Goal: Task Accomplishment & Management: Manage account settings

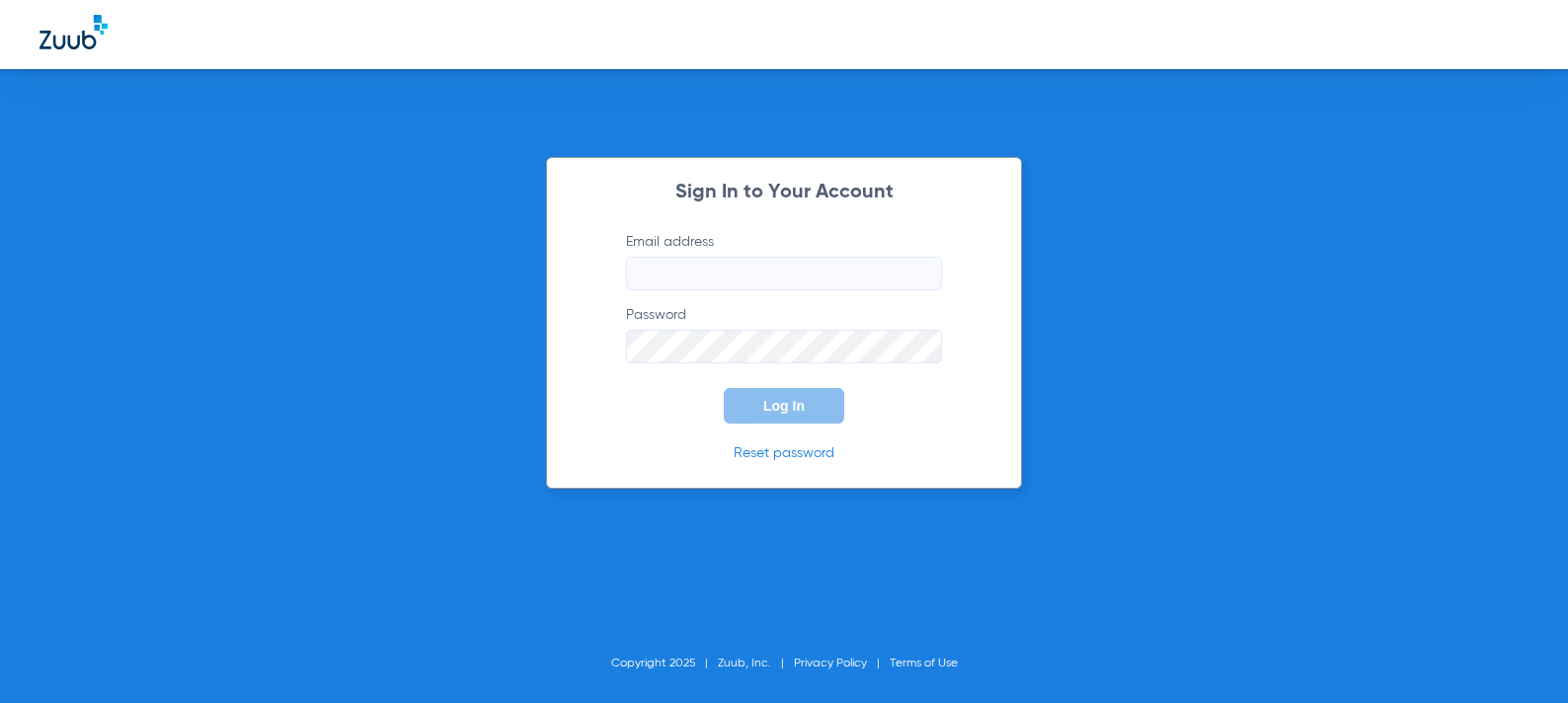
type input "[DOMAIN_NAME][EMAIL_ADDRESS][DOMAIN_NAME]"
drag, startPoint x: 628, startPoint y: 398, endPoint x: 643, endPoint y: 397, distance: 15.0
click at [636, 397] on form "Email address courtney.best@zuub.com Password Log In" at bounding box center [784, 328] width 375 height 191
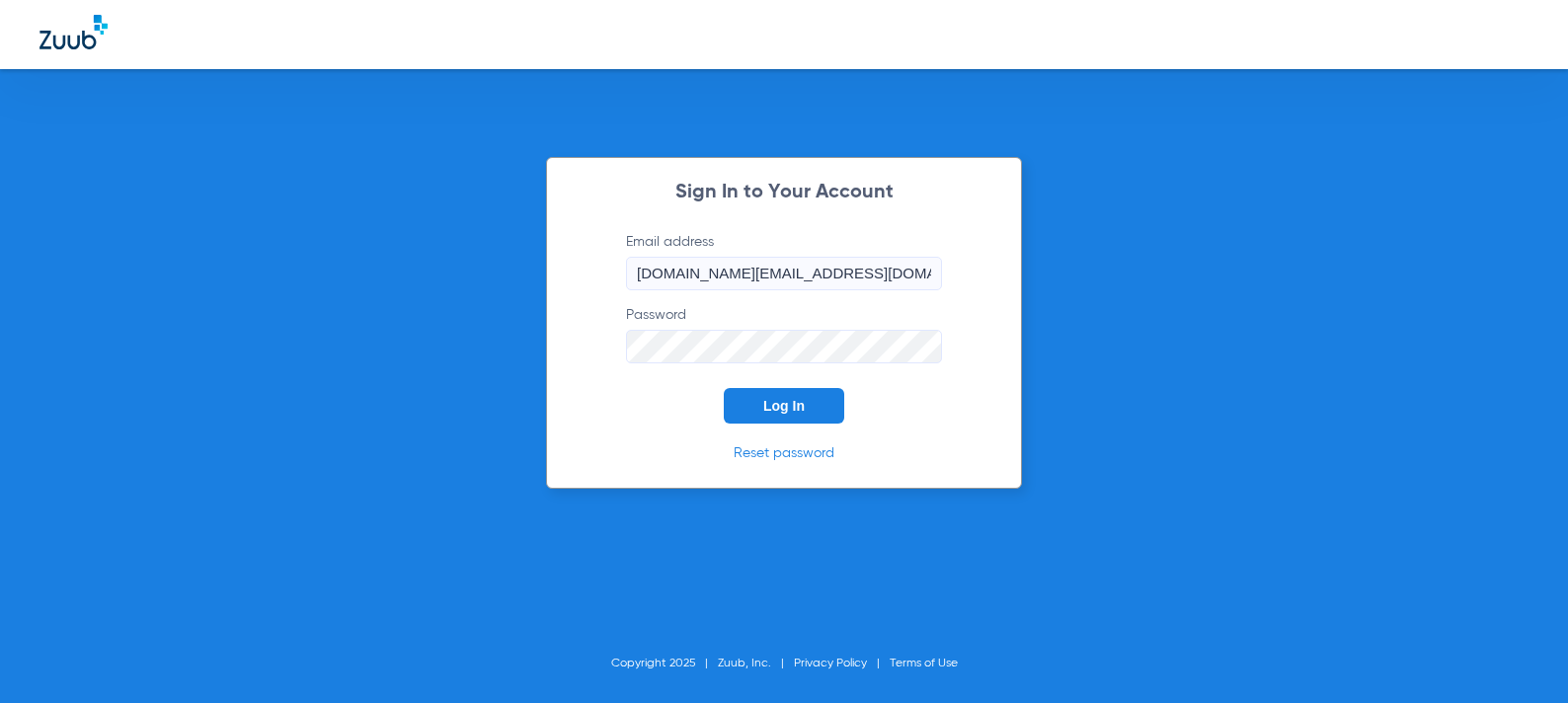
click at [785, 402] on span "Log In" at bounding box center [784, 406] width 42 height 16
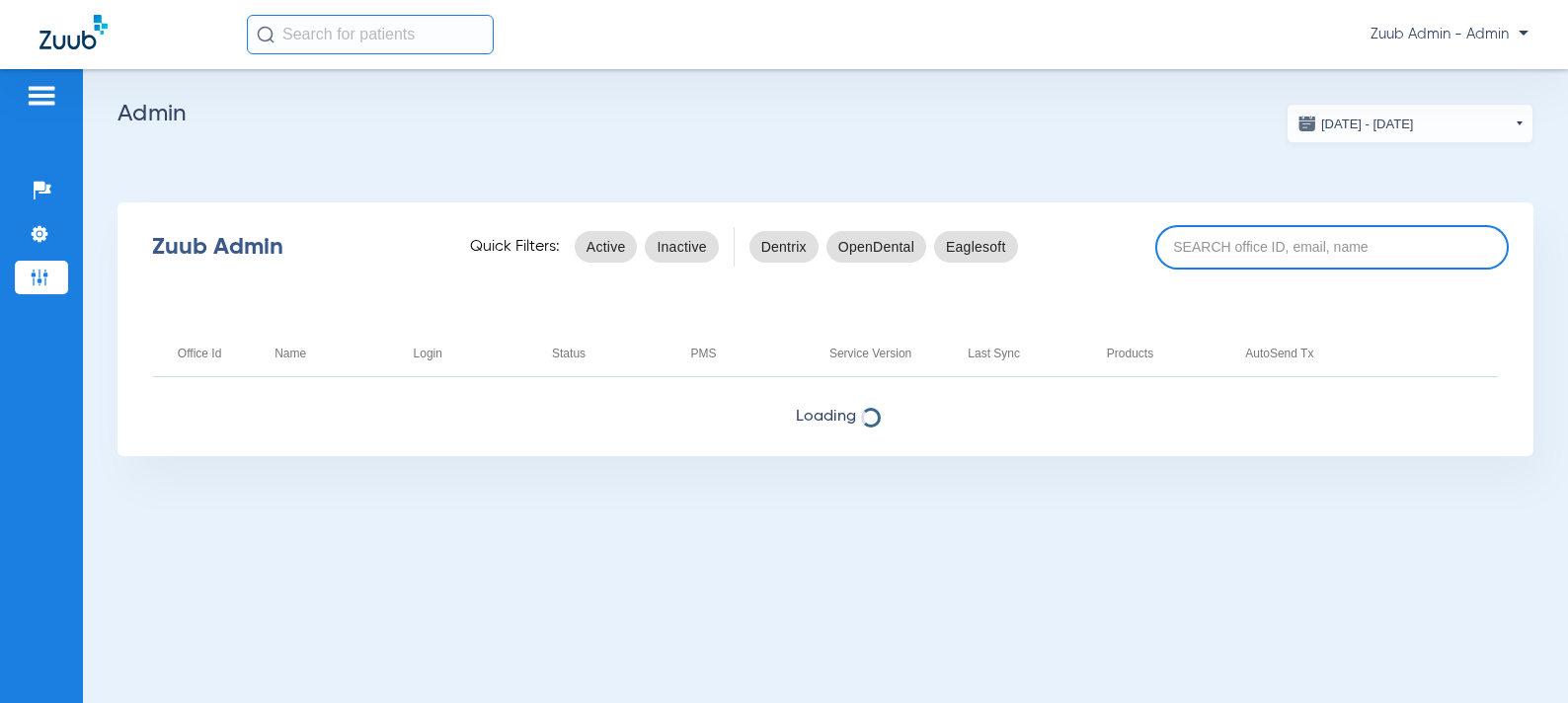
click at [1254, 250] on input at bounding box center [1332, 247] width 354 height 45
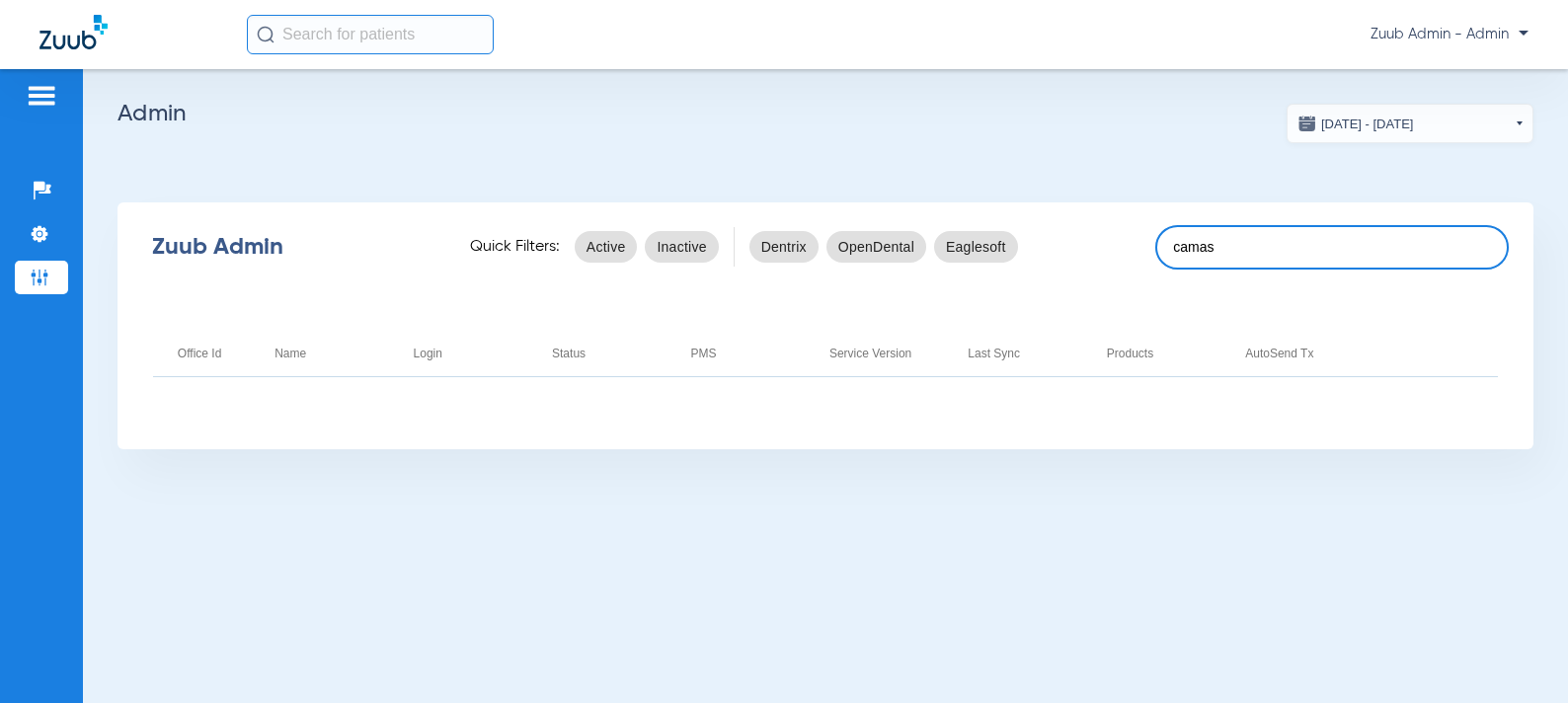
drag, startPoint x: 1233, startPoint y: 234, endPoint x: 1232, endPoint y: 251, distance: 17.0
click at [1233, 237] on input "camas" at bounding box center [1332, 247] width 354 height 45
drag, startPoint x: 1232, startPoint y: 250, endPoint x: 1149, endPoint y: 248, distance: 83.0
click at [1149, 248] on div "Zuub Admin Quick Filters: Active Inactive Dentrix OpenDental Eaglesoft camas" at bounding box center [826, 246] width 1416 height 79
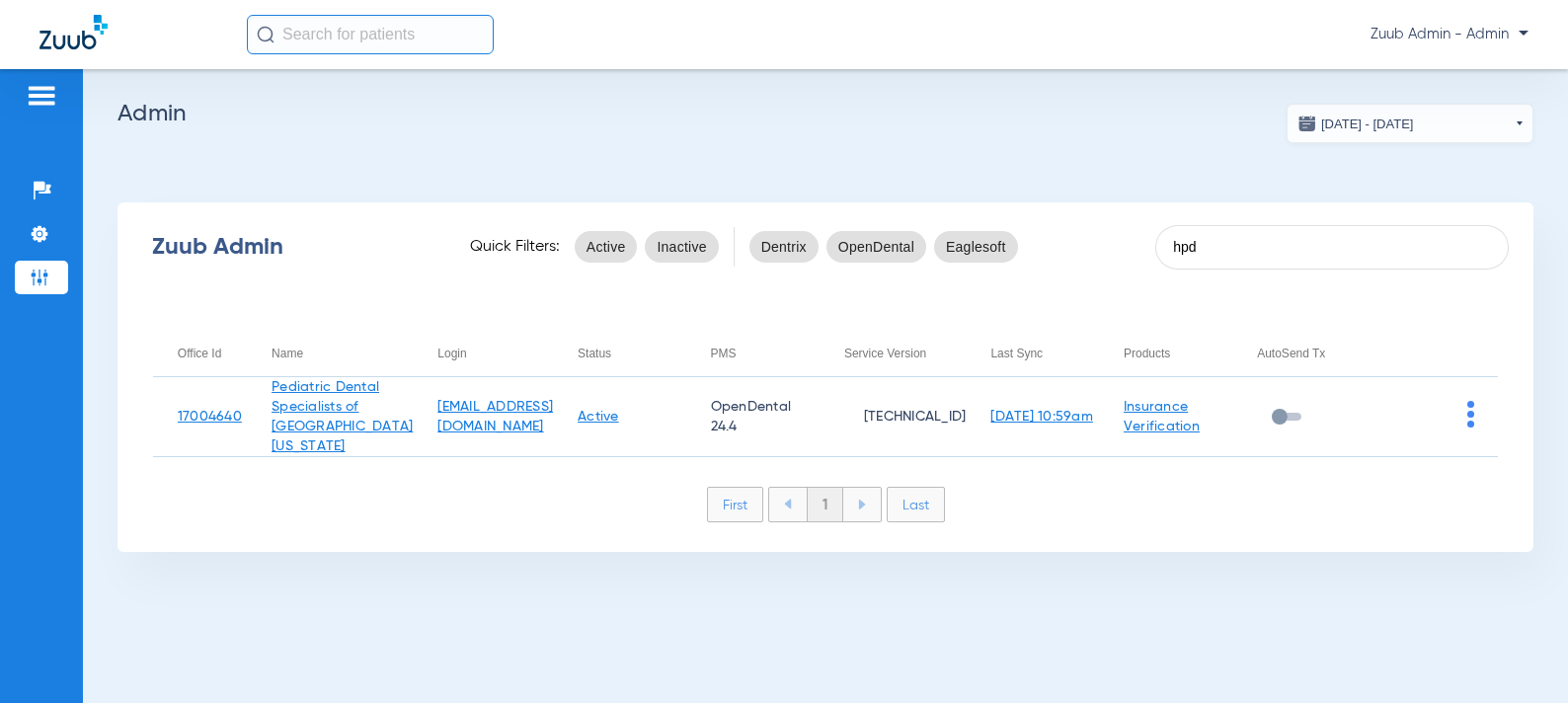
click at [1137, 243] on div "Zuub Admin Quick Filters: Active Inactive Dentrix OpenDental Eaglesoft hpd" at bounding box center [826, 246] width 1416 height 79
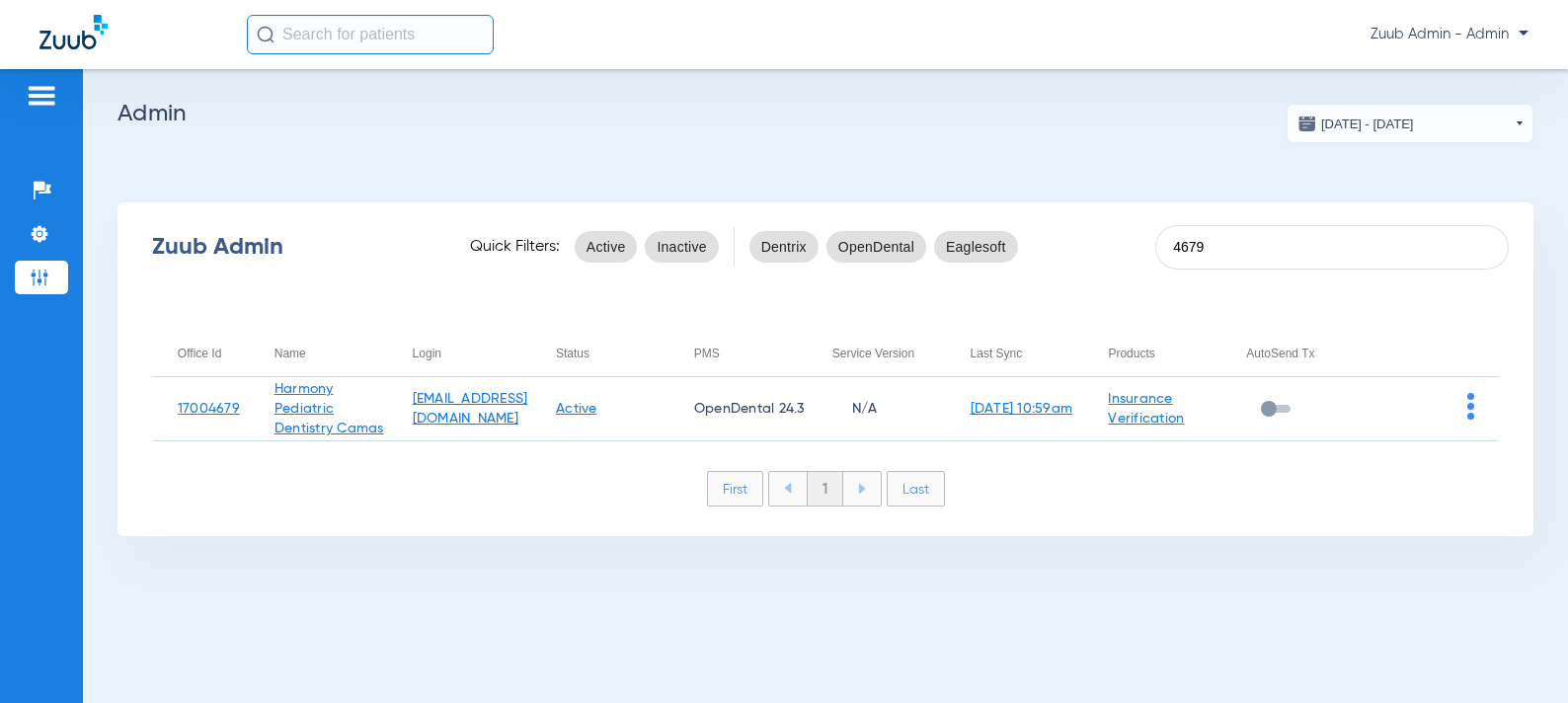
type input "4679"
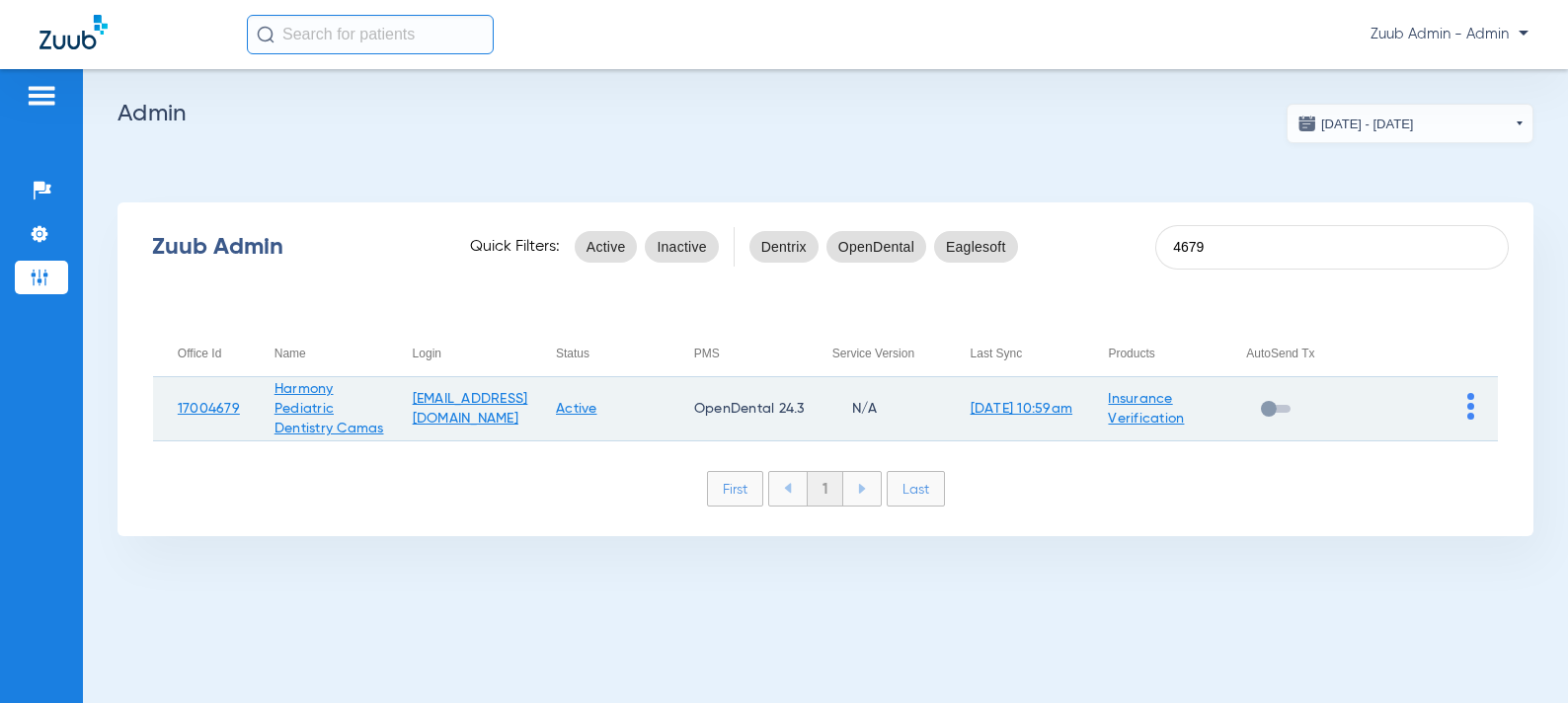
click at [1471, 412] on img at bounding box center [1470, 406] width 7 height 27
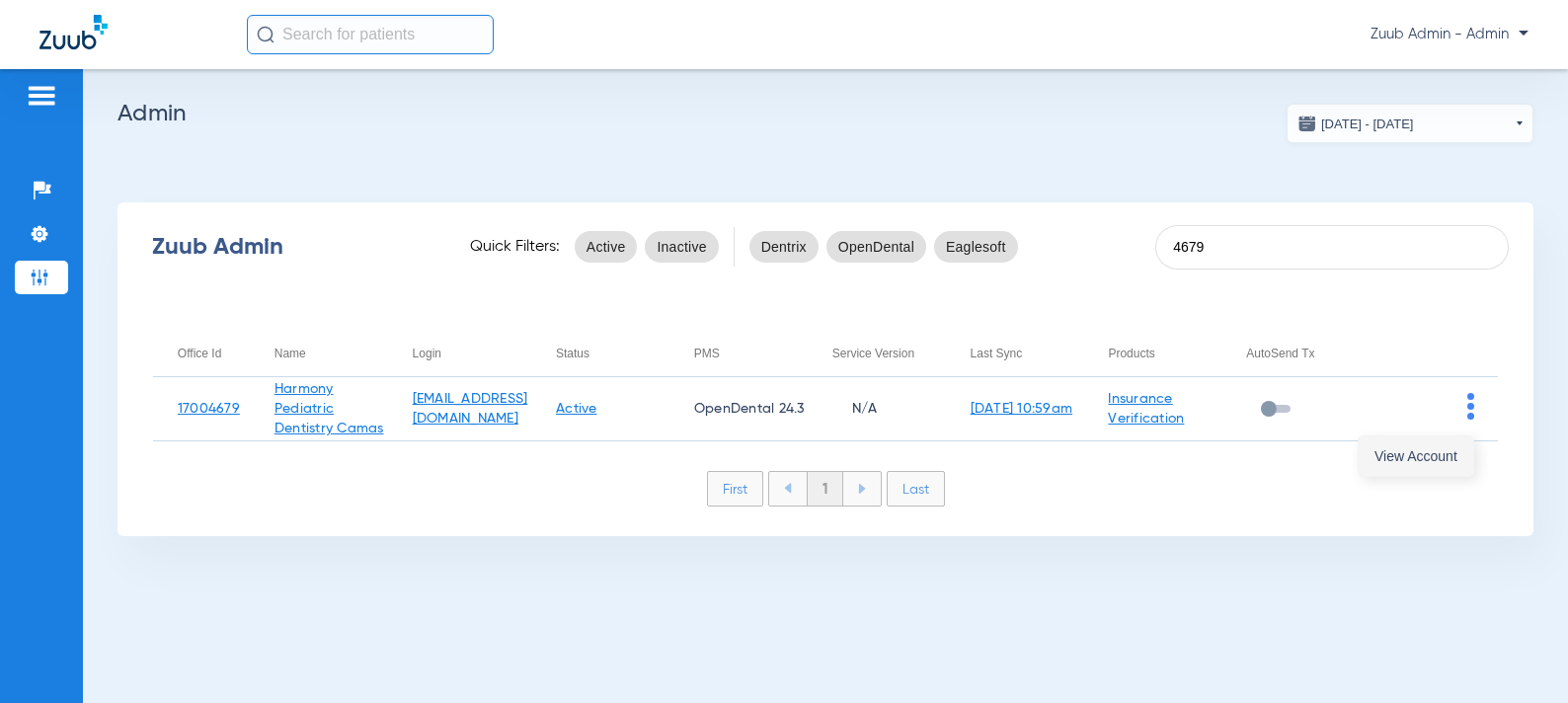
click at [1430, 449] on span "View Account" at bounding box center [1415, 456] width 83 height 14
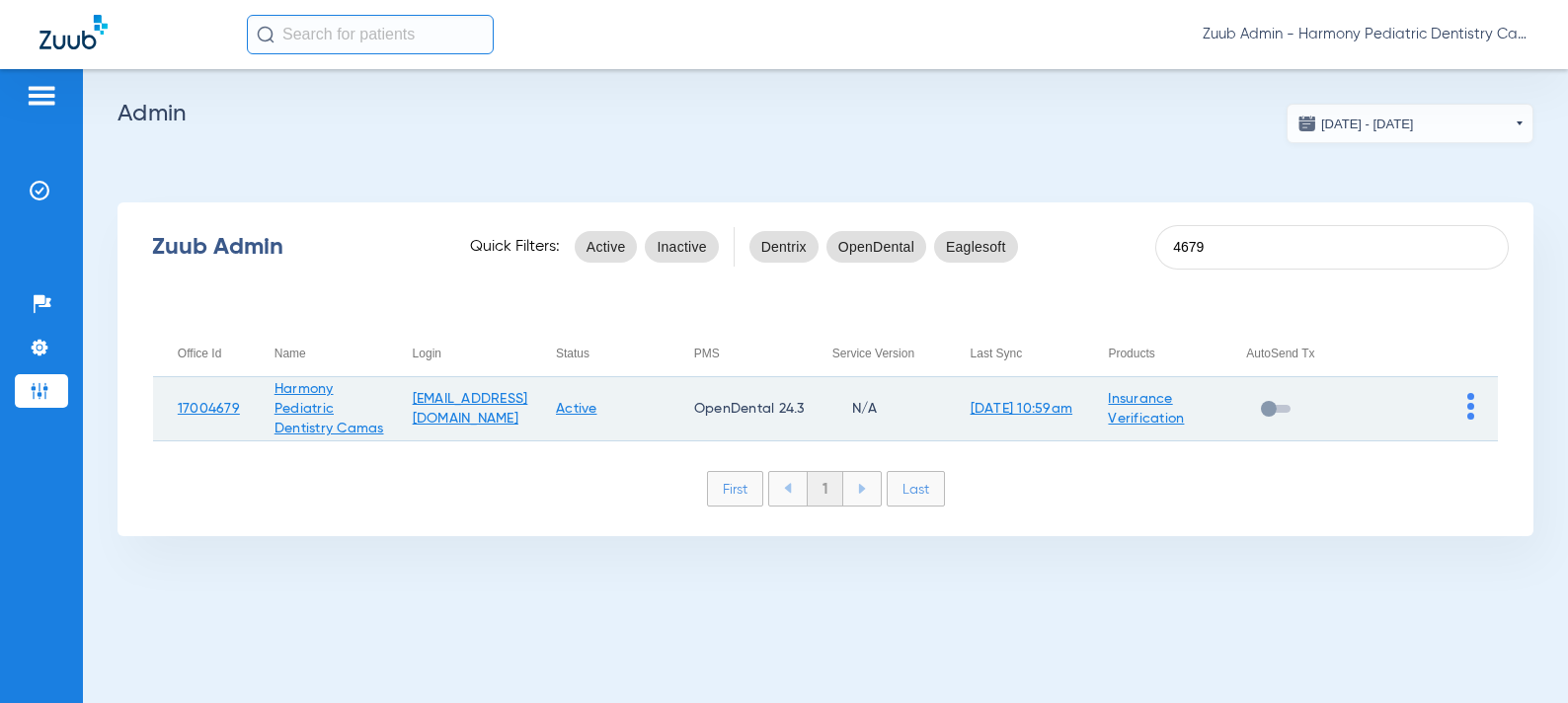
click at [1470, 408] on img at bounding box center [1470, 406] width 7 height 27
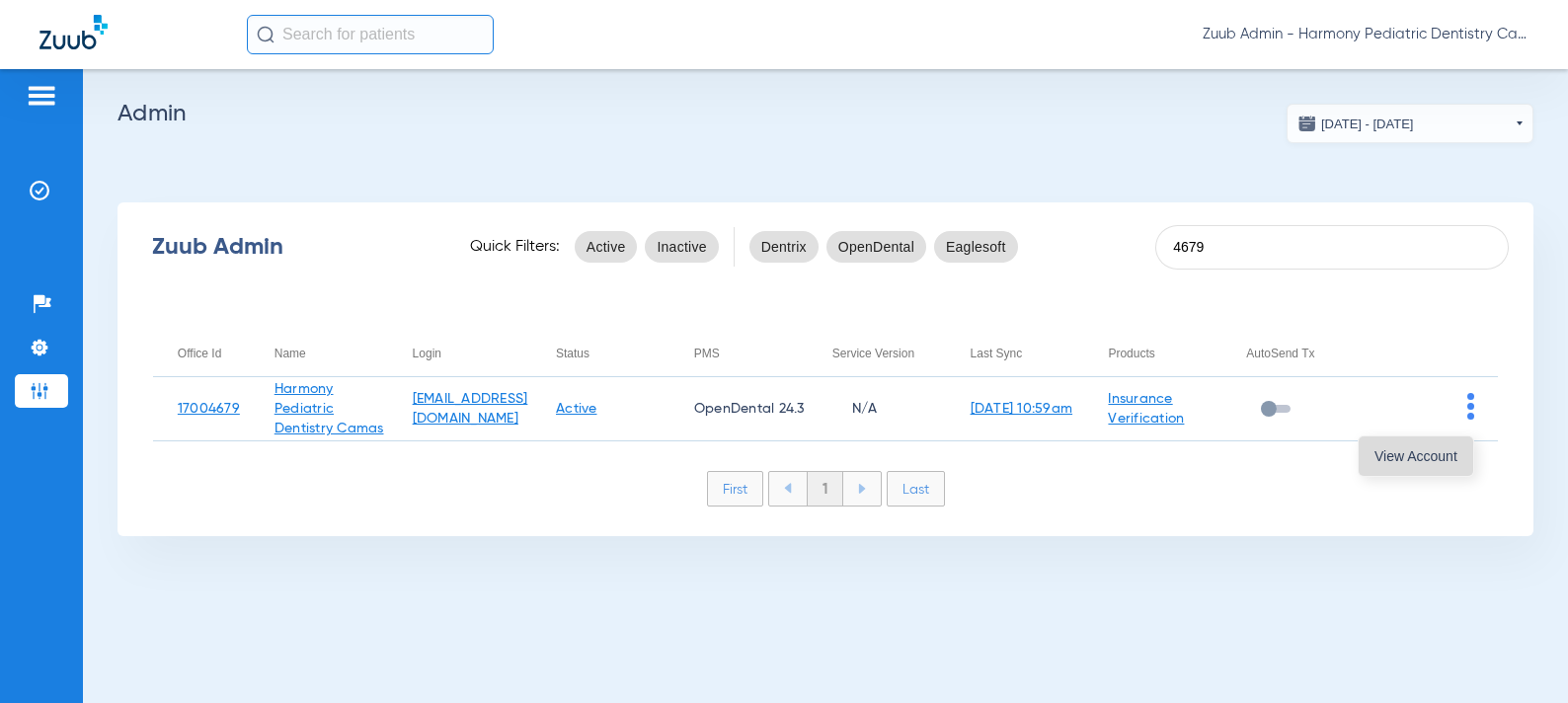
click at [1420, 450] on span "View Account" at bounding box center [1415, 456] width 83 height 14
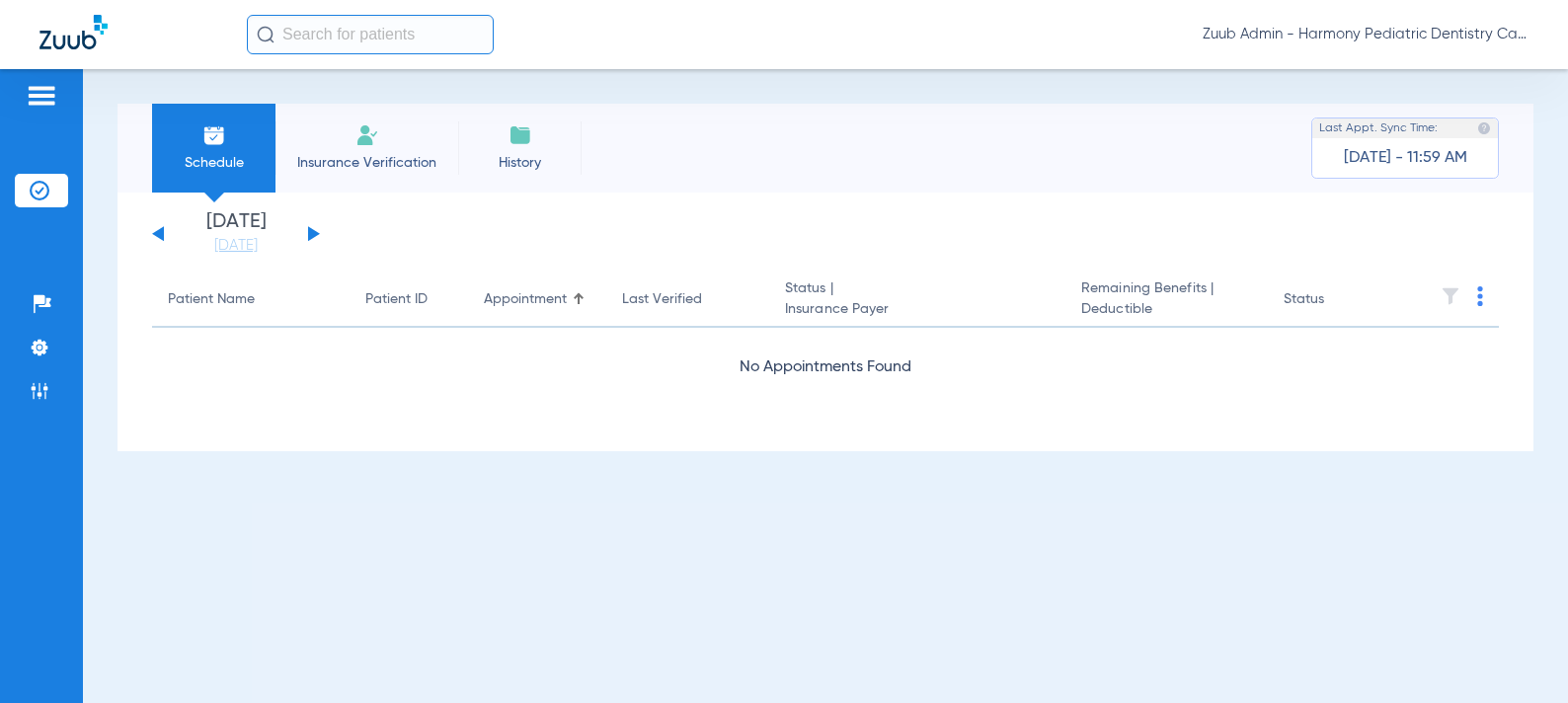
click at [312, 235] on button at bounding box center [314, 233] width 12 height 15
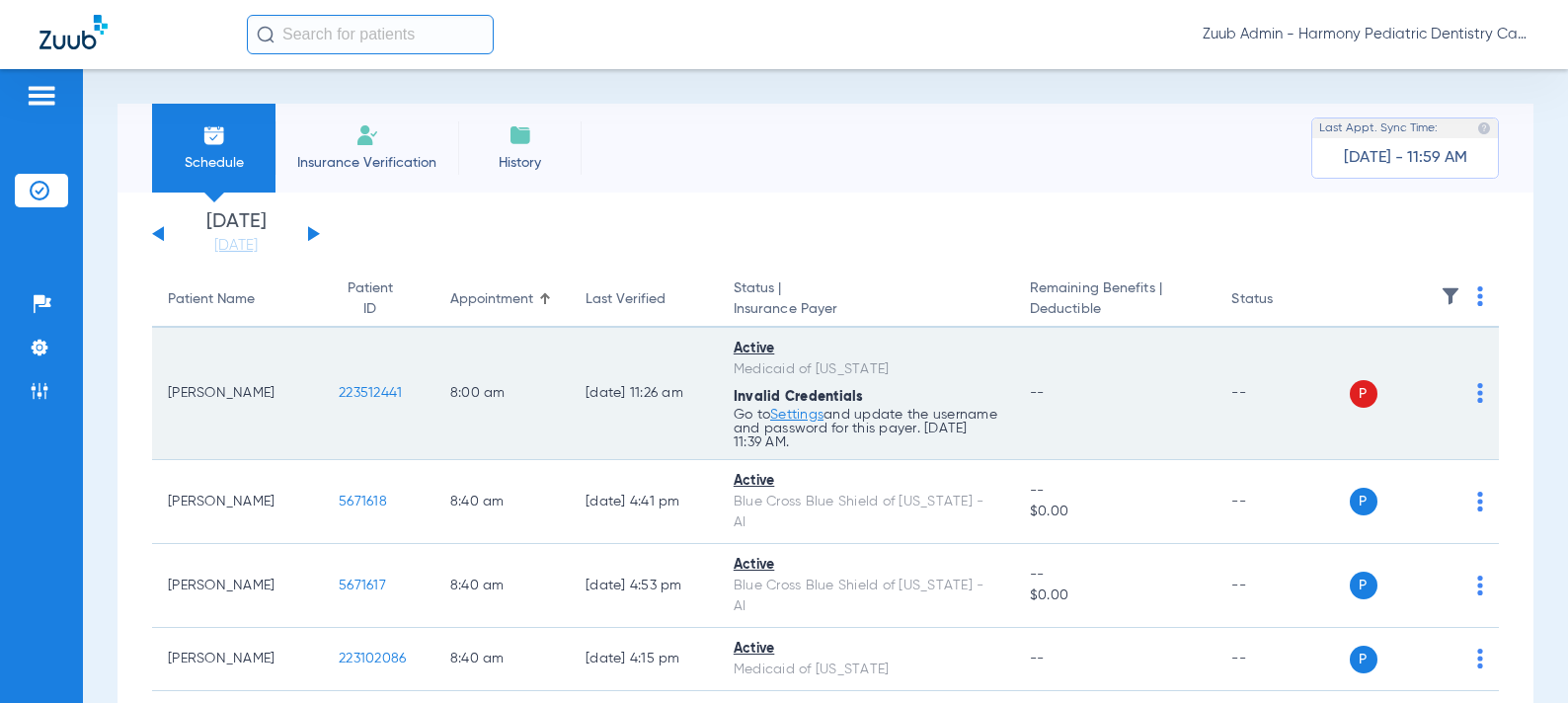
click at [348, 388] on span "223512441" at bounding box center [370, 393] width 63 height 14
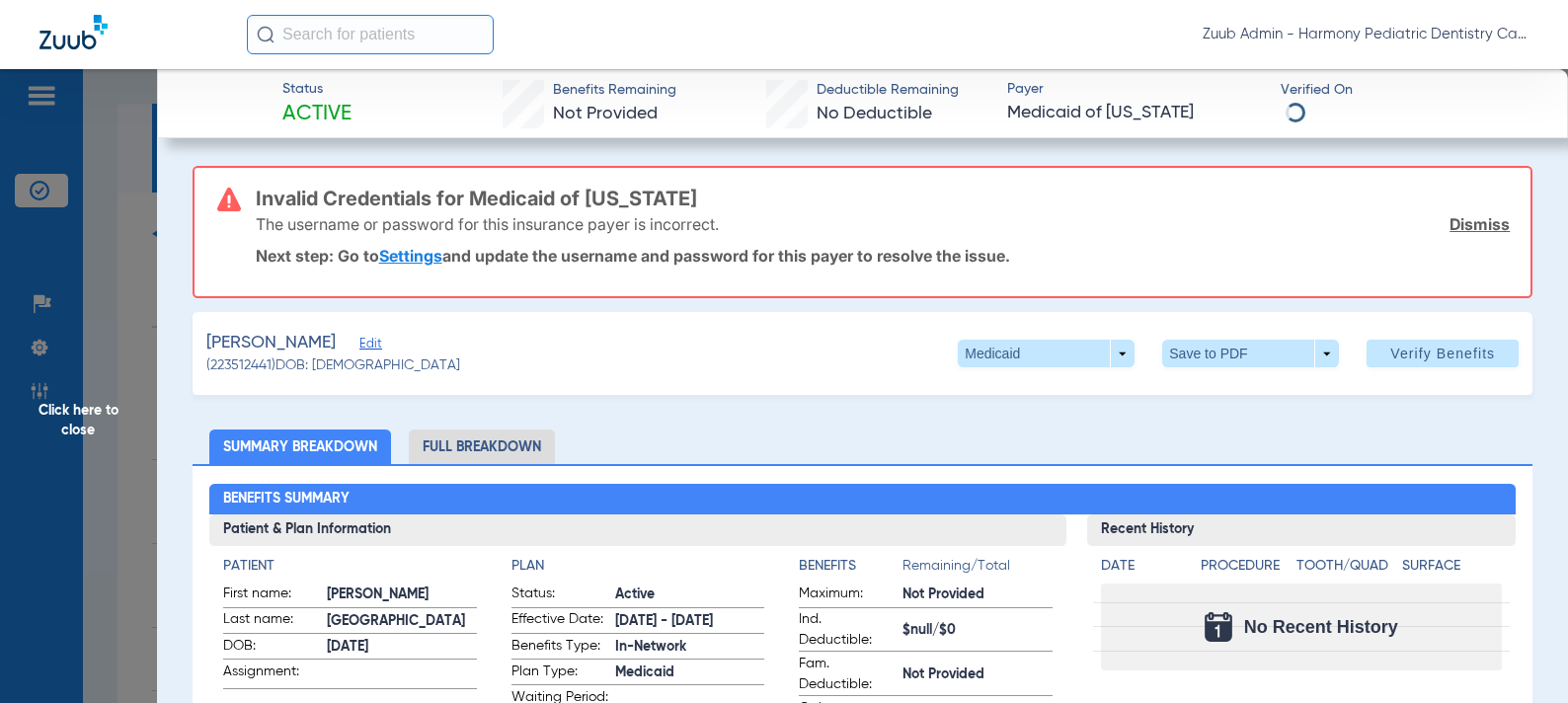
click at [378, 196] on h3 "Invalid Credentials for Medicaid of Washington" at bounding box center [883, 198] width 1255 height 20
click at [377, 343] on span "Edit" at bounding box center [368, 346] width 18 height 19
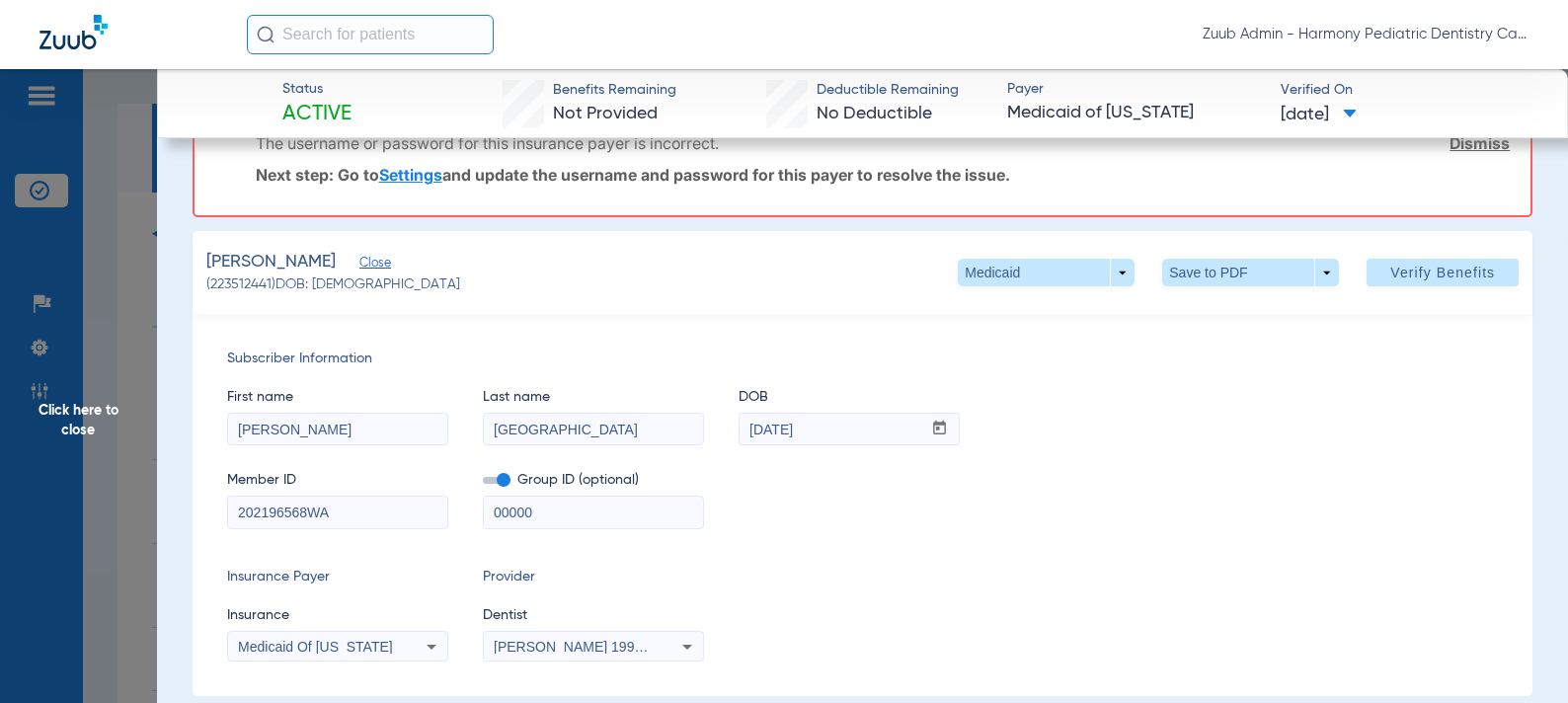
scroll to position [81, 0]
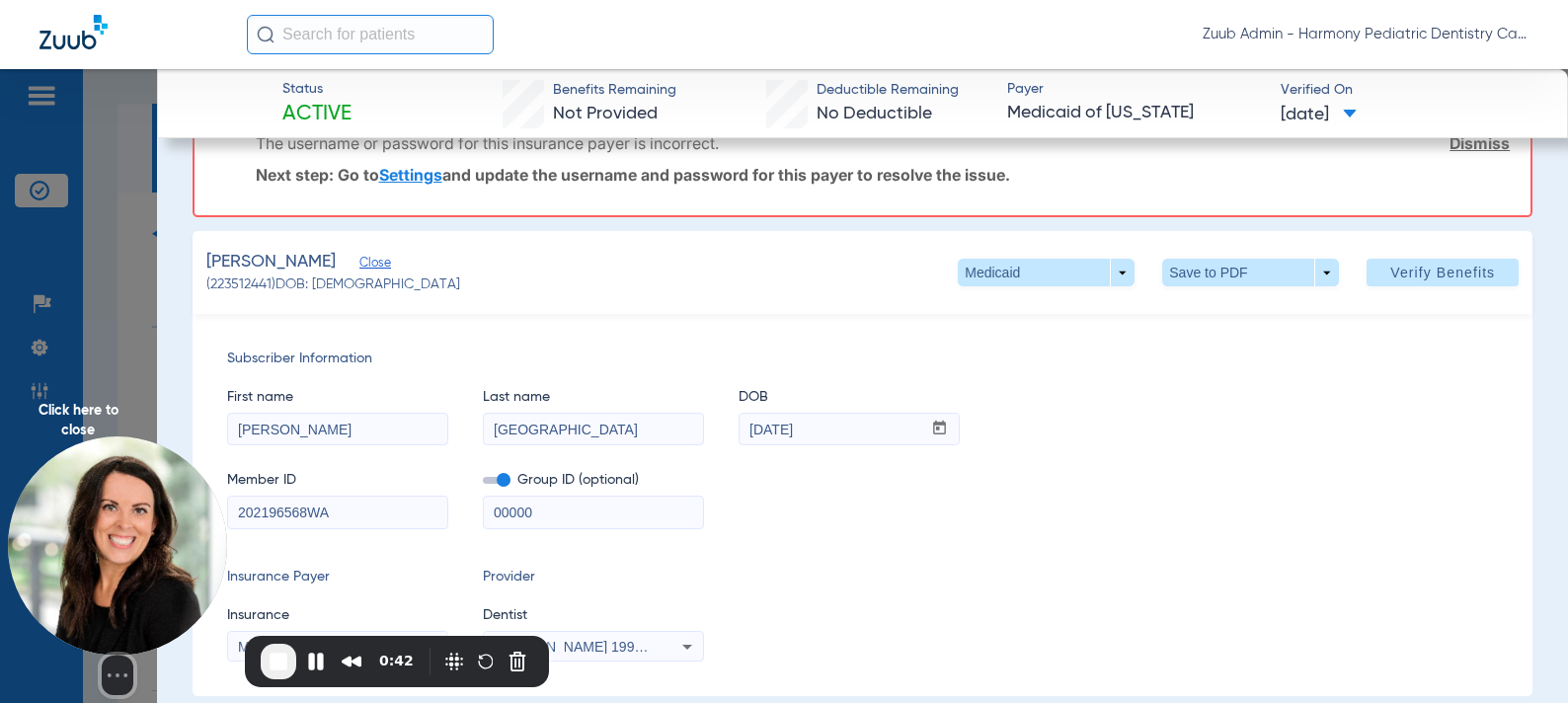
drag, startPoint x: 310, startPoint y: 520, endPoint x: 226, endPoint y: 515, distance: 84.1
click at [226, 515] on body "Zuub Admin - Harmony Pediatric Dentistry Camas Patients Insurance Verification …" at bounding box center [784, 351] width 1568 height 703
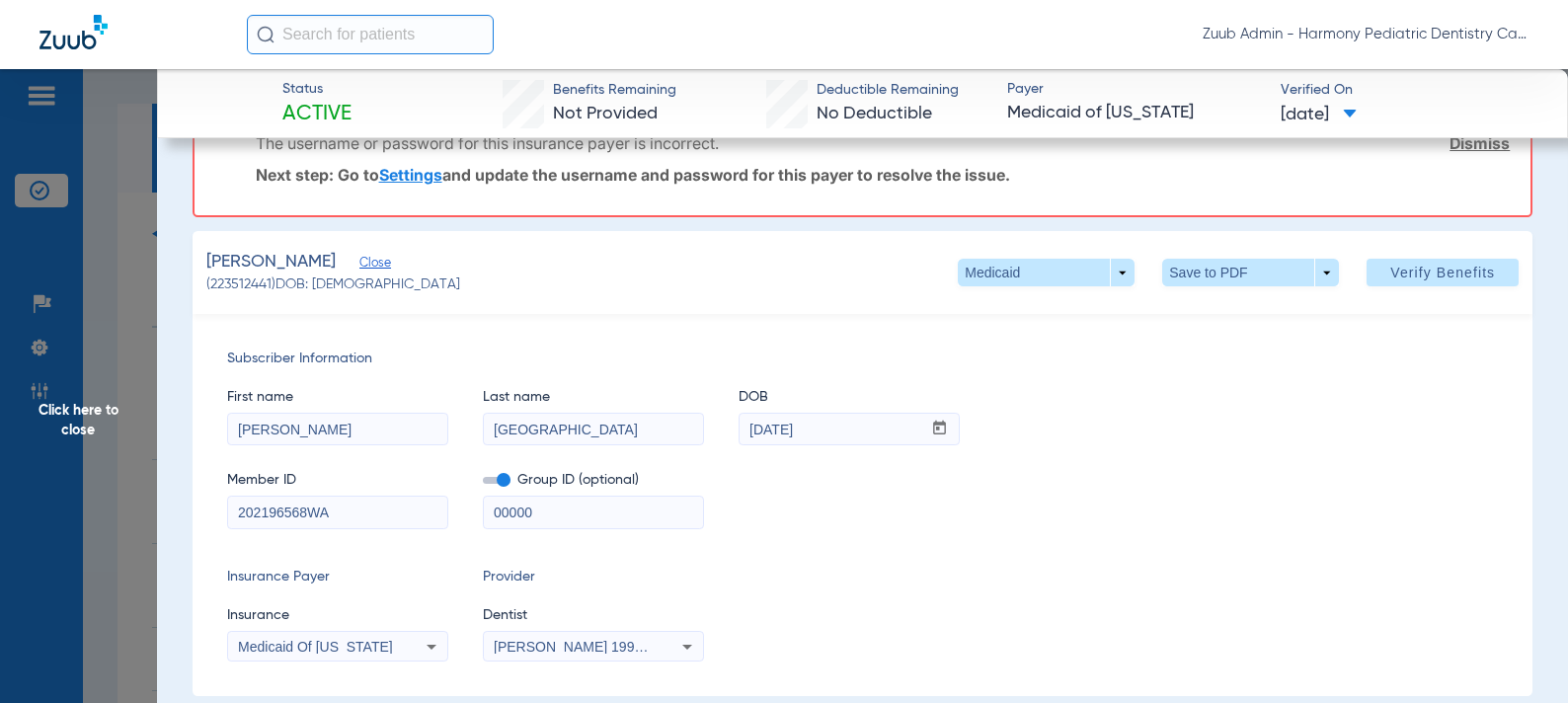
drag, startPoint x: 272, startPoint y: 284, endPoint x: 210, endPoint y: 290, distance: 62.3
click at [210, 290] on span "(223512441) DOB: 04/21/2018" at bounding box center [333, 284] width 253 height 21
copy span "223512441"
click at [1429, 274] on span "Verify Benefits" at bounding box center [1442, 272] width 105 height 16
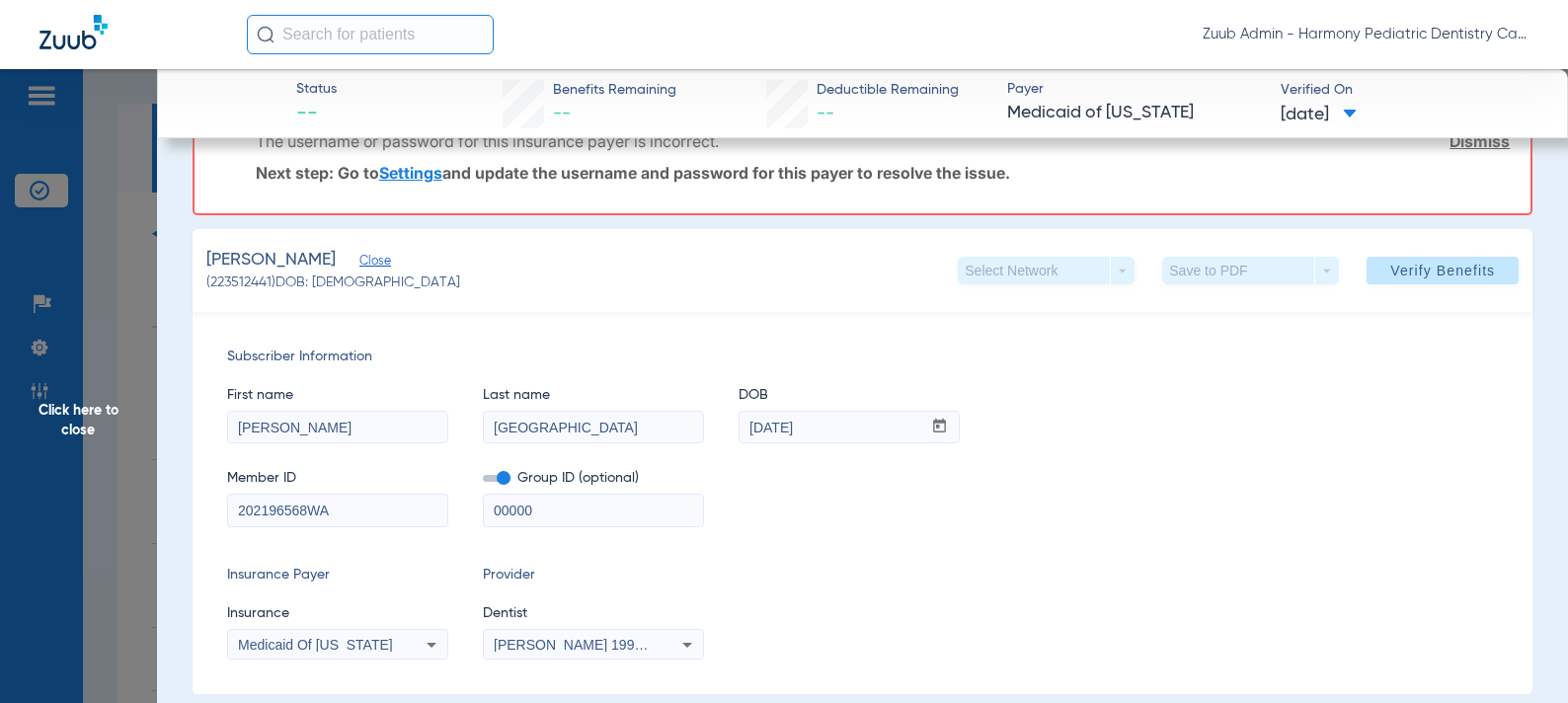
scroll to position [88, 0]
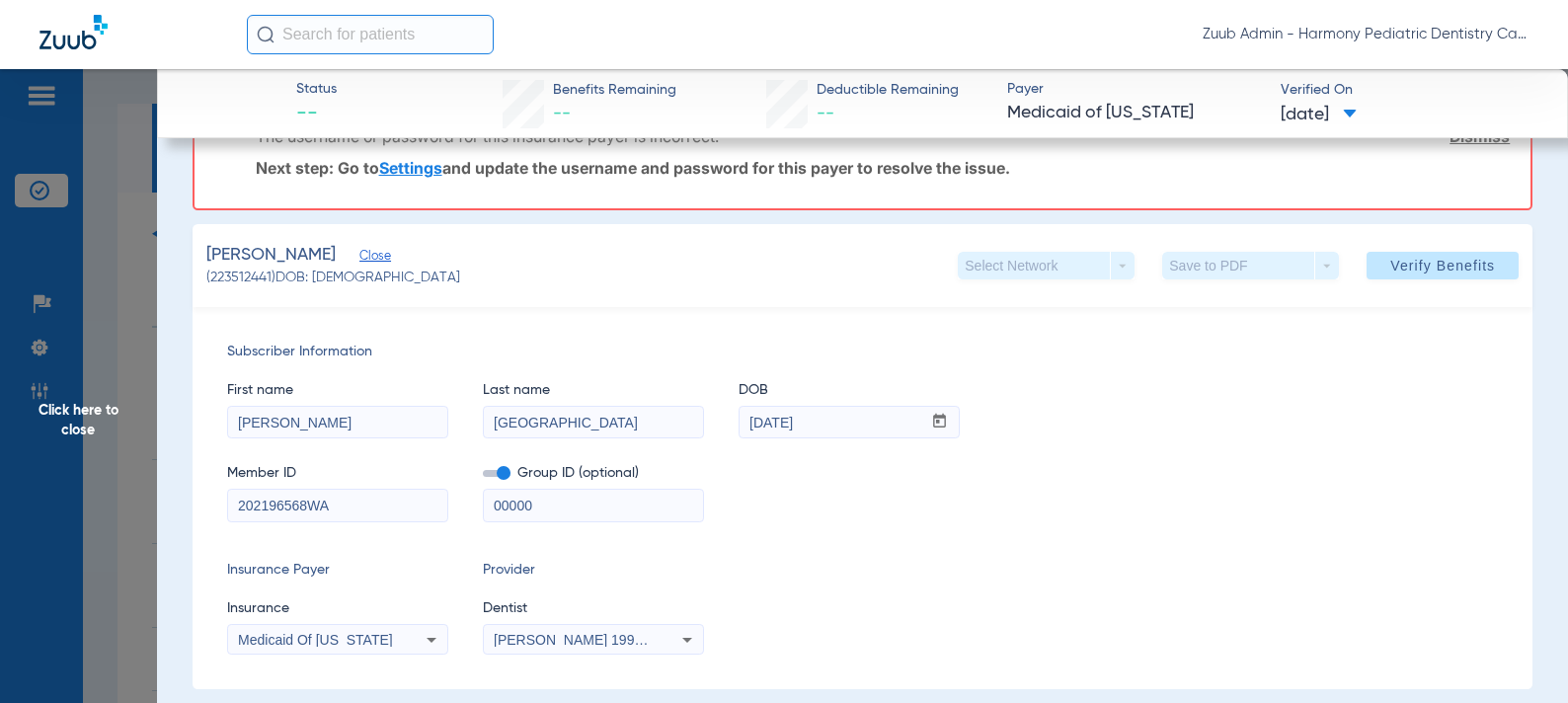
click at [289, 638] on span "Medicaid Of Washington" at bounding box center [315, 640] width 155 height 16
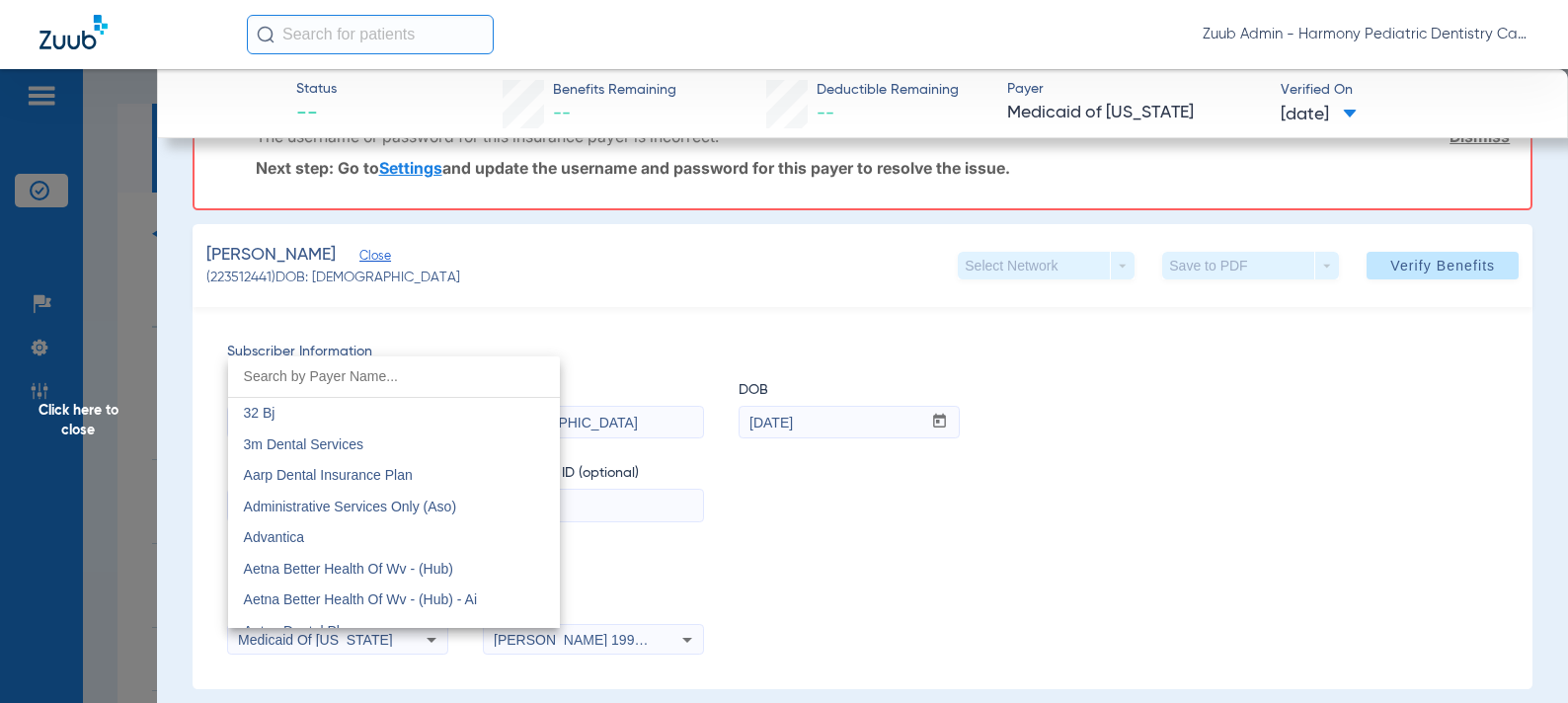
scroll to position [9194, 0]
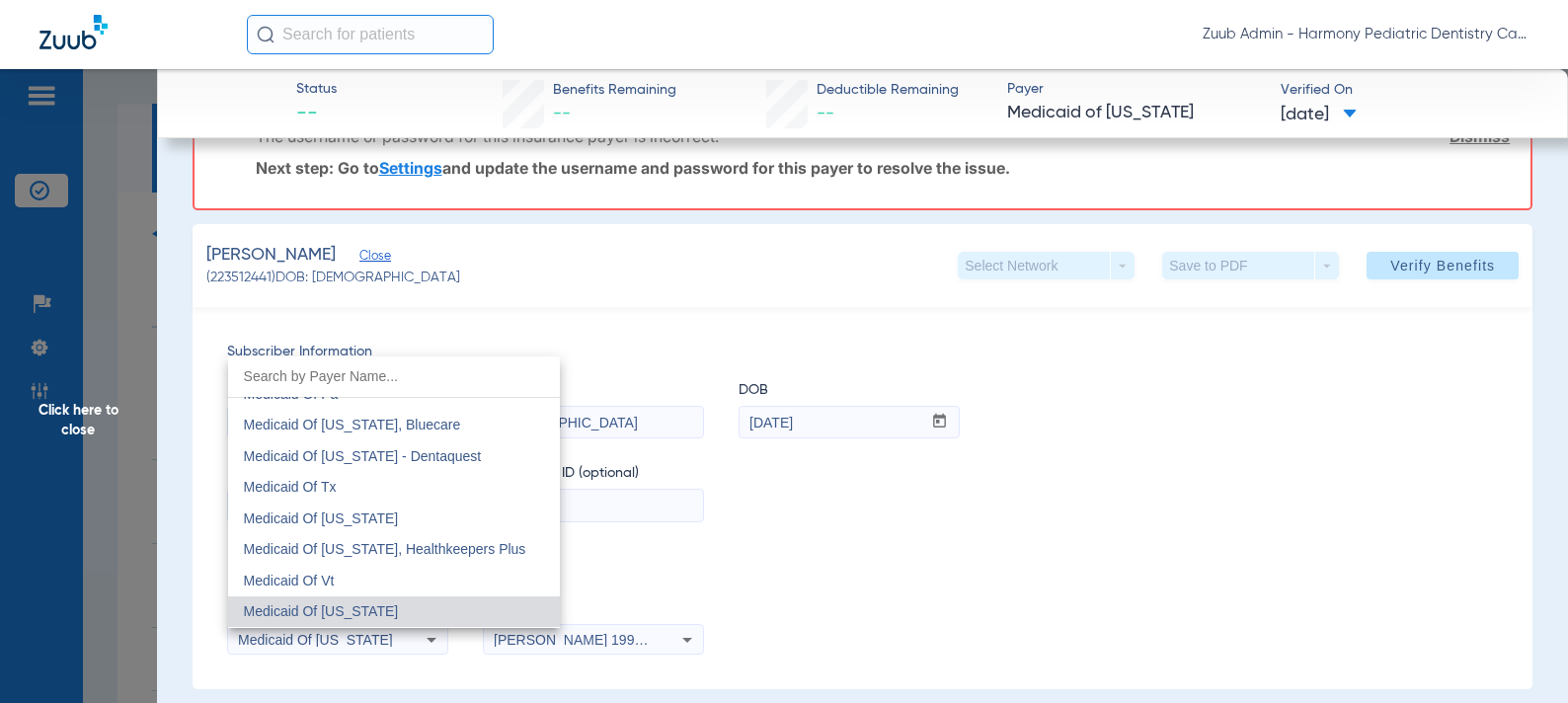
click at [351, 607] on span "Medicaid Of Washington" at bounding box center [321, 611] width 155 height 16
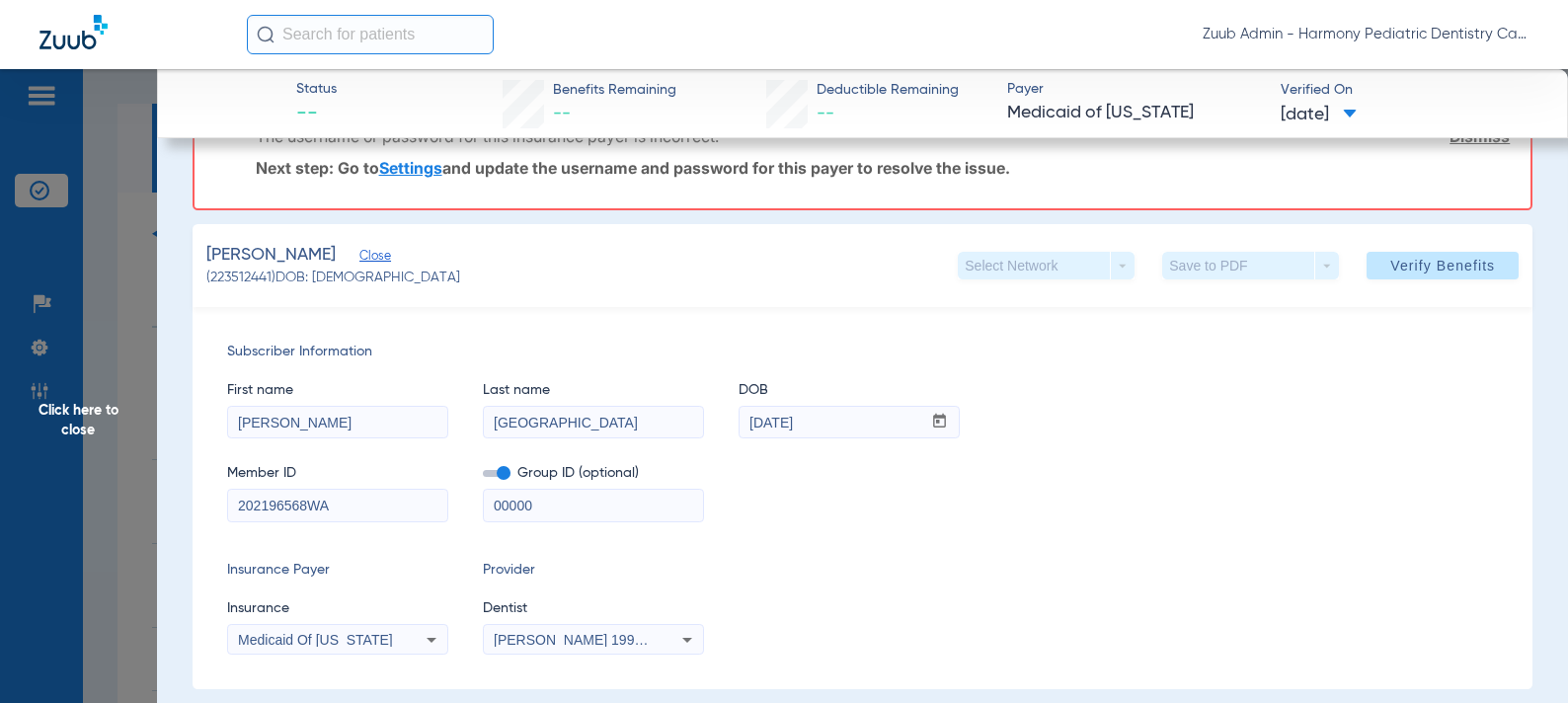
click at [91, 423] on span "Click here to close" at bounding box center [78, 420] width 157 height 703
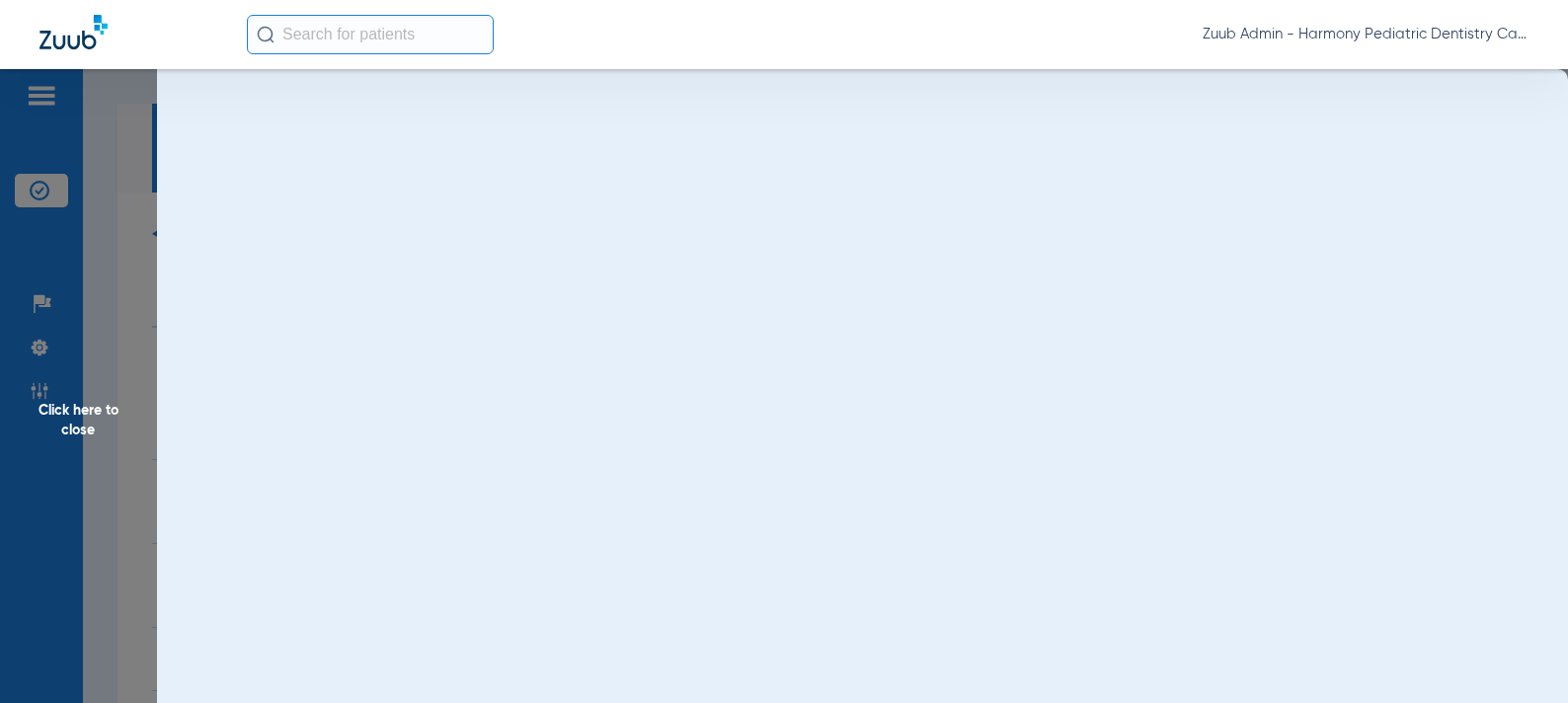
scroll to position [0, 0]
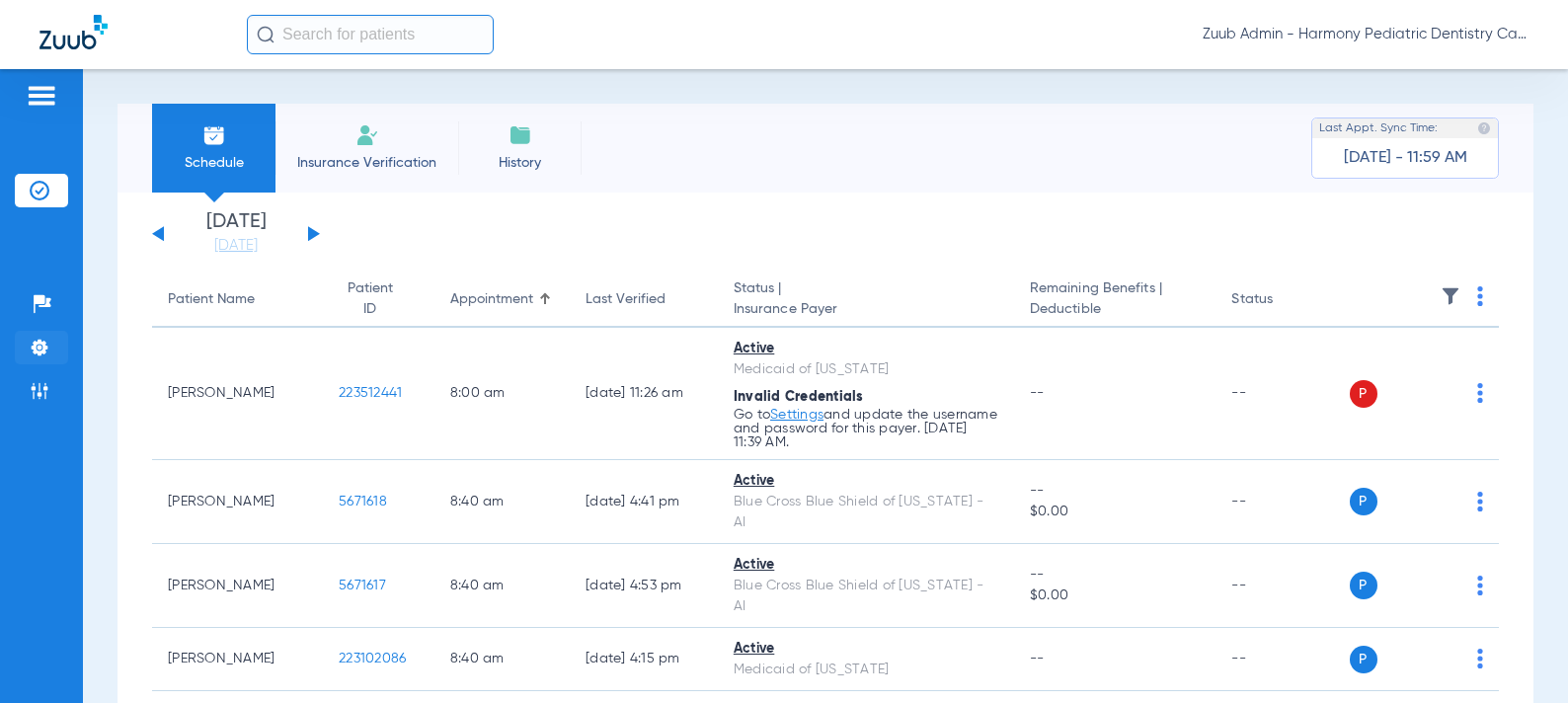
click at [42, 355] on img at bounding box center [40, 348] width 20 height 20
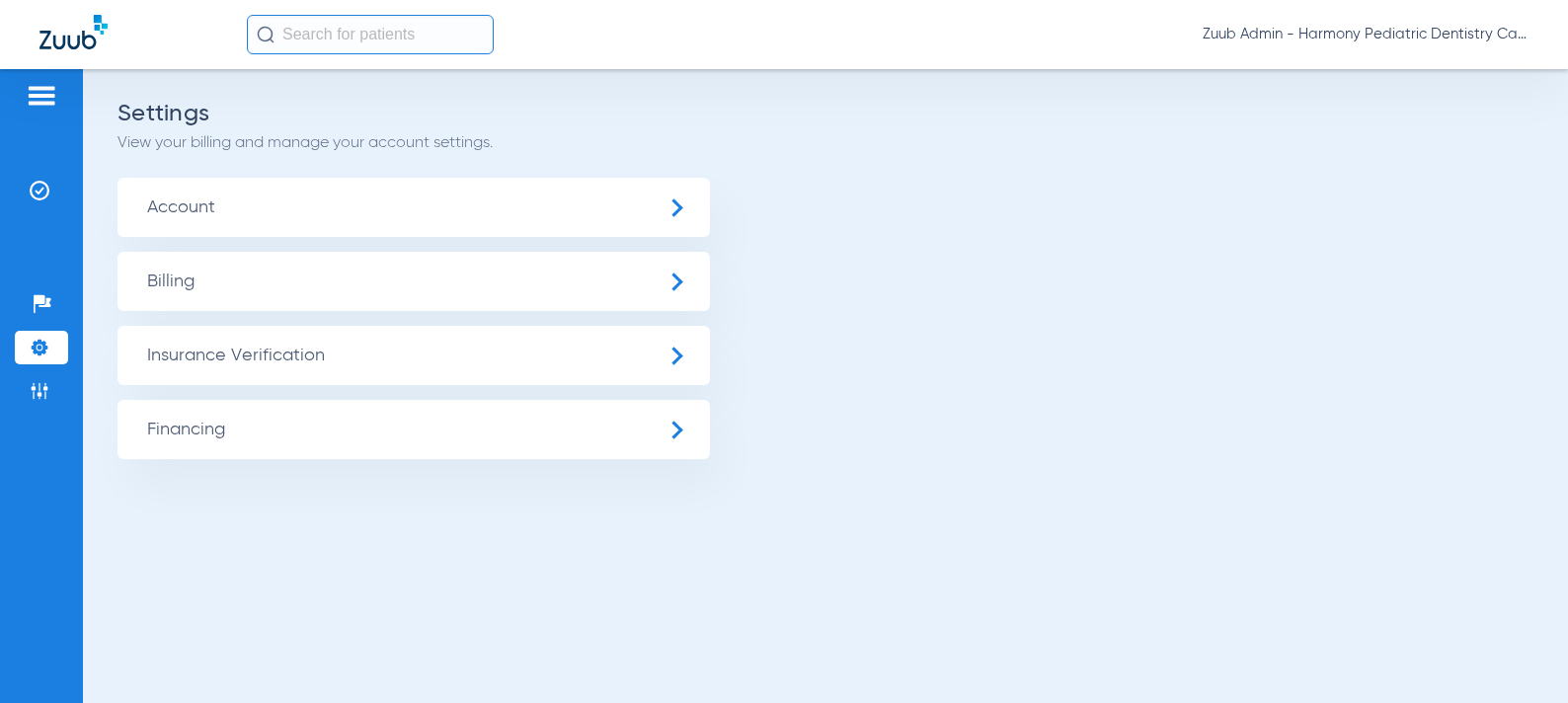
click at [275, 360] on span "Insurance Verification" at bounding box center [414, 355] width 592 height 59
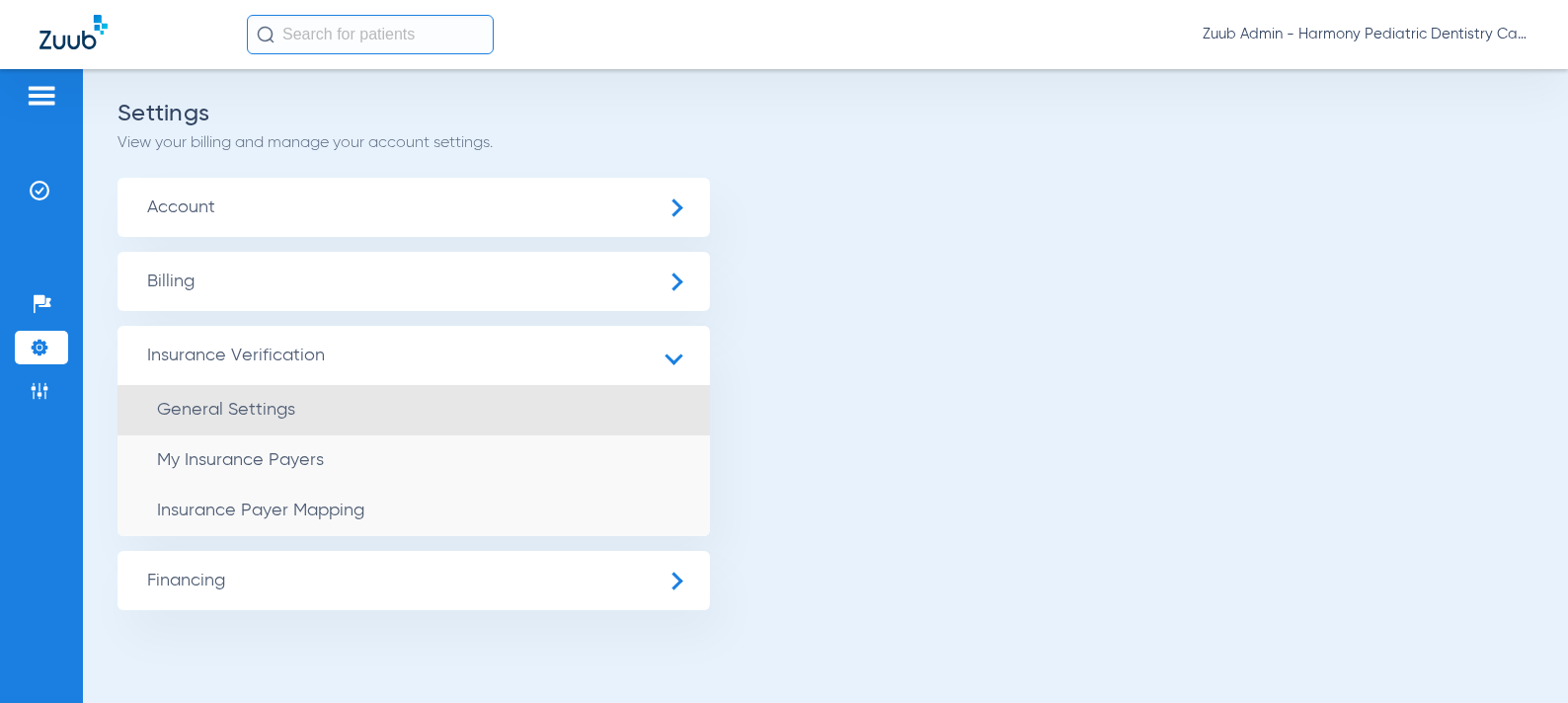
click at [268, 402] on span "General Settings" at bounding box center [225, 410] width 139 height 18
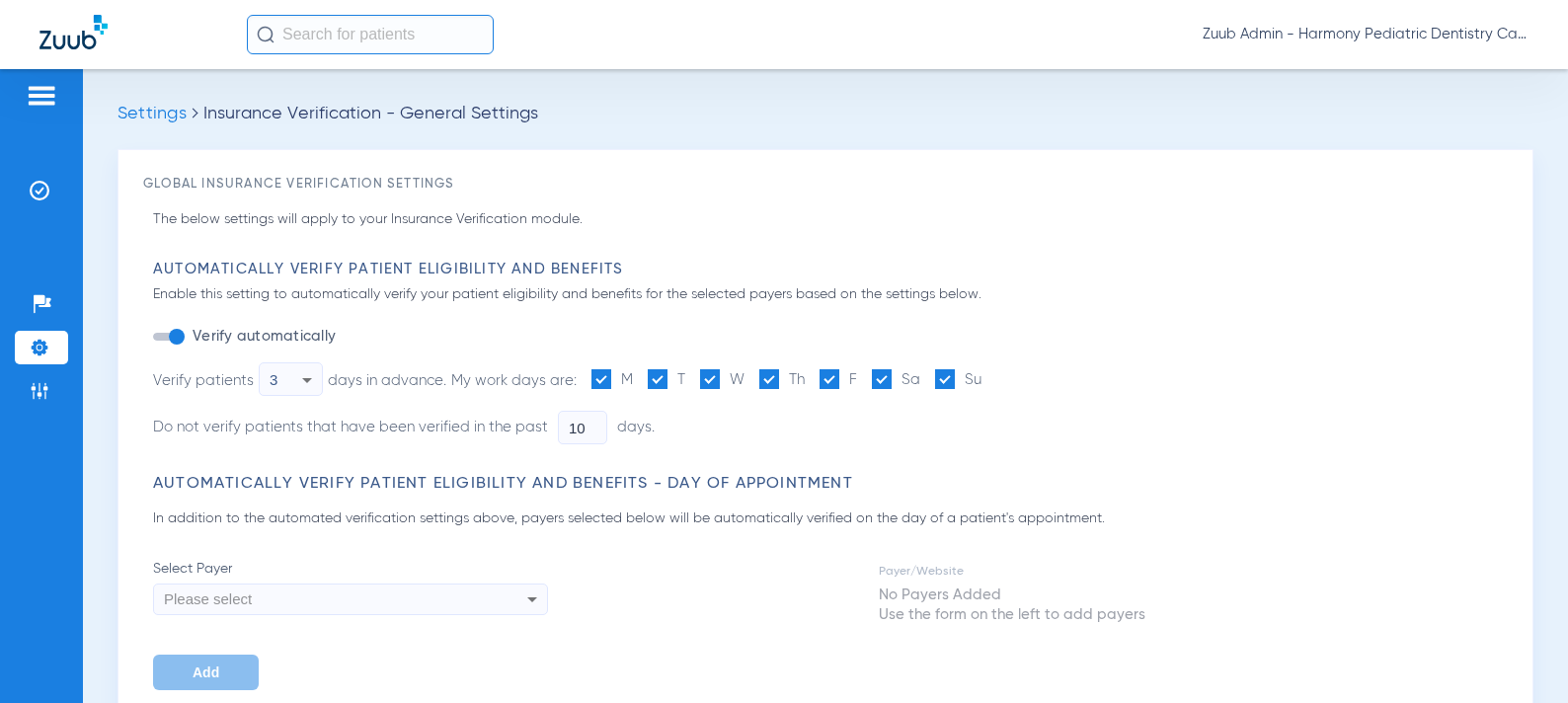
type input "1"
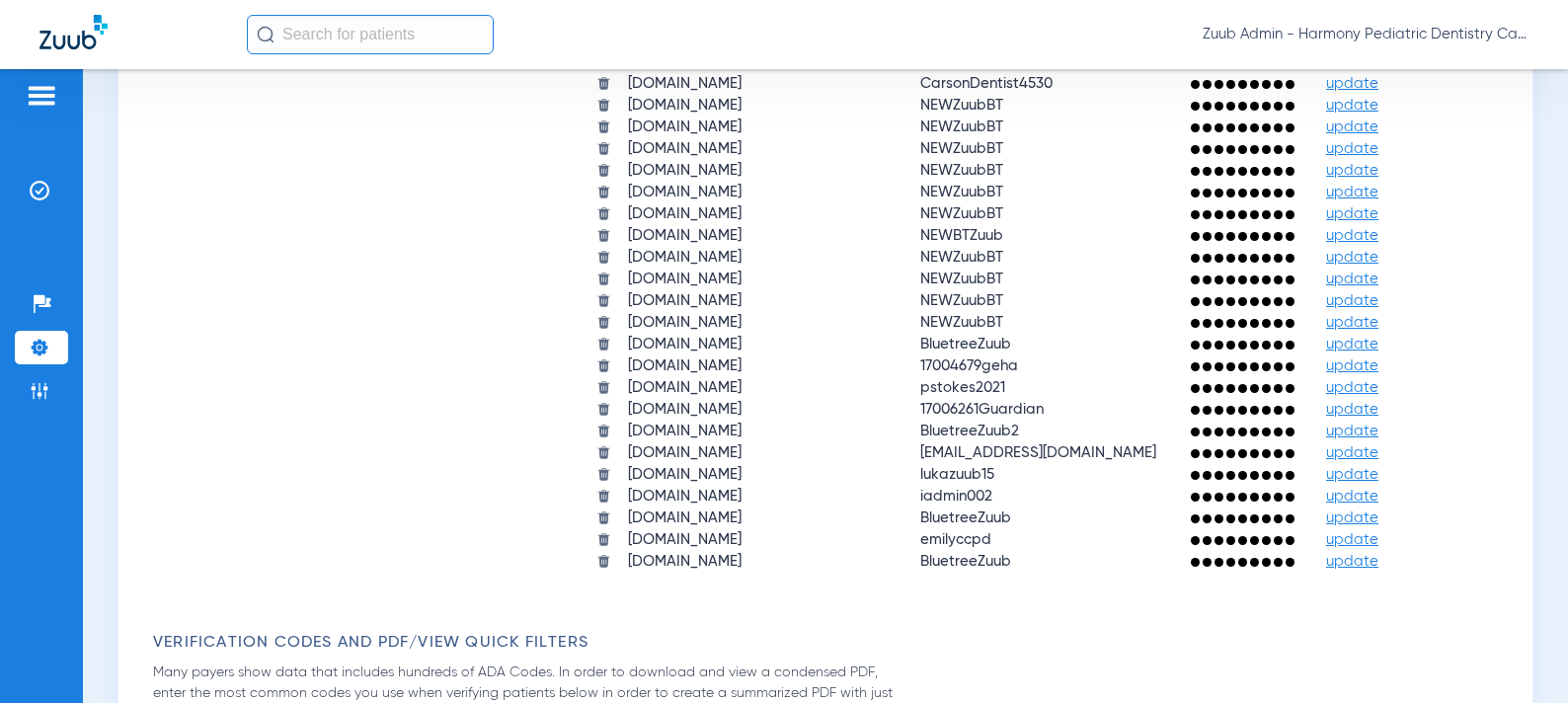
scroll to position [2104, 0]
click at [596, 488] on img at bounding box center [603, 495] width 15 height 15
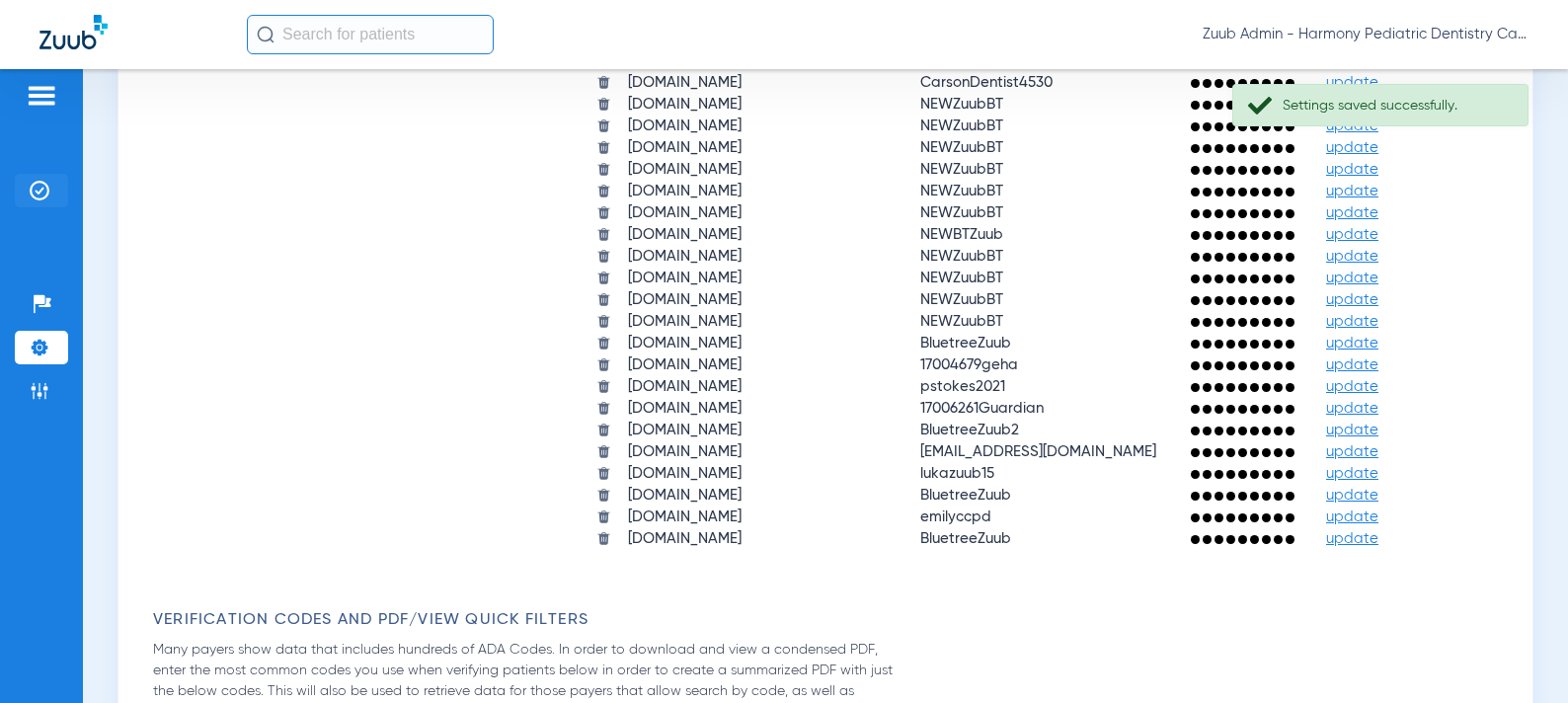
click at [34, 188] on img at bounding box center [40, 190] width 20 height 20
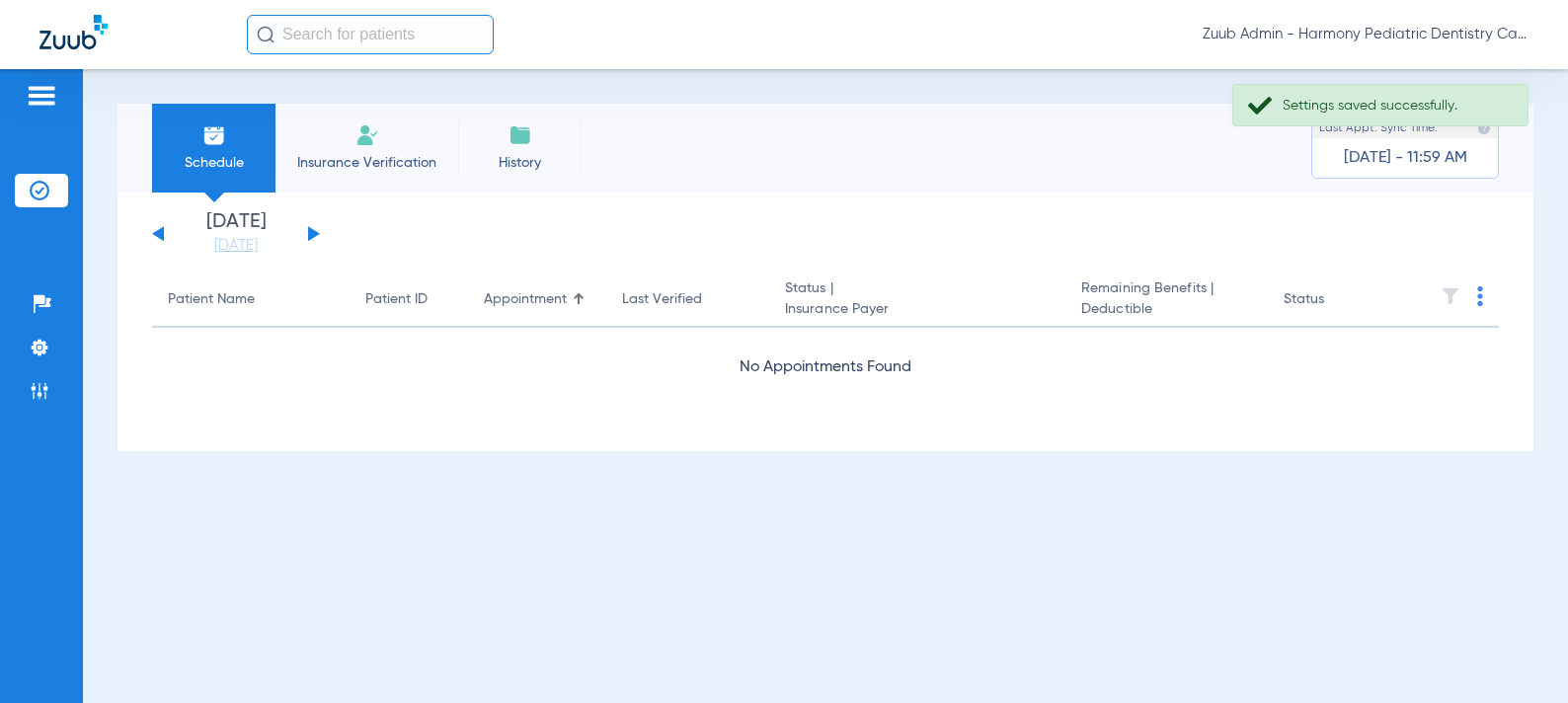
click at [310, 234] on button at bounding box center [314, 233] width 12 height 15
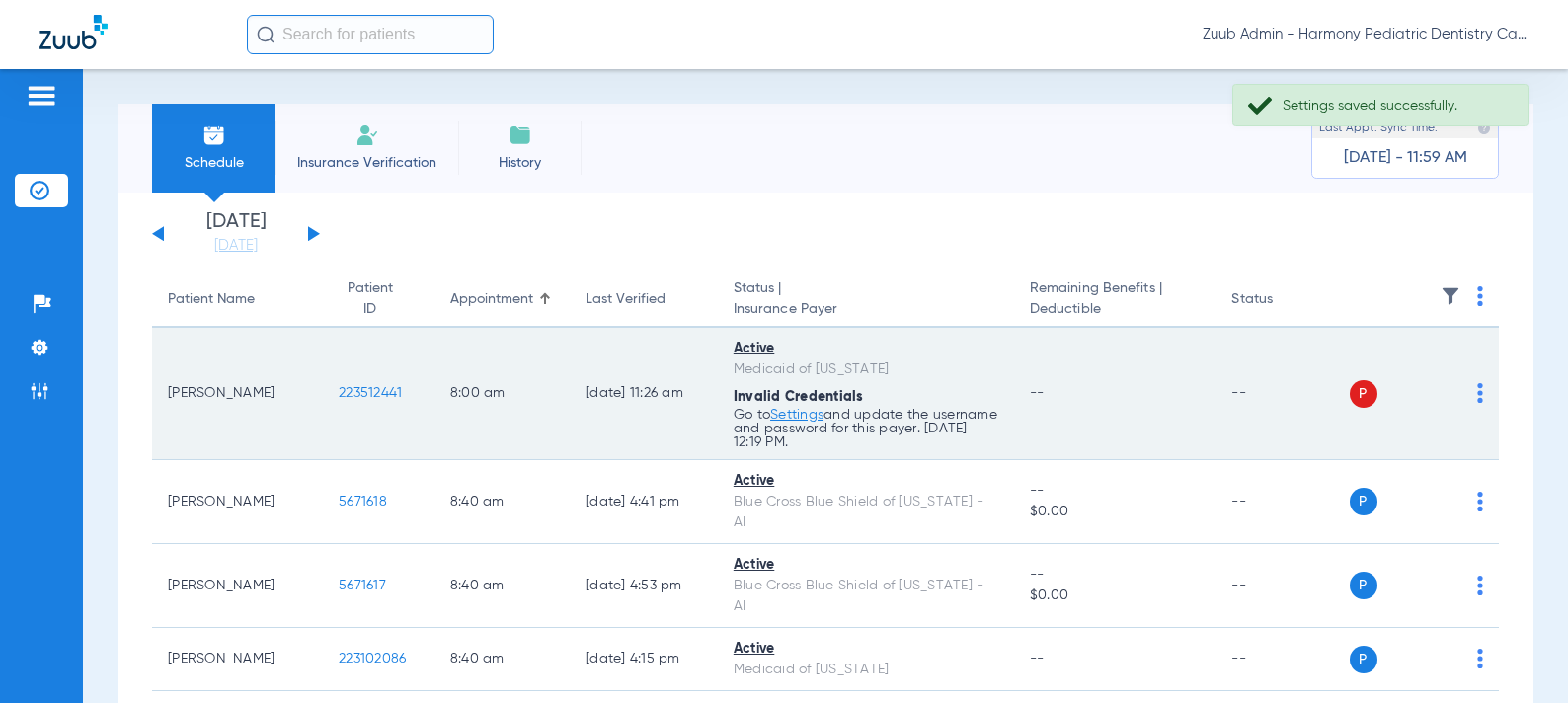
click at [1478, 392] on img at bounding box center [1480, 393] width 6 height 20
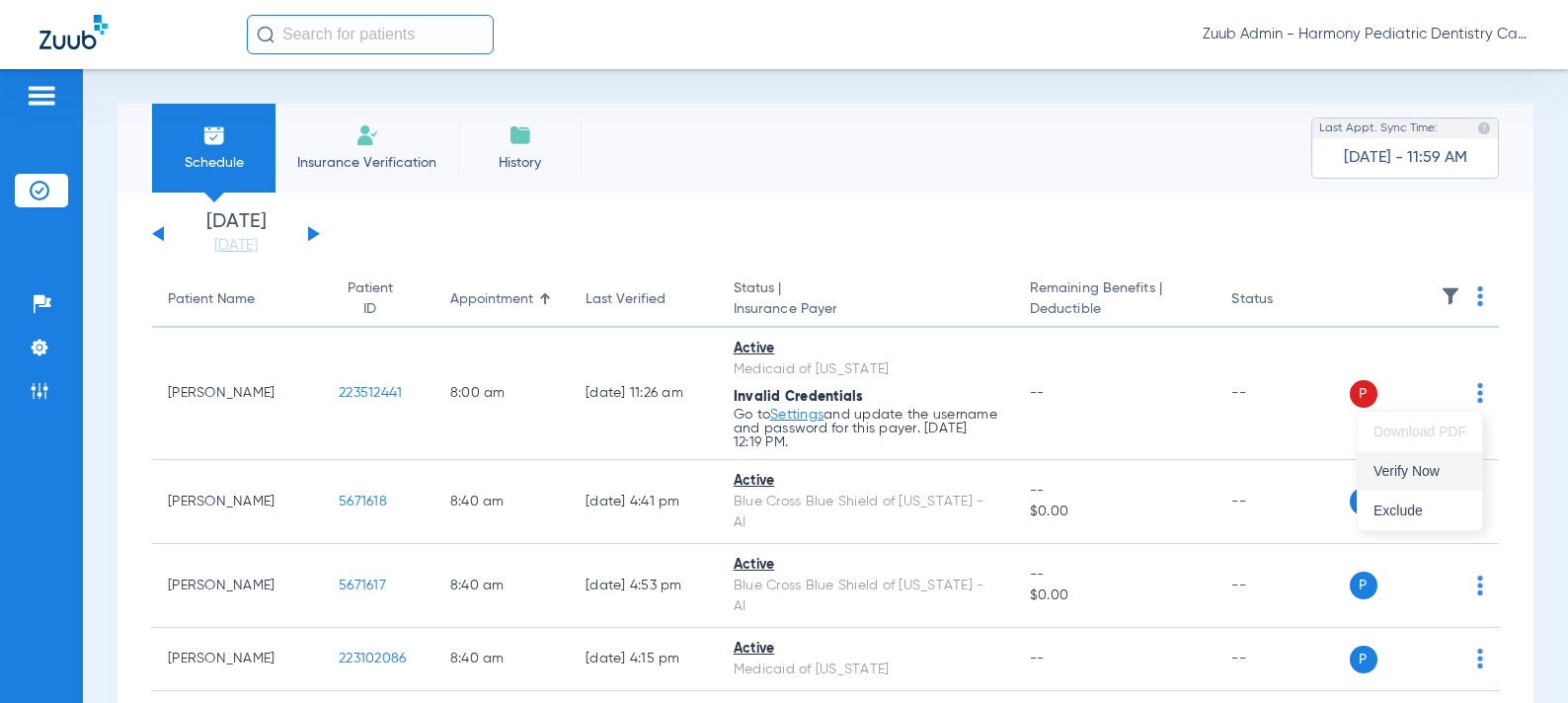
click at [1414, 461] on button "Verify Now" at bounding box center [1419, 471] width 125 height 40
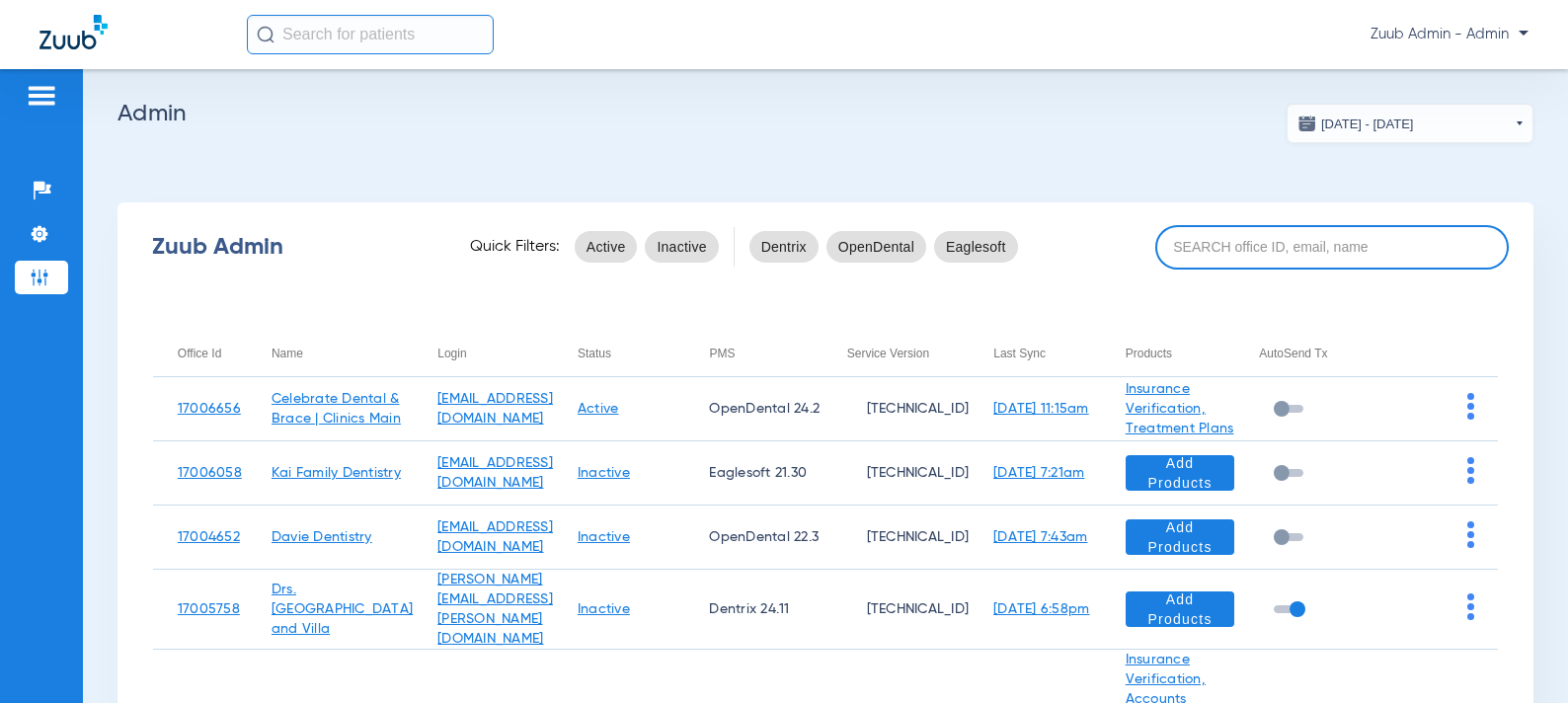
click at [1258, 251] on input at bounding box center [1332, 247] width 354 height 45
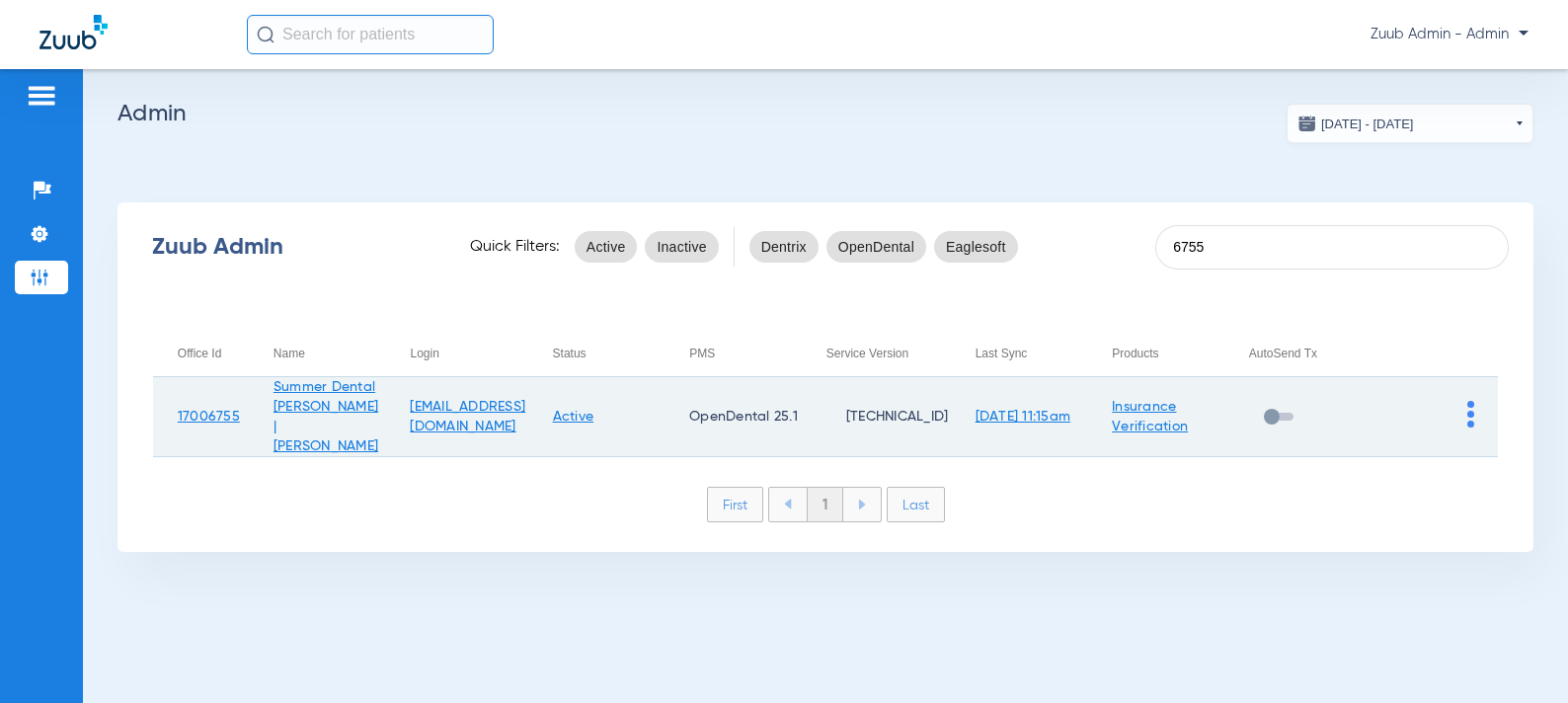
type input "6755"
click at [1470, 401] on img at bounding box center [1470, 414] width 7 height 27
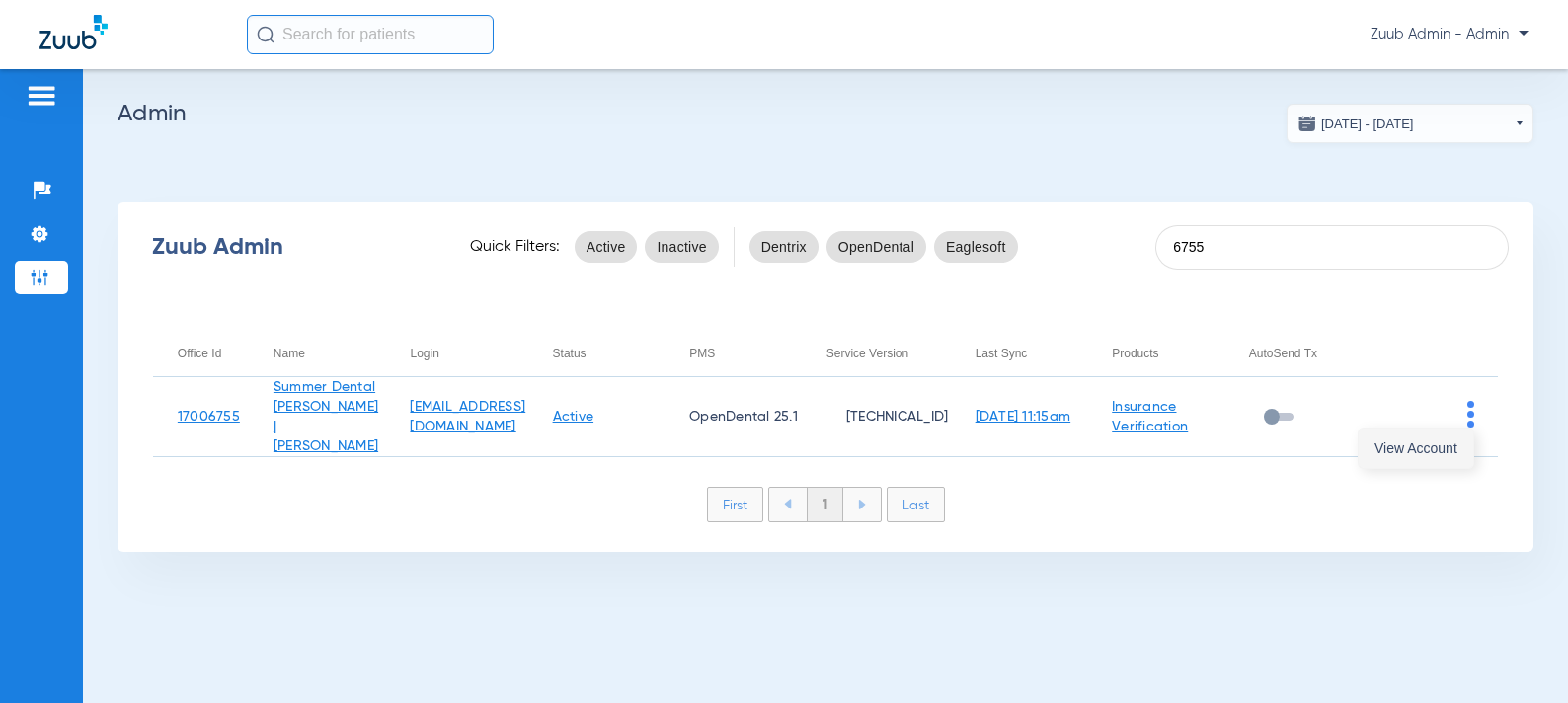
click at [1429, 446] on span "View Account" at bounding box center [1415, 449] width 83 height 14
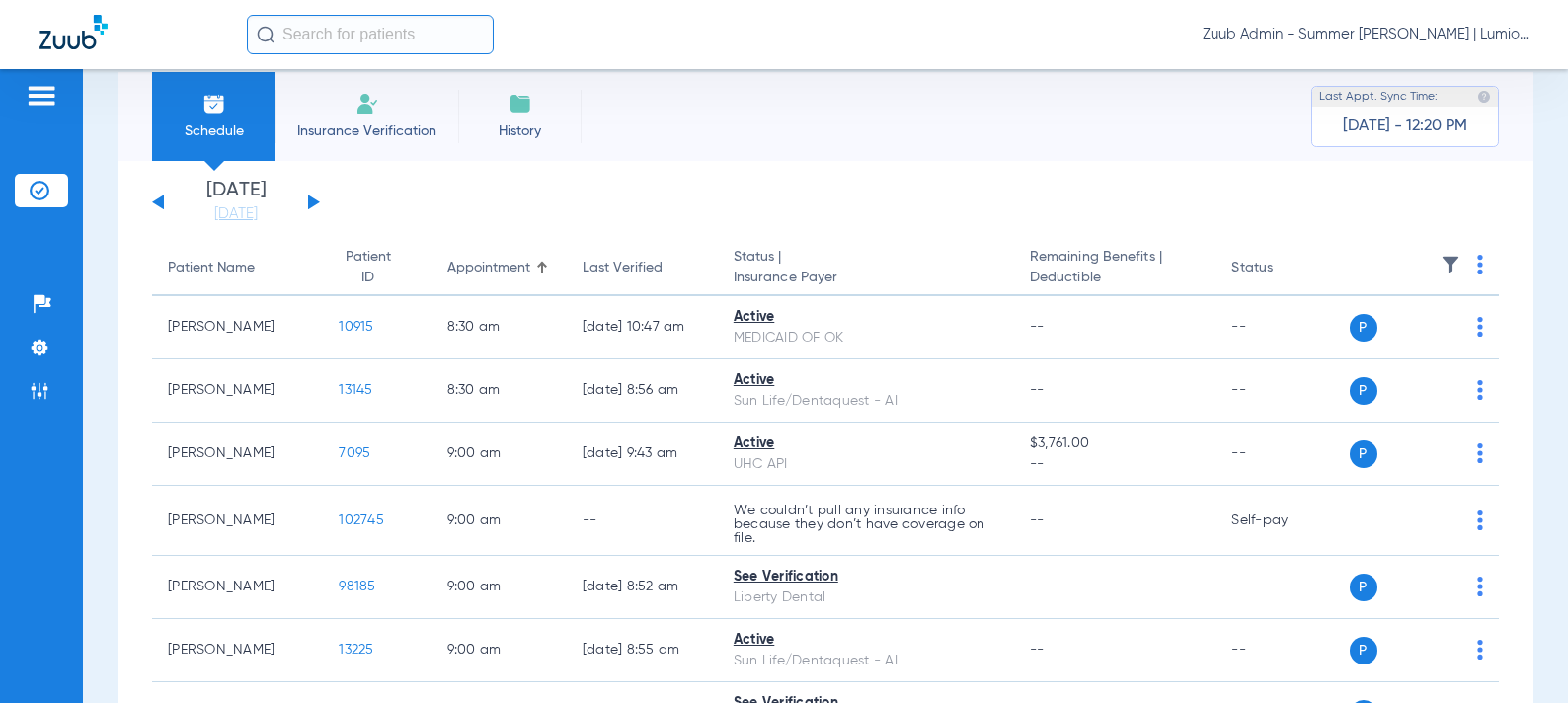
scroll to position [2, 0]
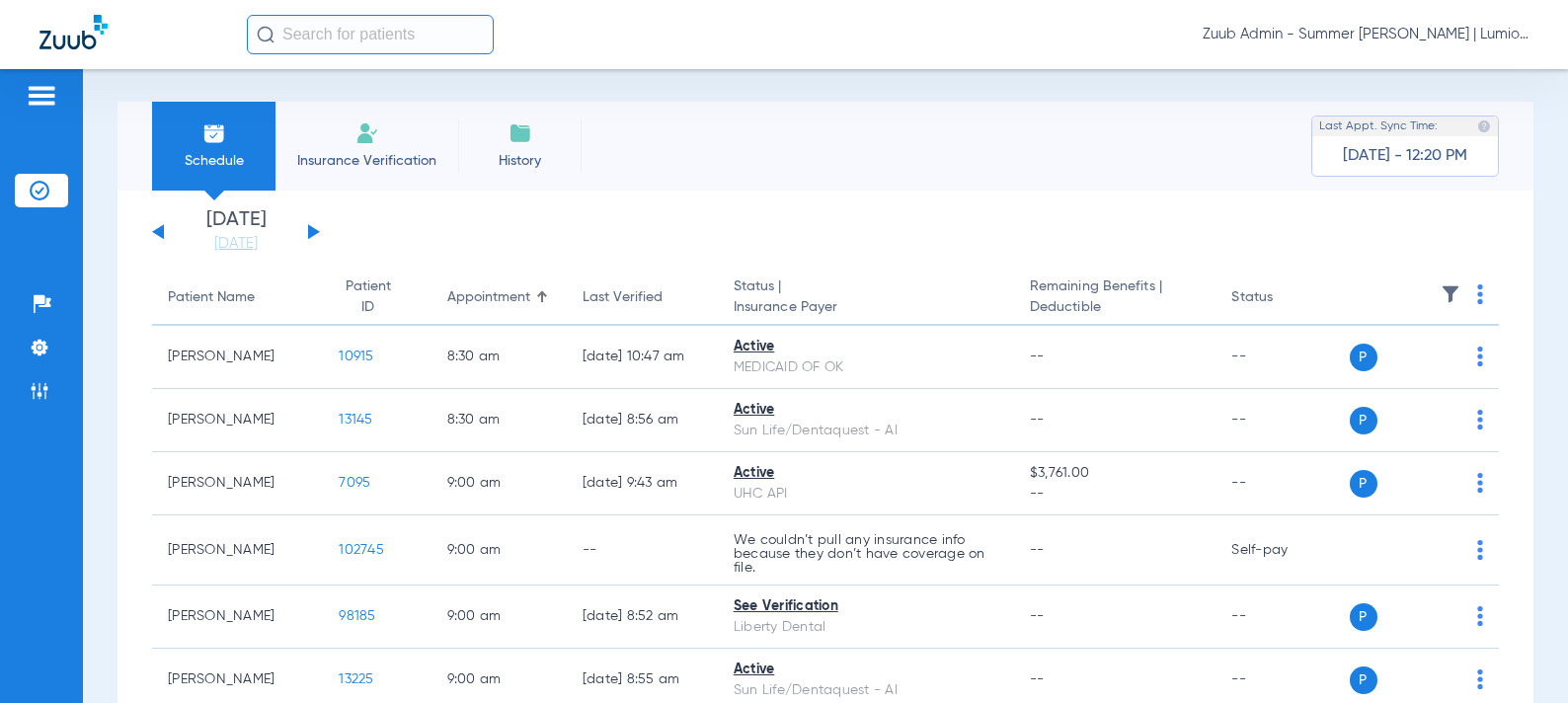
click at [304, 226] on div "[DATE] [DATE] [DATE] [DATE] [DATE] [DATE] [DATE] [DATE] [DATE] [DATE] [DATE] [D…" at bounding box center [235, 232] width 168 height 44
click at [312, 229] on button at bounding box center [314, 231] width 12 height 15
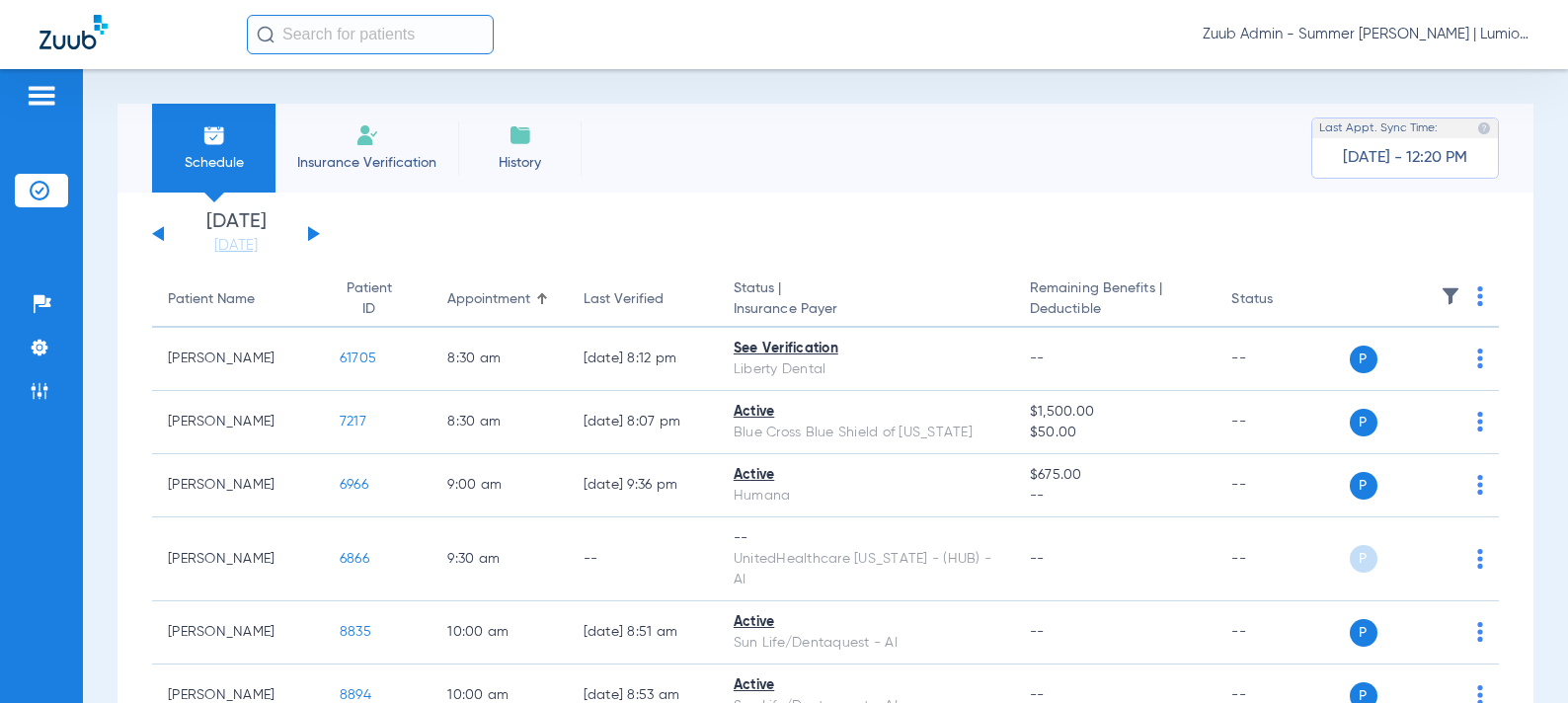
click at [315, 235] on button at bounding box center [314, 233] width 12 height 15
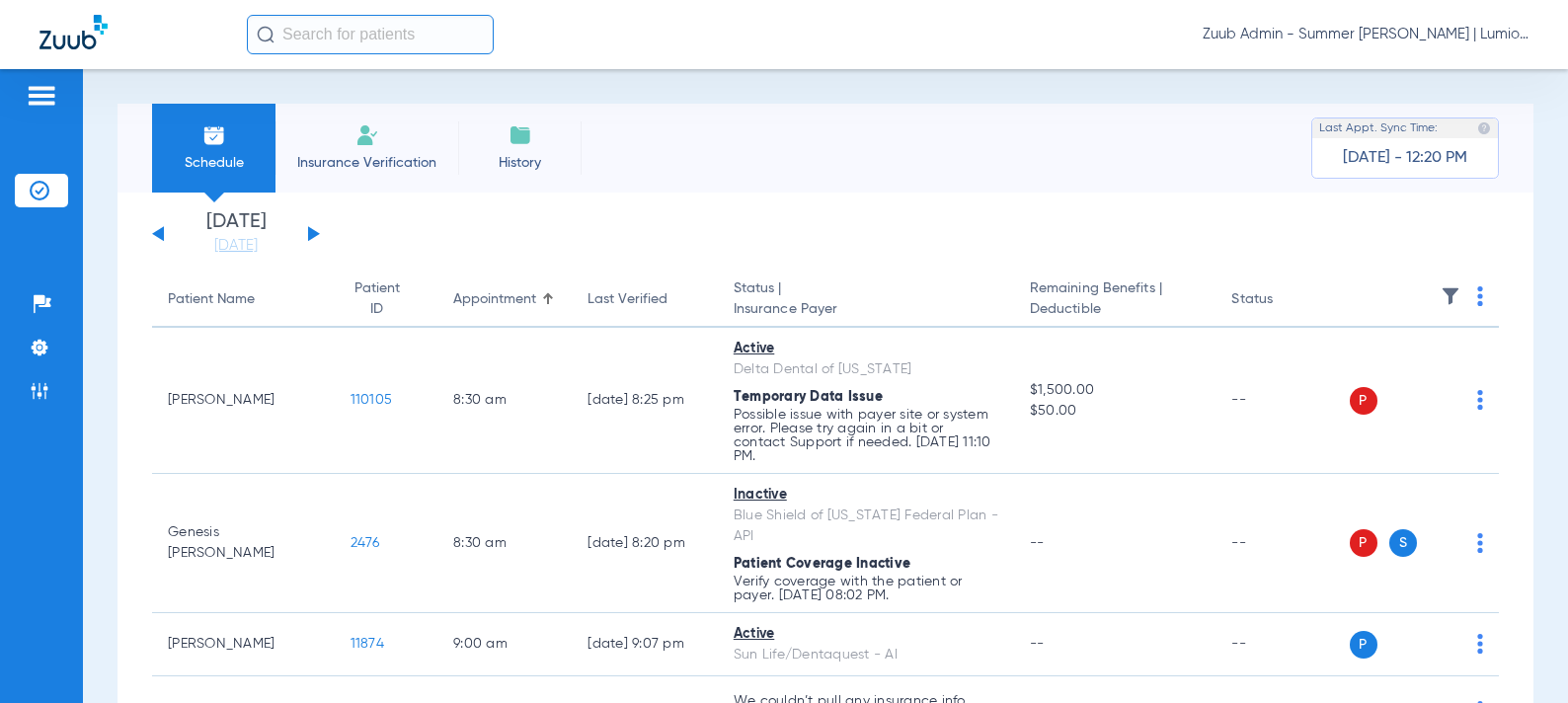
click at [312, 232] on button at bounding box center [314, 233] width 12 height 15
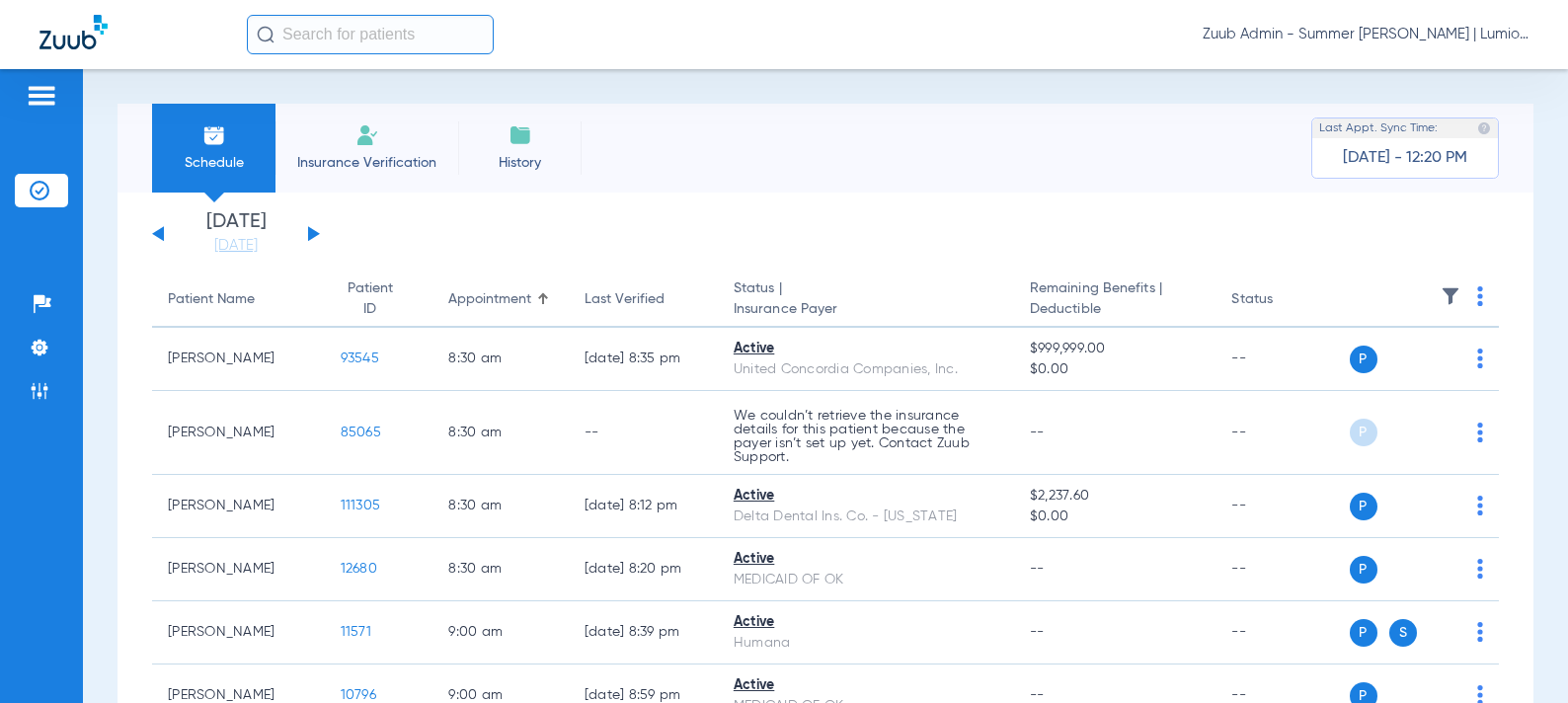
click at [1450, 291] on img at bounding box center [1451, 296] width 20 height 20
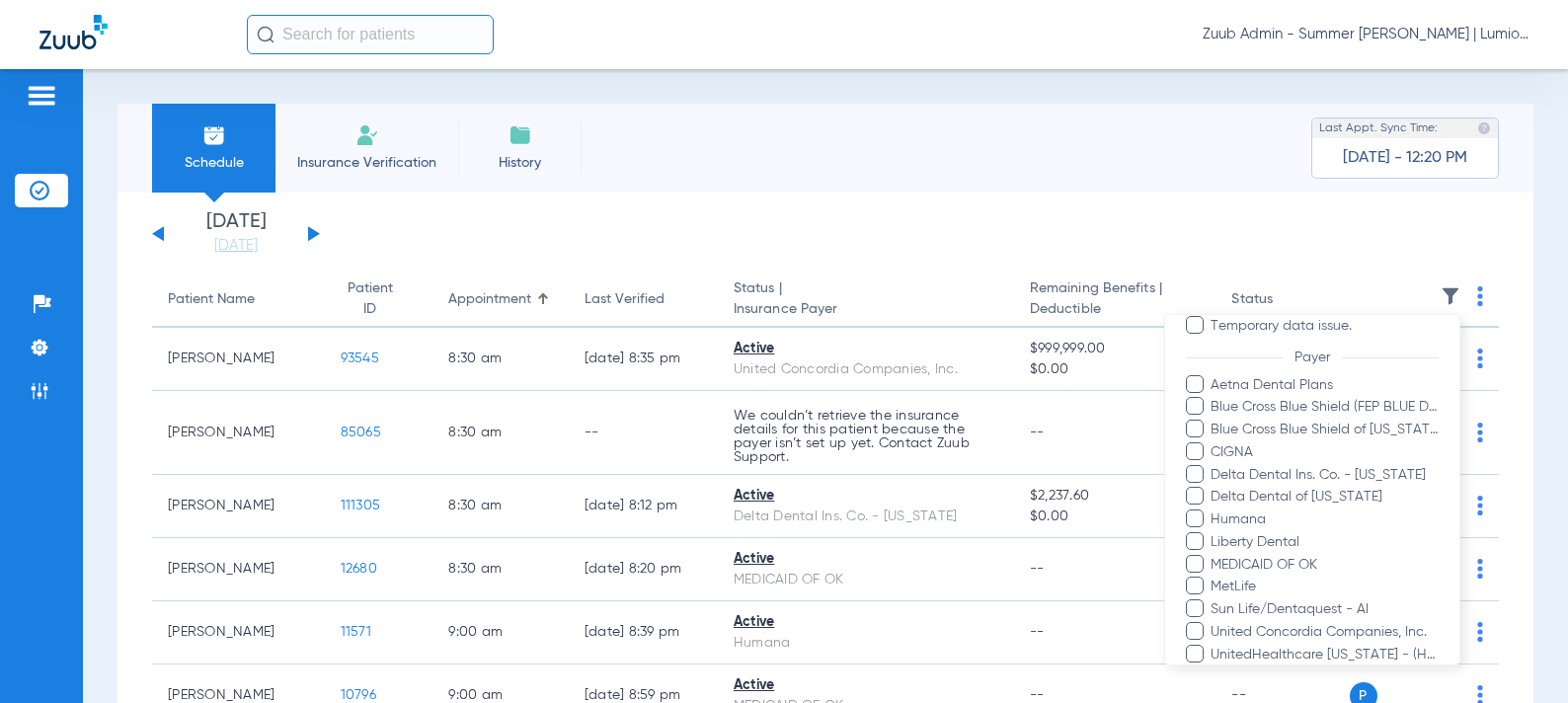
scroll to position [279, 0]
click at [1379, 643] on span "UnitedHealthcare [US_STATE] - (HUB) - AI" at bounding box center [1325, 650] width 229 height 21
click at [1214, 663] on input "UnitedHealthcare [US_STATE] - (HUB) - AI" at bounding box center [1214, 663] width 0 height 0
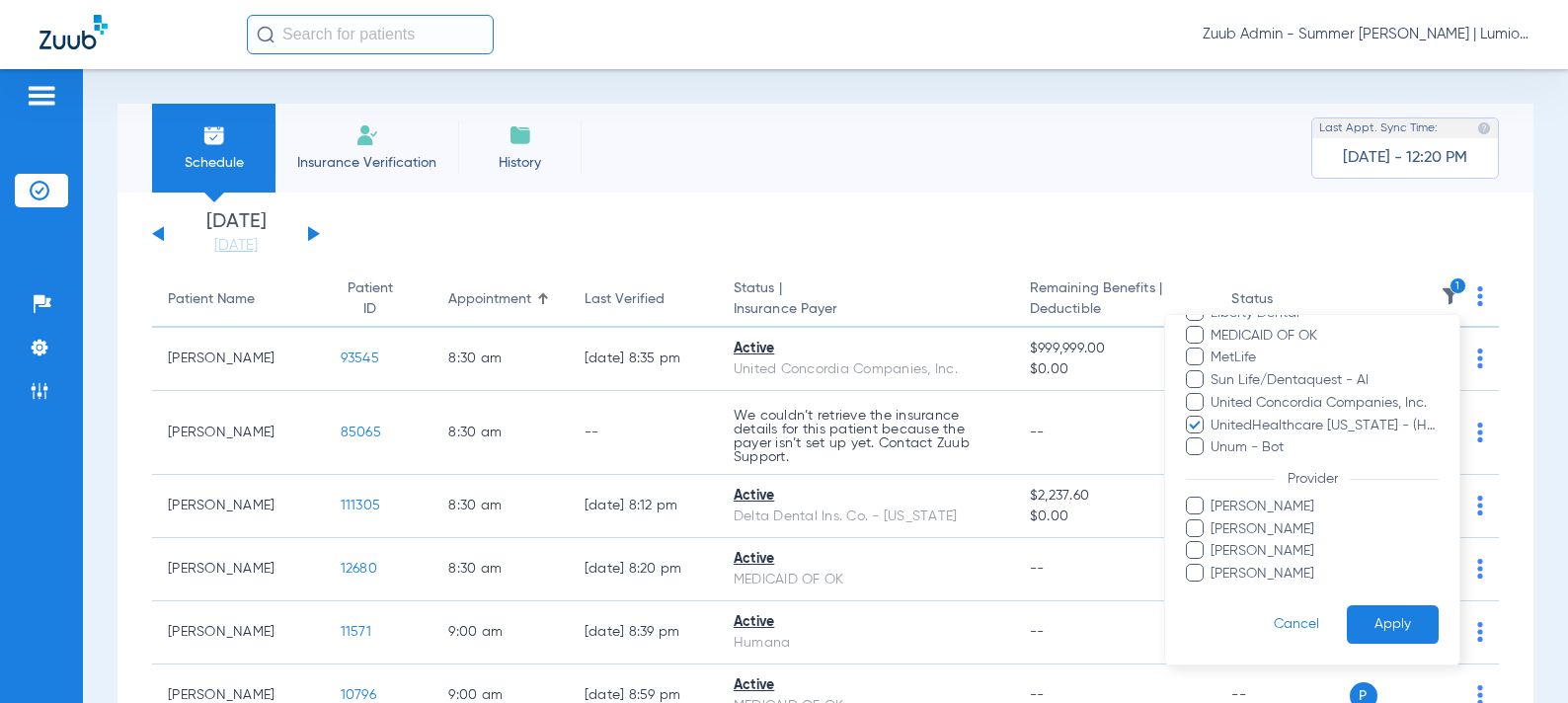
click at [1389, 637] on button "Apply" at bounding box center [1392, 624] width 92 height 39
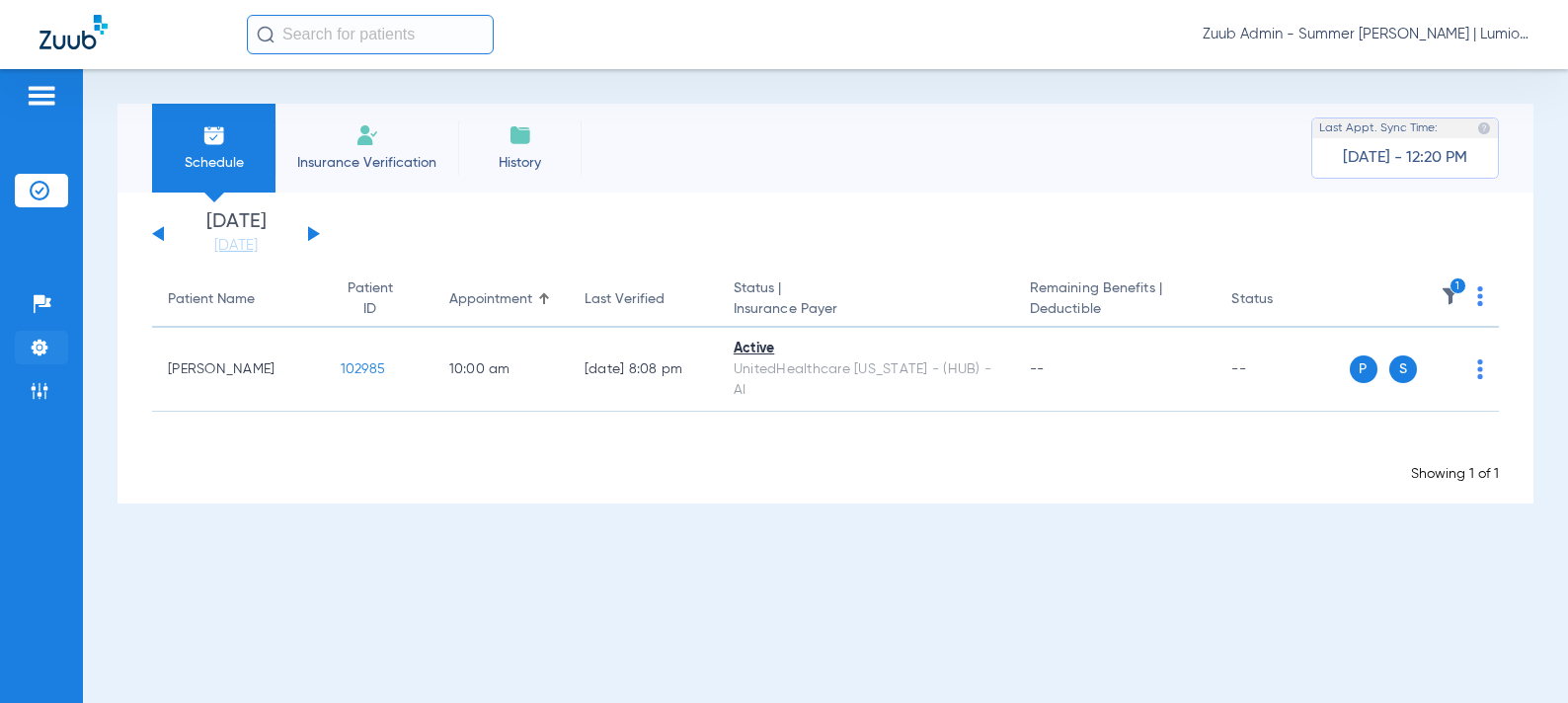
click at [41, 349] on img at bounding box center [40, 348] width 20 height 20
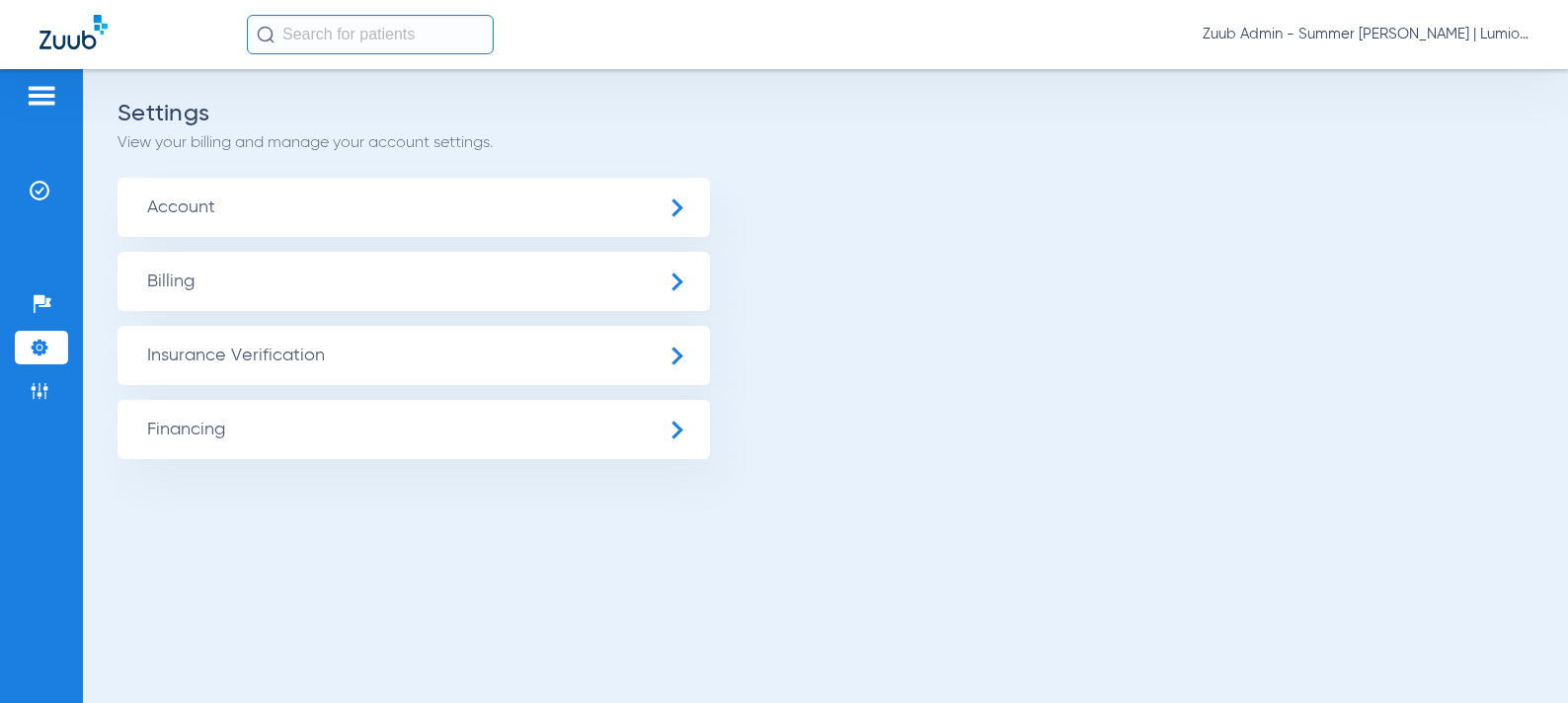
click at [225, 360] on span "Insurance Verification" at bounding box center [414, 355] width 592 height 59
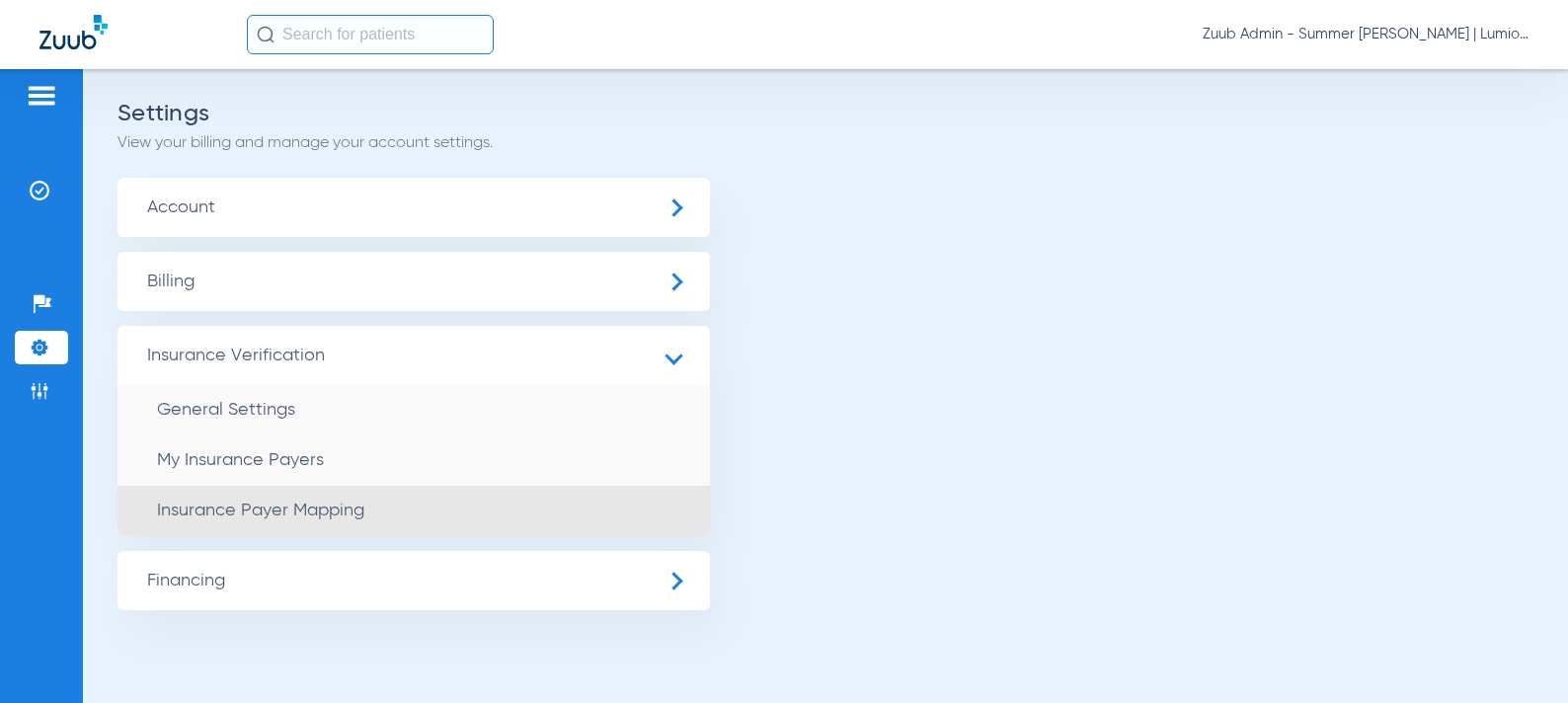
click at [304, 519] on span "Insurance Payer Mapping" at bounding box center [260, 511] width 207 height 18
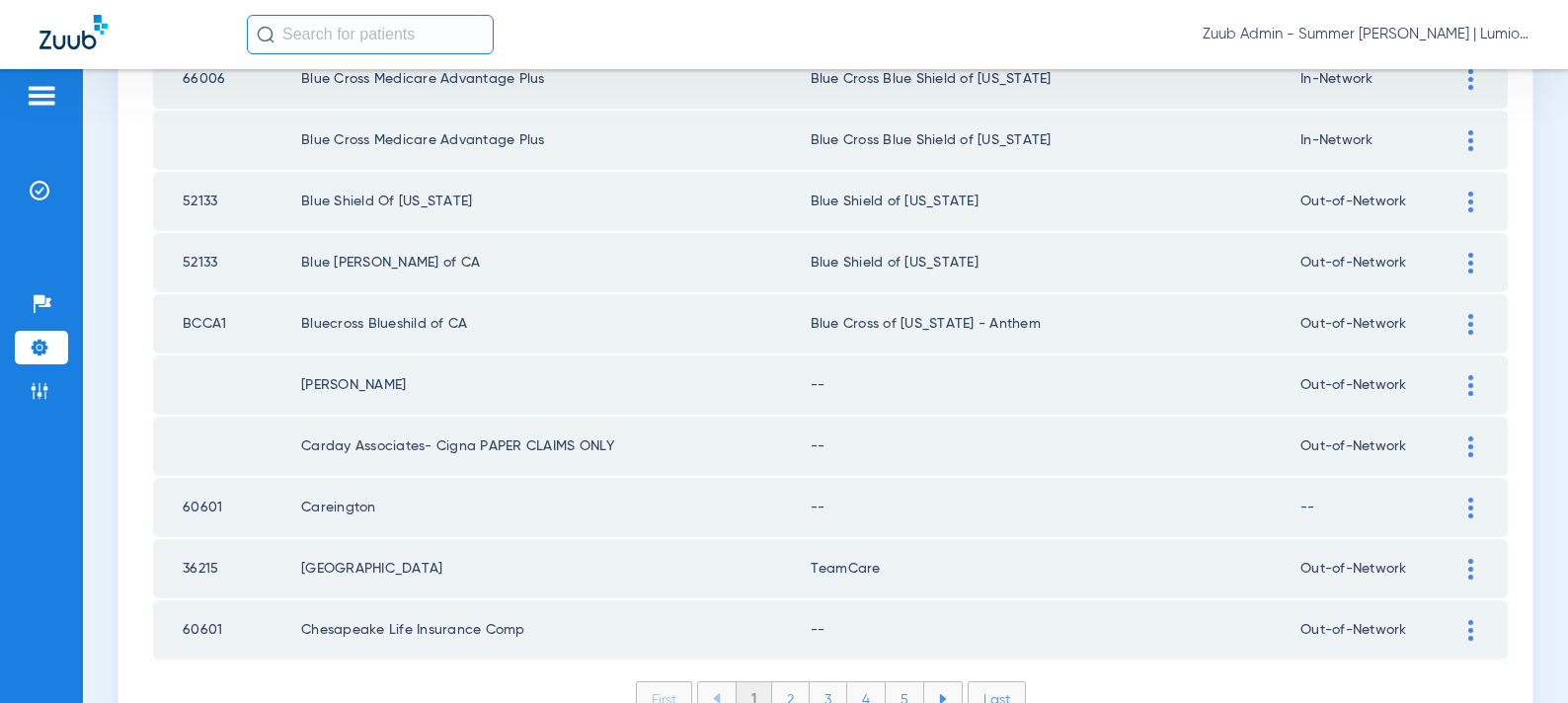
scroll to position [2886, 0]
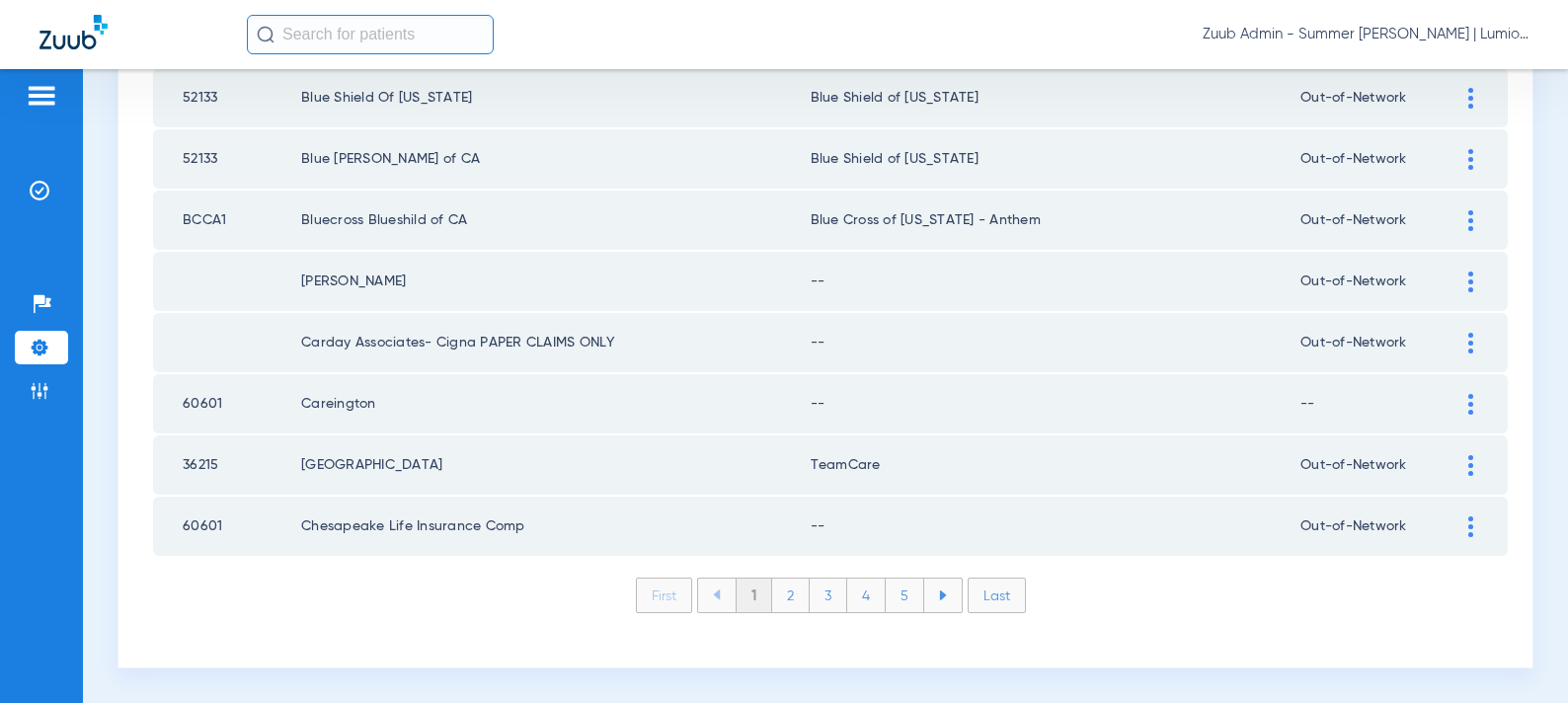
click at [984, 590] on li "Last" at bounding box center [996, 595] width 58 height 36
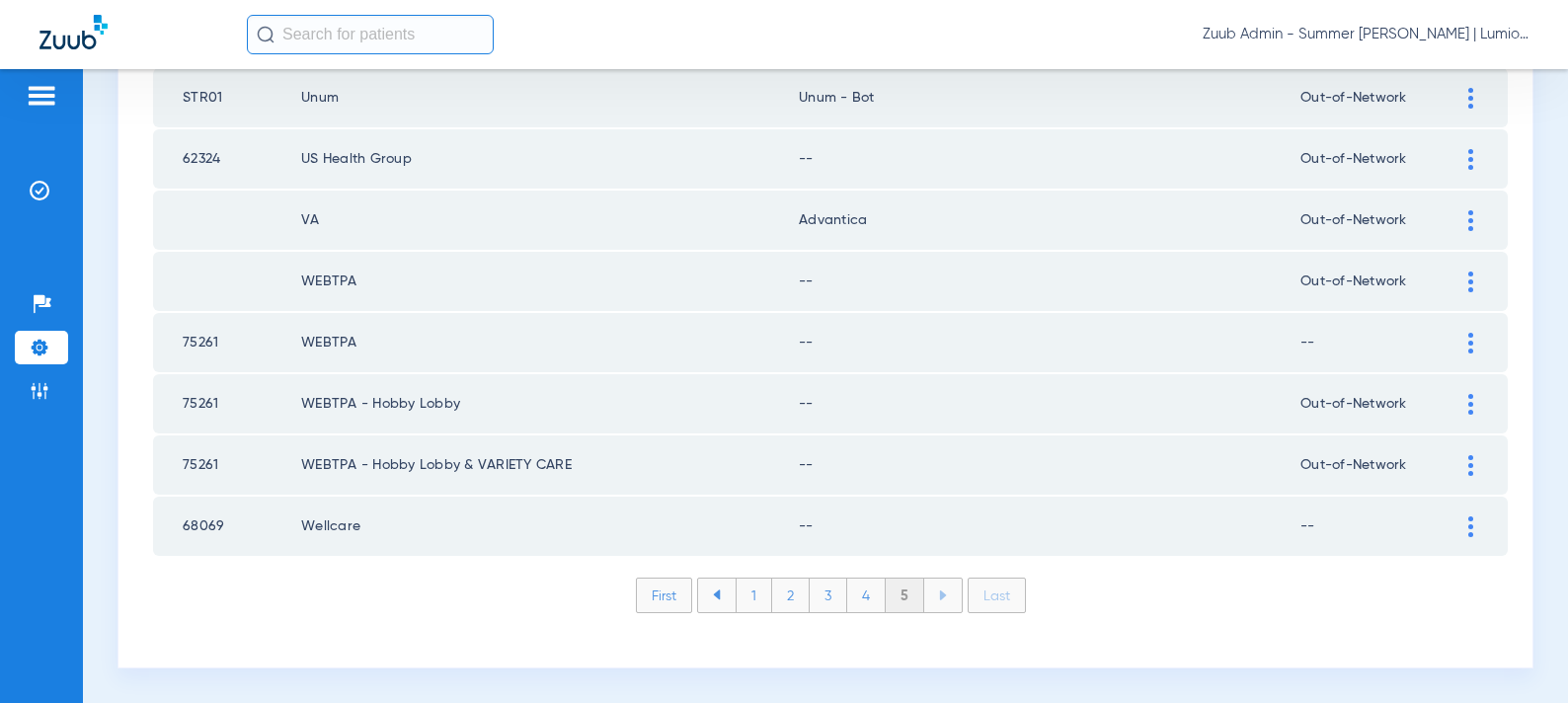
click at [681, 597] on li "First" at bounding box center [664, 595] width 56 height 36
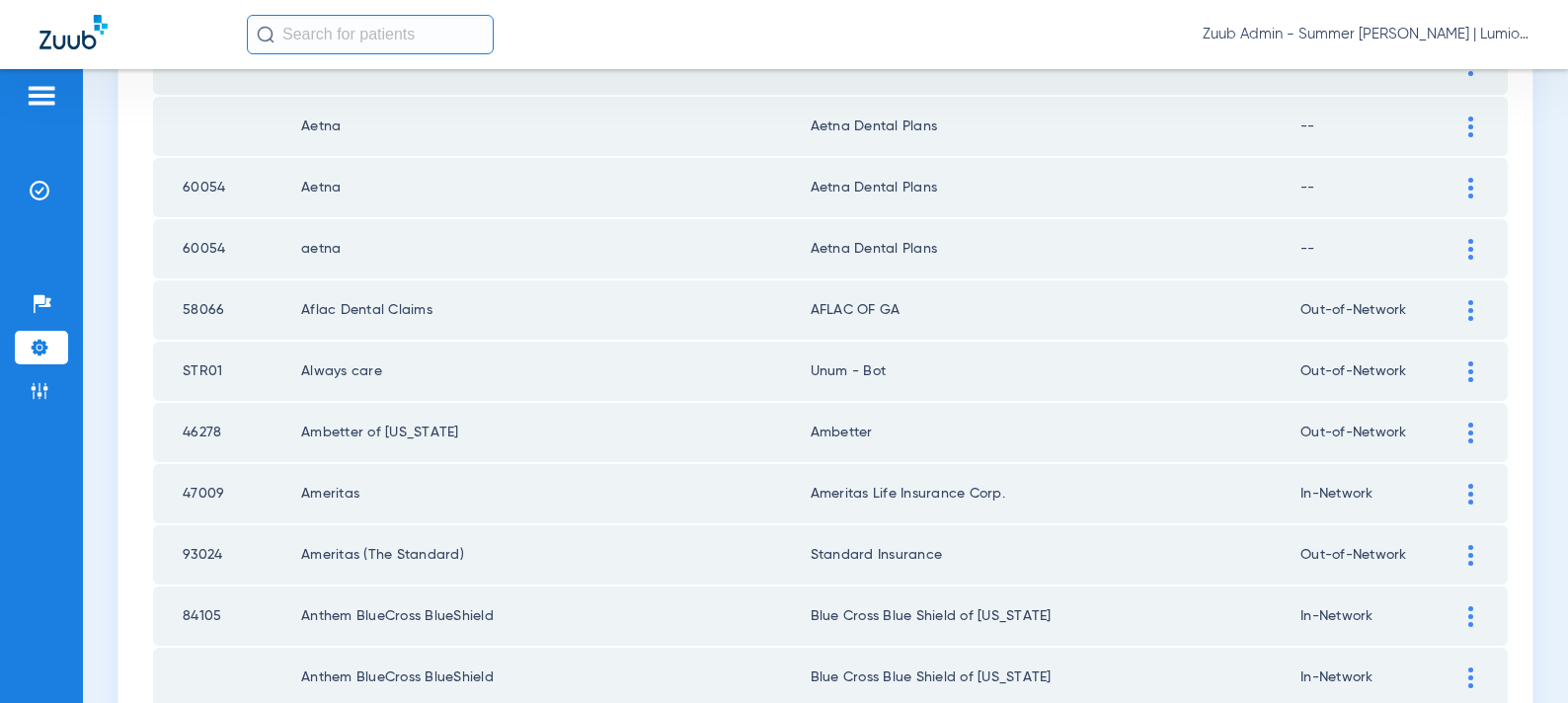
scroll to position [144, 0]
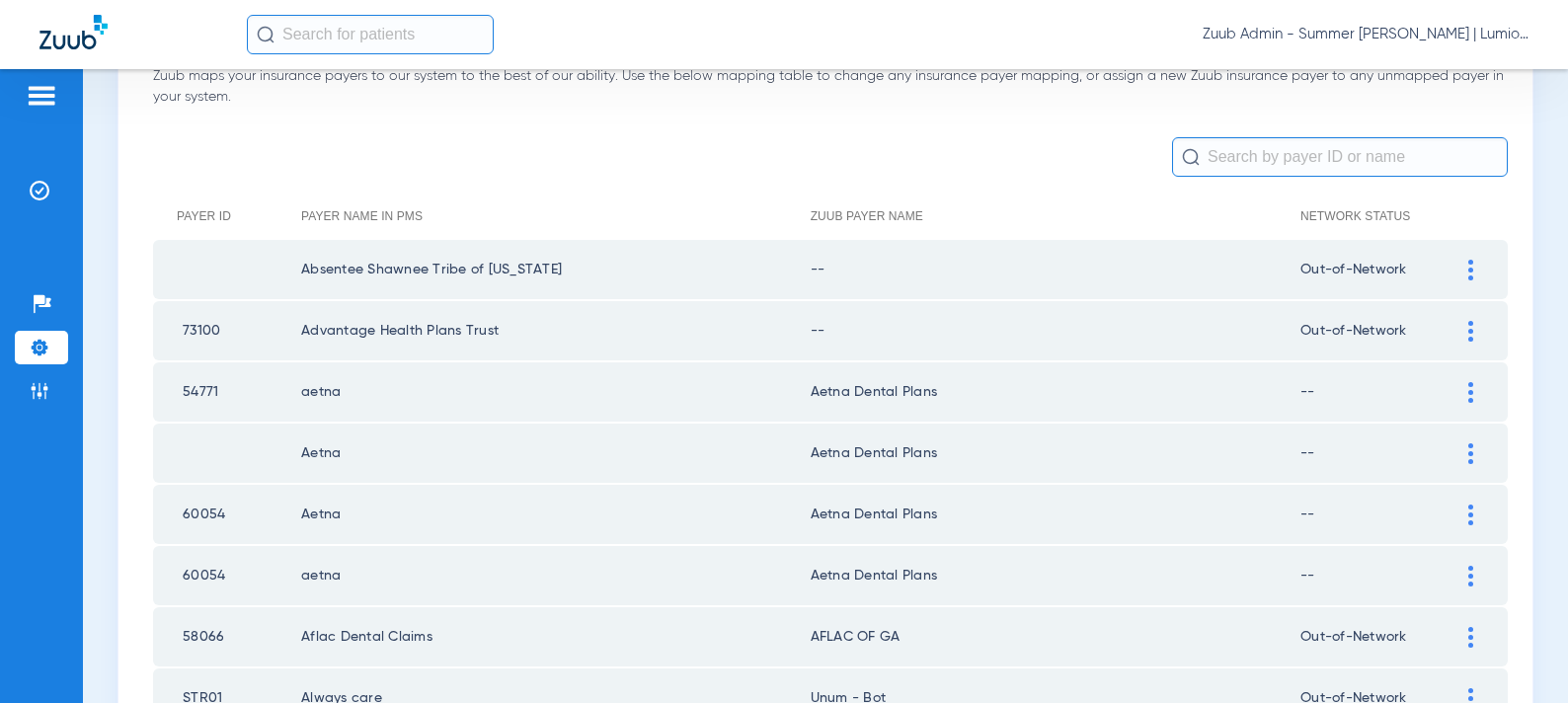
drag, startPoint x: 1472, startPoint y: 270, endPoint x: 1183, endPoint y: 340, distance: 297.4
click at [1472, 270] on img at bounding box center [1470, 269] width 5 height 21
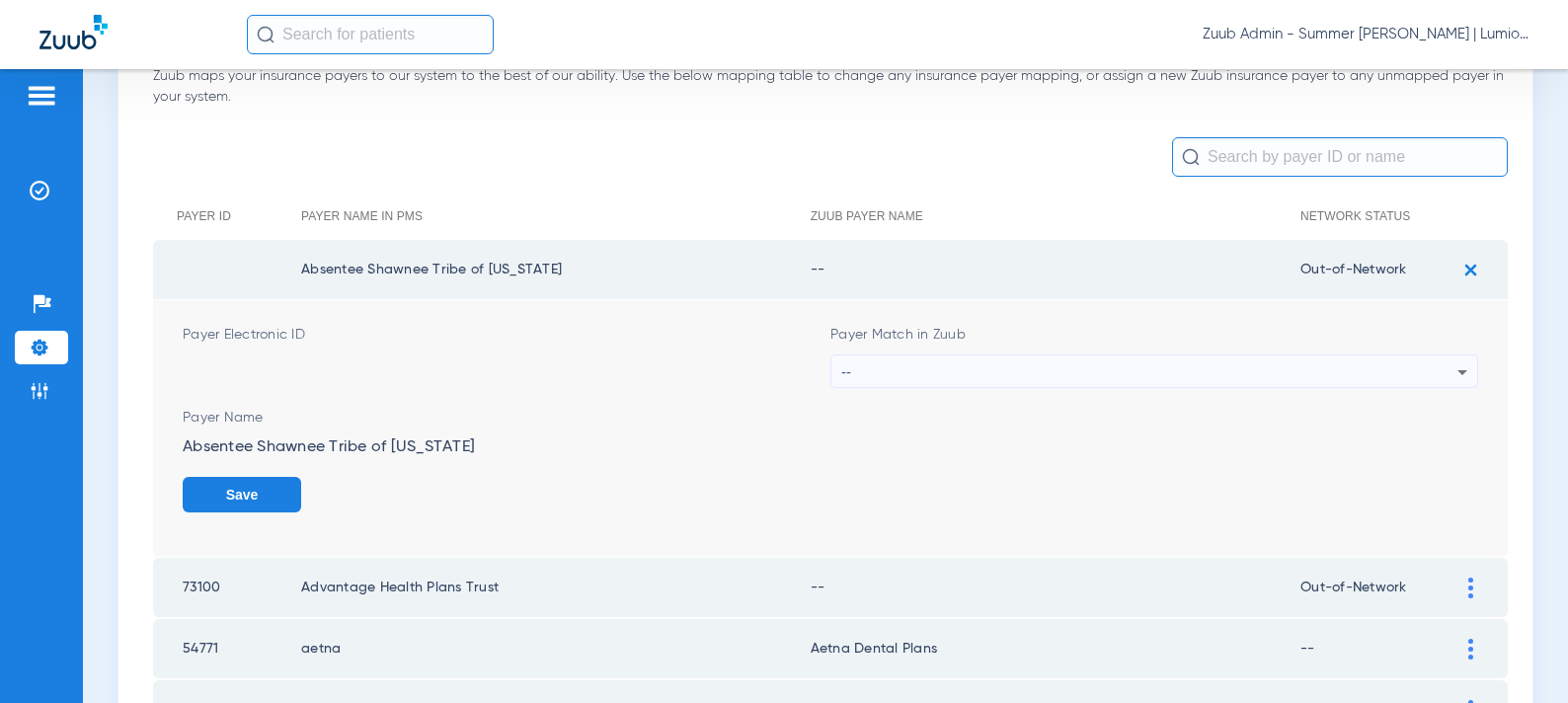
click at [1023, 364] on div "--" at bounding box center [1150, 372] width 616 height 34
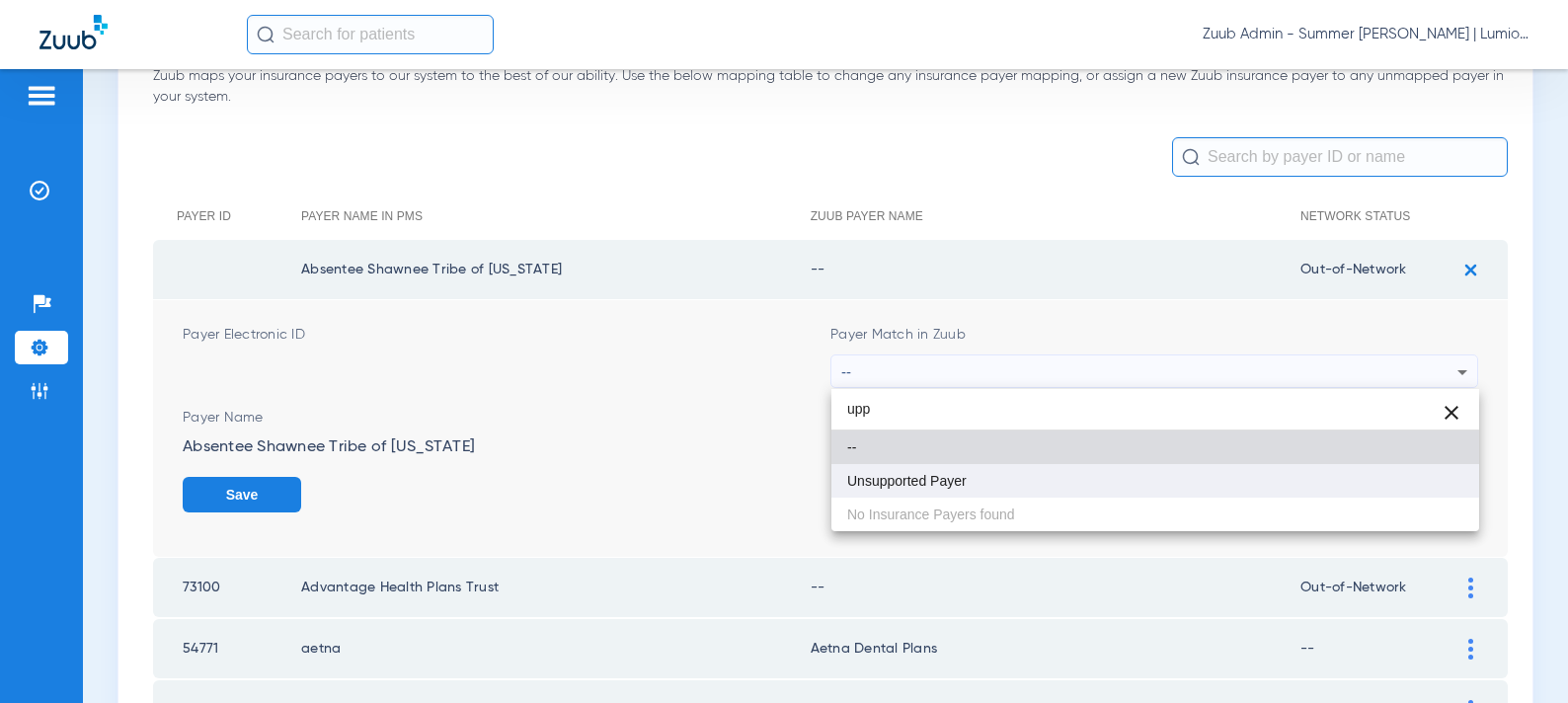
type input "upp"
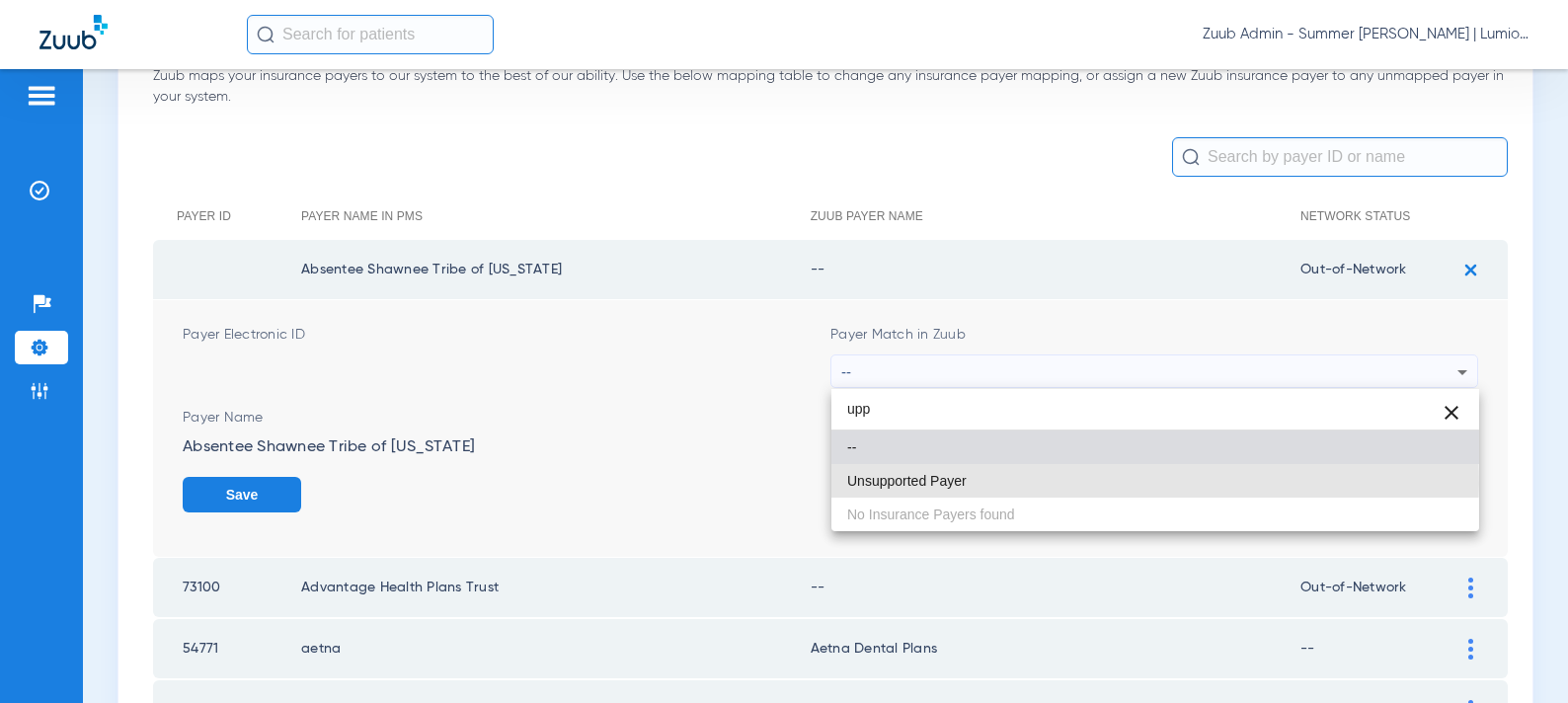
drag, startPoint x: 957, startPoint y: 484, endPoint x: 1038, endPoint y: 477, distance: 81.3
click at [957, 484] on span "Unsupported Payer" at bounding box center [908, 481] width 120 height 14
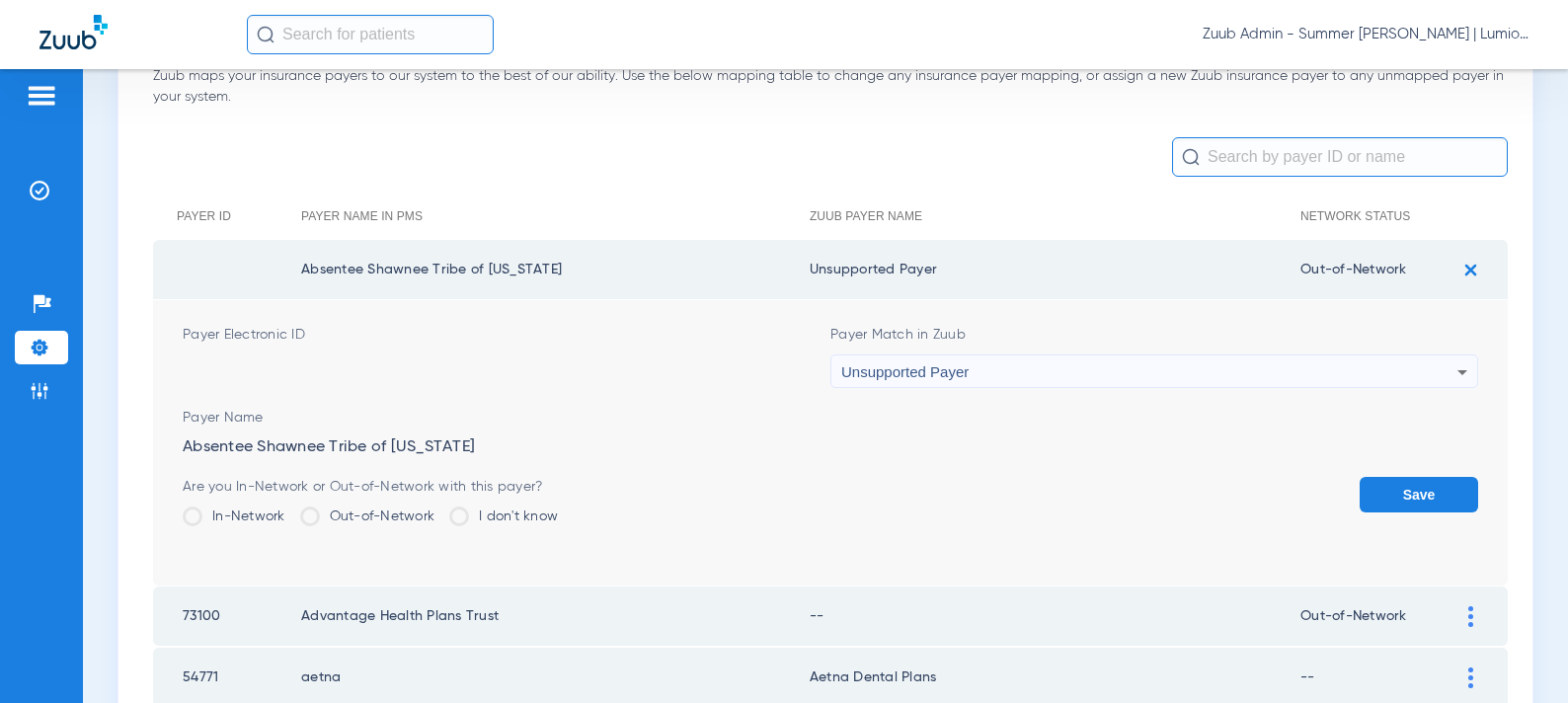
drag, startPoint x: 1401, startPoint y: 496, endPoint x: 1443, endPoint y: 355, distance: 147.1
click at [1403, 490] on button "Save" at bounding box center [1418, 495] width 119 height 36
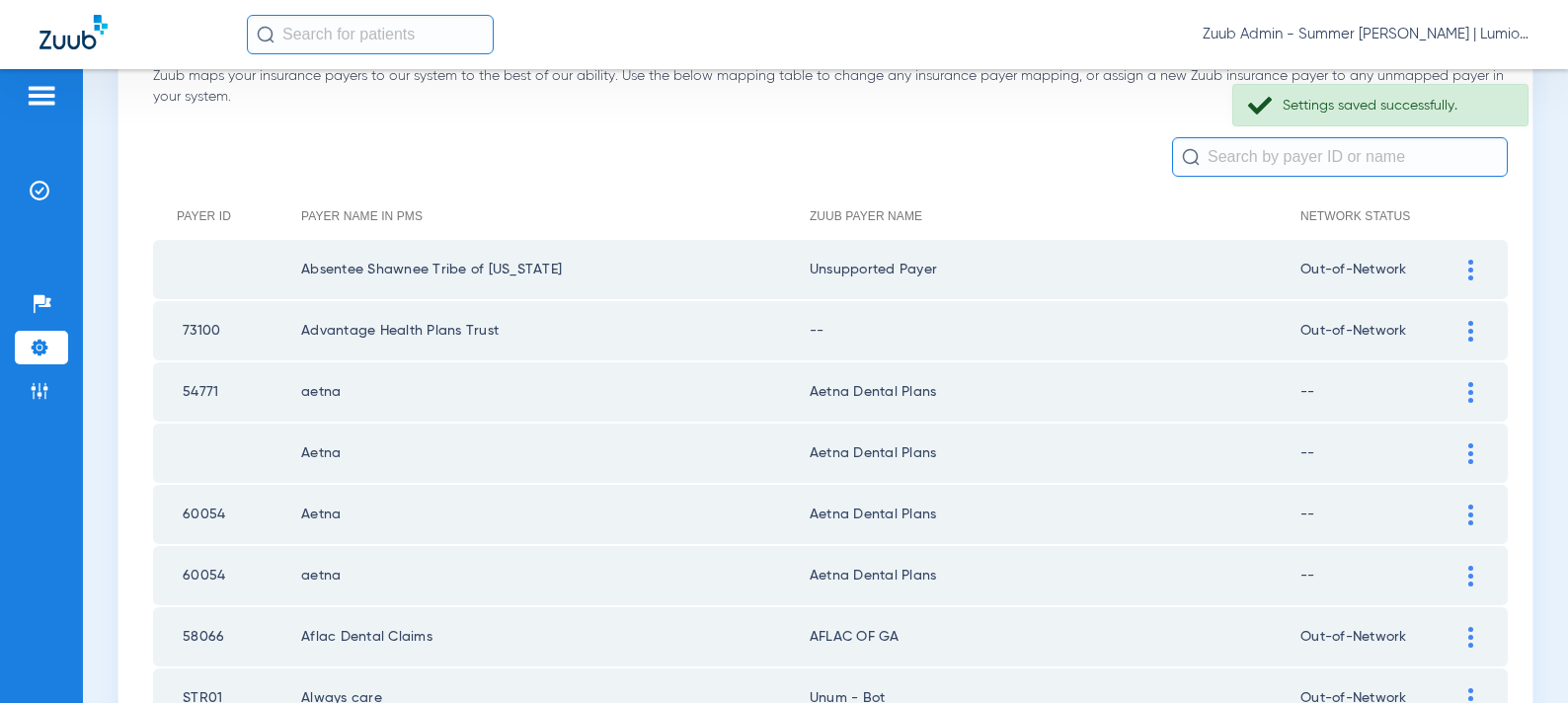
drag, startPoint x: 1473, startPoint y: 325, endPoint x: 1305, endPoint y: 345, distance: 169.2
click at [1472, 325] on div at bounding box center [1470, 331] width 35 height 21
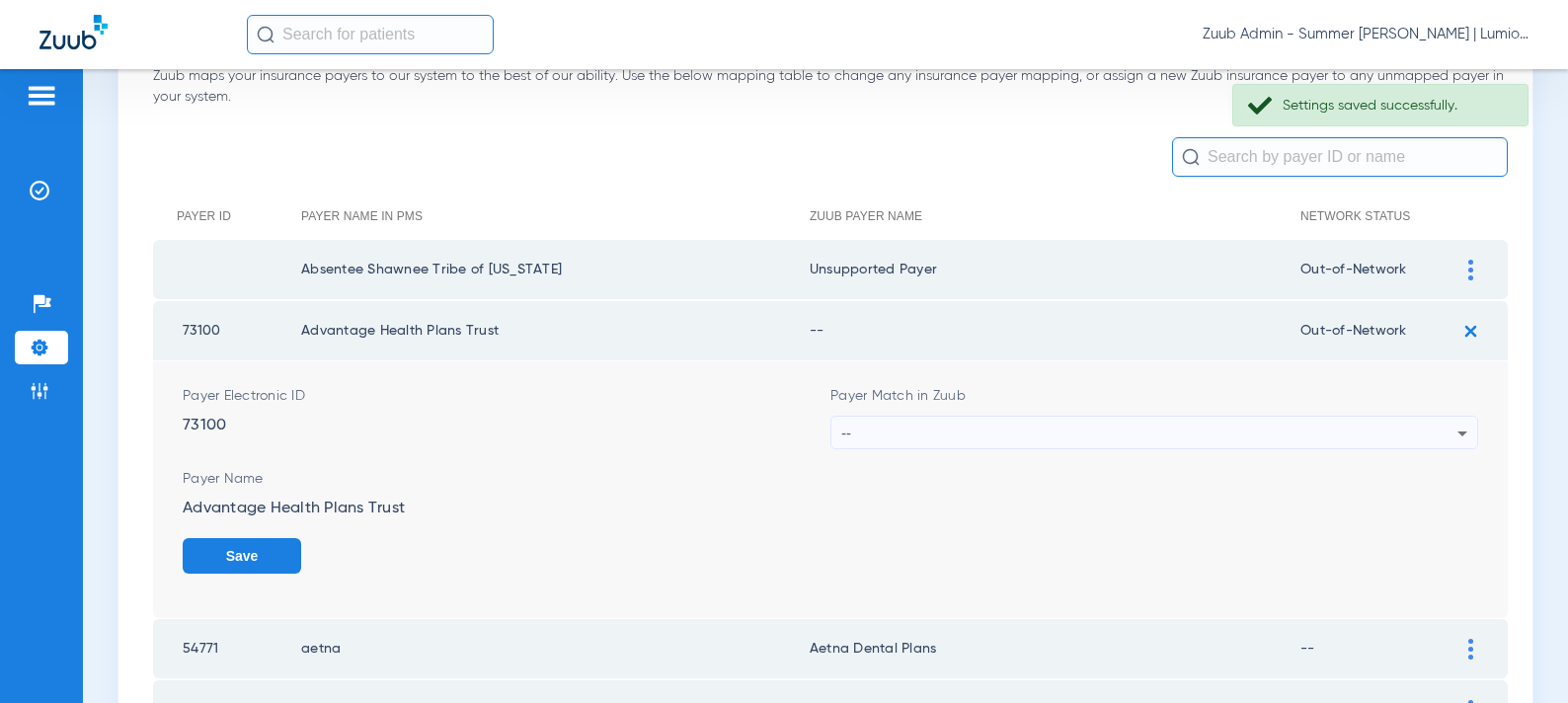
click at [944, 433] on div "--" at bounding box center [1150, 434] width 616 height 34
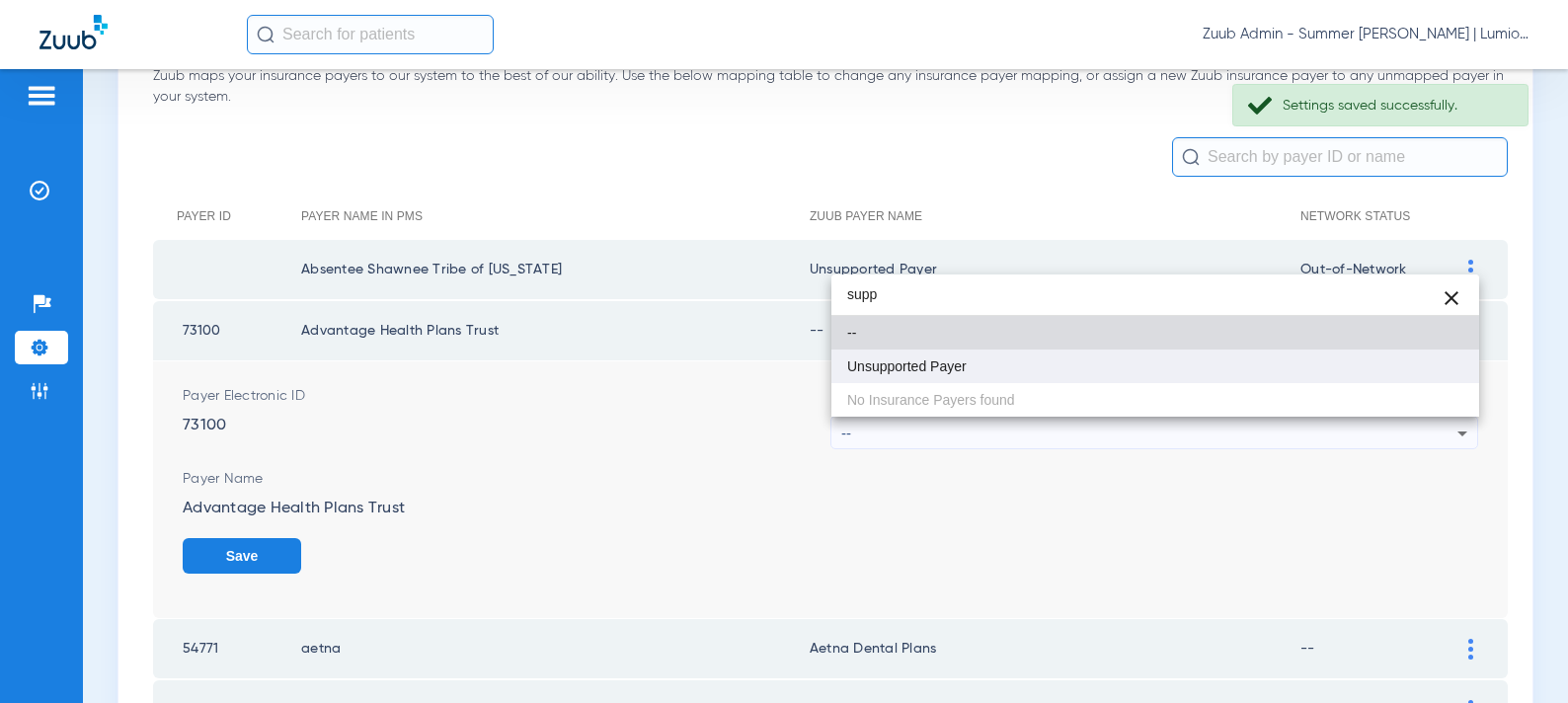
type input "supp"
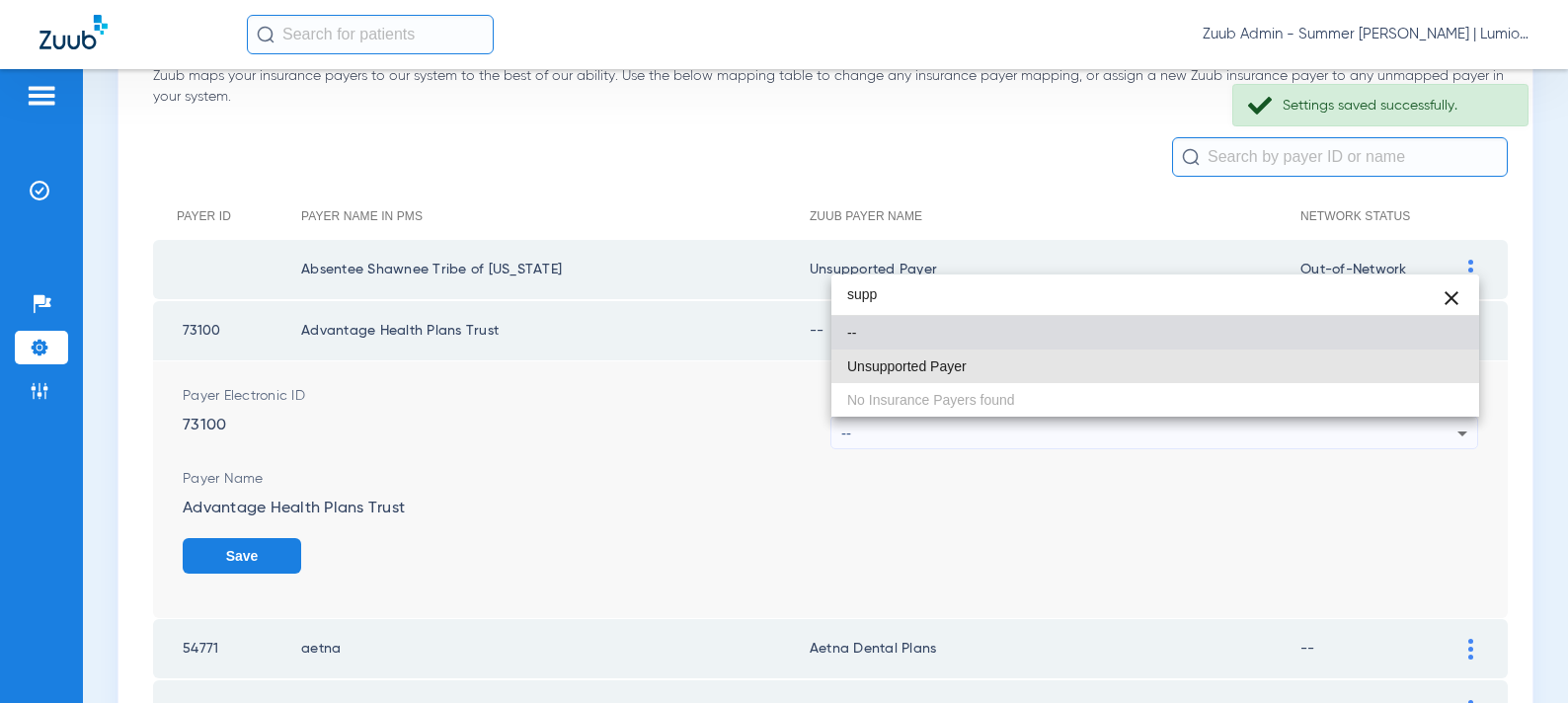
drag, startPoint x: 942, startPoint y: 374, endPoint x: 1232, endPoint y: 405, distance: 291.7
click at [946, 374] on mat-option "Unsupported Payer" at bounding box center [1156, 366] width 648 height 34
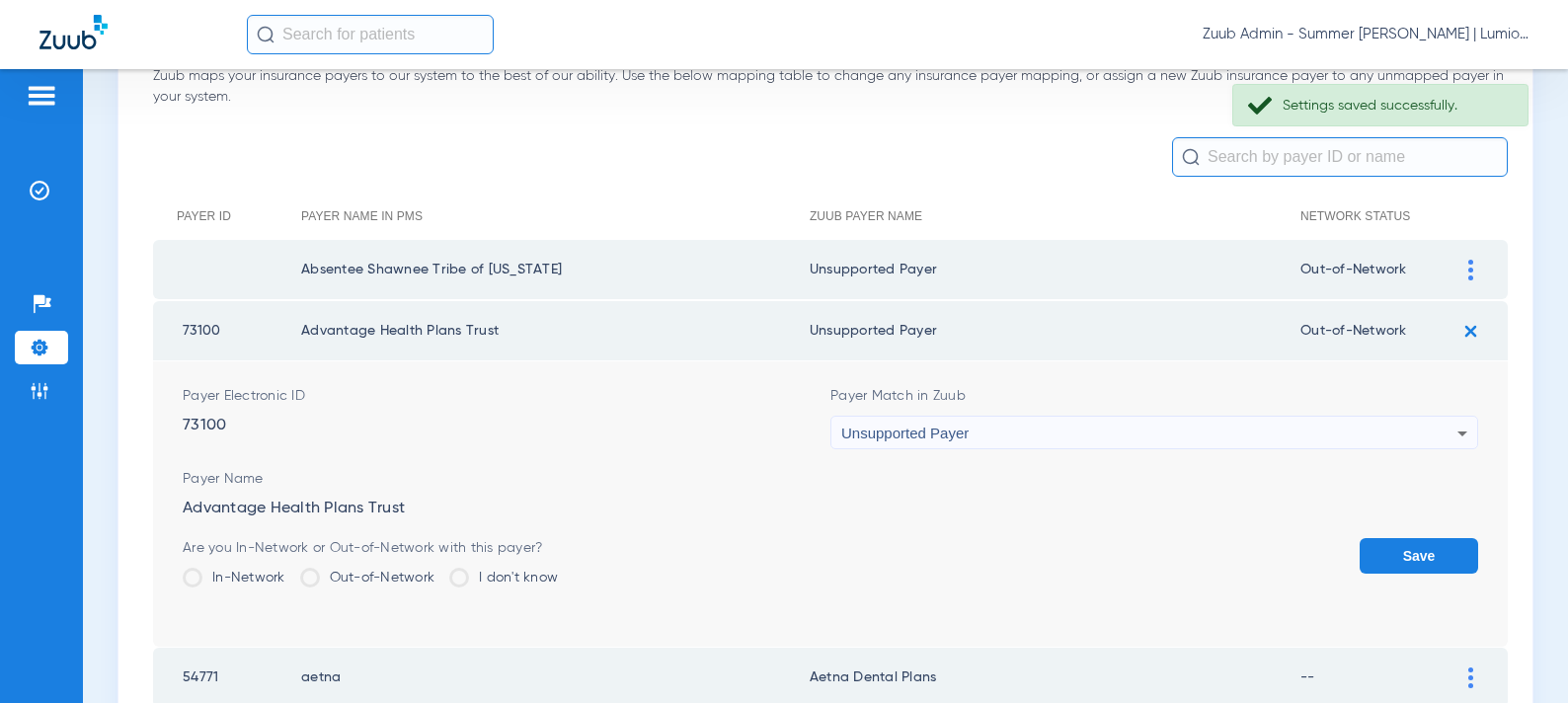
click at [1391, 543] on button "Save" at bounding box center [1418, 556] width 119 height 36
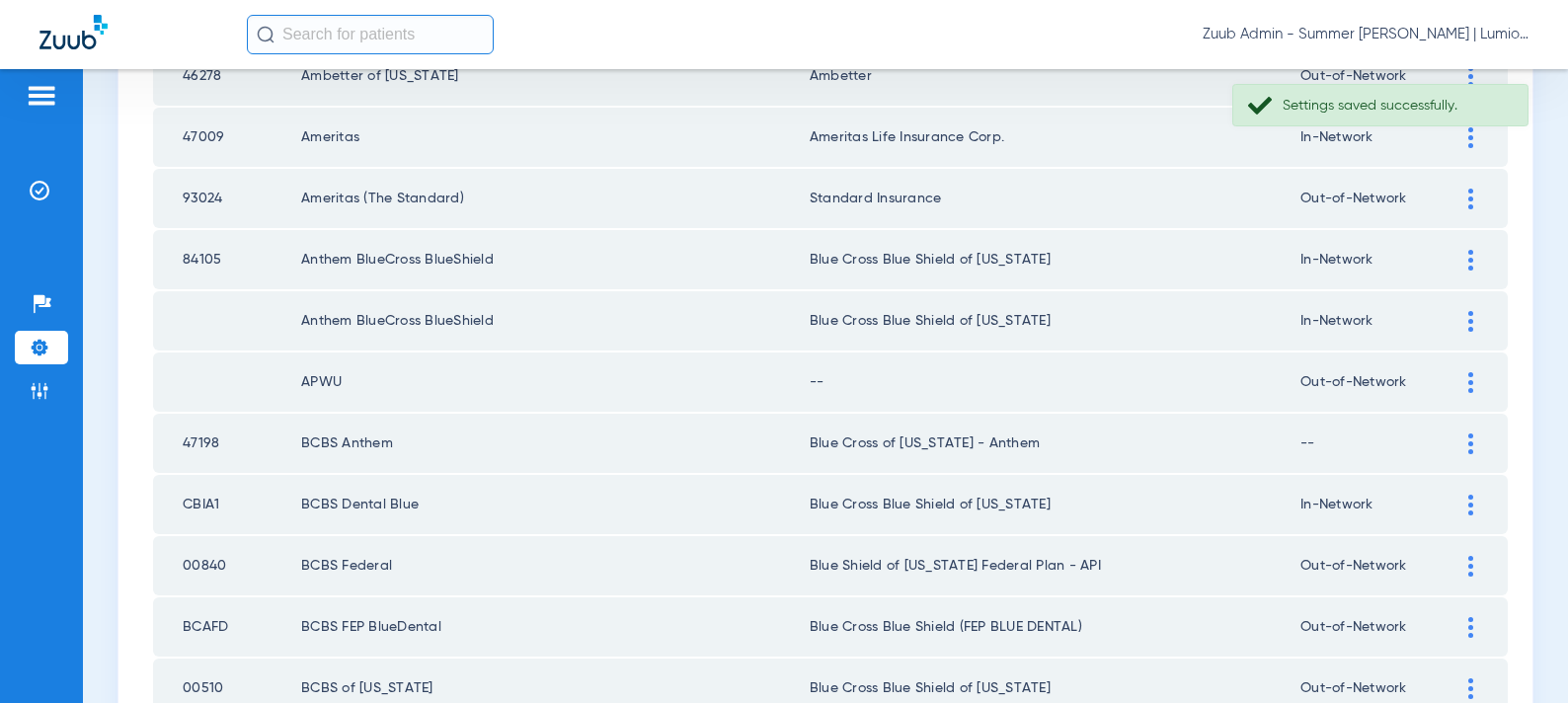
scroll to position [828, 0]
click at [1463, 378] on div at bounding box center [1470, 381] width 35 height 21
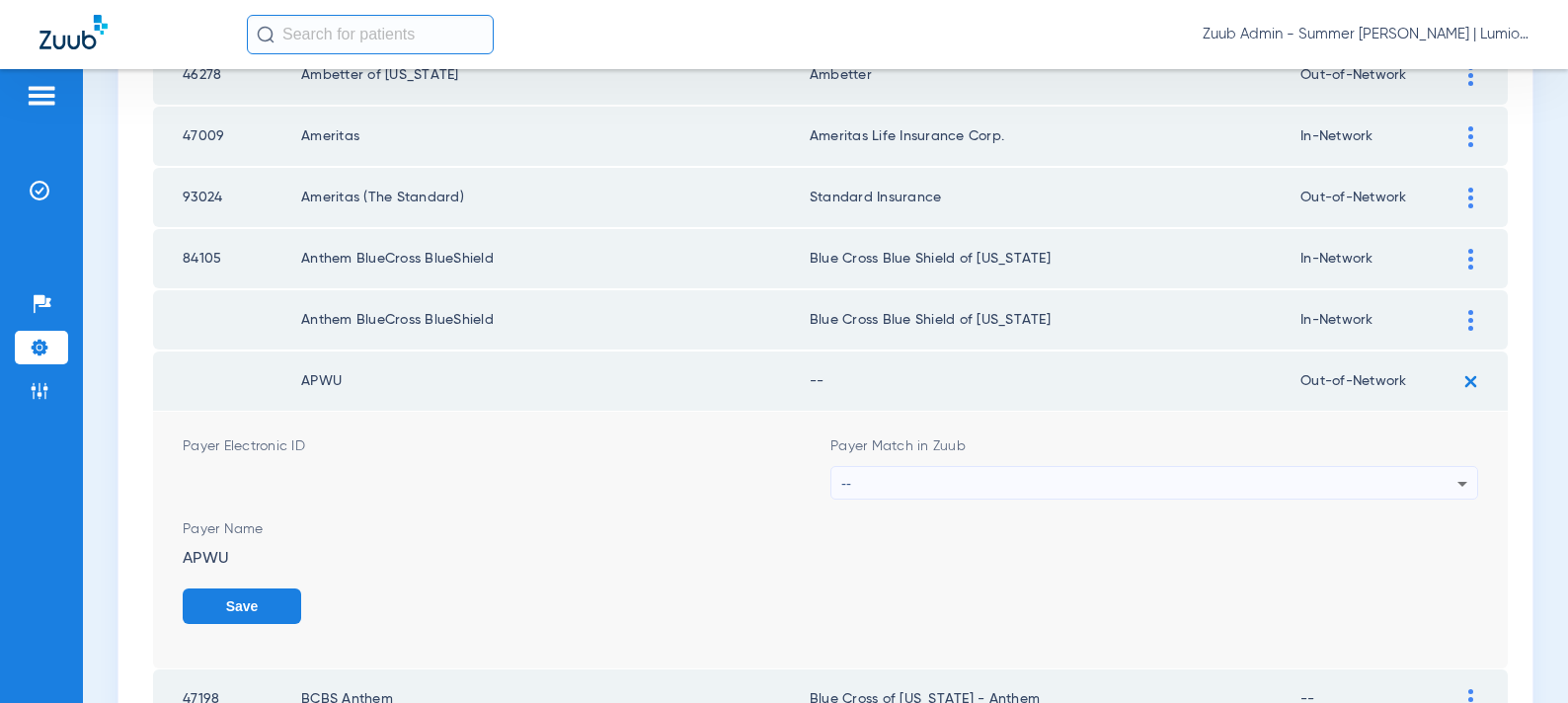
click at [1077, 480] on div "--" at bounding box center [1150, 484] width 616 height 34
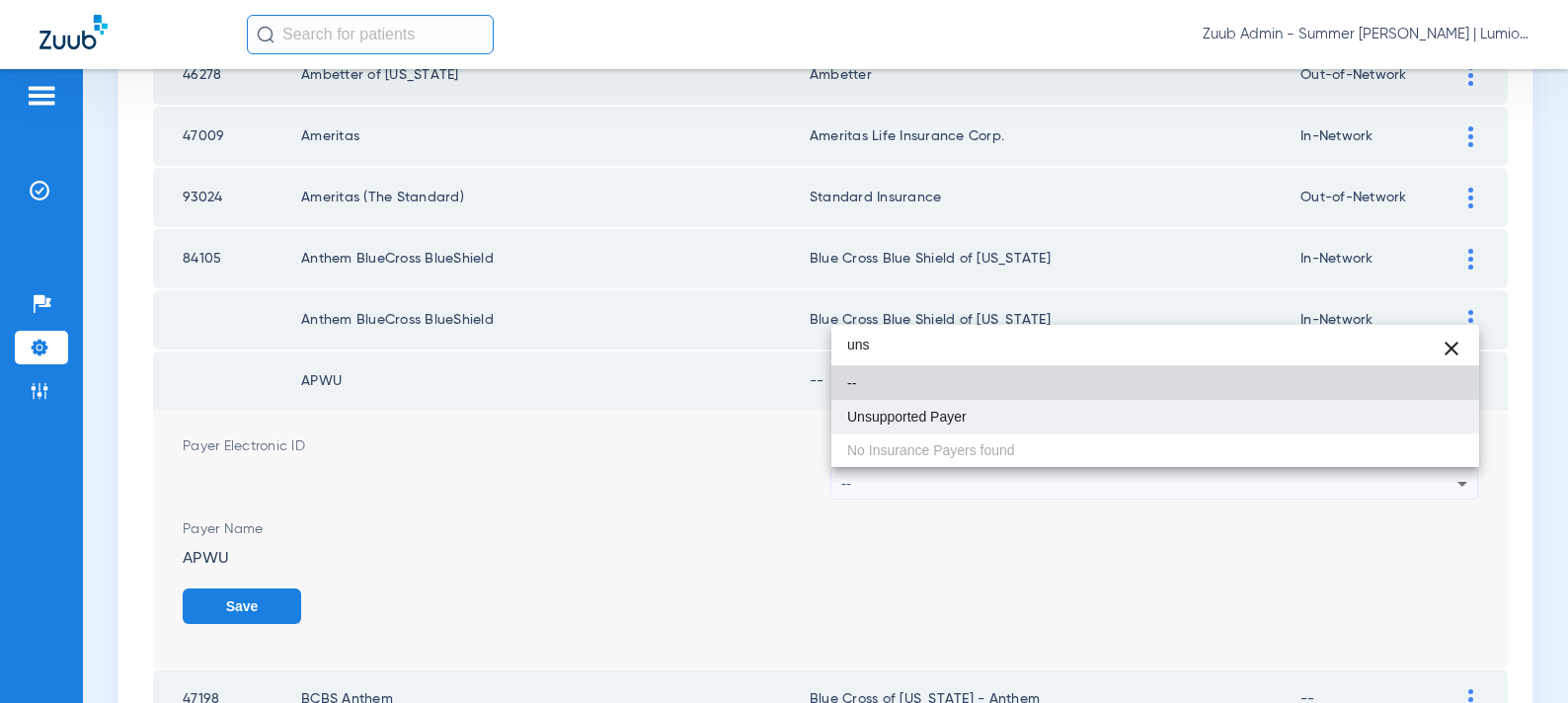
type input "uns"
drag, startPoint x: 913, startPoint y: 406, endPoint x: 1086, endPoint y: 423, distance: 173.8
click at [914, 406] on mat-option "Unsupported Payer" at bounding box center [1156, 417] width 648 height 34
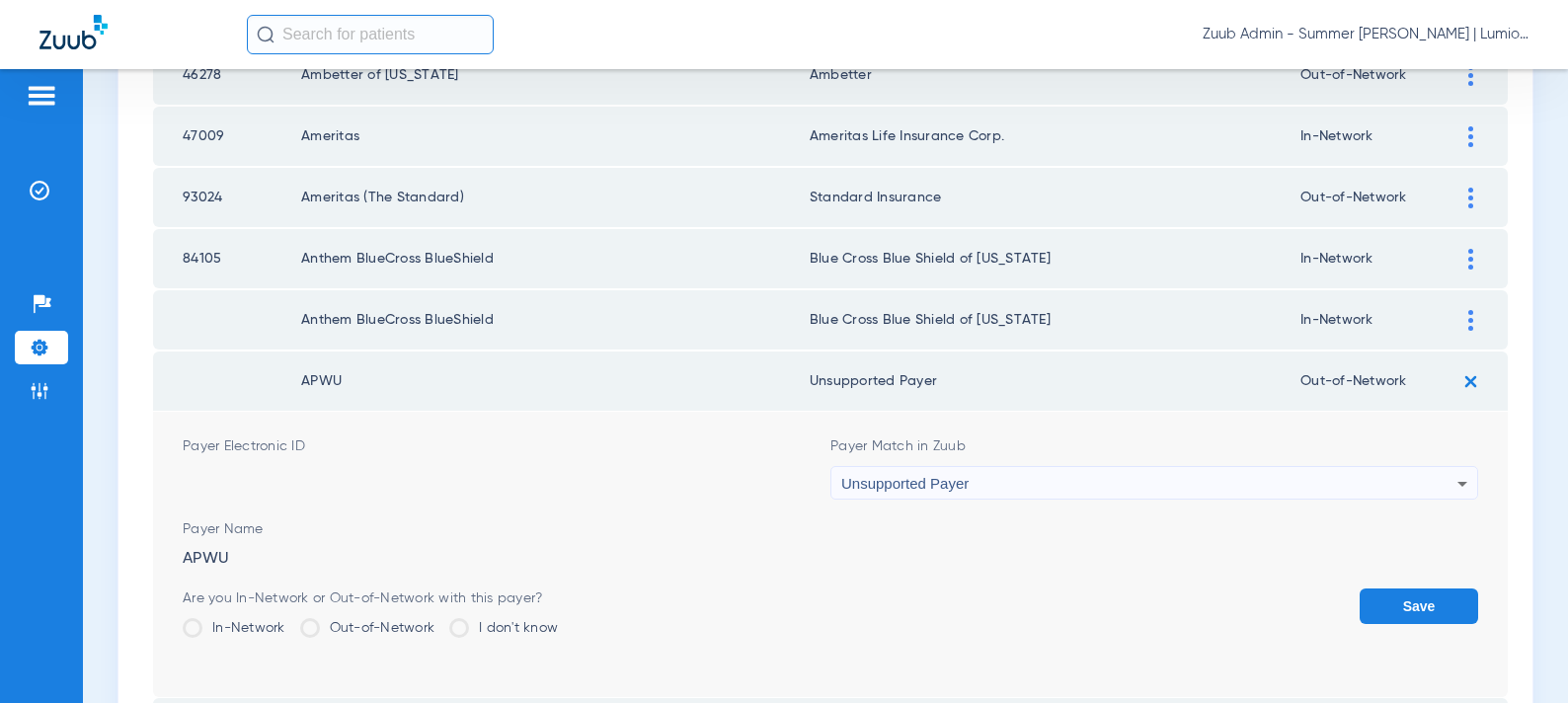
click at [1415, 588] on button "Save" at bounding box center [1418, 606] width 119 height 36
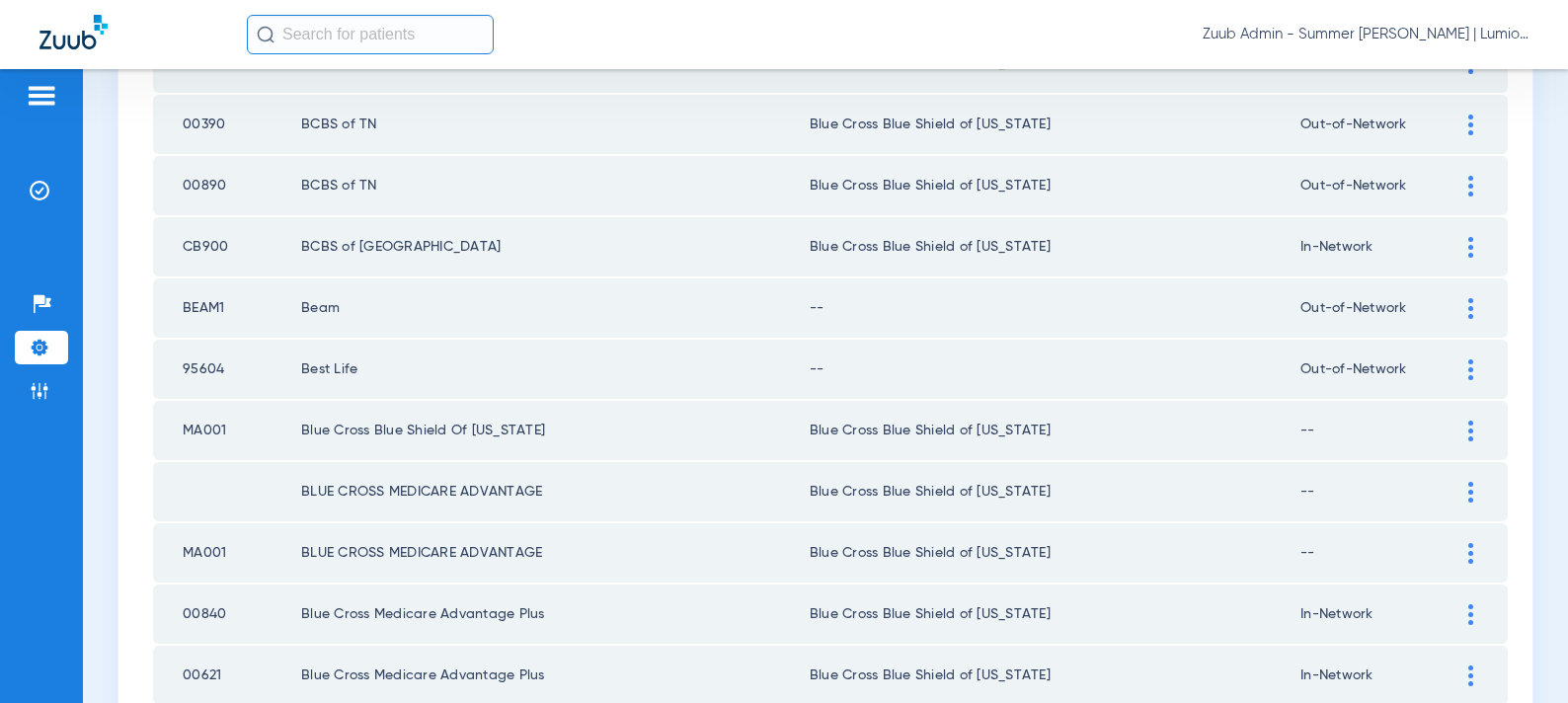
scroll to position [2069, 0]
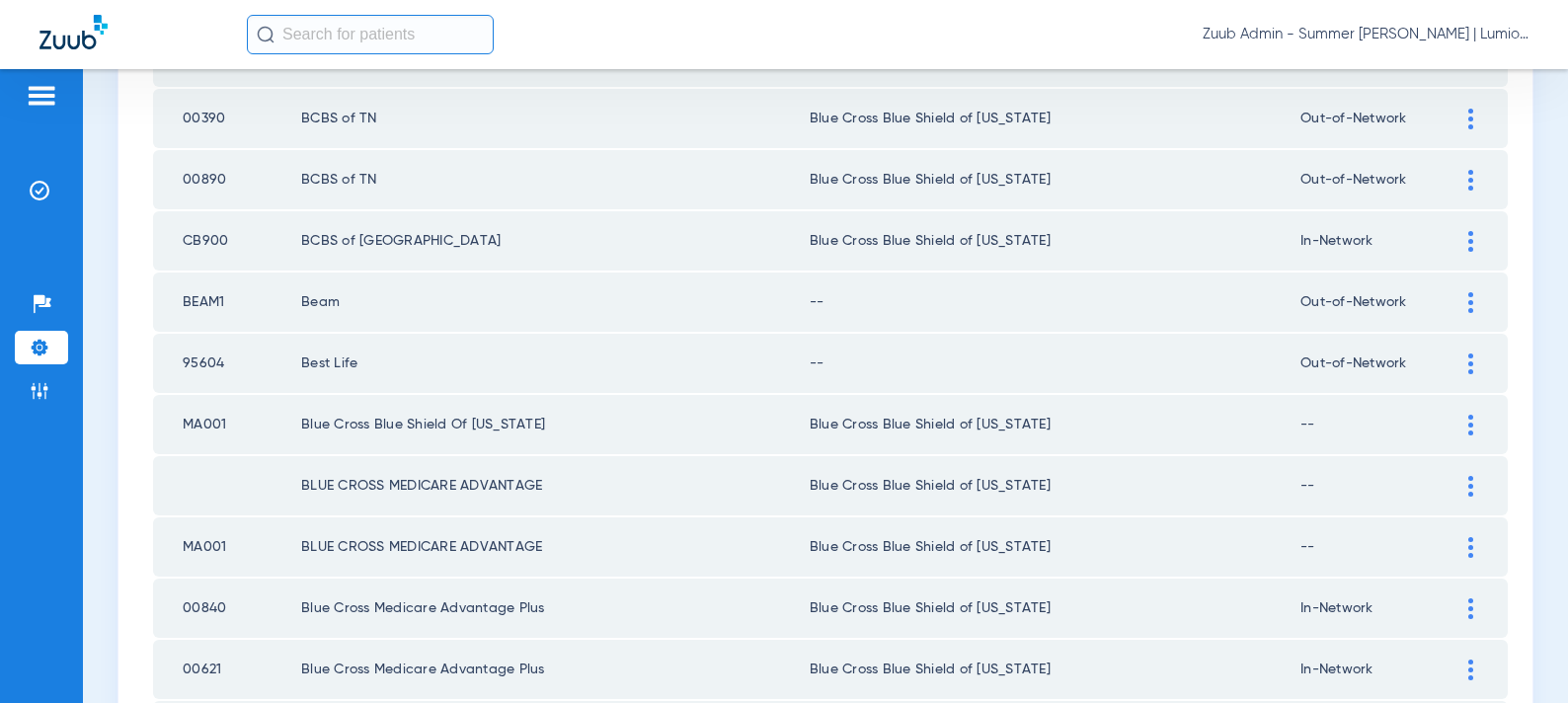
drag, startPoint x: 1472, startPoint y: 299, endPoint x: 1423, endPoint y: 311, distance: 50.4
click at [1472, 299] on img at bounding box center [1470, 302] width 5 height 21
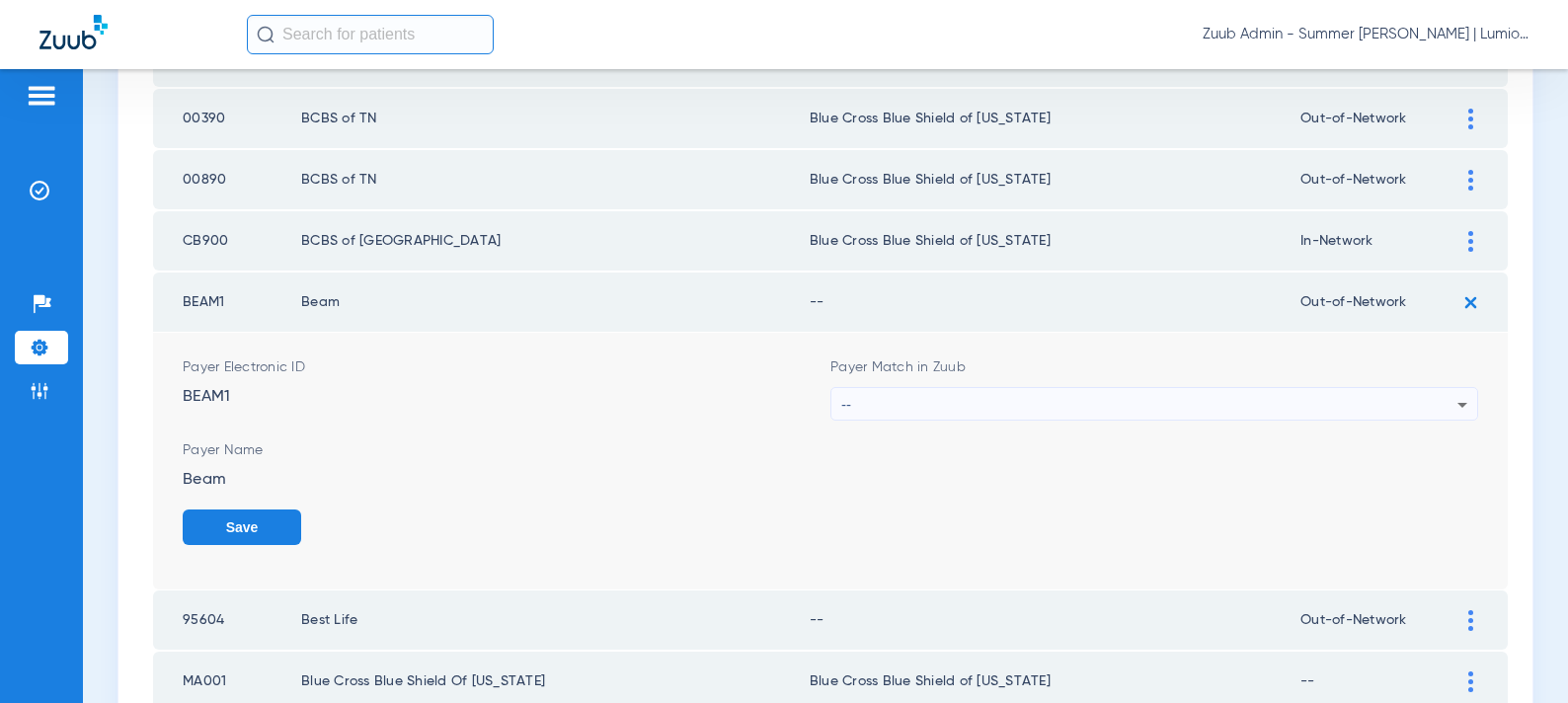
click at [1114, 396] on div "--" at bounding box center [1150, 405] width 616 height 34
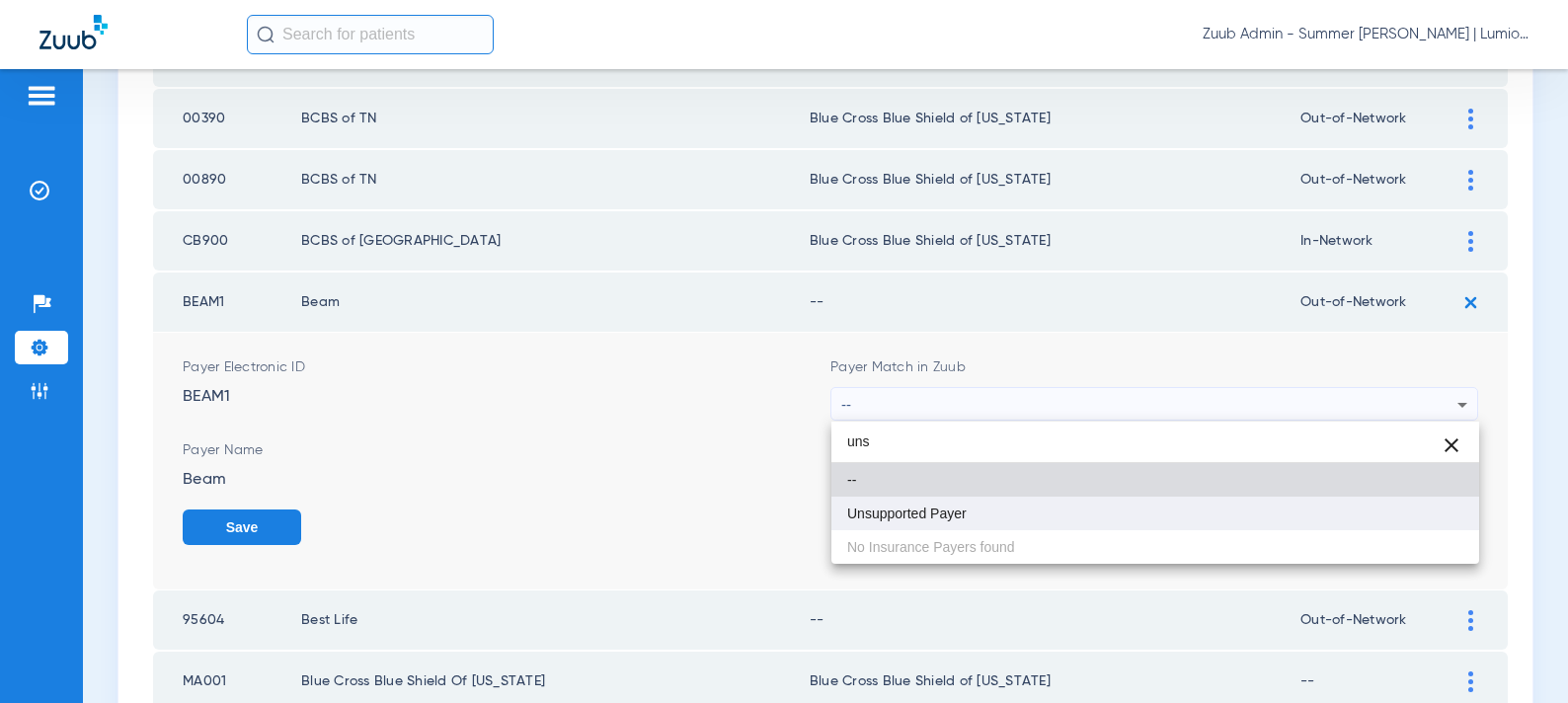
type input "uns"
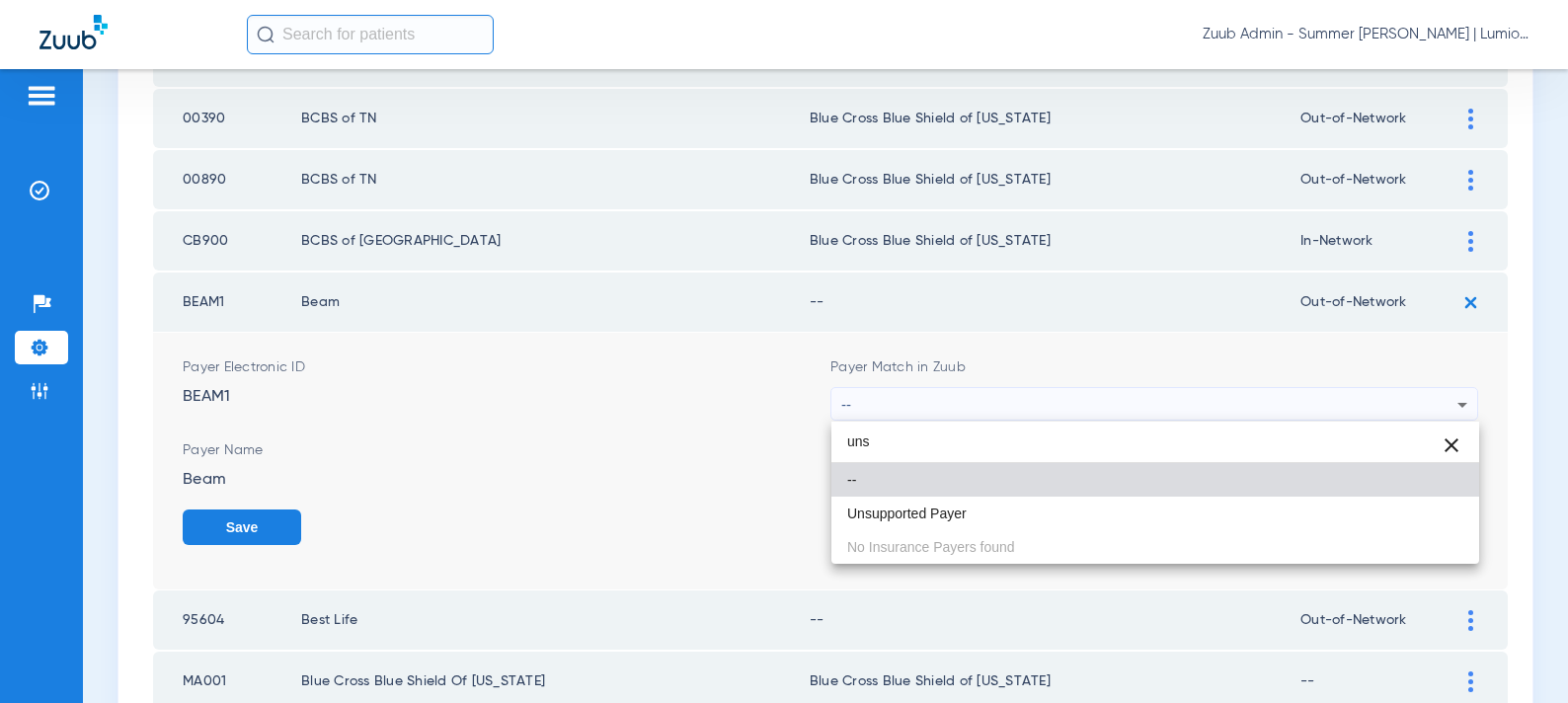
drag, startPoint x: 1080, startPoint y: 511, endPoint x: 1283, endPoint y: 514, distance: 203.0
click at [1080, 511] on mat-option "Unsupported Payer" at bounding box center [1156, 514] width 648 height 34
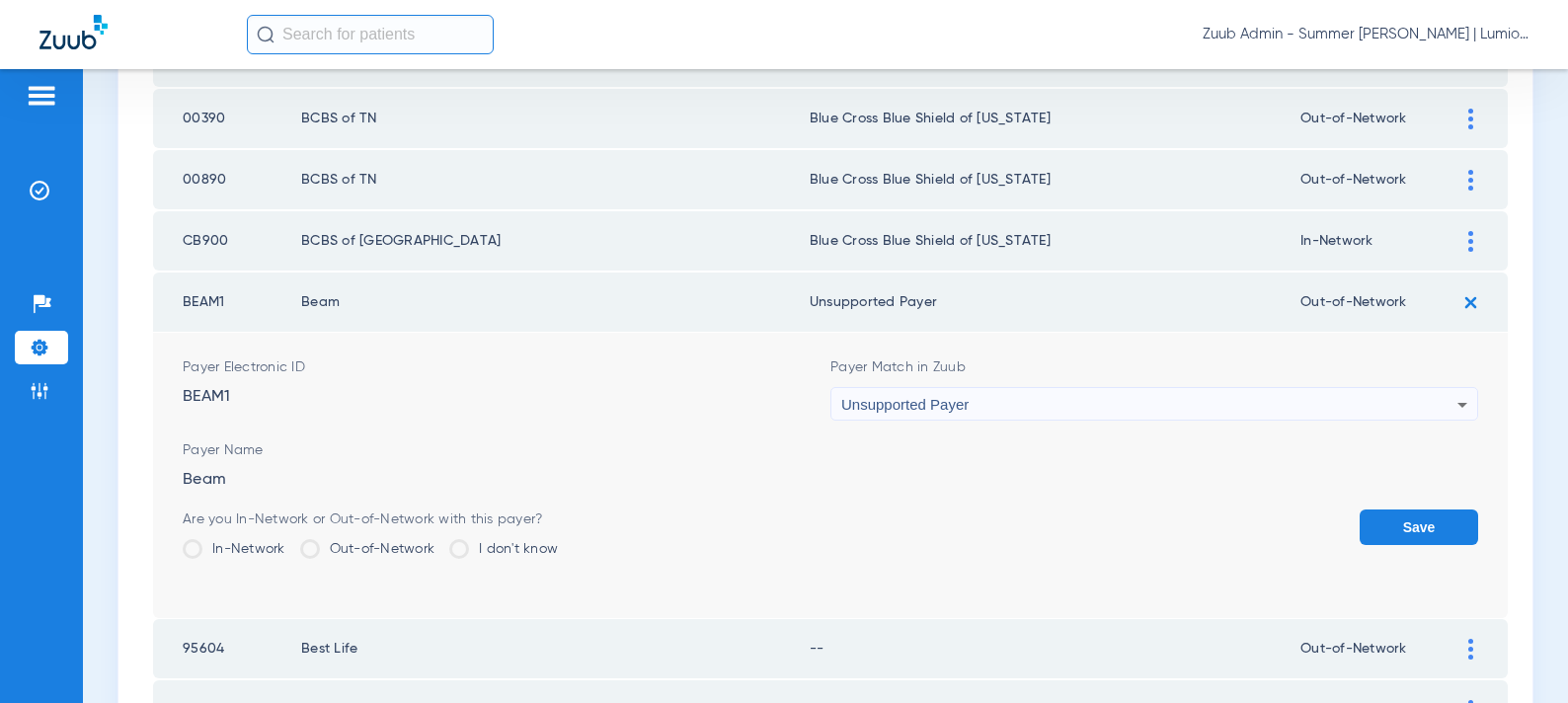
click at [1387, 523] on button "Save" at bounding box center [1418, 527] width 119 height 36
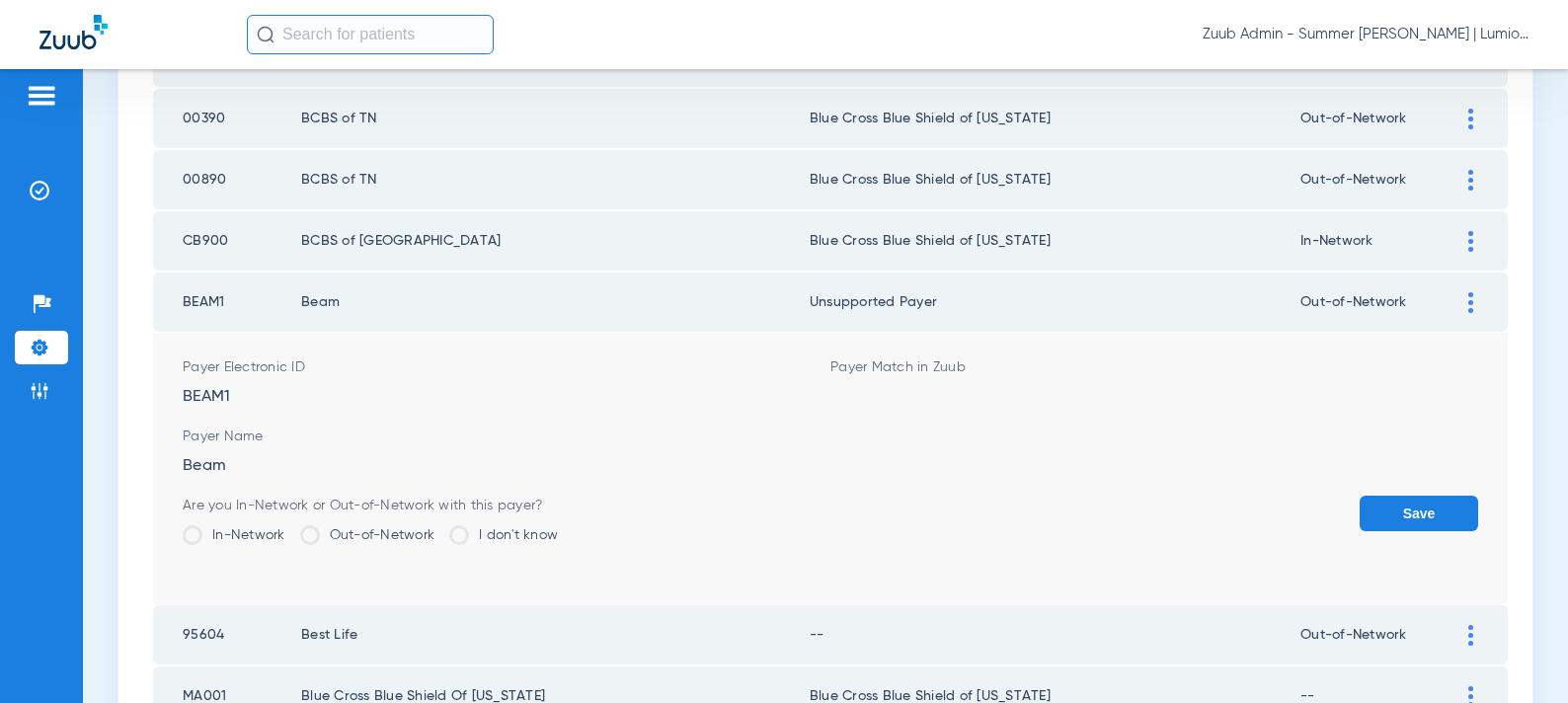
scroll to position [2067, 0]
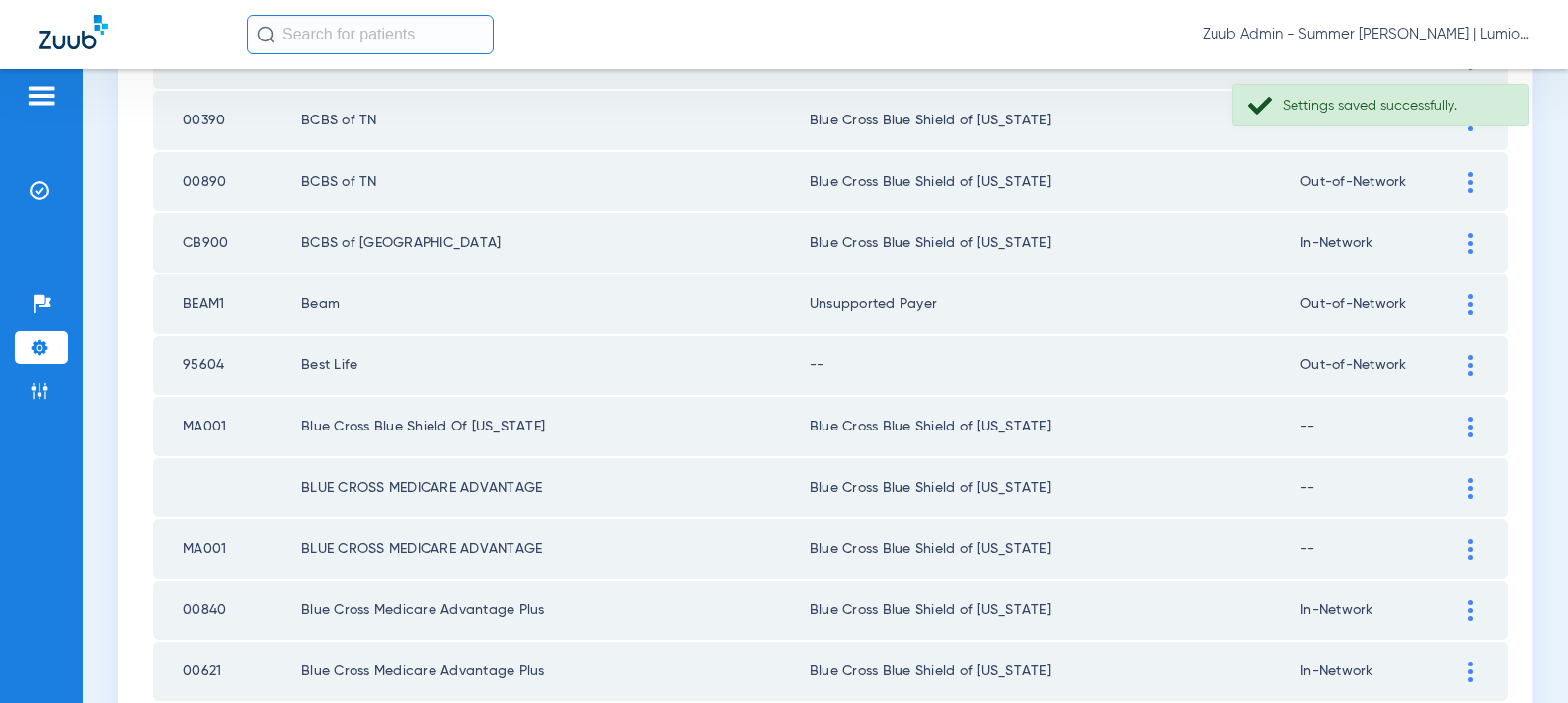
click at [1461, 364] on div at bounding box center [1470, 365] width 35 height 21
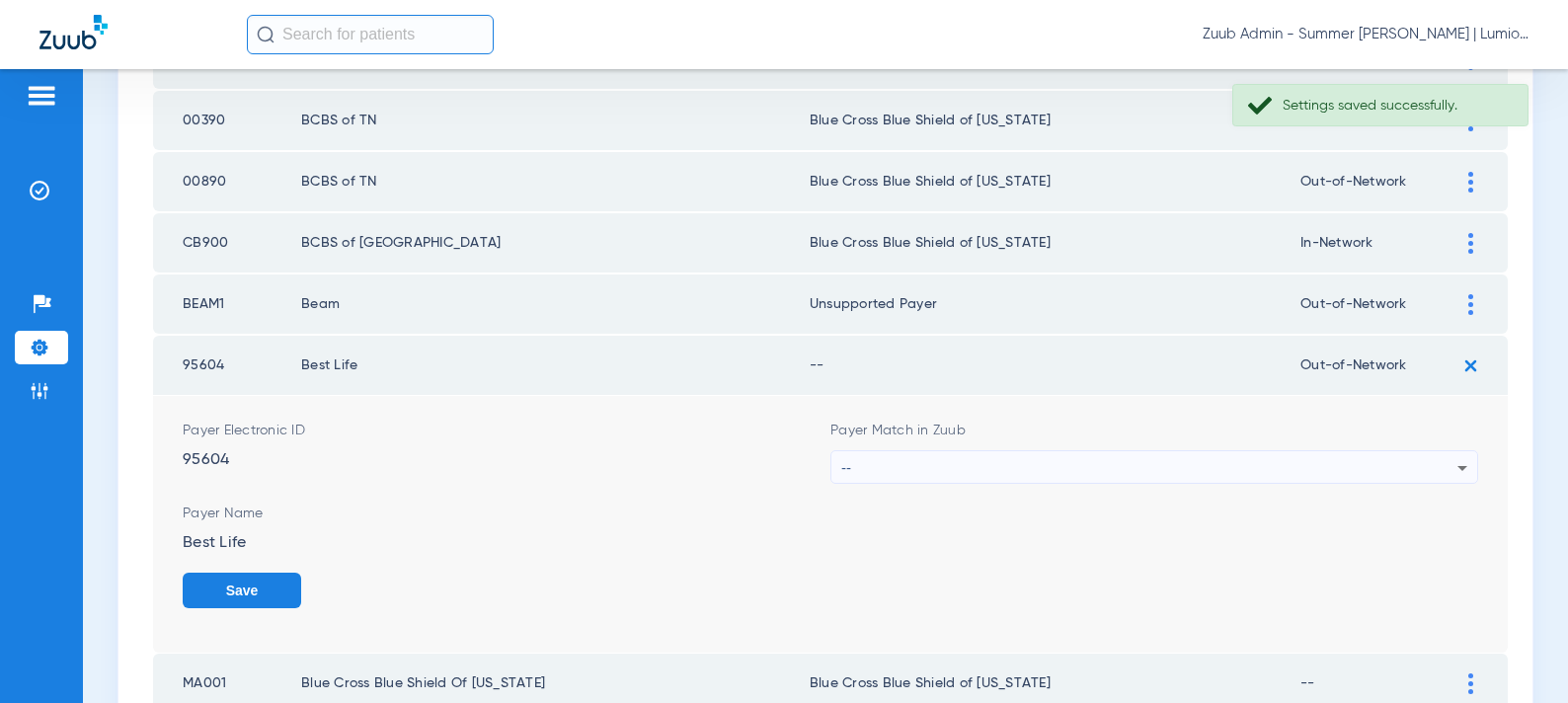
click at [1052, 461] on div "--" at bounding box center [1150, 468] width 616 height 34
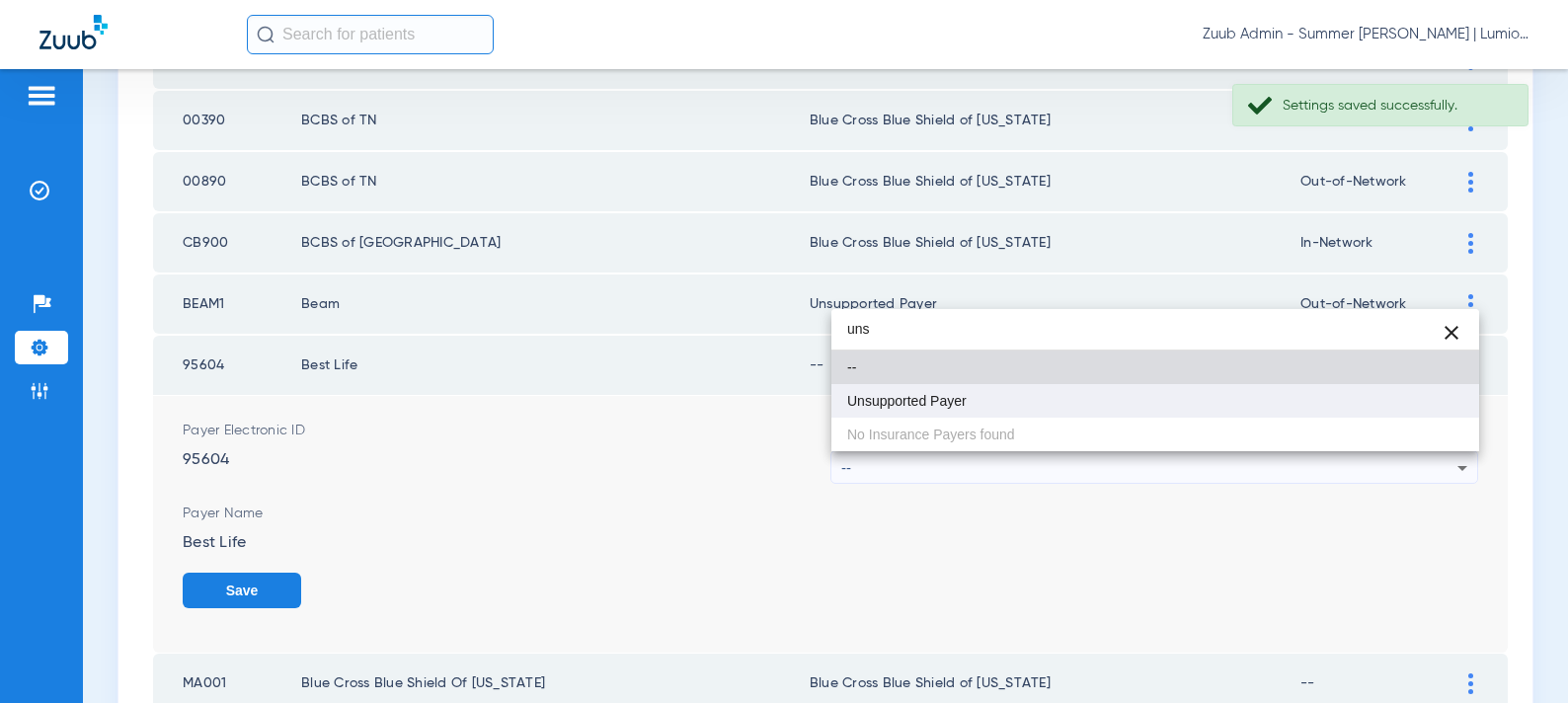
type input "uns"
click at [978, 398] on mat-option "Unsupported Payer" at bounding box center [1156, 401] width 648 height 34
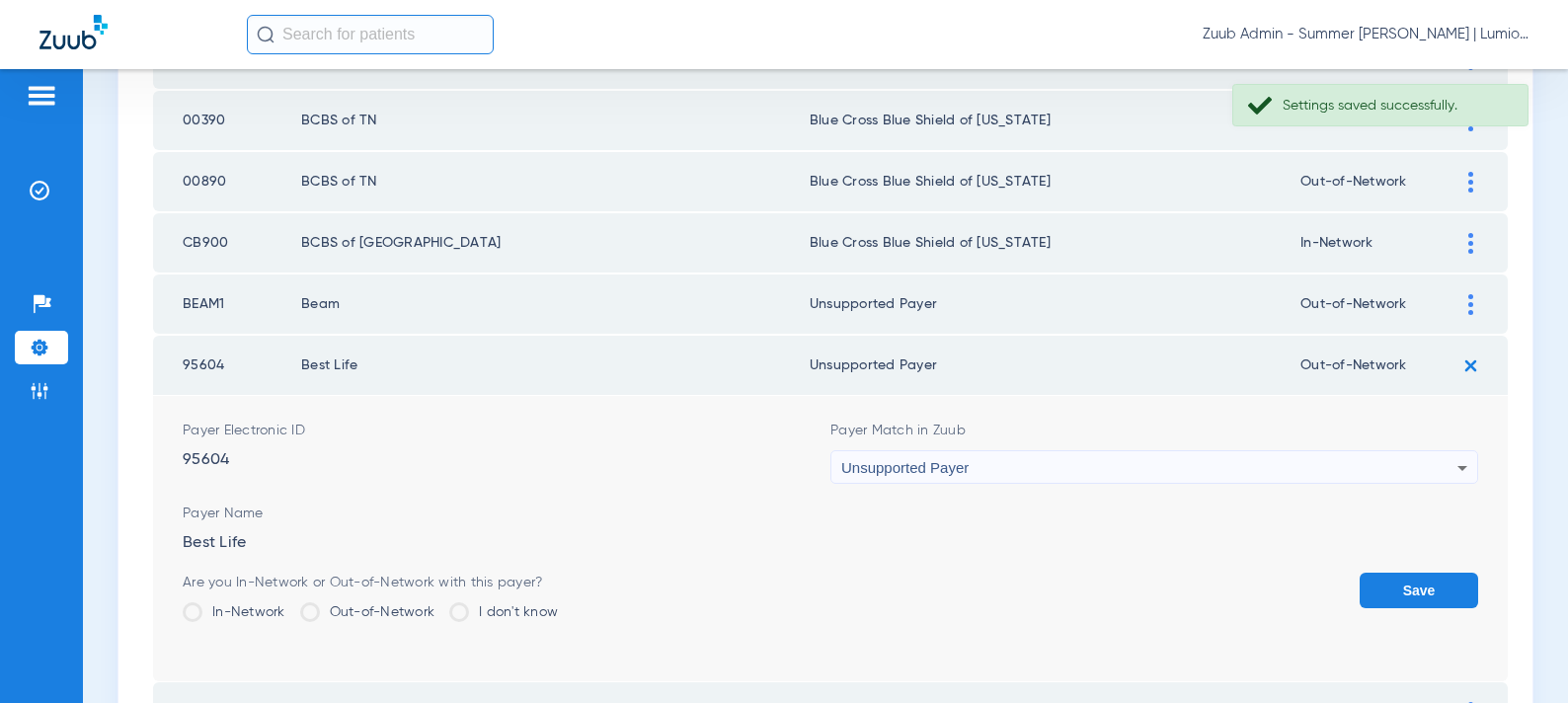
click at [1419, 588] on button "Save" at bounding box center [1418, 590] width 119 height 36
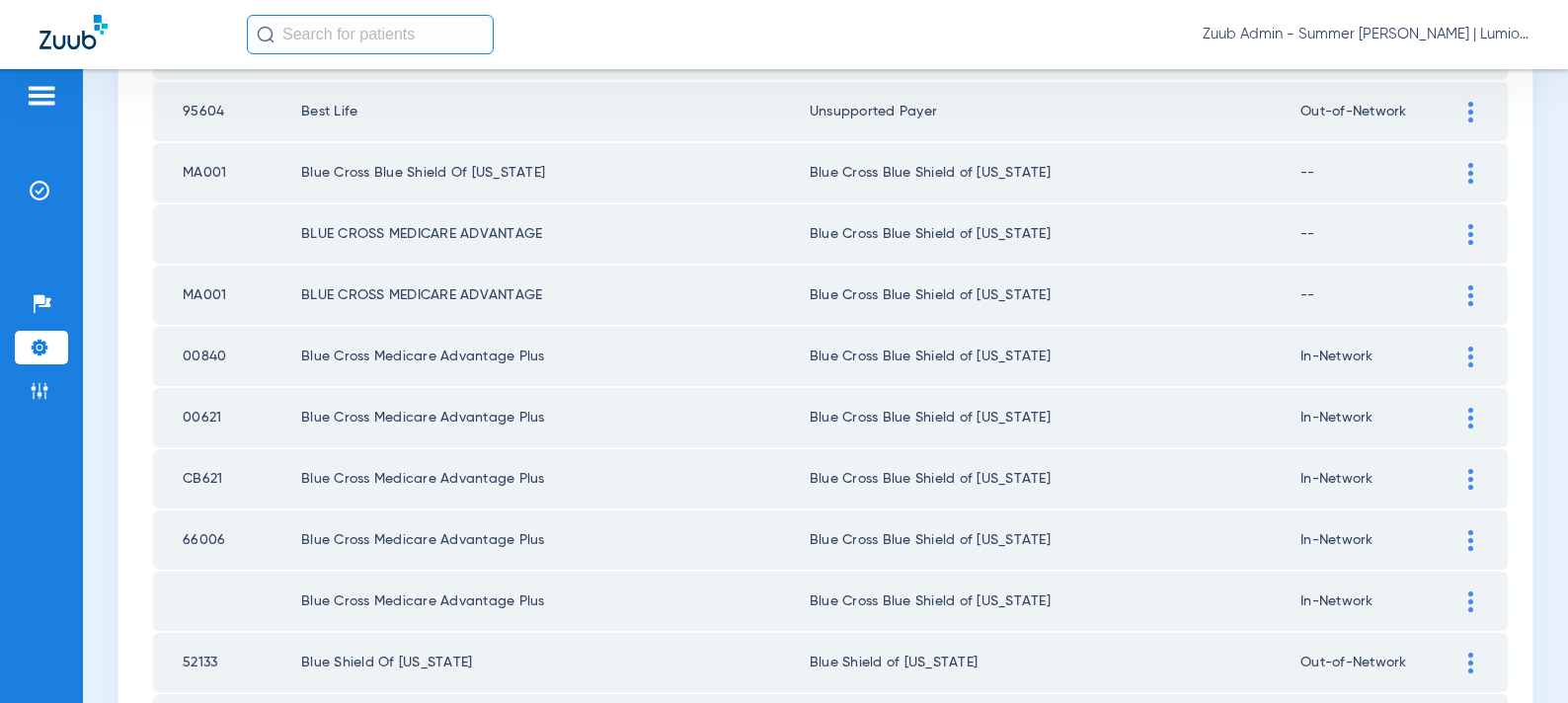
scroll to position [2319, 0]
click at [1468, 176] on img at bounding box center [1470, 175] width 5 height 21
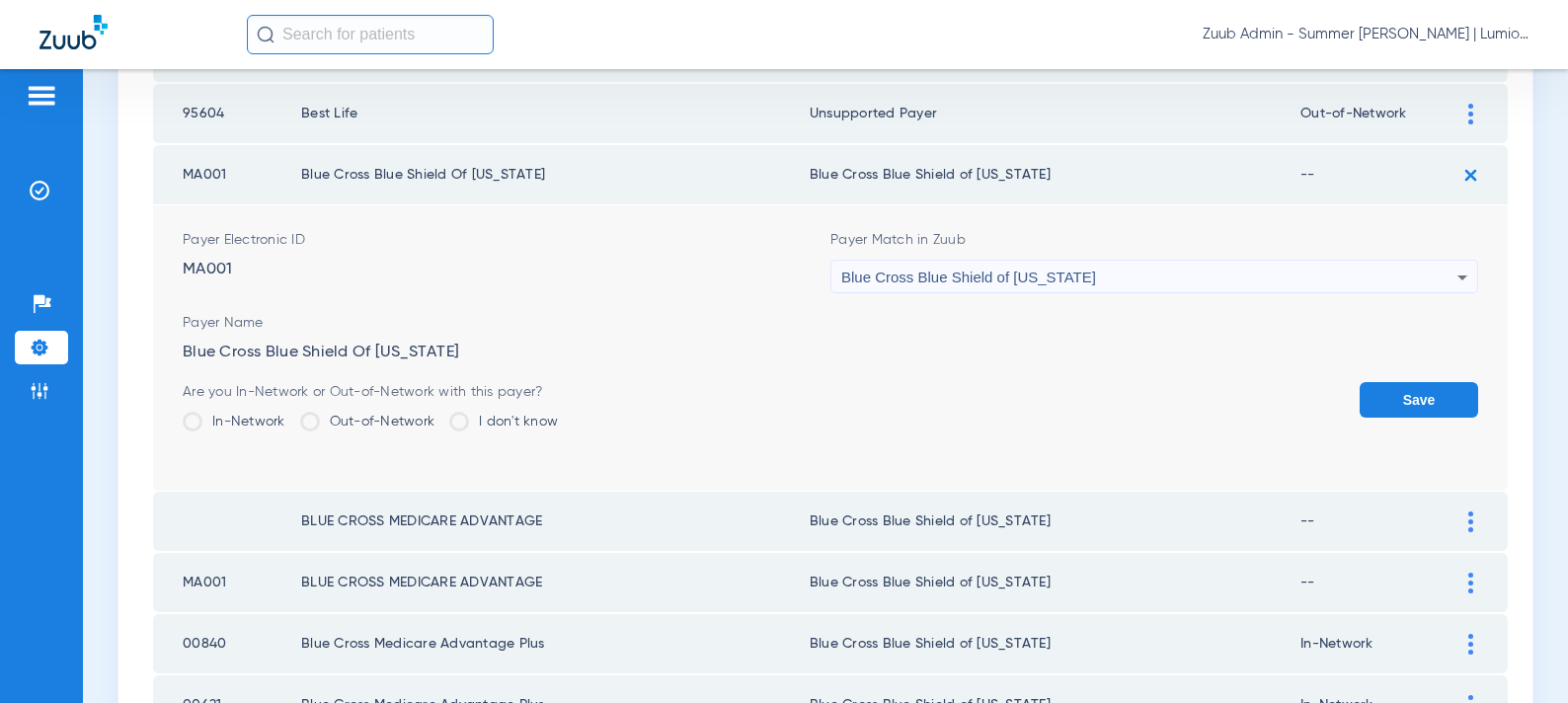
drag, startPoint x: 238, startPoint y: 421, endPoint x: 602, endPoint y: 406, distance: 364.3
click at [238, 421] on label "In-Network" at bounding box center [233, 422] width 103 height 20
click at [290, 415] on input "In-Network" at bounding box center [290, 415] width 0 height 0
click at [1465, 411] on button "Save" at bounding box center [1418, 400] width 119 height 36
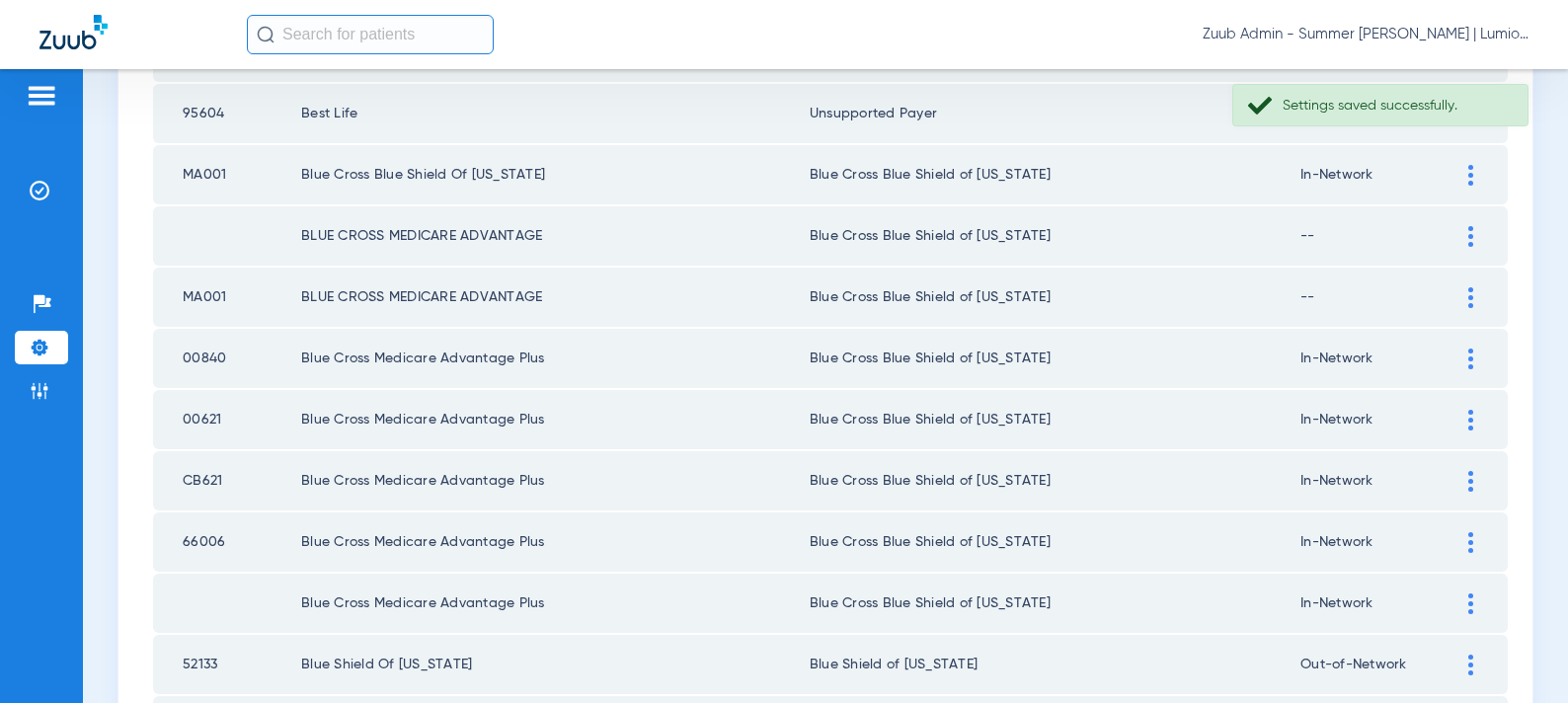
click at [1471, 241] on img at bounding box center [1470, 236] width 5 height 21
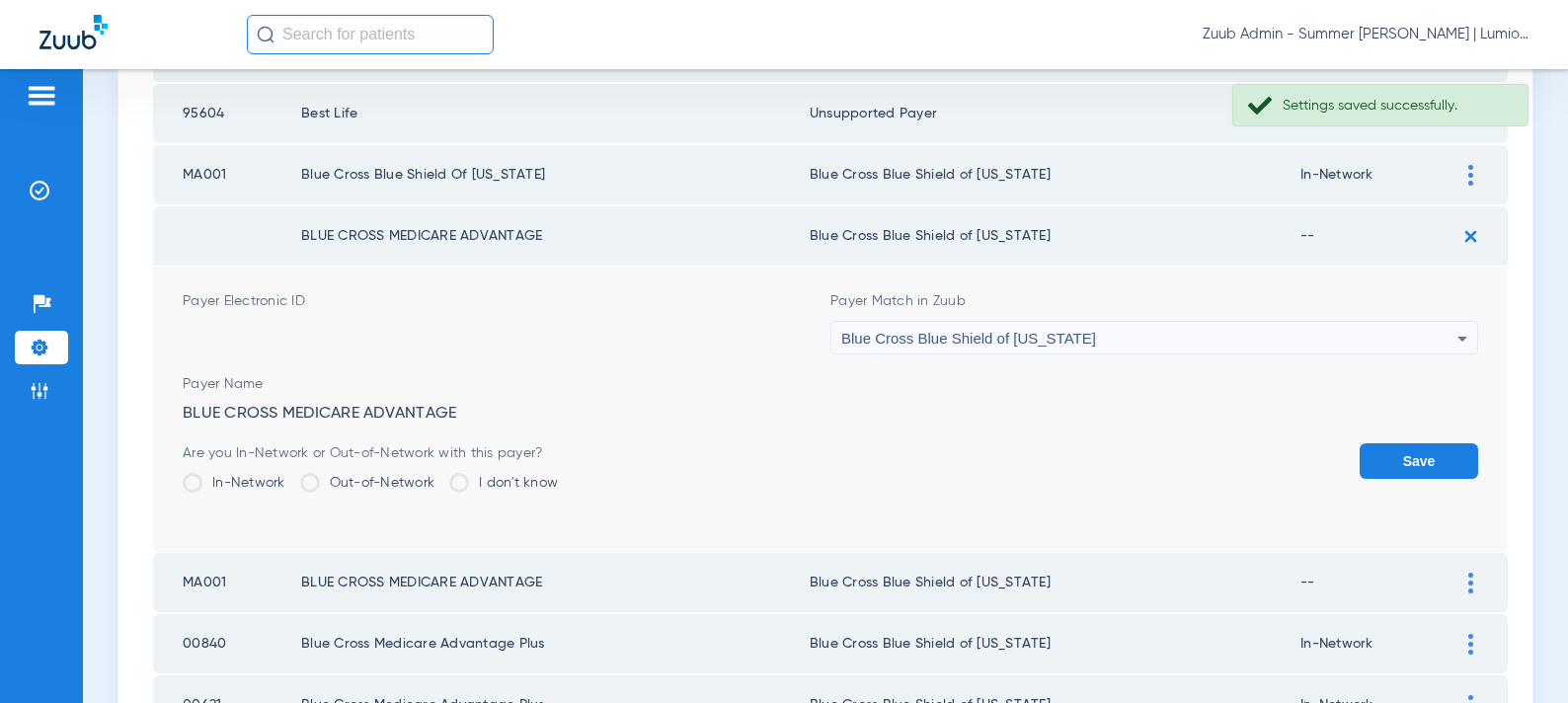
drag, startPoint x: 213, startPoint y: 483, endPoint x: 258, endPoint y: 480, distance: 45.1
click at [214, 482] on label "In-Network" at bounding box center [233, 483] width 103 height 20
click at [290, 476] on input "In-Network" at bounding box center [290, 476] width 0 height 0
drag, startPoint x: 1424, startPoint y: 465, endPoint x: 1476, endPoint y: 340, distance: 135.4
click at [1424, 464] on button "Save" at bounding box center [1418, 462] width 119 height 36
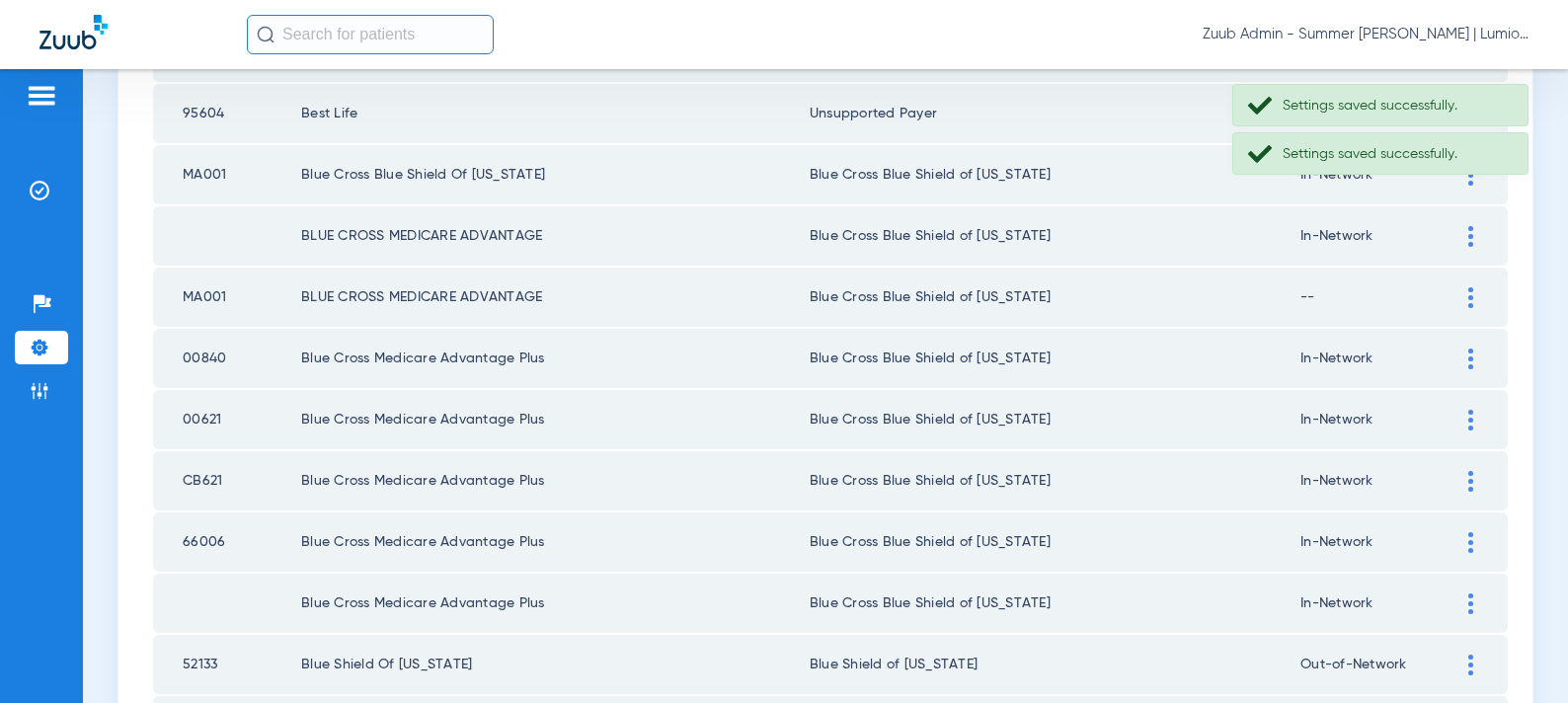
click at [1472, 301] on img at bounding box center [1470, 297] width 5 height 21
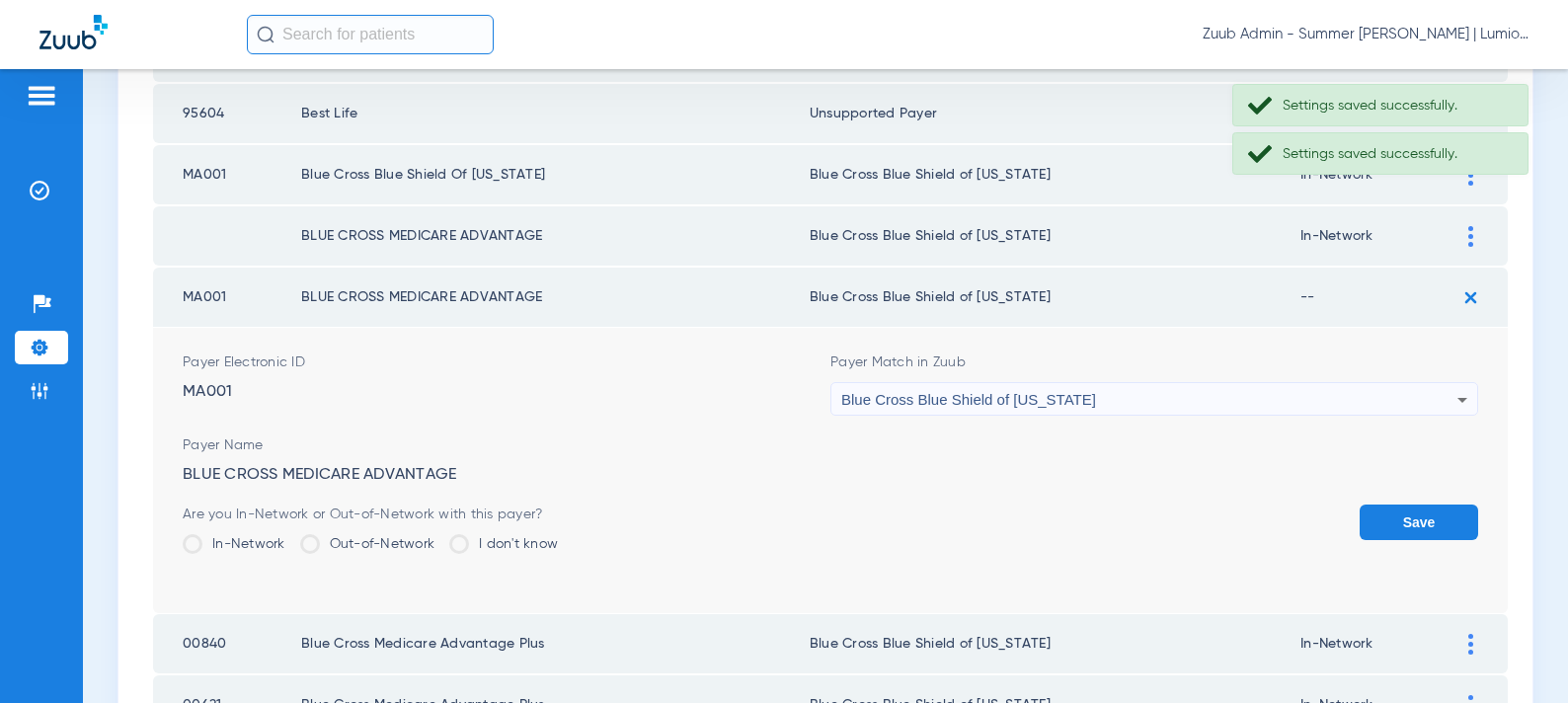
drag, startPoint x: 217, startPoint y: 541, endPoint x: 854, endPoint y: 528, distance: 637.1
click at [219, 540] on label "In-Network" at bounding box center [233, 544] width 103 height 20
click at [290, 537] on input "In-Network" at bounding box center [290, 537] width 0 height 0
click at [1426, 530] on button "Save" at bounding box center [1418, 523] width 119 height 36
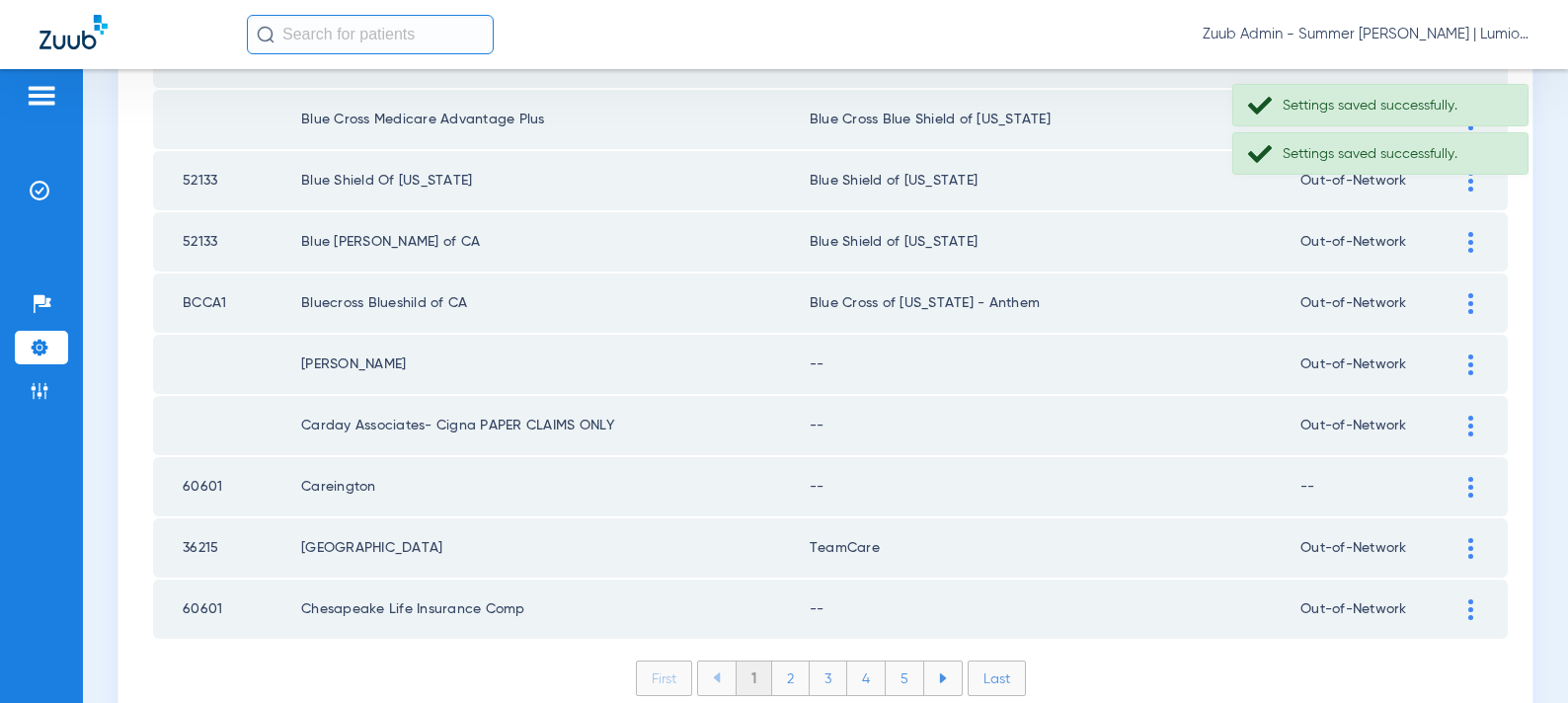
scroll to position [2808, 0]
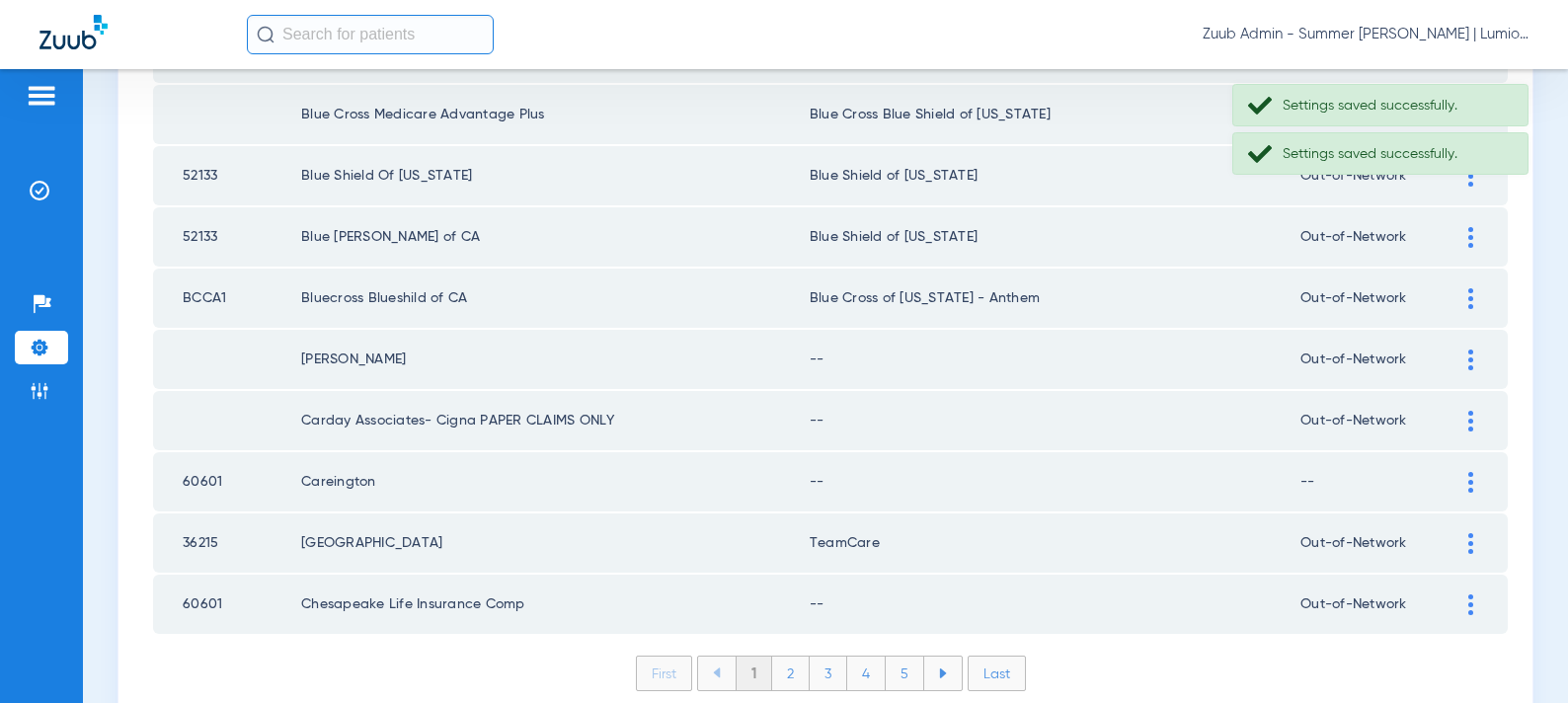
click at [1476, 365] on div at bounding box center [1470, 359] width 35 height 21
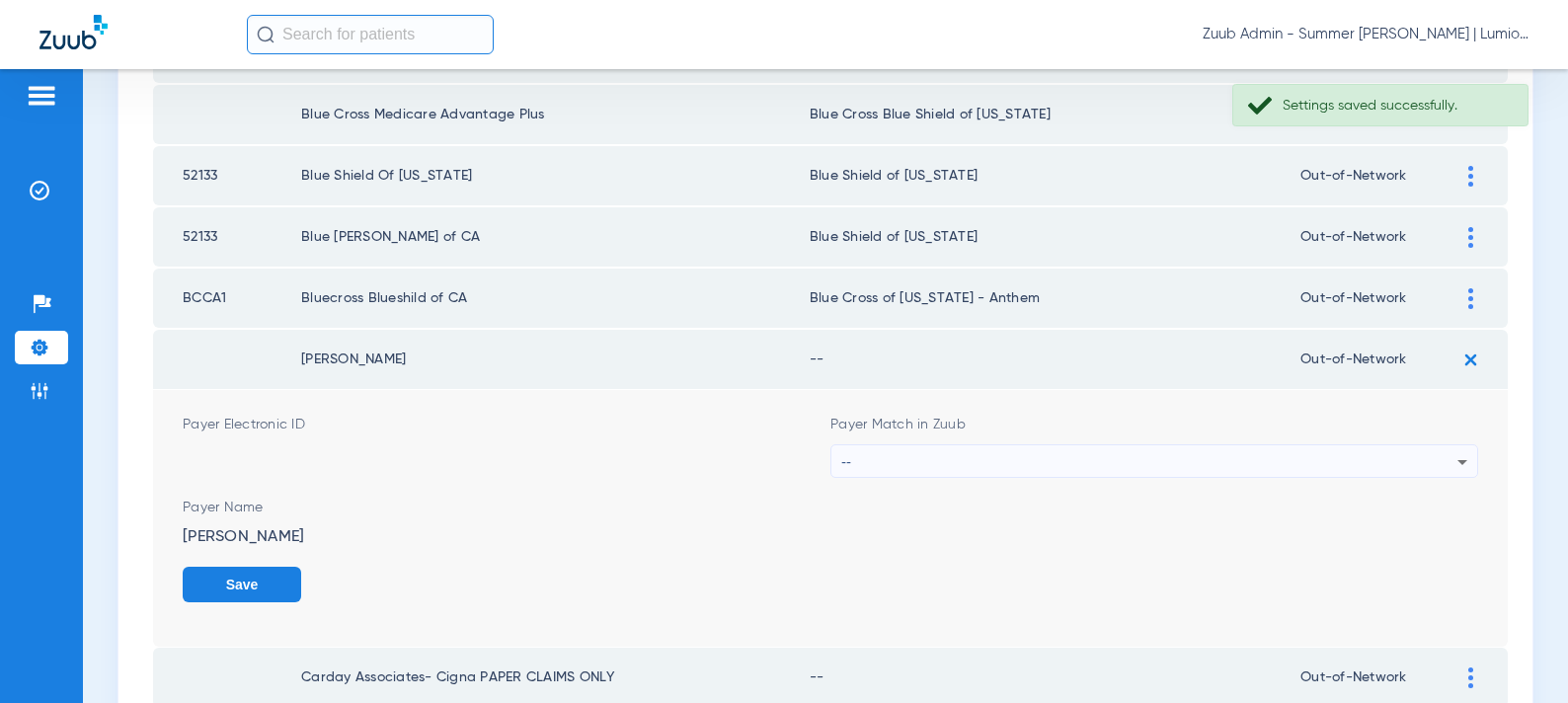
click at [1209, 465] on div "--" at bounding box center [1150, 463] width 616 height 34
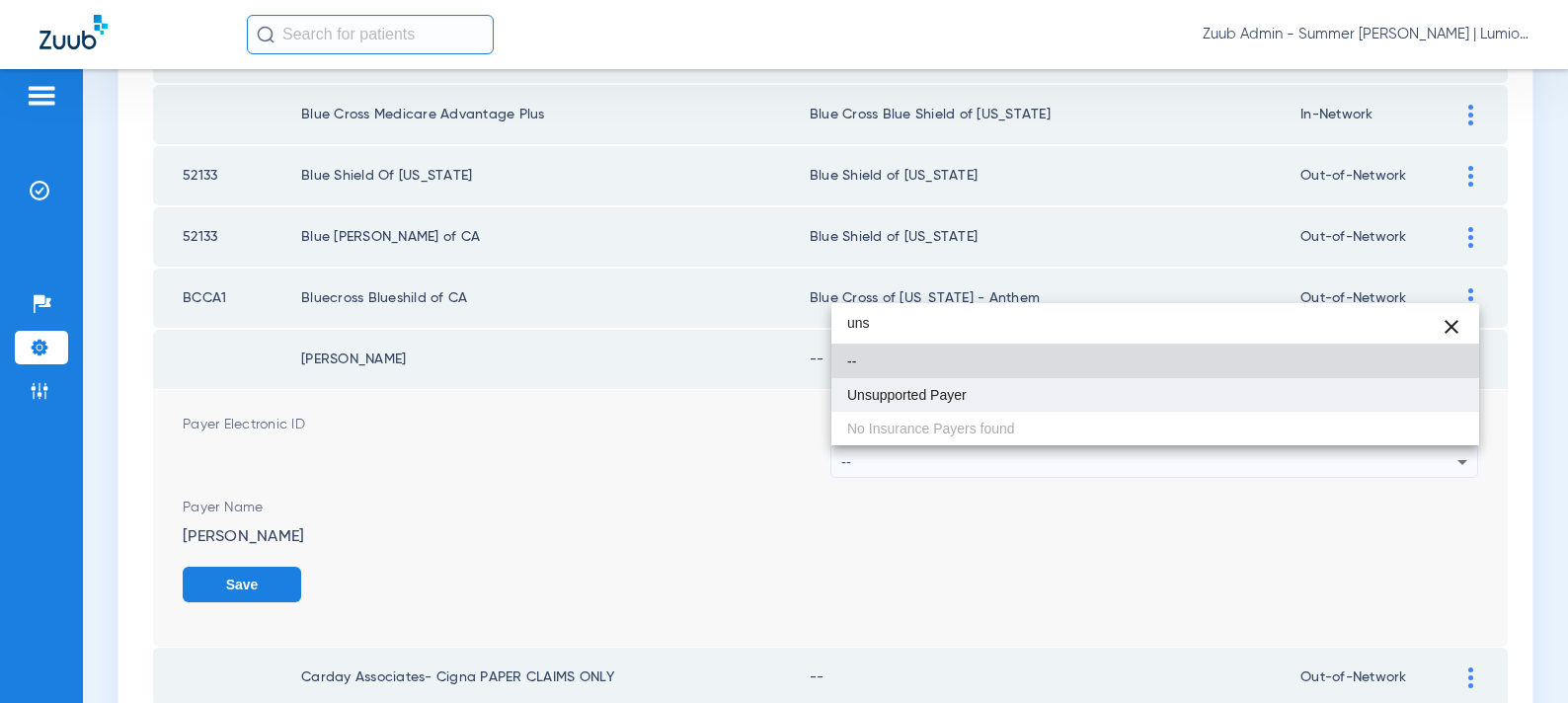
type input "uns"
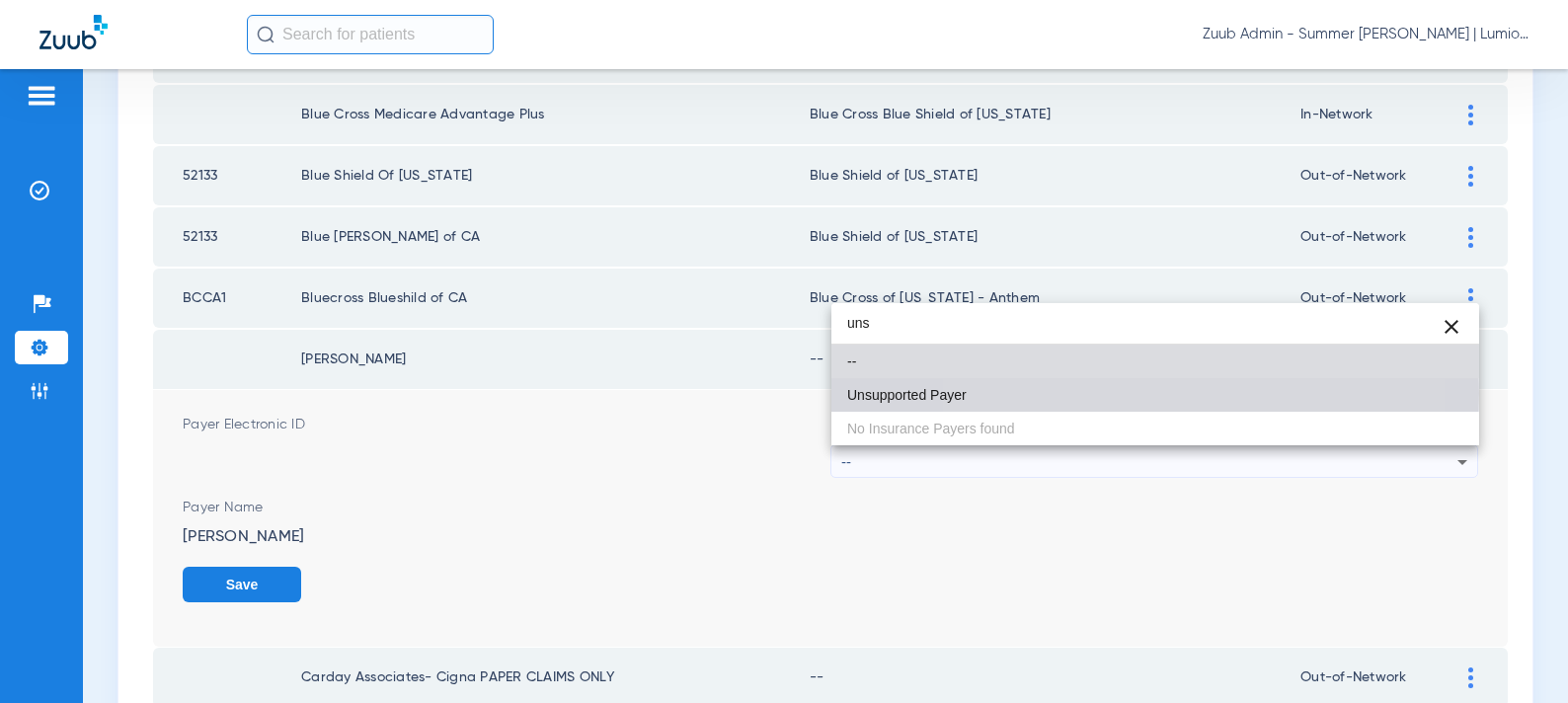
click at [1085, 393] on mat-option "Unsupported Payer" at bounding box center [1156, 395] width 648 height 34
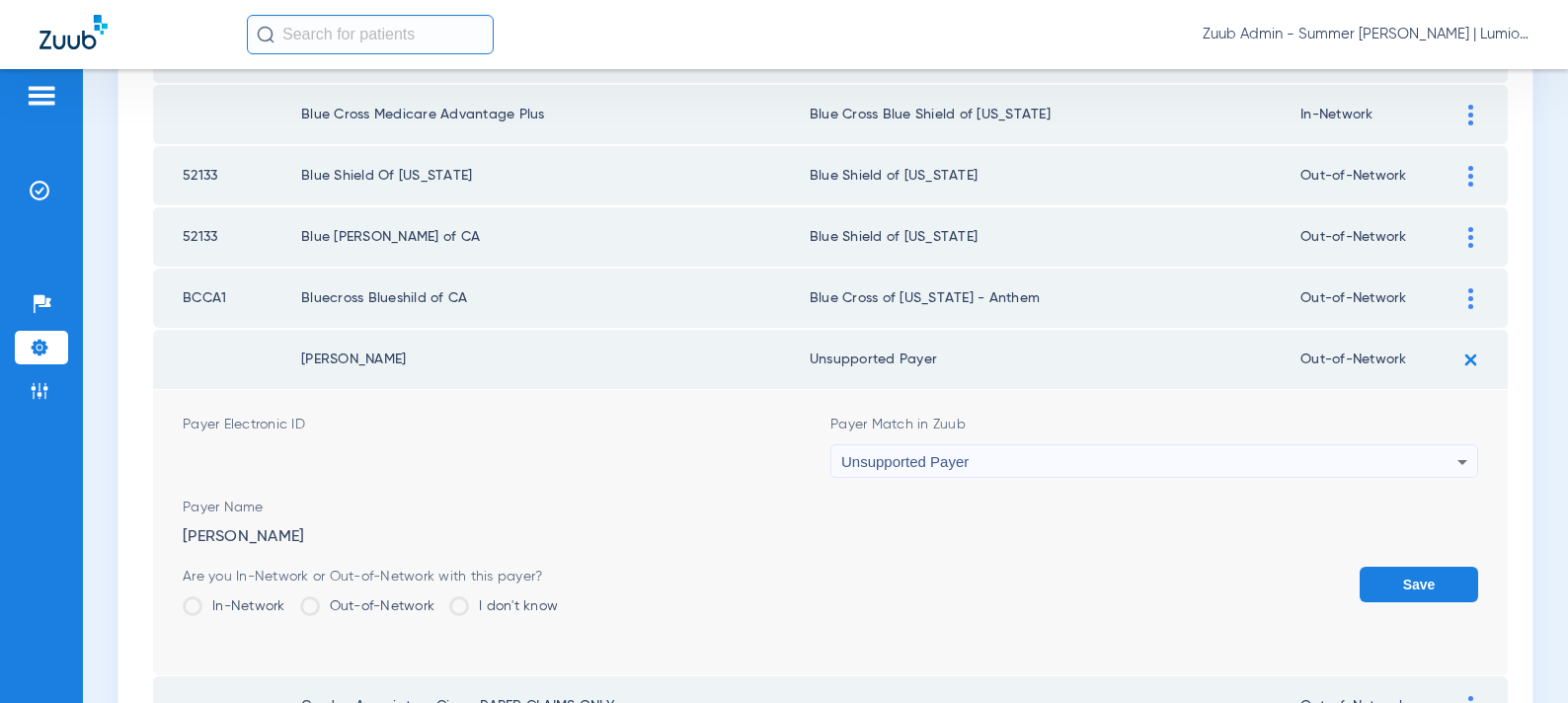
click at [1371, 580] on button "Save" at bounding box center [1418, 584] width 119 height 36
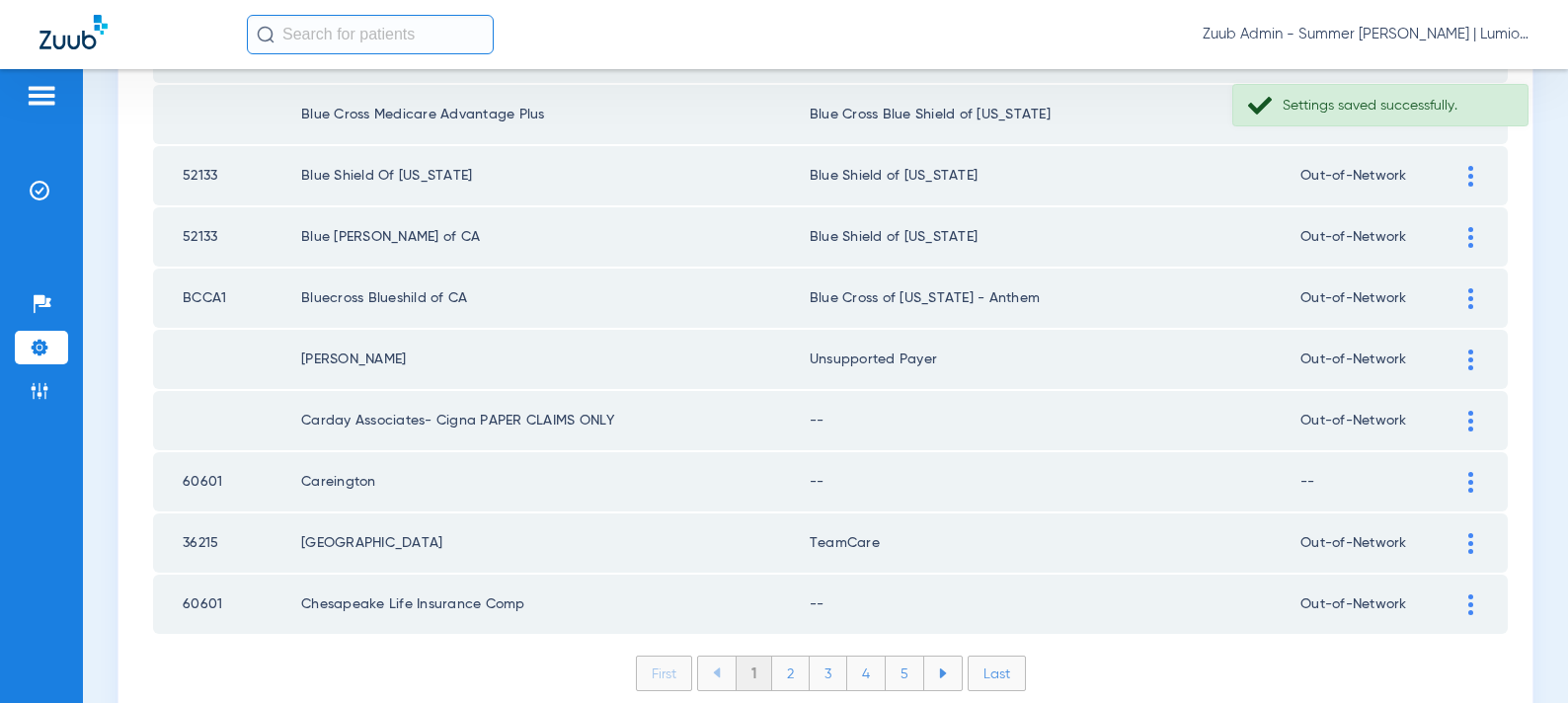
drag, startPoint x: 1472, startPoint y: 418, endPoint x: 1284, endPoint y: 460, distance: 192.6
click at [1472, 418] on img at bounding box center [1470, 421] width 5 height 21
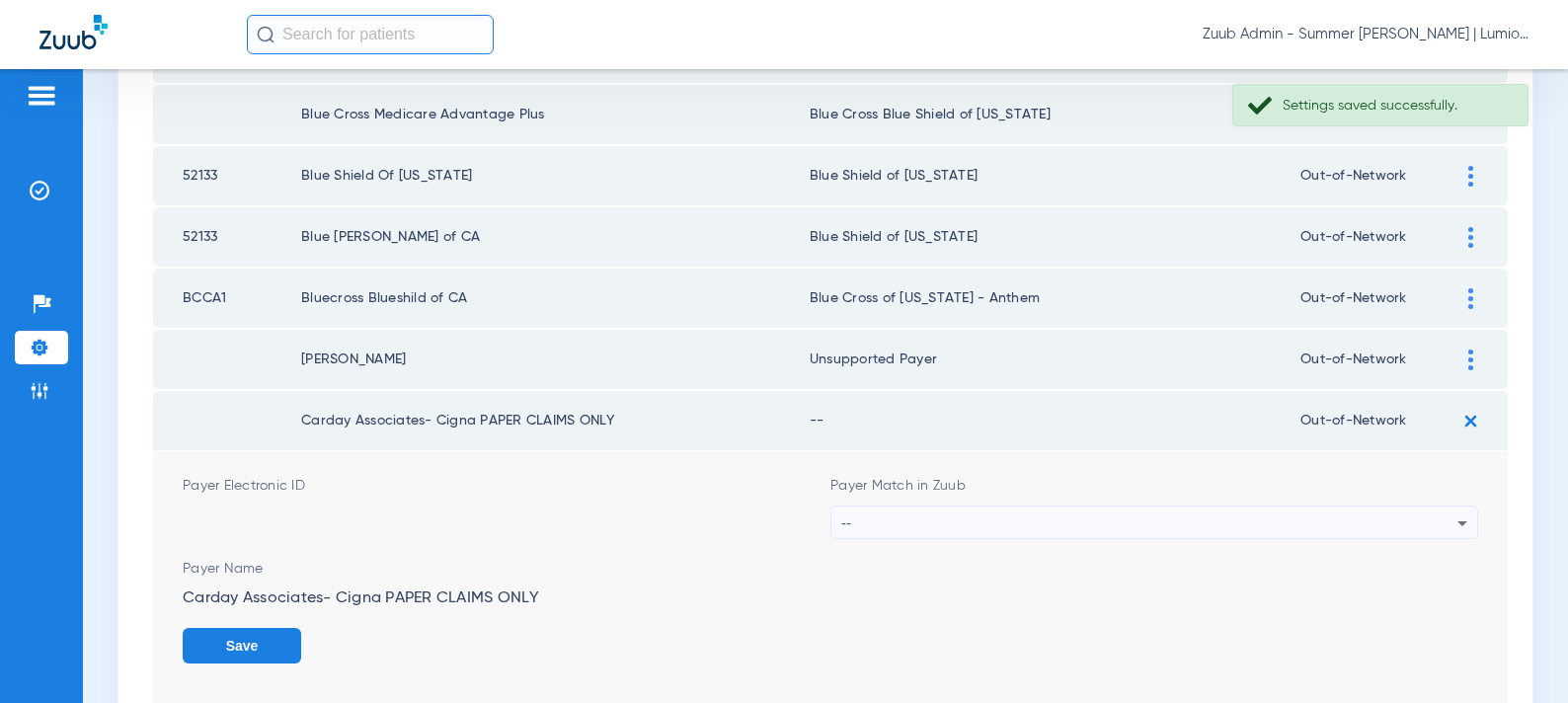
click at [980, 527] on div "--" at bounding box center [1150, 524] width 616 height 34
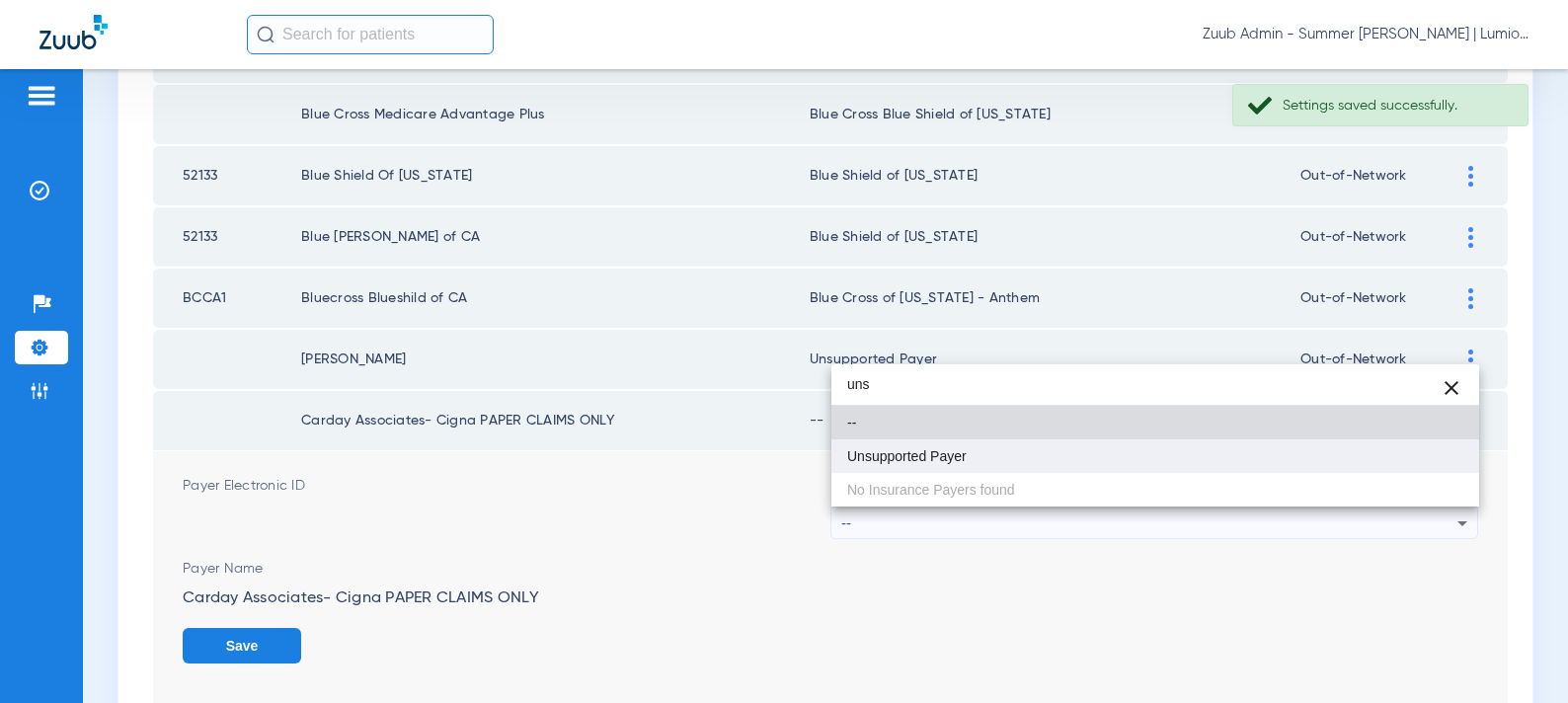
type input "uns"
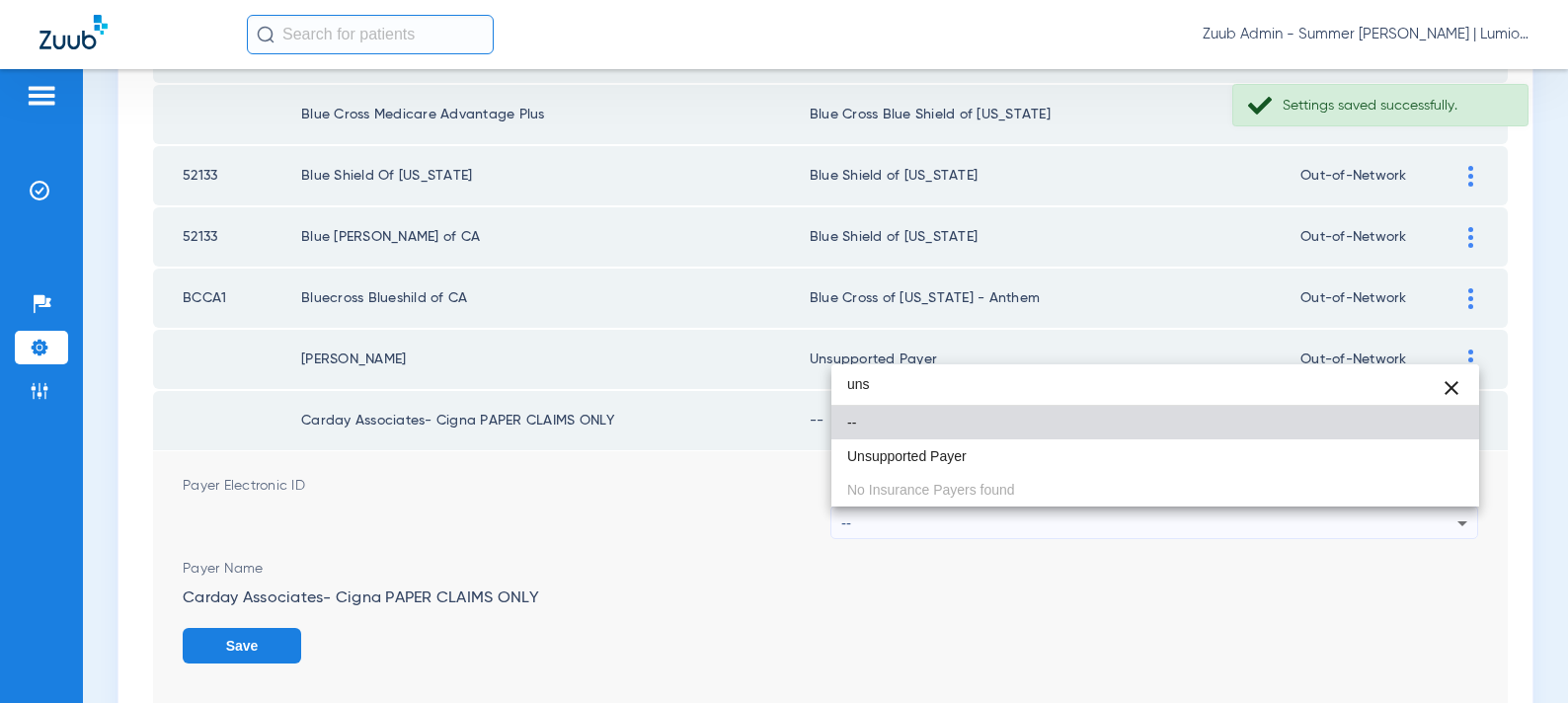
drag, startPoint x: 1040, startPoint y: 459, endPoint x: 1386, endPoint y: 503, distance: 348.8
click at [1040, 459] on mat-option "Unsupported Payer" at bounding box center [1156, 457] width 648 height 34
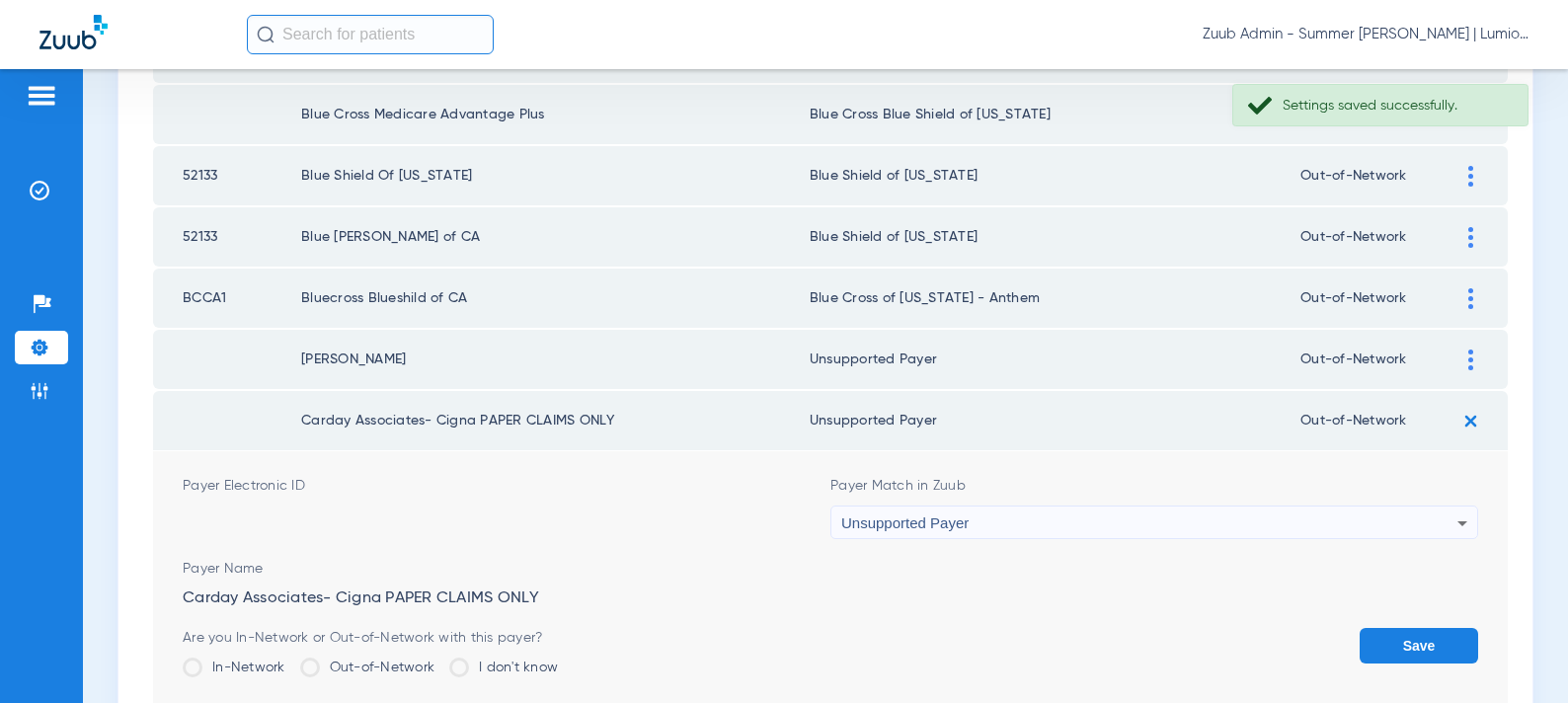
click at [1450, 638] on button "Save" at bounding box center [1418, 646] width 119 height 36
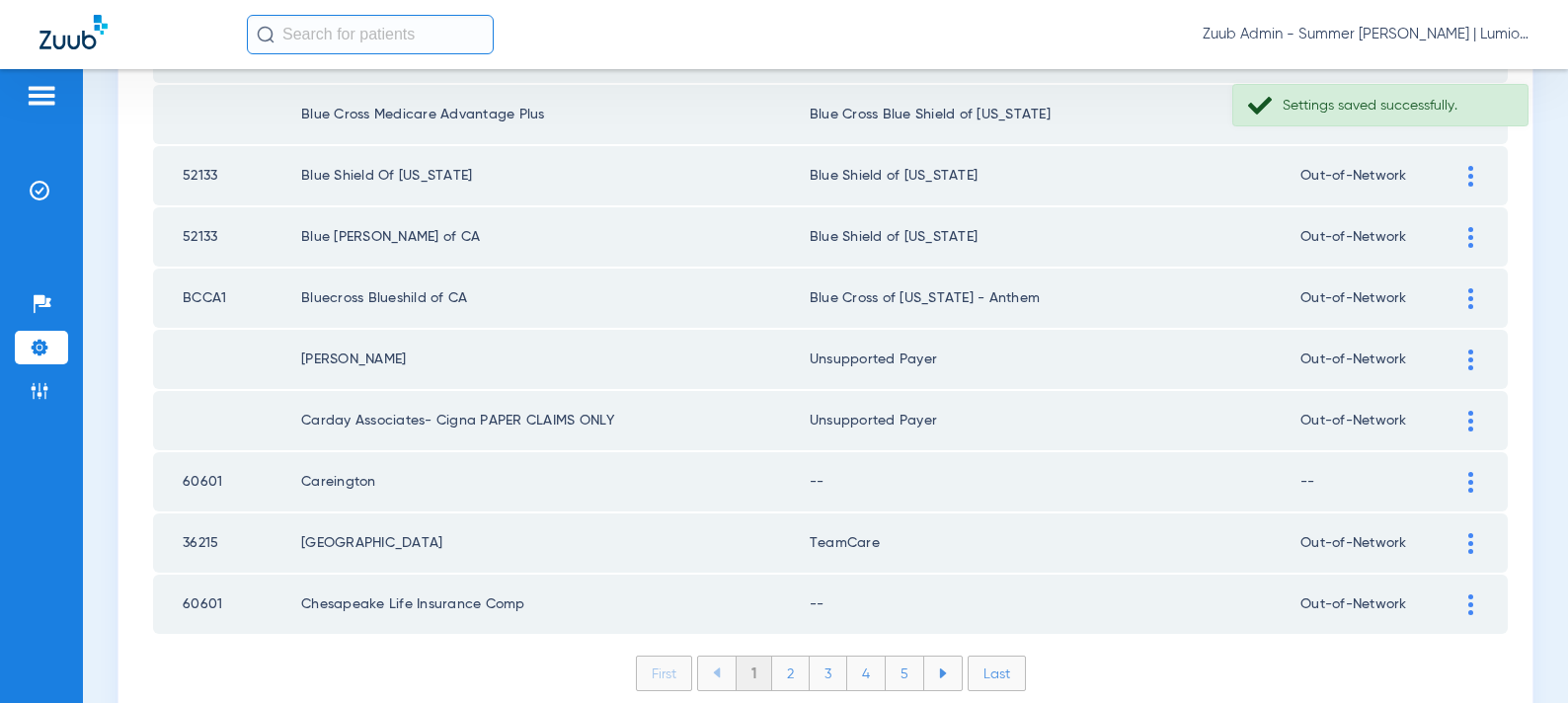
click at [1463, 485] on div at bounding box center [1470, 482] width 35 height 21
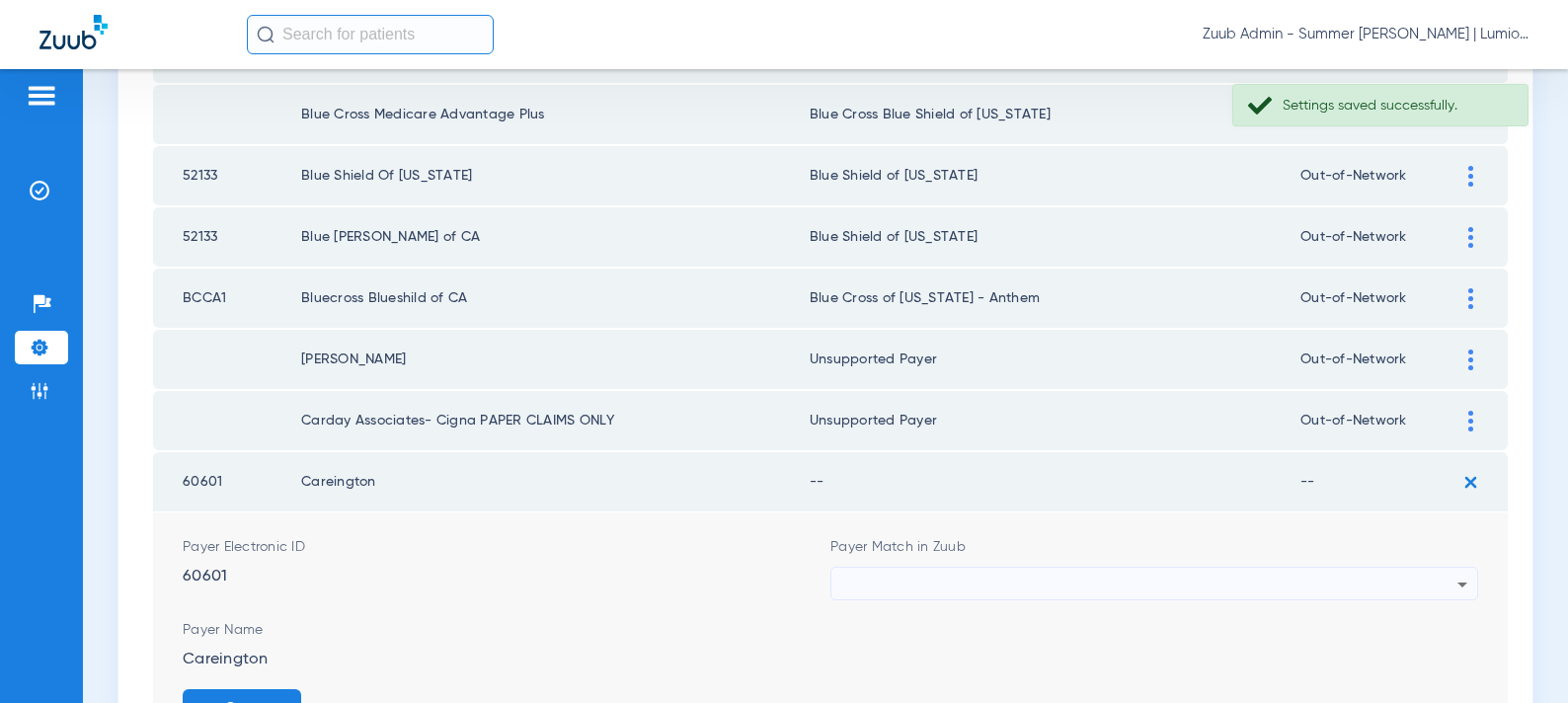
click at [1059, 589] on div at bounding box center [1150, 584] width 616 height 34
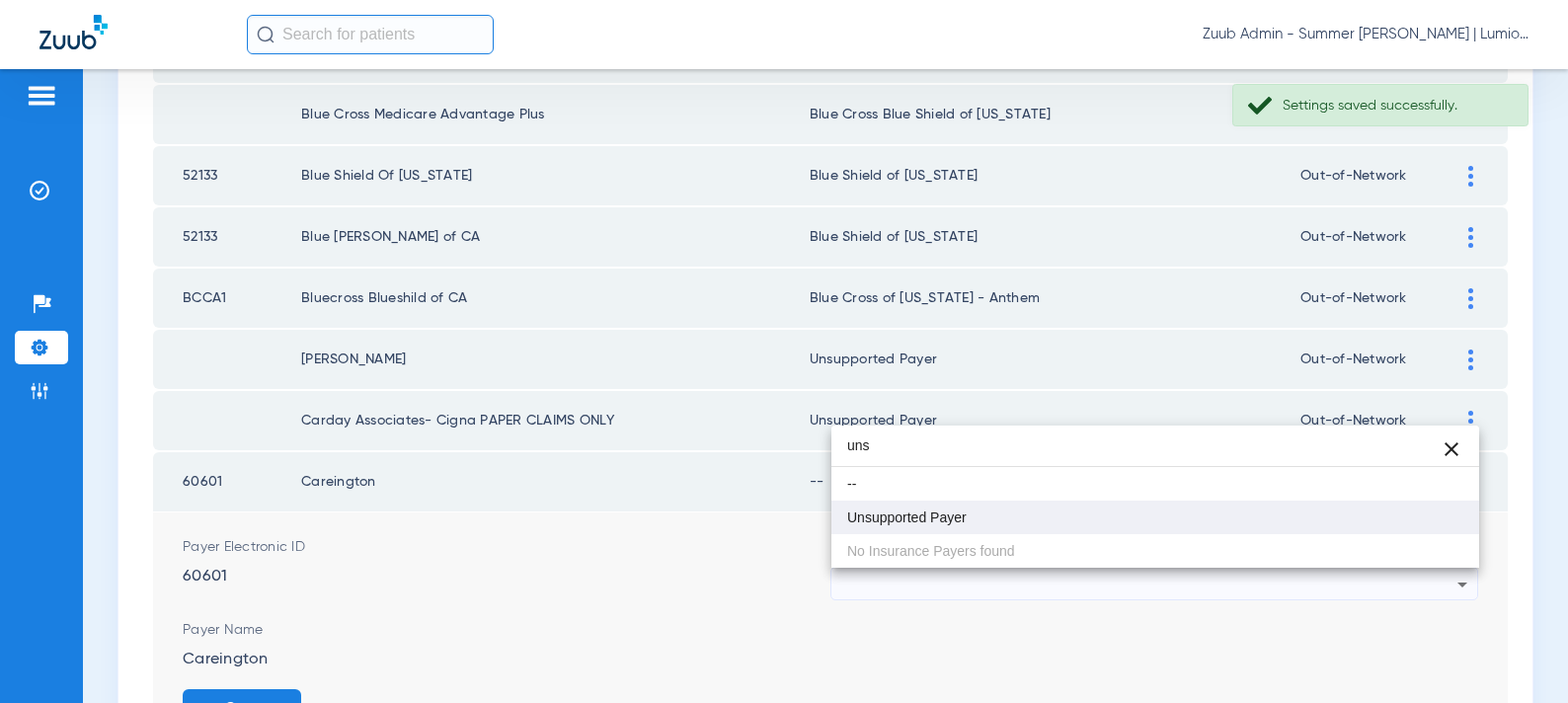
type input "uns"
click at [952, 507] on mat-option "Unsupported Payer" at bounding box center [1156, 518] width 648 height 34
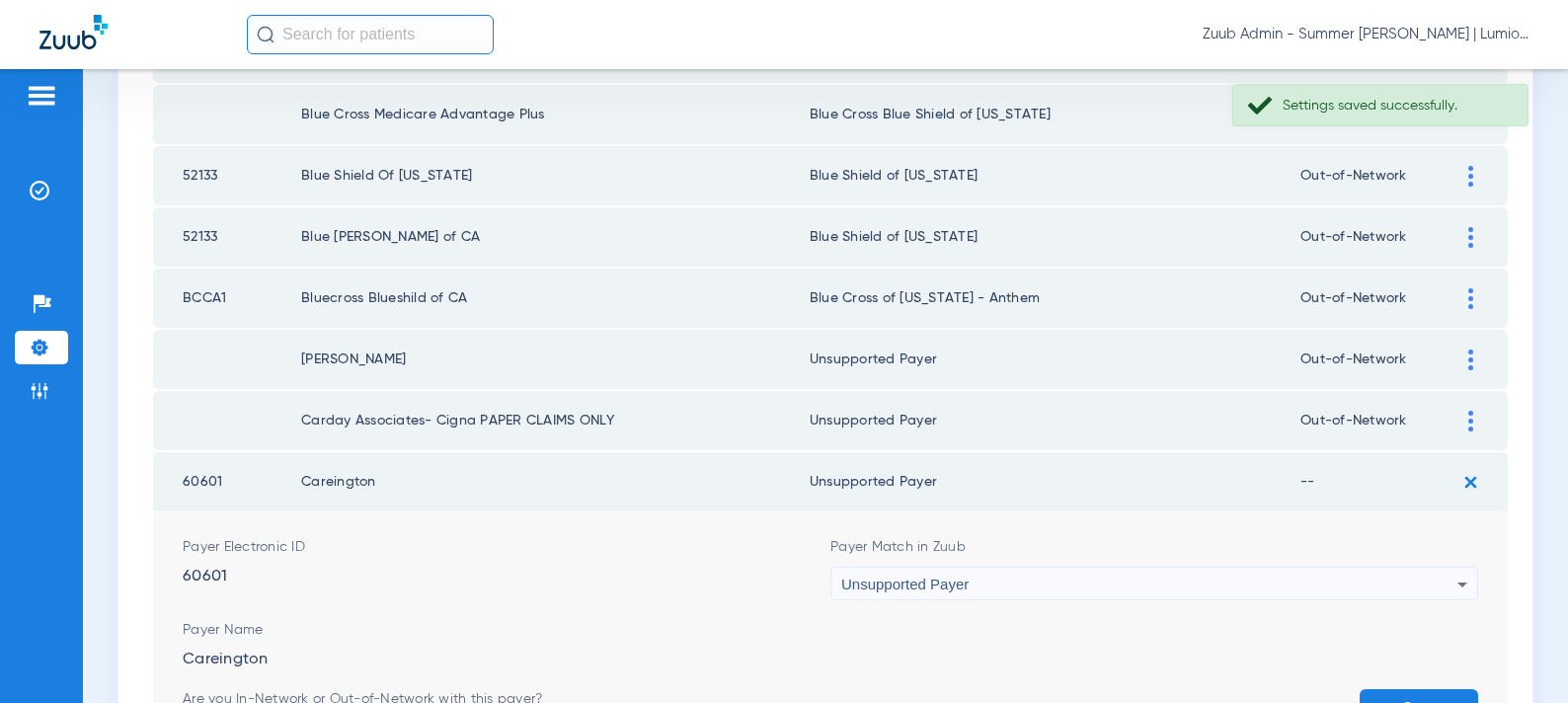
scroll to position [2985, 0]
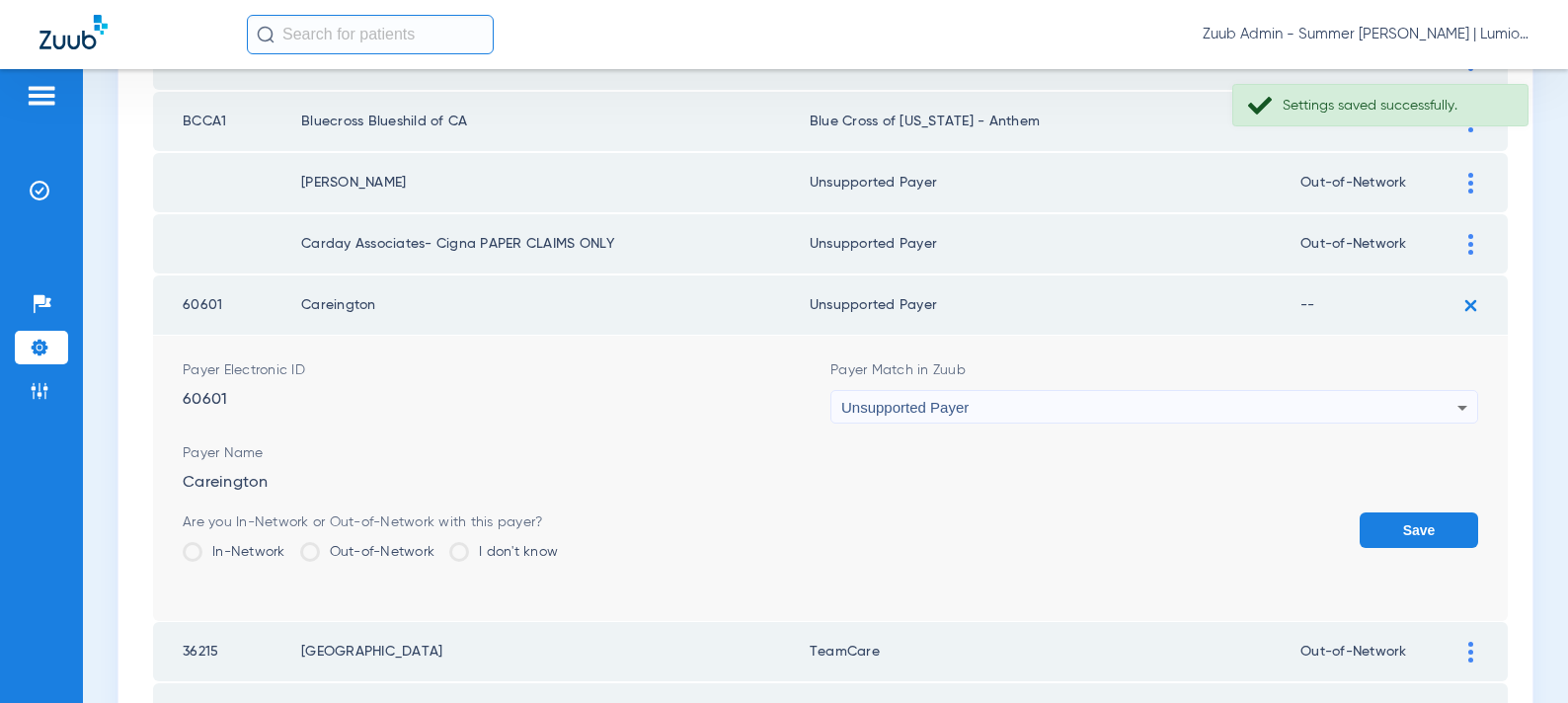
click at [1407, 513] on button "Save" at bounding box center [1418, 530] width 119 height 36
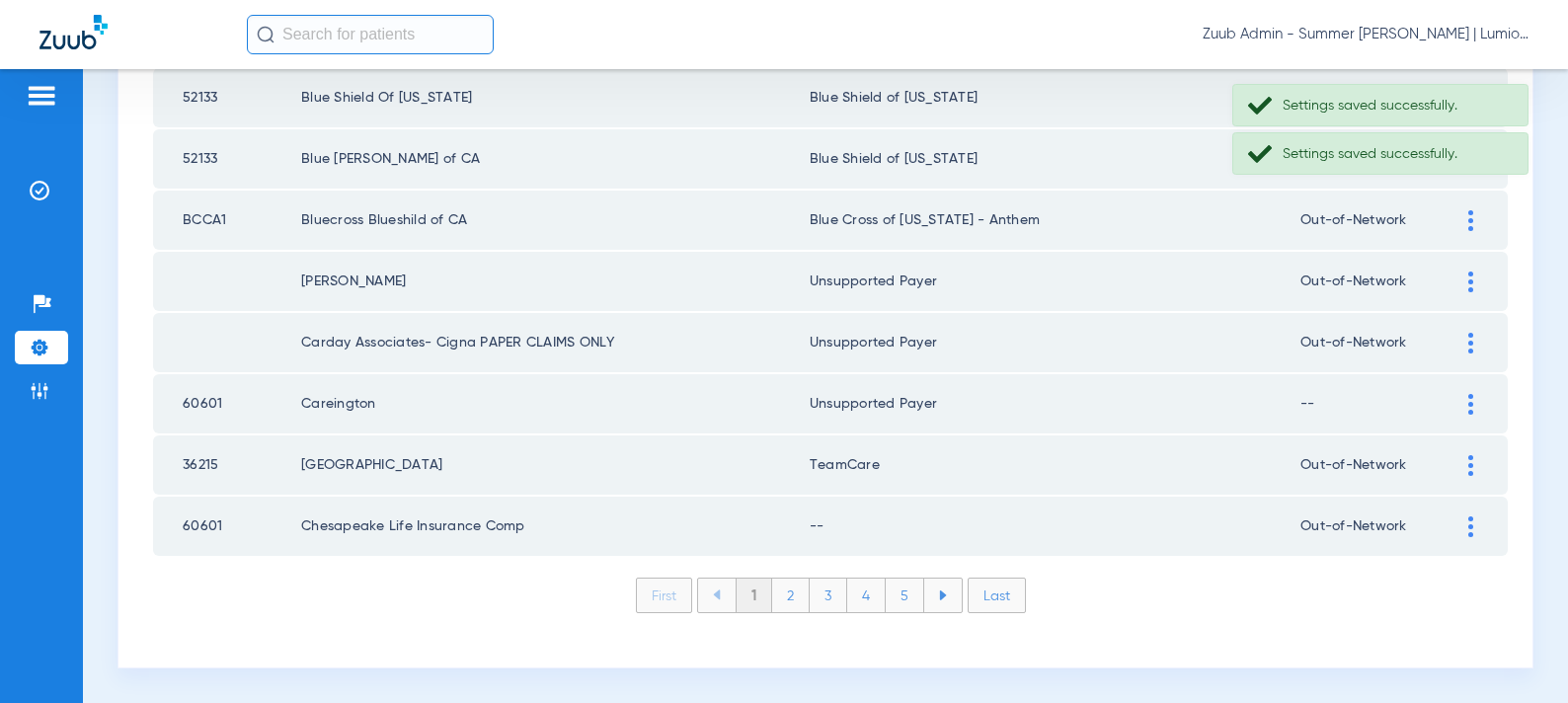
scroll to position [2886, 0]
click at [1472, 525] on img at bounding box center [1470, 527] width 5 height 21
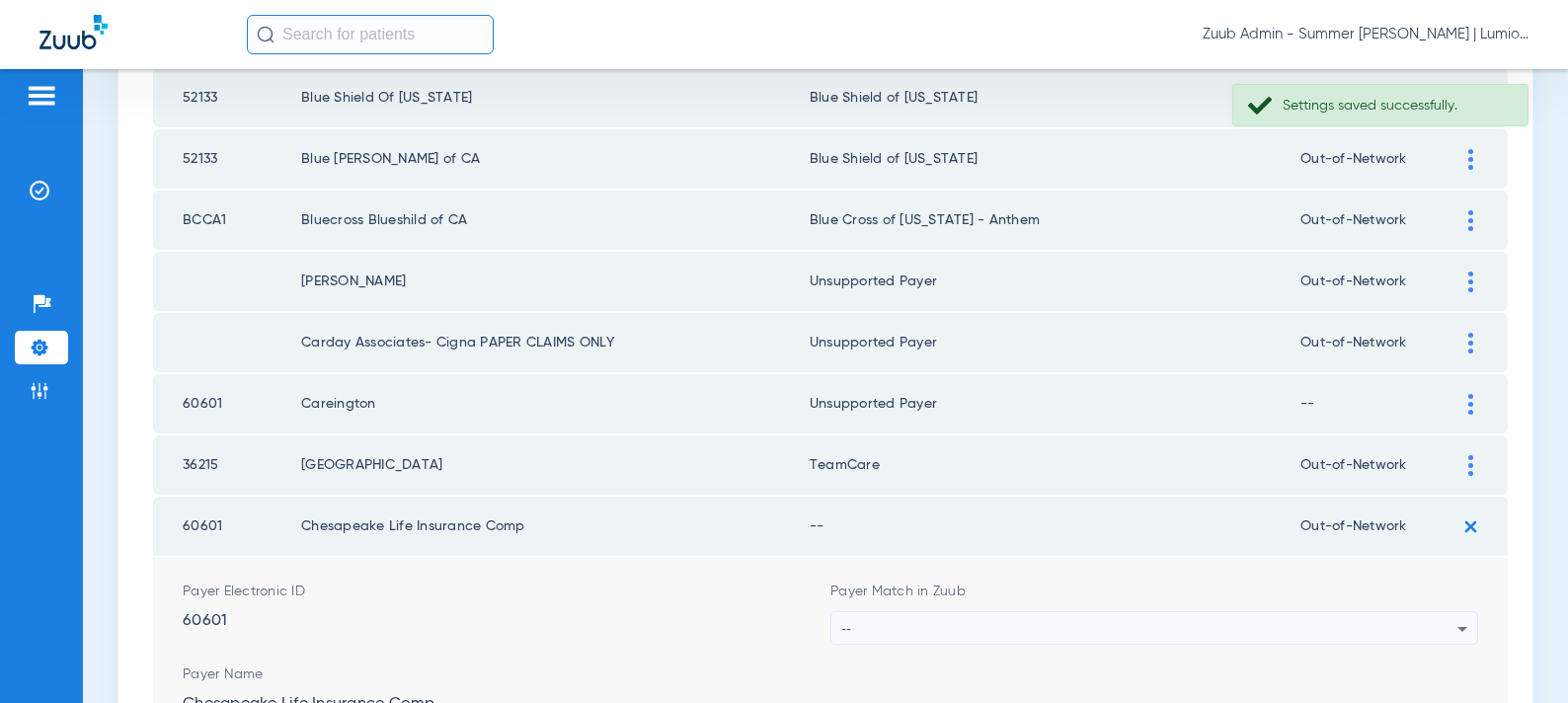
click at [1152, 622] on div "--" at bounding box center [1150, 629] width 616 height 34
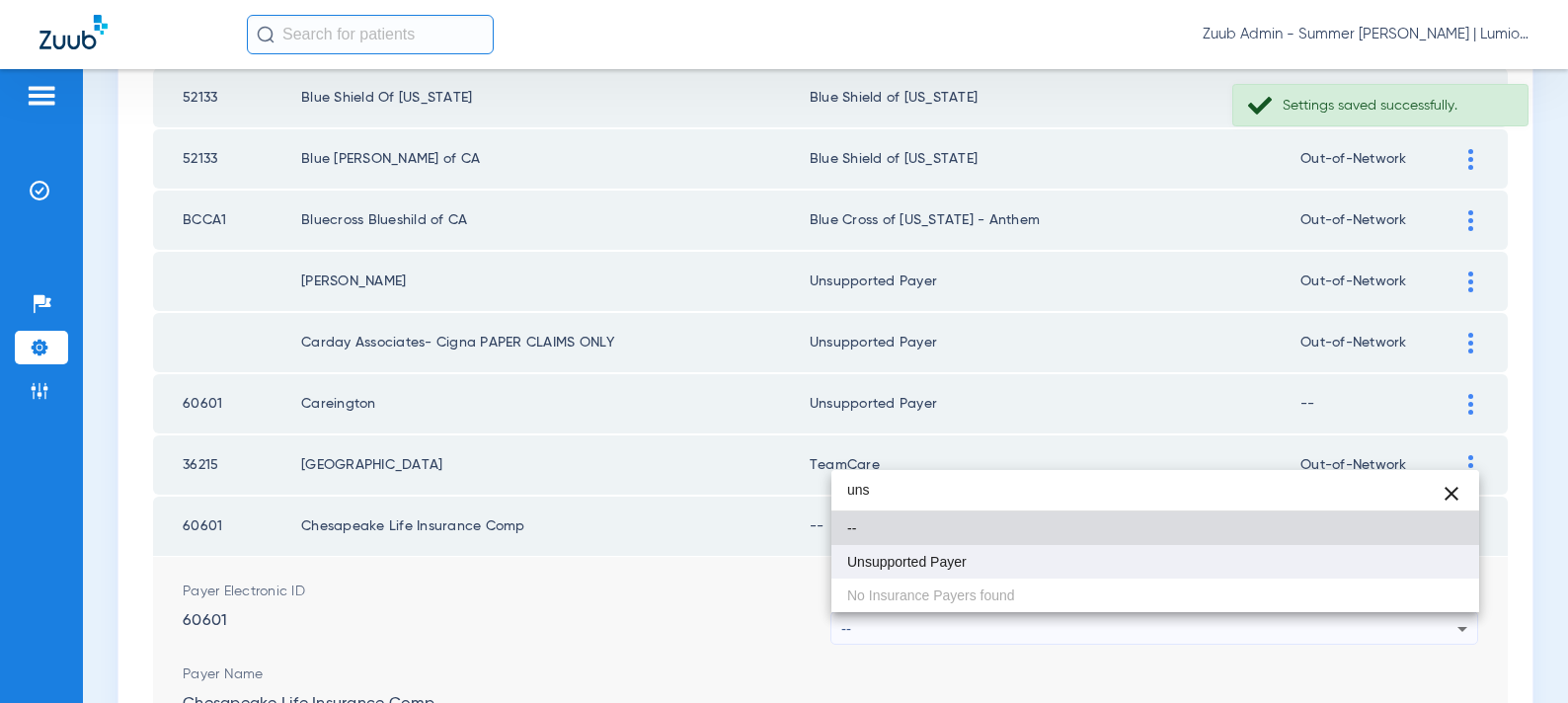
type input "uns"
click at [1088, 570] on mat-option "Unsupported Payer" at bounding box center [1156, 562] width 648 height 34
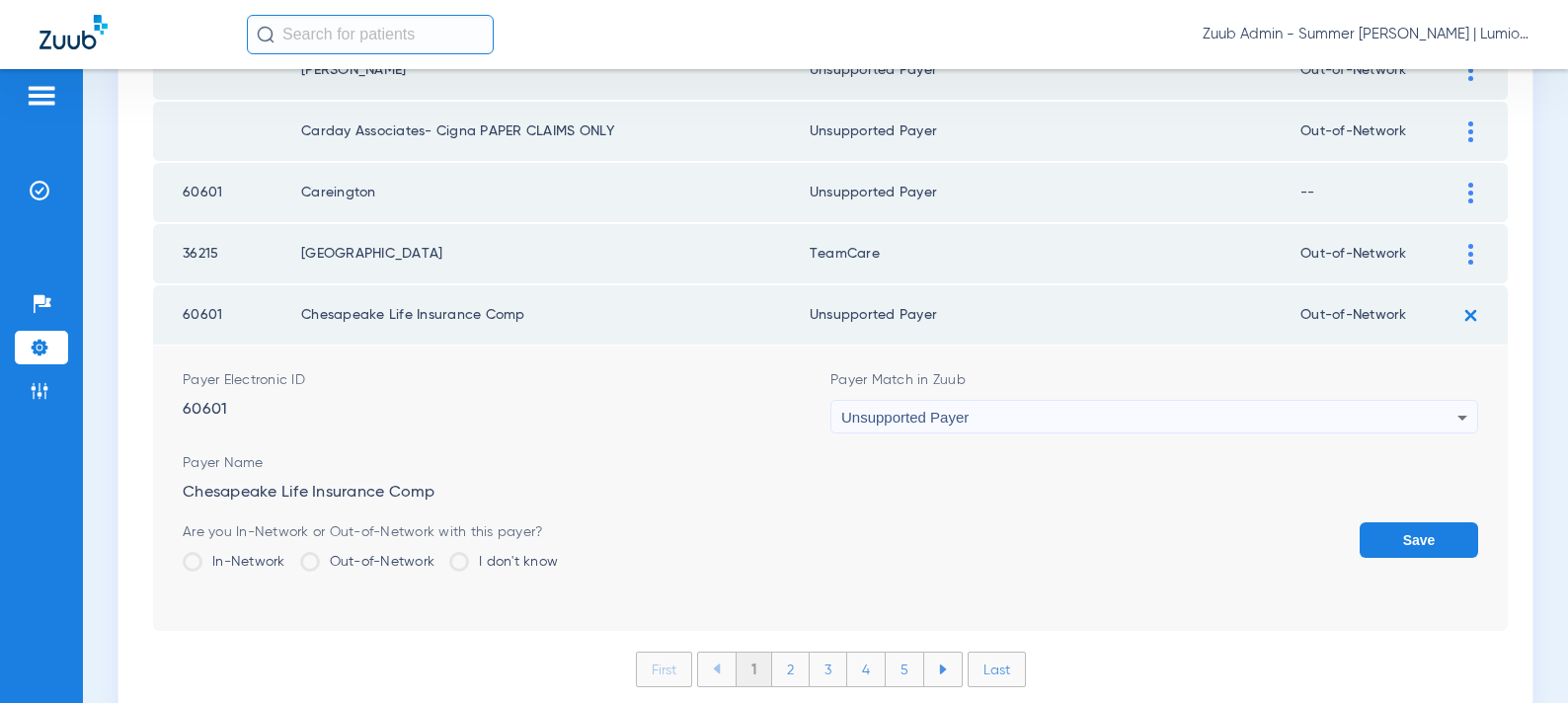
click at [1452, 544] on button "Save" at bounding box center [1418, 540] width 119 height 36
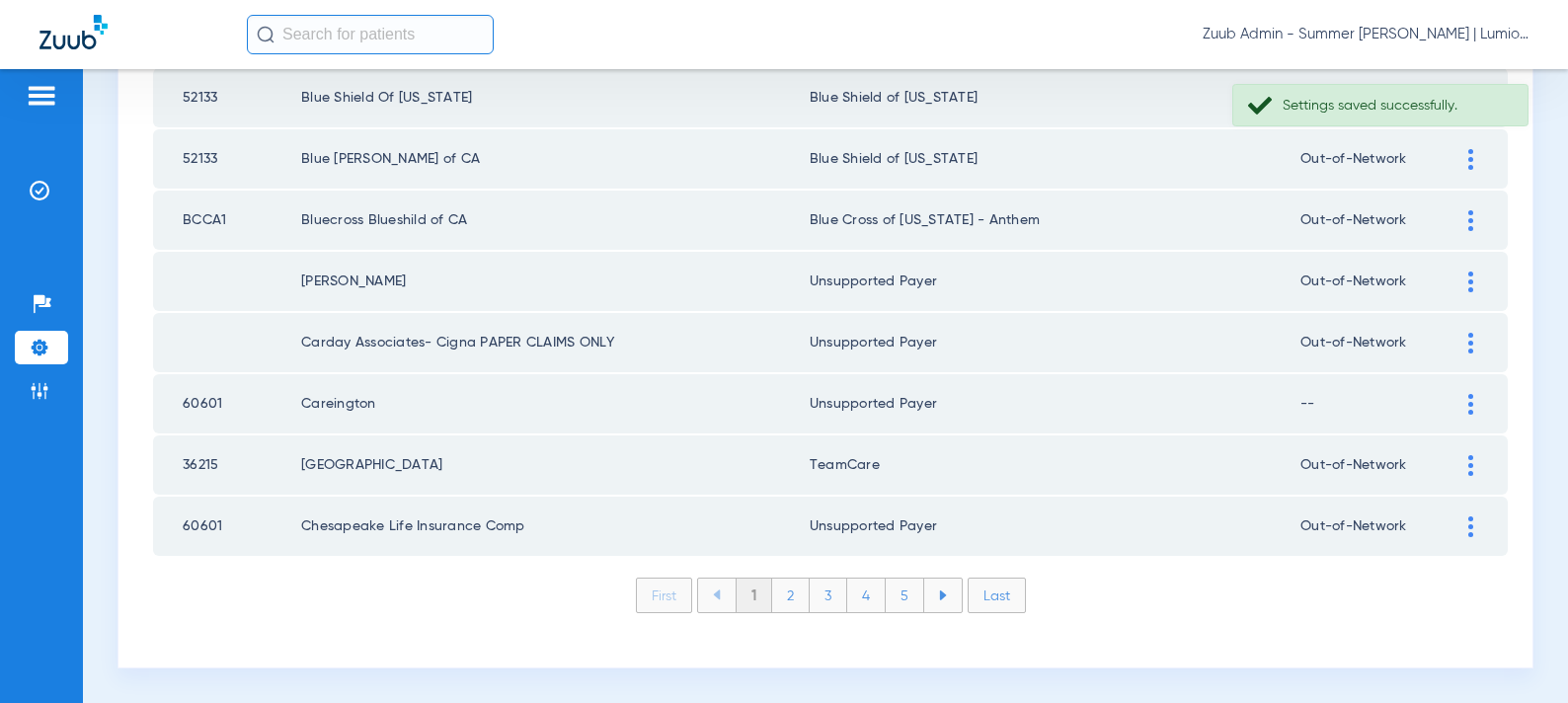
click at [791, 590] on li "2" at bounding box center [791, 595] width 38 height 34
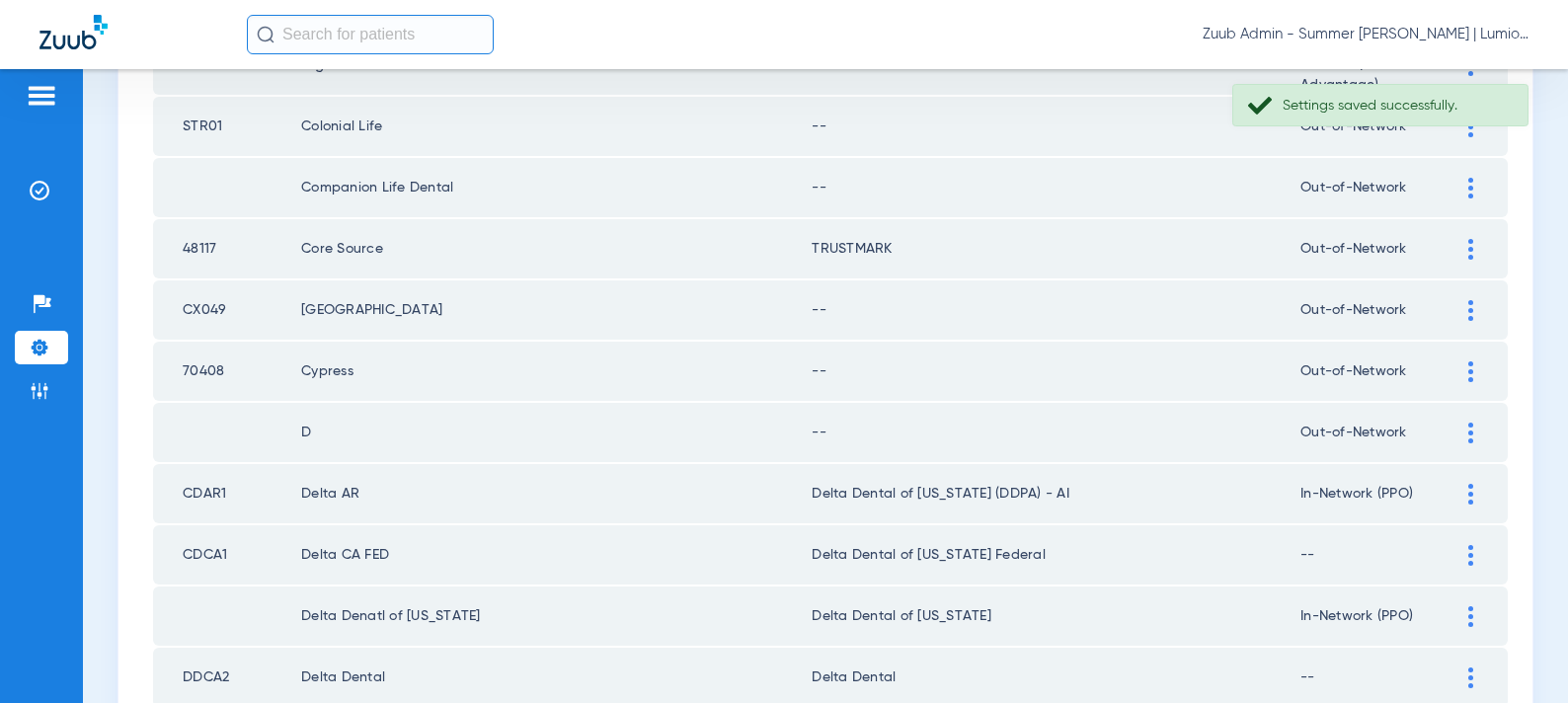
scroll to position [466, 0]
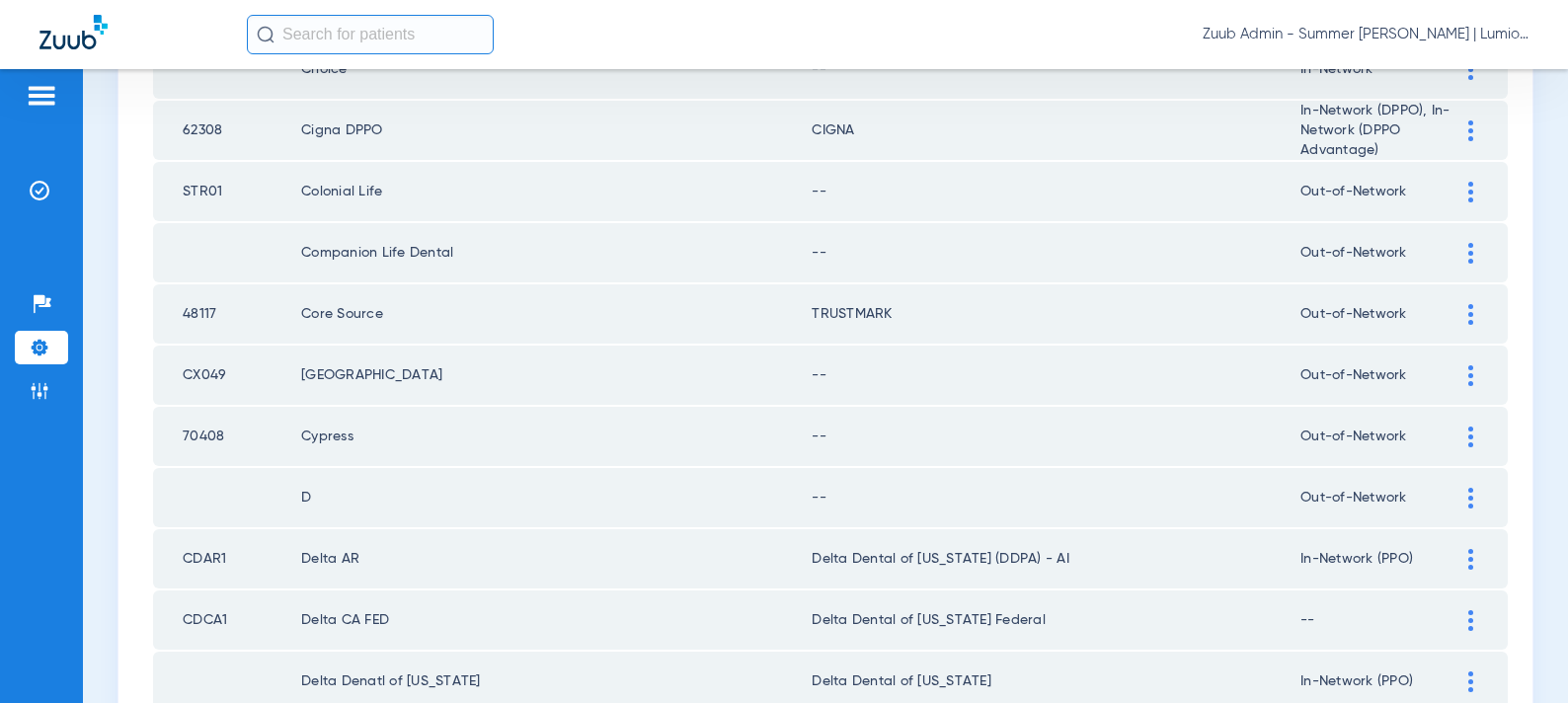
drag, startPoint x: 1470, startPoint y: 497, endPoint x: 1235, endPoint y: 535, distance: 238.1
click at [1470, 497] on img at bounding box center [1470, 498] width 5 height 21
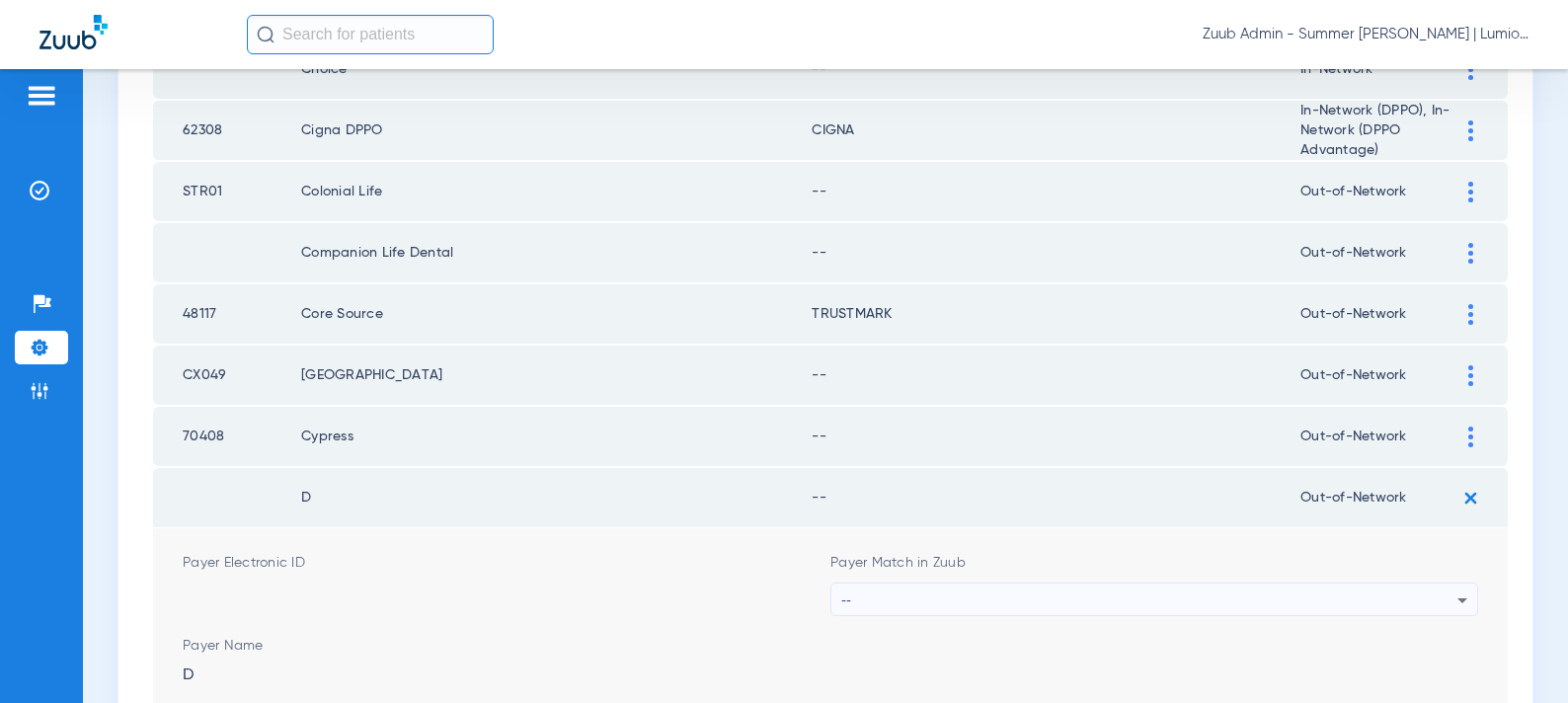
click at [1134, 594] on div "--" at bounding box center [1150, 600] width 616 height 34
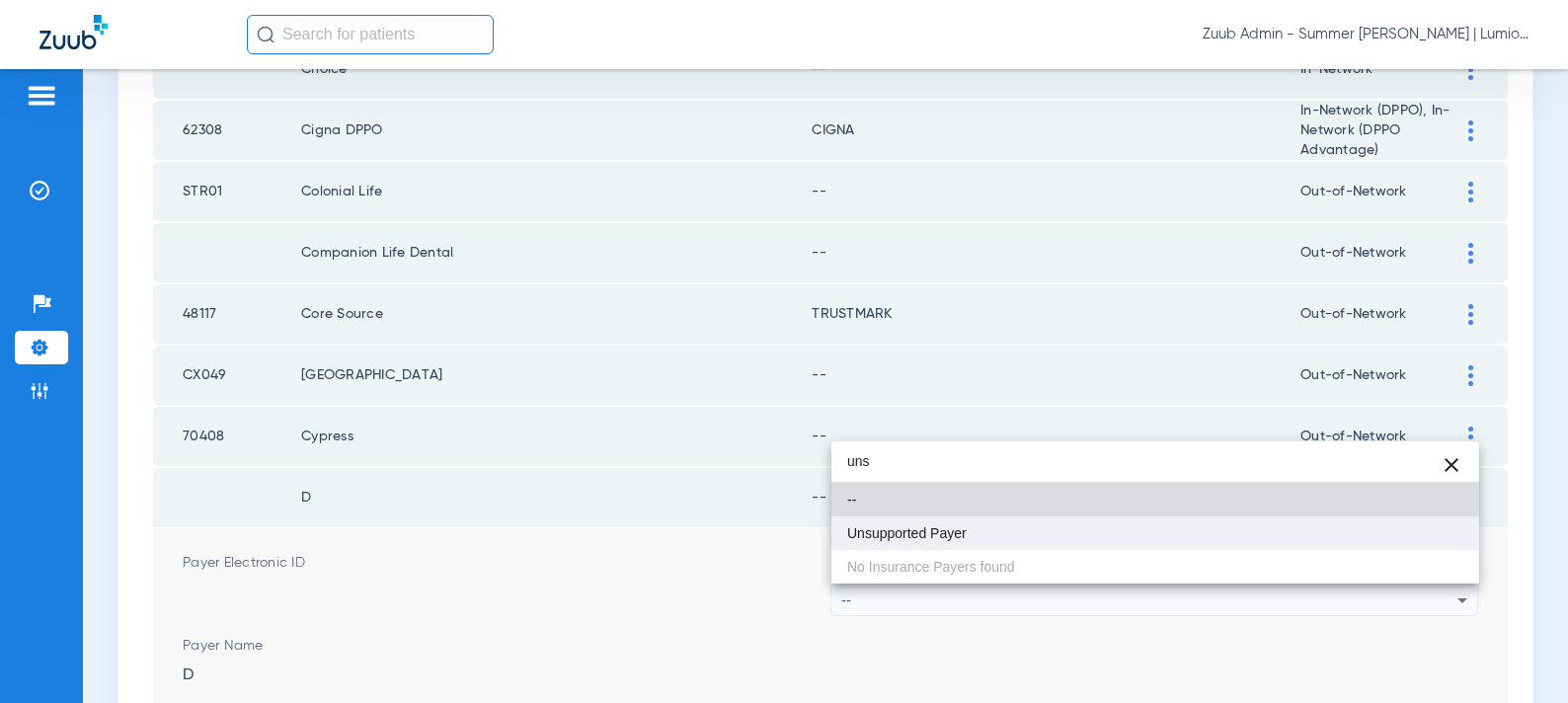
type input "uns"
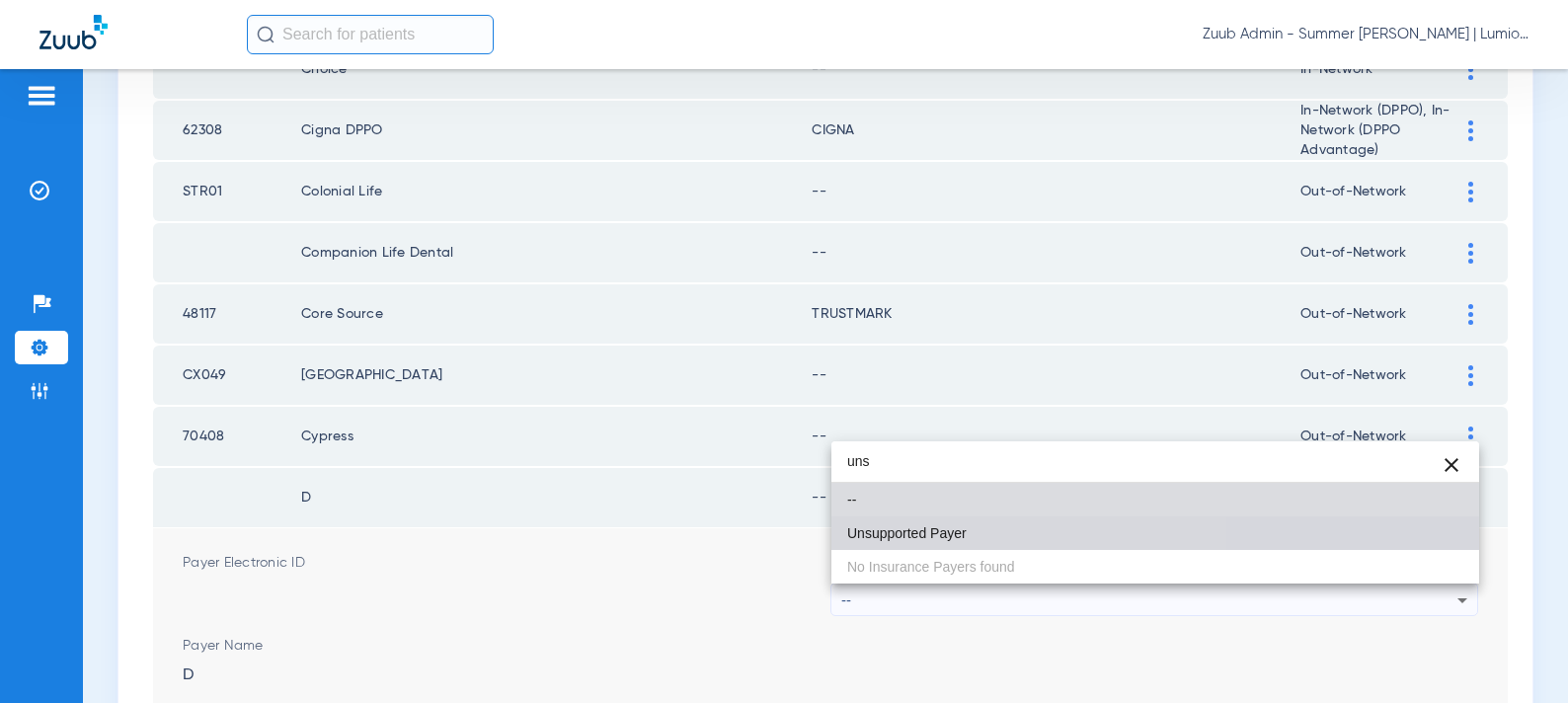
click at [977, 527] on mat-option "Unsupported Payer" at bounding box center [1156, 533] width 648 height 34
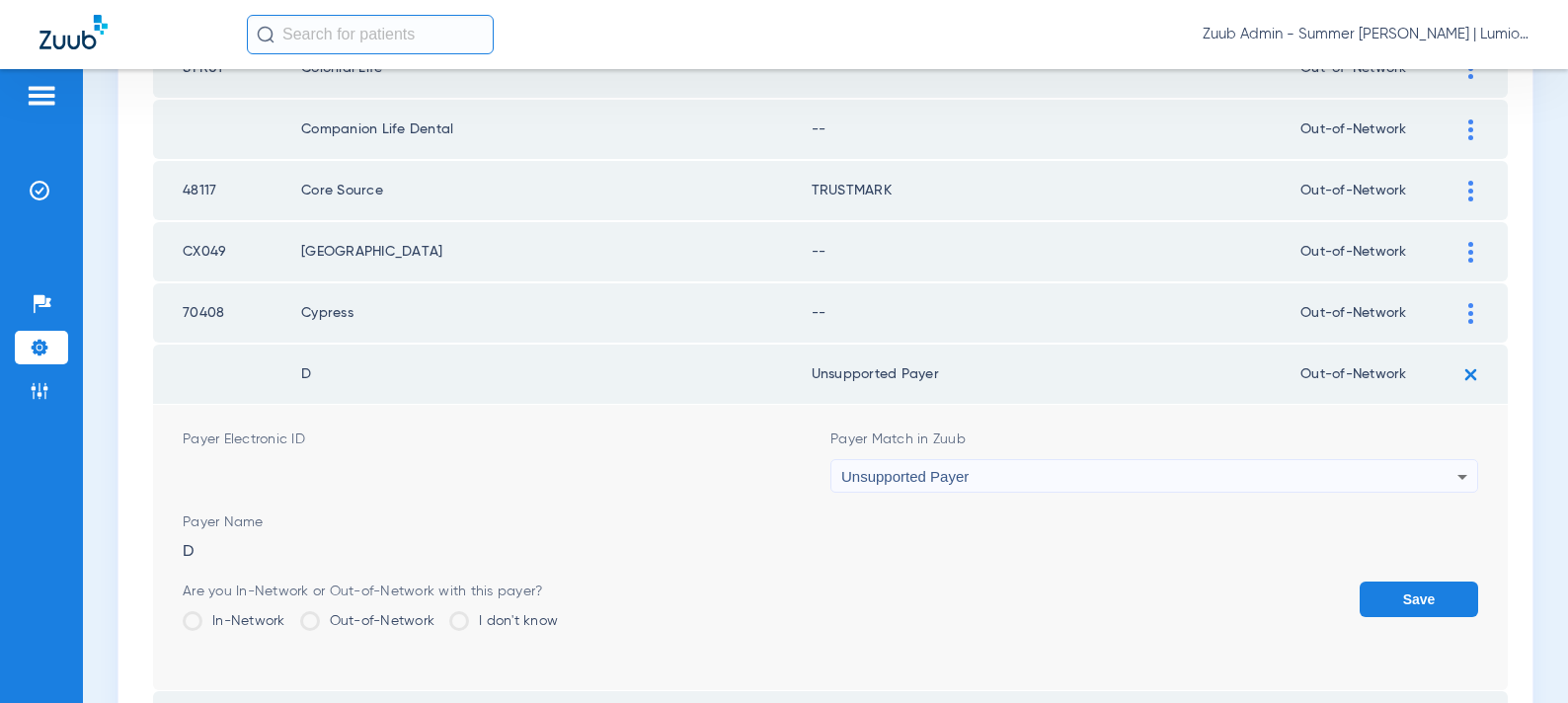
scroll to position [613, 0]
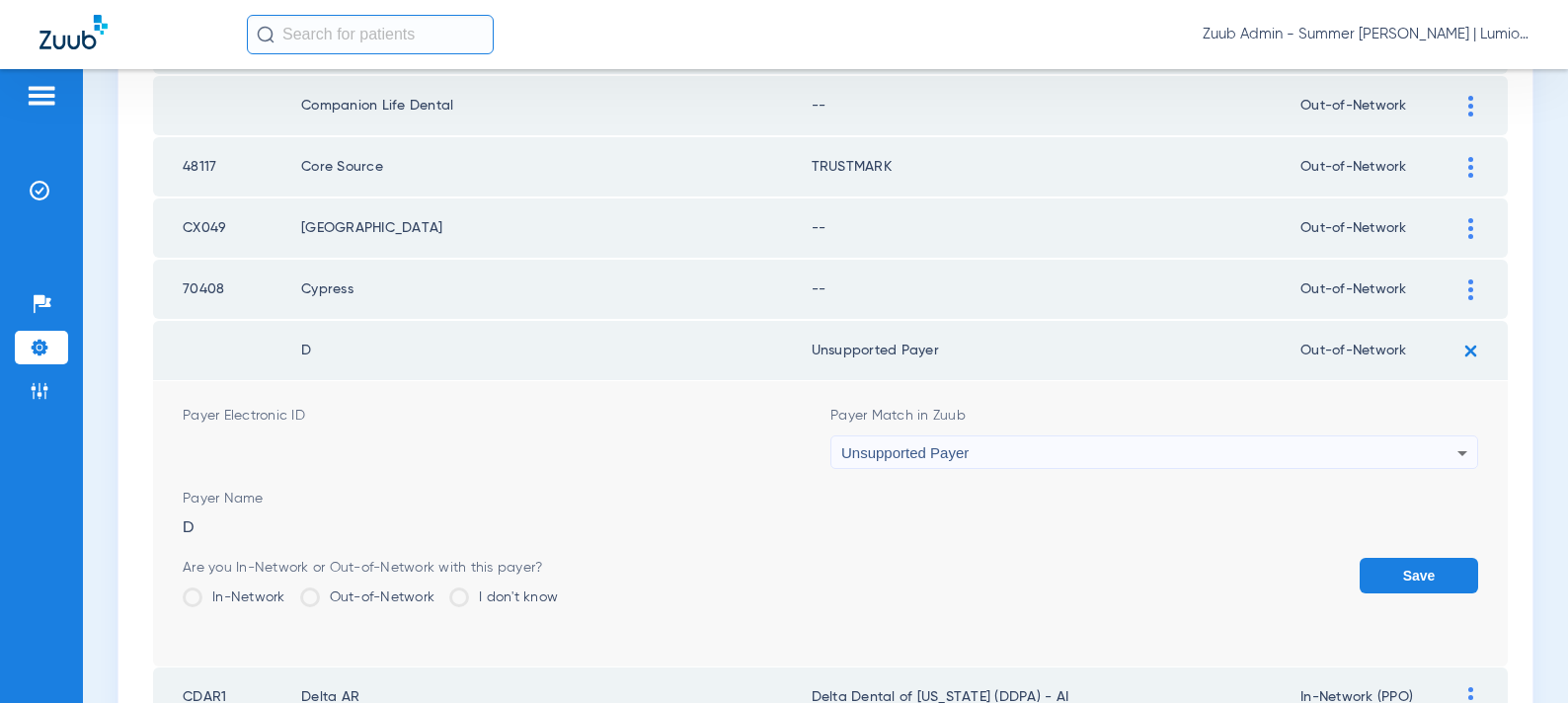
click at [1395, 577] on button "Save" at bounding box center [1418, 575] width 119 height 36
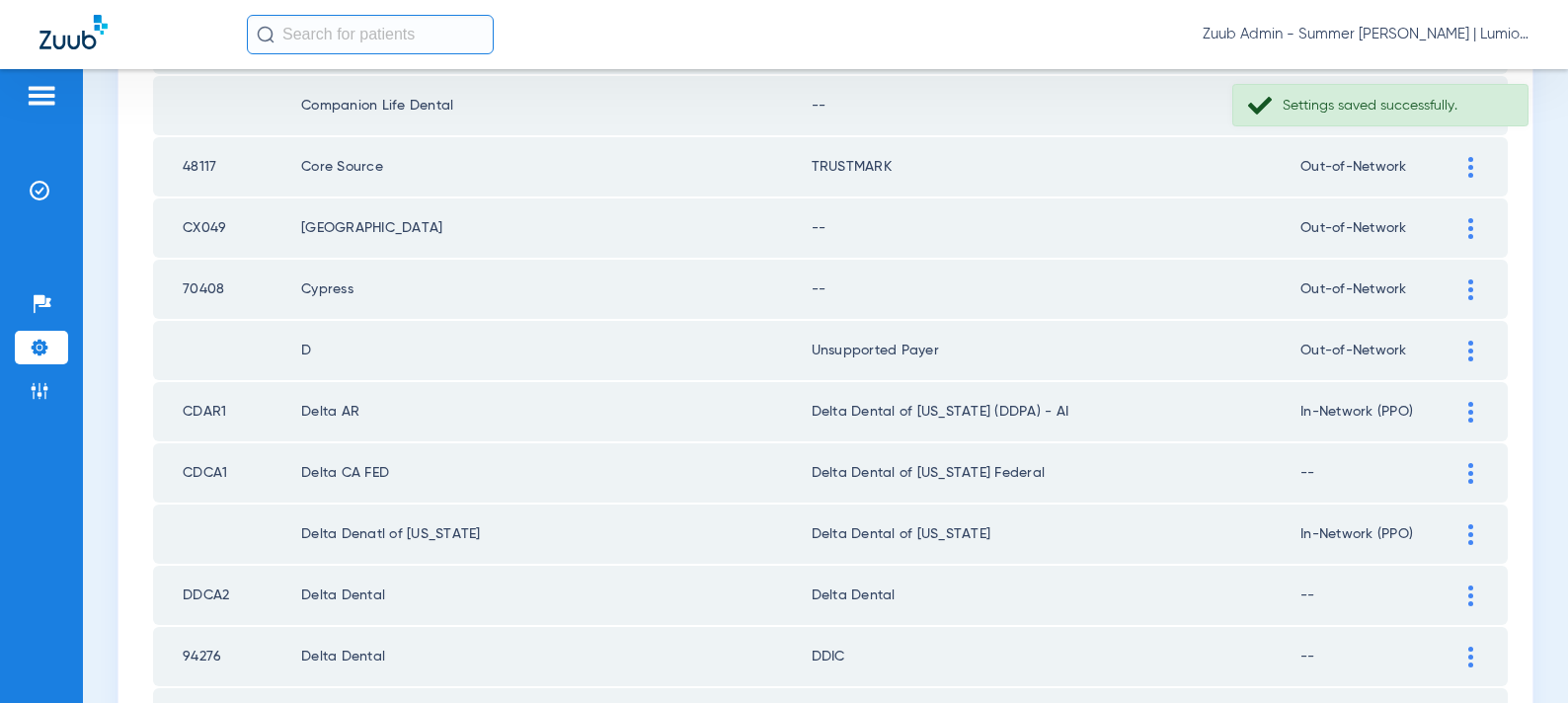
click at [1465, 287] on div at bounding box center [1470, 289] width 35 height 21
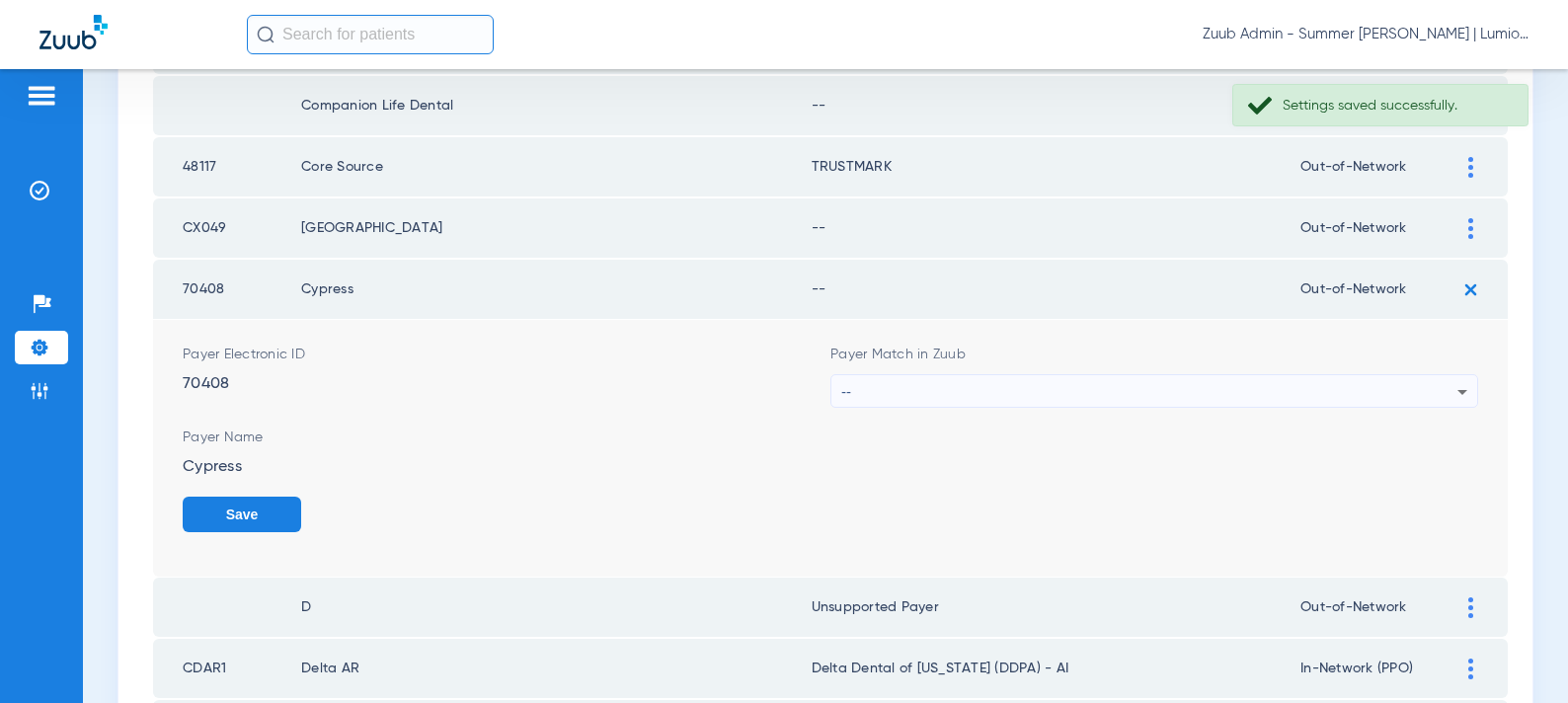
click at [980, 395] on div "--" at bounding box center [1150, 392] width 616 height 34
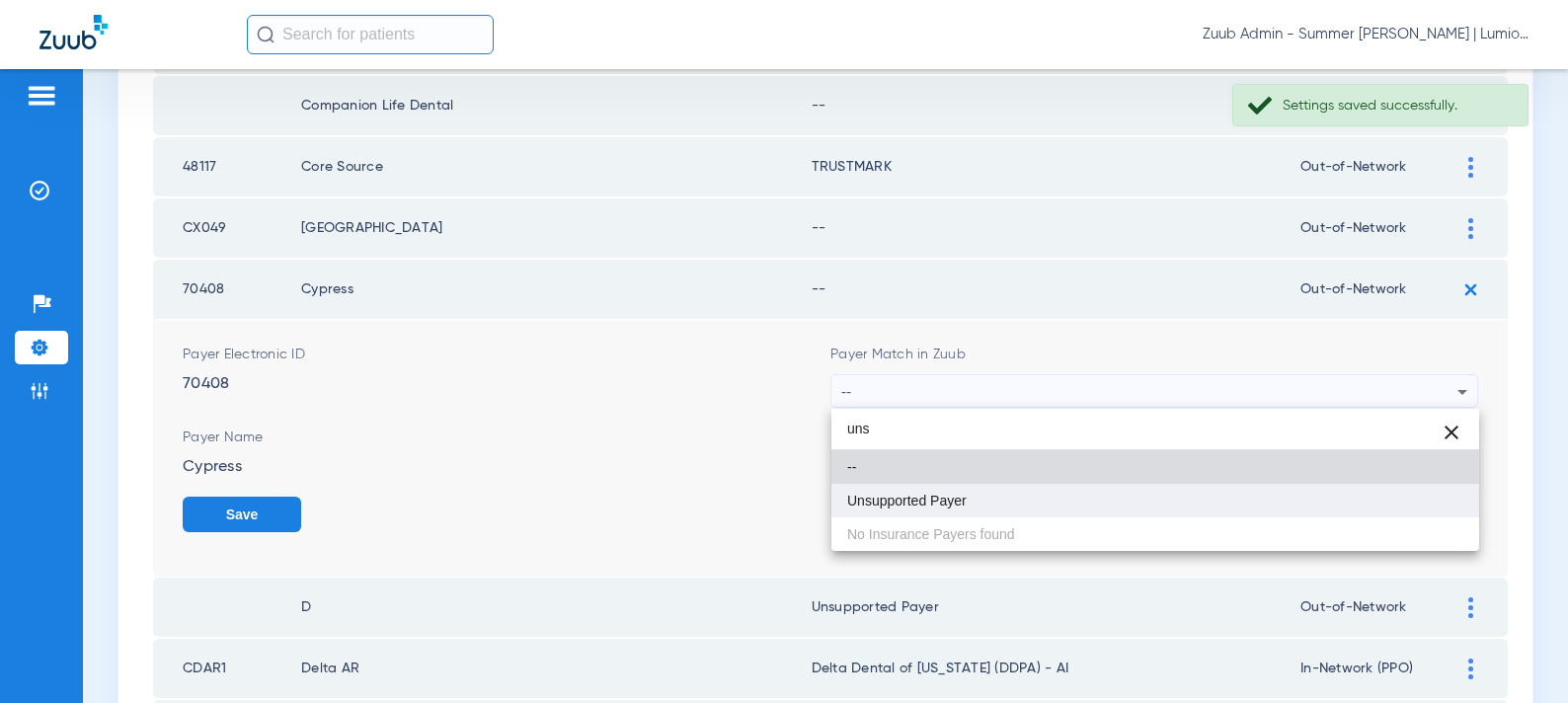
type input "uns"
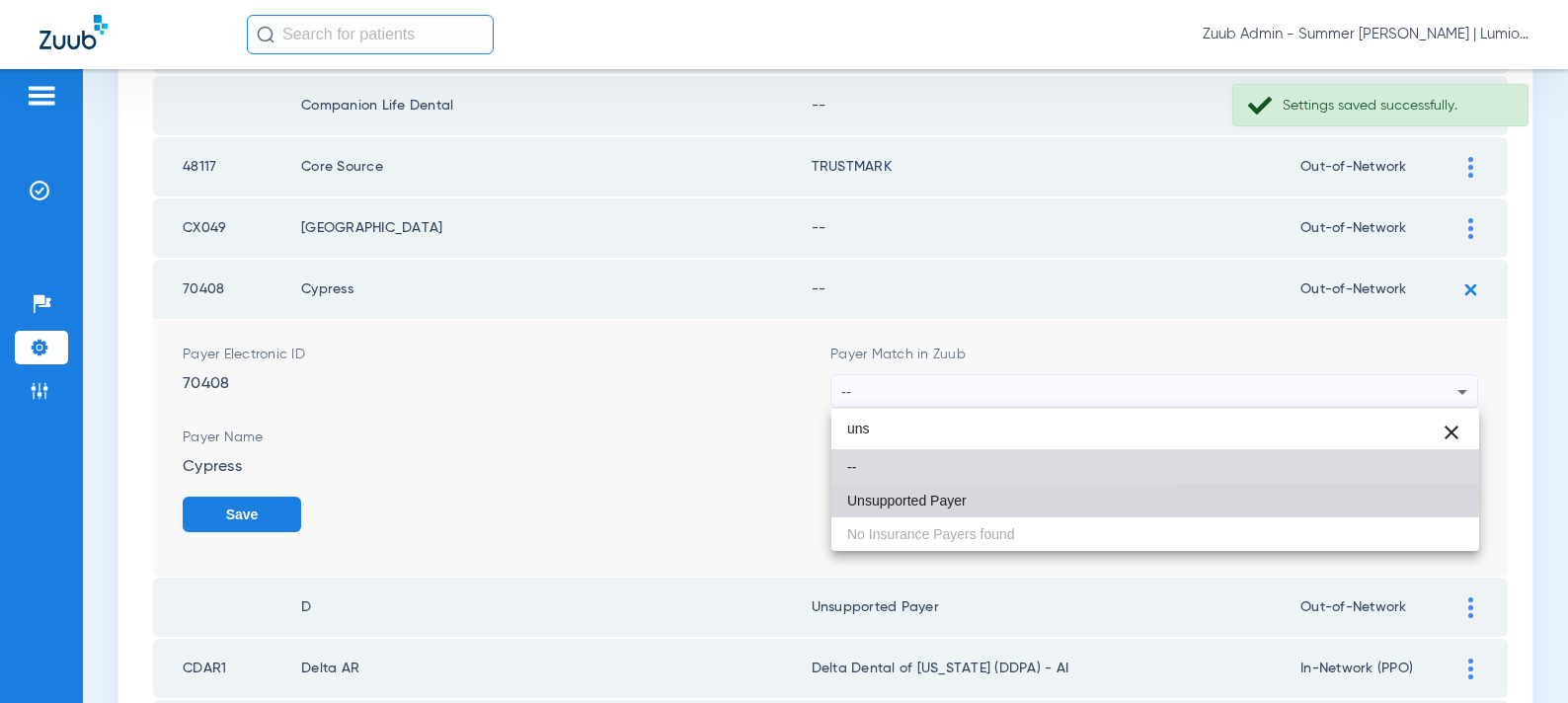
click at [952, 498] on span "Unsupported Payer" at bounding box center [908, 501] width 120 height 14
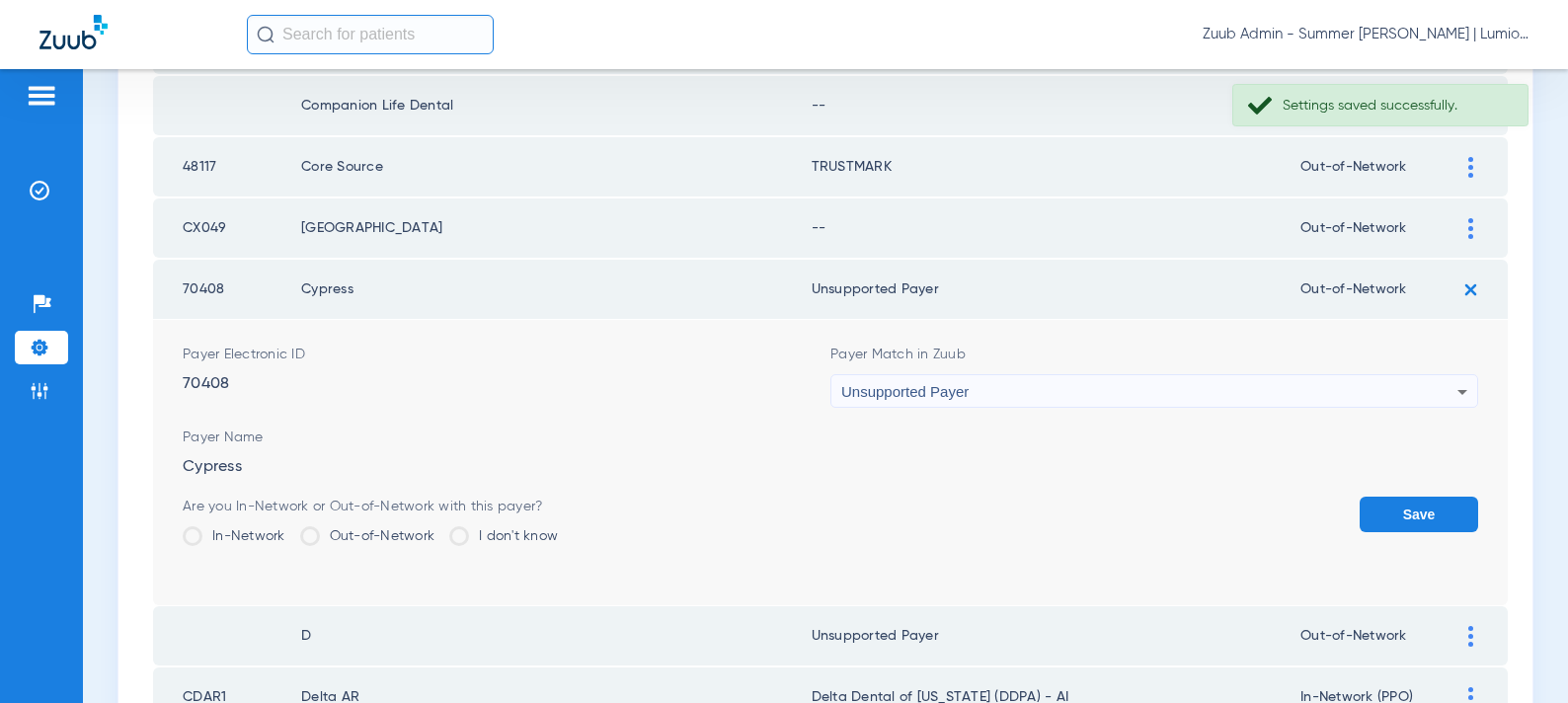
click at [1432, 514] on button "Save" at bounding box center [1418, 515] width 119 height 36
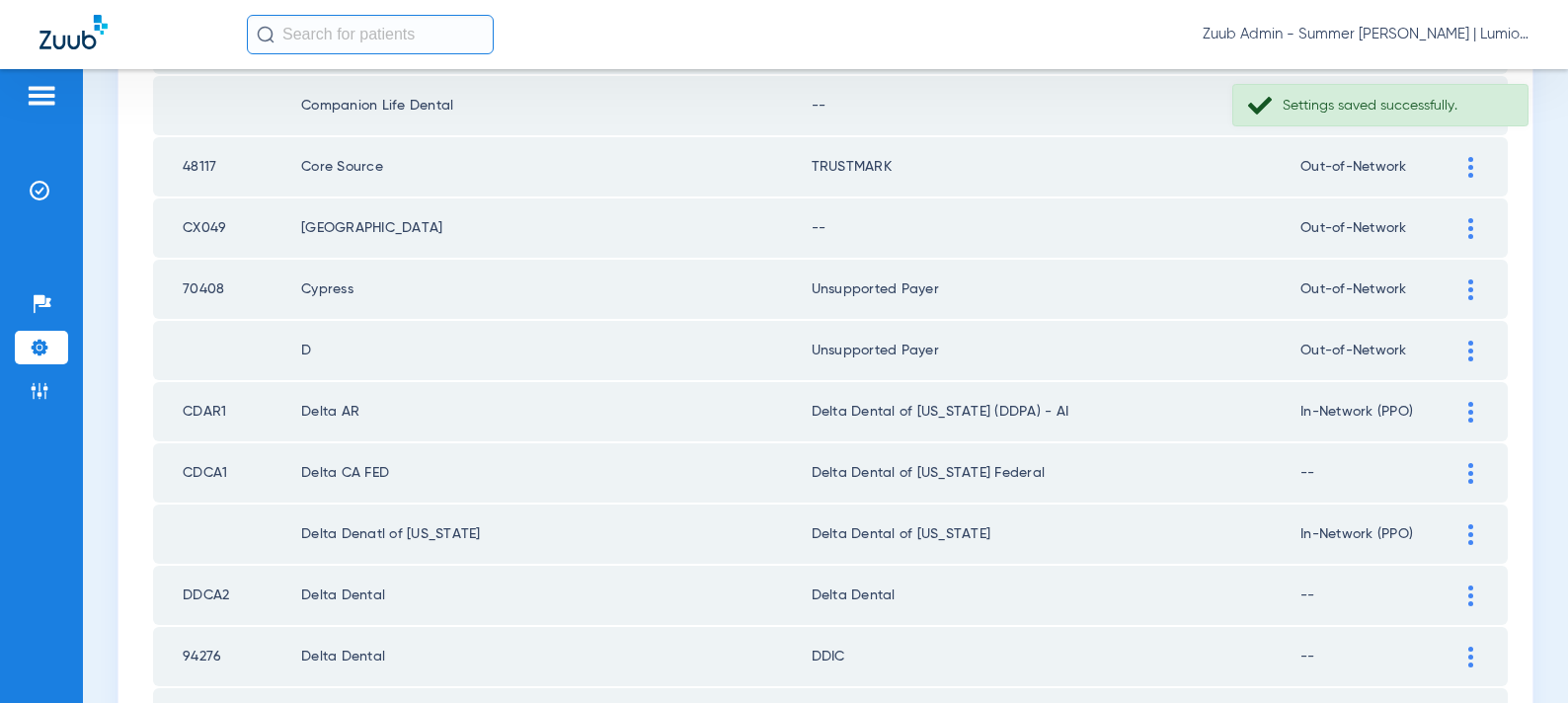
drag, startPoint x: 1468, startPoint y: 231, endPoint x: 1342, endPoint y: 273, distance: 132.8
click at [1468, 231] on img at bounding box center [1470, 228] width 5 height 21
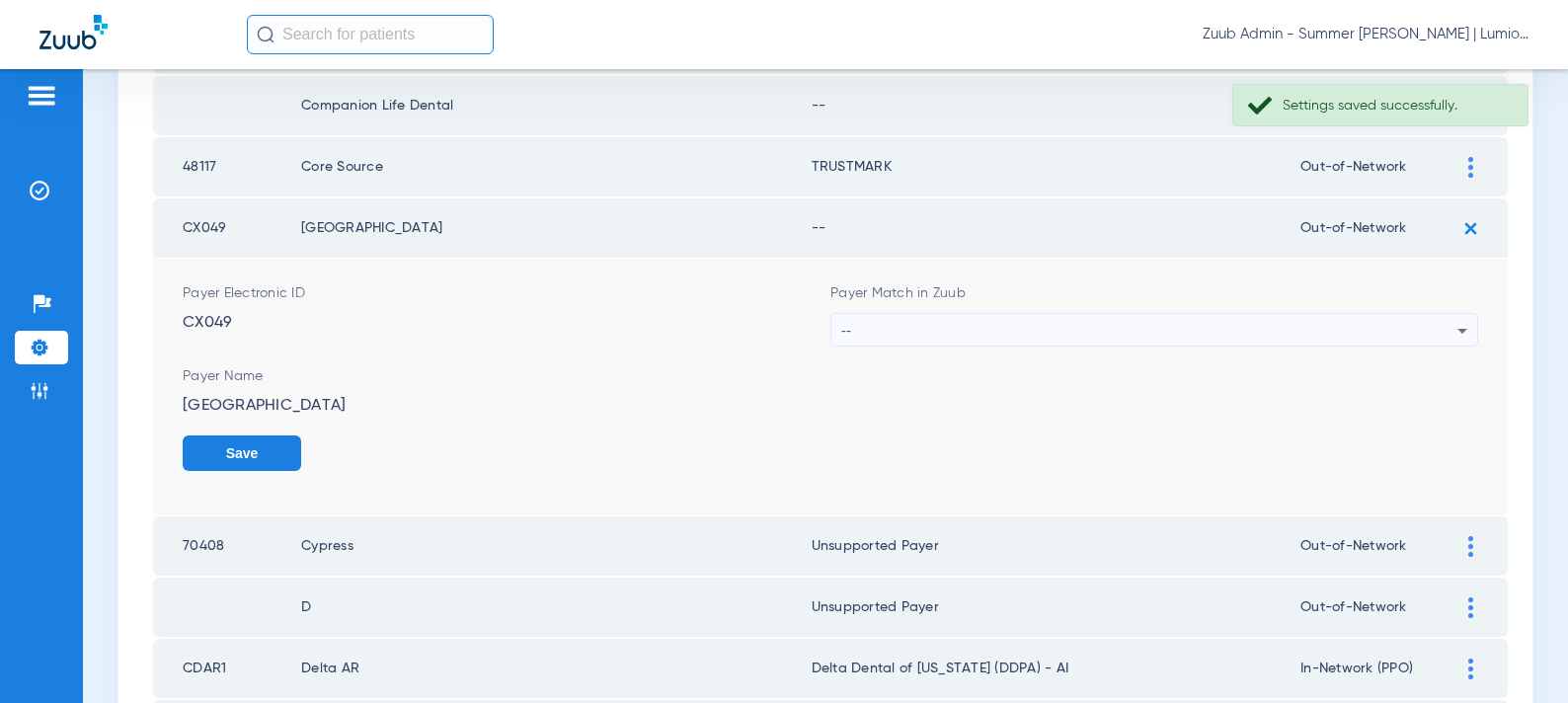
click at [1073, 325] on div "--" at bounding box center [1150, 331] width 616 height 34
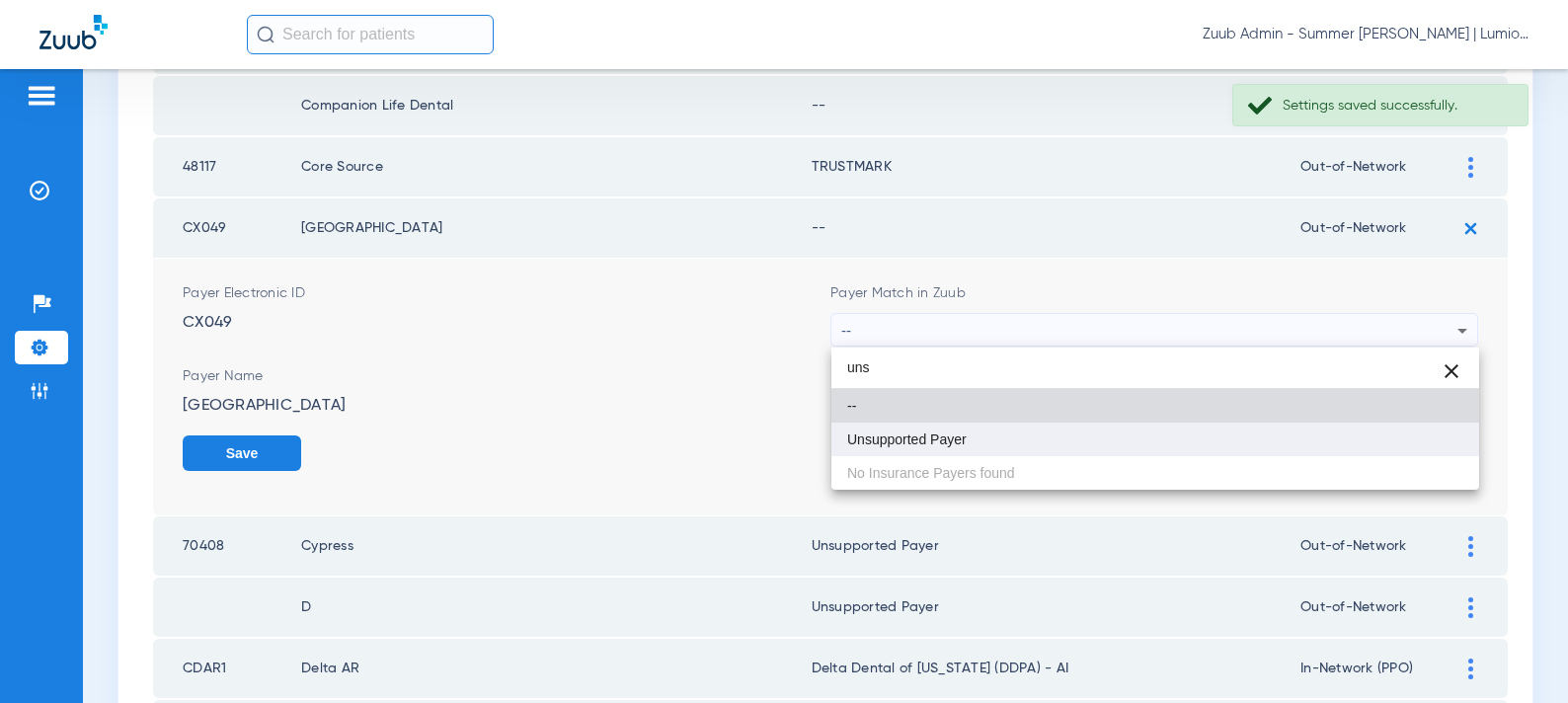
type input "uns"
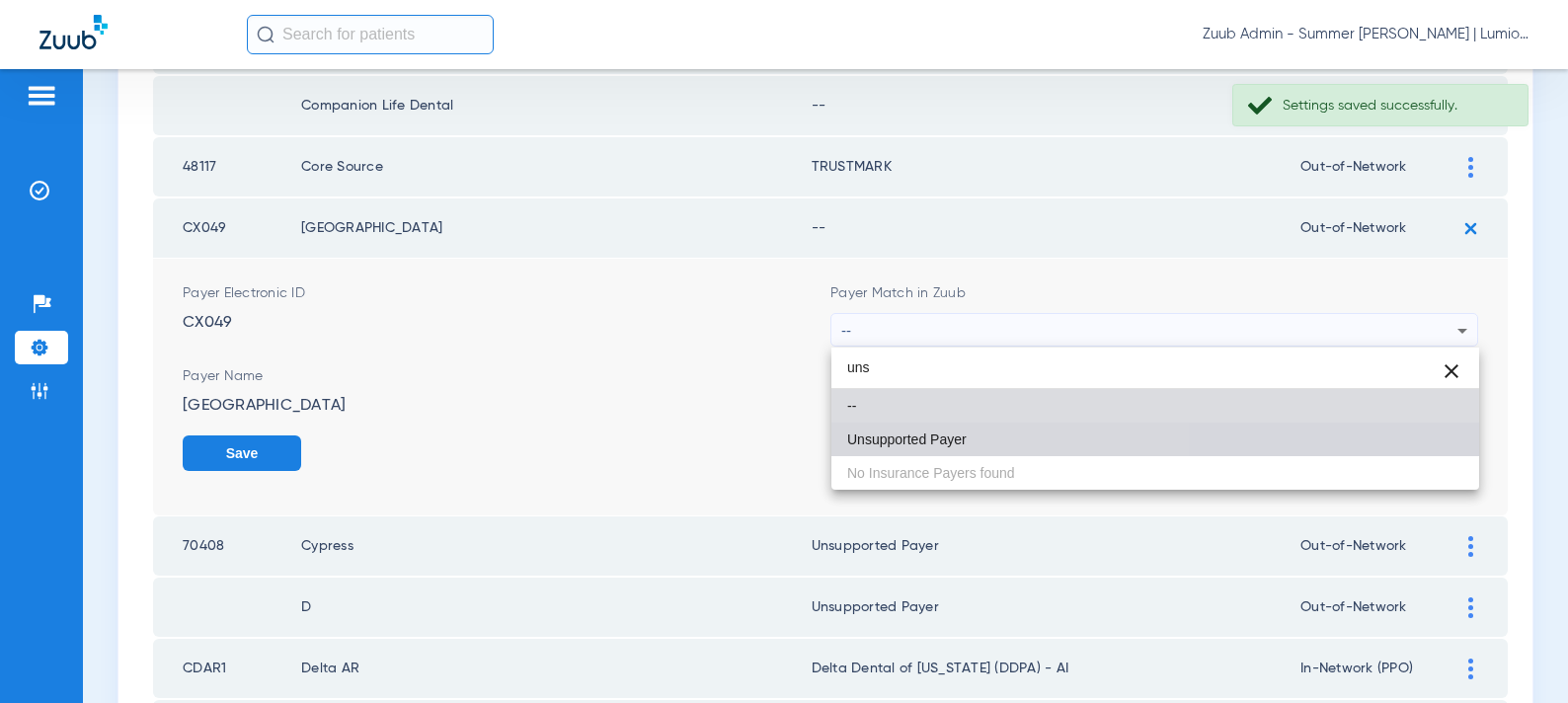
click at [958, 433] on span "Unsupported Payer" at bounding box center [908, 440] width 120 height 14
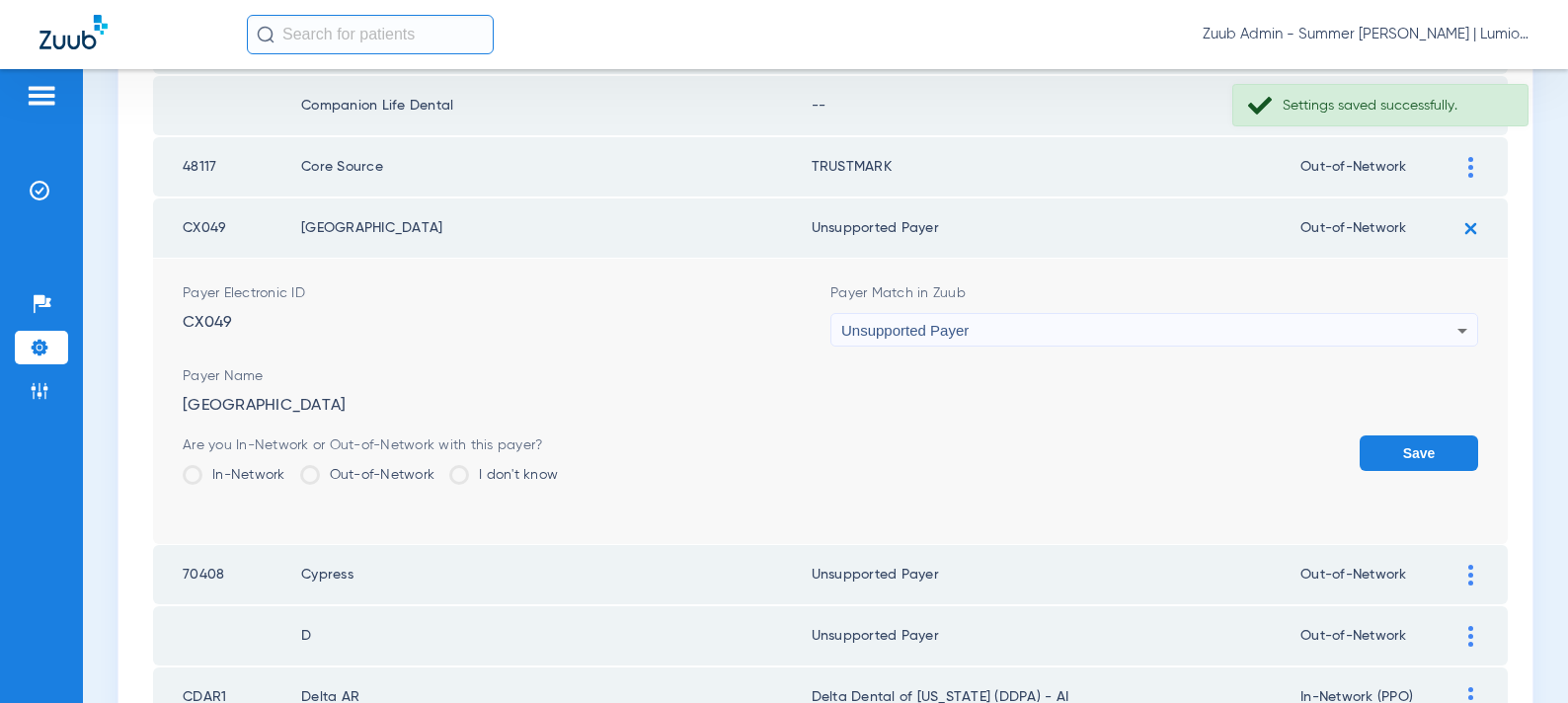
click at [1402, 446] on button "Save" at bounding box center [1418, 454] width 119 height 36
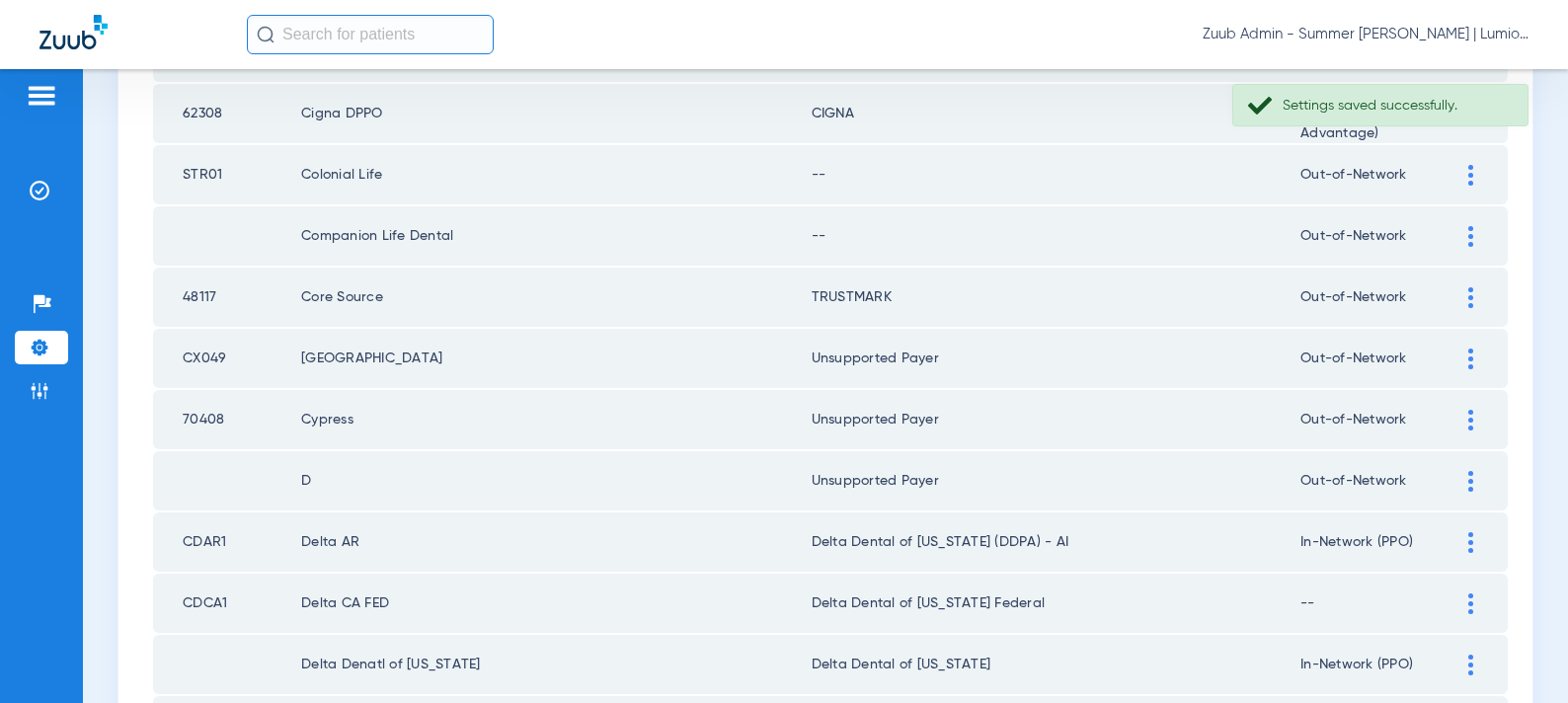
scroll to position [474, 0]
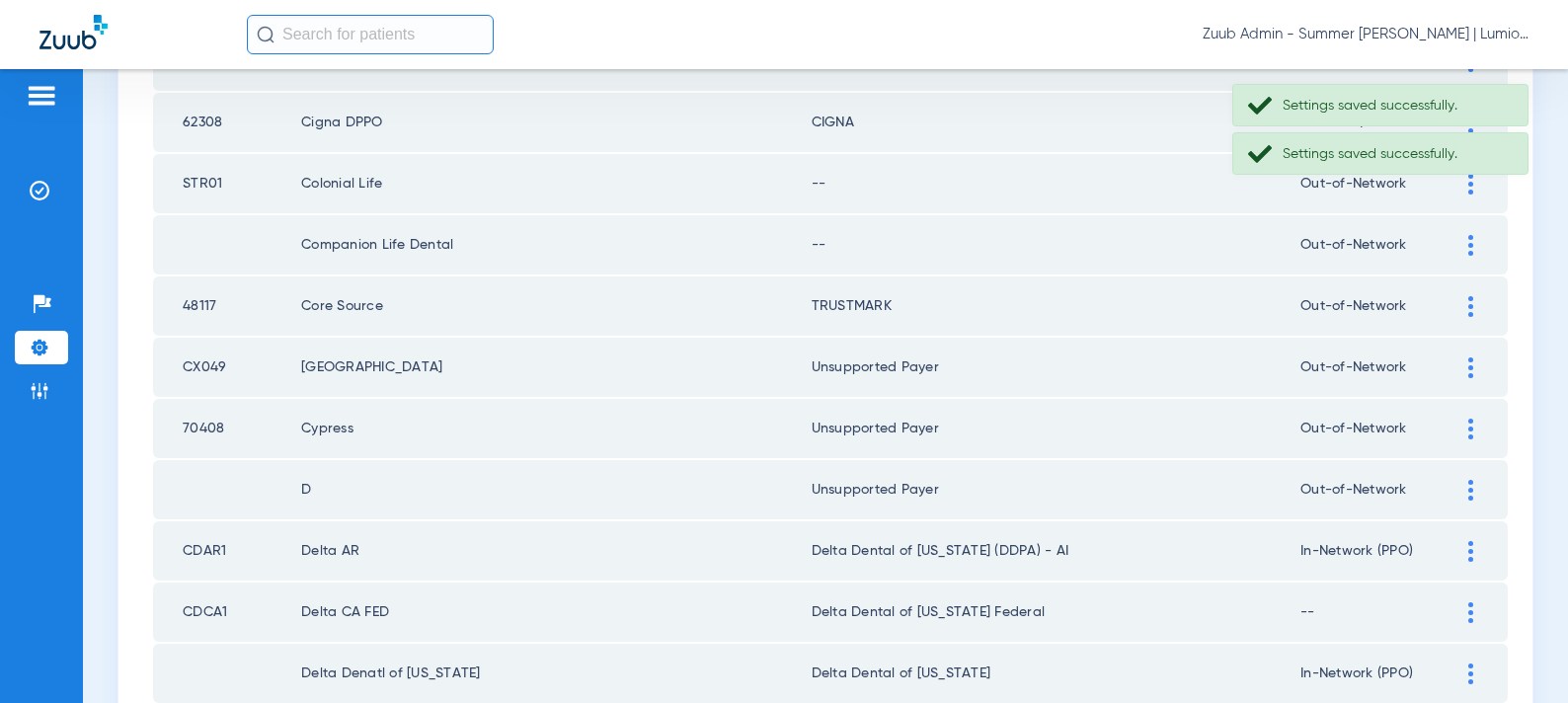
drag, startPoint x: 1463, startPoint y: 246, endPoint x: 1384, endPoint y: 276, distance: 84.5
click at [1462, 246] on div at bounding box center [1470, 245] width 35 height 21
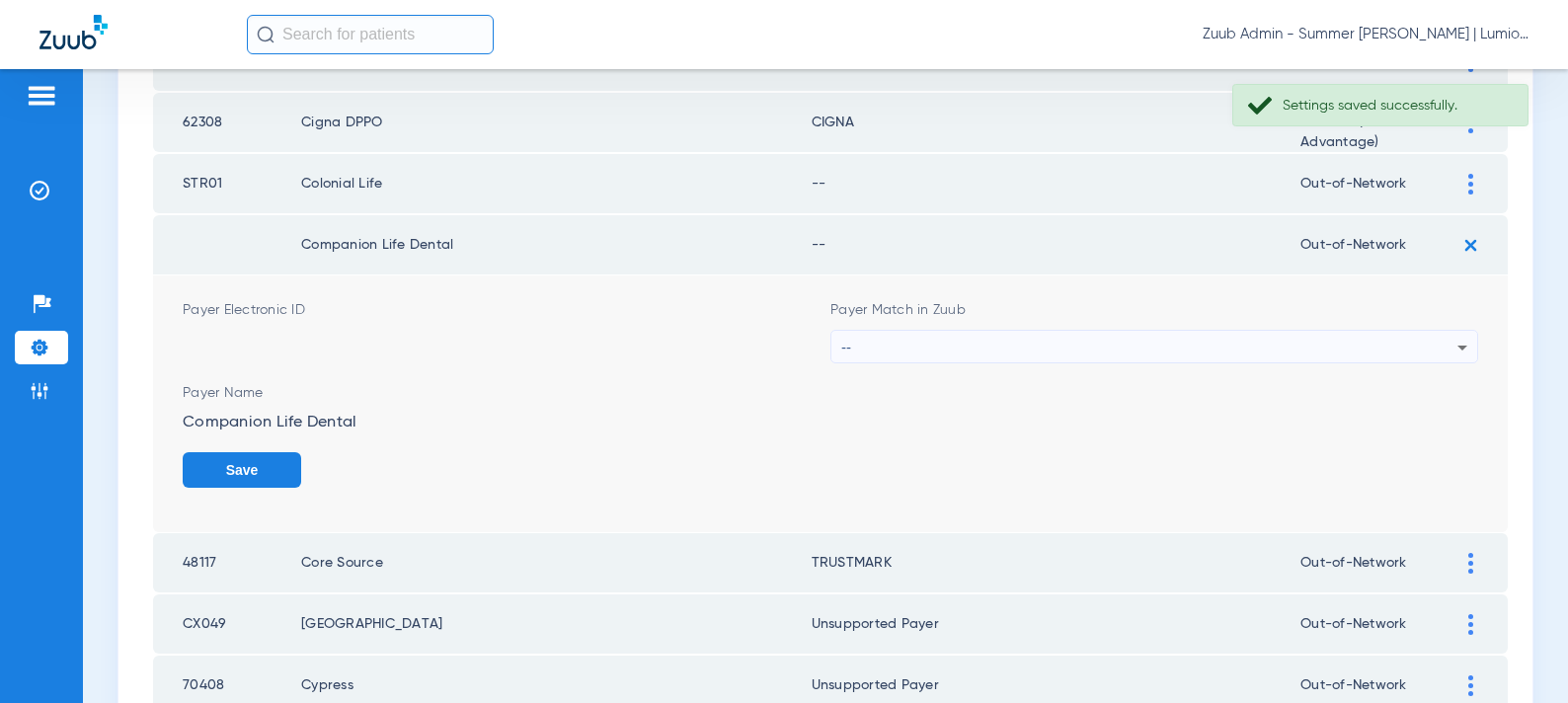
click at [1239, 340] on div "--" at bounding box center [1150, 348] width 616 height 34
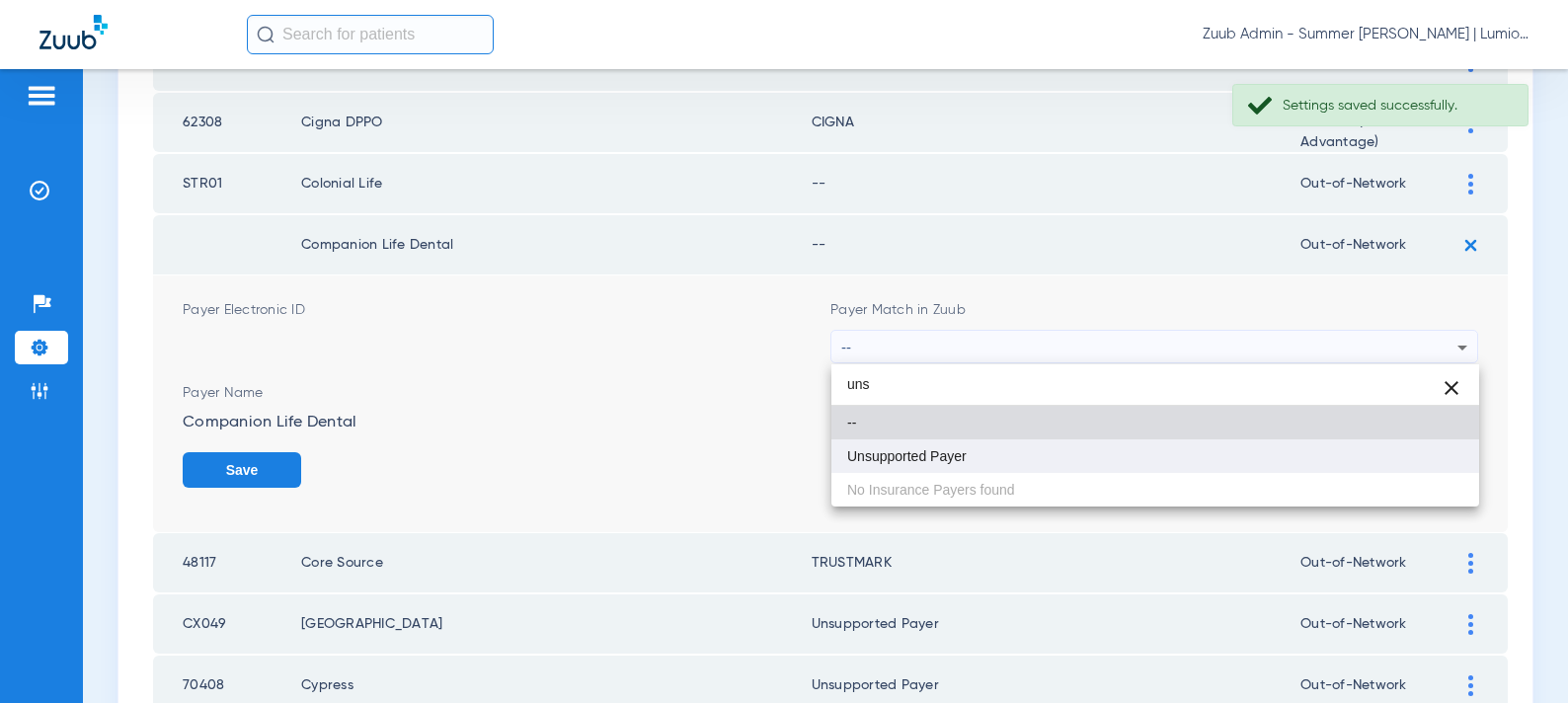
type input "uns"
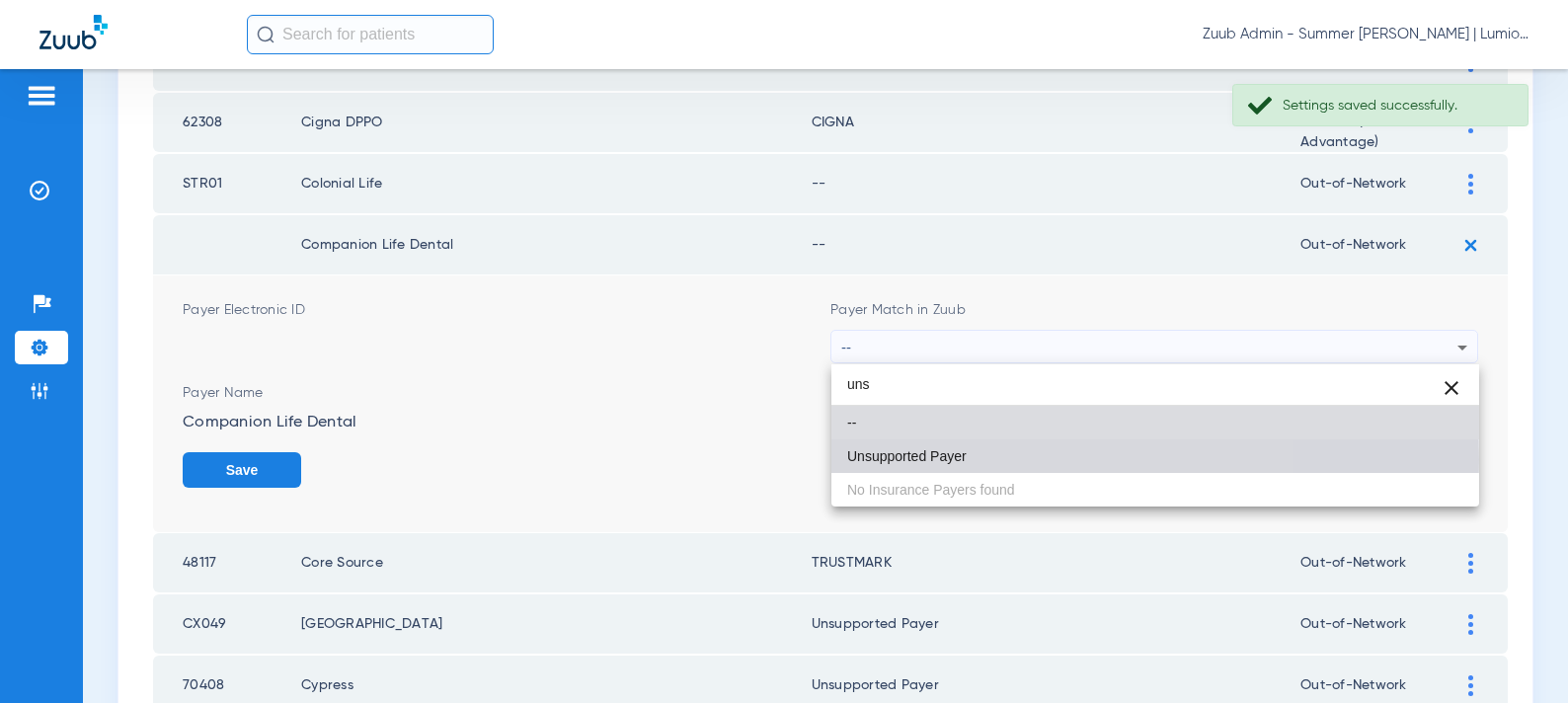
click at [1009, 459] on mat-option "Unsupported Payer" at bounding box center [1156, 457] width 648 height 34
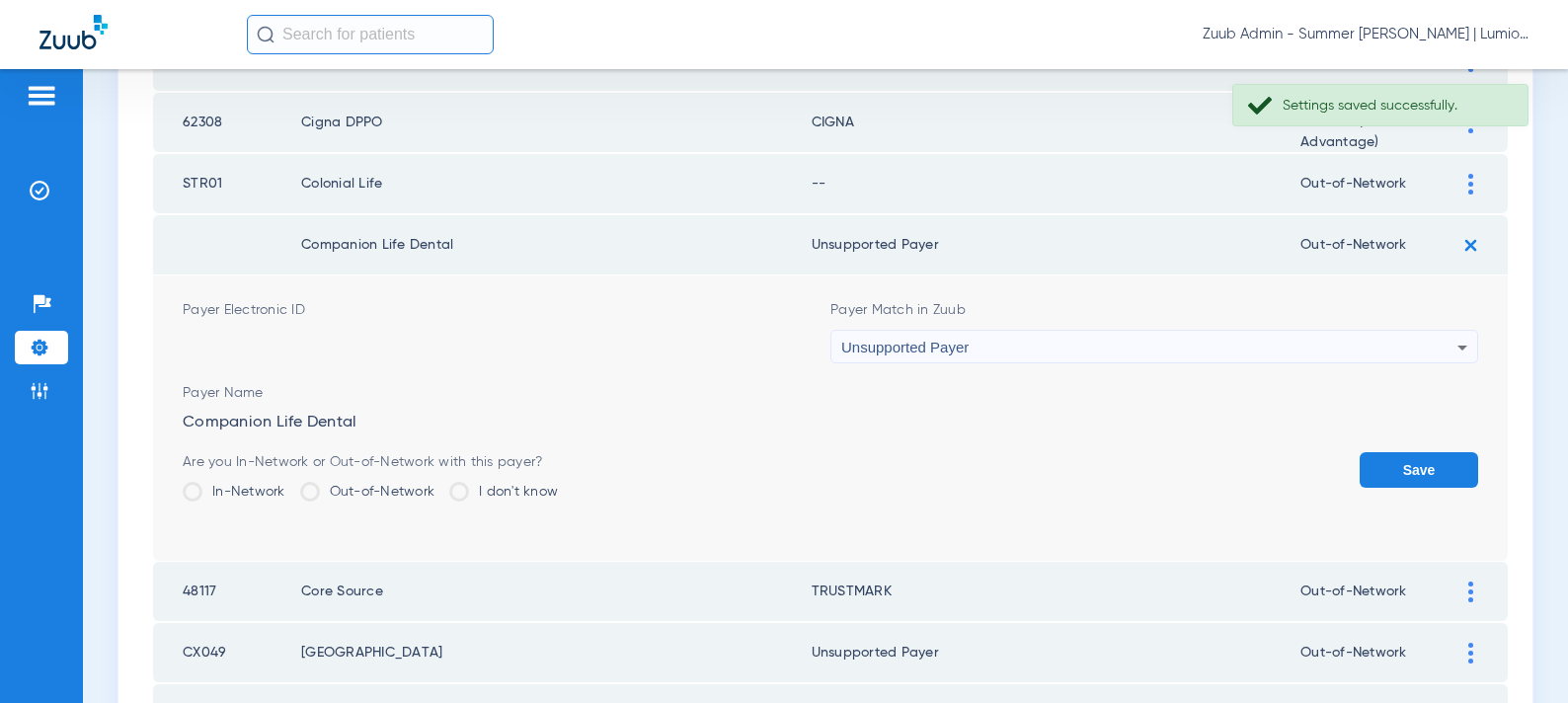
click at [1401, 466] on button "Save" at bounding box center [1418, 470] width 119 height 36
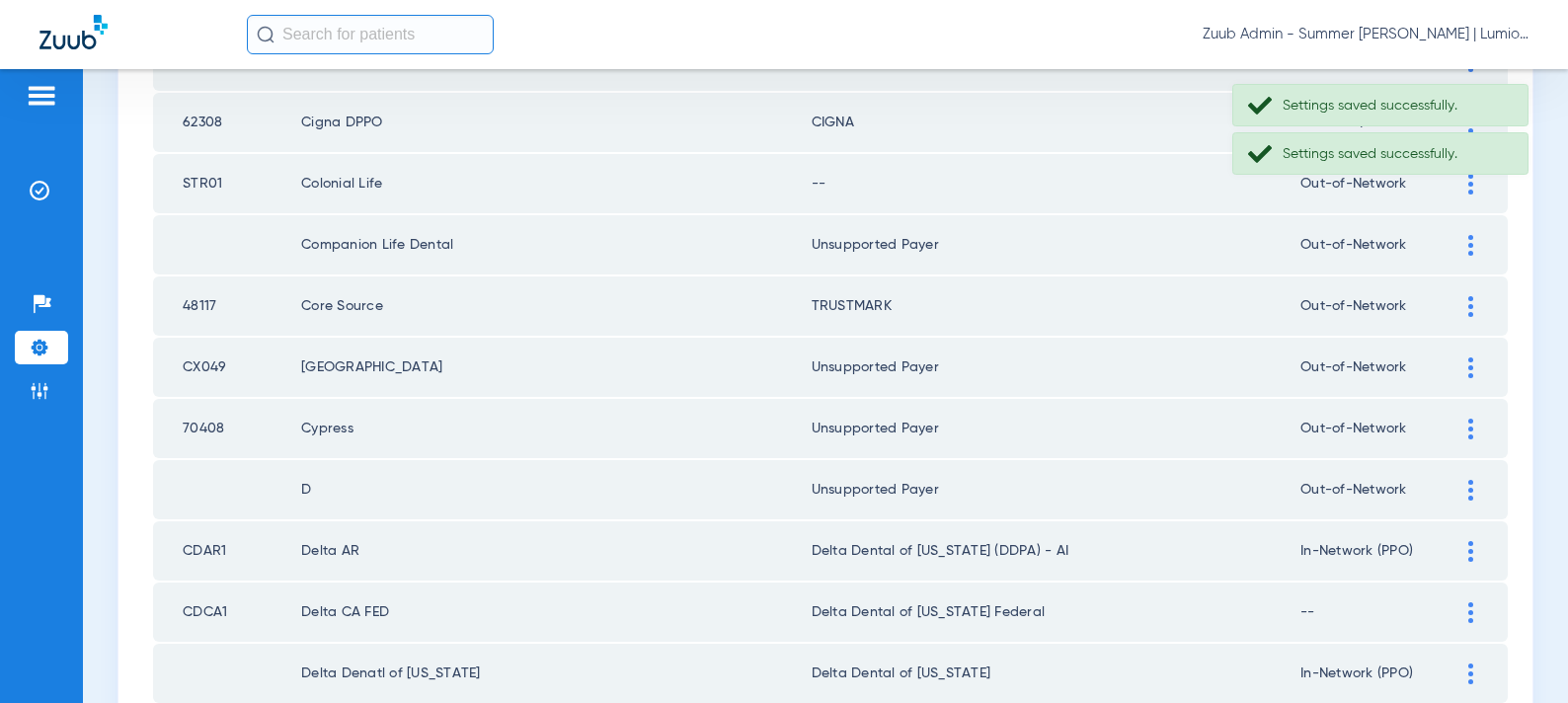
click at [1460, 181] on div at bounding box center [1470, 183] width 35 height 21
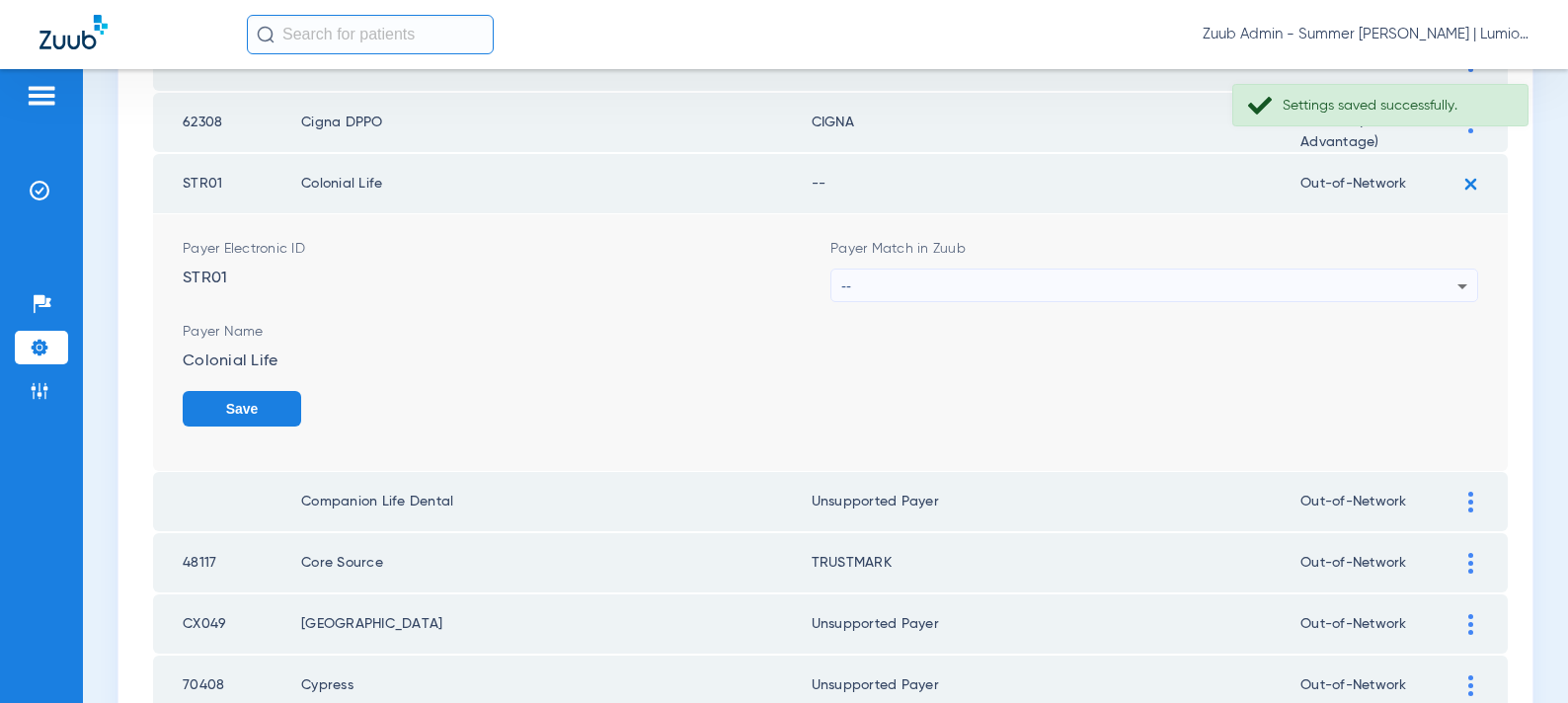
click at [1080, 276] on div "--" at bounding box center [1150, 286] width 616 height 34
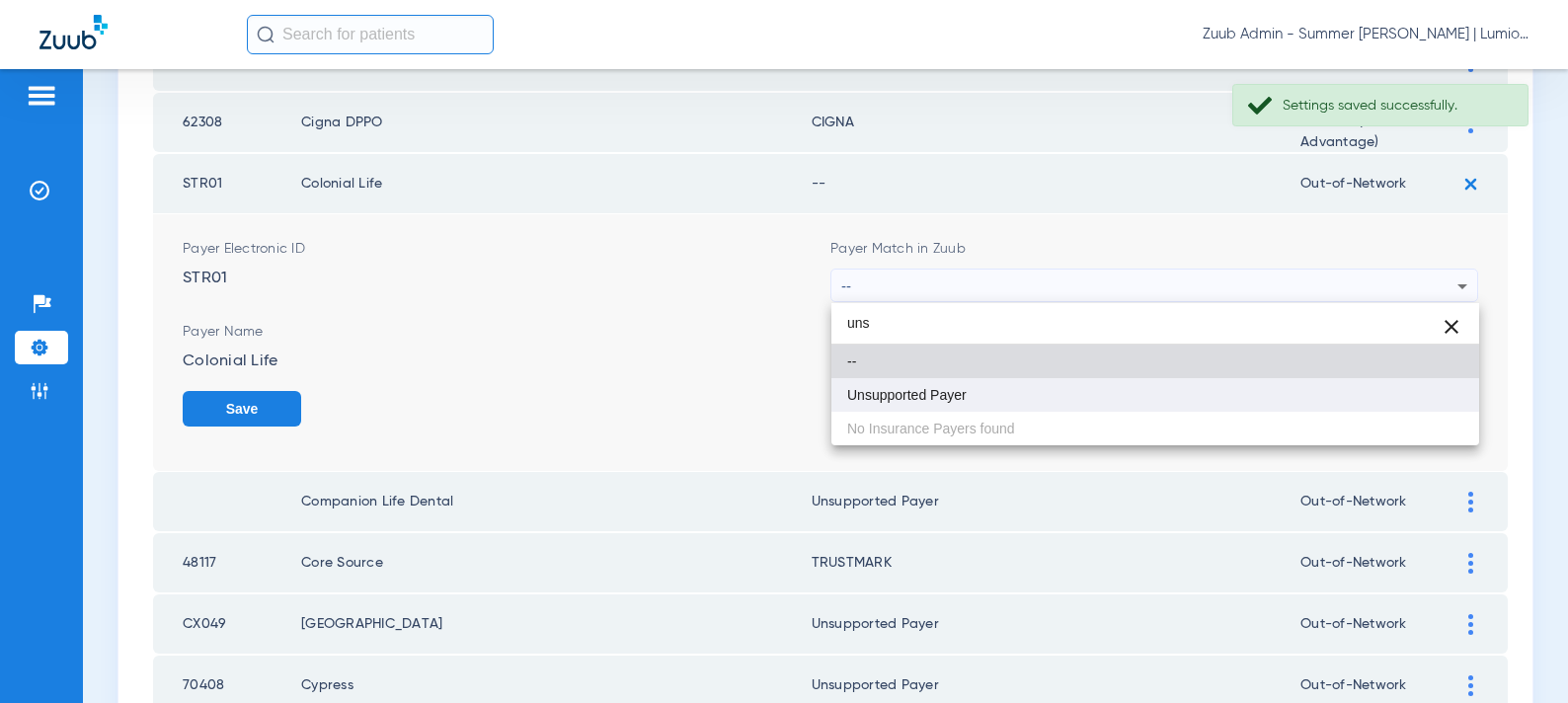
type input "uns"
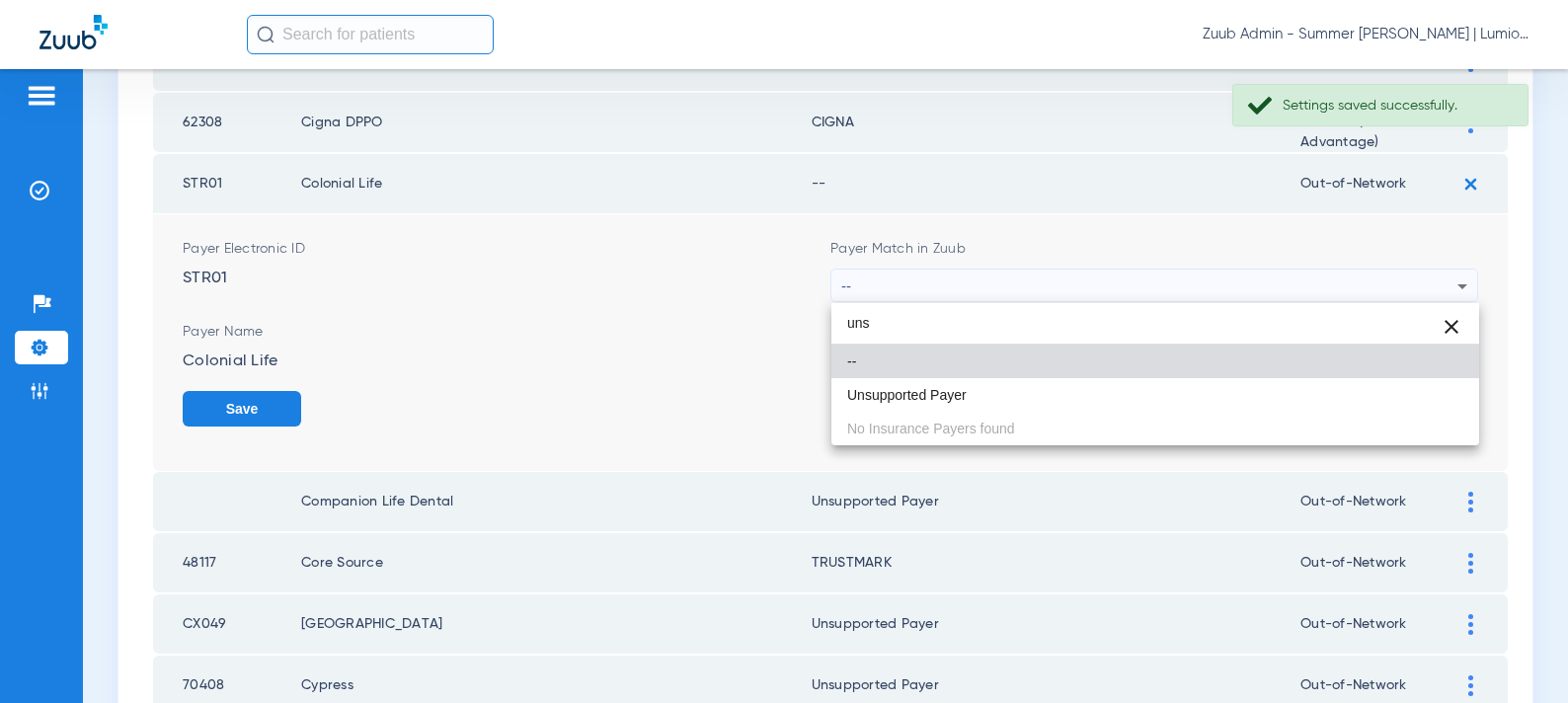
drag, startPoint x: 954, startPoint y: 401, endPoint x: 1090, endPoint y: 424, distance: 137.9
click at [954, 401] on span "Unsupported Payer" at bounding box center [908, 395] width 120 height 14
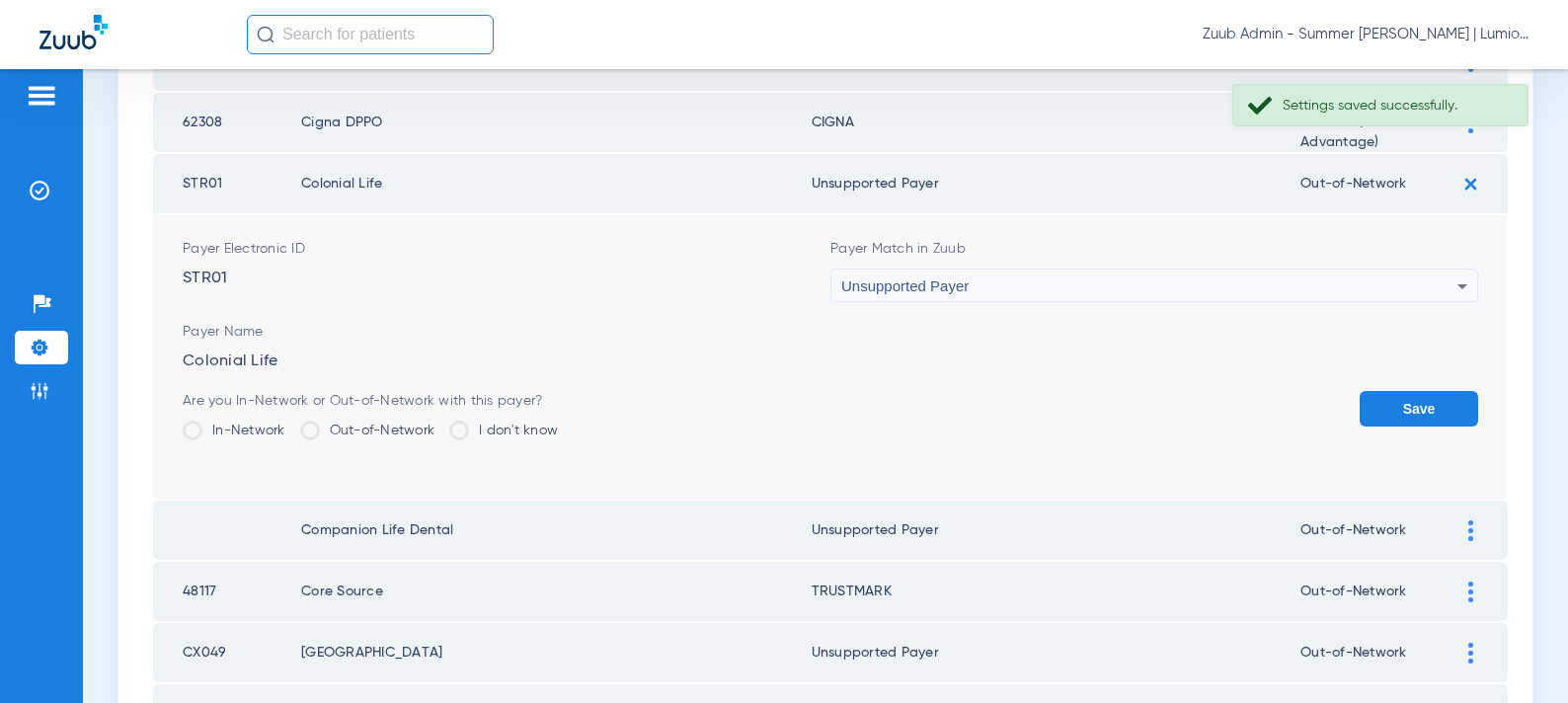
click at [1420, 407] on button "Save" at bounding box center [1418, 409] width 119 height 36
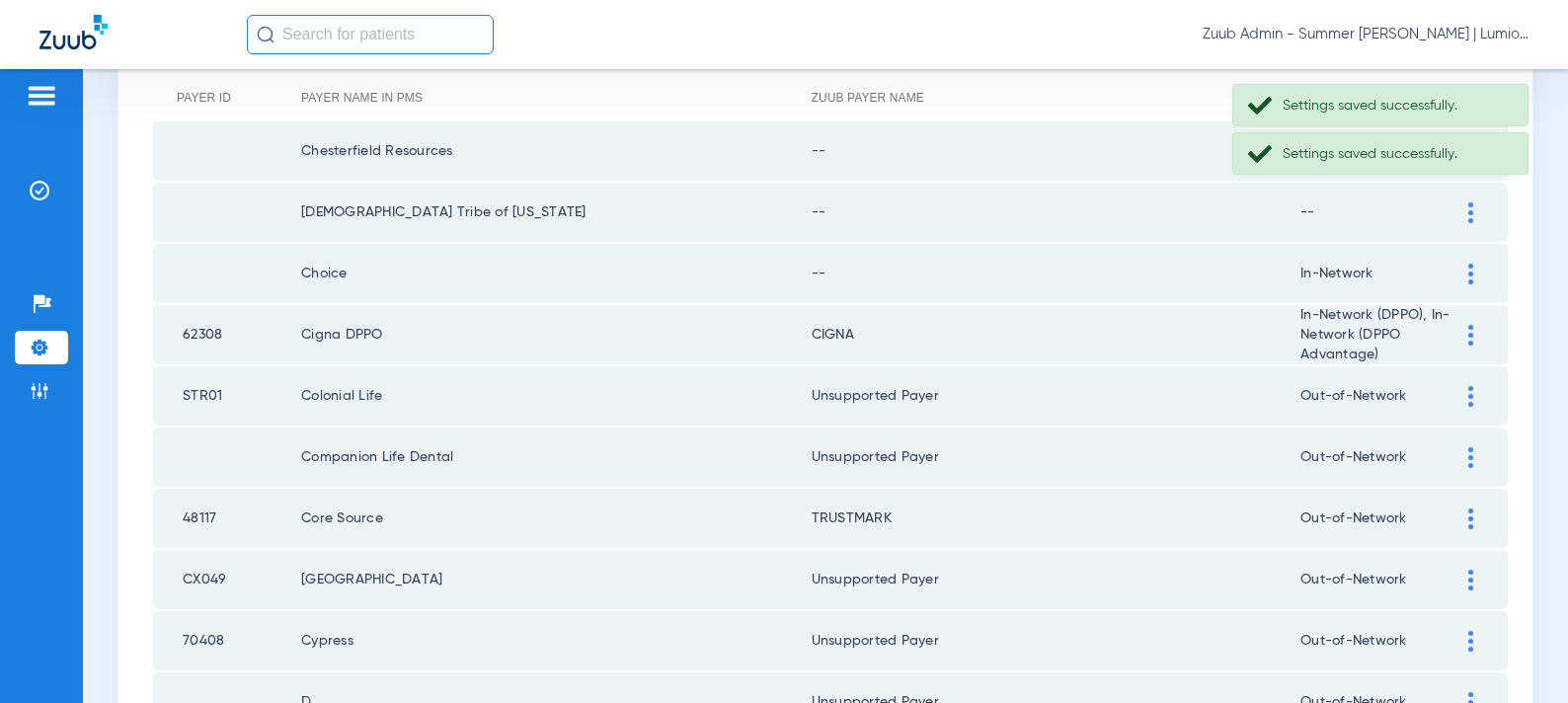
scroll to position [256, 0]
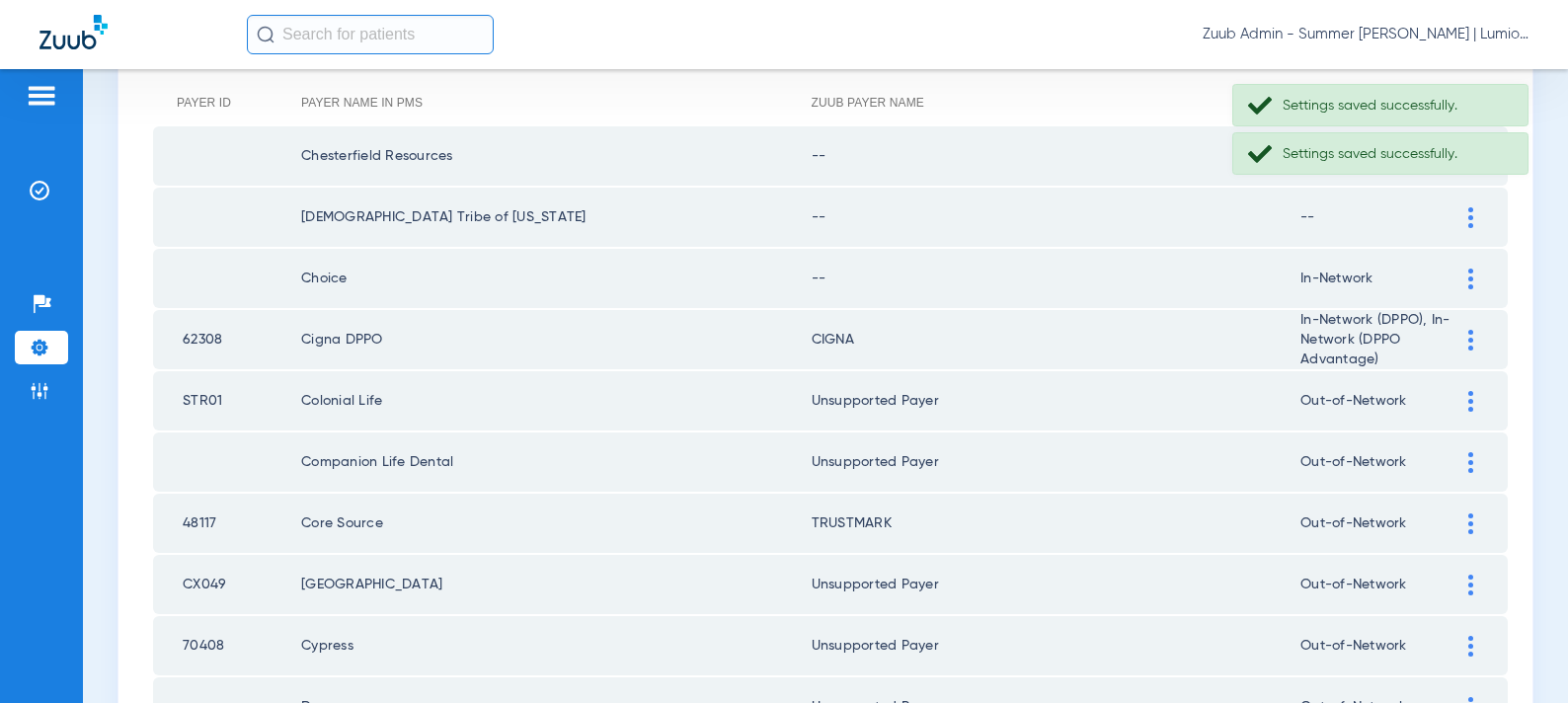
click at [1462, 278] on div at bounding box center [1470, 278] width 35 height 21
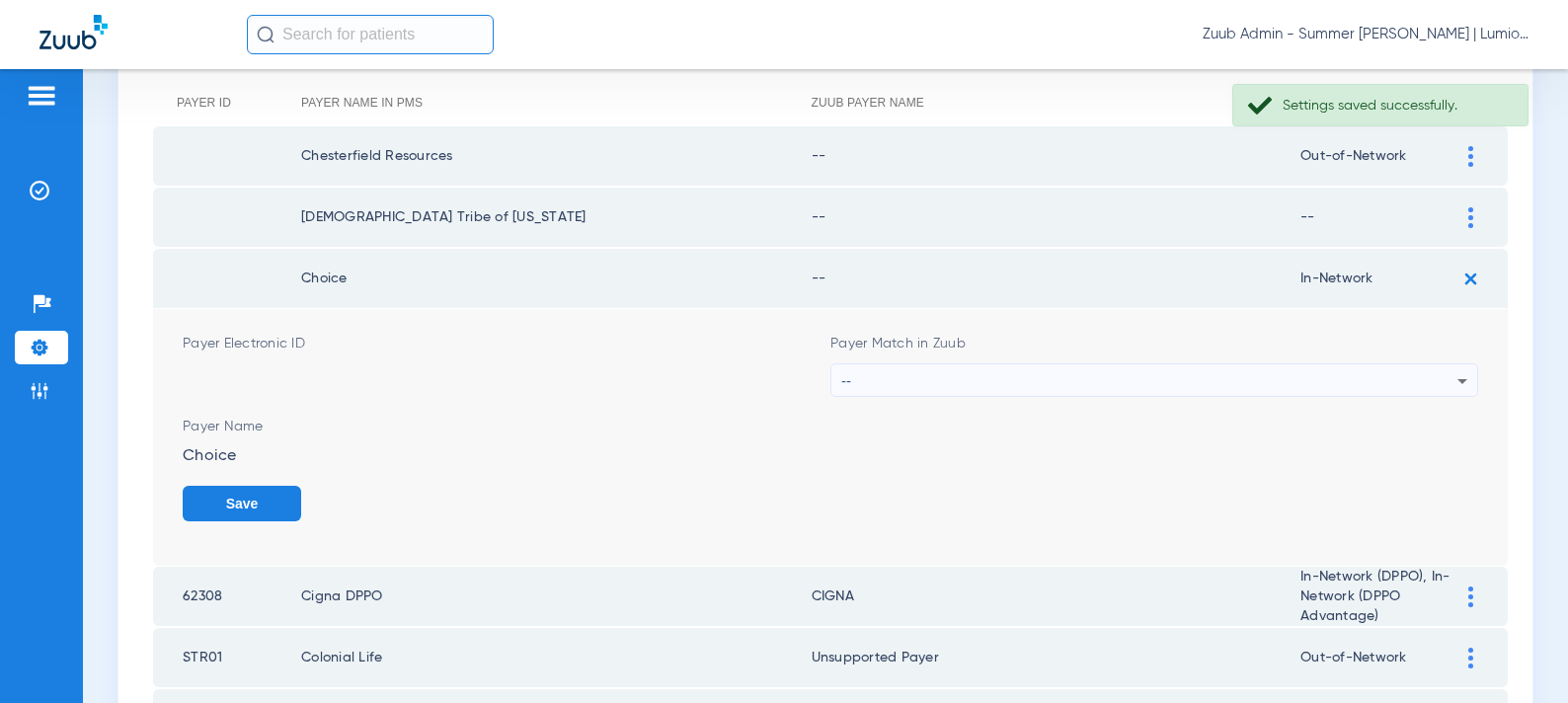
click at [1008, 381] on div "--" at bounding box center [1150, 381] width 616 height 34
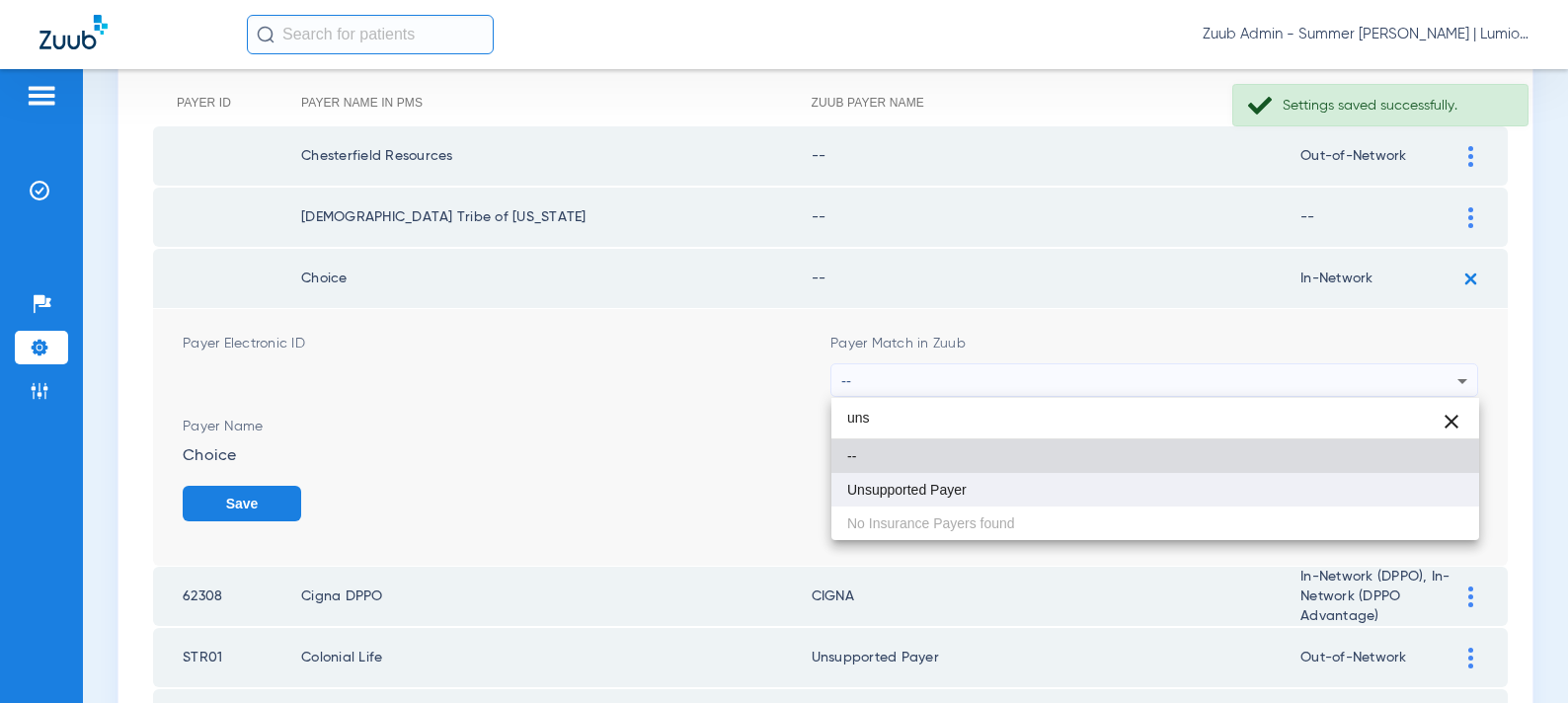
type input "uns"
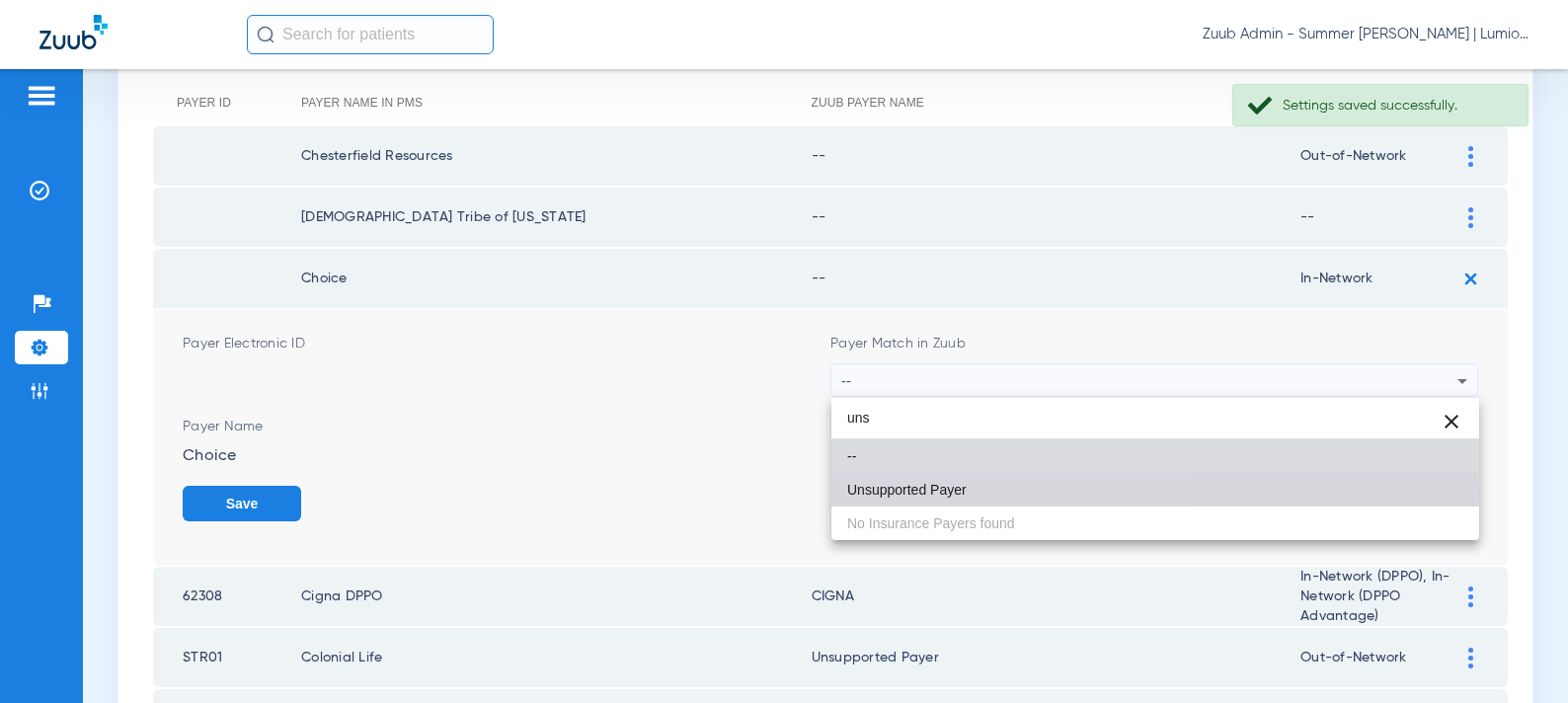
click at [961, 495] on span "Unsupported Payer" at bounding box center [908, 490] width 120 height 14
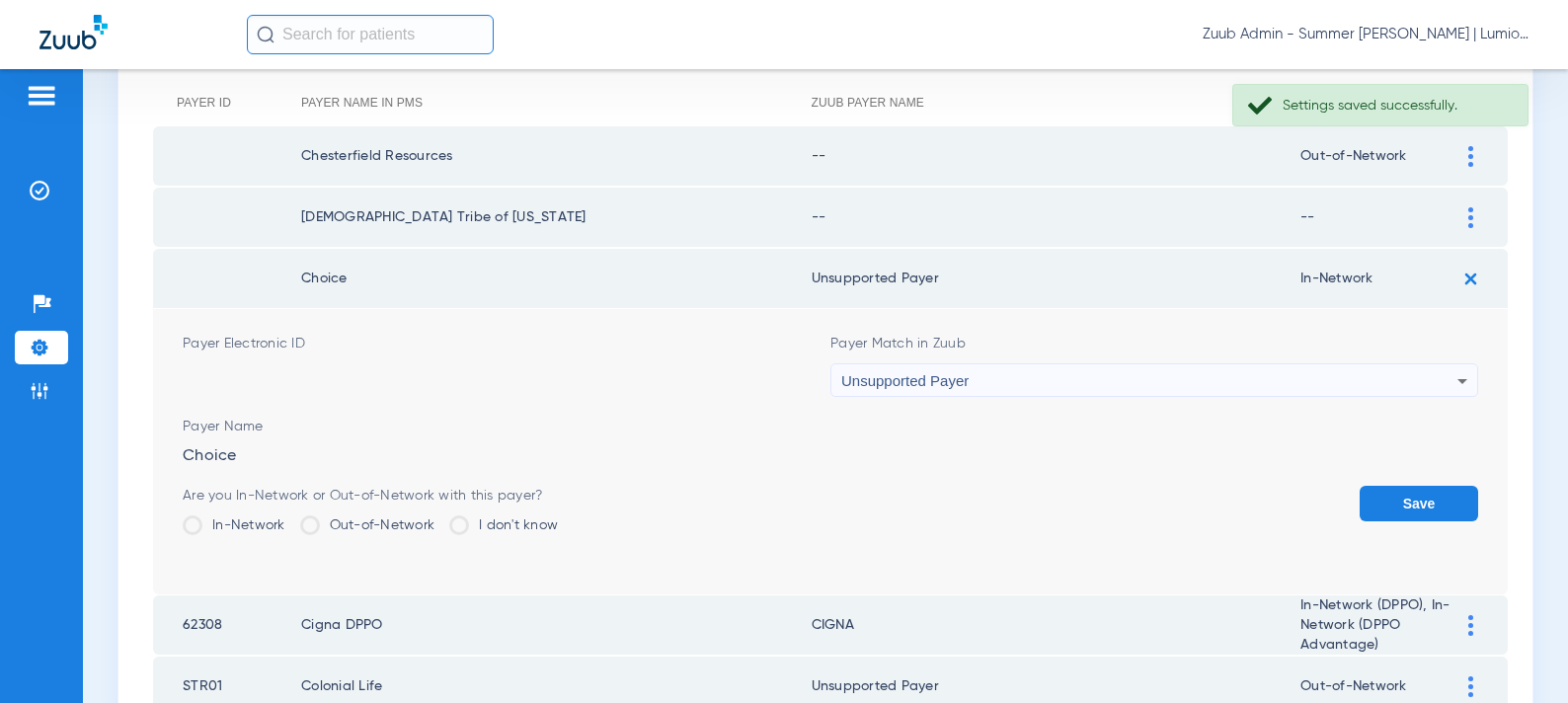
click at [1389, 496] on button "Save" at bounding box center [1418, 504] width 119 height 36
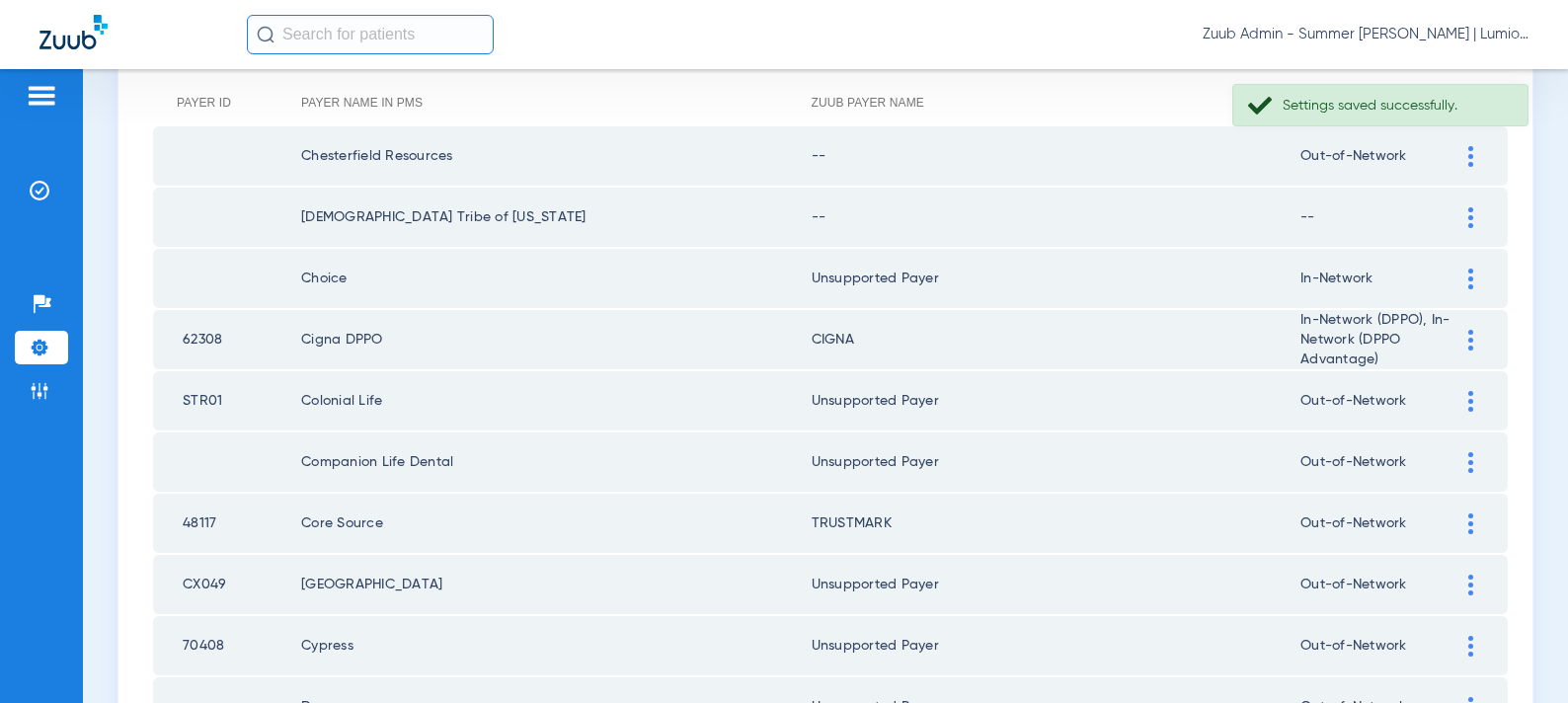
click at [1461, 216] on div at bounding box center [1470, 217] width 35 height 21
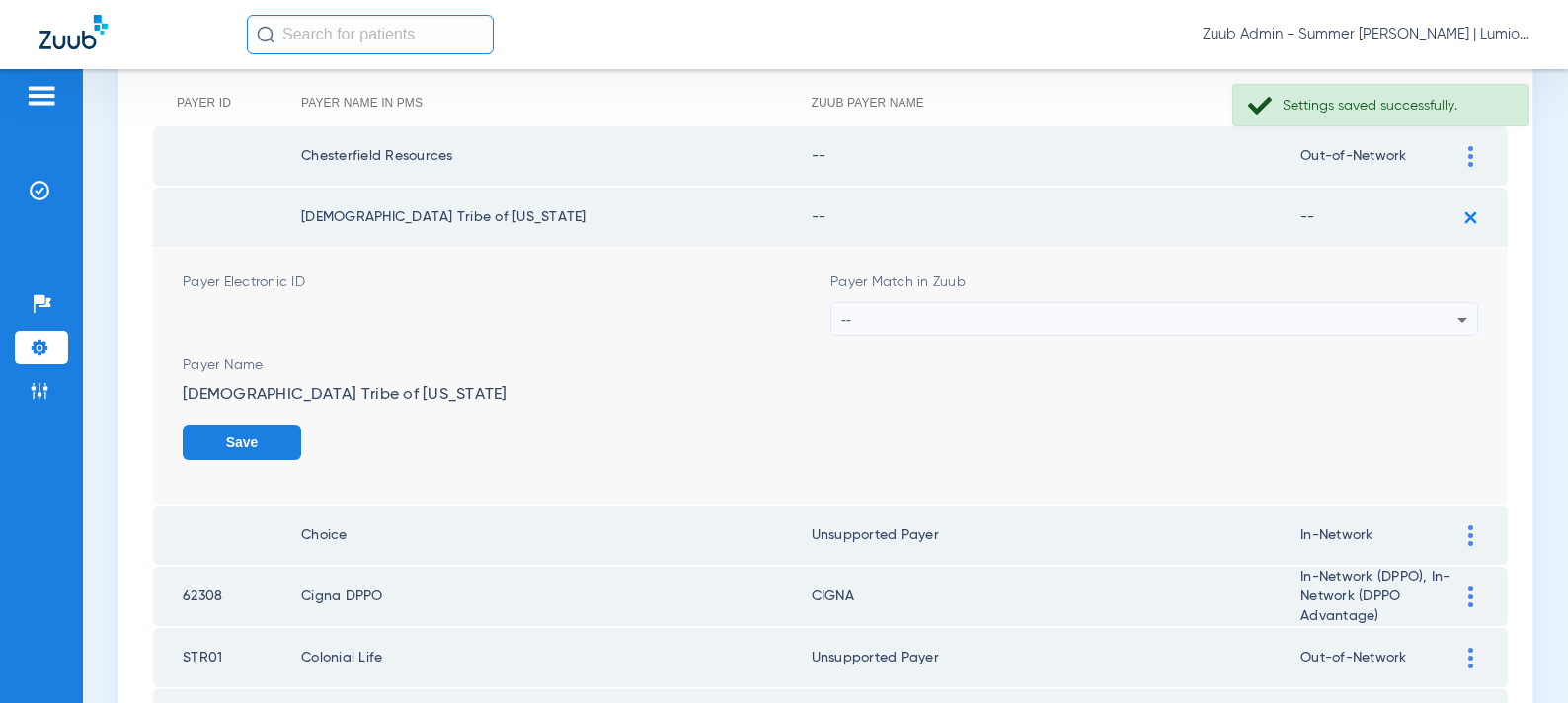
click at [1084, 323] on div "--" at bounding box center [1150, 320] width 616 height 34
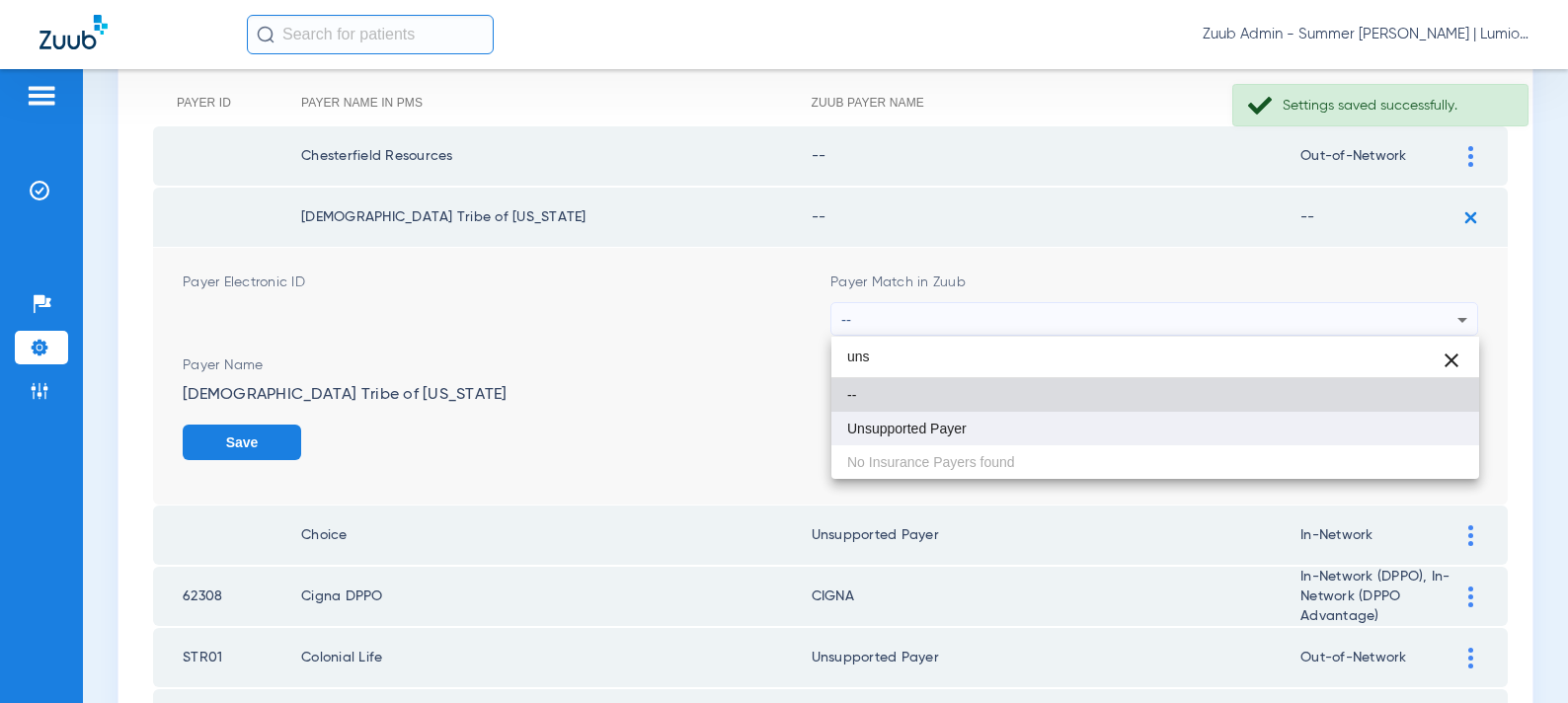
type input "uns"
click at [977, 437] on mat-option "Unsupported Payer" at bounding box center [1156, 429] width 648 height 34
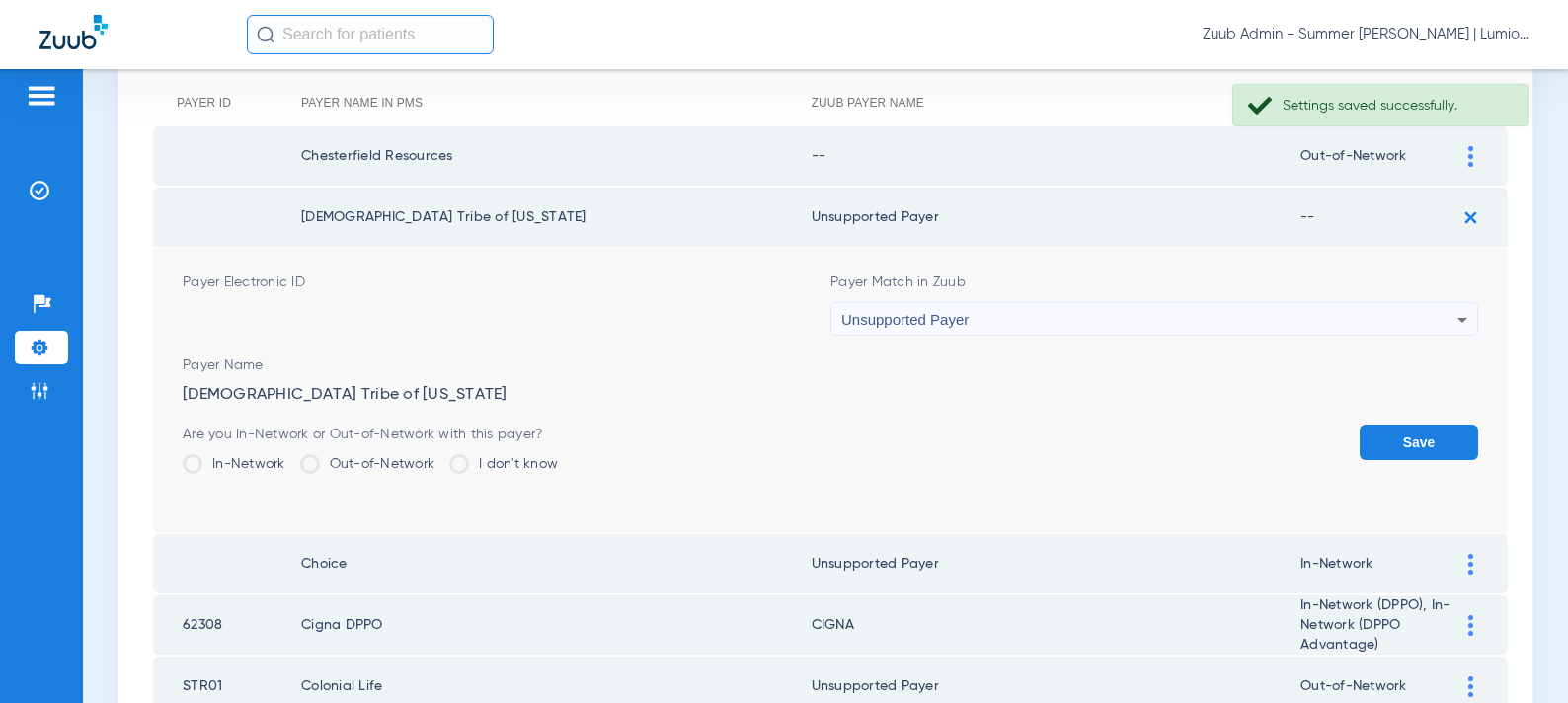
drag, startPoint x: 1410, startPoint y: 447, endPoint x: 1438, endPoint y: 385, distance: 68.0
click at [1411, 445] on button "Save" at bounding box center [1418, 443] width 119 height 36
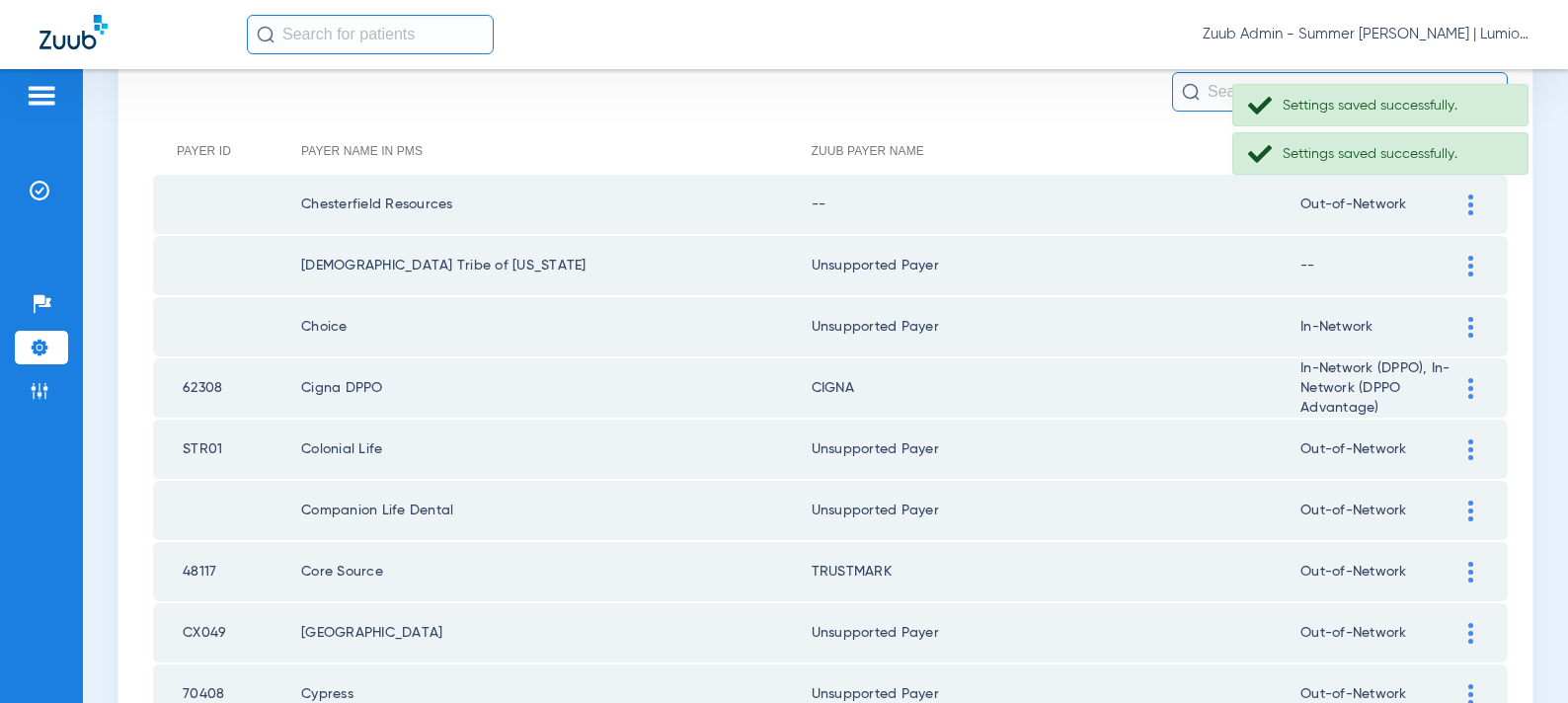
scroll to position [203, 0]
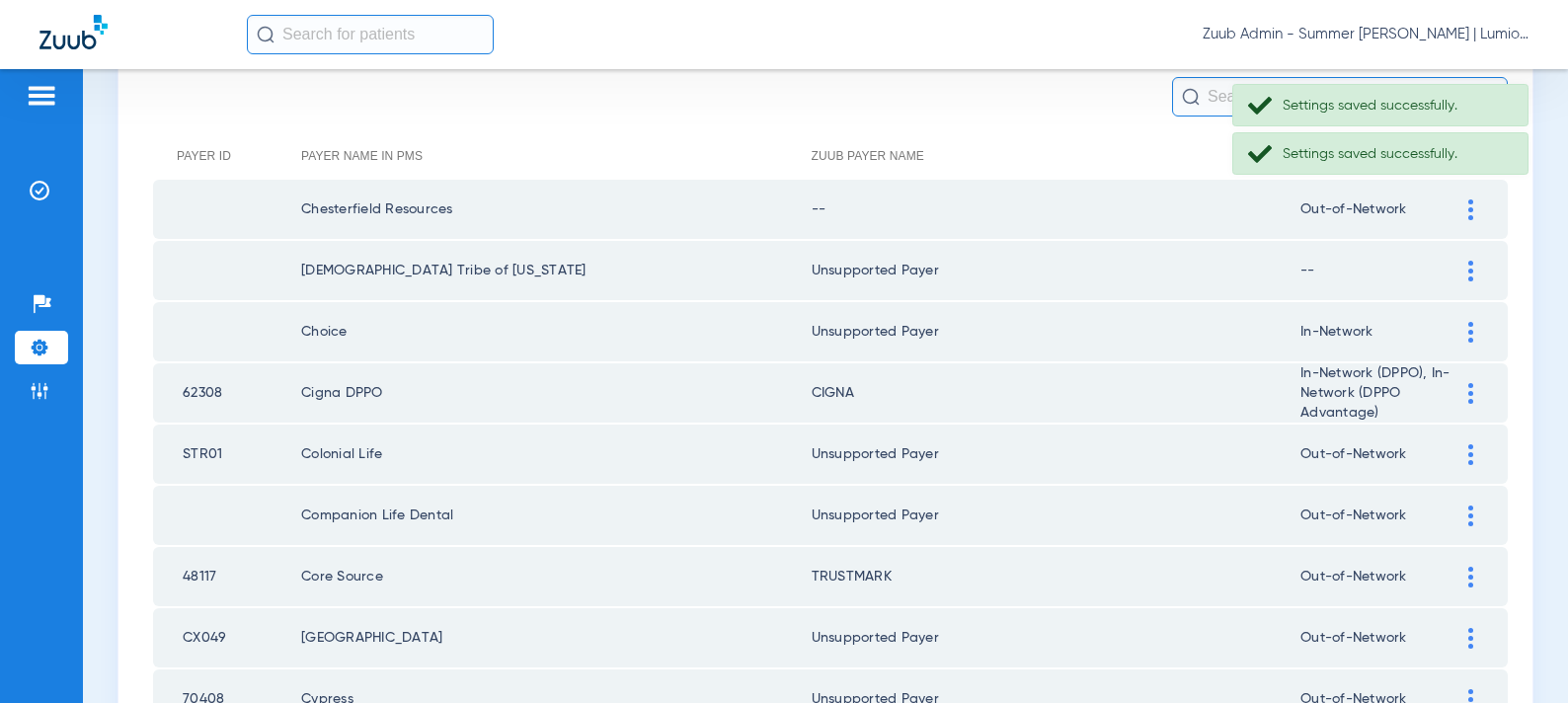
drag, startPoint x: 1473, startPoint y: 212, endPoint x: 1426, endPoint y: 228, distance: 49.6
click at [1473, 212] on div at bounding box center [1470, 209] width 35 height 21
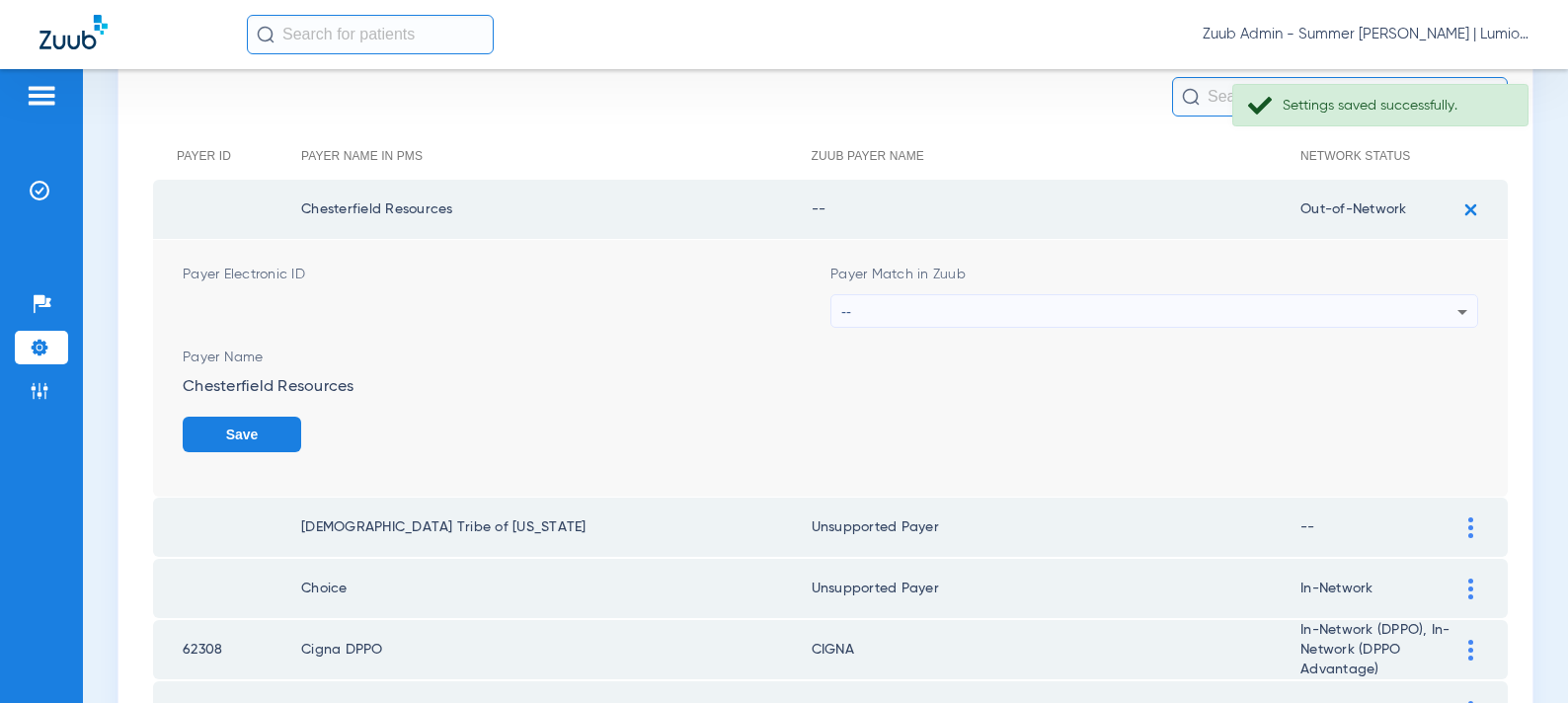
click at [1215, 308] on div "--" at bounding box center [1150, 312] width 616 height 34
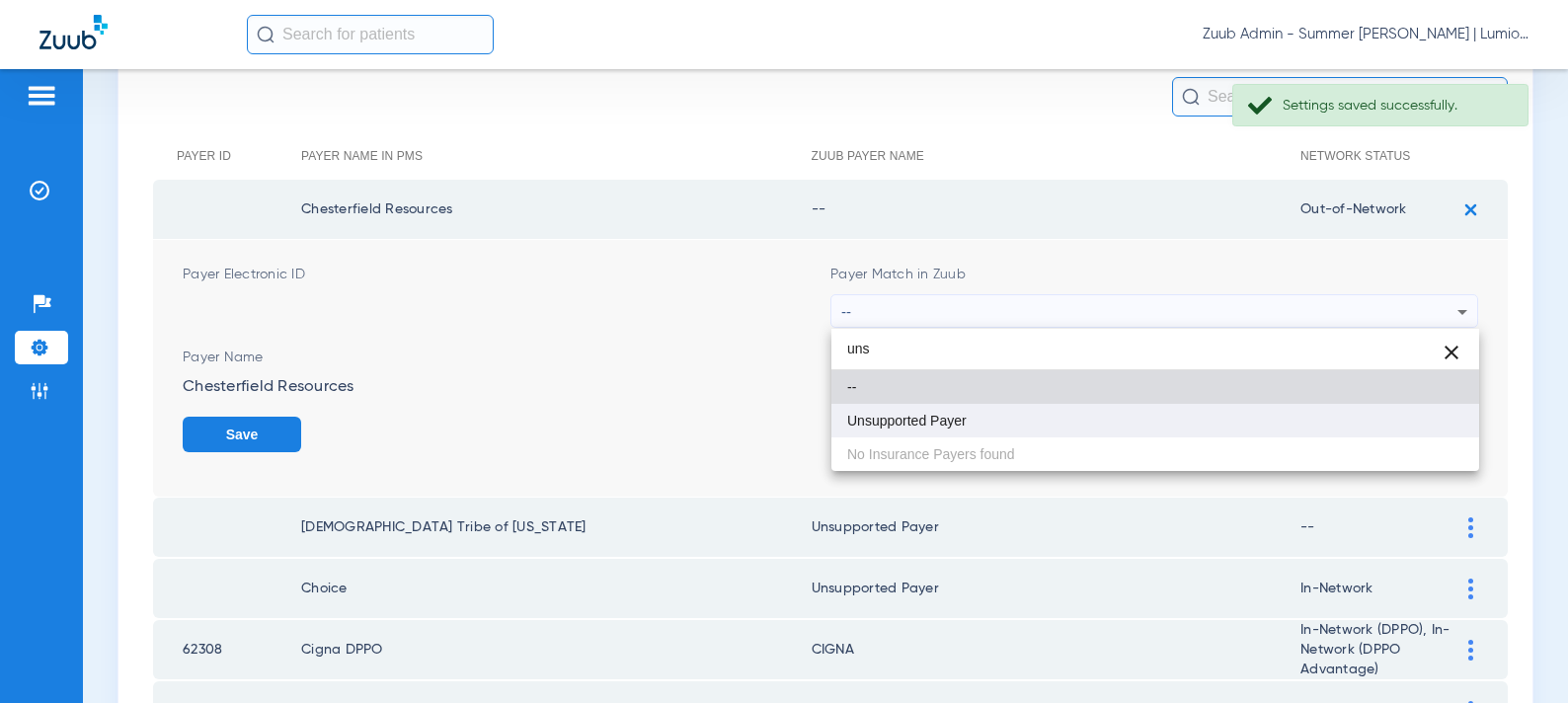
type input "uns"
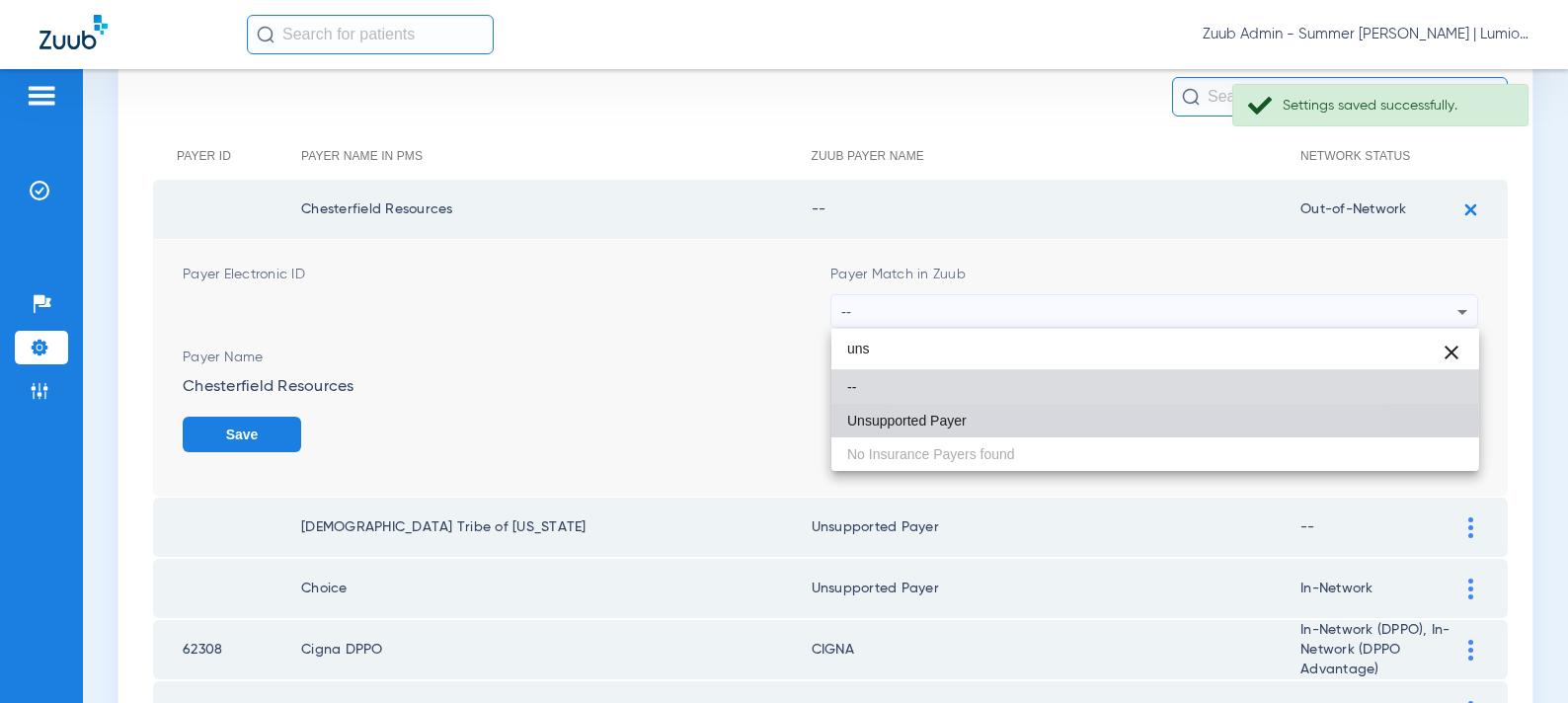
click at [1057, 421] on mat-option "Unsupported Payer" at bounding box center [1156, 421] width 648 height 34
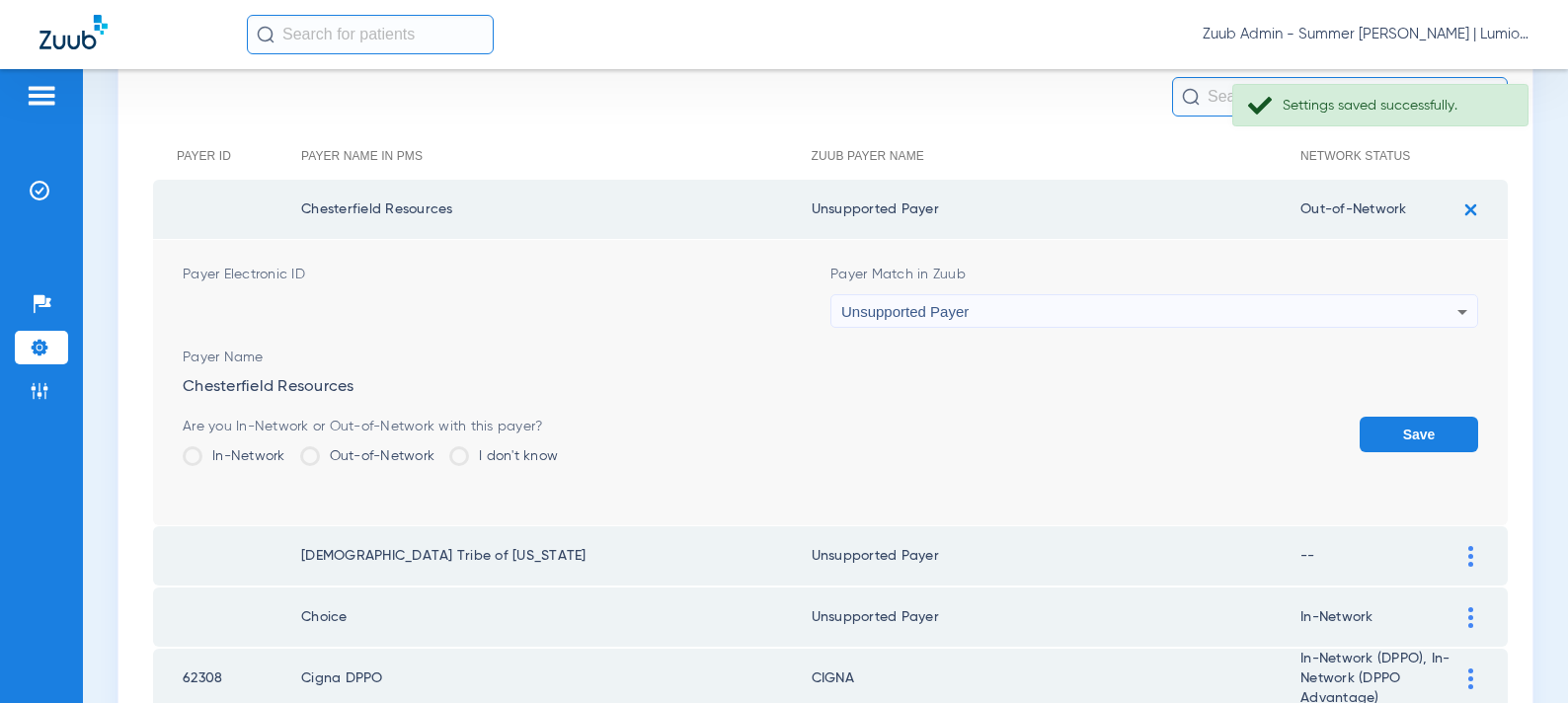
click at [1396, 429] on button "Save" at bounding box center [1418, 435] width 119 height 36
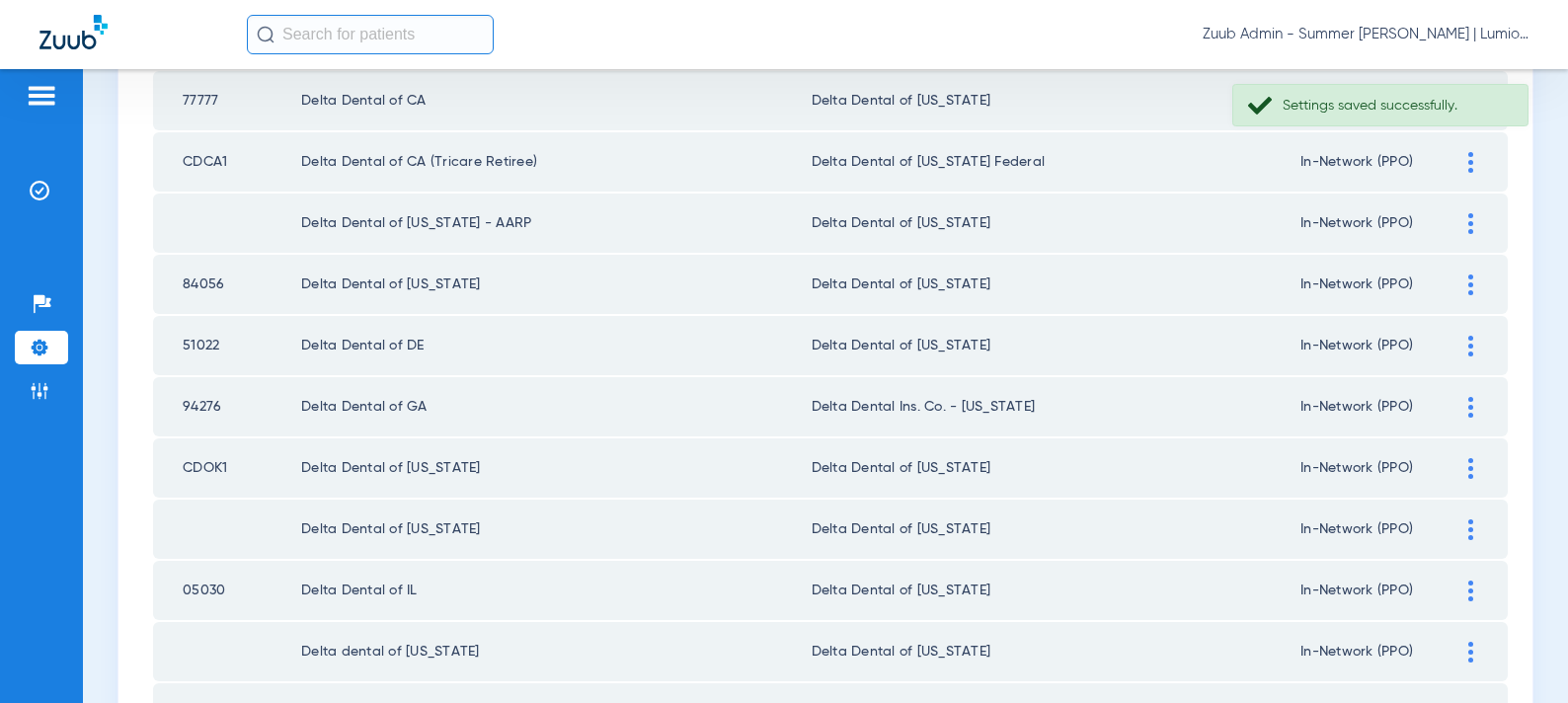
scroll to position [2886, 0]
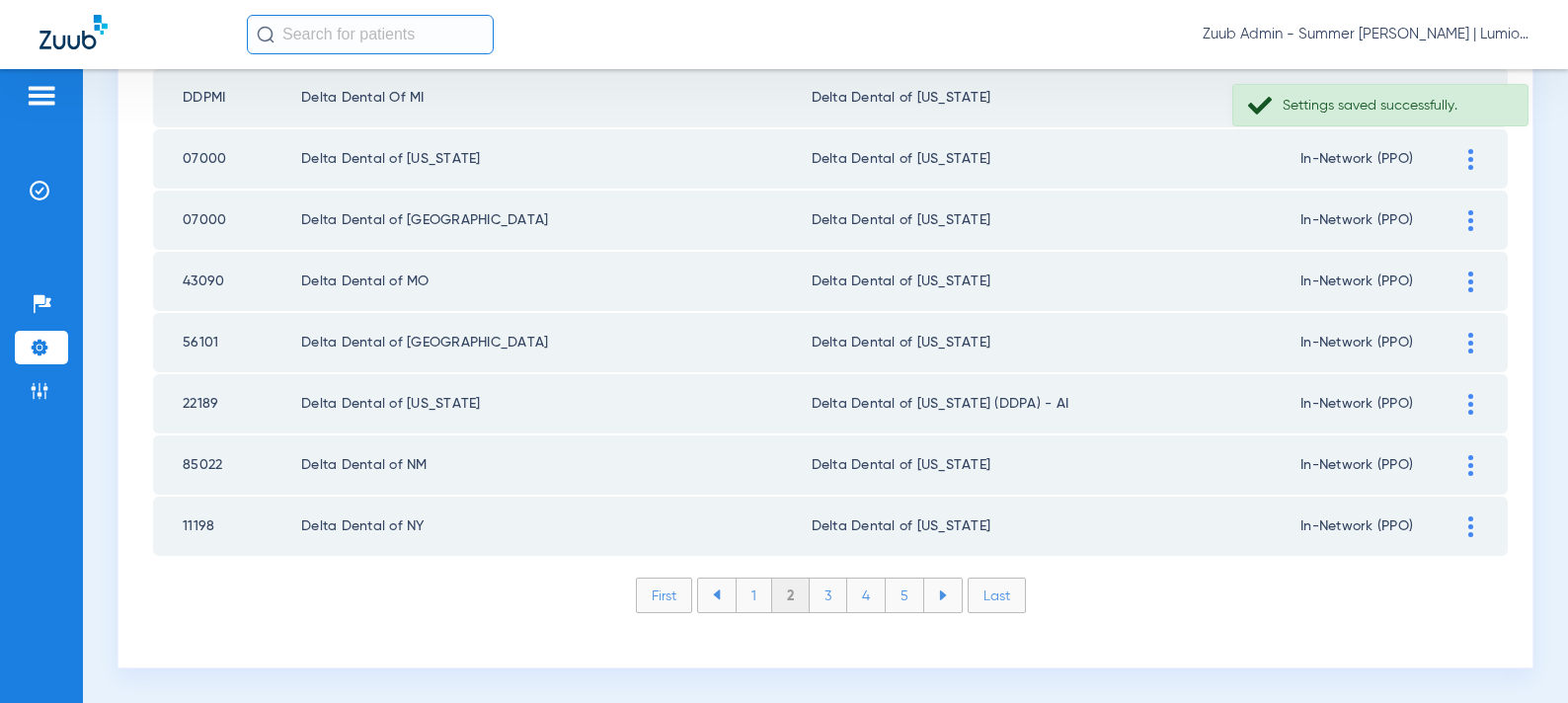
click at [838, 600] on li "3" at bounding box center [829, 595] width 38 height 34
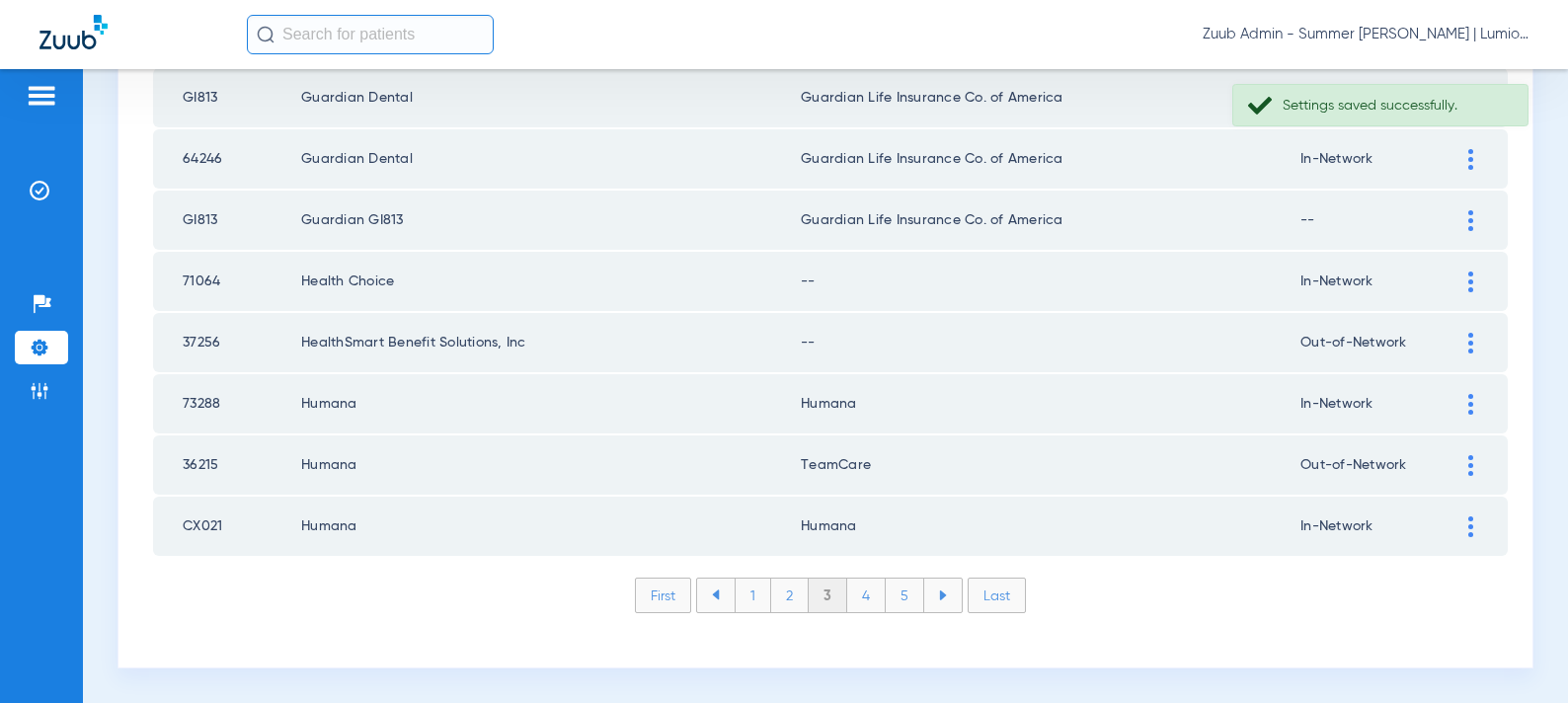
click at [1468, 347] on img at bounding box center [1470, 343] width 5 height 21
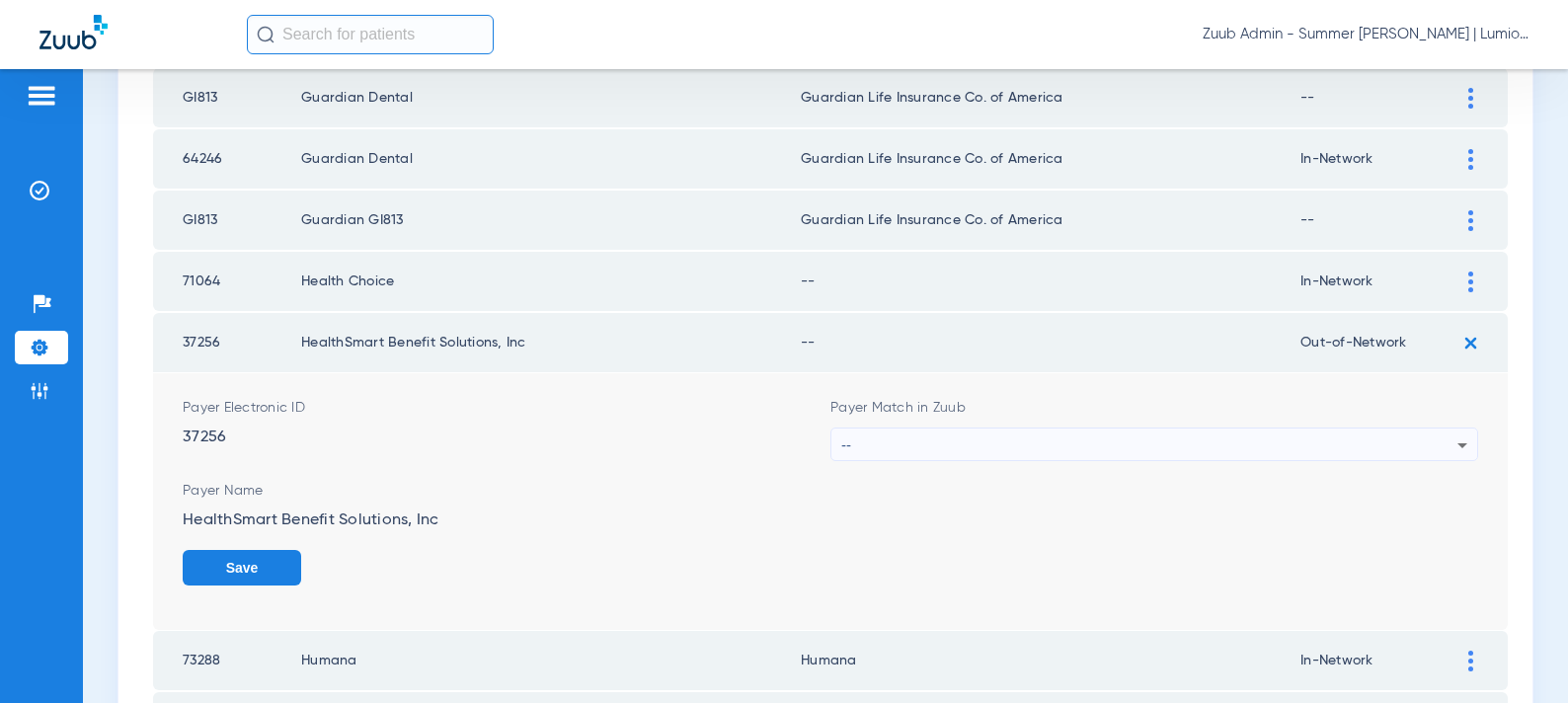
click at [1129, 452] on div "--" at bounding box center [1150, 446] width 616 height 34
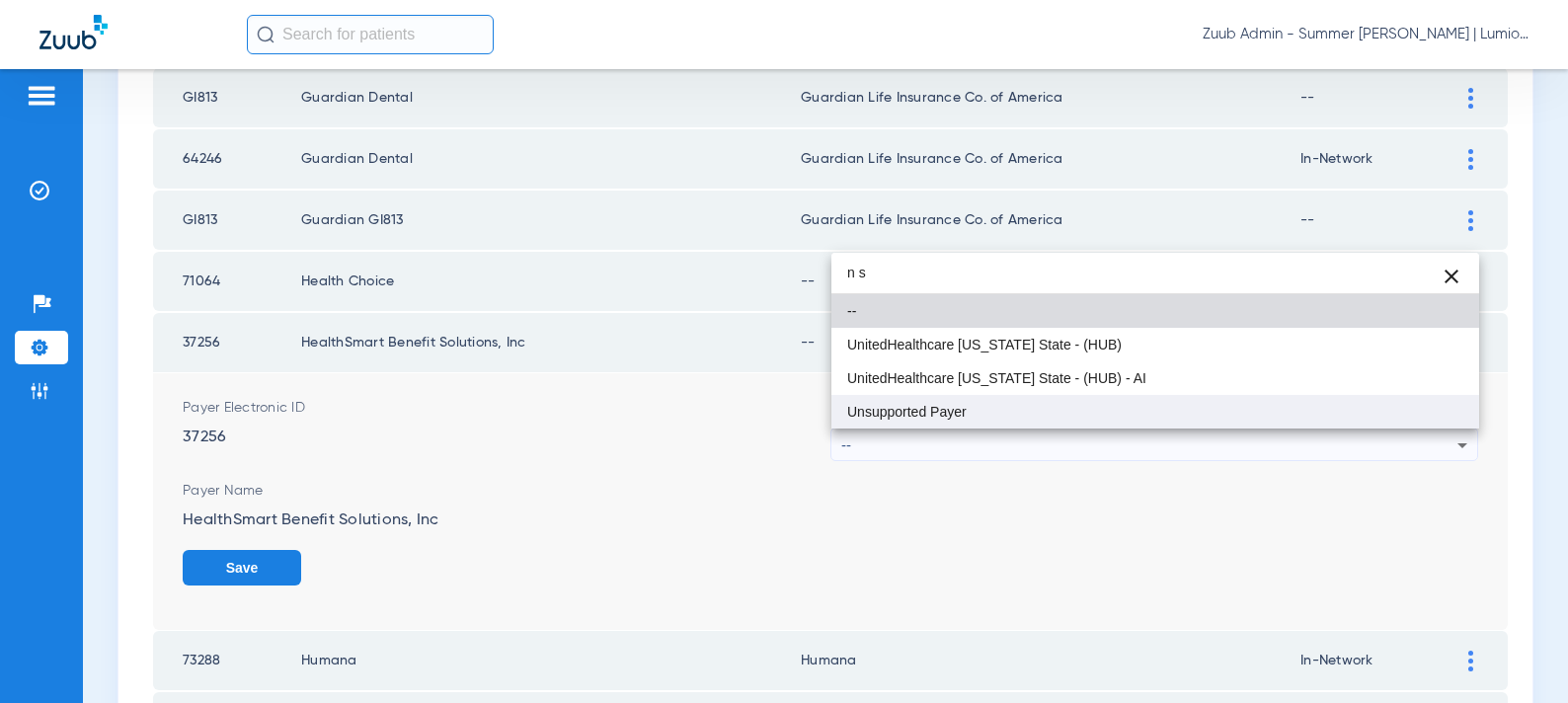
type input "n s"
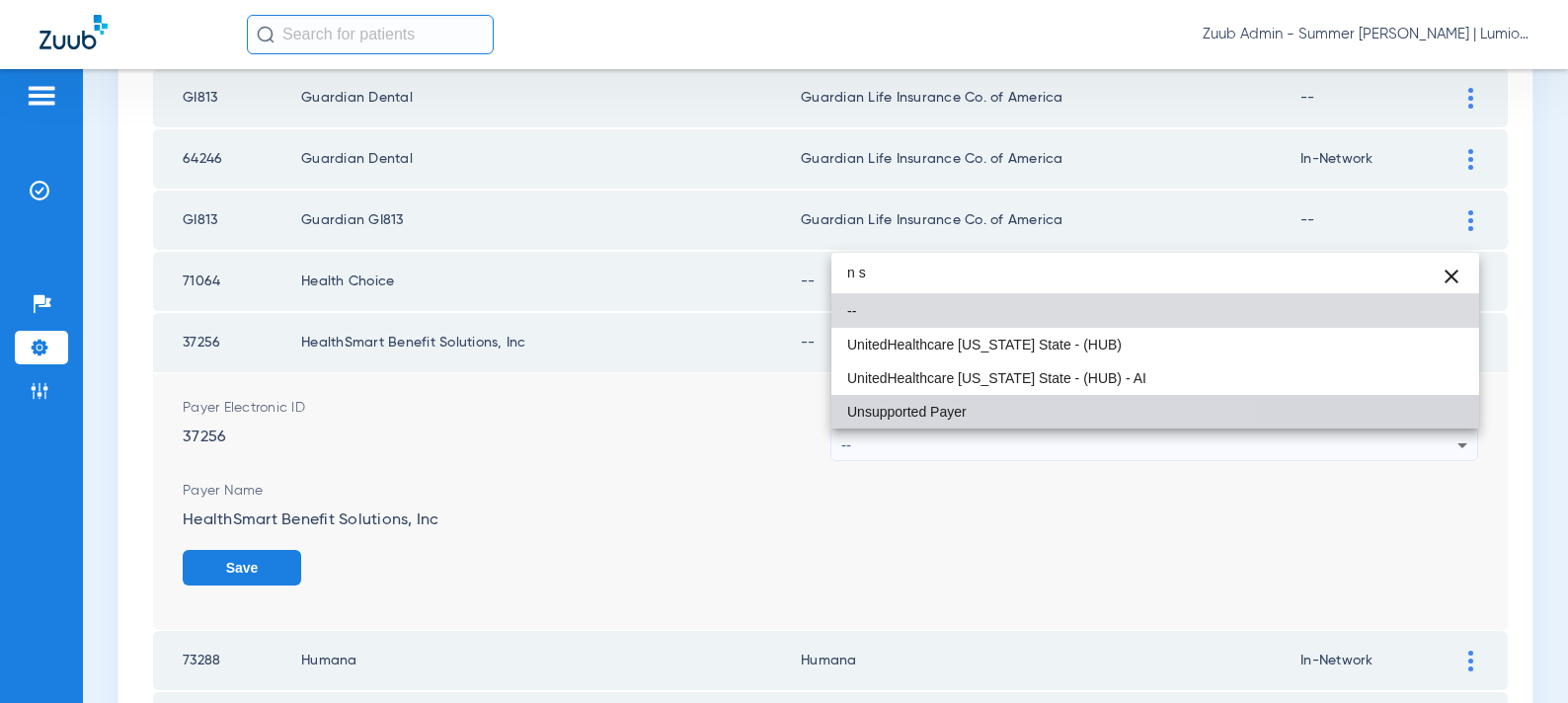
click at [990, 400] on mat-option "Unsupported Payer" at bounding box center [1156, 412] width 648 height 34
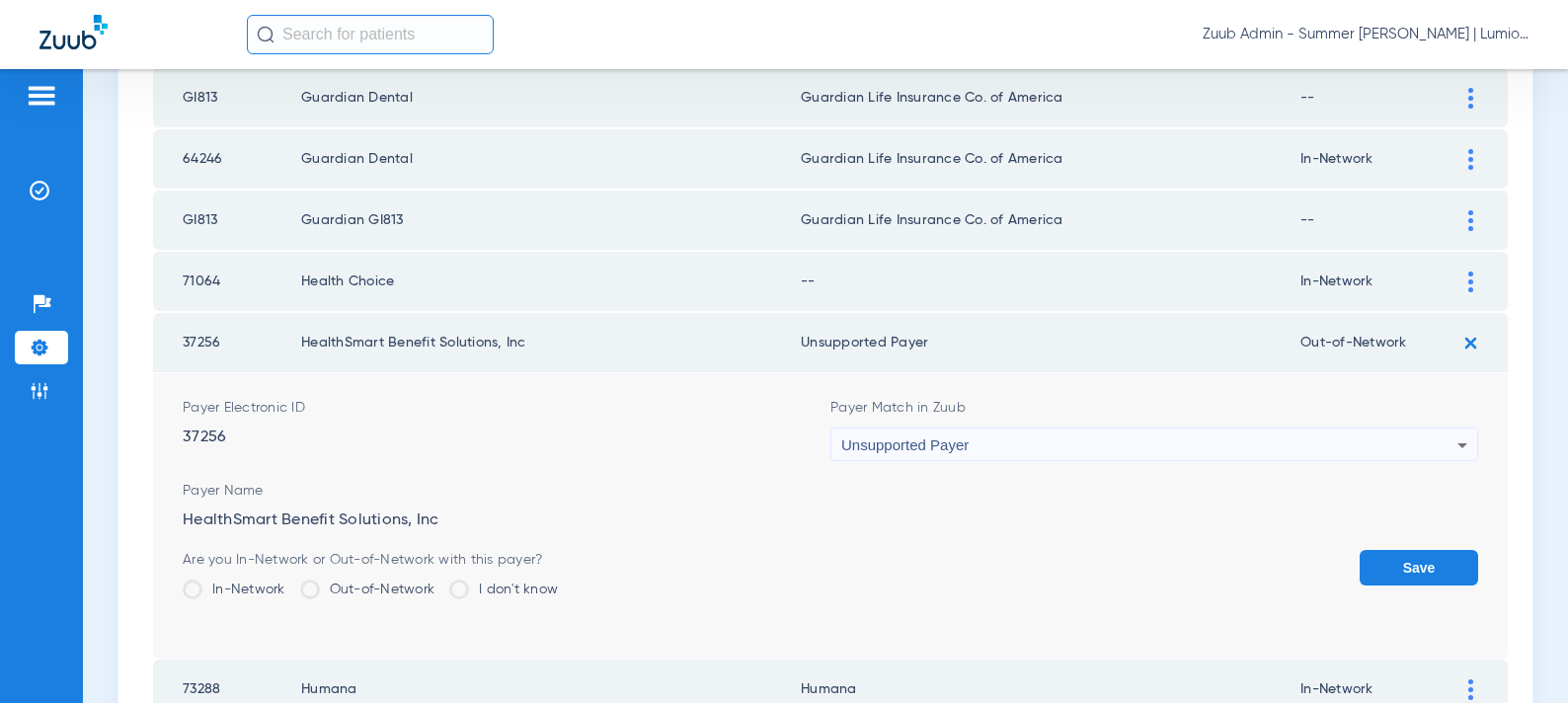
drag, startPoint x: 1388, startPoint y: 562, endPoint x: 1435, endPoint y: 438, distance: 132.6
click at [1388, 556] on button "Save" at bounding box center [1418, 567] width 119 height 36
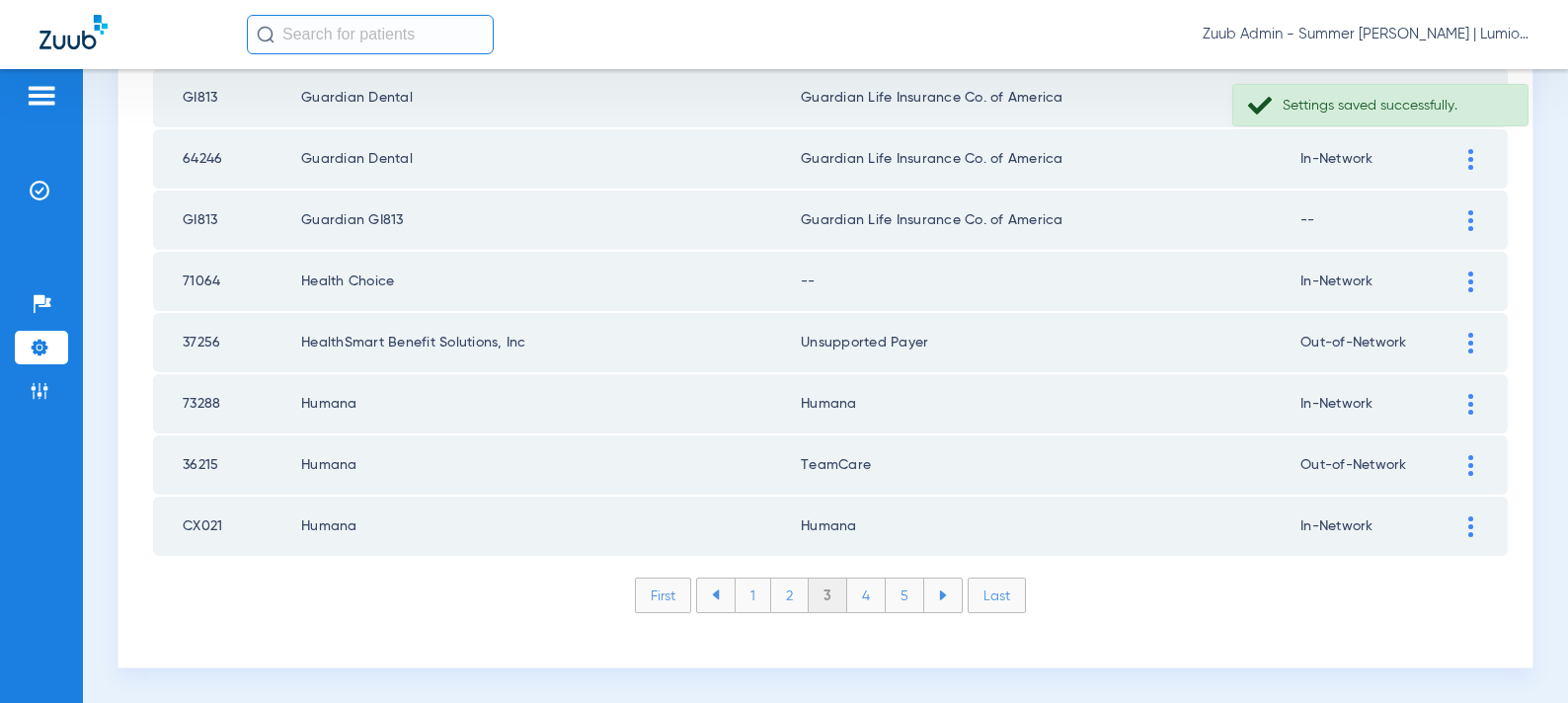
click at [1465, 280] on div at bounding box center [1470, 281] width 35 height 21
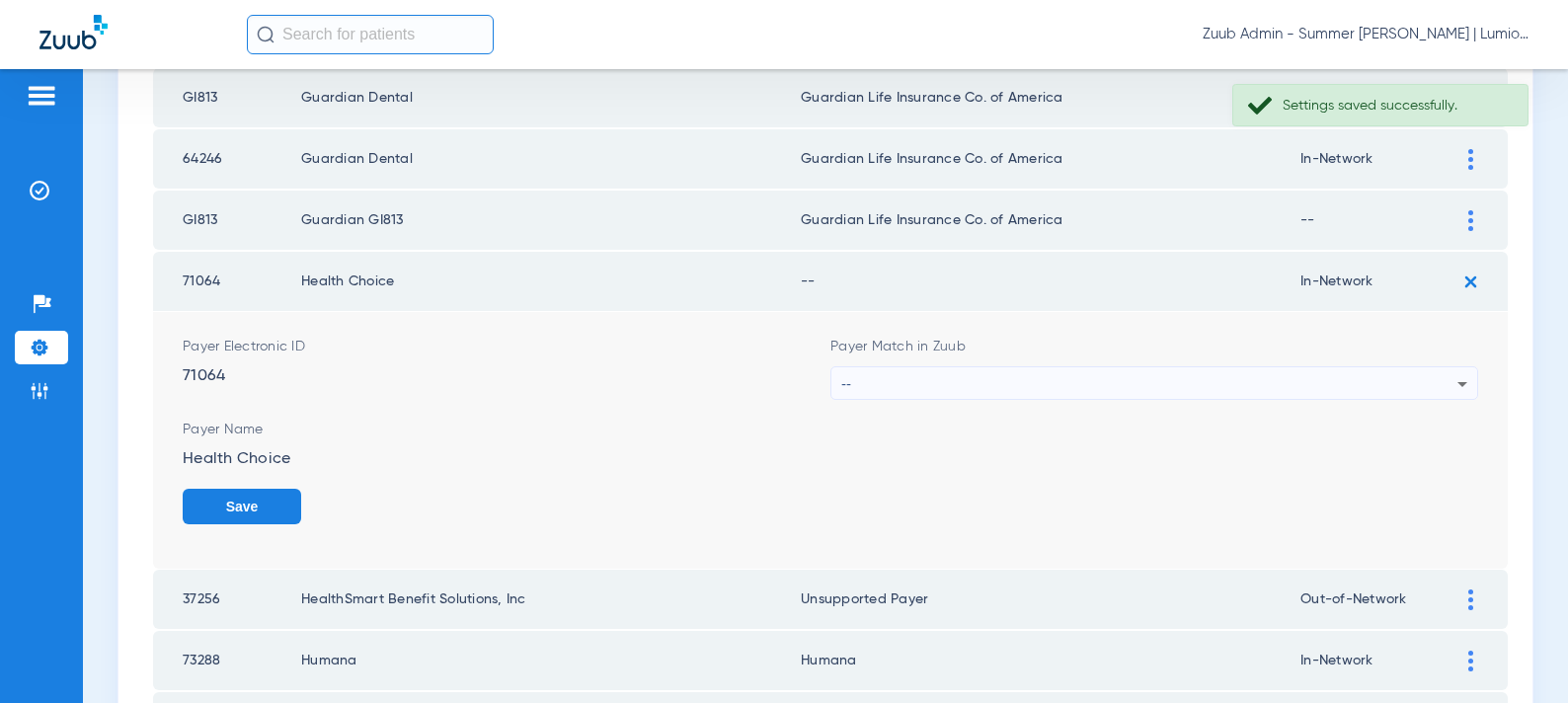
click at [1023, 373] on div "--" at bounding box center [1150, 384] width 616 height 34
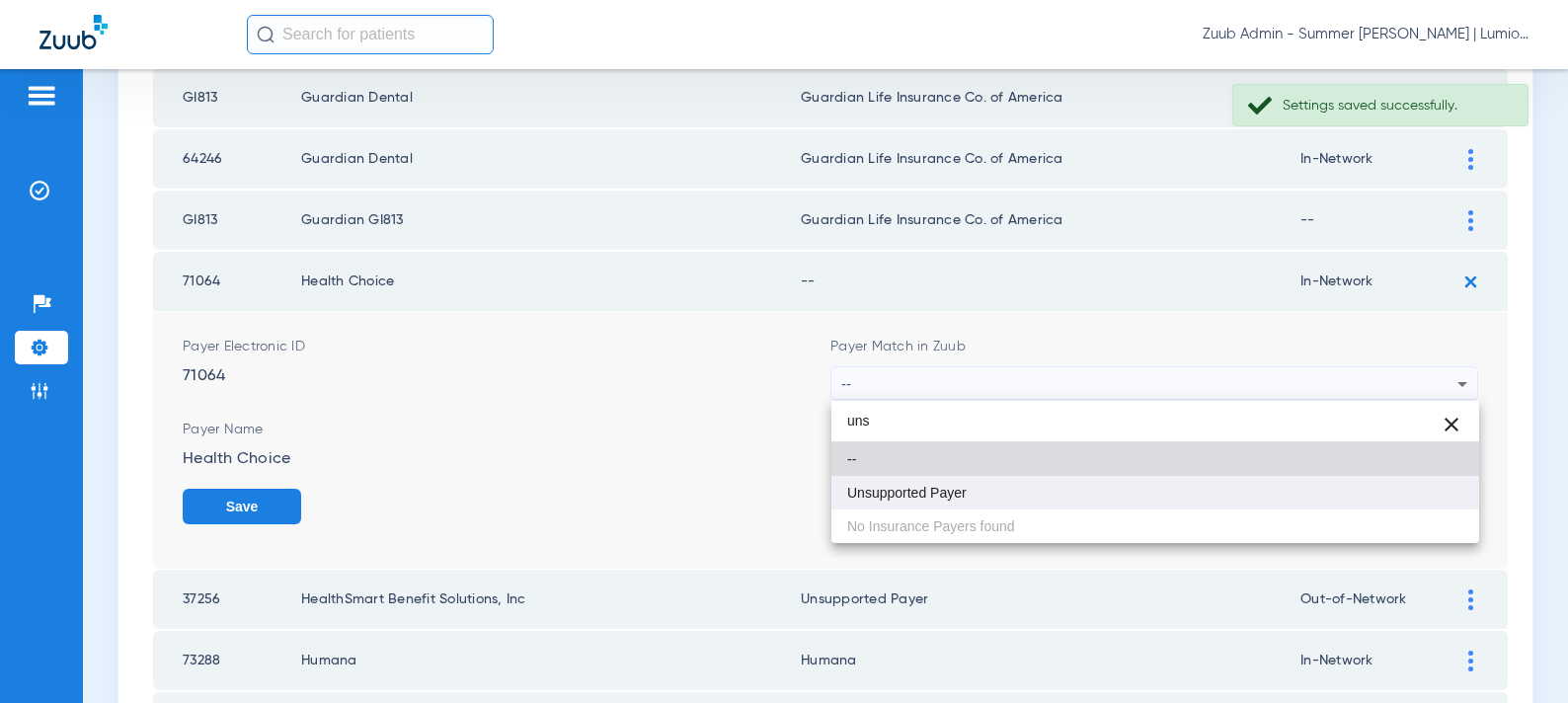
type input "uns"
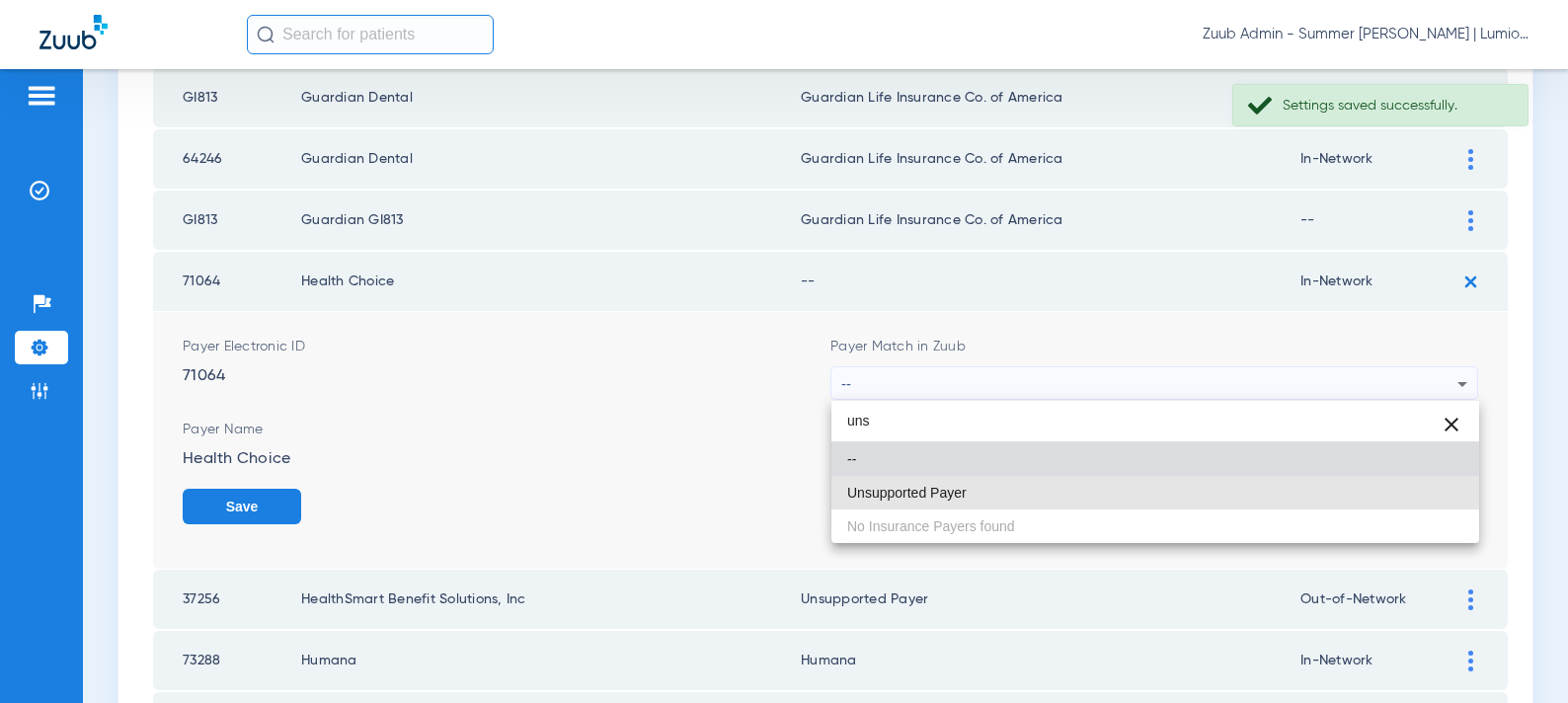
drag, startPoint x: 898, startPoint y: 485, endPoint x: 1296, endPoint y: 509, distance: 398.7
click at [898, 486] on span "Unsupported Payer" at bounding box center [908, 493] width 120 height 14
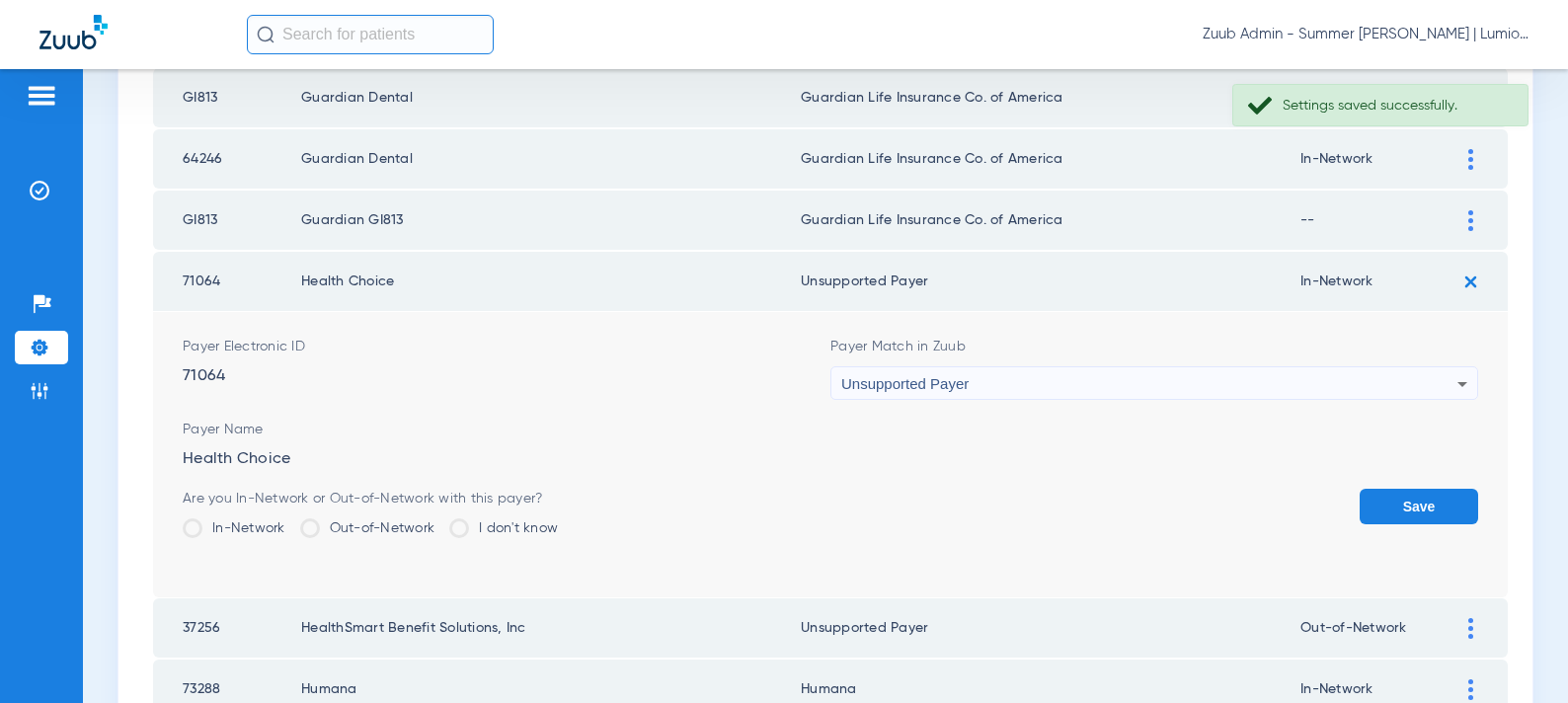
drag, startPoint x: 1397, startPoint y: 509, endPoint x: 1219, endPoint y: 507, distance: 178.0
click at [1396, 509] on button "Save" at bounding box center [1418, 507] width 119 height 36
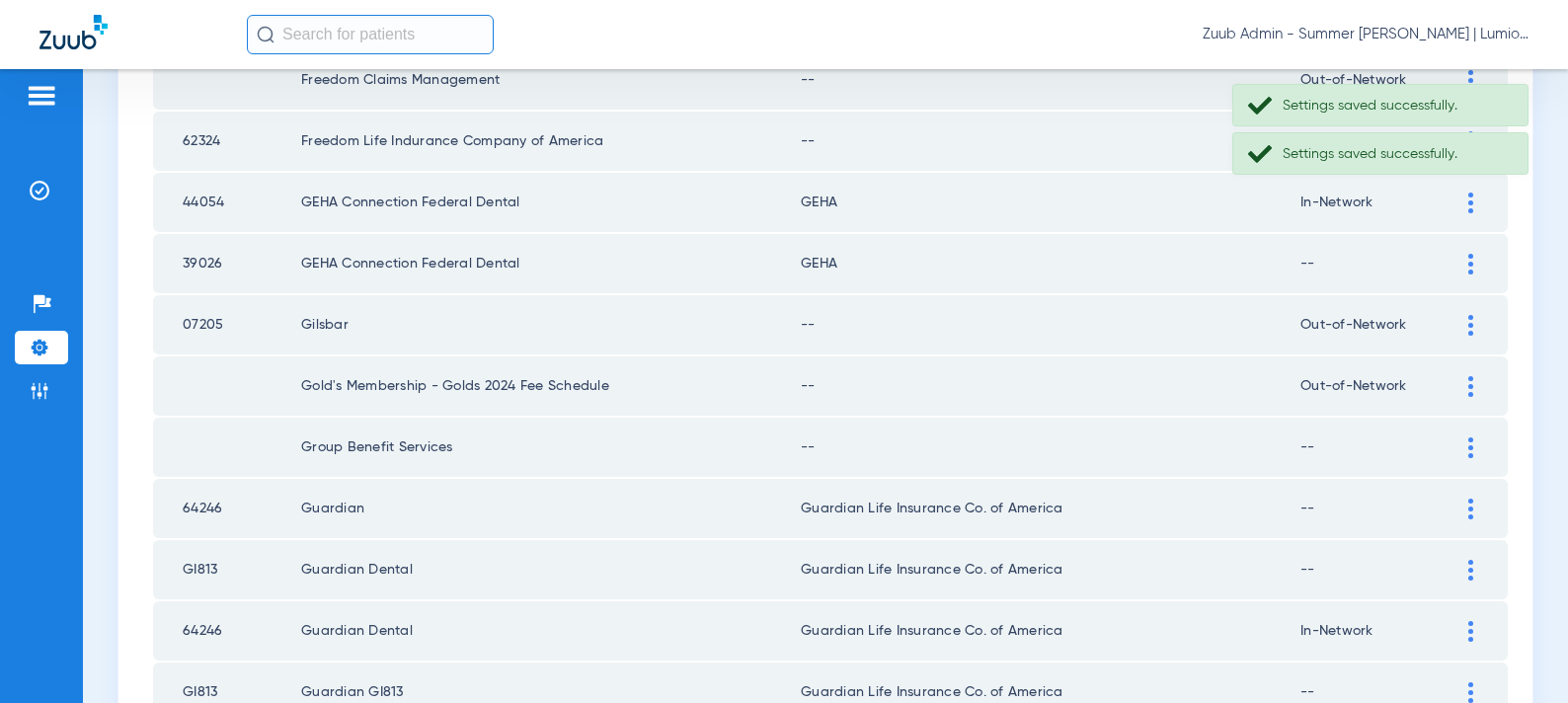
scroll to position [2410, 0]
click at [1464, 443] on div at bounding box center [1470, 452] width 35 height 21
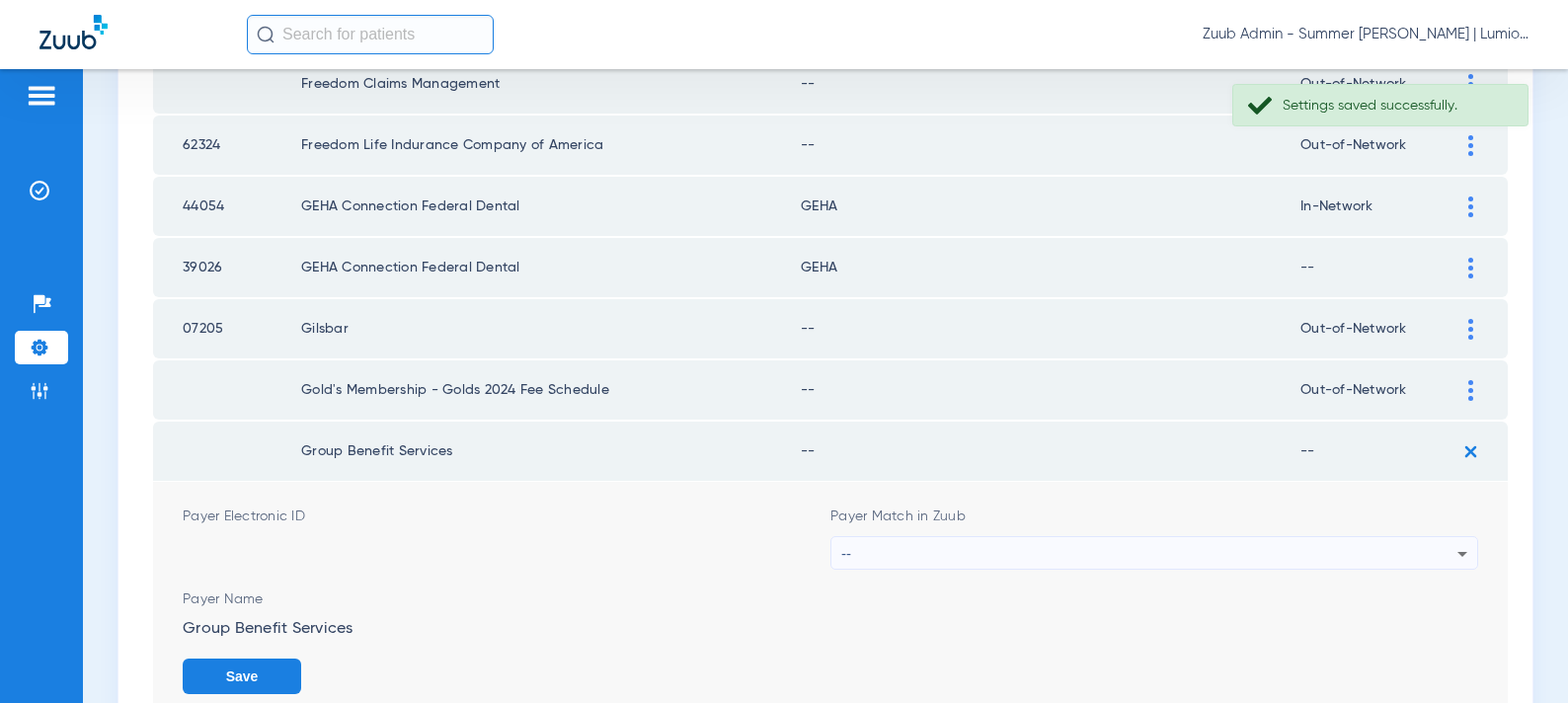
click at [1047, 542] on div "--" at bounding box center [1150, 554] width 616 height 34
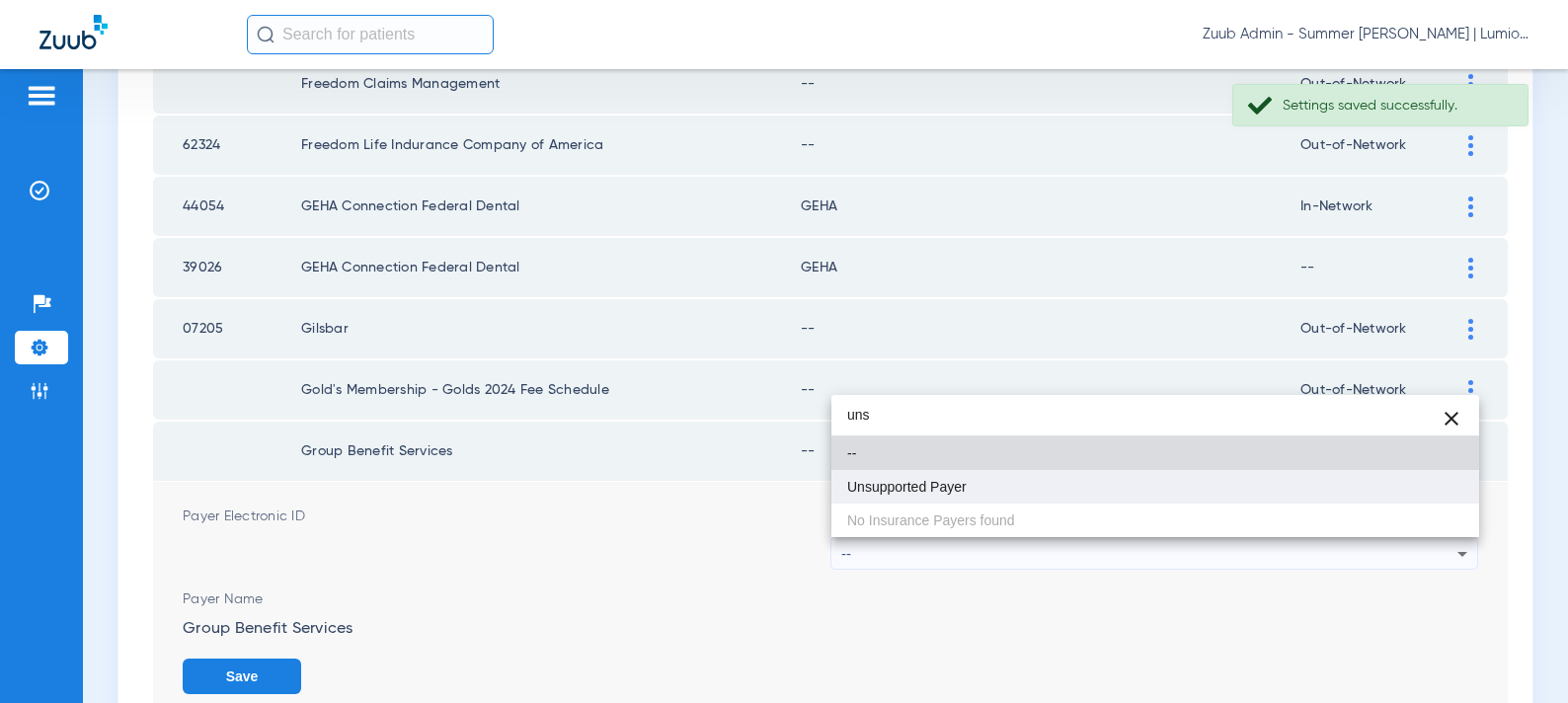
type input "uns"
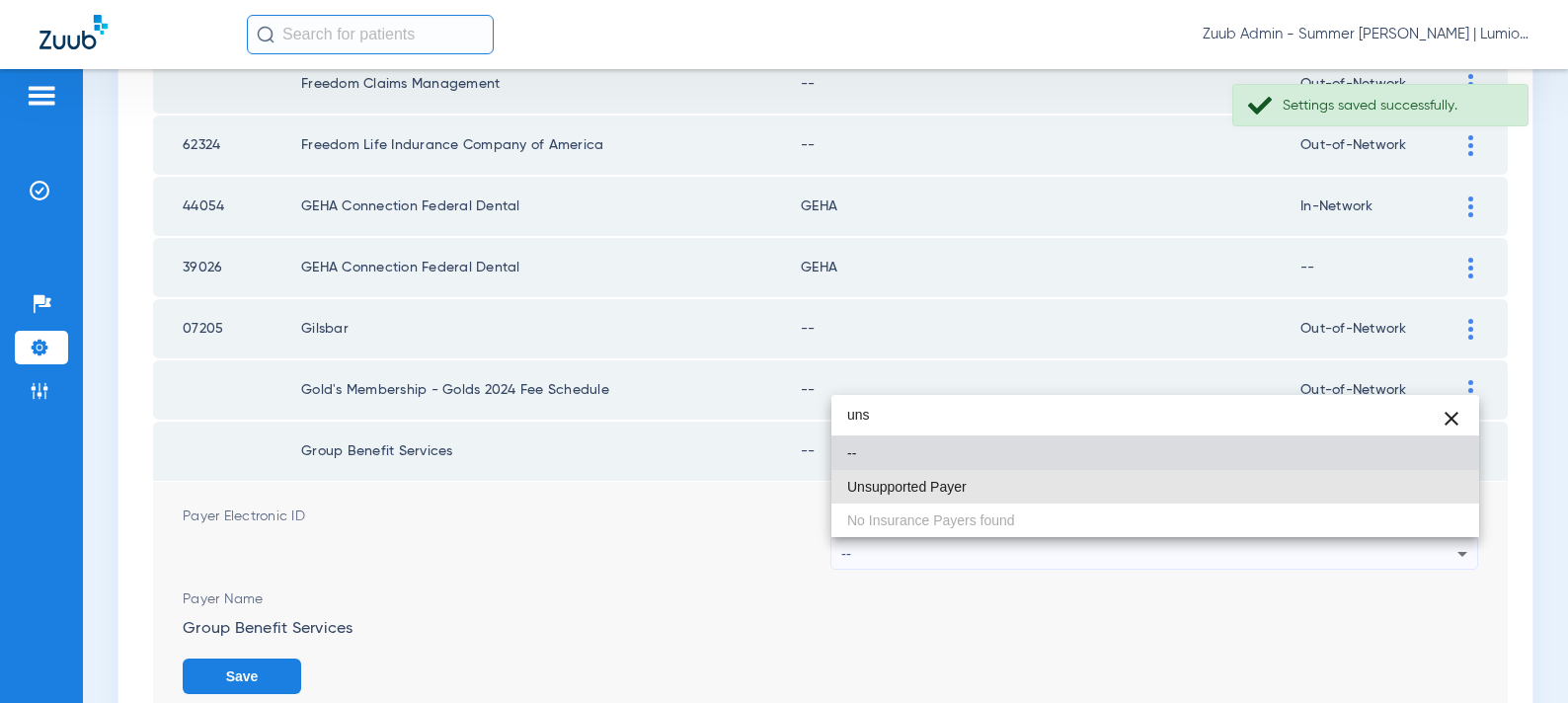
drag, startPoint x: 1015, startPoint y: 498, endPoint x: 1340, endPoint y: 572, distance: 333.3
click at [1015, 498] on mat-option "Unsupported Payer" at bounding box center [1156, 487] width 648 height 34
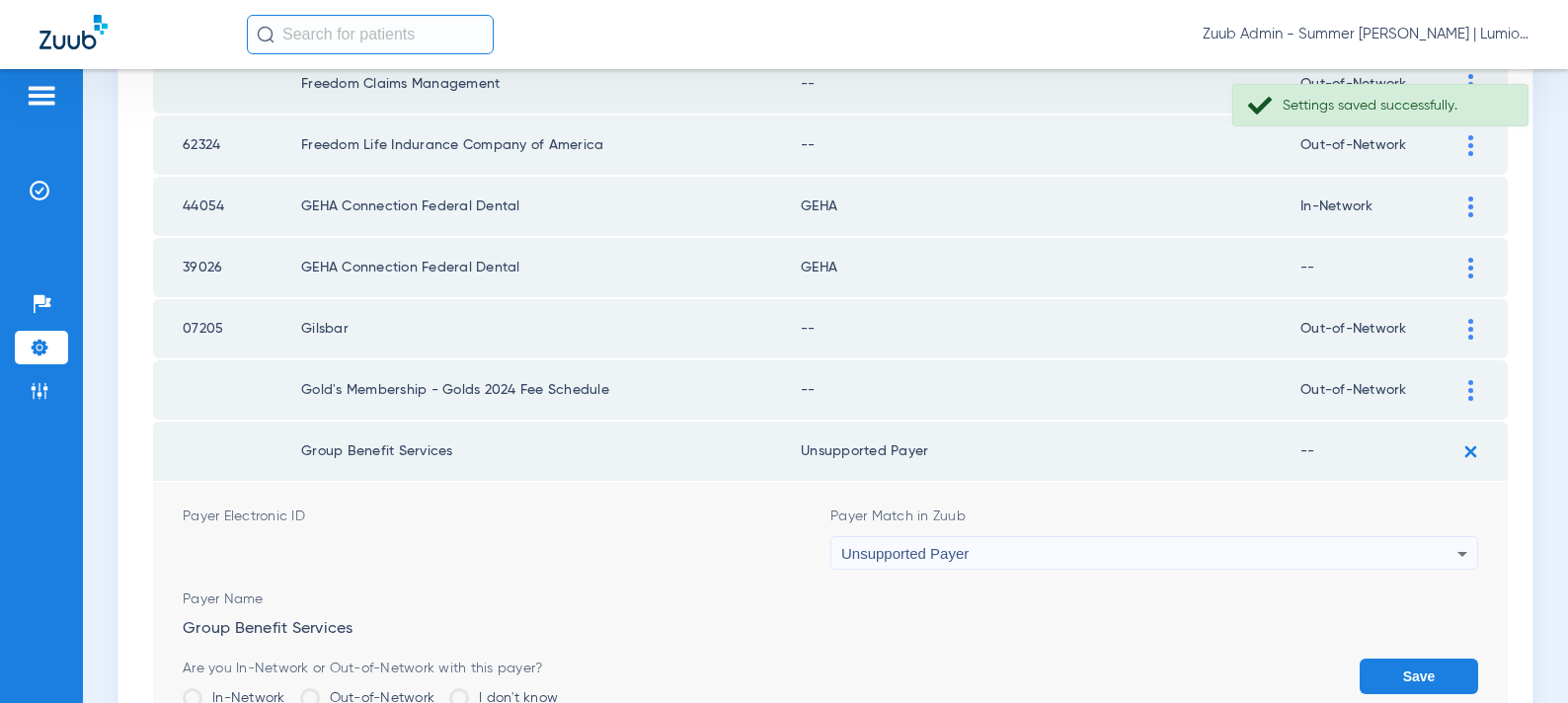
click at [1397, 677] on button "Save" at bounding box center [1418, 676] width 119 height 36
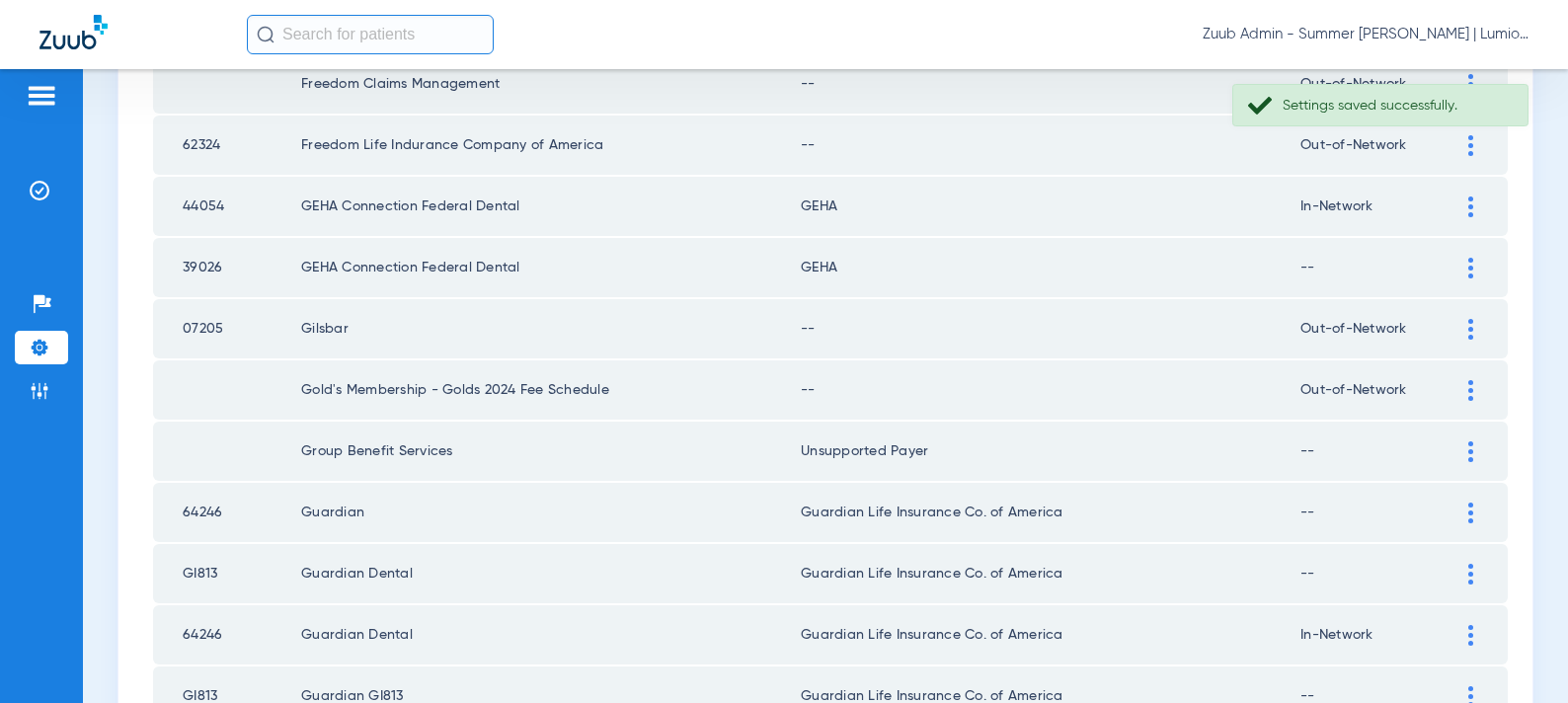
click at [1457, 383] on div at bounding box center [1470, 390] width 35 height 21
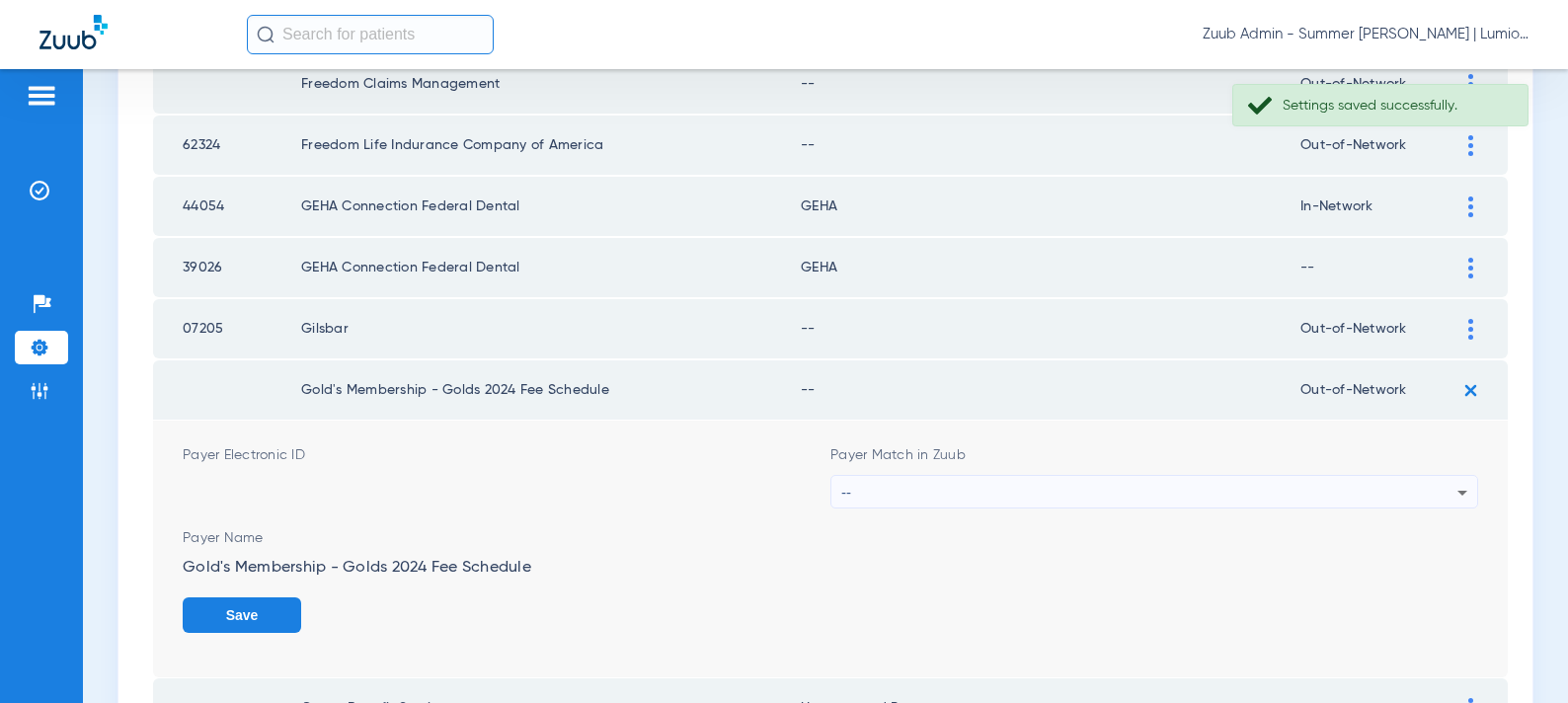
click at [1094, 494] on div "--" at bounding box center [1150, 493] width 616 height 34
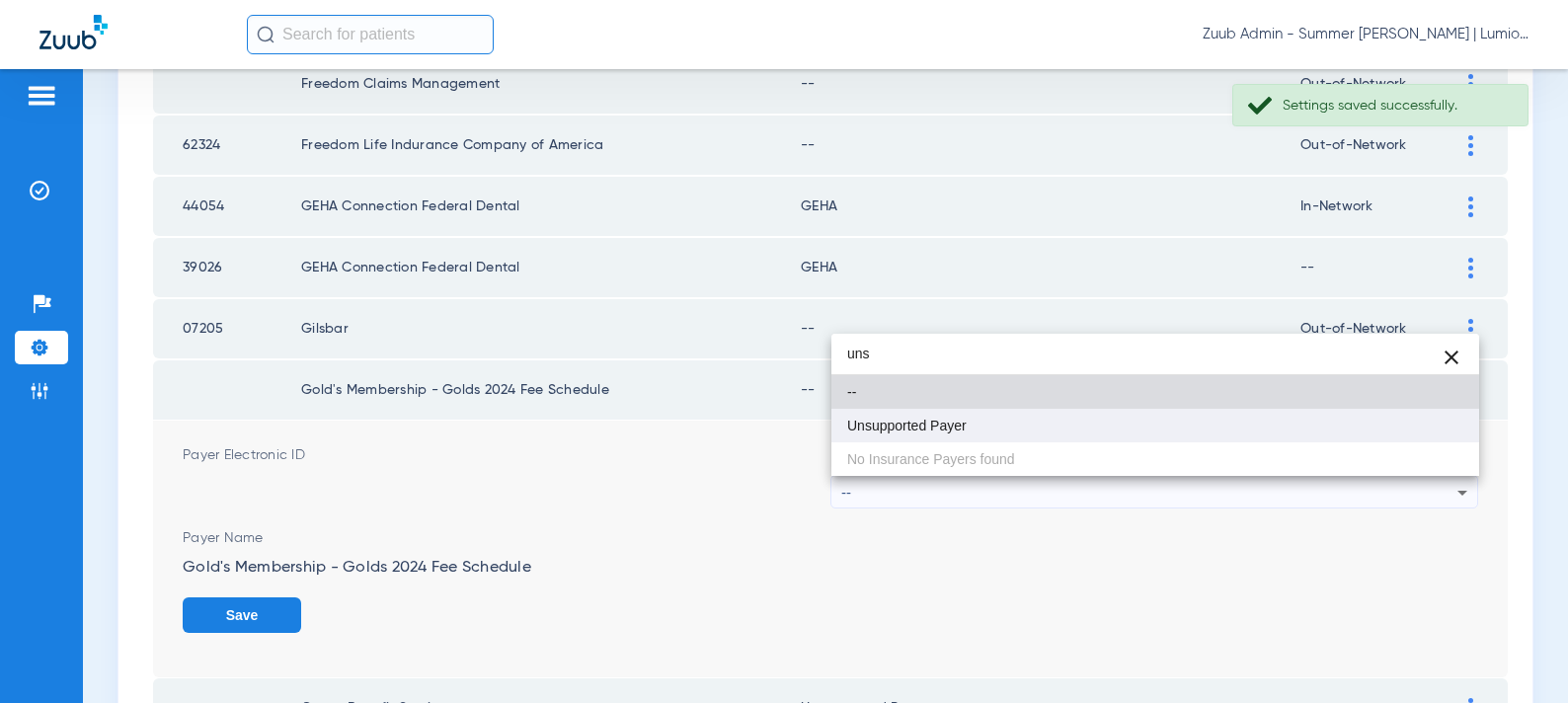
type input "uns"
click at [962, 416] on mat-option "Unsupported Payer" at bounding box center [1156, 426] width 648 height 34
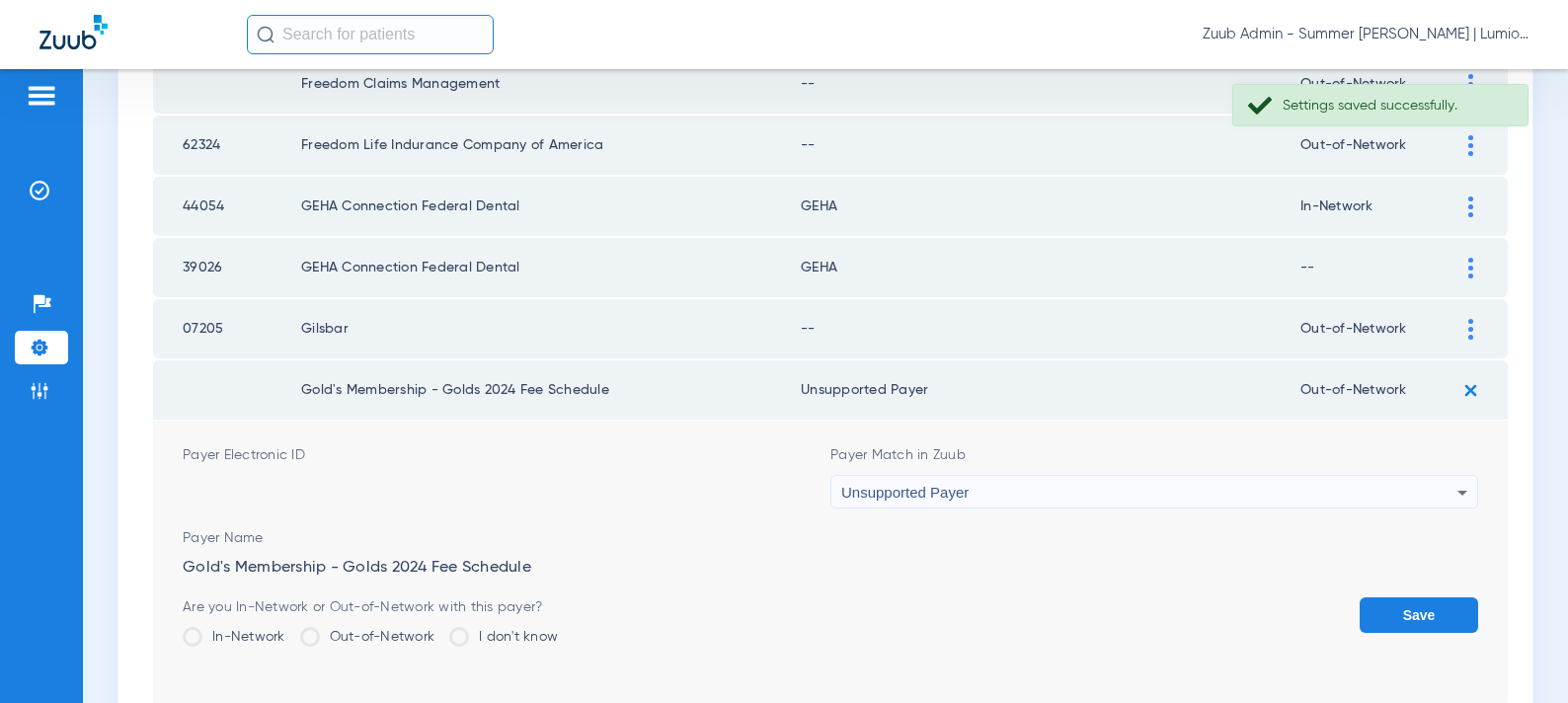
click at [1387, 607] on button "Save" at bounding box center [1418, 615] width 119 height 36
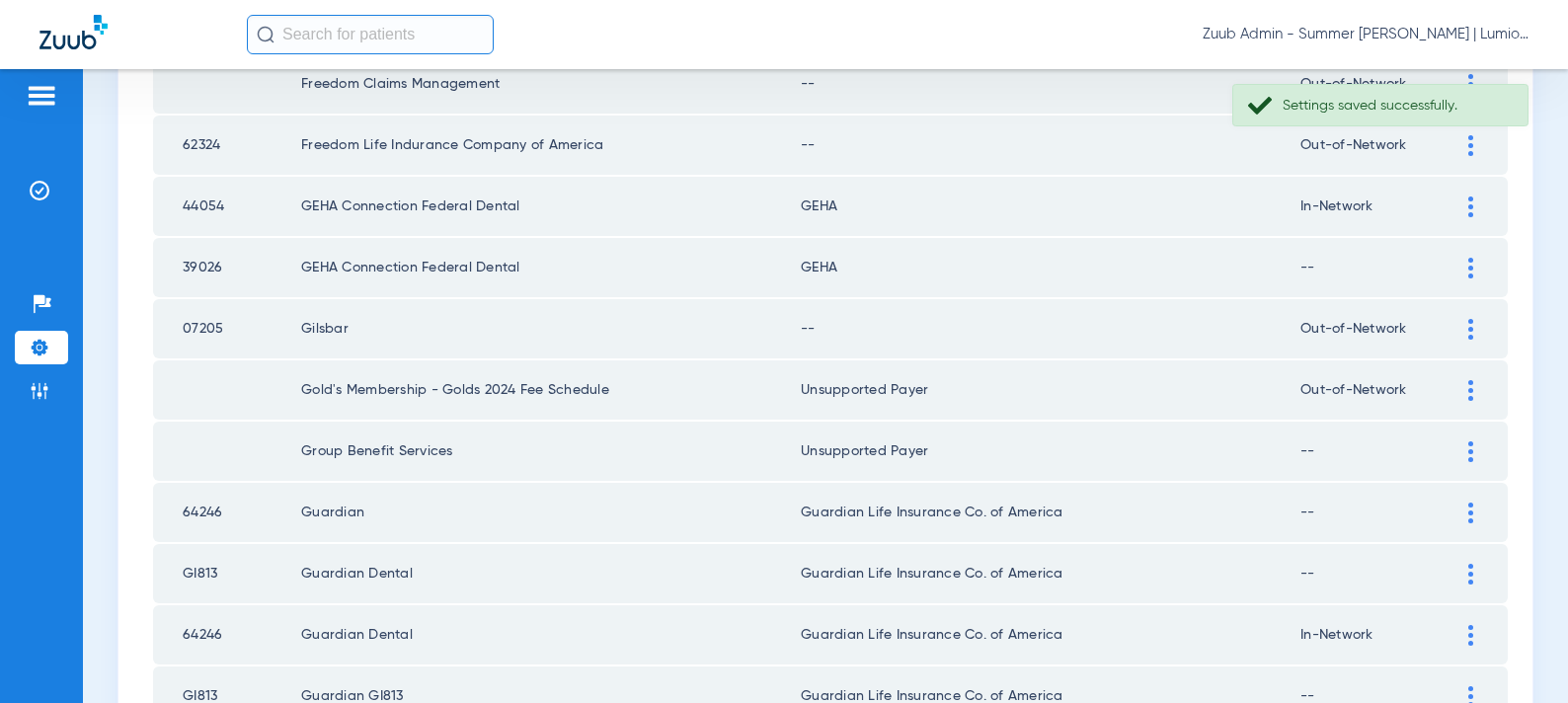
drag, startPoint x: 1464, startPoint y: 323, endPoint x: 1282, endPoint y: 367, distance: 187.2
click at [1463, 323] on div at bounding box center [1470, 329] width 35 height 21
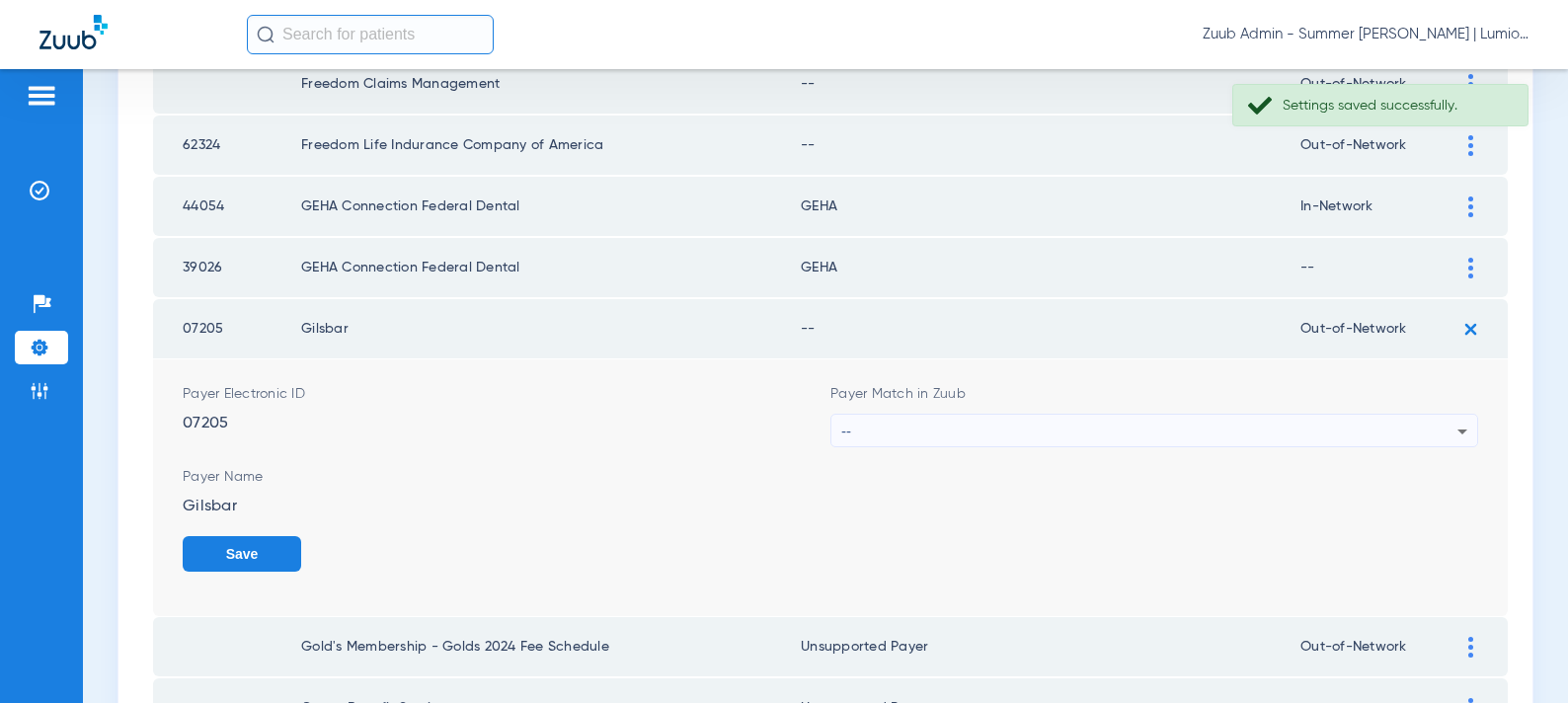
click at [1136, 421] on div "--" at bounding box center [1150, 432] width 616 height 34
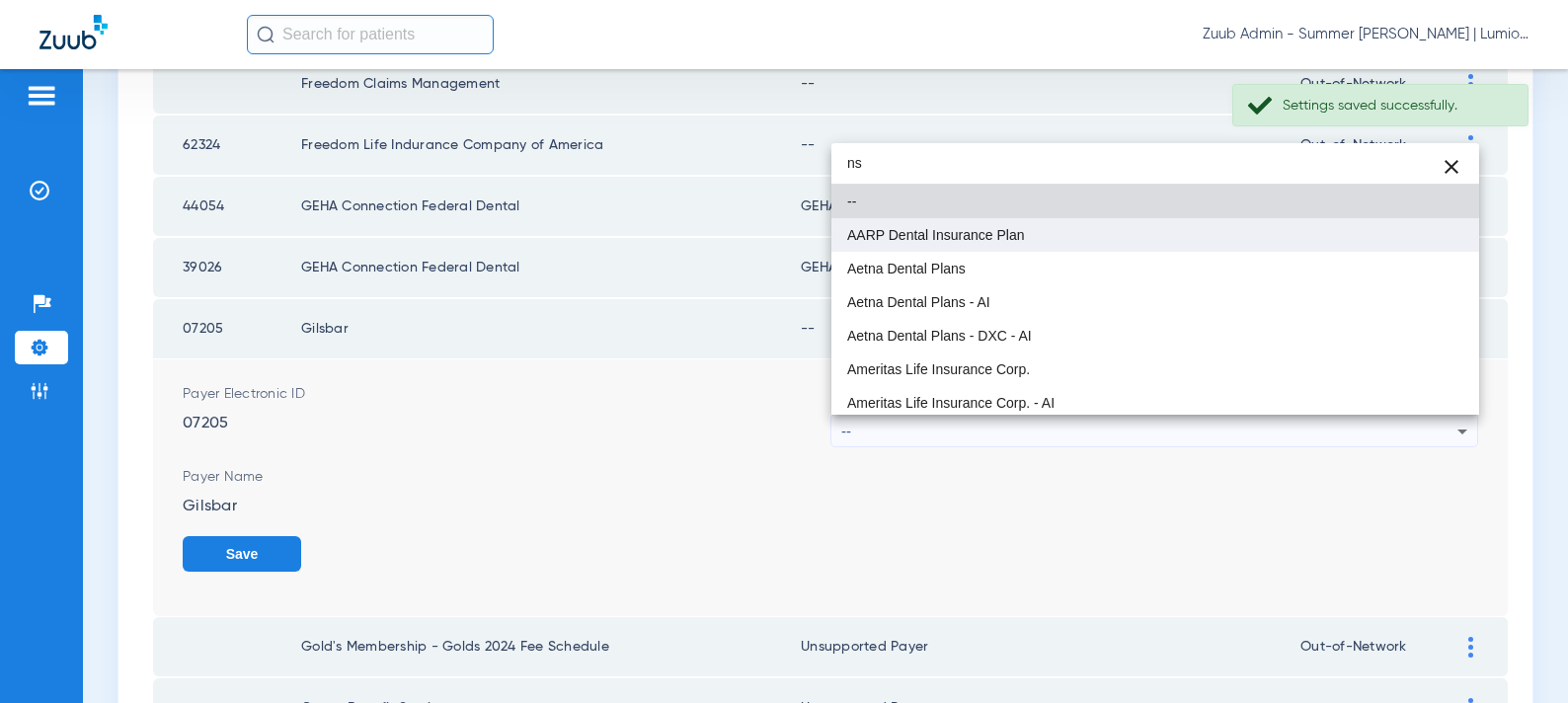
type input "n"
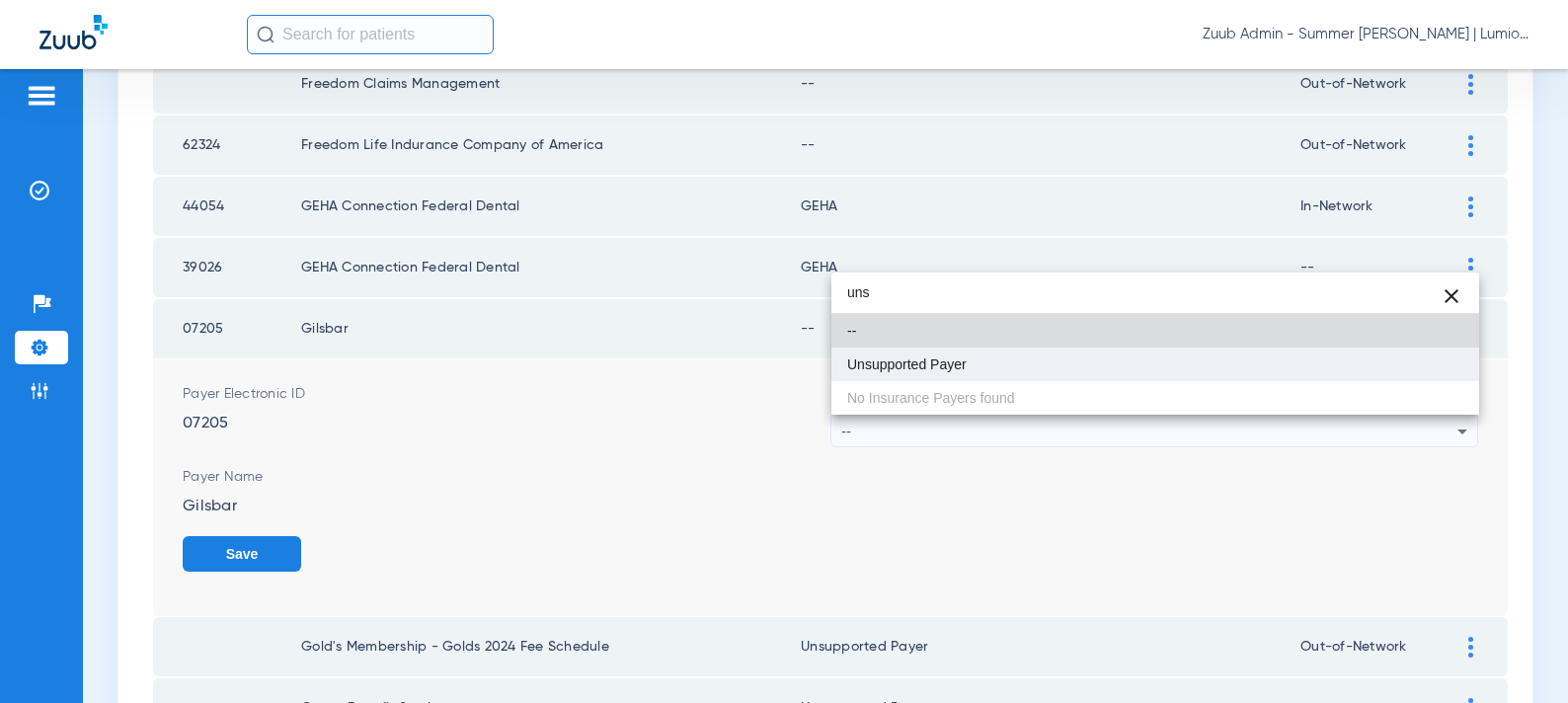
type input "uns"
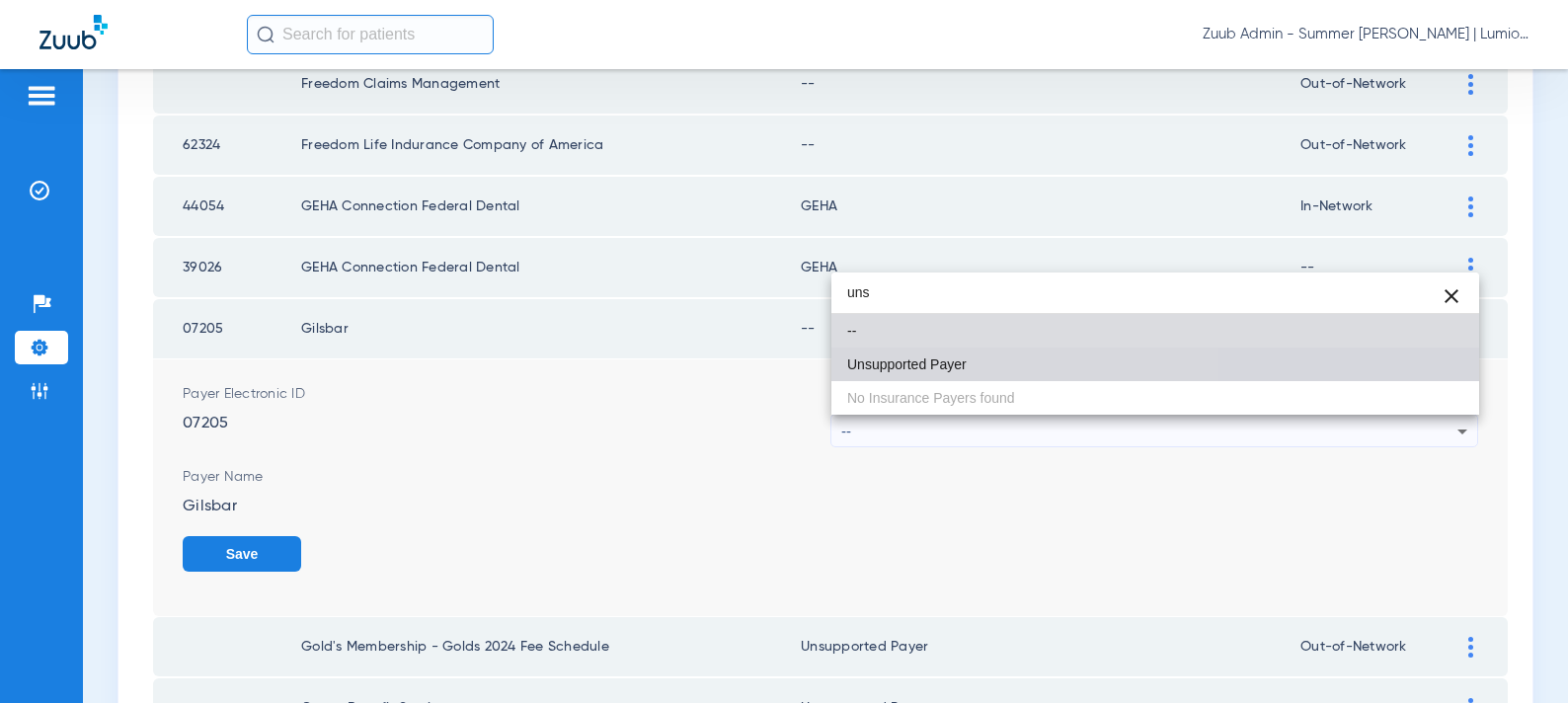
click at [973, 355] on mat-option "Unsupported Payer" at bounding box center [1156, 365] width 648 height 34
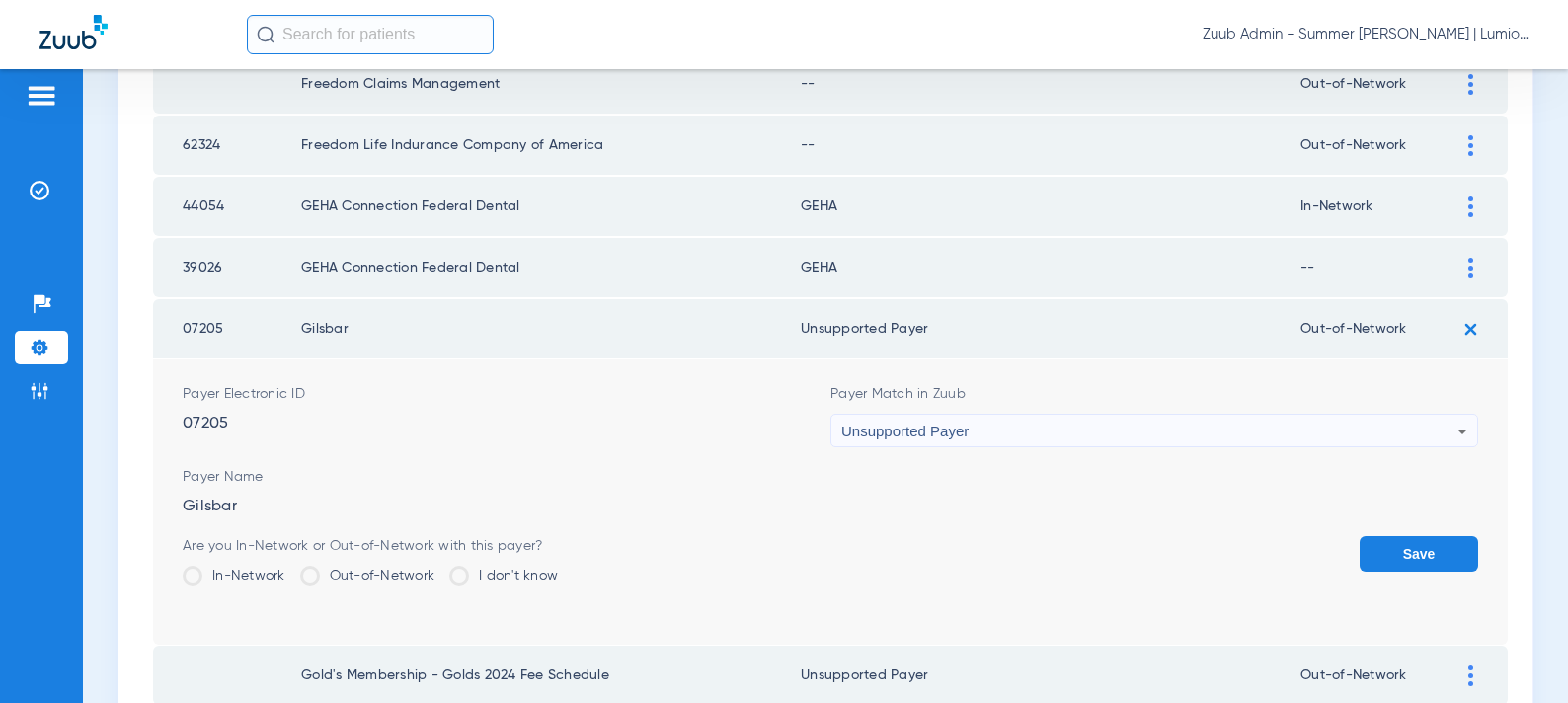
click at [1382, 560] on button "Save" at bounding box center [1418, 554] width 119 height 36
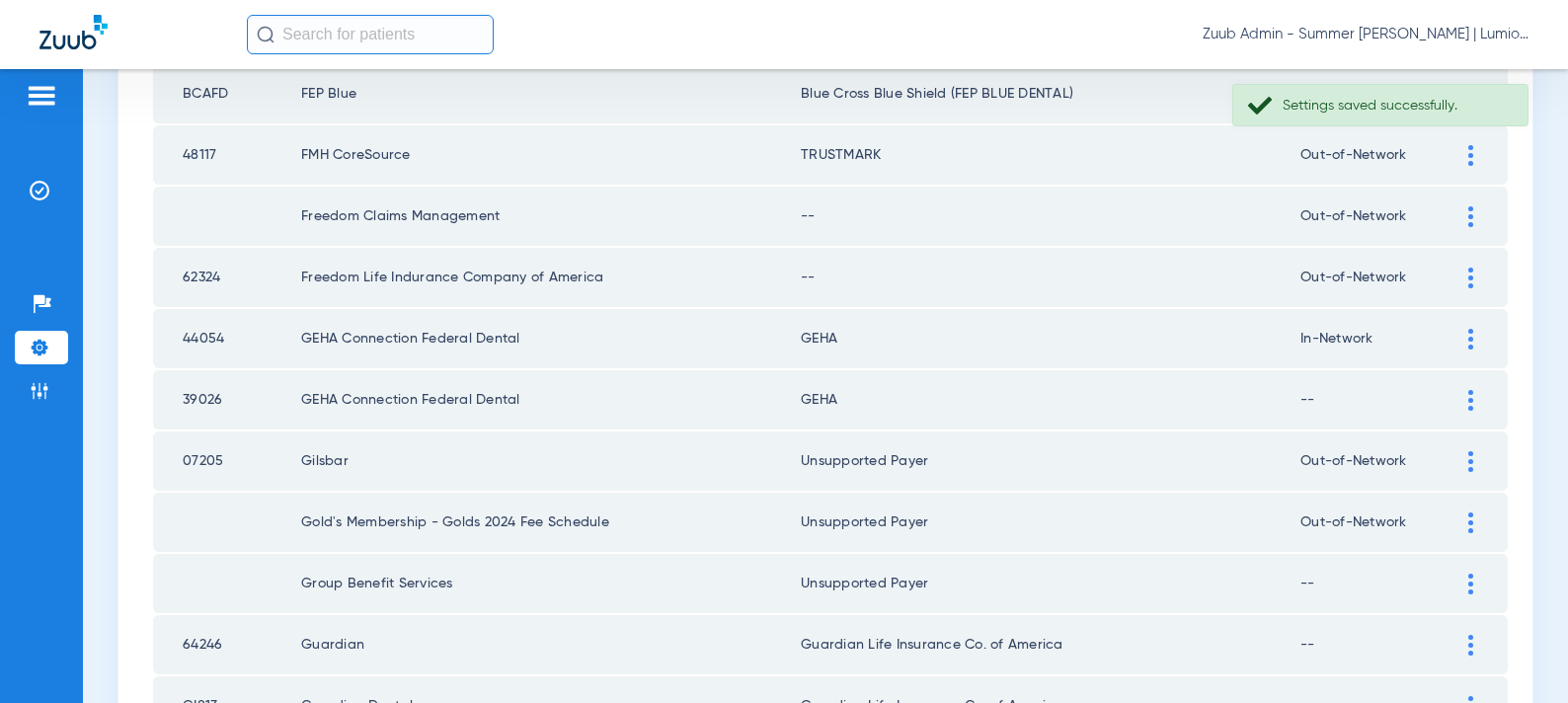
scroll to position [2272, 0]
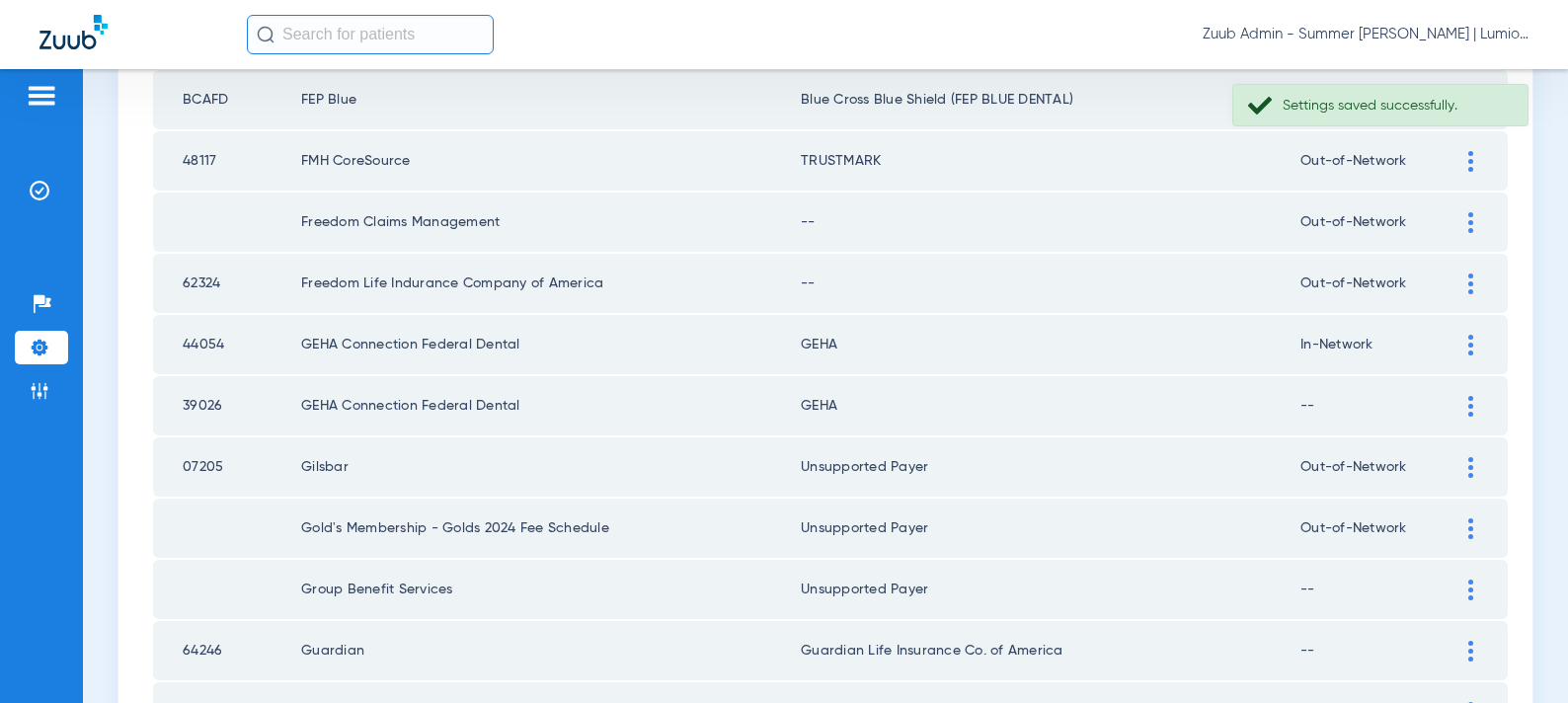
drag, startPoint x: 1462, startPoint y: 285, endPoint x: 1279, endPoint y: 352, distance: 194.9
click at [1462, 285] on div at bounding box center [1470, 283] width 35 height 21
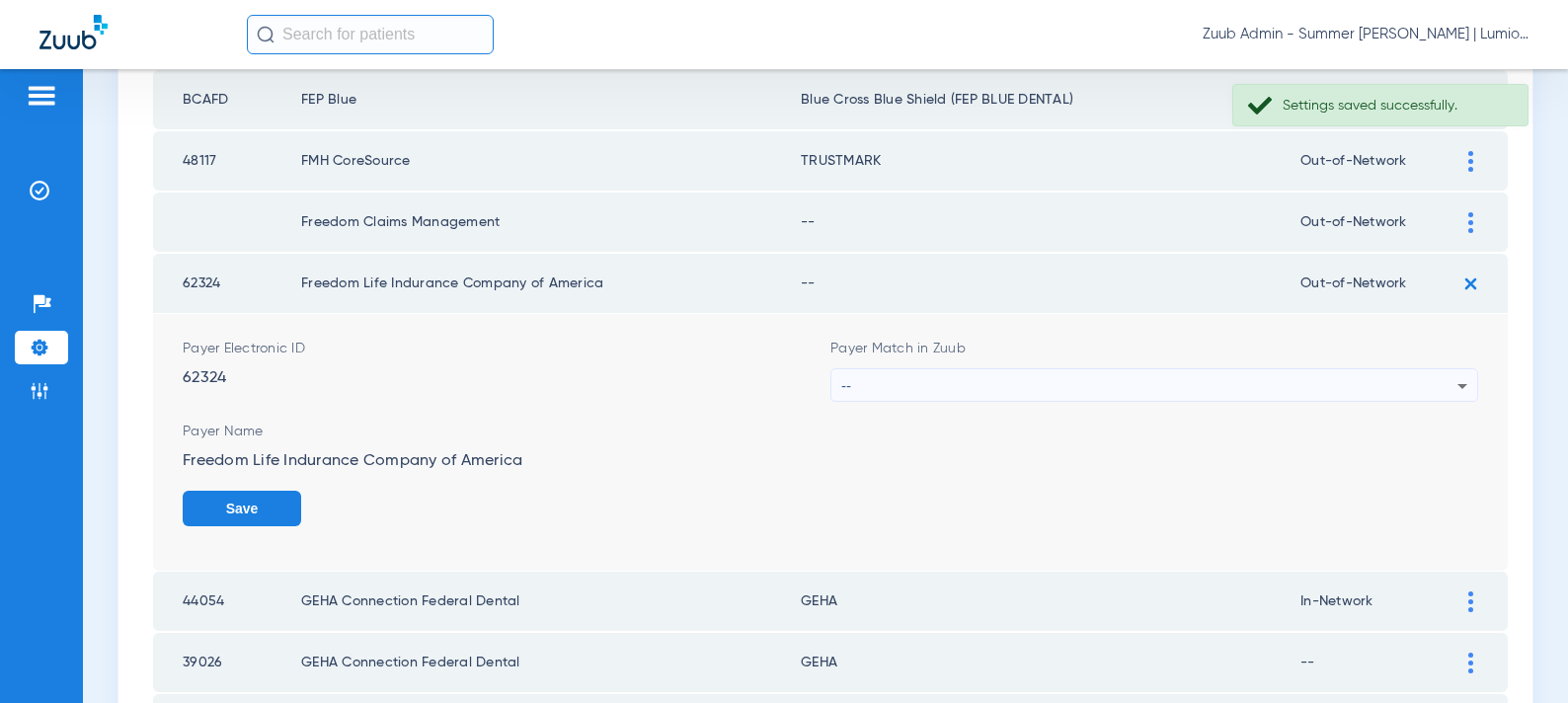
click at [1102, 395] on div "--" at bounding box center [1150, 386] width 616 height 34
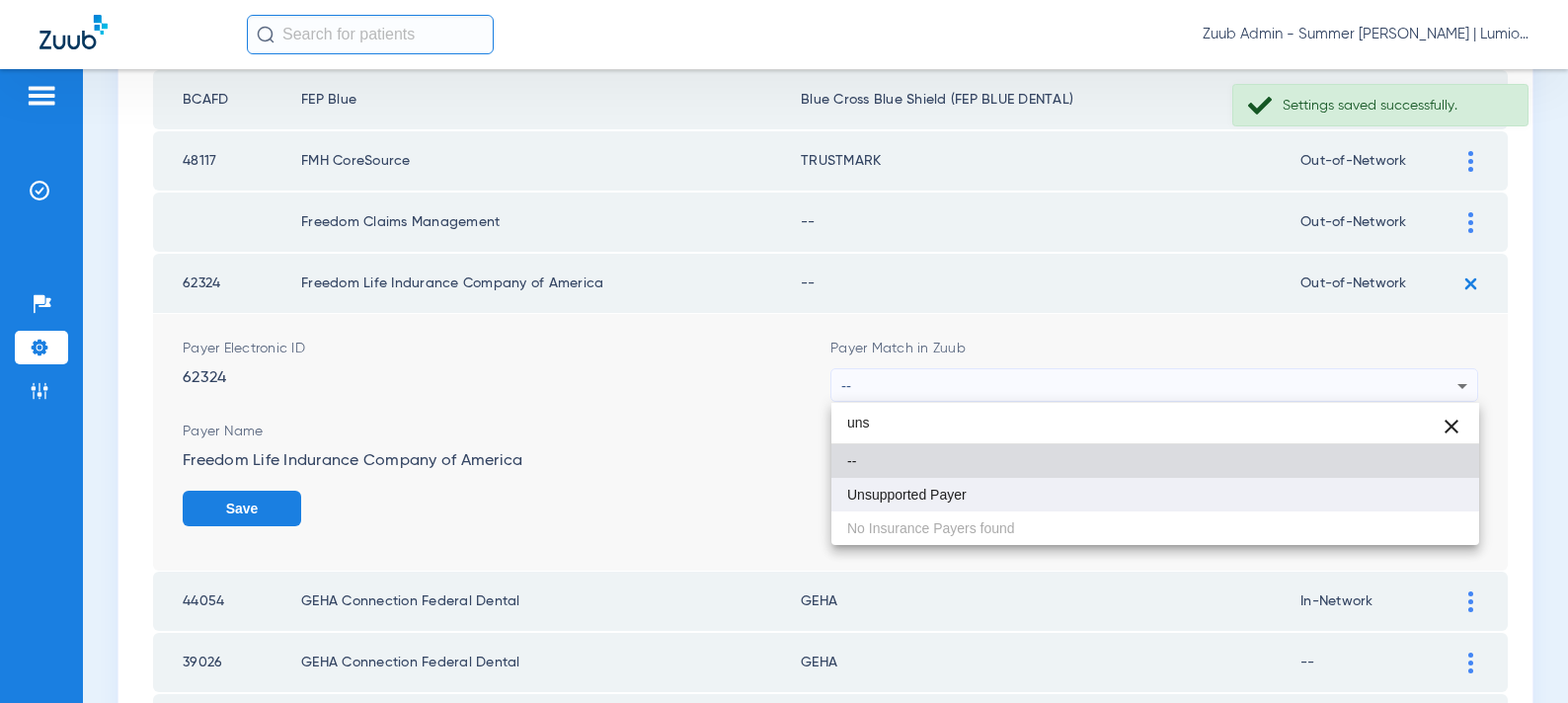
type input "uns"
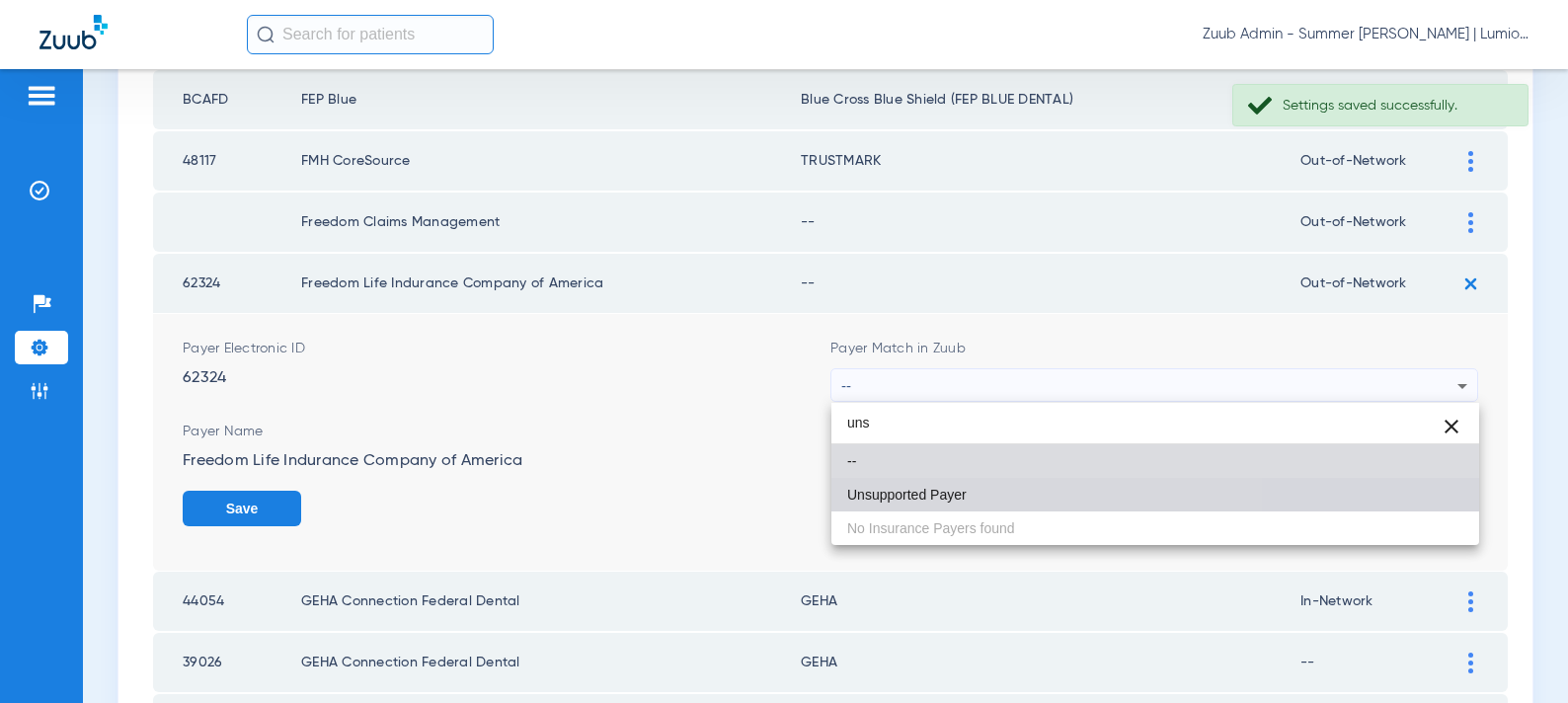
click at [994, 480] on mat-option "Unsupported Payer" at bounding box center [1156, 495] width 648 height 34
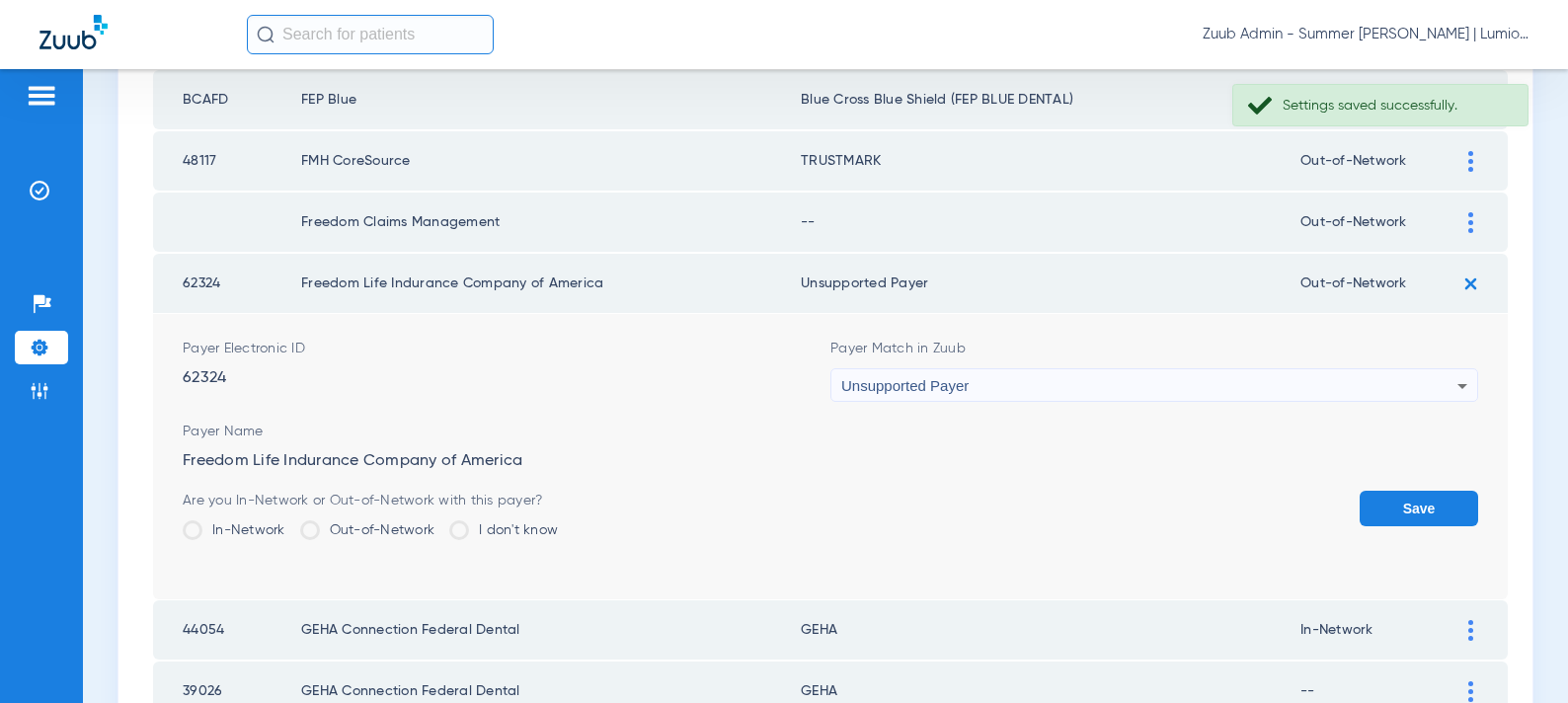
click at [1375, 519] on button "Save" at bounding box center [1418, 509] width 119 height 36
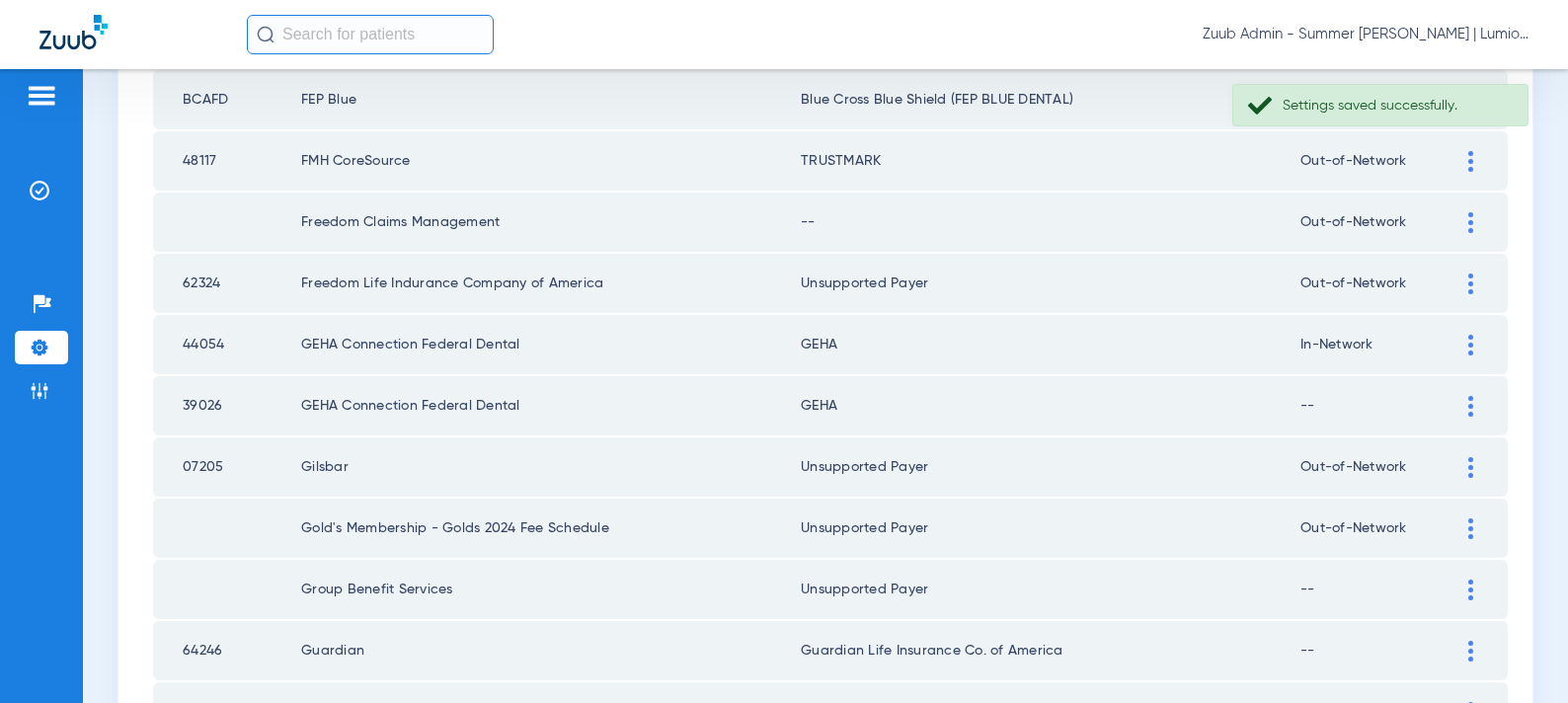
click at [1462, 227] on div at bounding box center [1470, 222] width 35 height 21
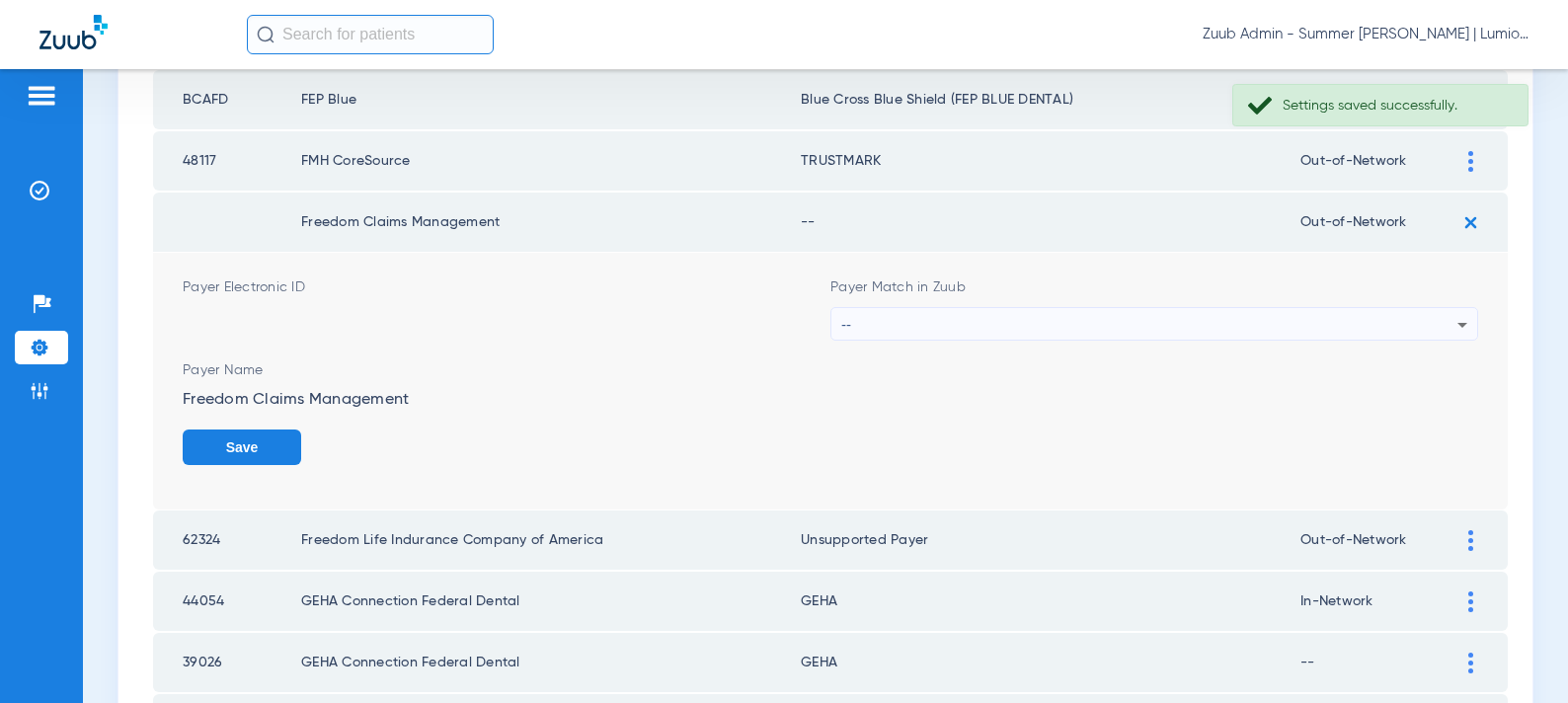
click at [1231, 319] on div "--" at bounding box center [1150, 325] width 616 height 34
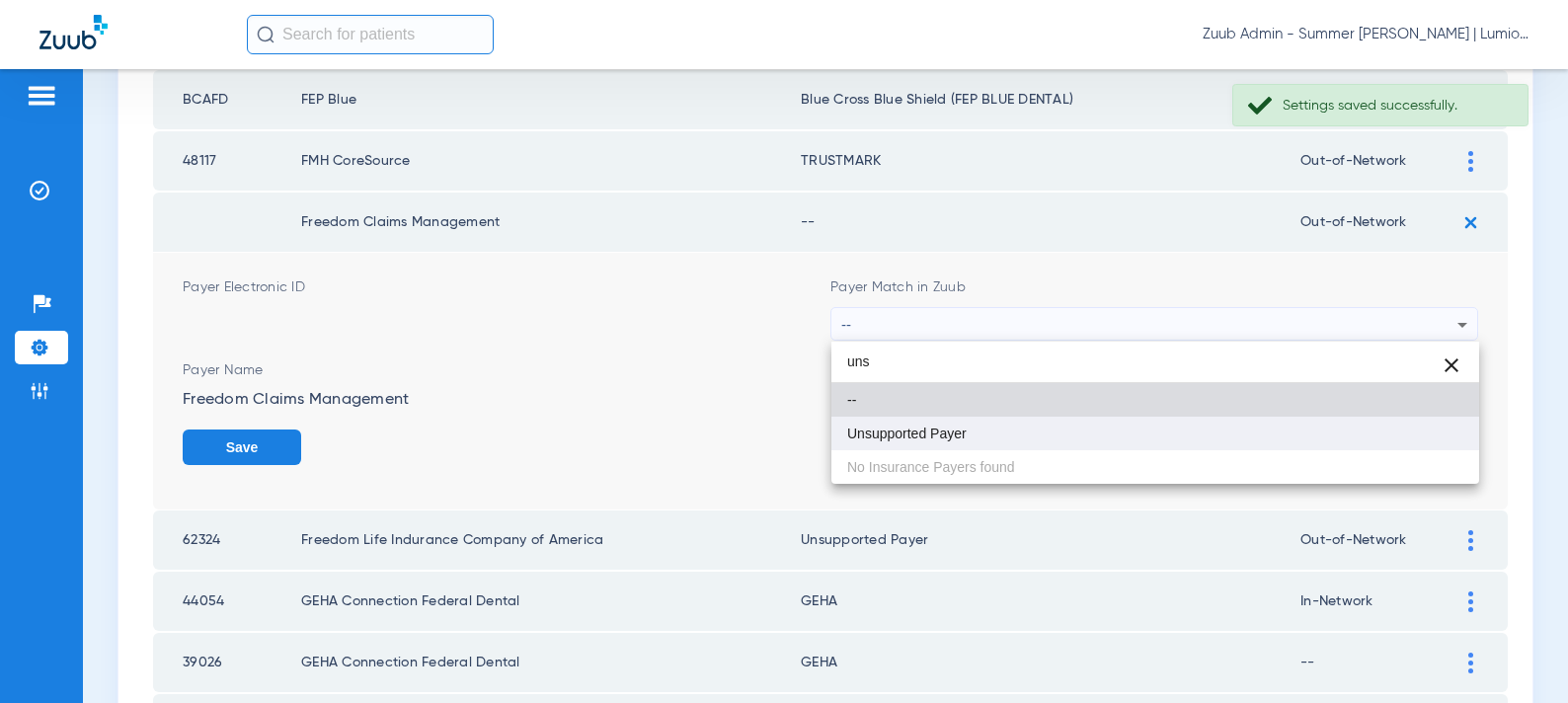
type input "uns"
click at [1144, 439] on mat-option "Unsupported Payer" at bounding box center [1156, 434] width 648 height 34
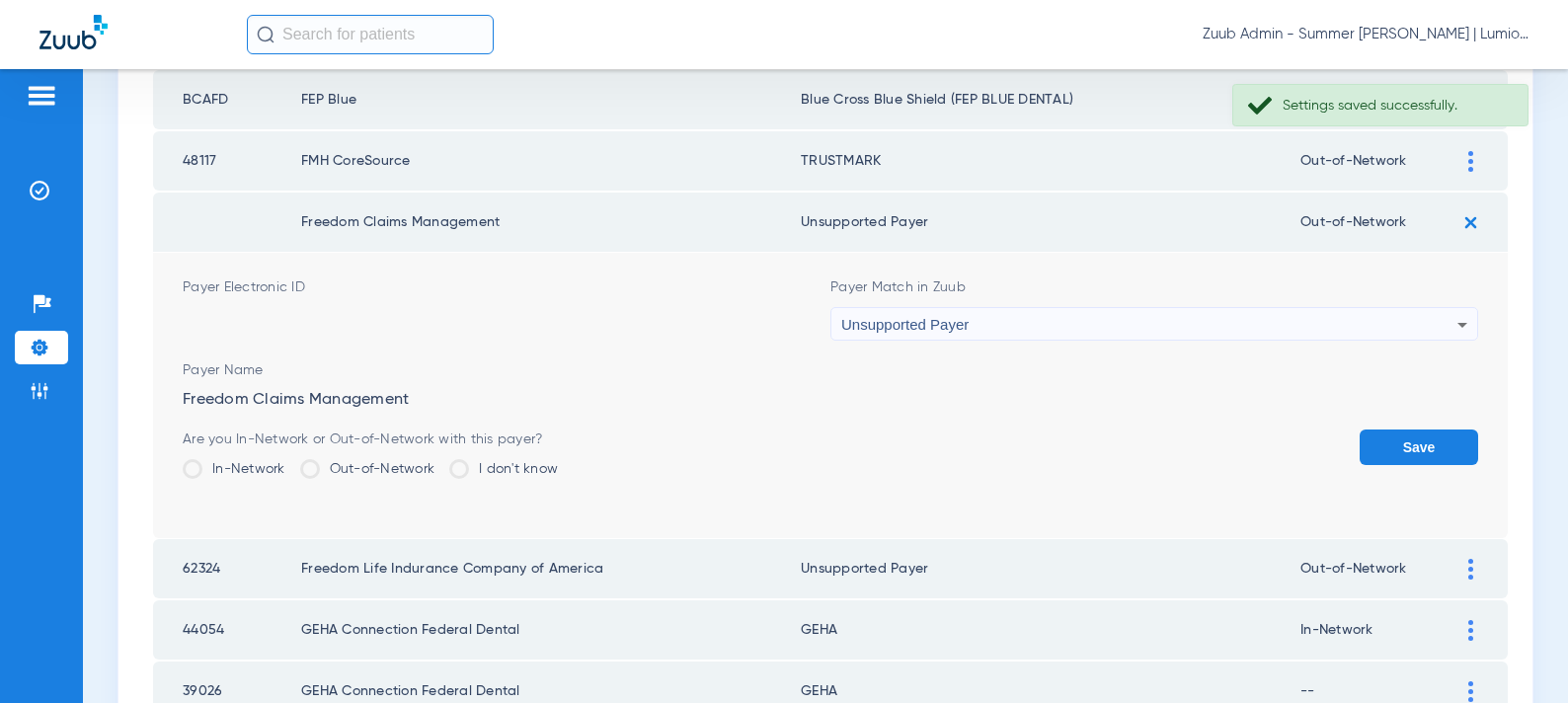
click at [1369, 449] on button "Save" at bounding box center [1418, 448] width 119 height 36
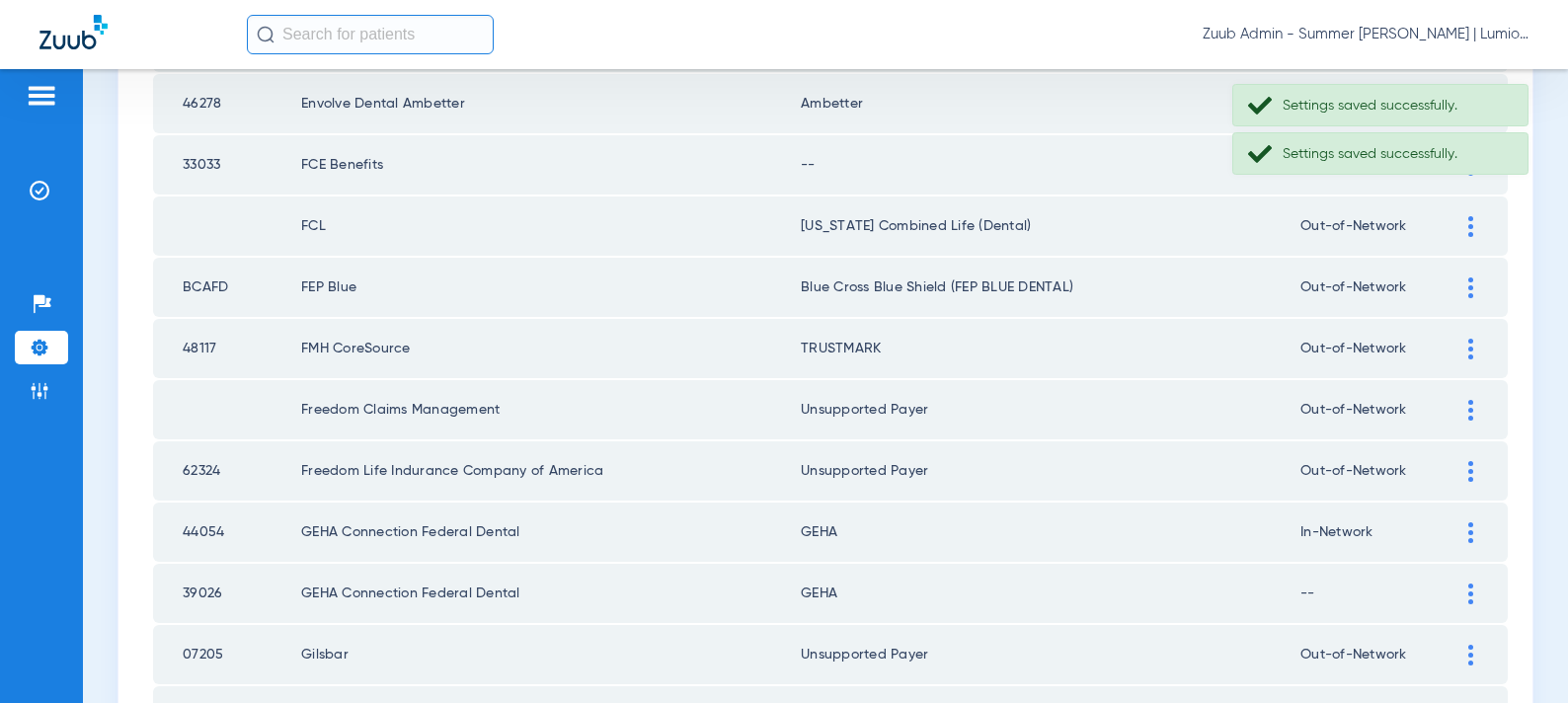
scroll to position [2038, 0]
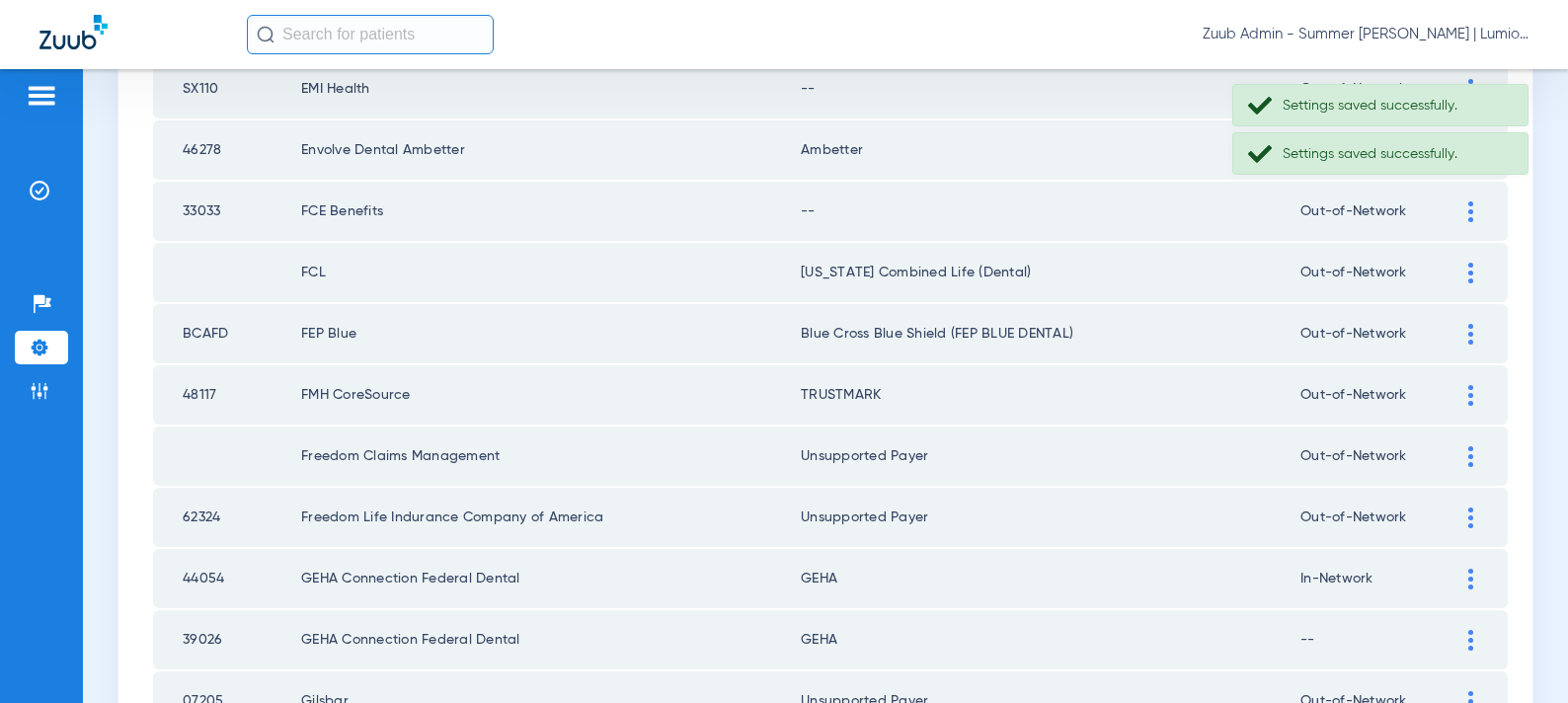
click at [1465, 207] on div at bounding box center [1470, 211] width 35 height 21
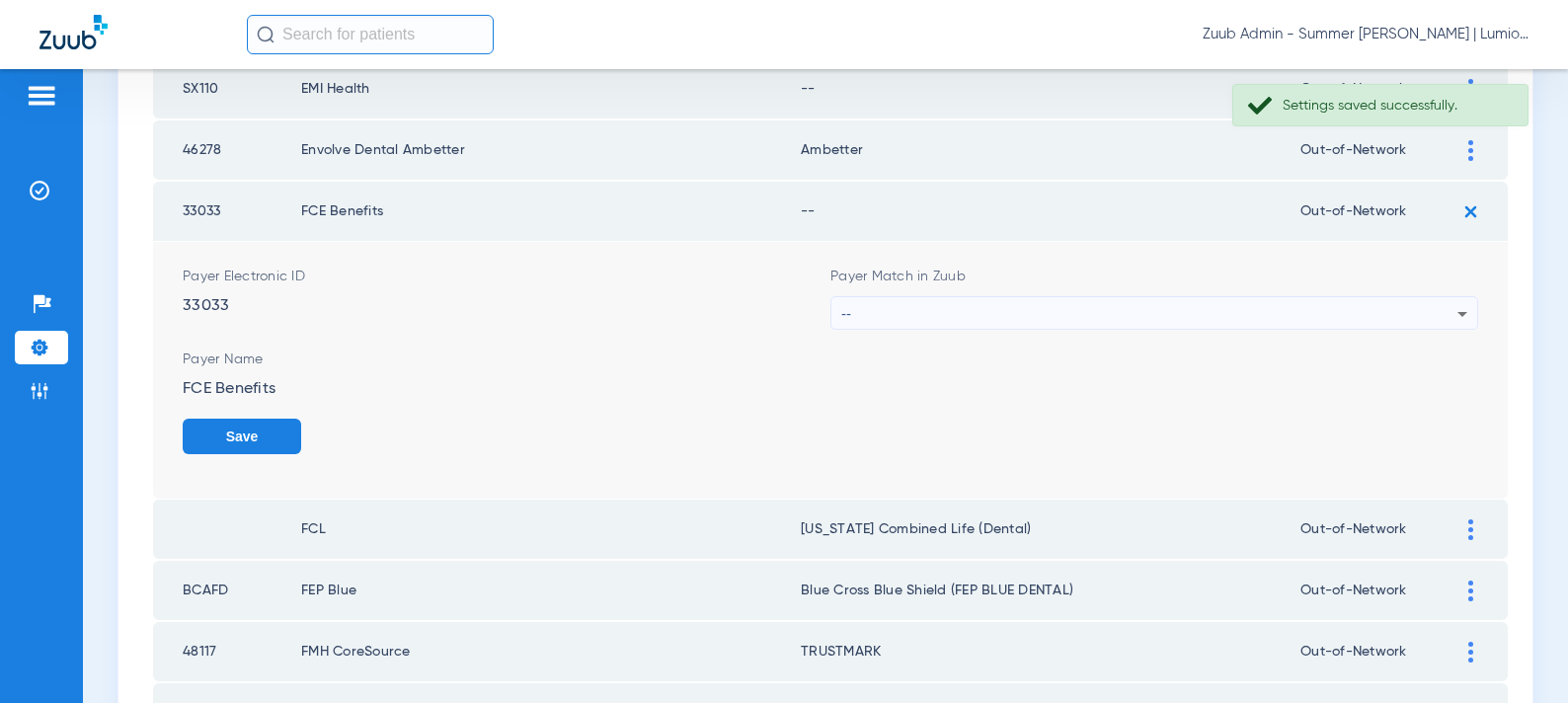
click at [1027, 304] on div "--" at bounding box center [1150, 314] width 616 height 34
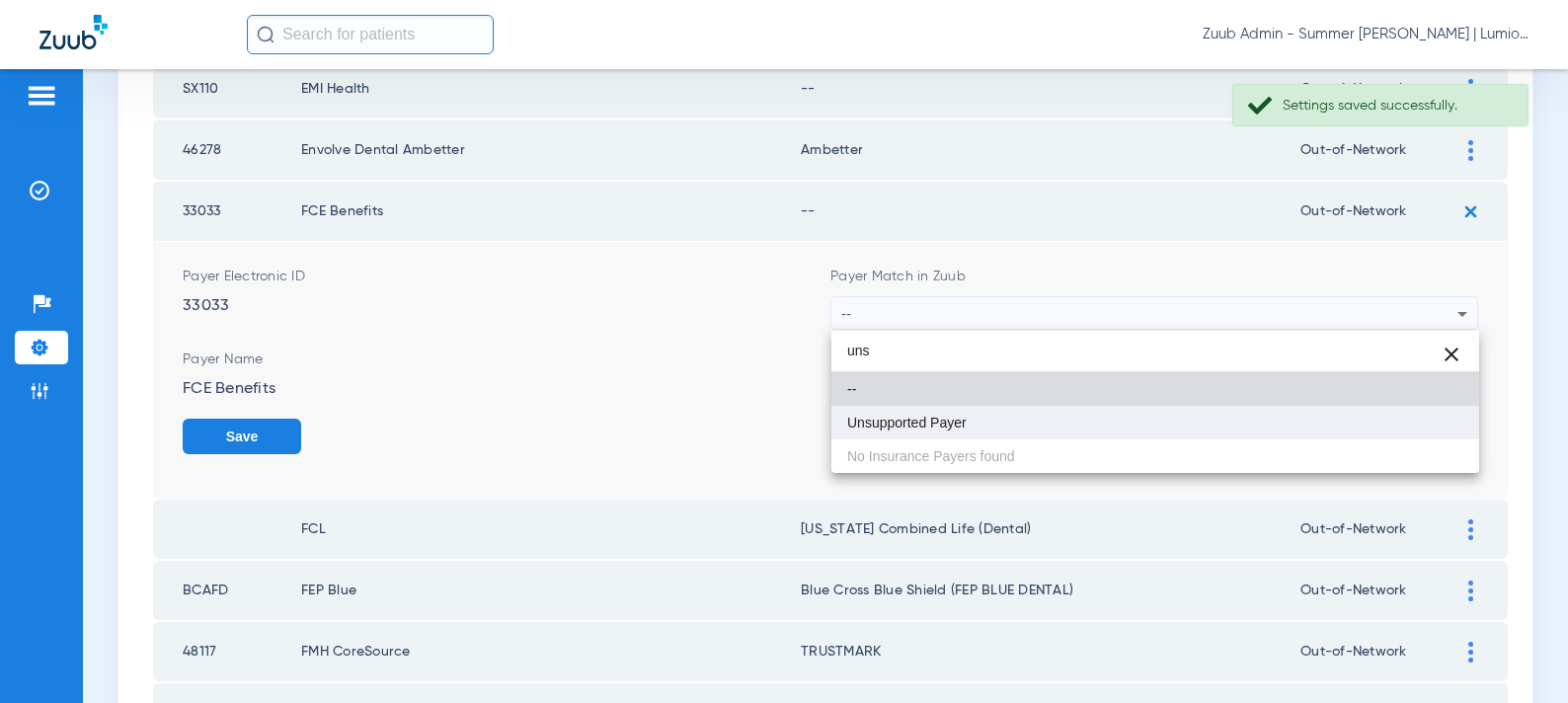
type input "uns"
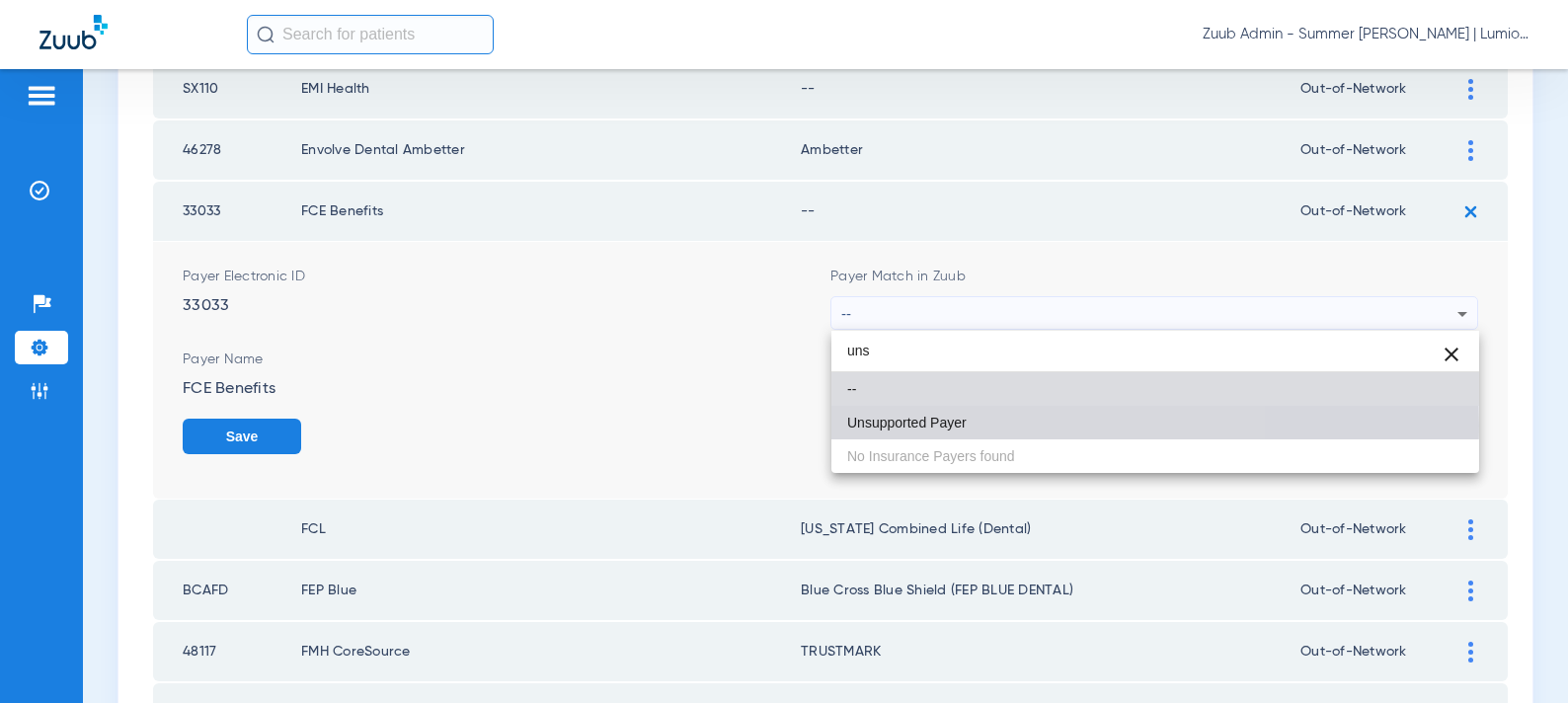
click at [995, 425] on mat-option "Unsupported Payer" at bounding box center [1156, 423] width 648 height 34
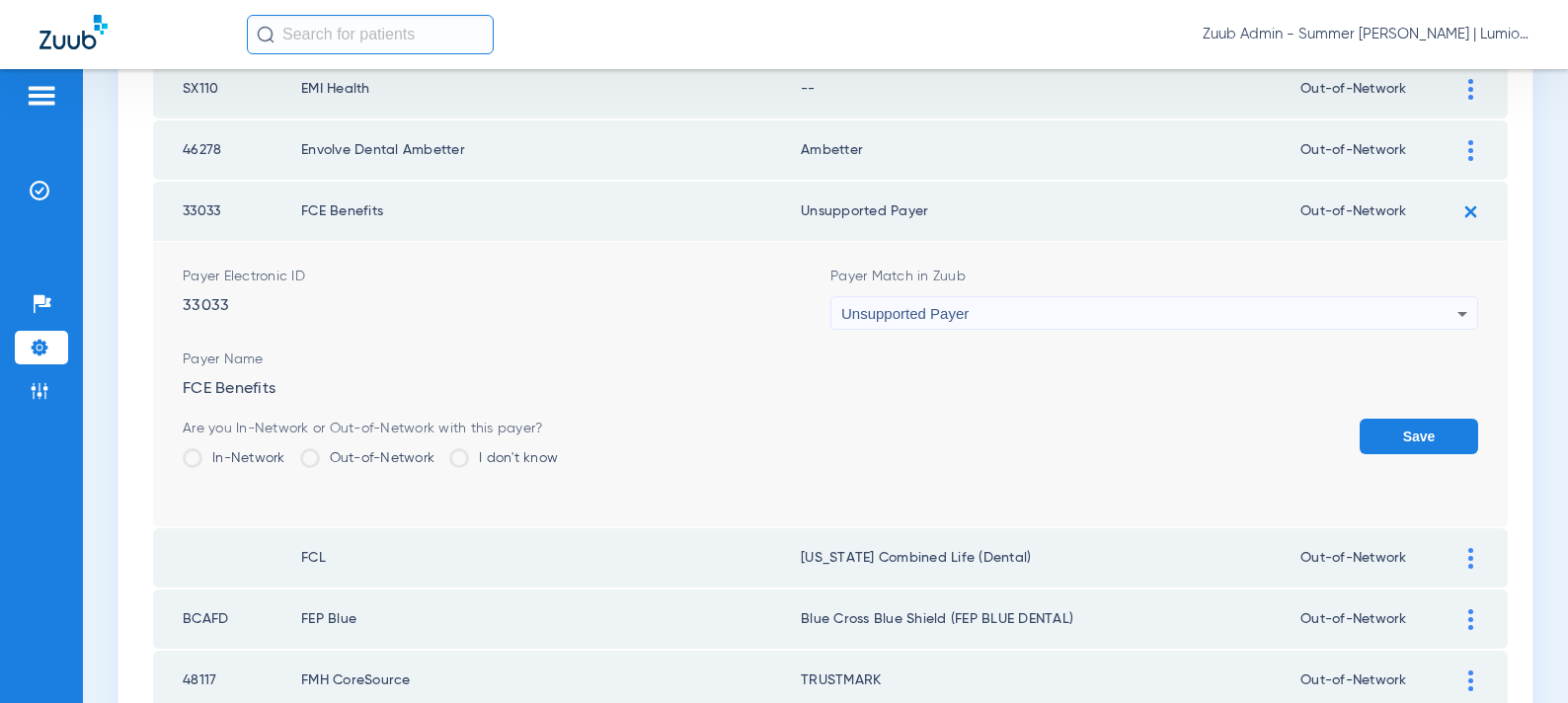
click at [1363, 446] on button "Save" at bounding box center [1418, 437] width 119 height 36
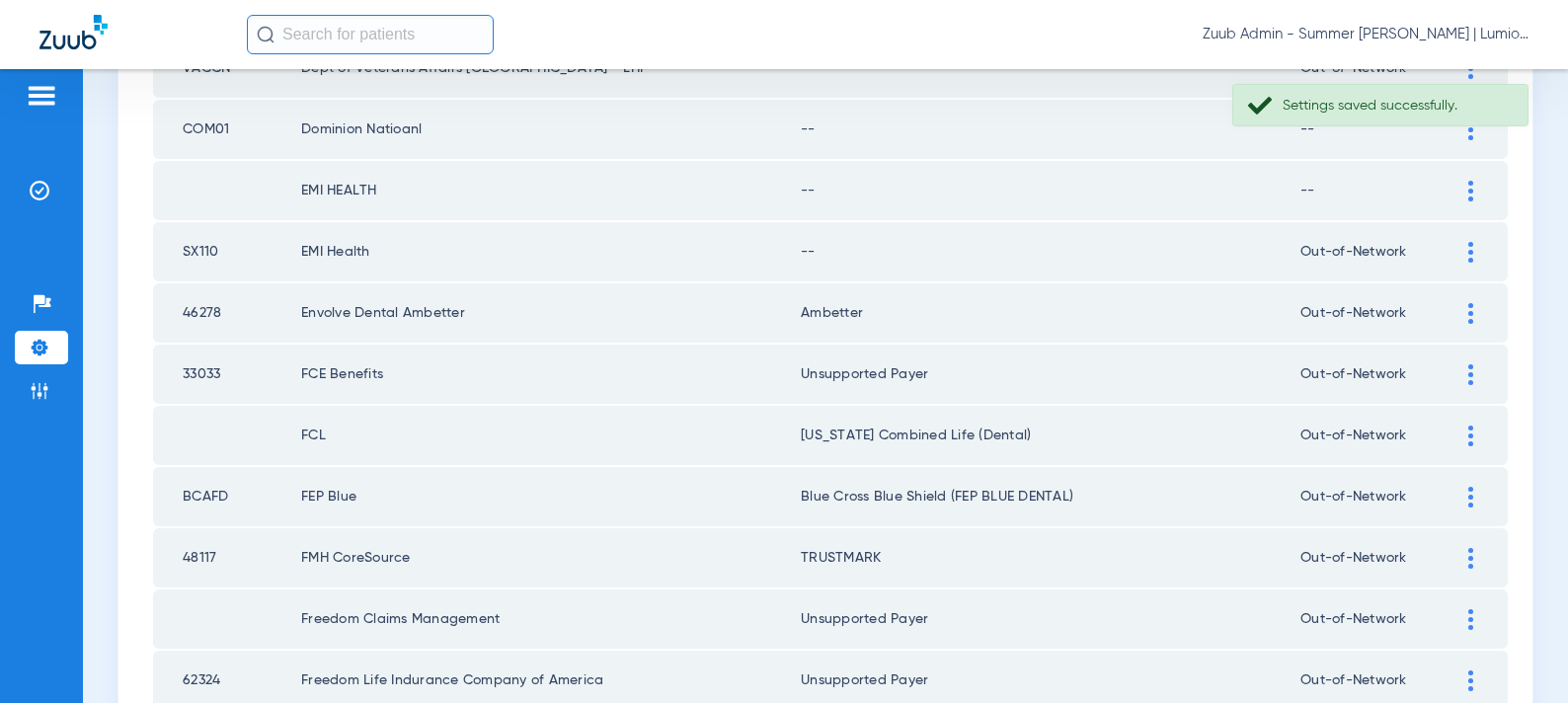
scroll to position [1859, 0]
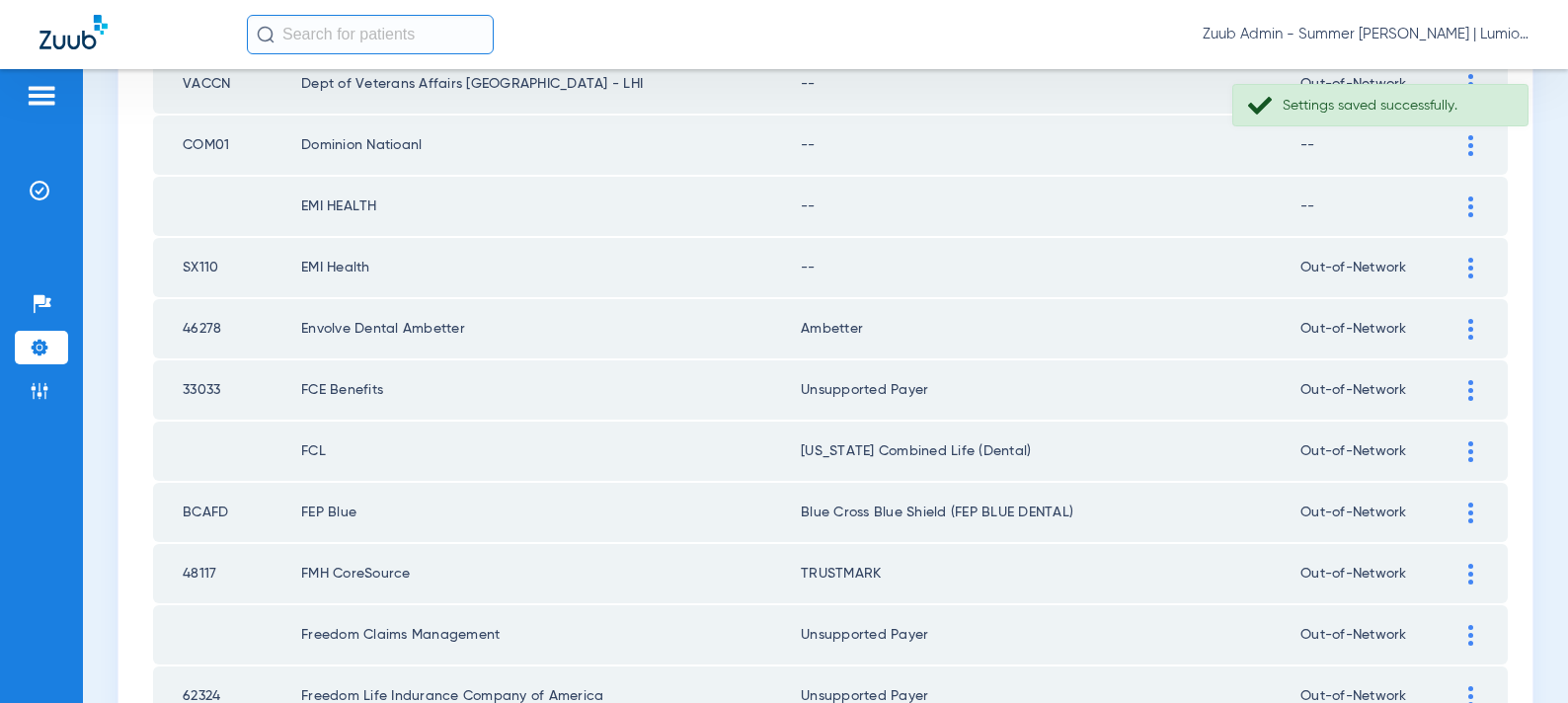
drag, startPoint x: 1461, startPoint y: 267, endPoint x: 1240, endPoint y: 289, distance: 222.1
click at [1459, 267] on div at bounding box center [1470, 267] width 35 height 21
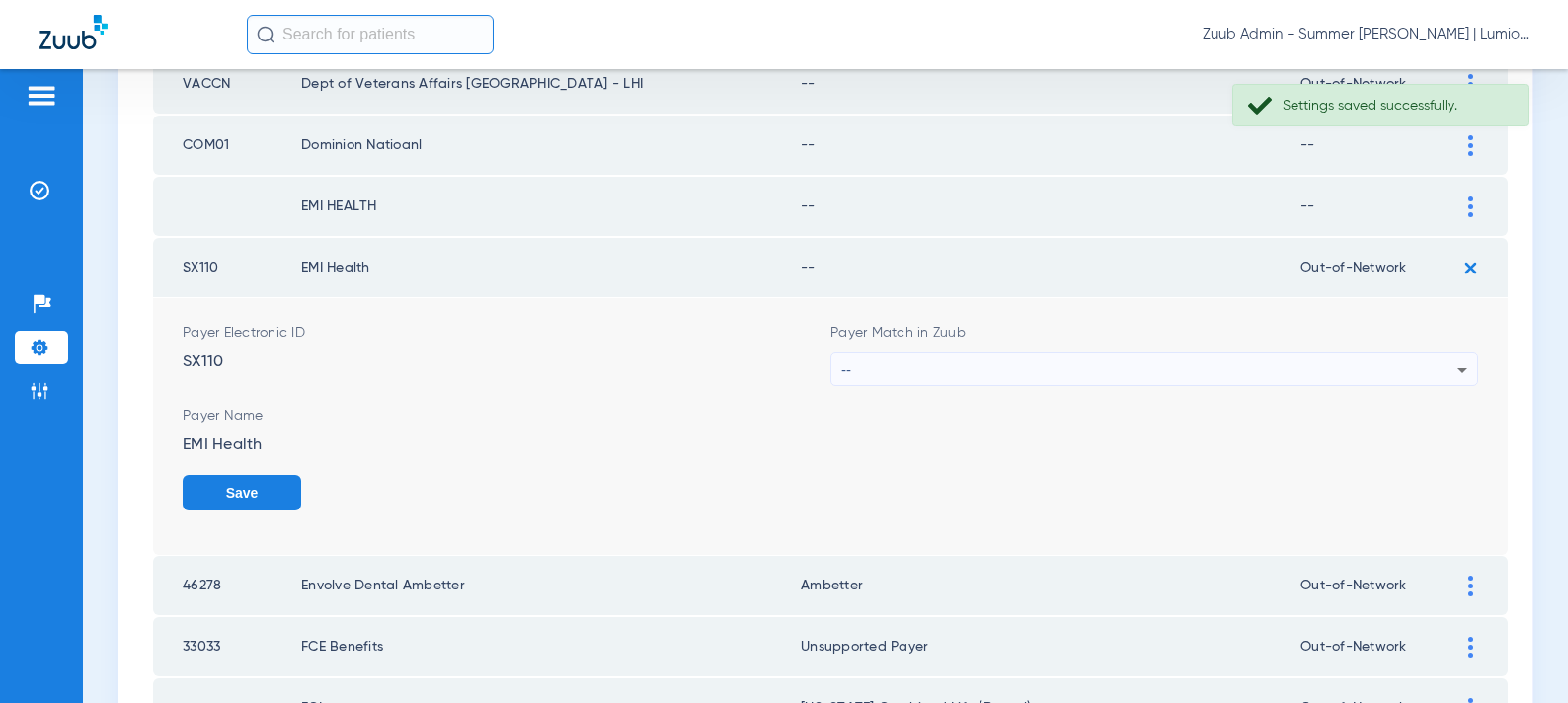
click at [1064, 367] on div "--" at bounding box center [1150, 370] width 616 height 34
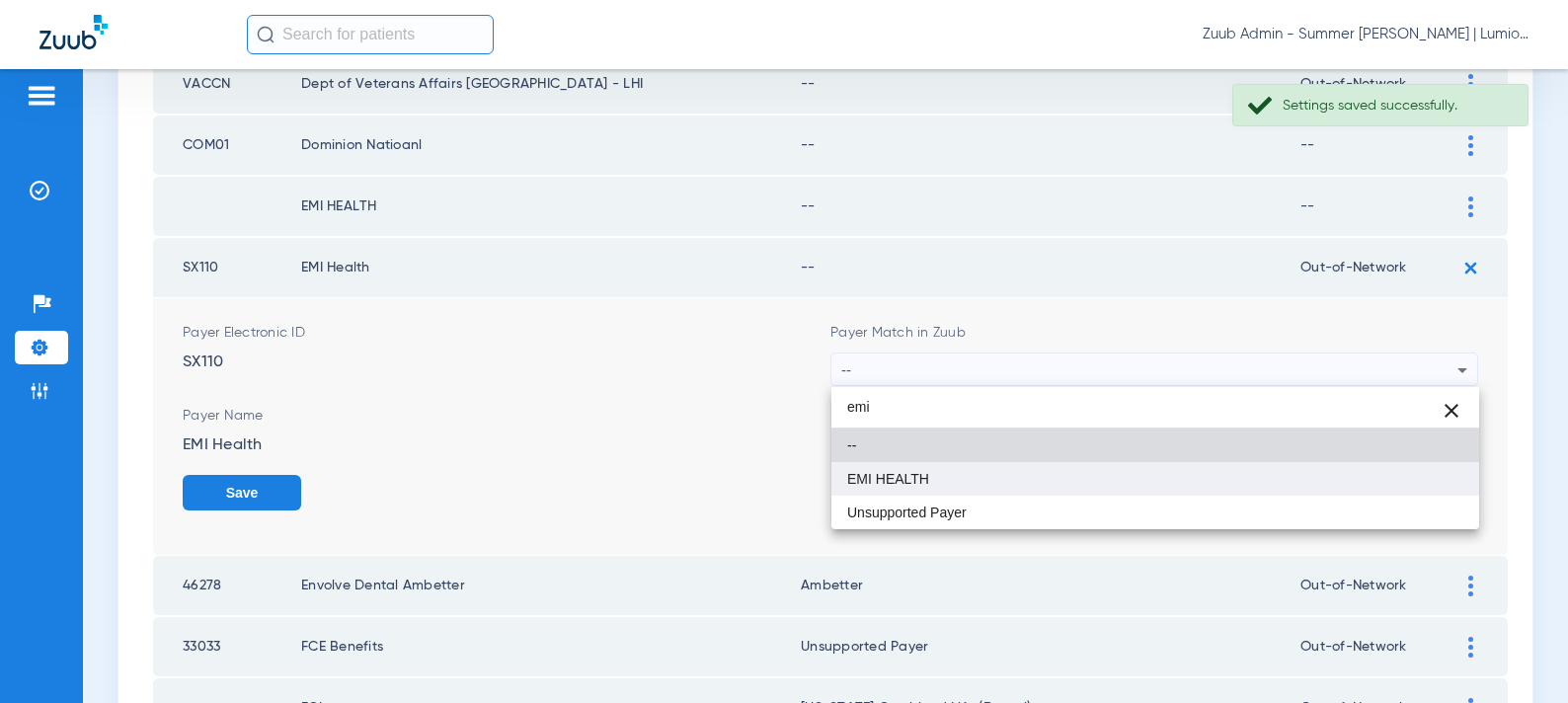
type input "emi"
click at [986, 479] on mat-option "EMI HEALTH" at bounding box center [1156, 479] width 648 height 34
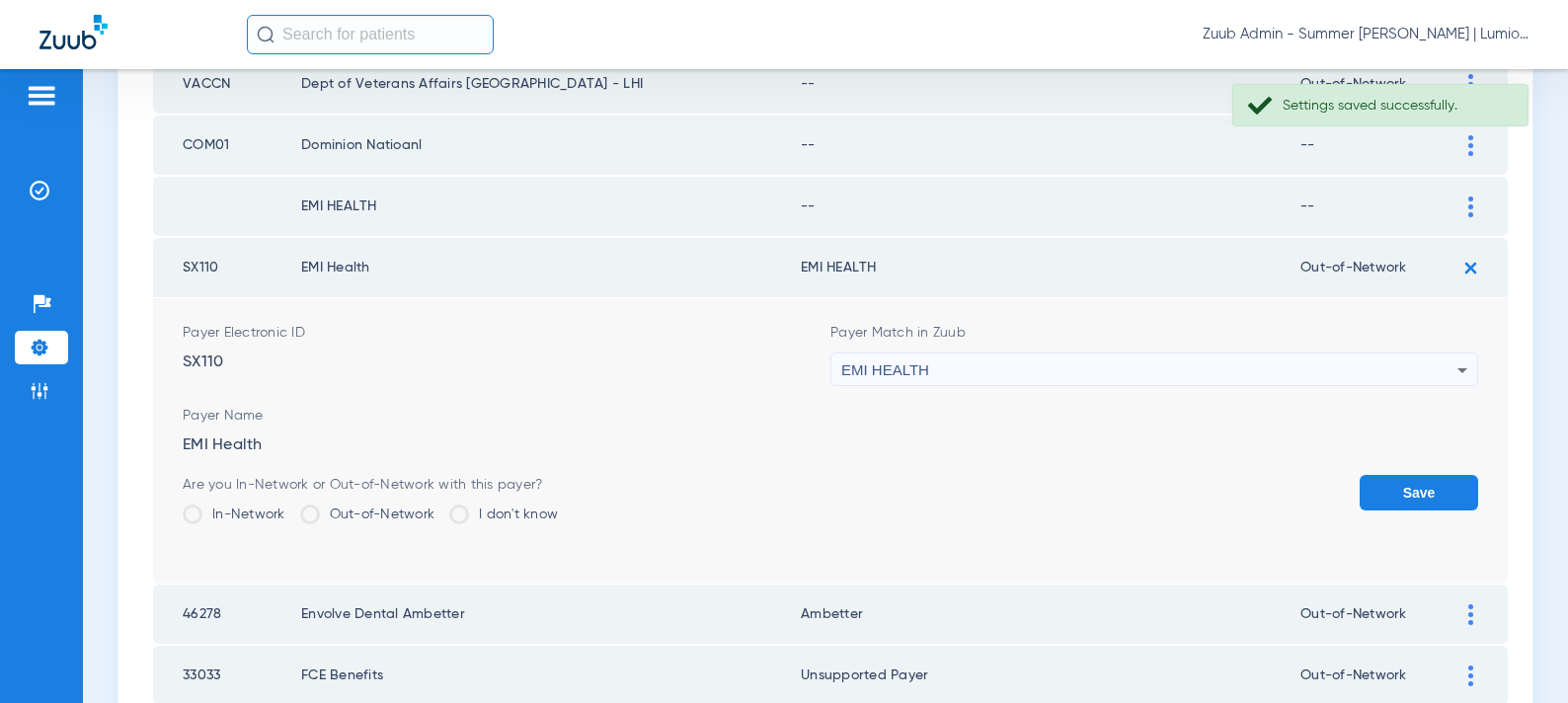
drag, startPoint x: 1421, startPoint y: 506, endPoint x: 1427, endPoint y: 489, distance: 18.0
click at [1421, 506] on button "Save" at bounding box center [1418, 493] width 119 height 36
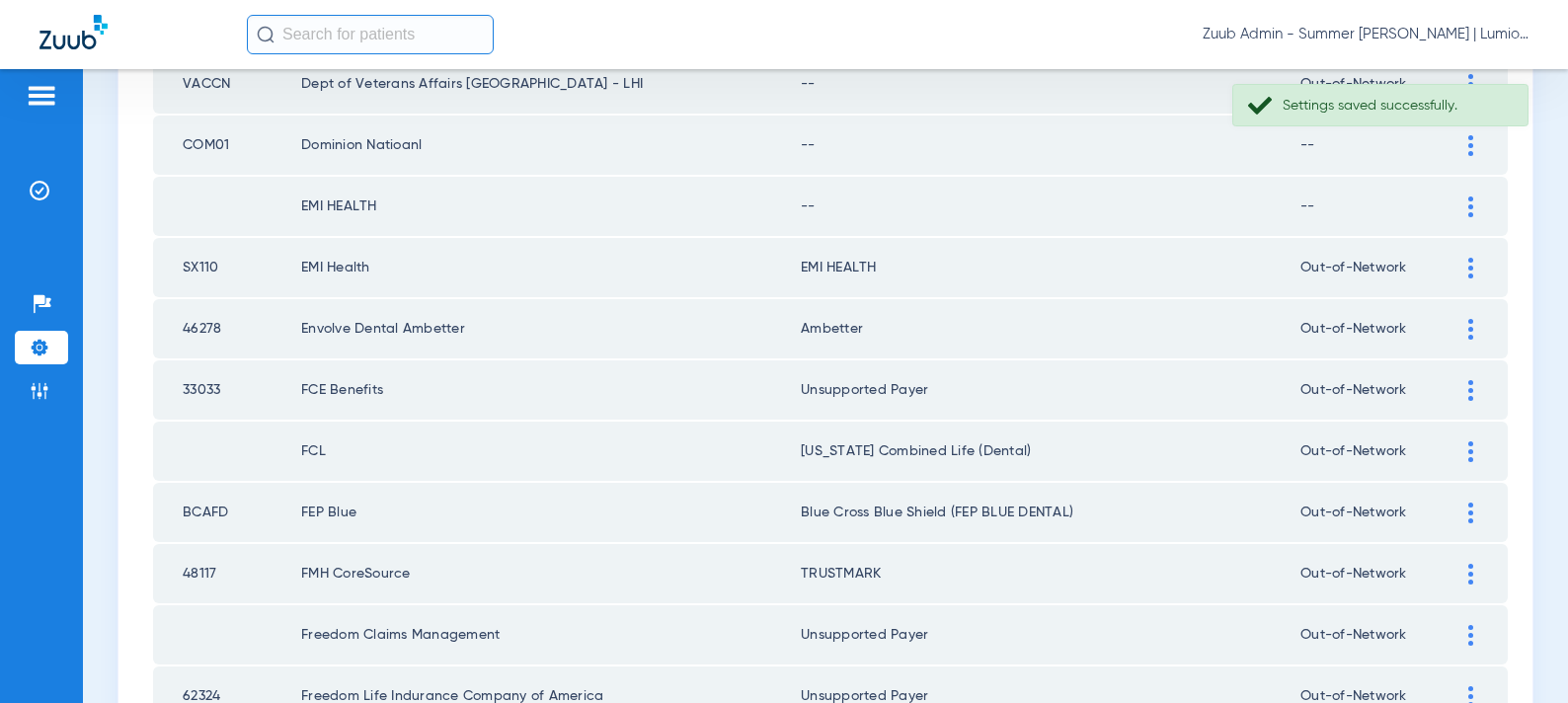
click at [1469, 204] on img at bounding box center [1470, 206] width 5 height 21
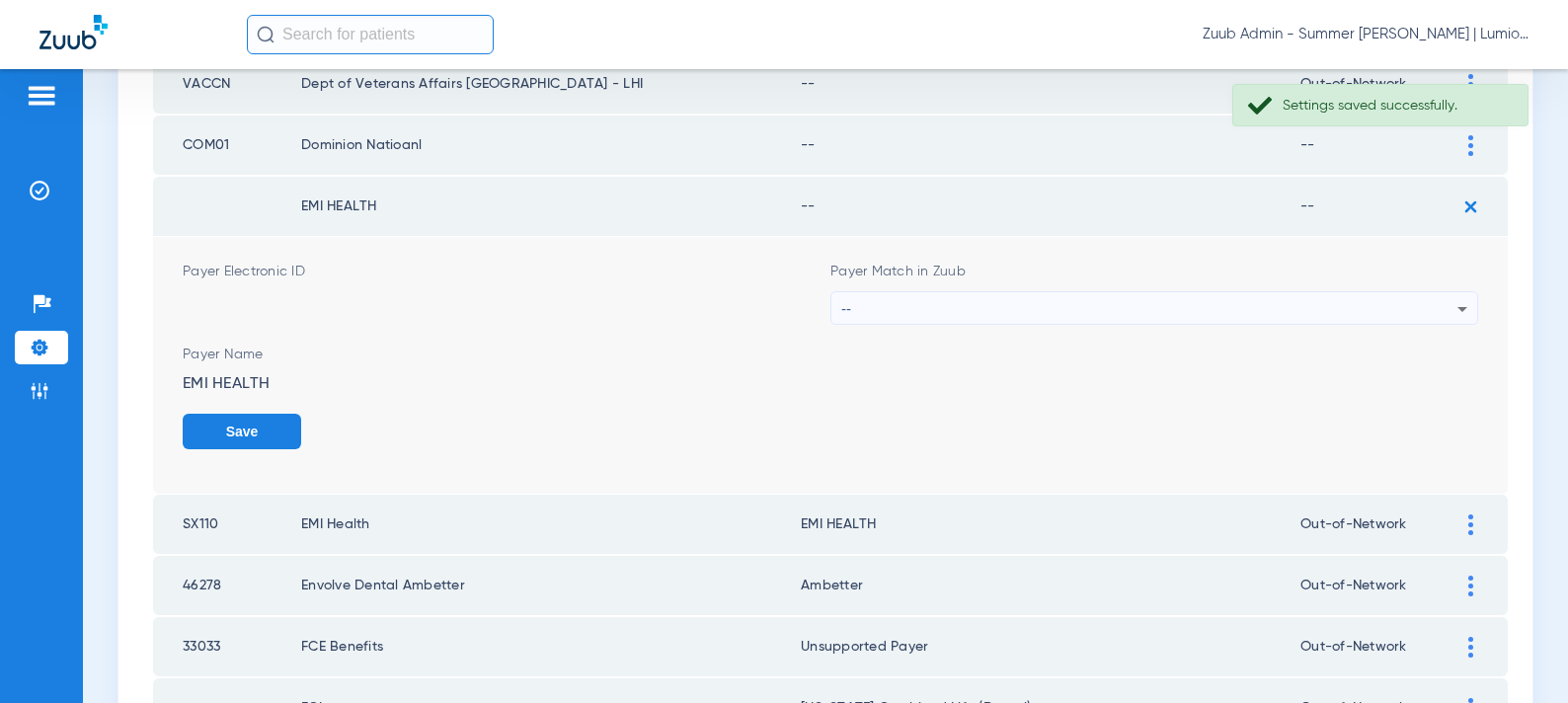
click at [1142, 298] on div "--" at bounding box center [1150, 309] width 616 height 34
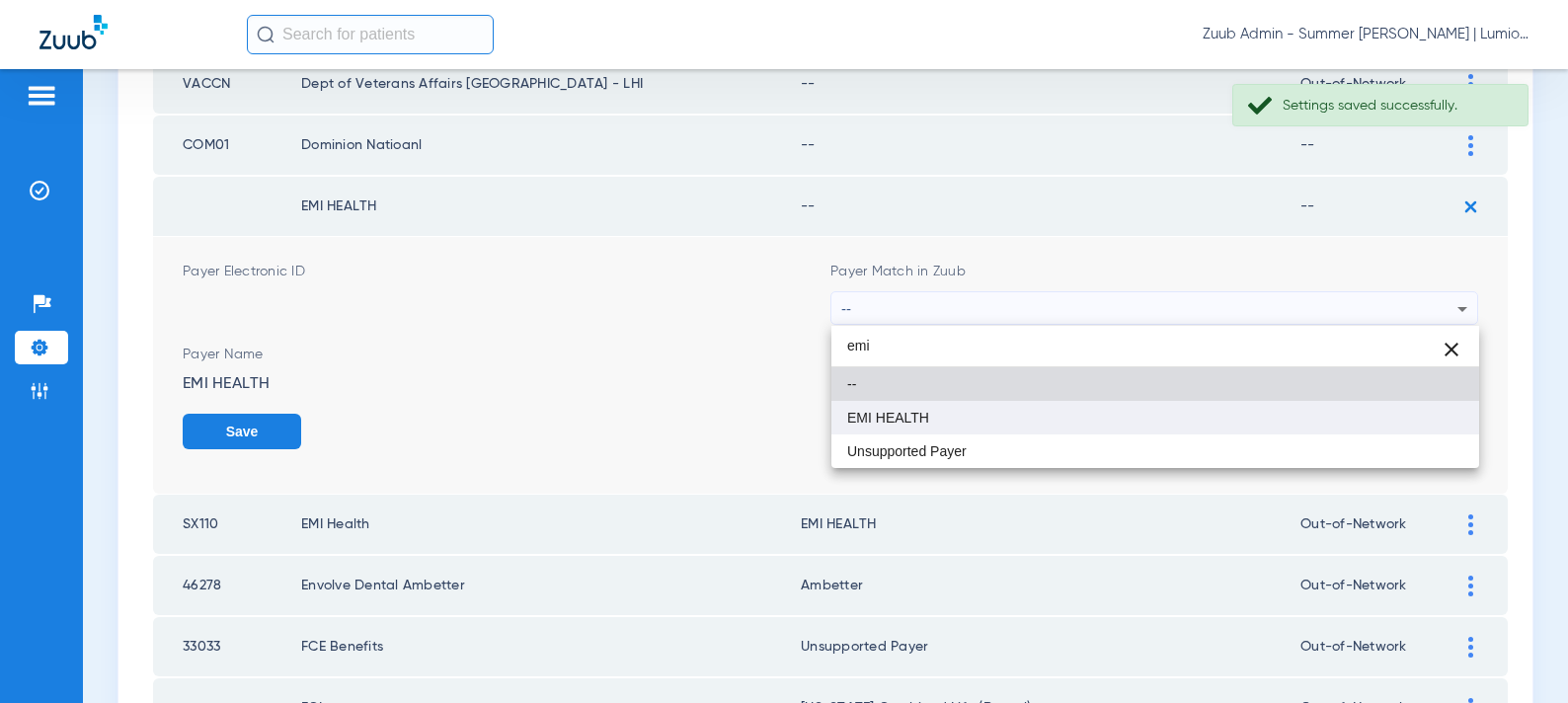
type input "emi"
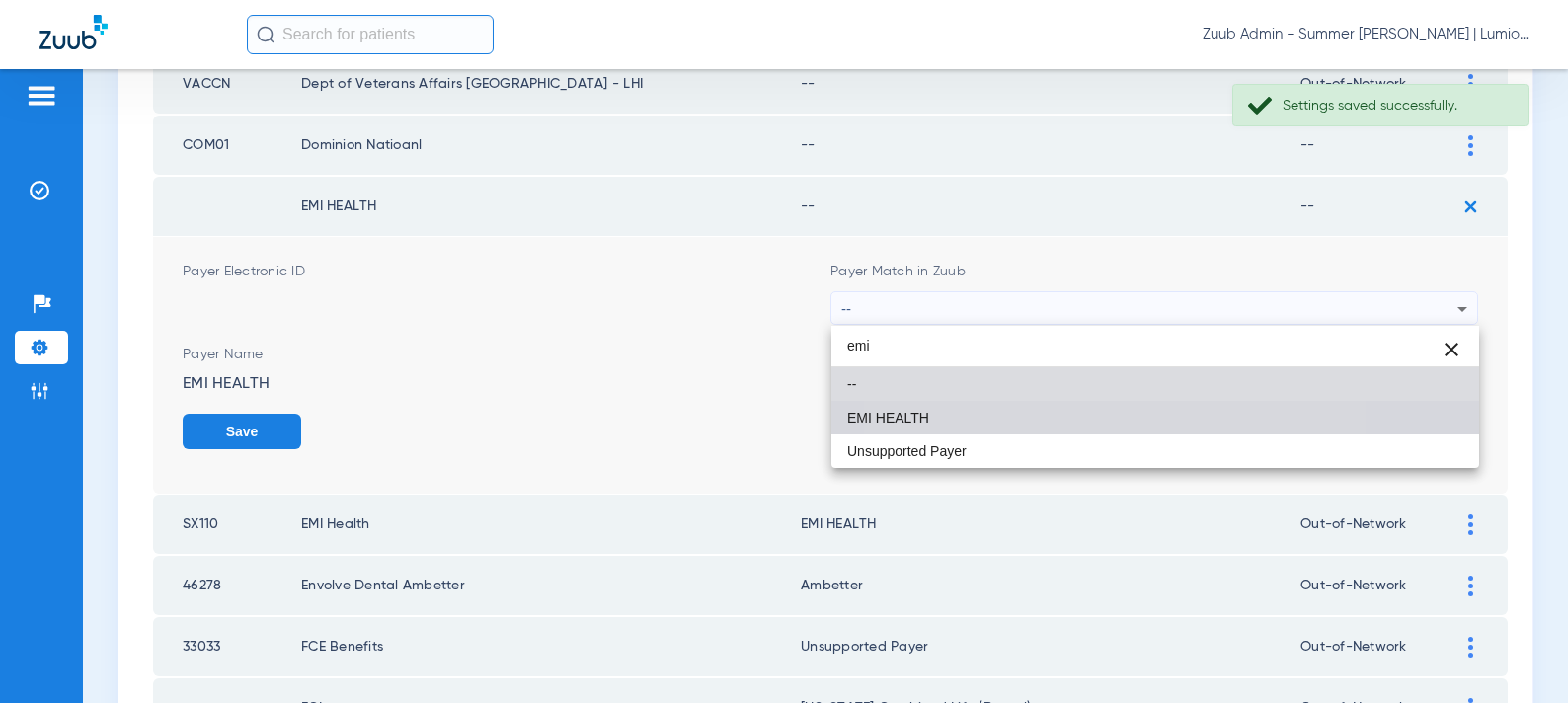
click at [1046, 422] on mat-option "EMI HEALTH" at bounding box center [1156, 418] width 648 height 34
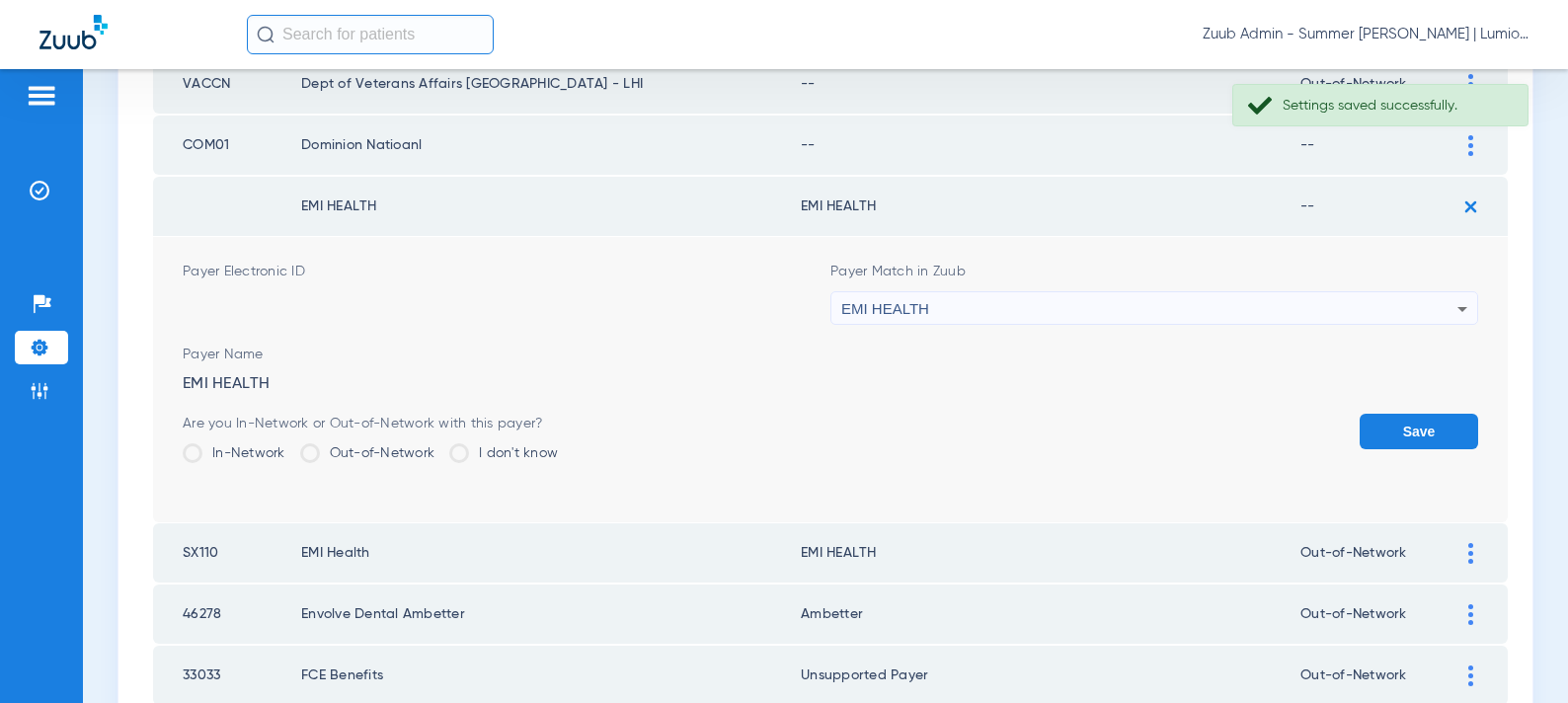
click at [1398, 443] on button "Save" at bounding box center [1418, 432] width 119 height 36
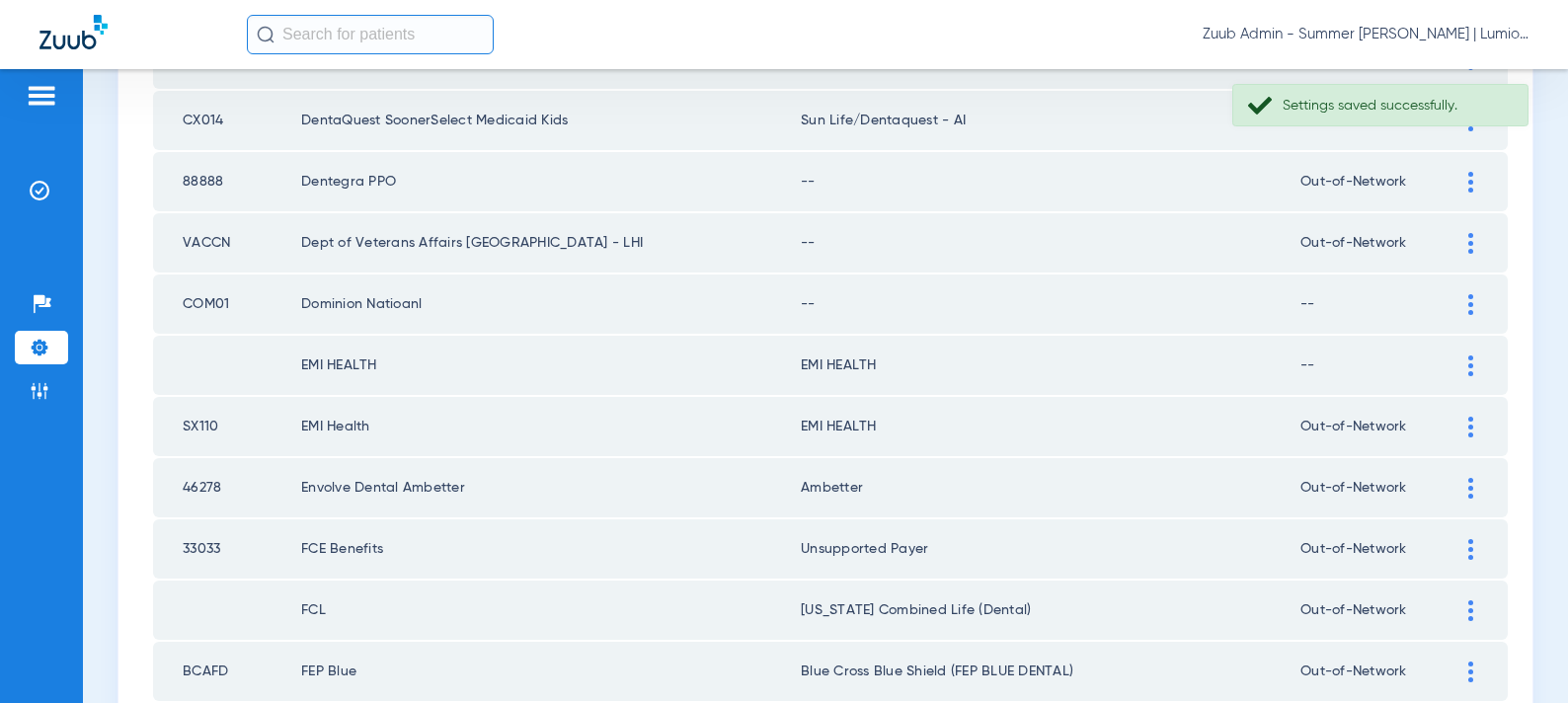
scroll to position [1689, 0]
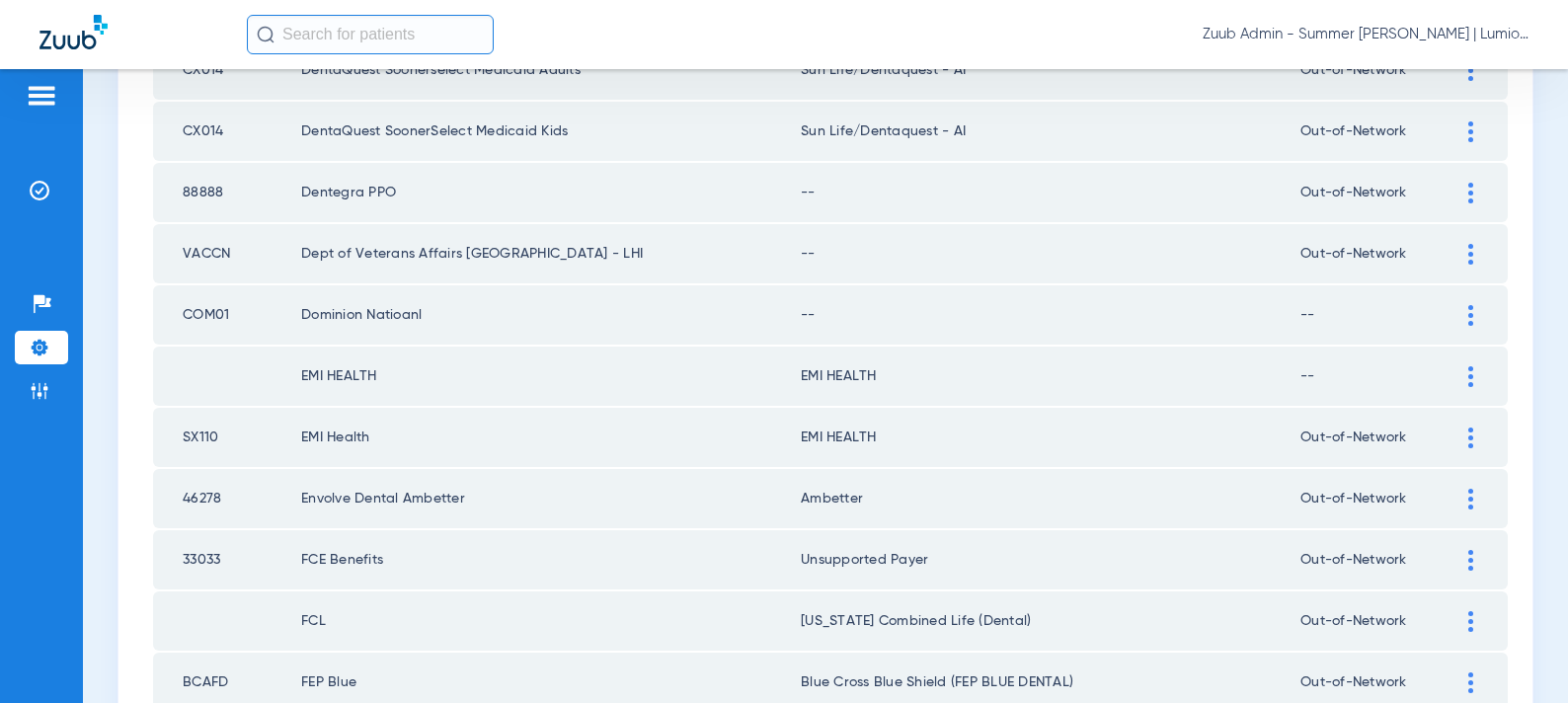
click at [1459, 313] on div at bounding box center [1470, 315] width 35 height 21
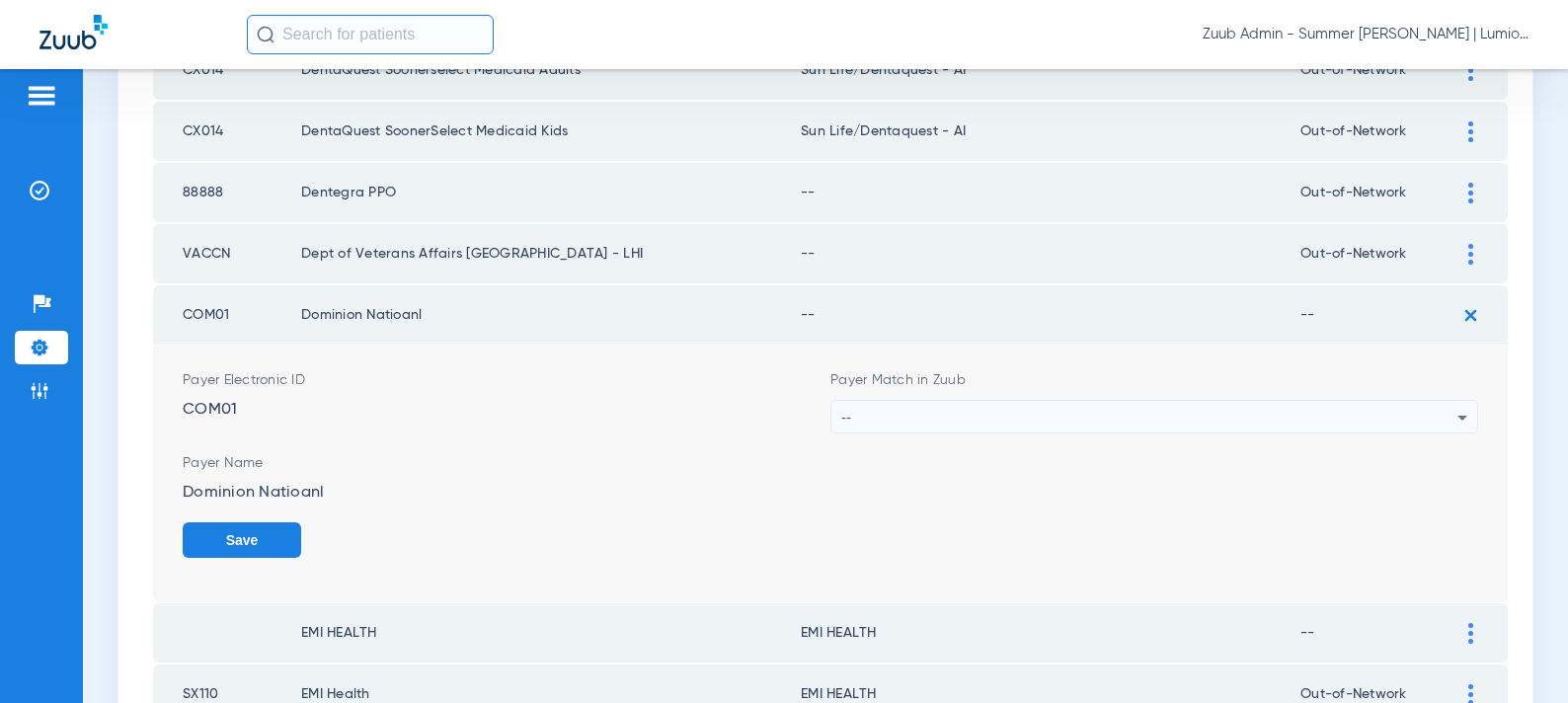
click at [1021, 418] on div "--" at bounding box center [1150, 418] width 616 height 34
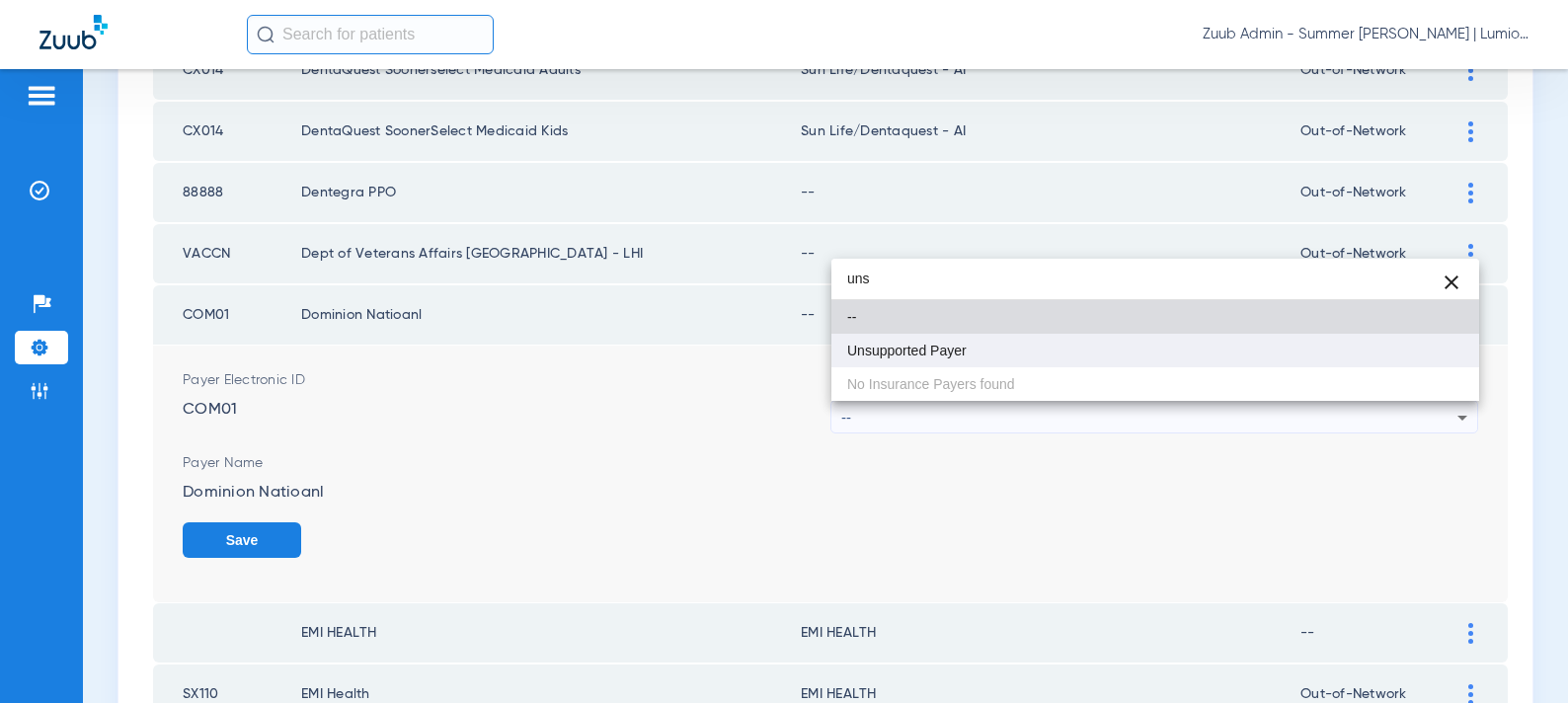
type input "uns"
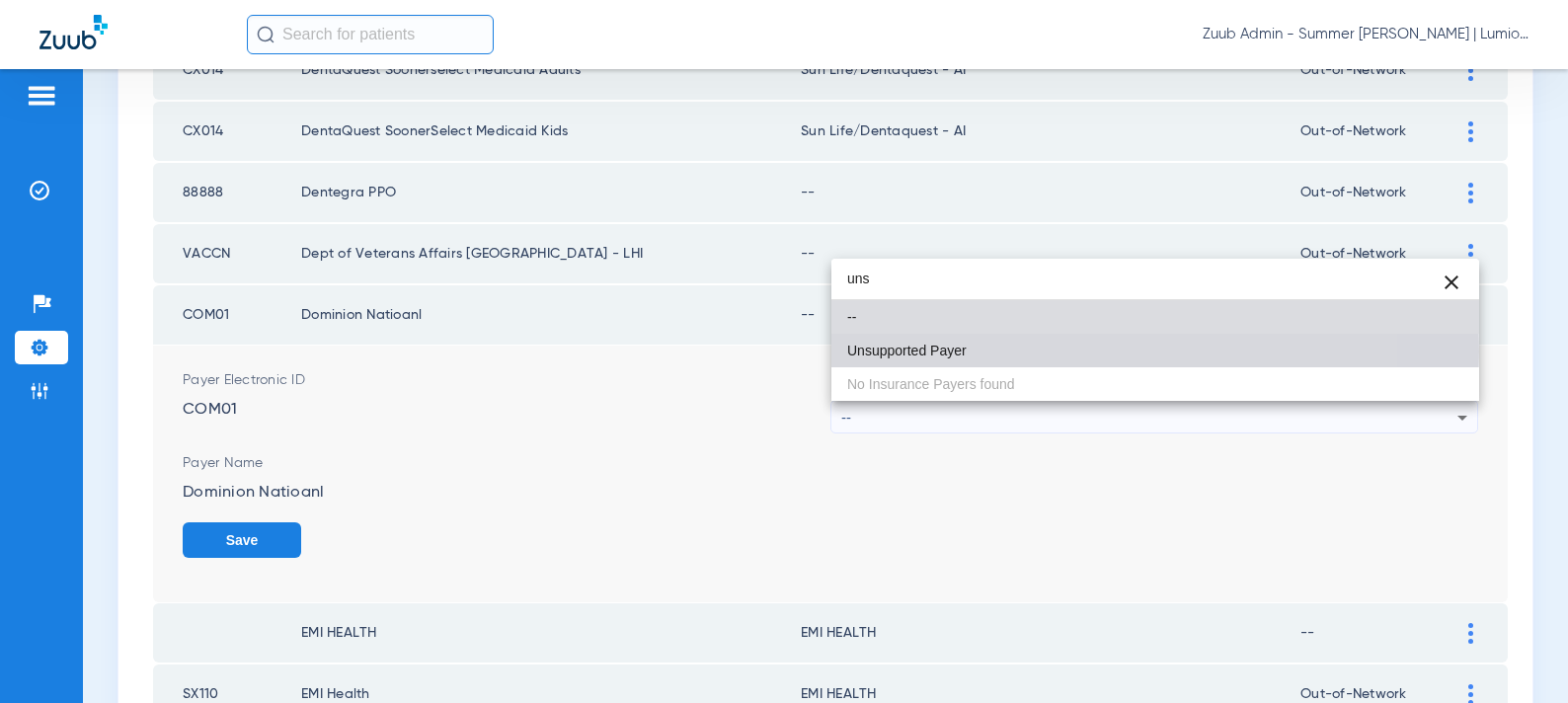
click at [937, 351] on span "Unsupported Payer" at bounding box center [908, 351] width 120 height 14
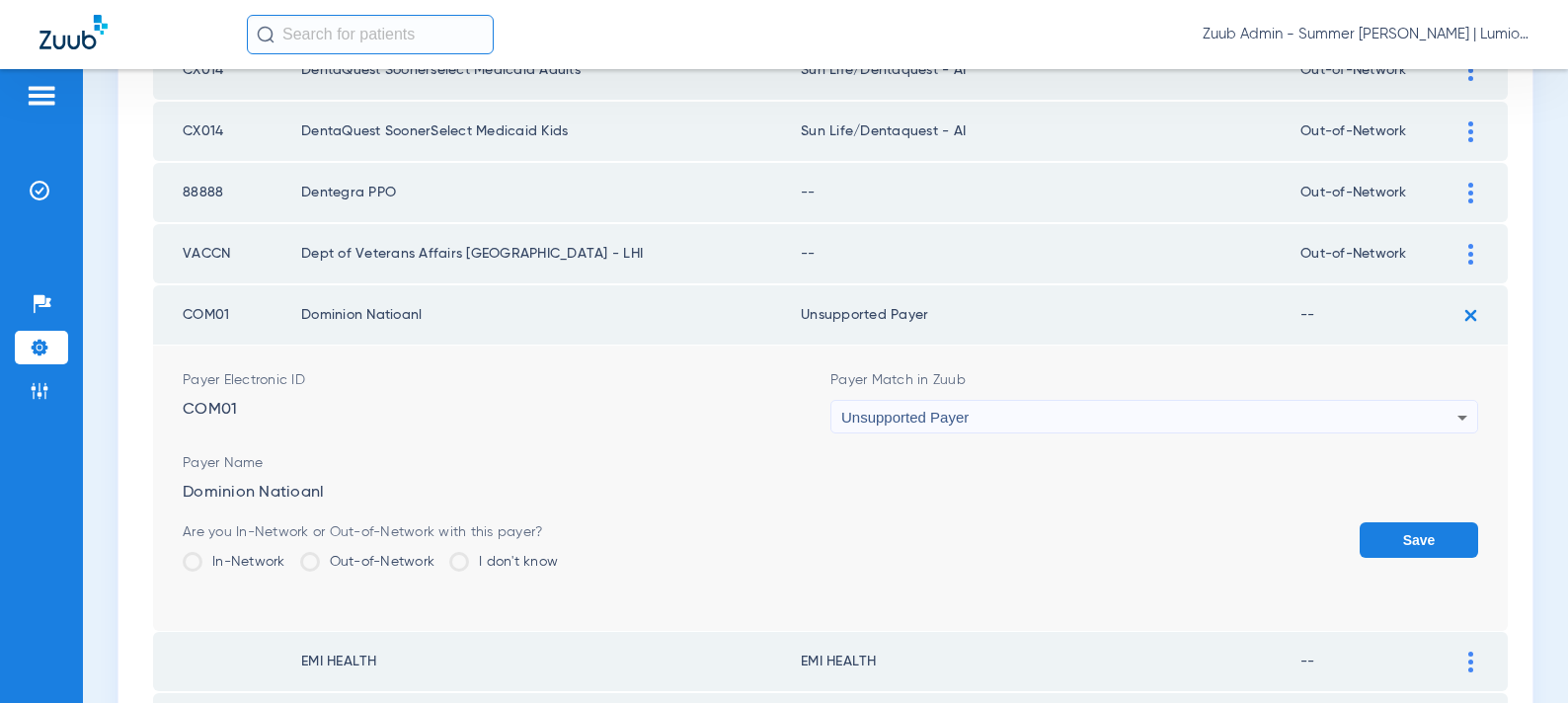
drag, startPoint x: 1395, startPoint y: 541, endPoint x: 1425, endPoint y: 332, distance: 211.1
click at [1395, 541] on button "Save" at bounding box center [1418, 540] width 119 height 36
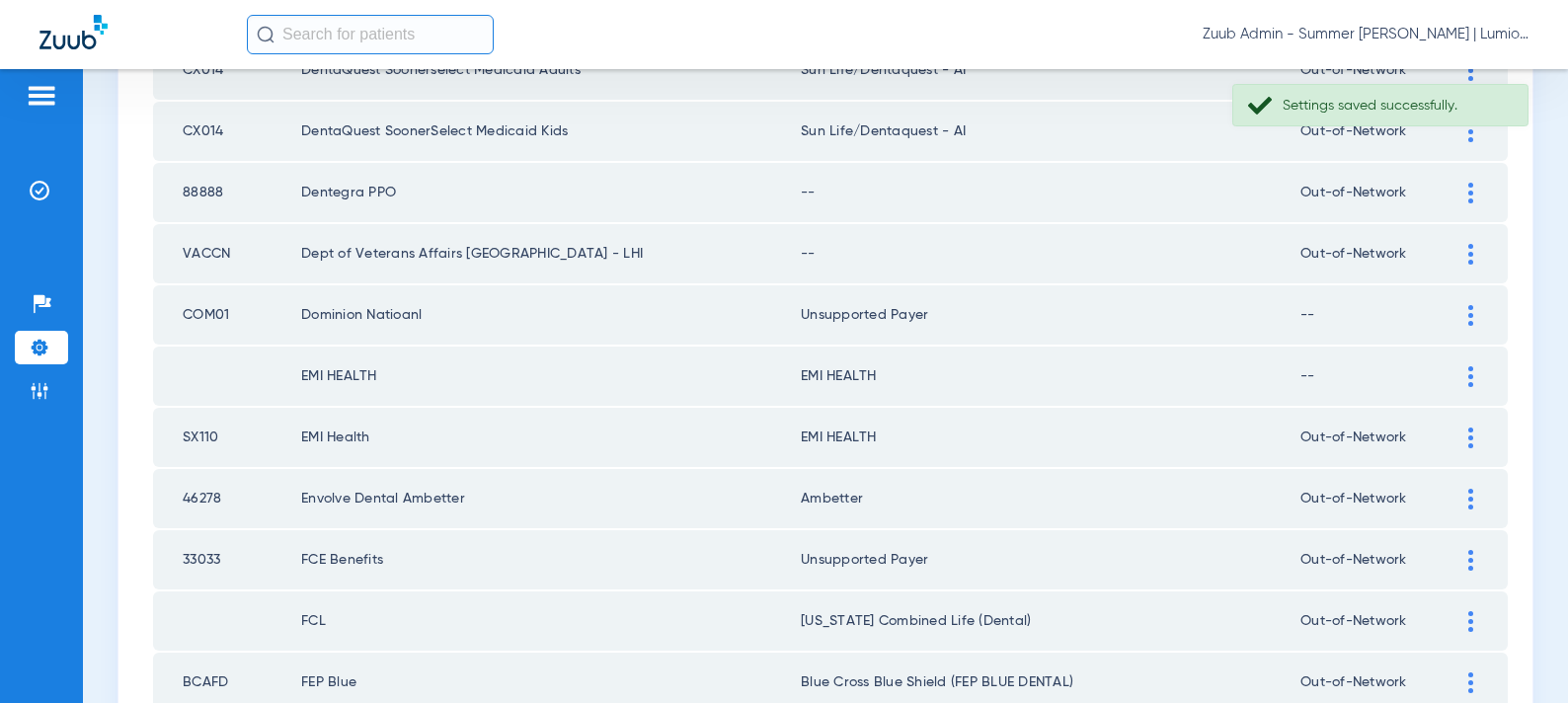
click at [1464, 255] on div at bounding box center [1470, 254] width 35 height 21
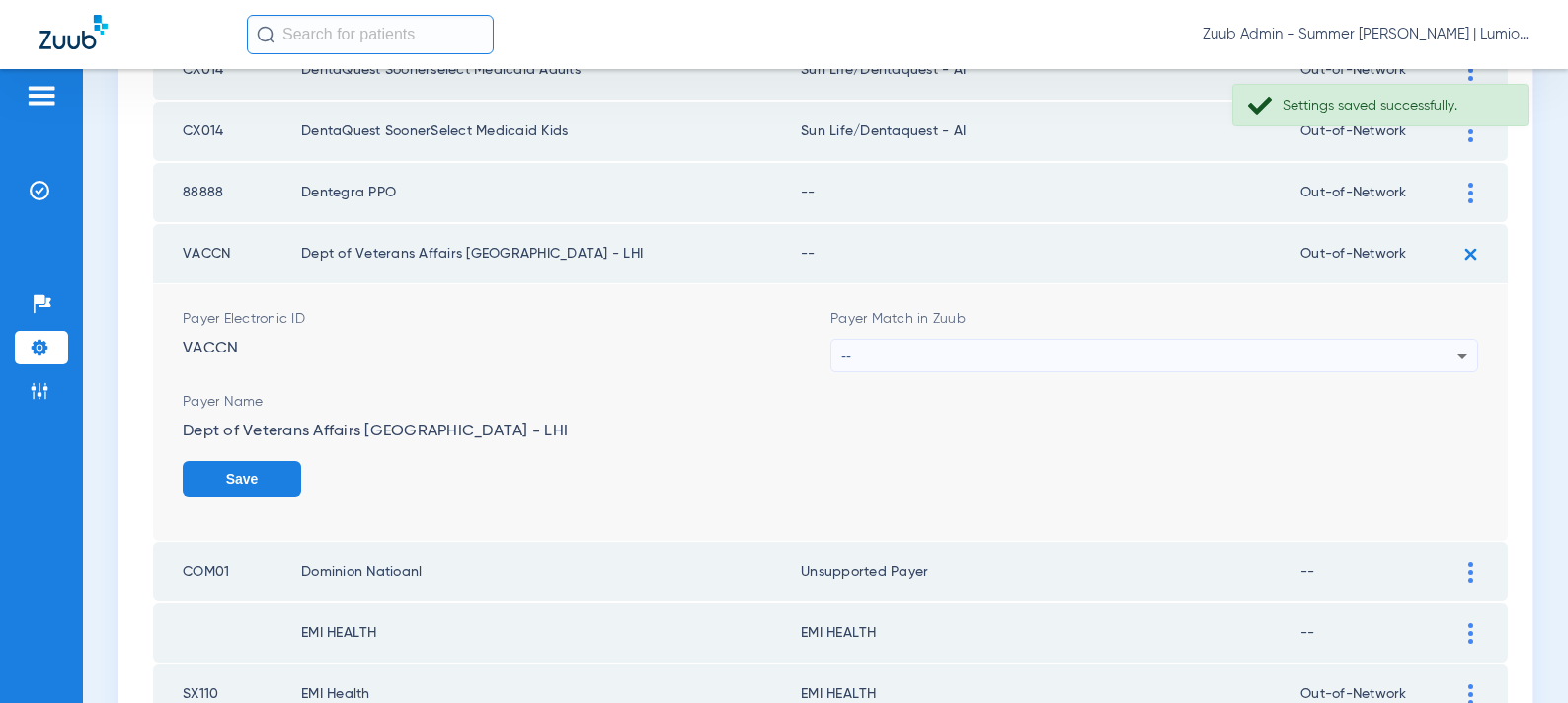
click at [1042, 347] on div "--" at bounding box center [1150, 357] width 616 height 34
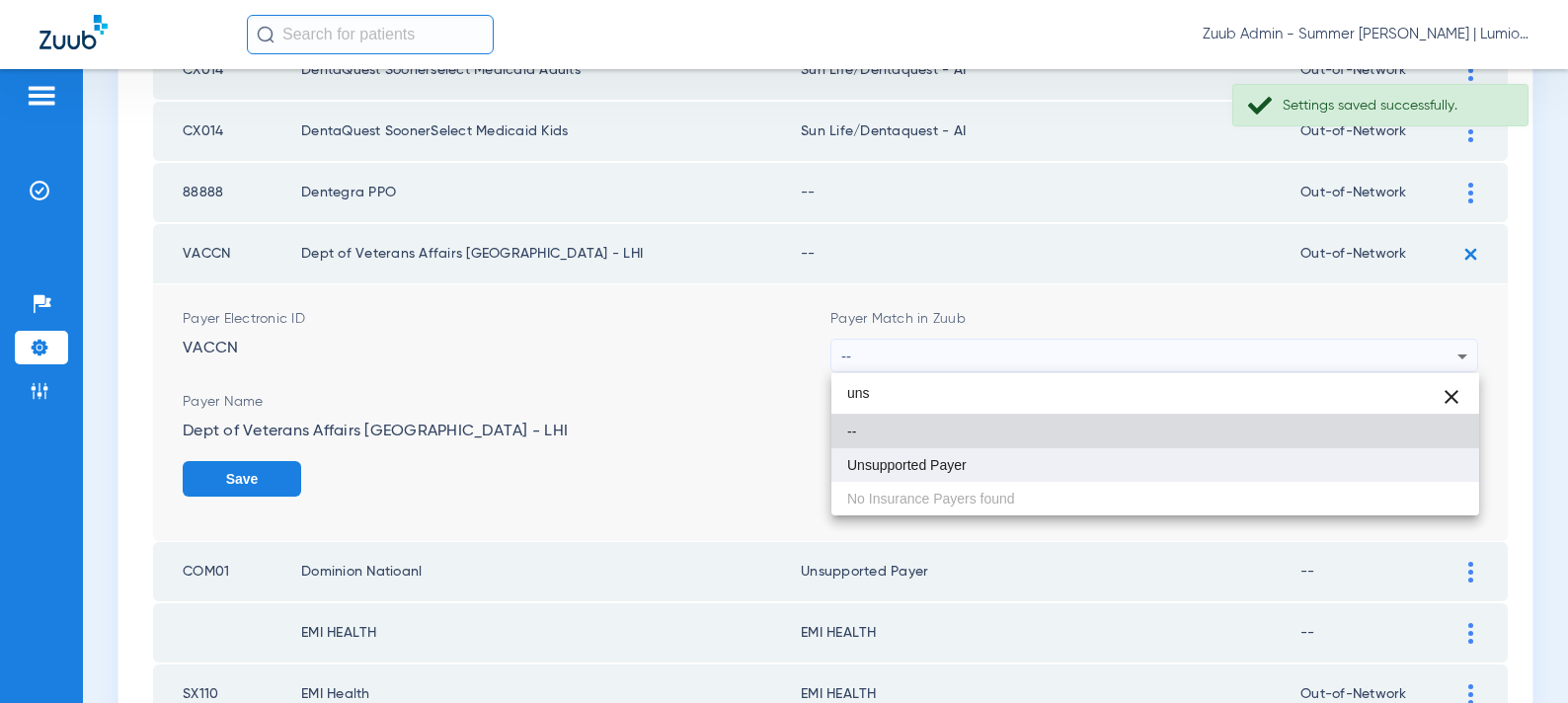
type input "uns"
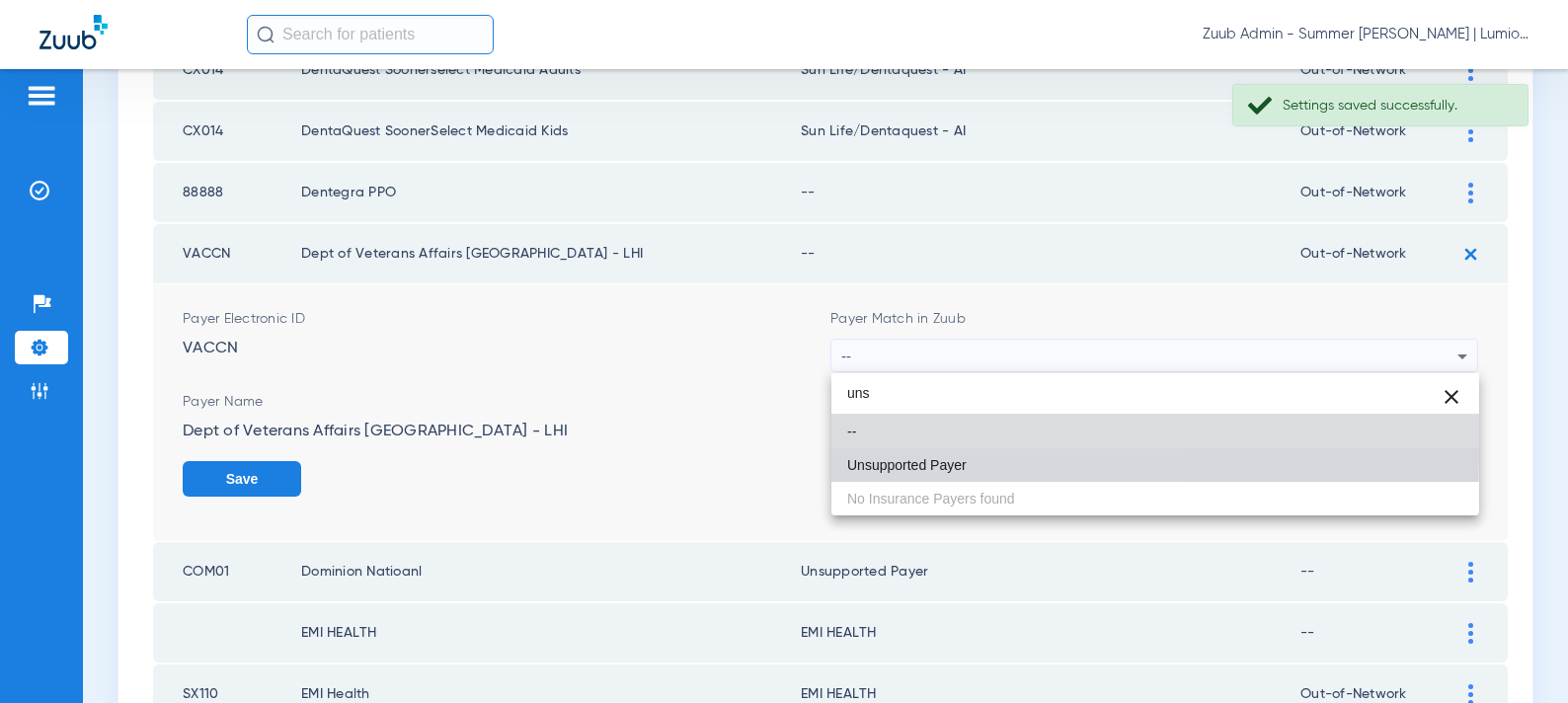
click at [958, 460] on span "Unsupported Payer" at bounding box center [908, 465] width 120 height 14
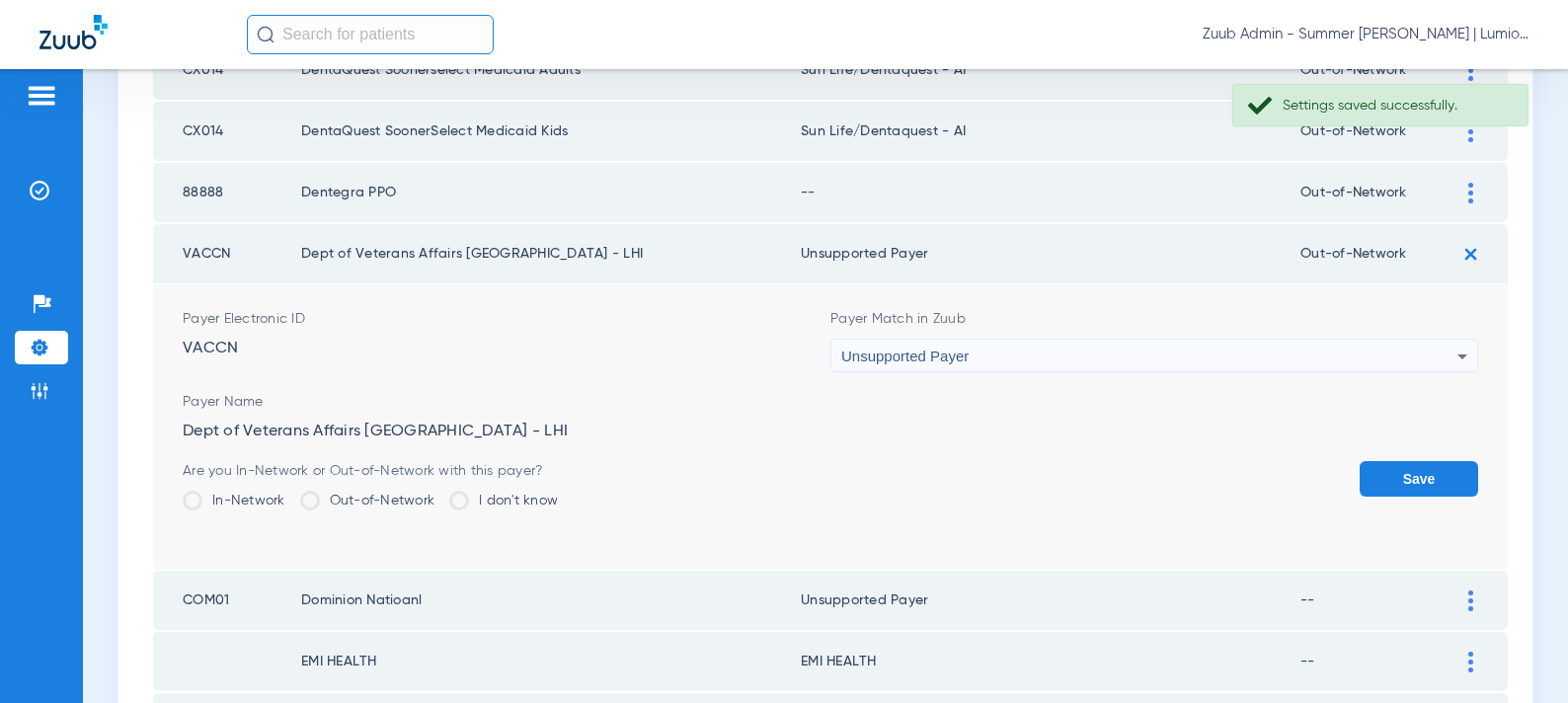
click at [1407, 466] on button "Save" at bounding box center [1418, 479] width 119 height 36
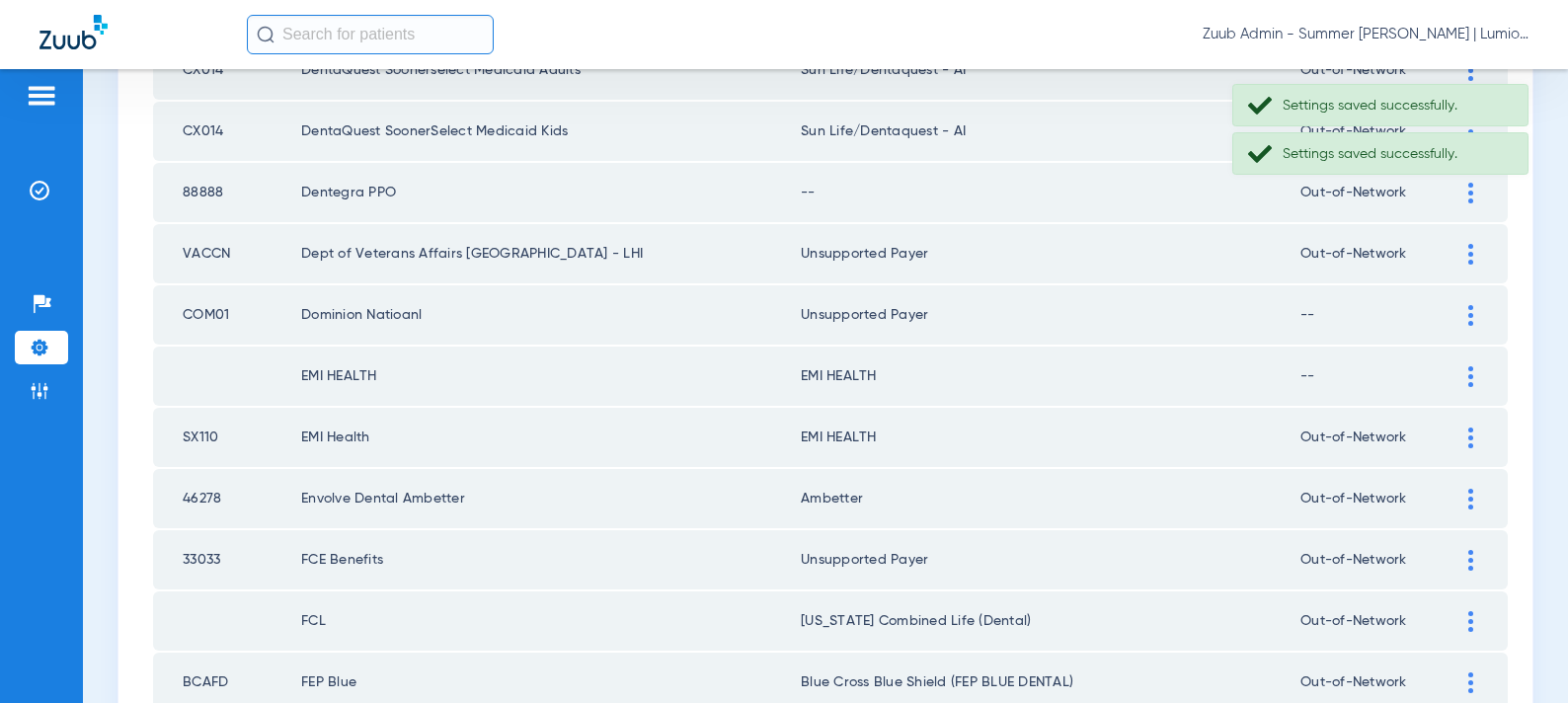
click at [1458, 201] on div at bounding box center [1470, 192] width 35 height 21
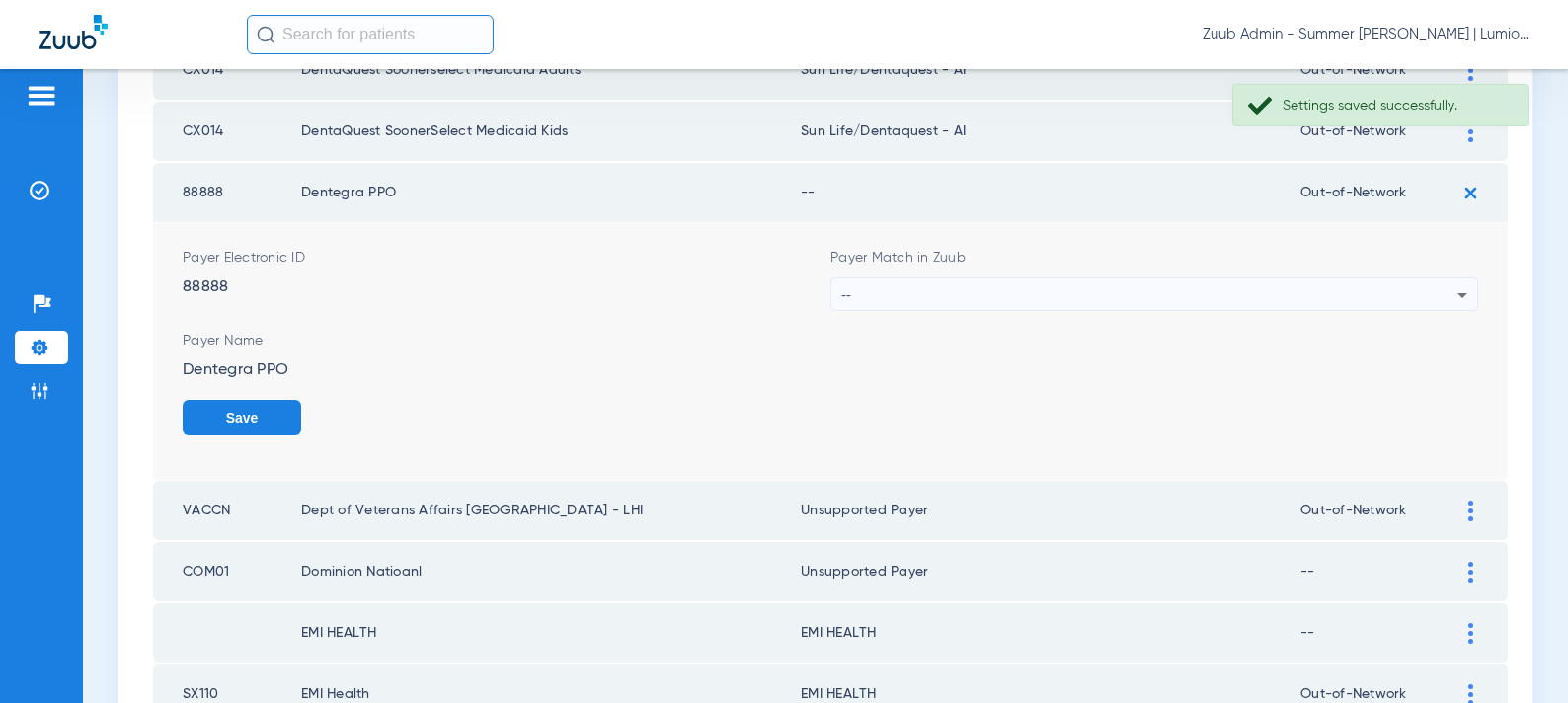
click at [1070, 295] on div "--" at bounding box center [1150, 295] width 616 height 34
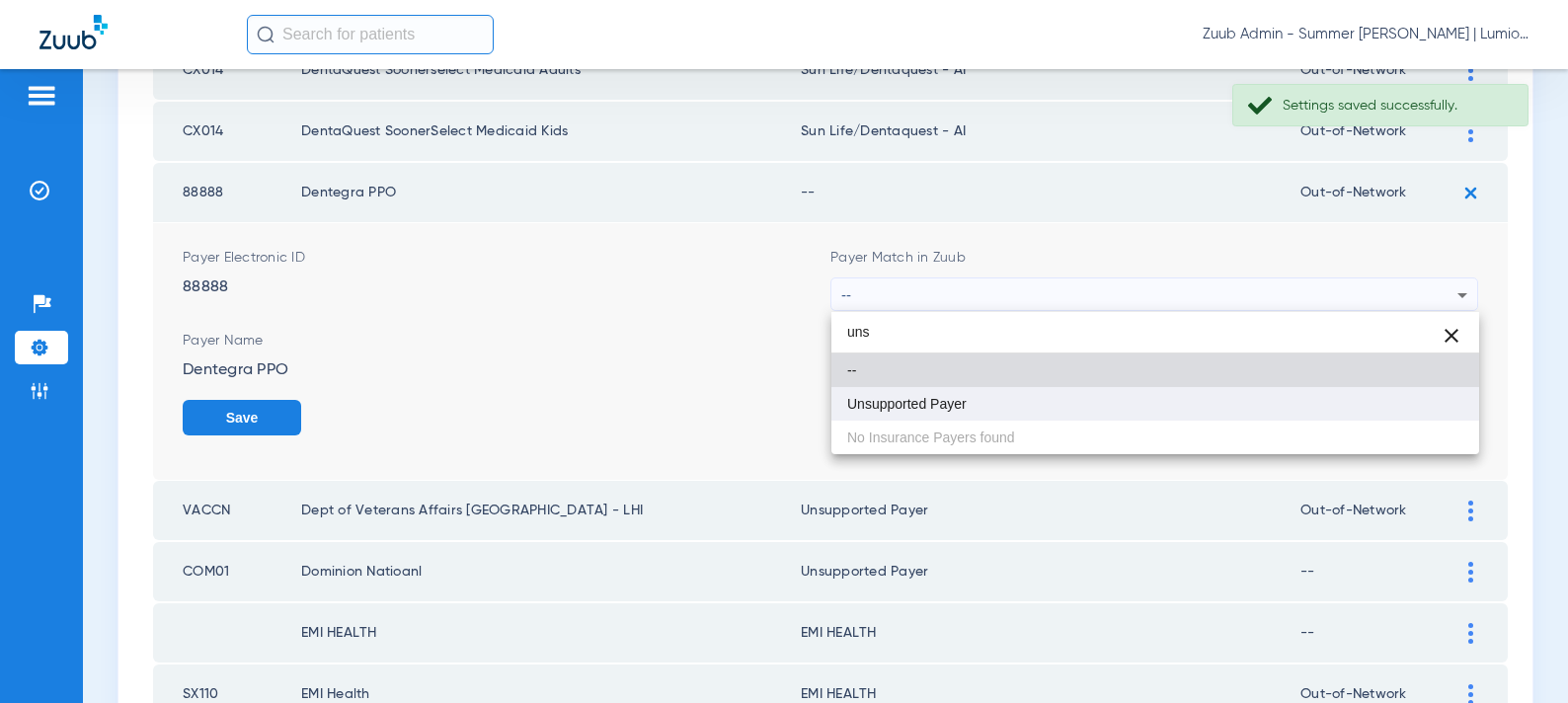
type input "uns"
click at [986, 398] on mat-option "Unsupported Payer" at bounding box center [1156, 404] width 648 height 34
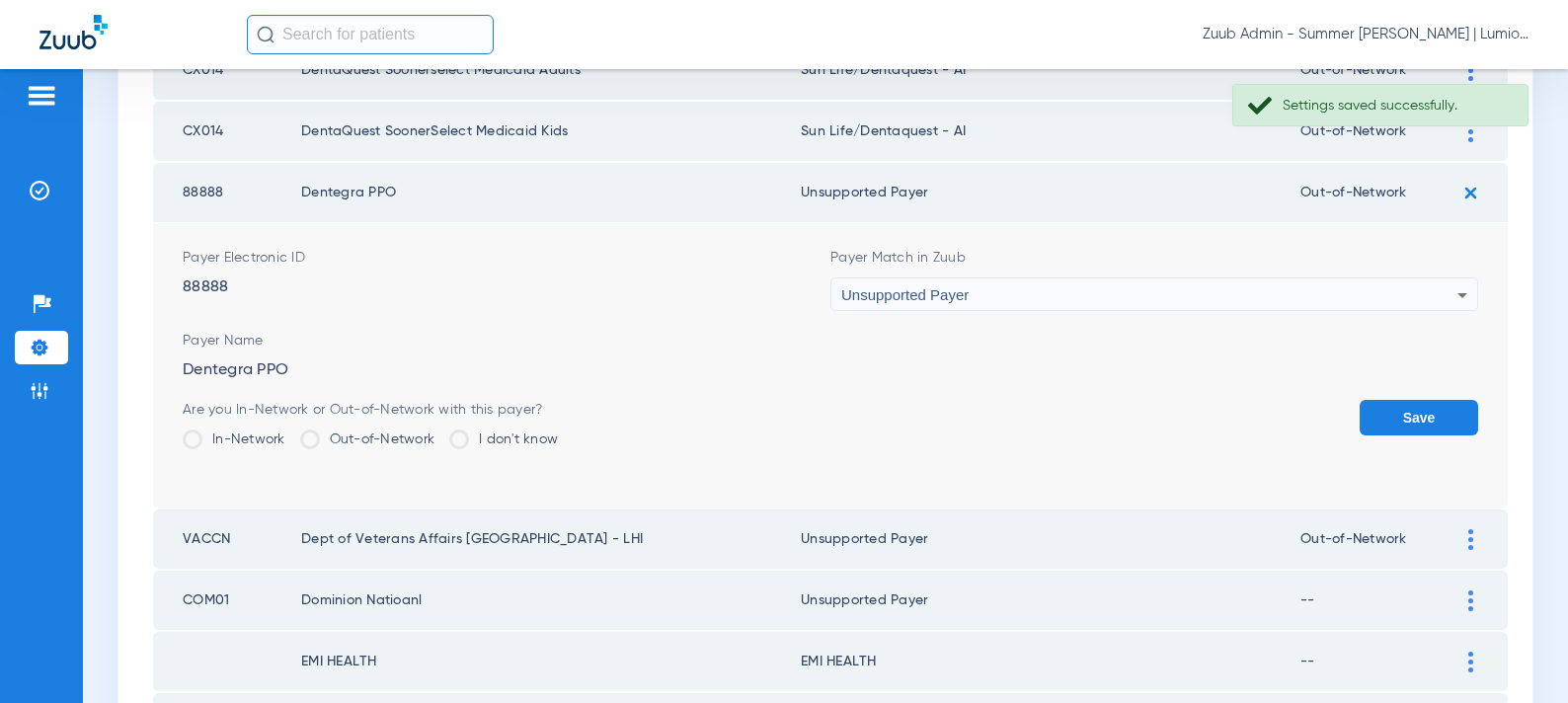
click at [1403, 417] on button "Save" at bounding box center [1418, 418] width 119 height 36
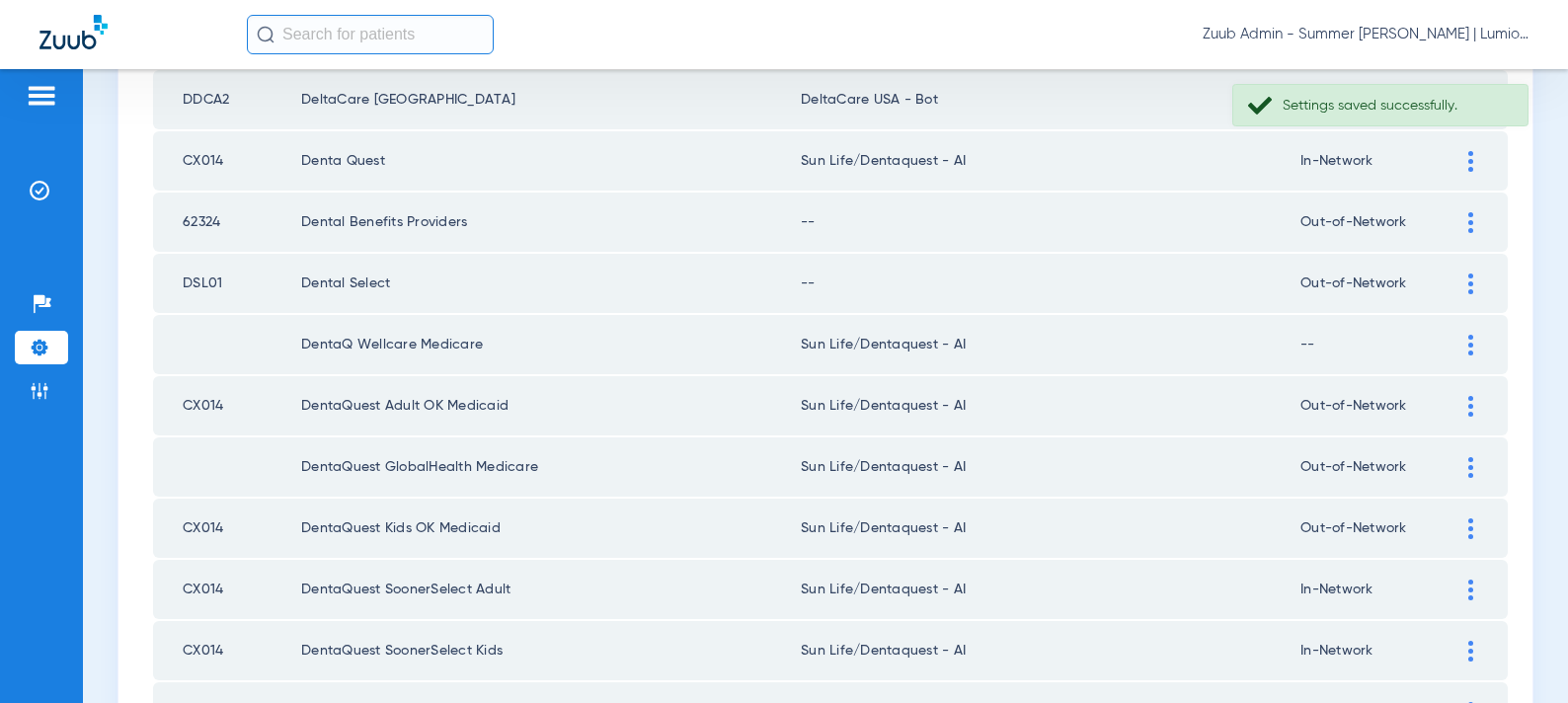
scroll to position [1043, 0]
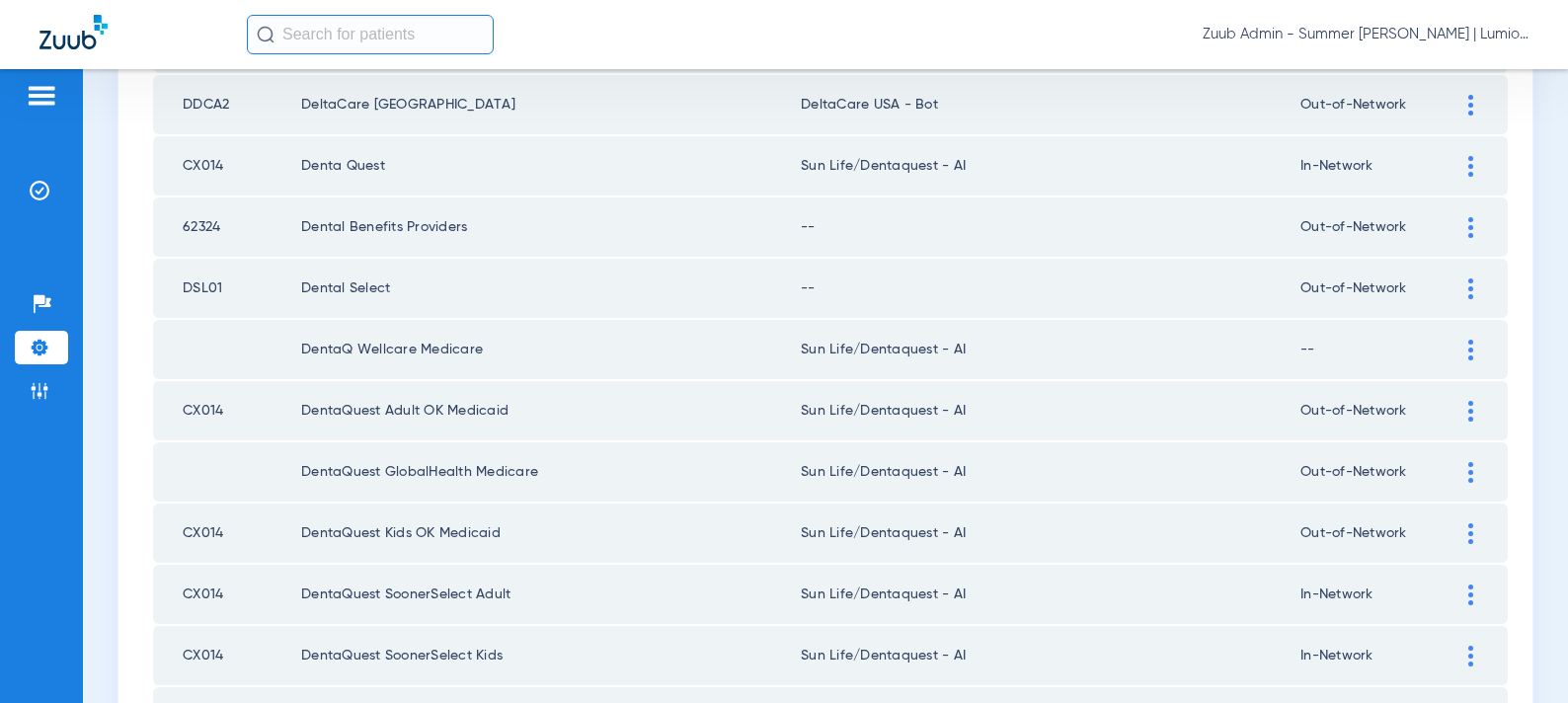
click at [1466, 284] on div at bounding box center [1470, 288] width 35 height 21
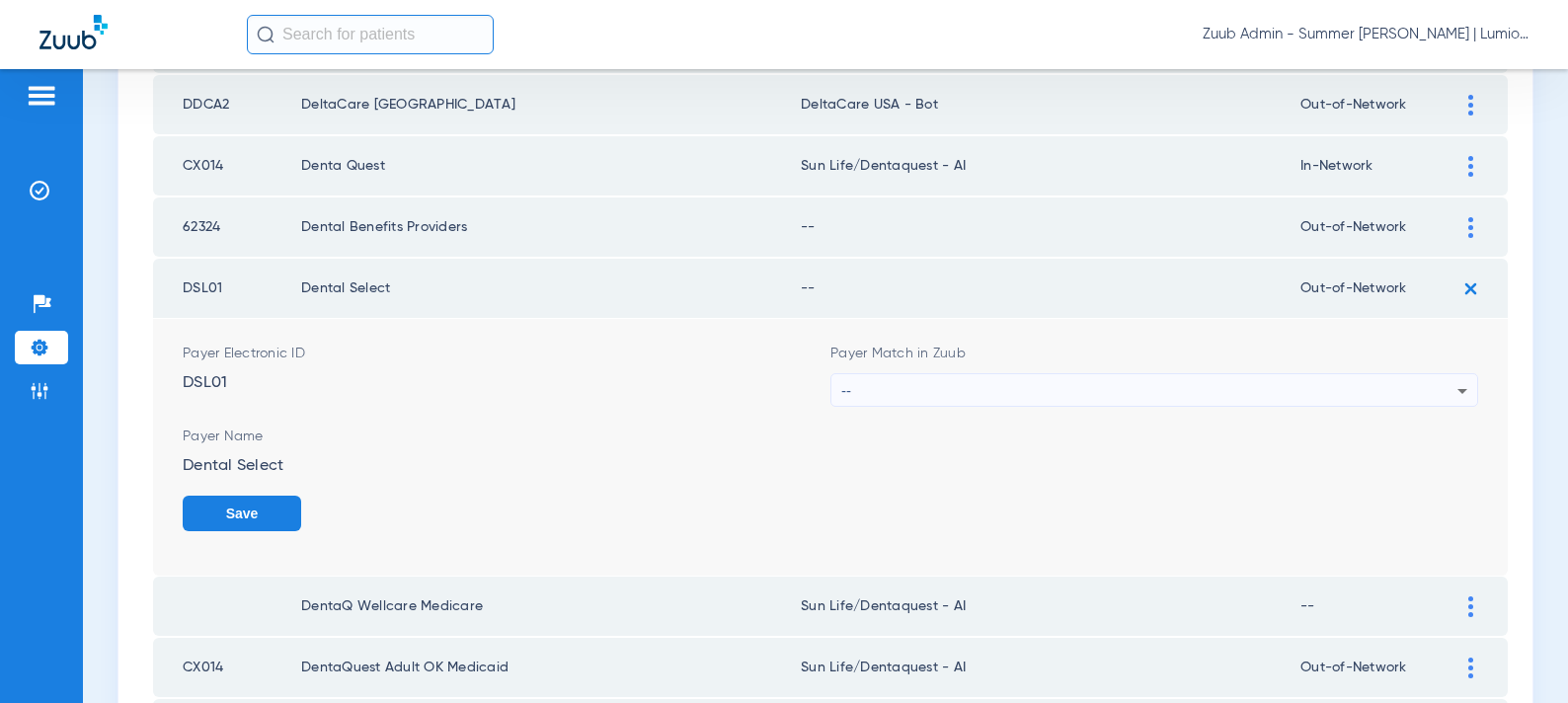
click at [1076, 388] on div "--" at bounding box center [1150, 391] width 616 height 34
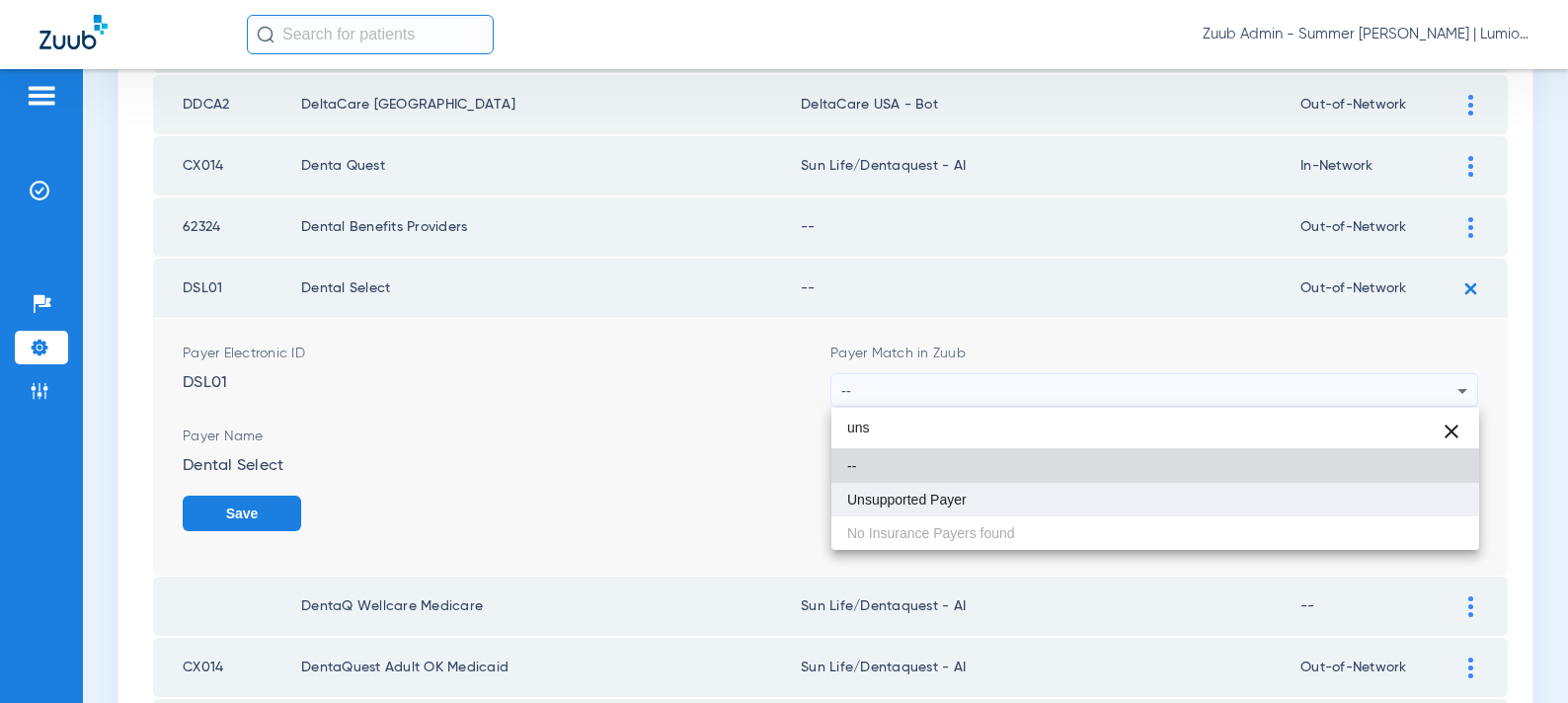
type input "uns"
click at [876, 510] on mat-option "Unsupported Payer" at bounding box center [1156, 500] width 648 height 34
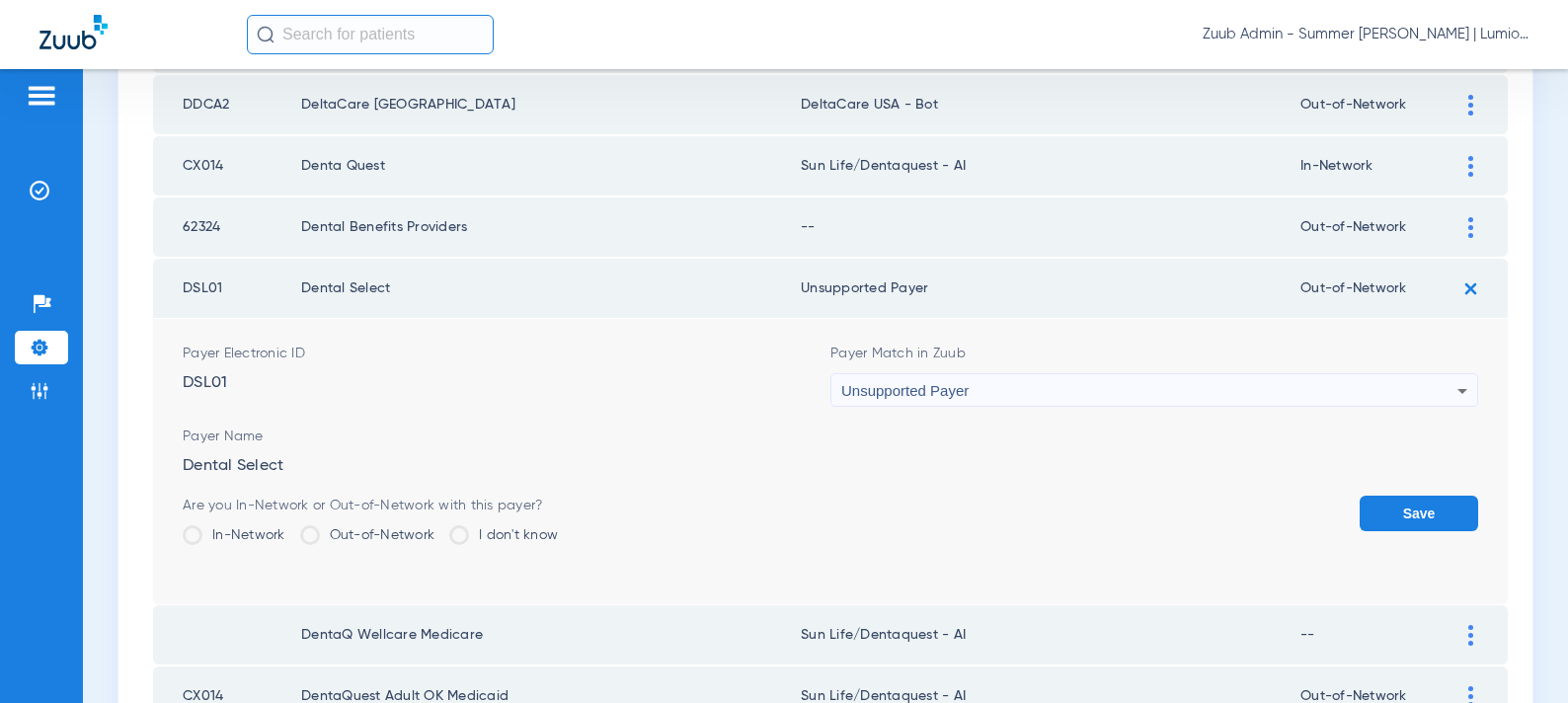
click at [1388, 514] on button "Save" at bounding box center [1418, 514] width 119 height 36
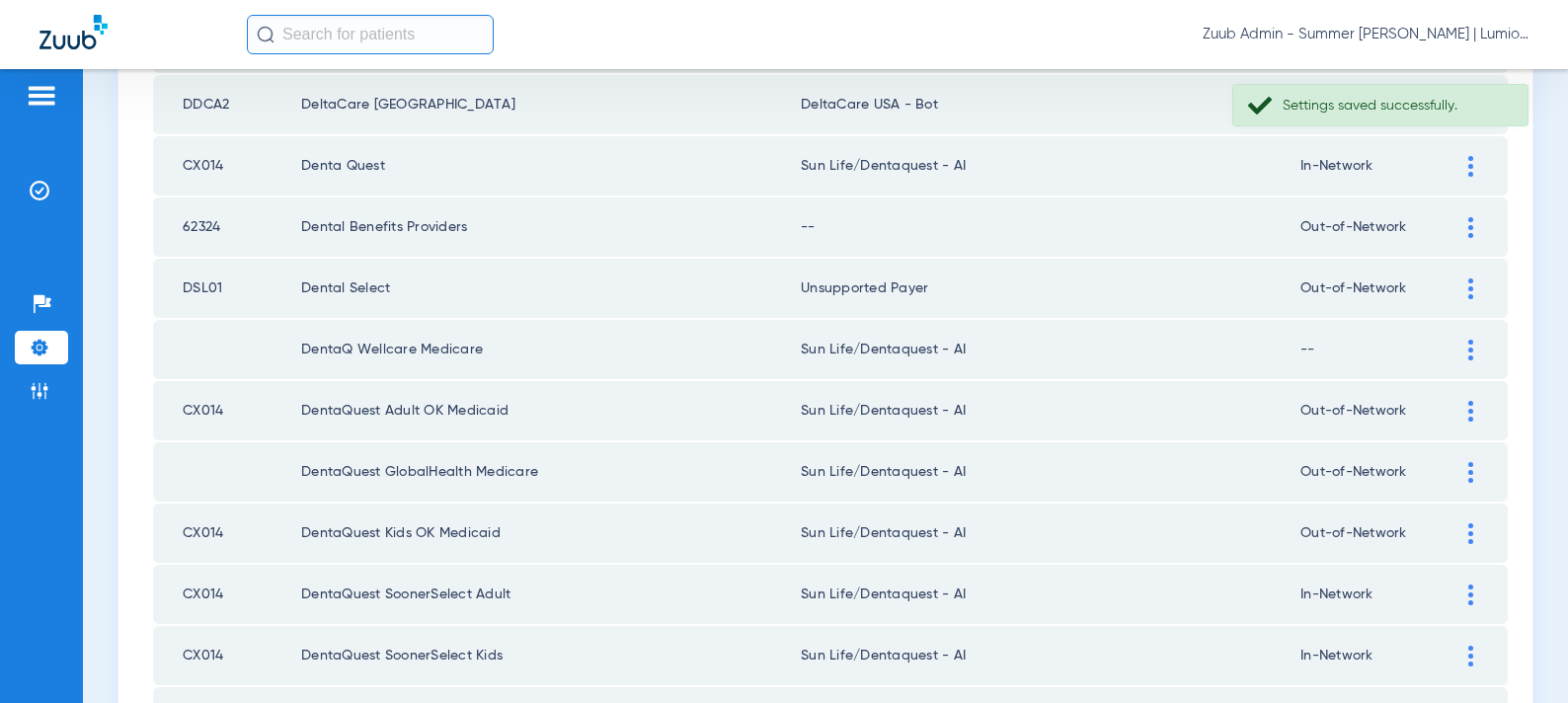
click at [1456, 232] on div at bounding box center [1470, 227] width 35 height 21
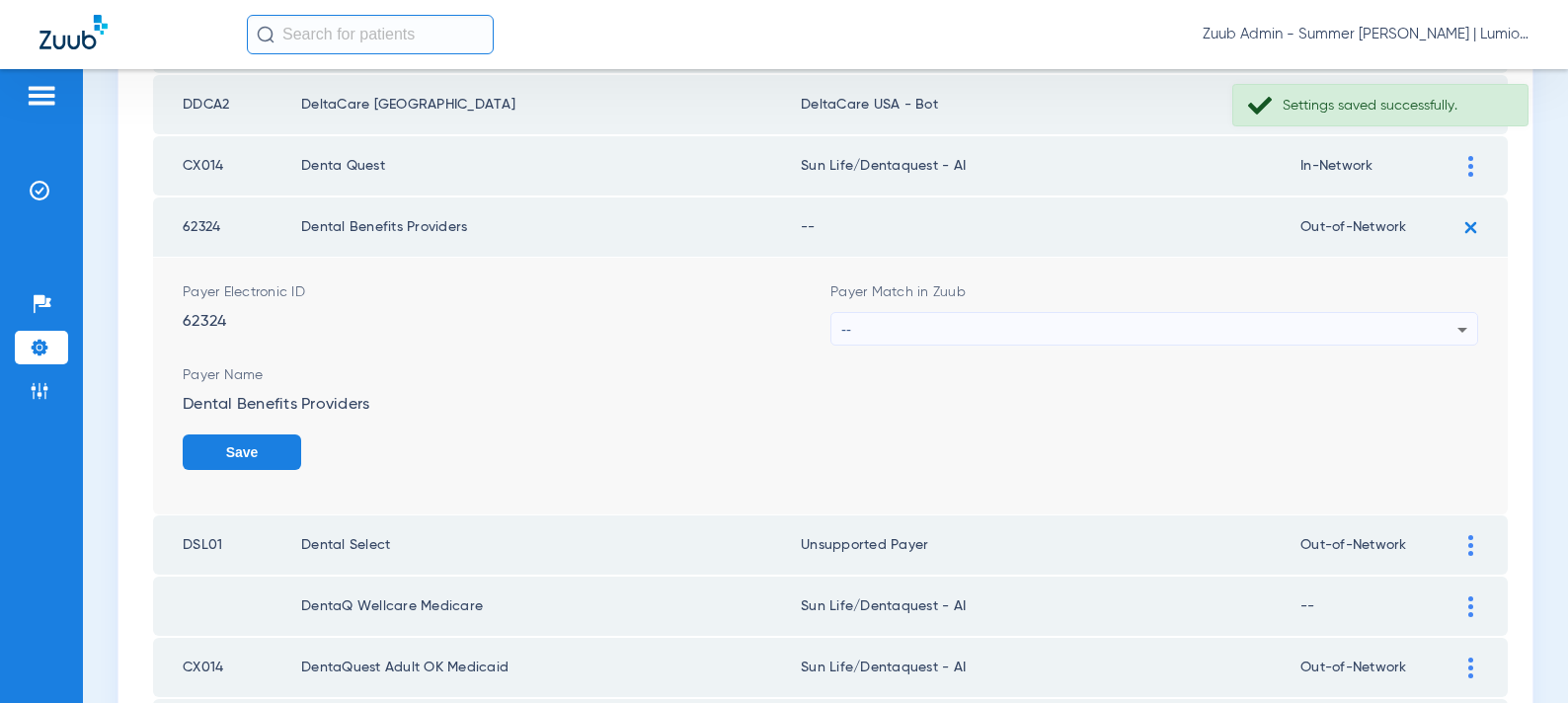
click at [1016, 338] on div "--" at bounding box center [1150, 330] width 616 height 34
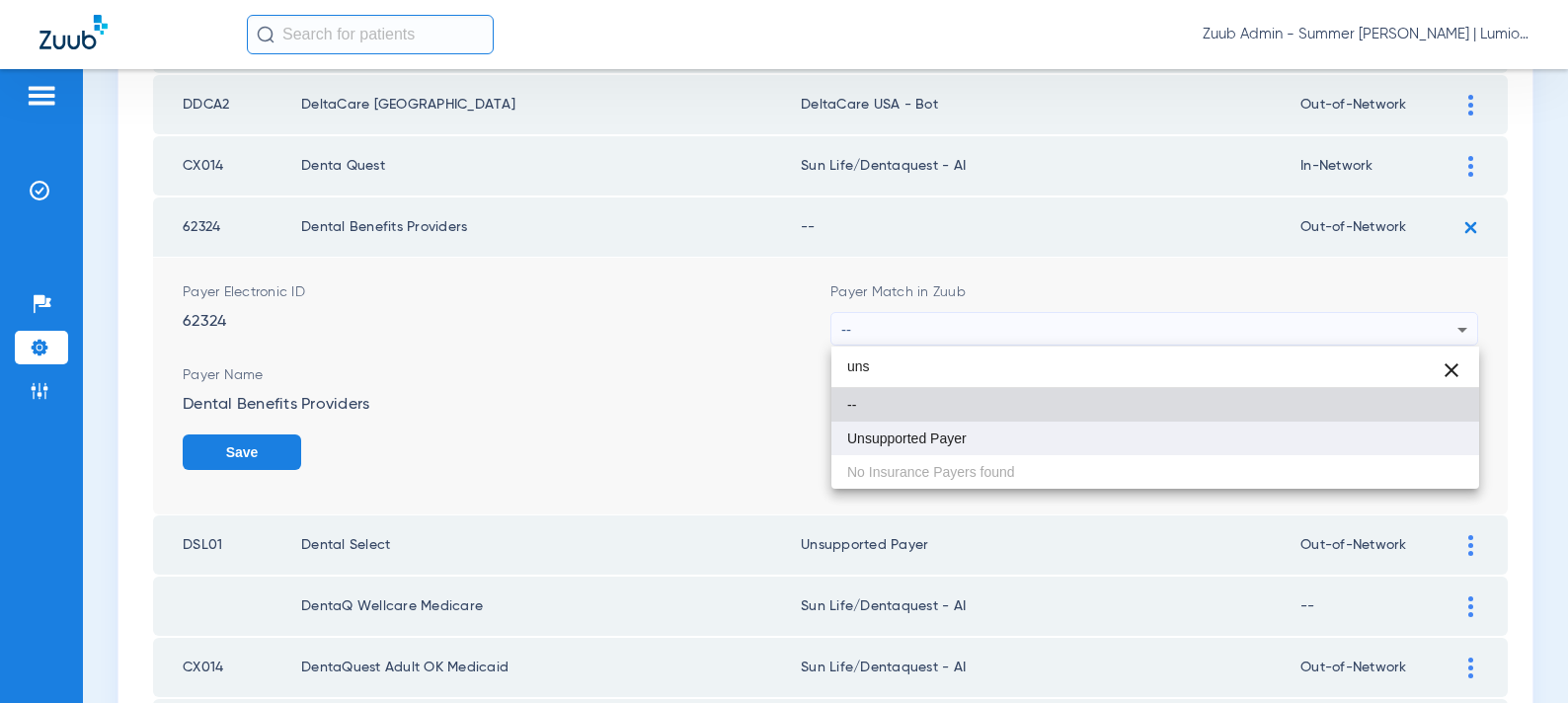
type input "uns"
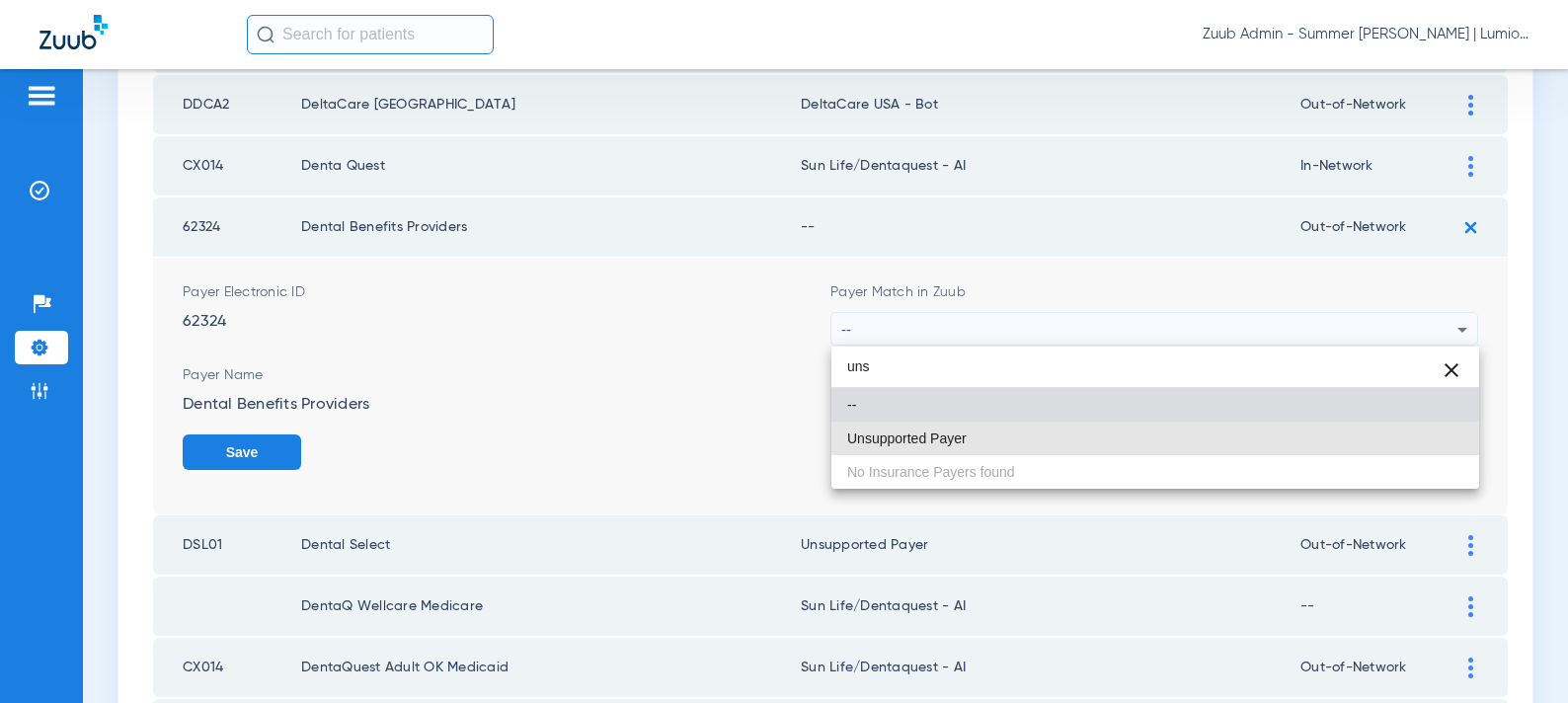
drag, startPoint x: 945, startPoint y: 431, endPoint x: 1178, endPoint y: 434, distance: 233.0
click at [946, 432] on span "Unsupported Payer" at bounding box center [908, 439] width 120 height 14
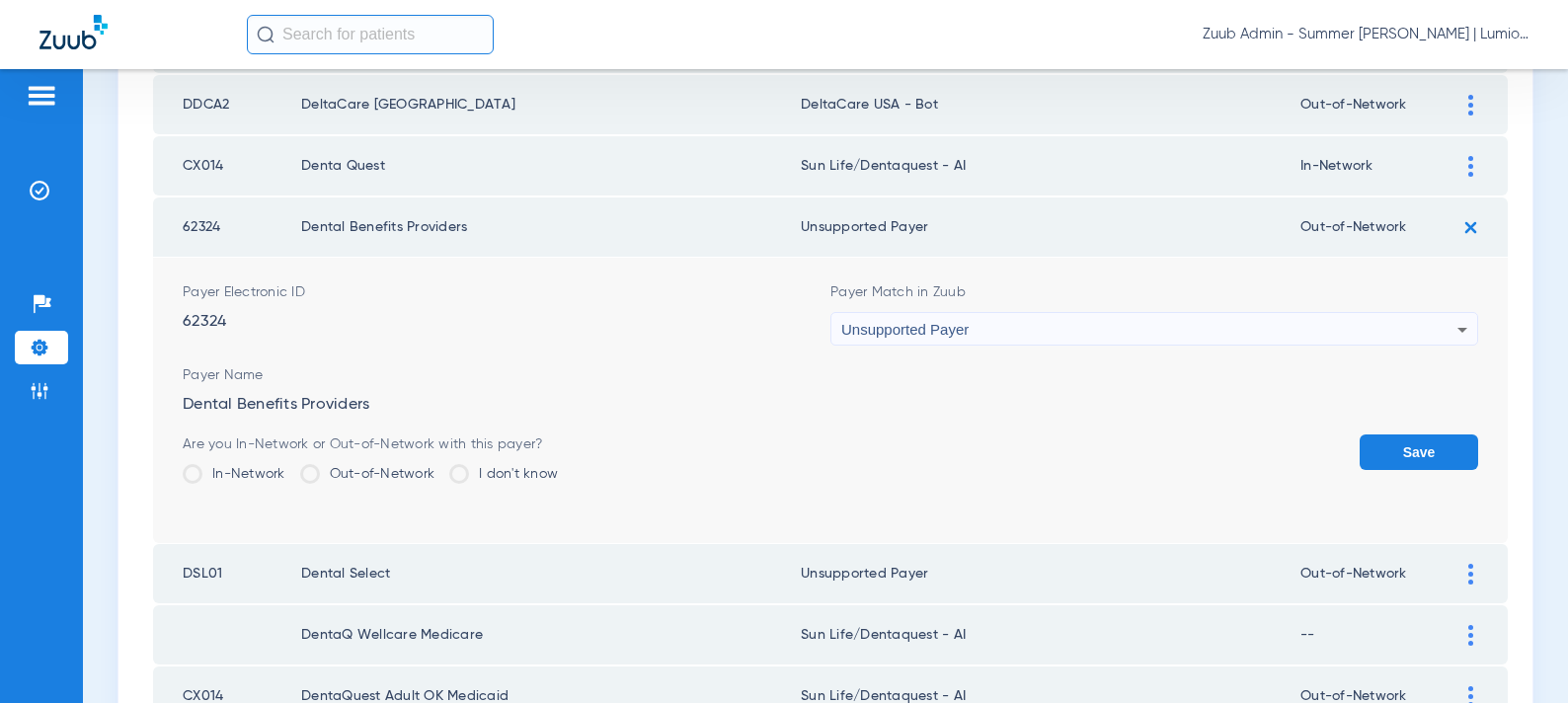
click at [1376, 449] on button "Save" at bounding box center [1418, 453] width 119 height 36
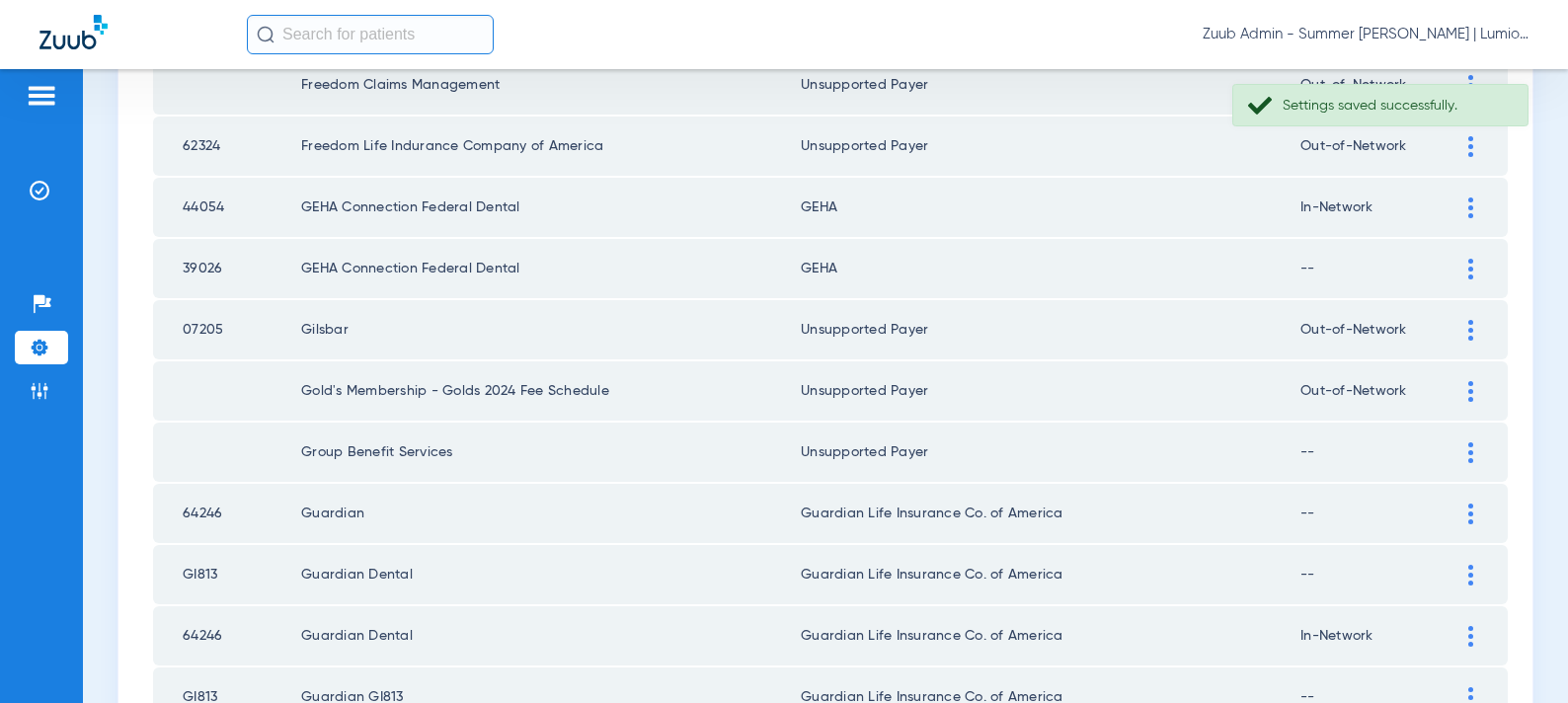
scroll to position [2886, 0]
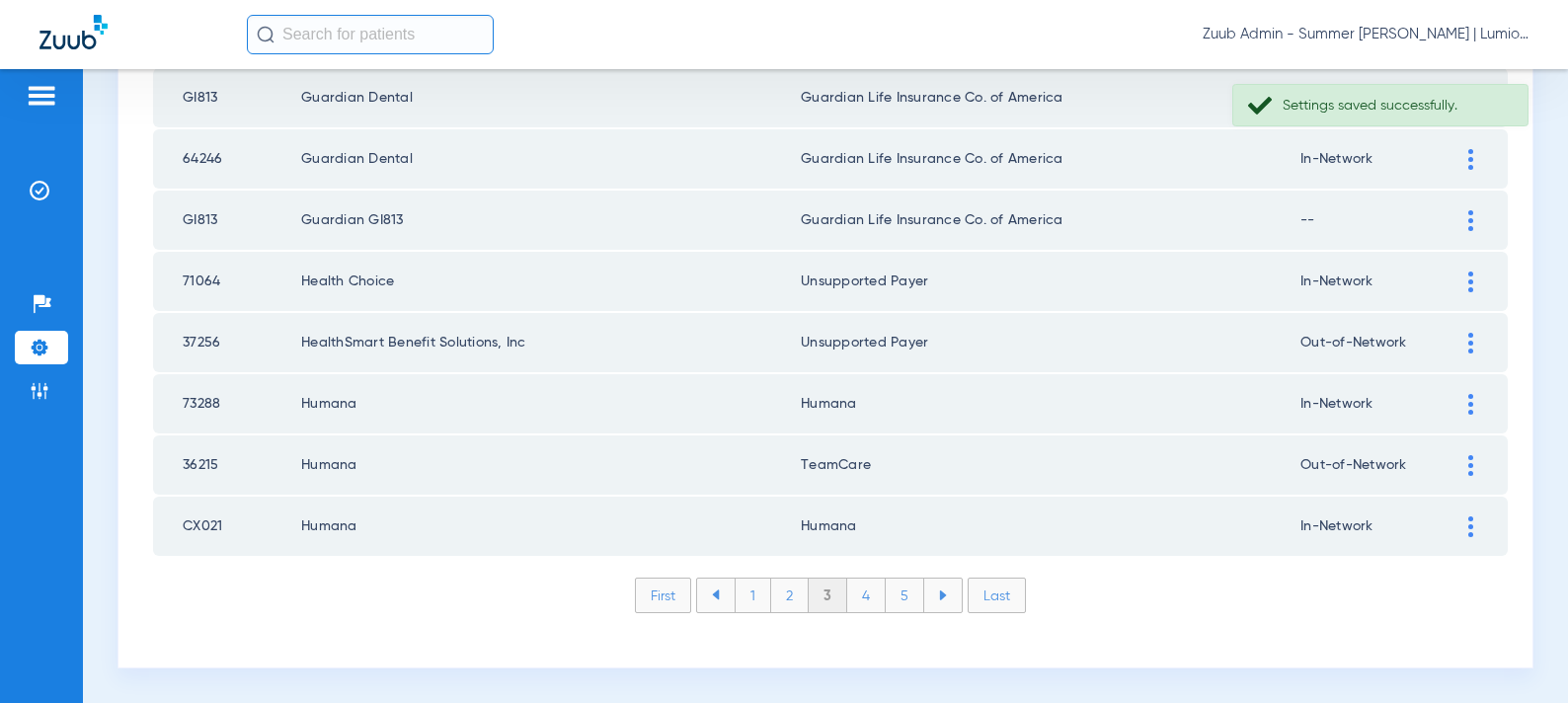
click at [871, 592] on li "4" at bounding box center [867, 595] width 39 height 34
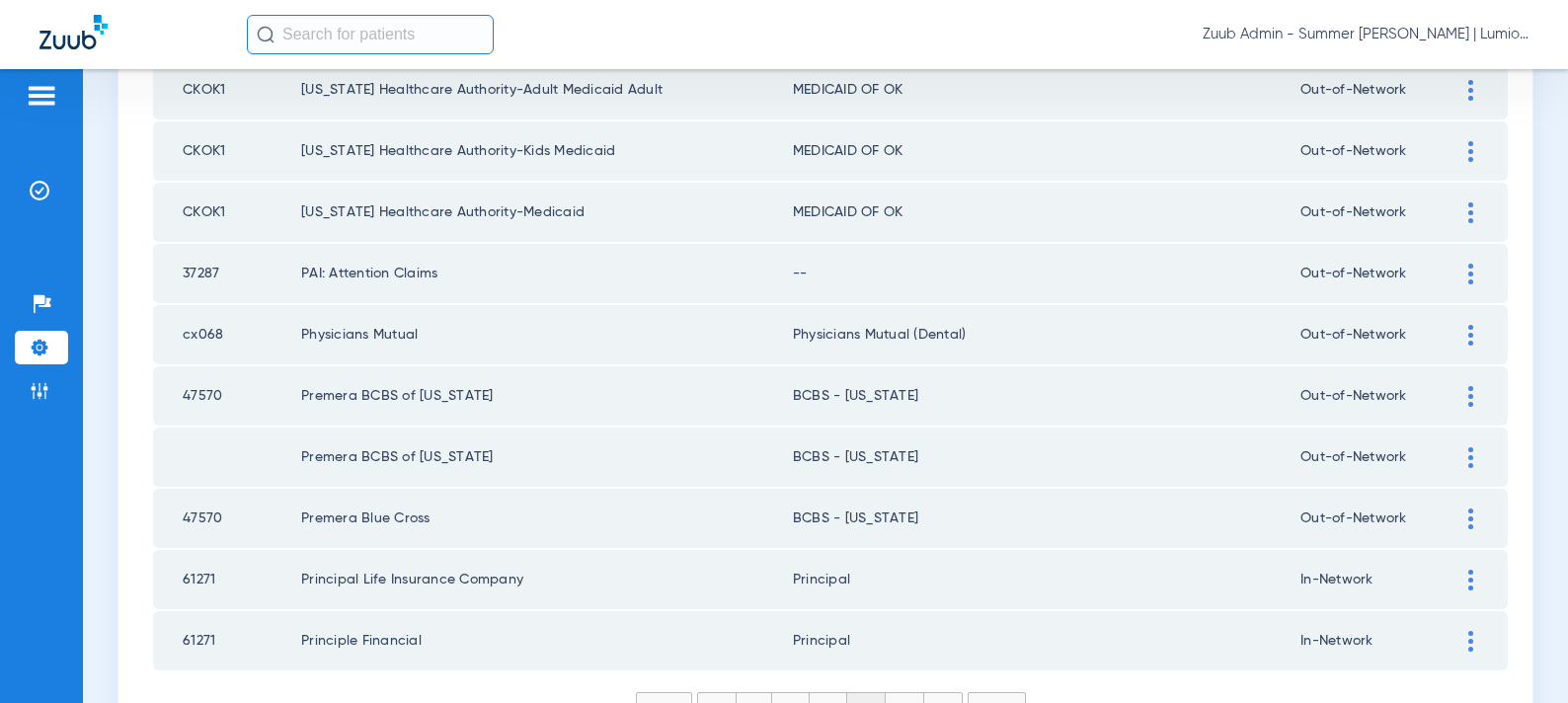
scroll to position [2765, 0]
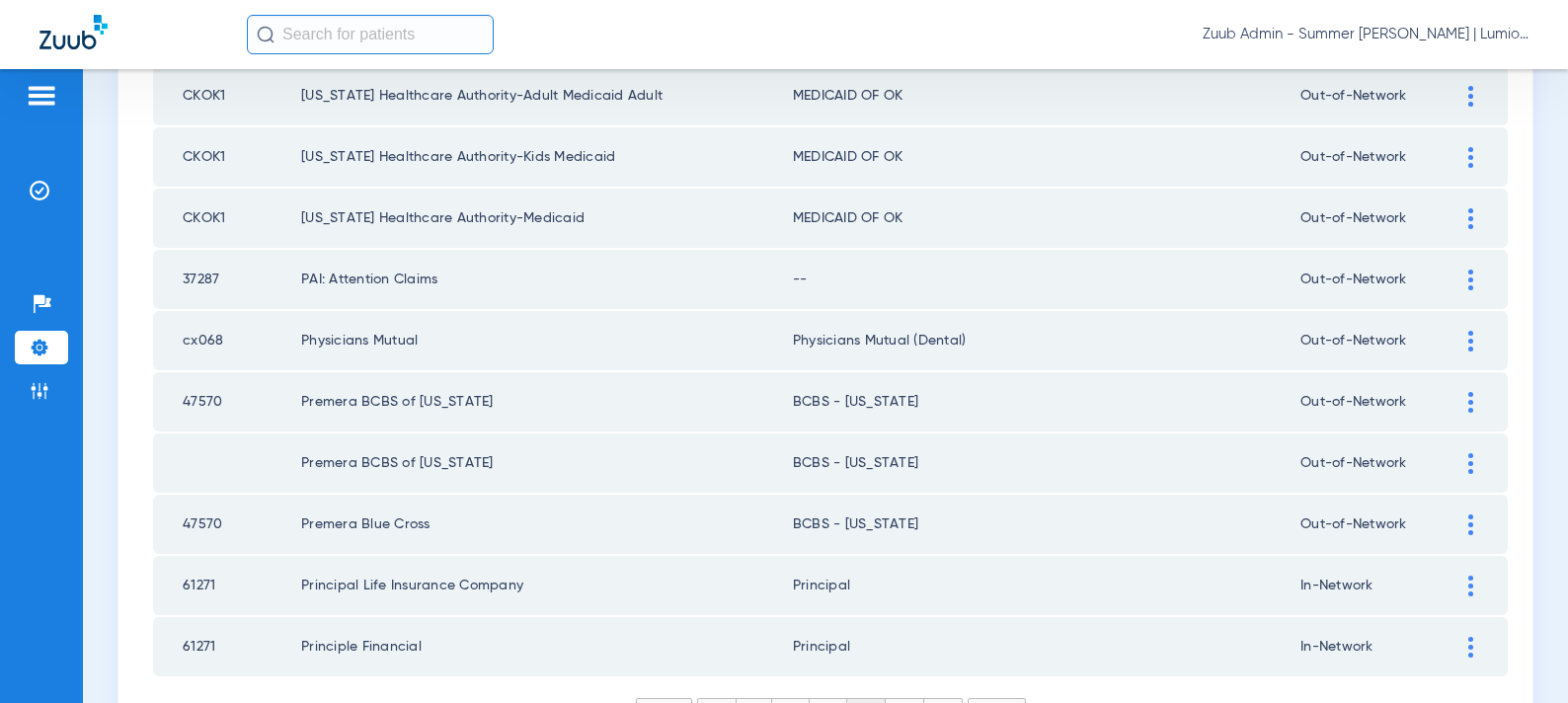
drag, startPoint x: 1469, startPoint y: 278, endPoint x: 1366, endPoint y: 314, distance: 109.1
click at [1468, 279] on img at bounding box center [1470, 279] width 5 height 21
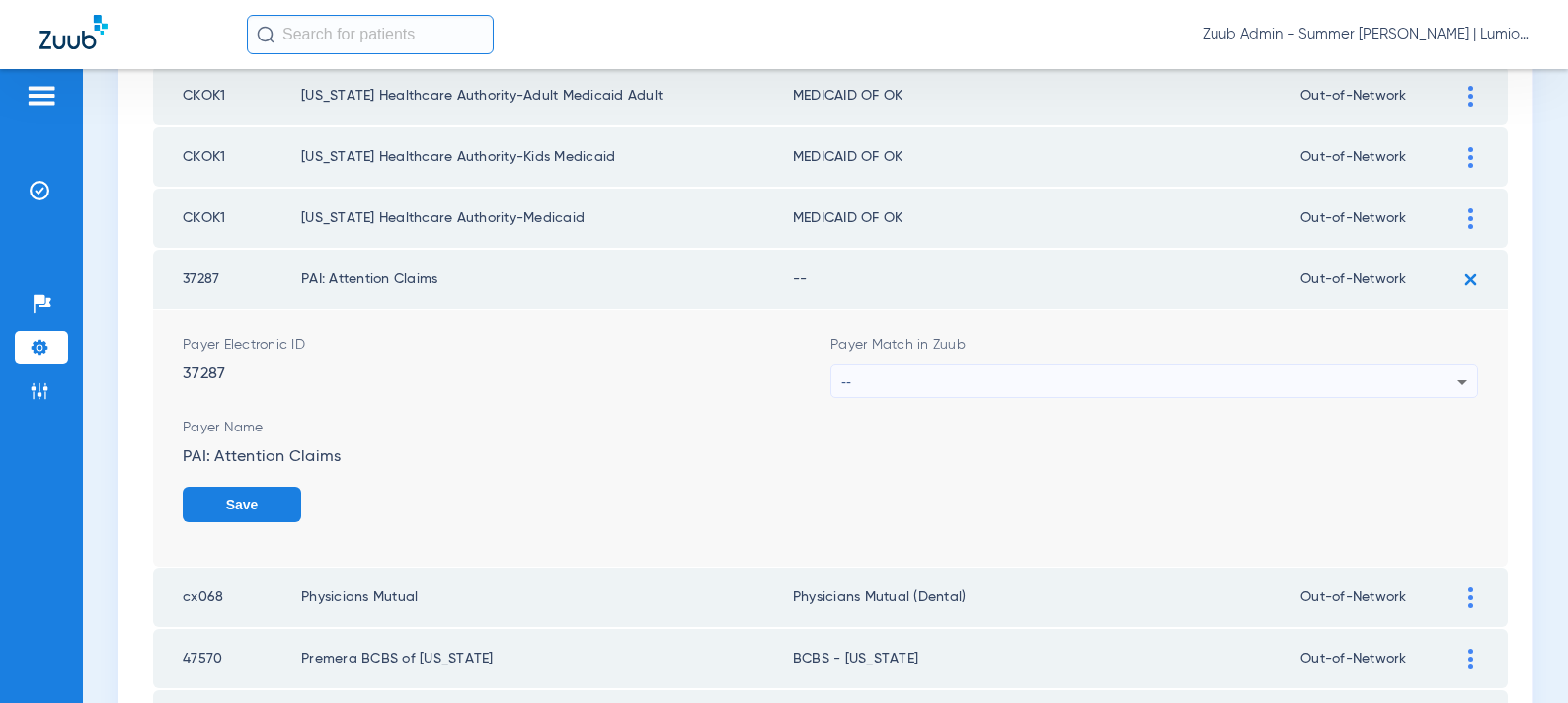
click at [1121, 382] on div "--" at bounding box center [1150, 382] width 616 height 34
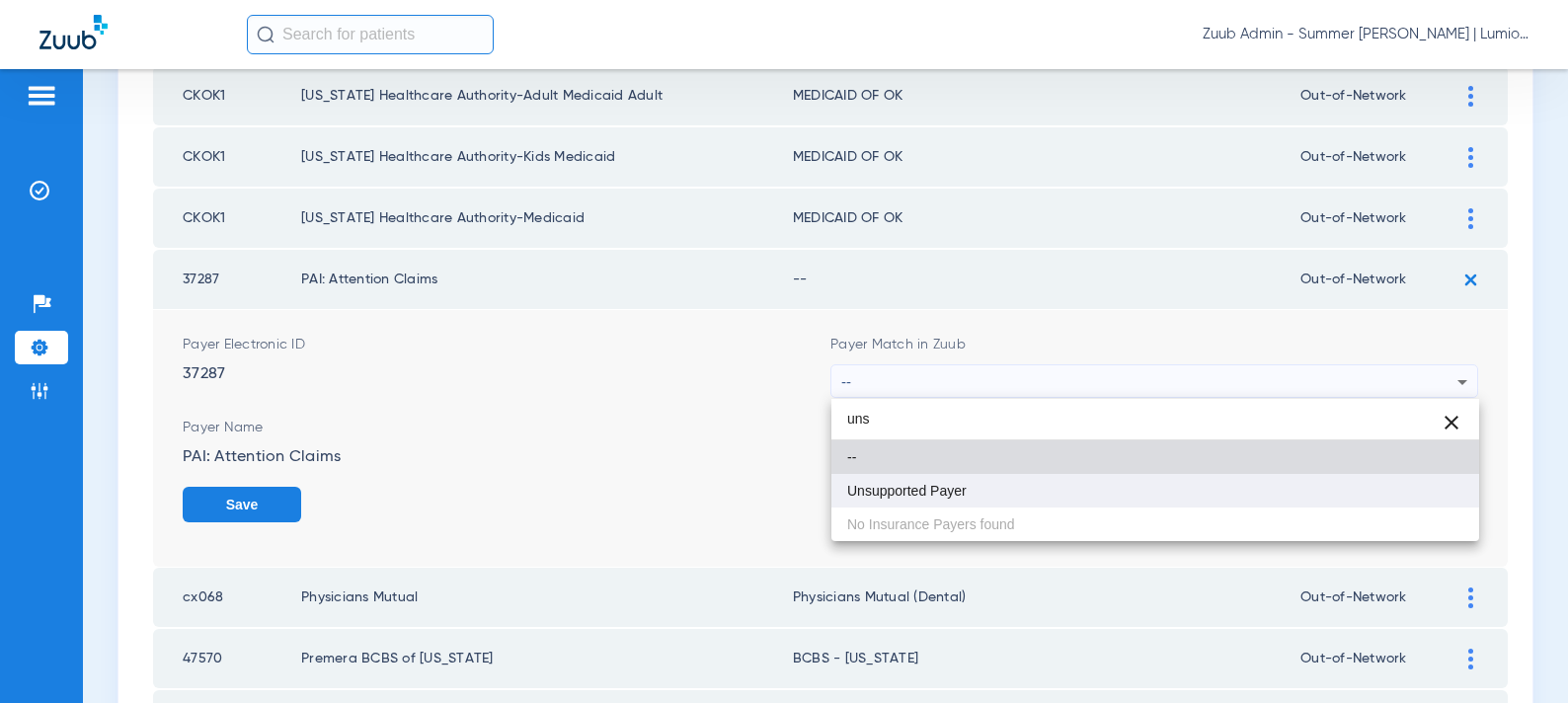
type input "uns"
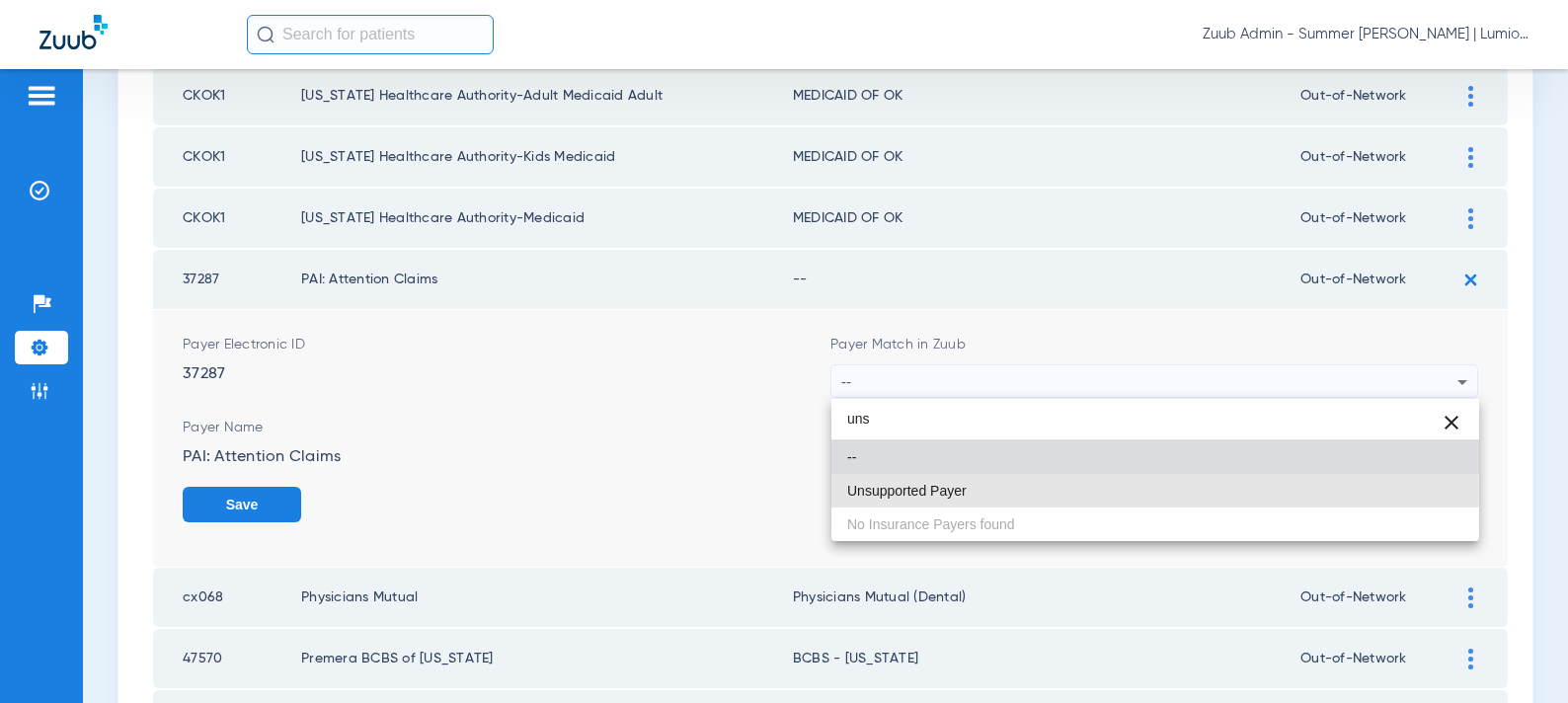
drag, startPoint x: 1013, startPoint y: 489, endPoint x: 1190, endPoint y: 498, distance: 177.2
click at [1013, 488] on mat-option "Unsupported Payer" at bounding box center [1156, 491] width 648 height 34
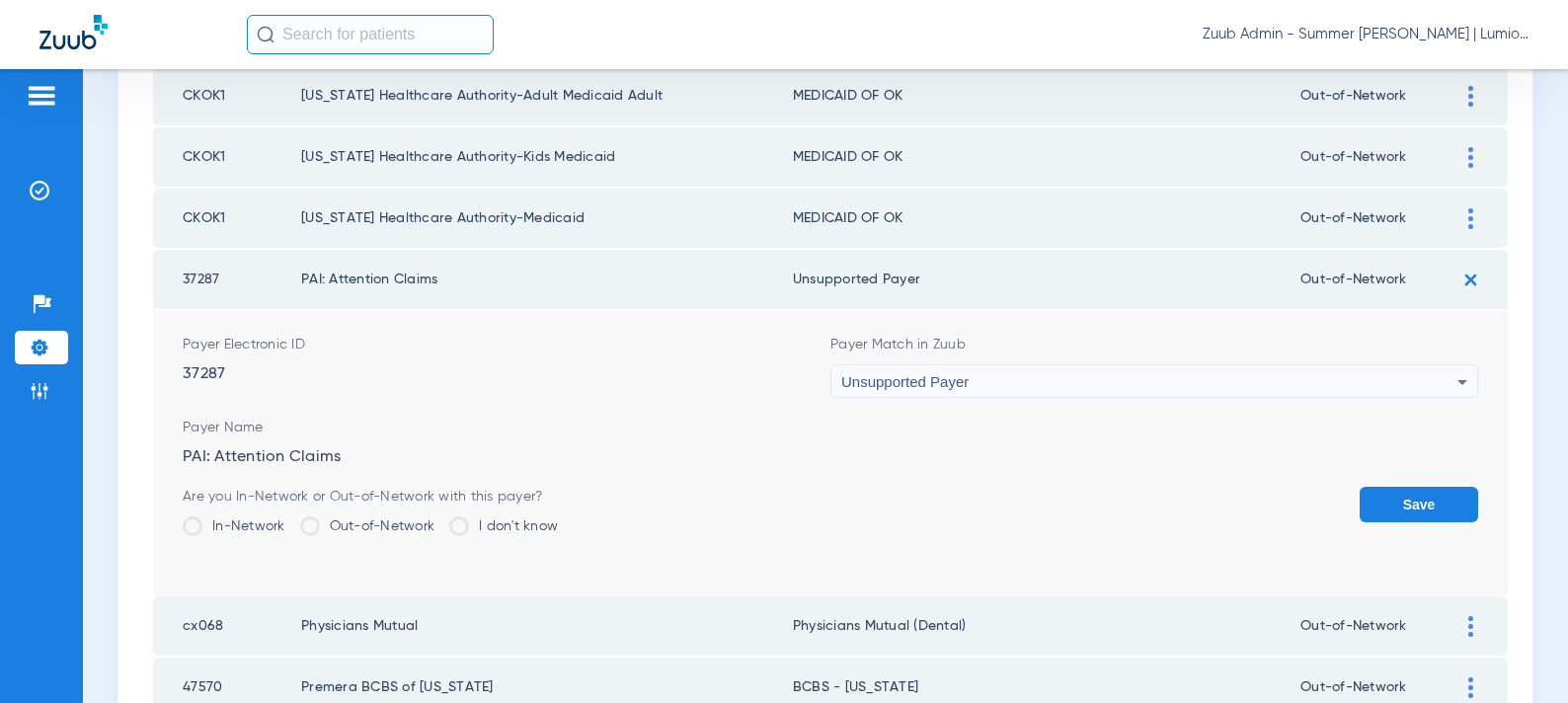
click at [1378, 494] on button "Save" at bounding box center [1418, 505] width 119 height 36
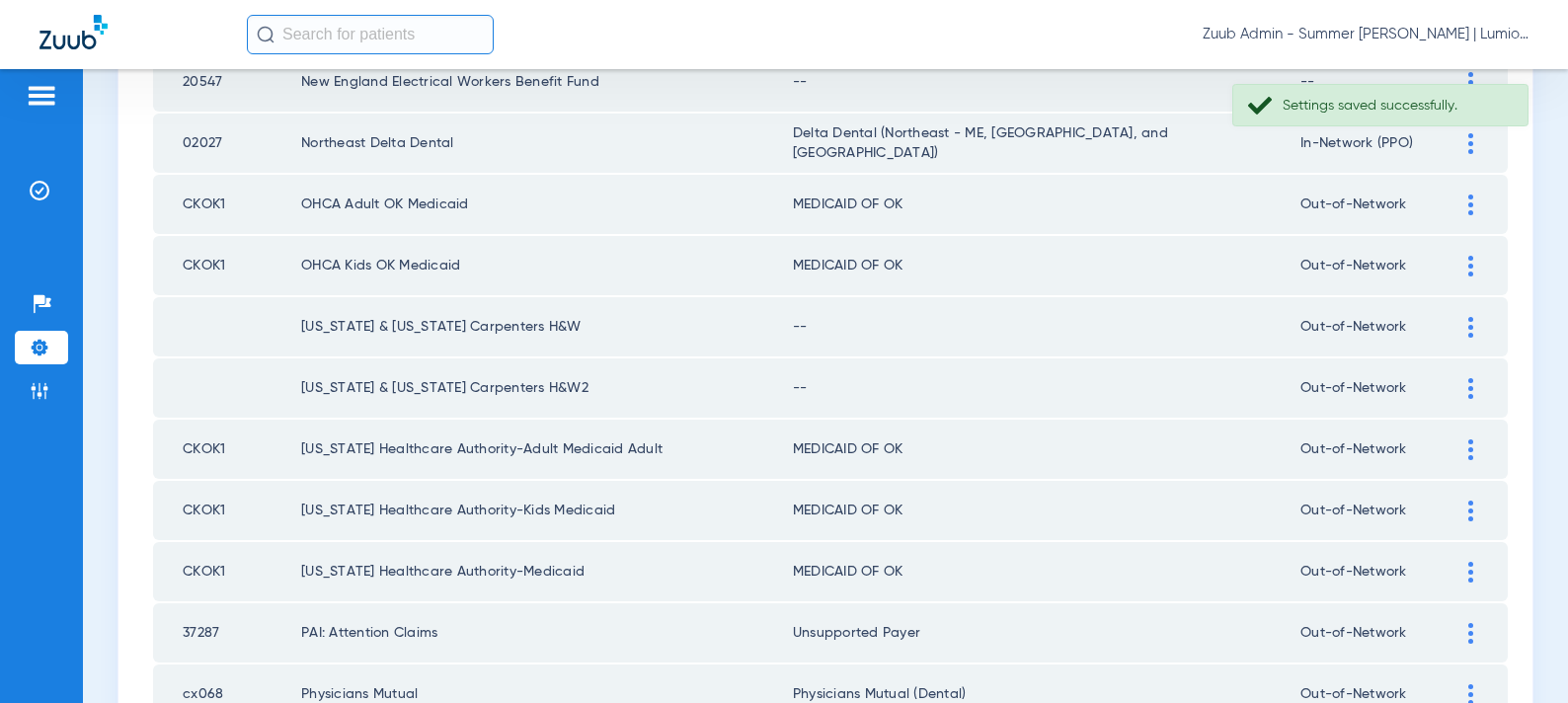
scroll to position [2406, 0]
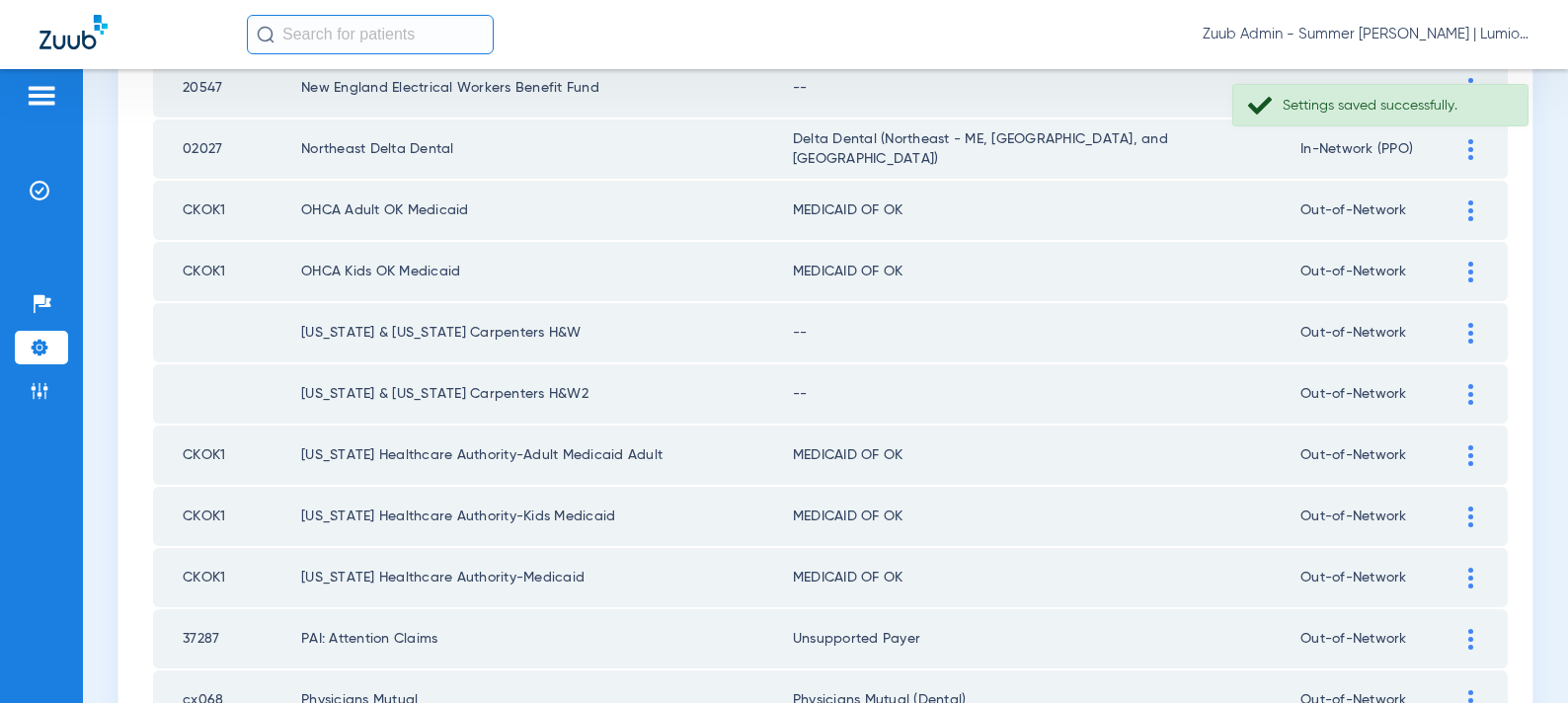
drag, startPoint x: 1478, startPoint y: 401, endPoint x: 1247, endPoint y: 454, distance: 237.0
click at [1477, 401] on div at bounding box center [1470, 394] width 35 height 21
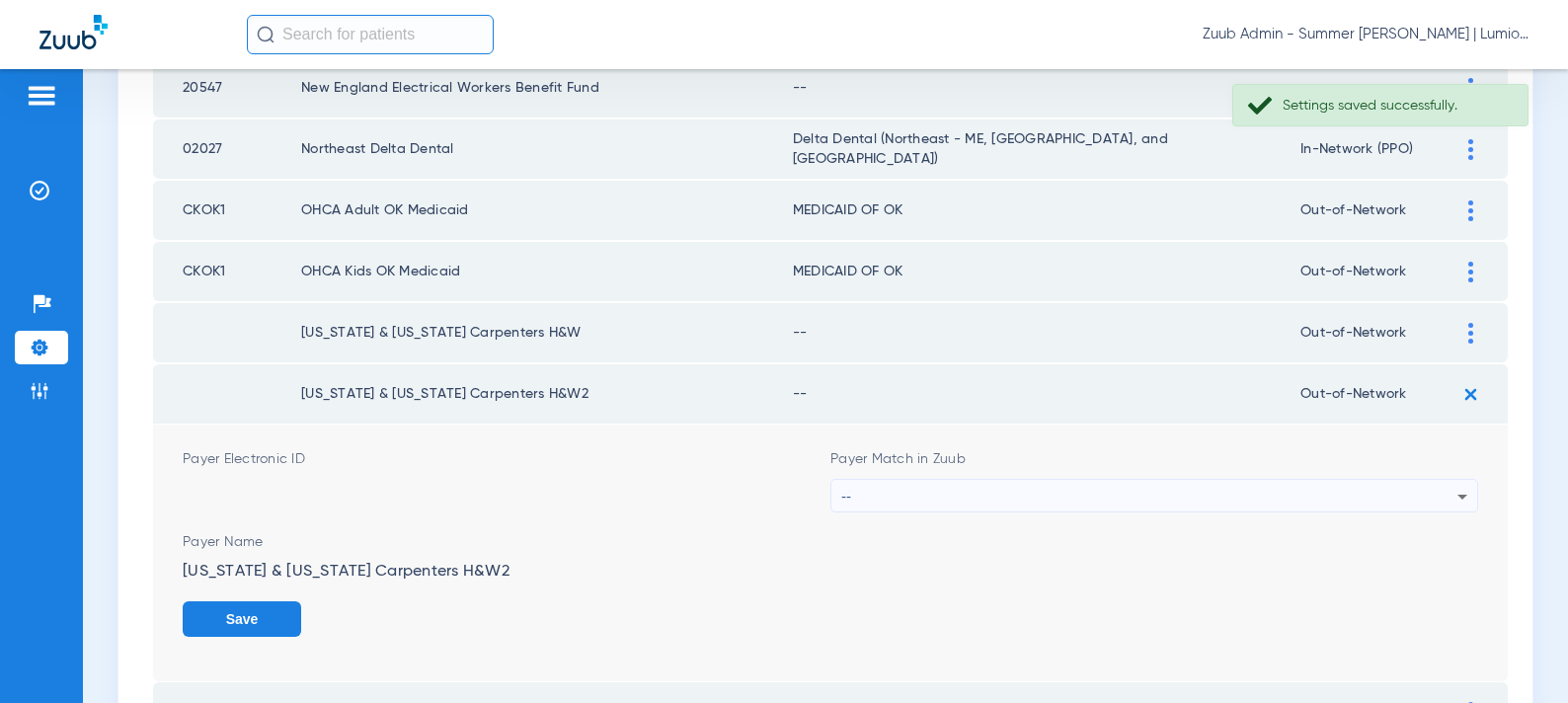
click at [1146, 490] on div "--" at bounding box center [1150, 497] width 616 height 34
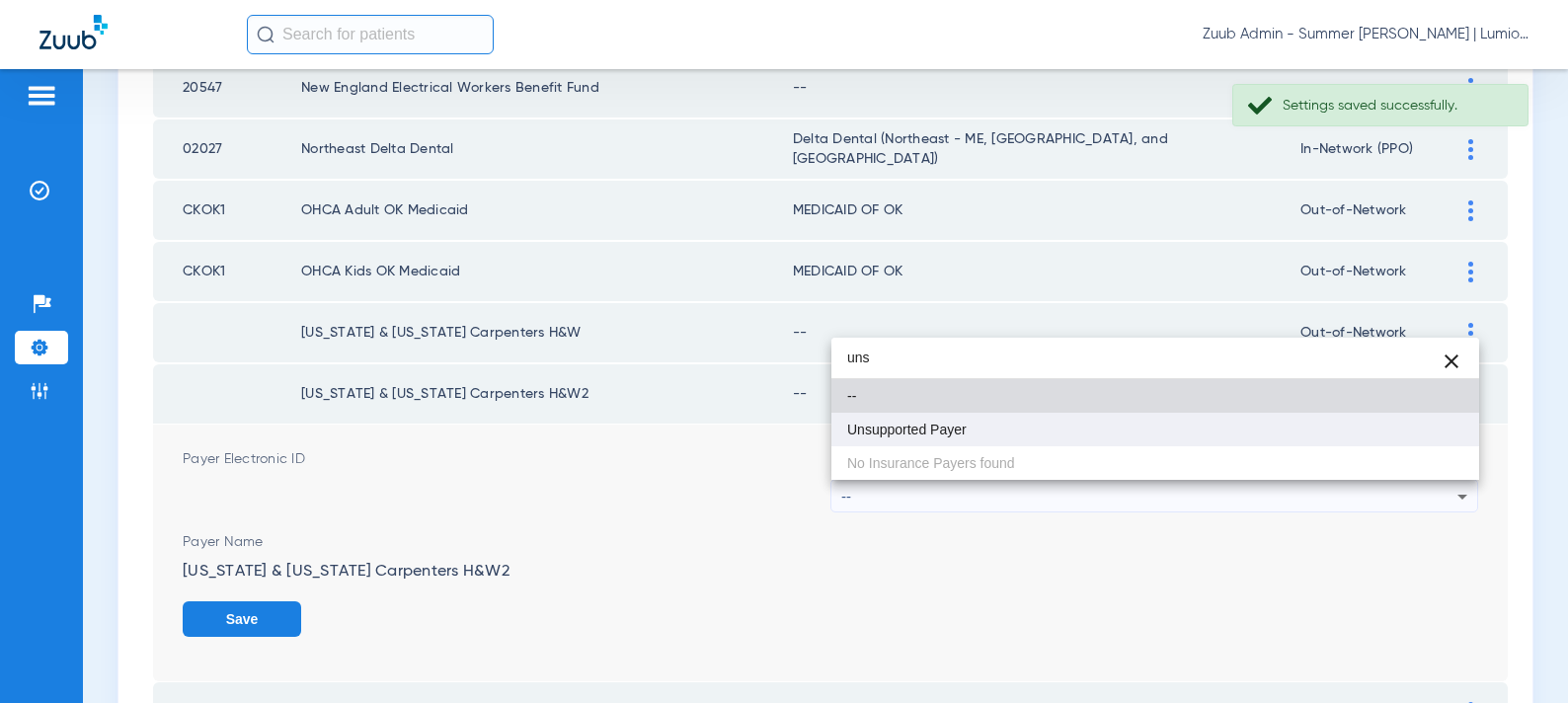
type input "uns"
click at [1005, 430] on mat-option "Unsupported Payer" at bounding box center [1156, 430] width 648 height 34
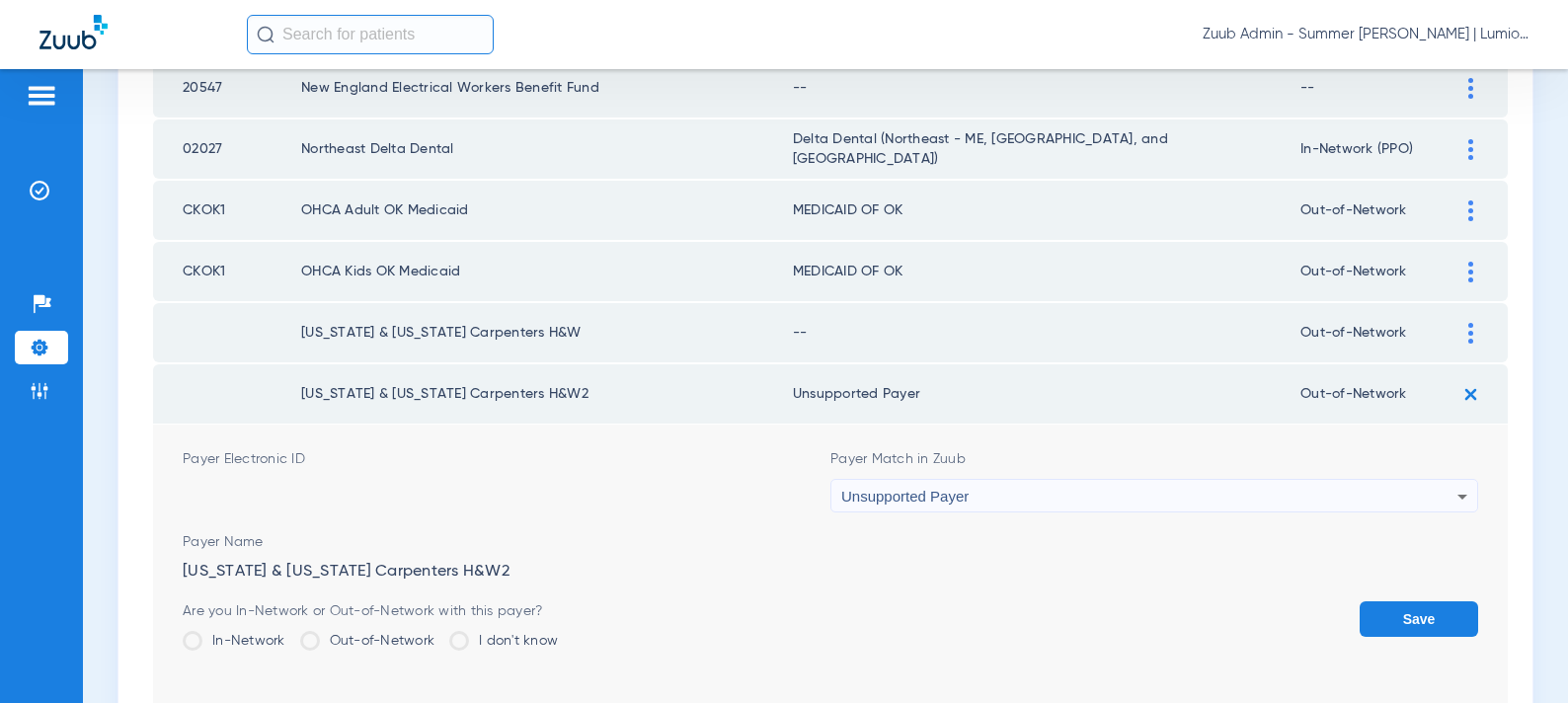
click at [1380, 604] on button "Save" at bounding box center [1418, 619] width 119 height 36
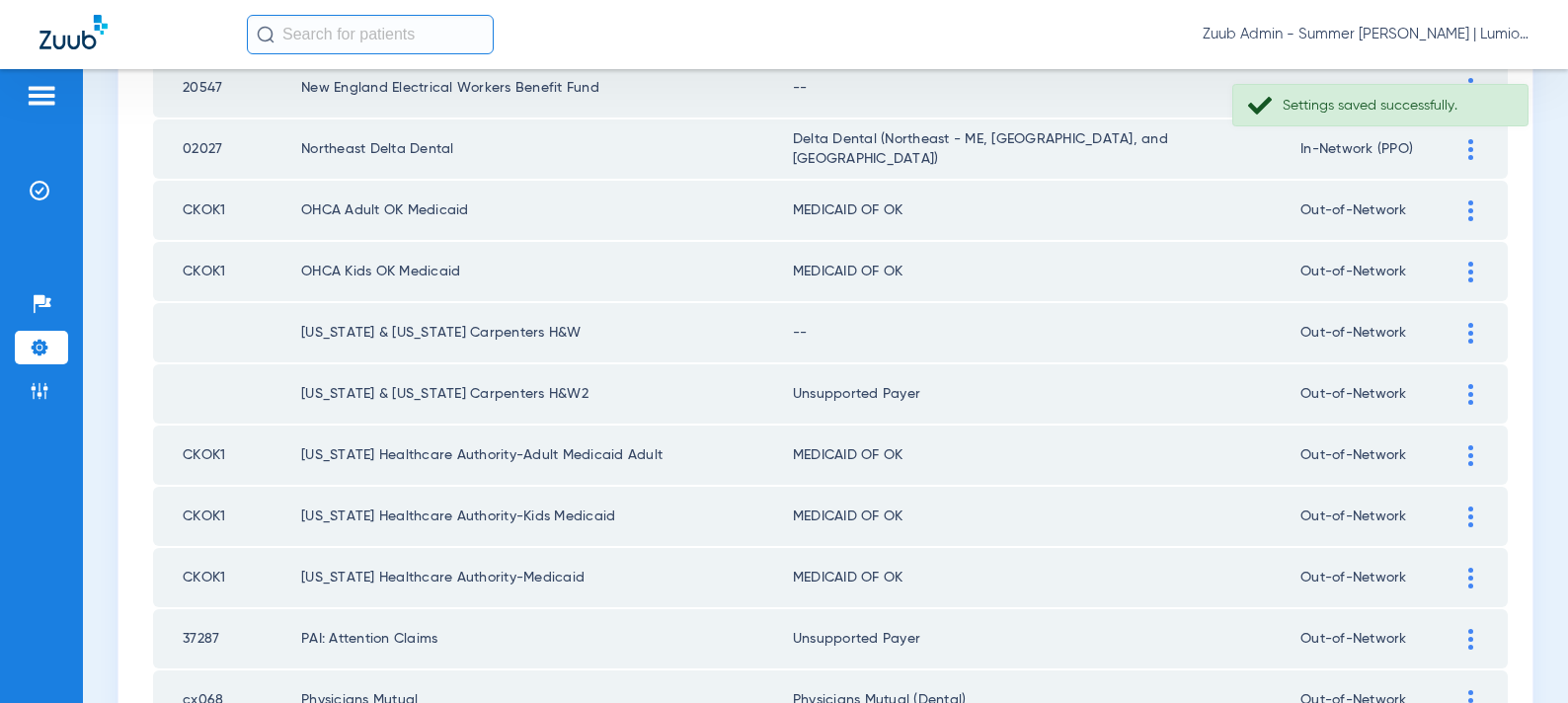
drag, startPoint x: 1459, startPoint y: 328, endPoint x: 1171, endPoint y: 381, distance: 292.8
click at [1459, 328] on div at bounding box center [1470, 333] width 35 height 21
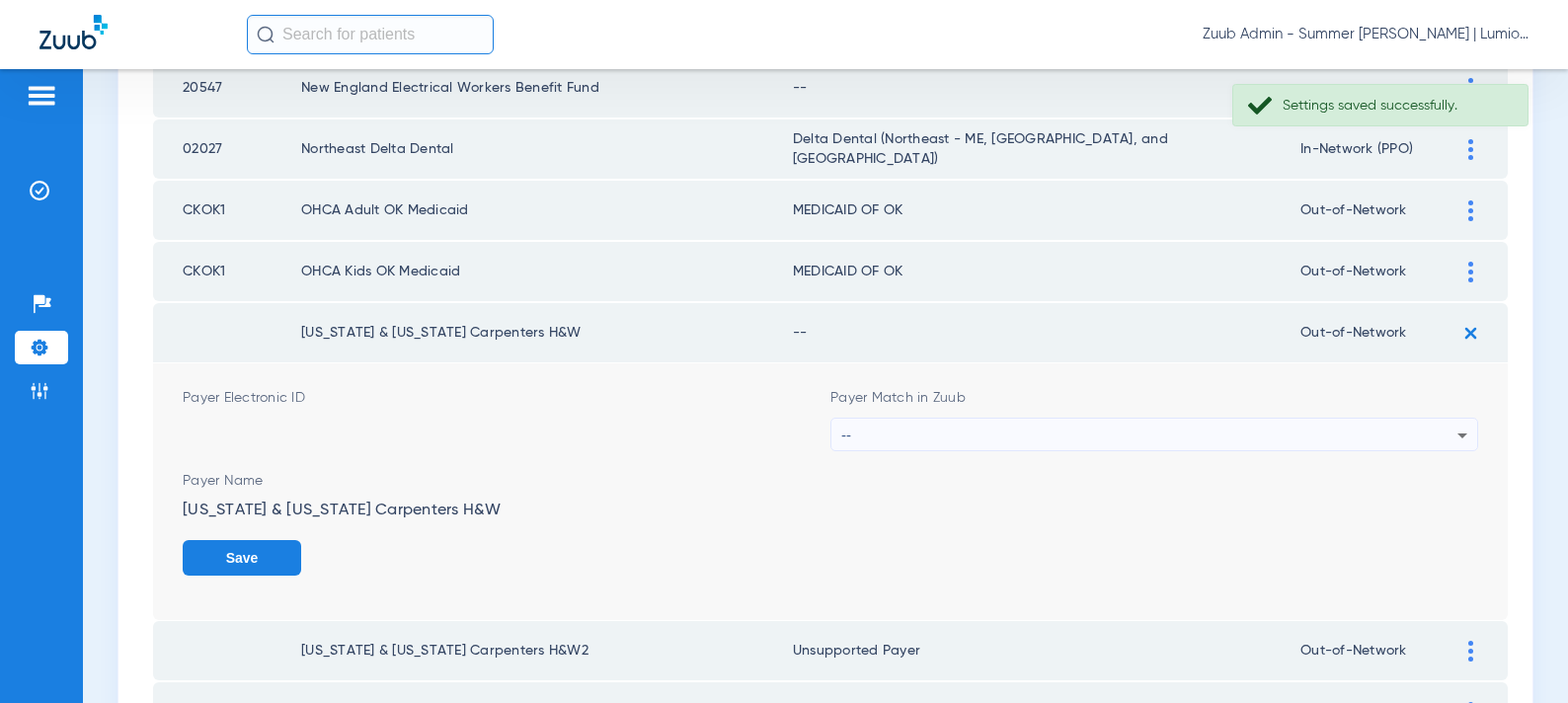
click at [1020, 436] on div "--" at bounding box center [1150, 436] width 616 height 34
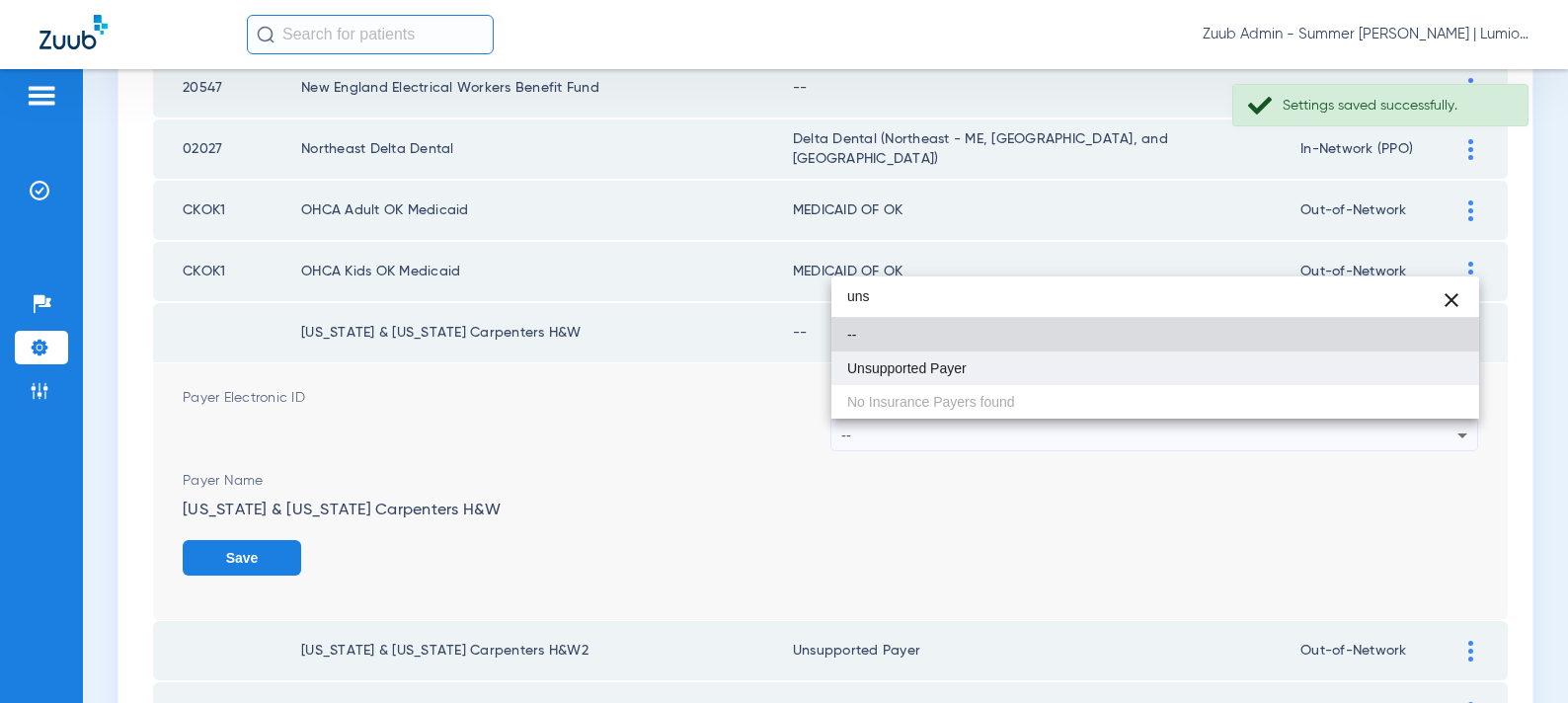
type input "uns"
click at [939, 351] on mat-option "Unsupported Payer" at bounding box center [1156, 368] width 648 height 34
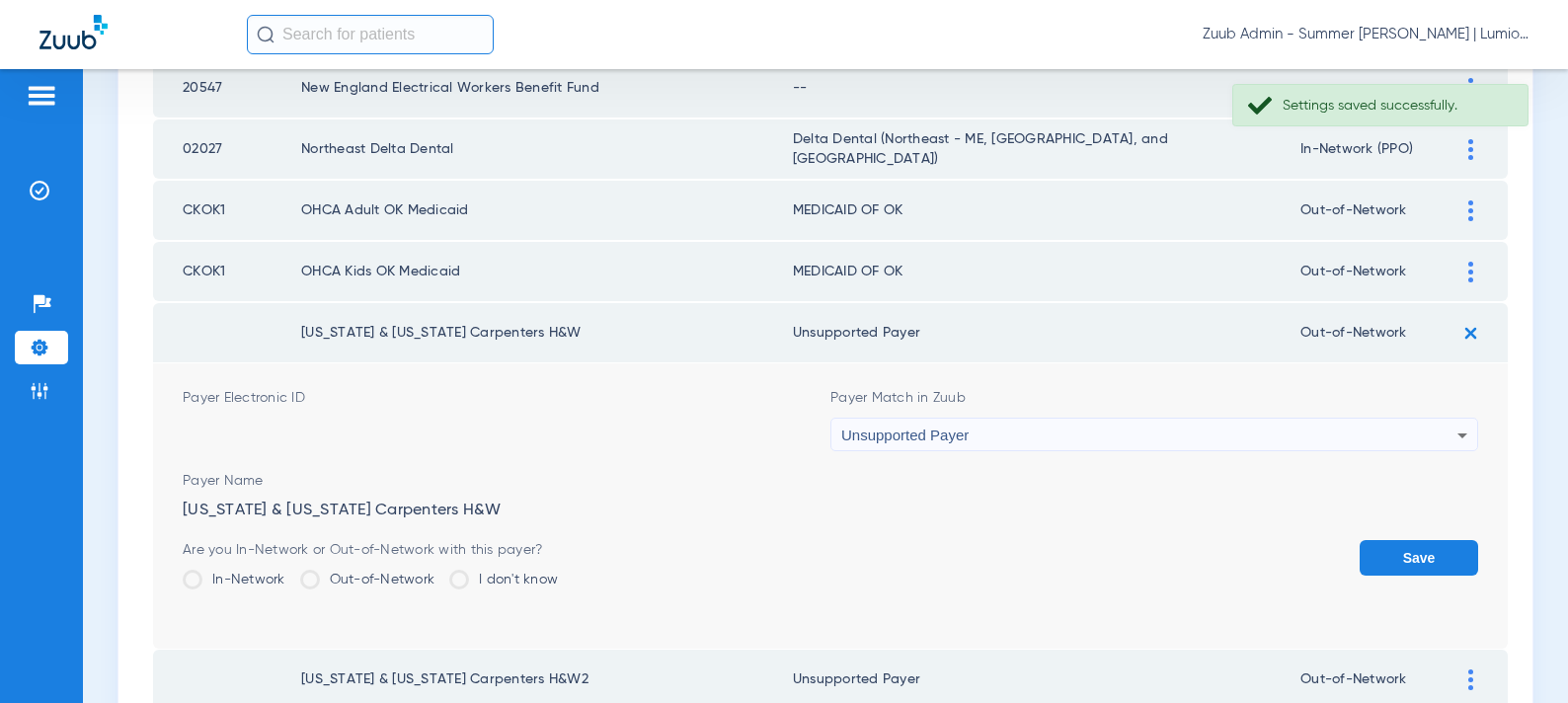
click at [1376, 552] on button "Save" at bounding box center [1418, 558] width 119 height 36
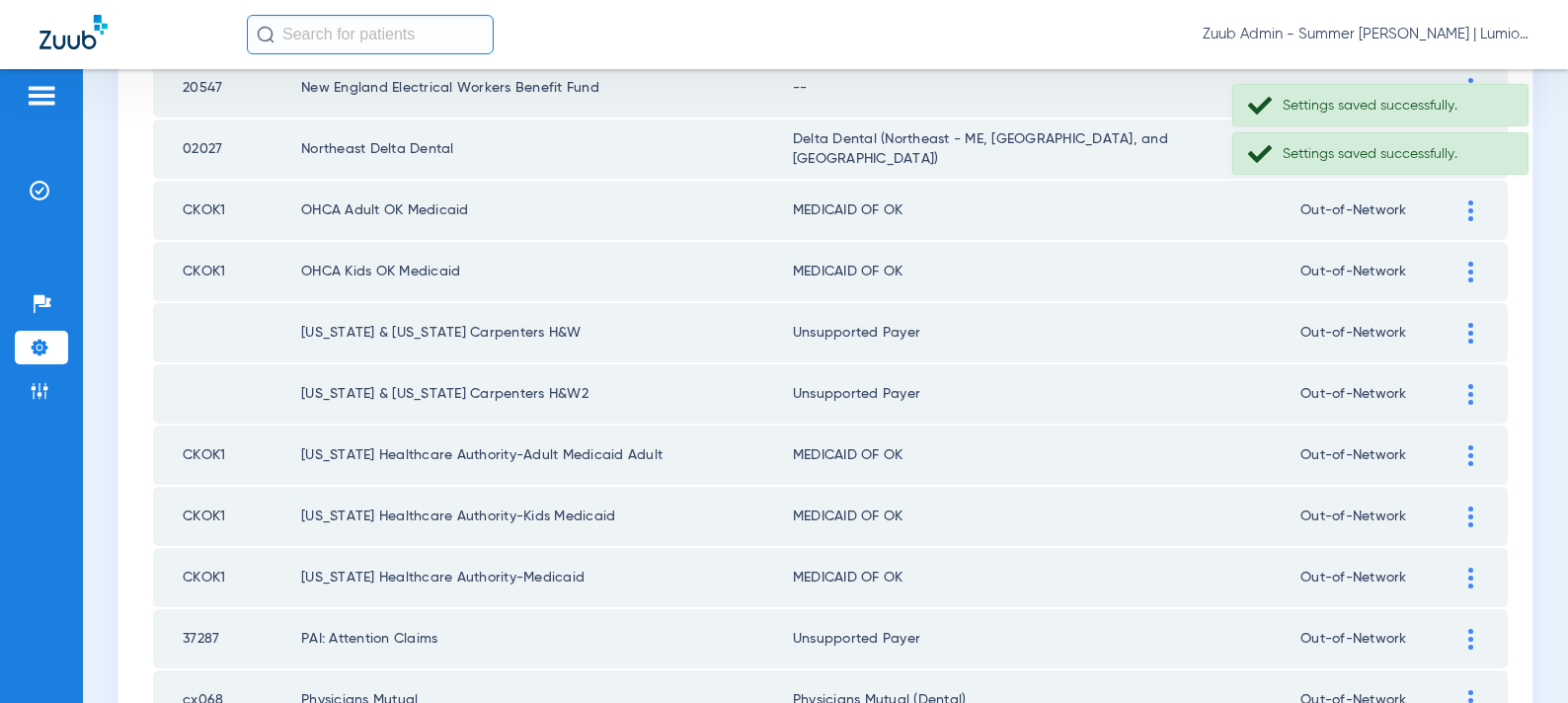
scroll to position [2240, 0]
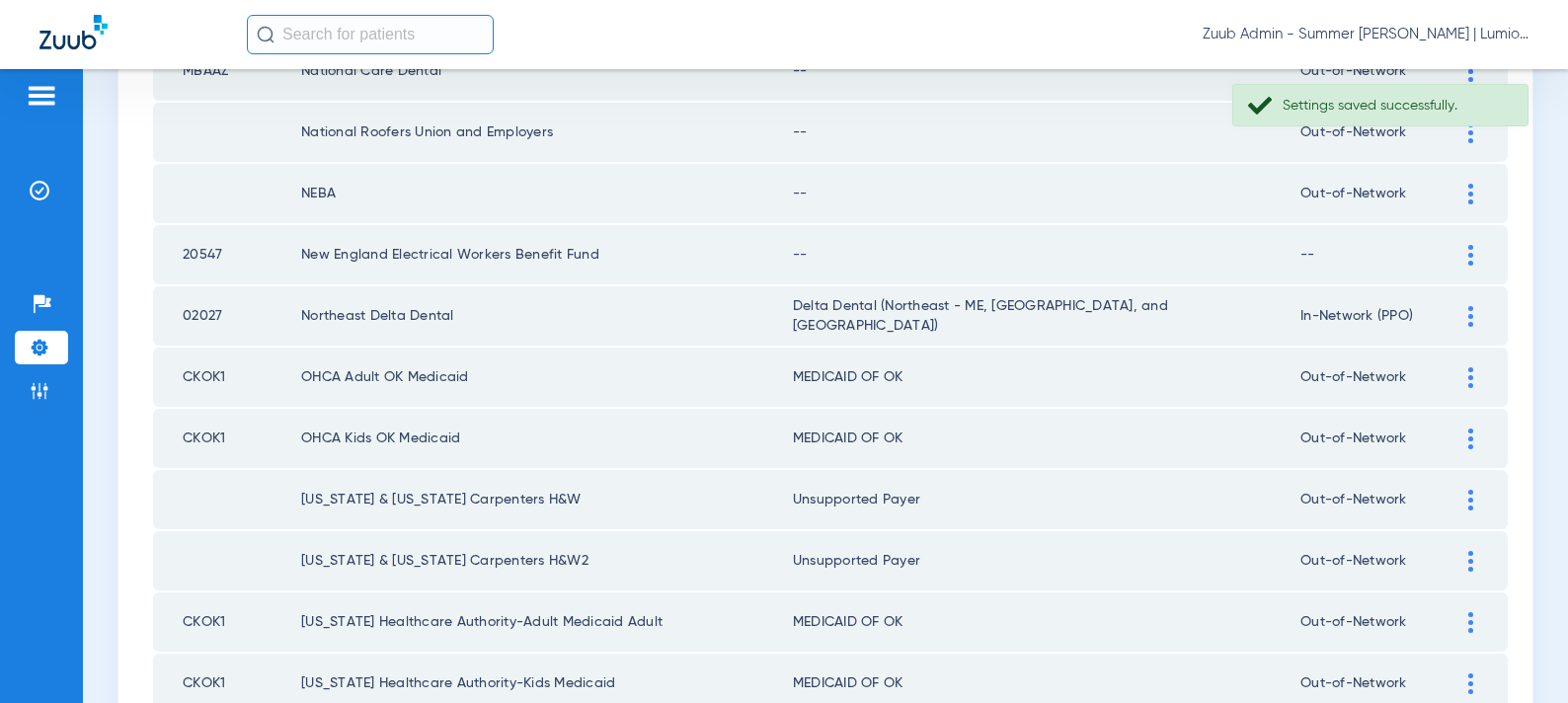
click at [1463, 251] on div at bounding box center [1470, 255] width 35 height 21
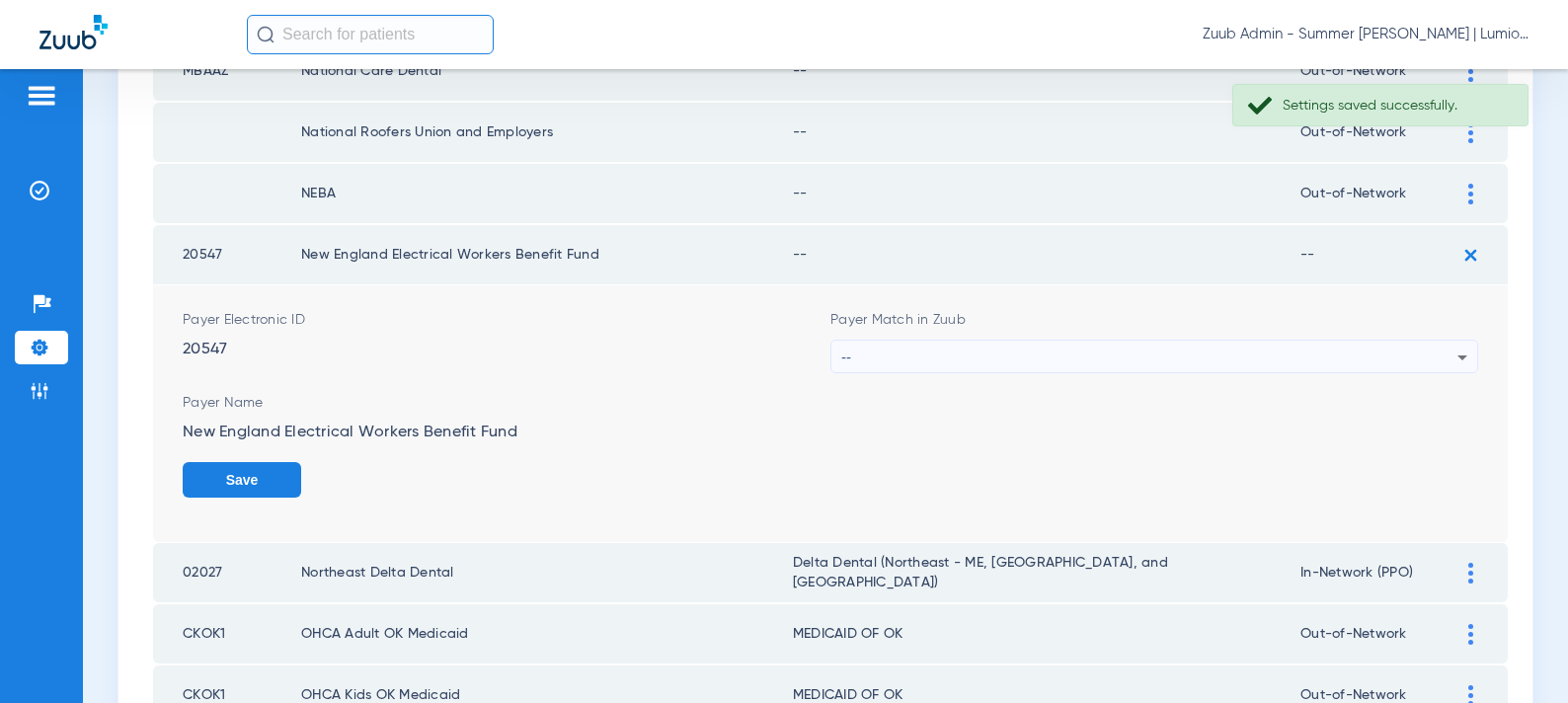
click at [1007, 350] on div "--" at bounding box center [1150, 358] width 616 height 34
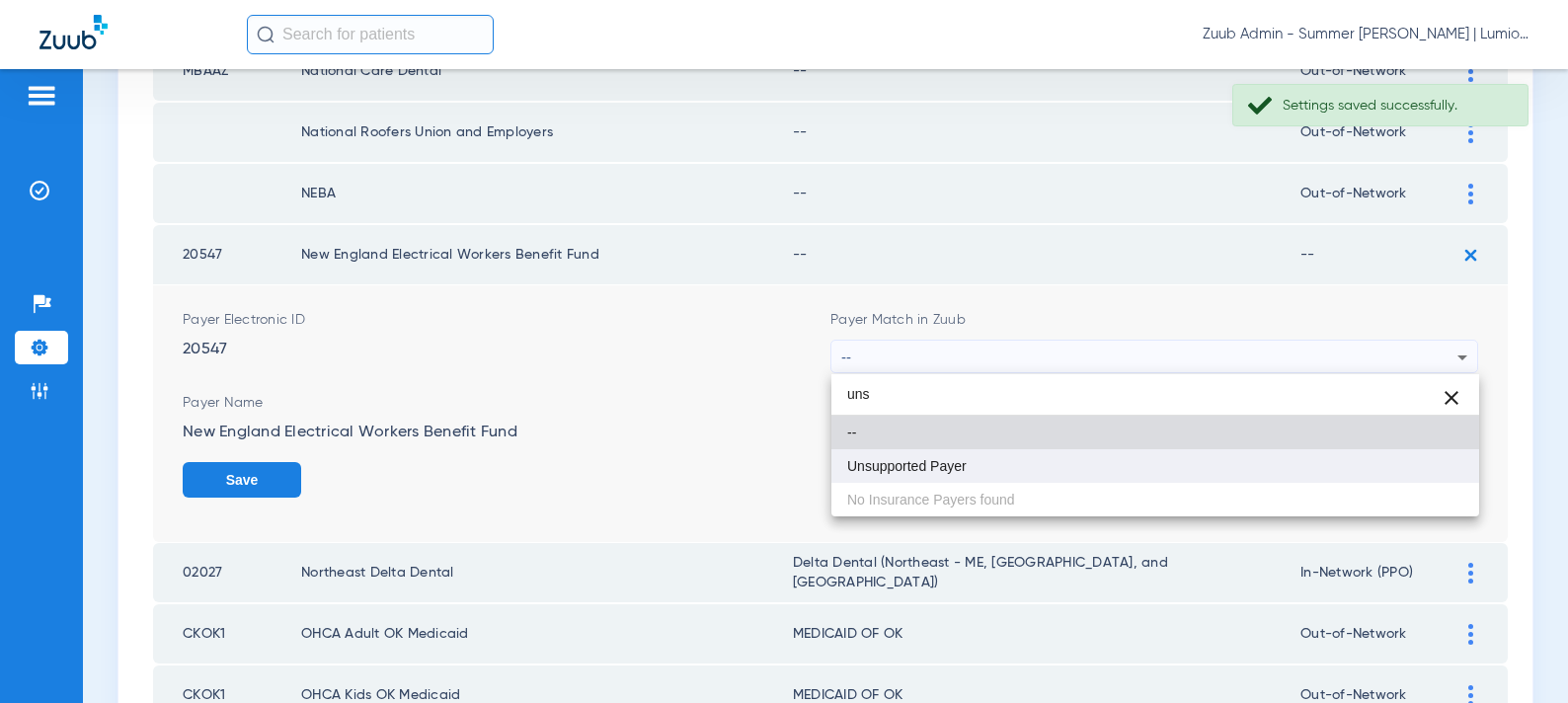
type input "uns"
click at [874, 460] on span "Unsupported Payer" at bounding box center [908, 466] width 120 height 14
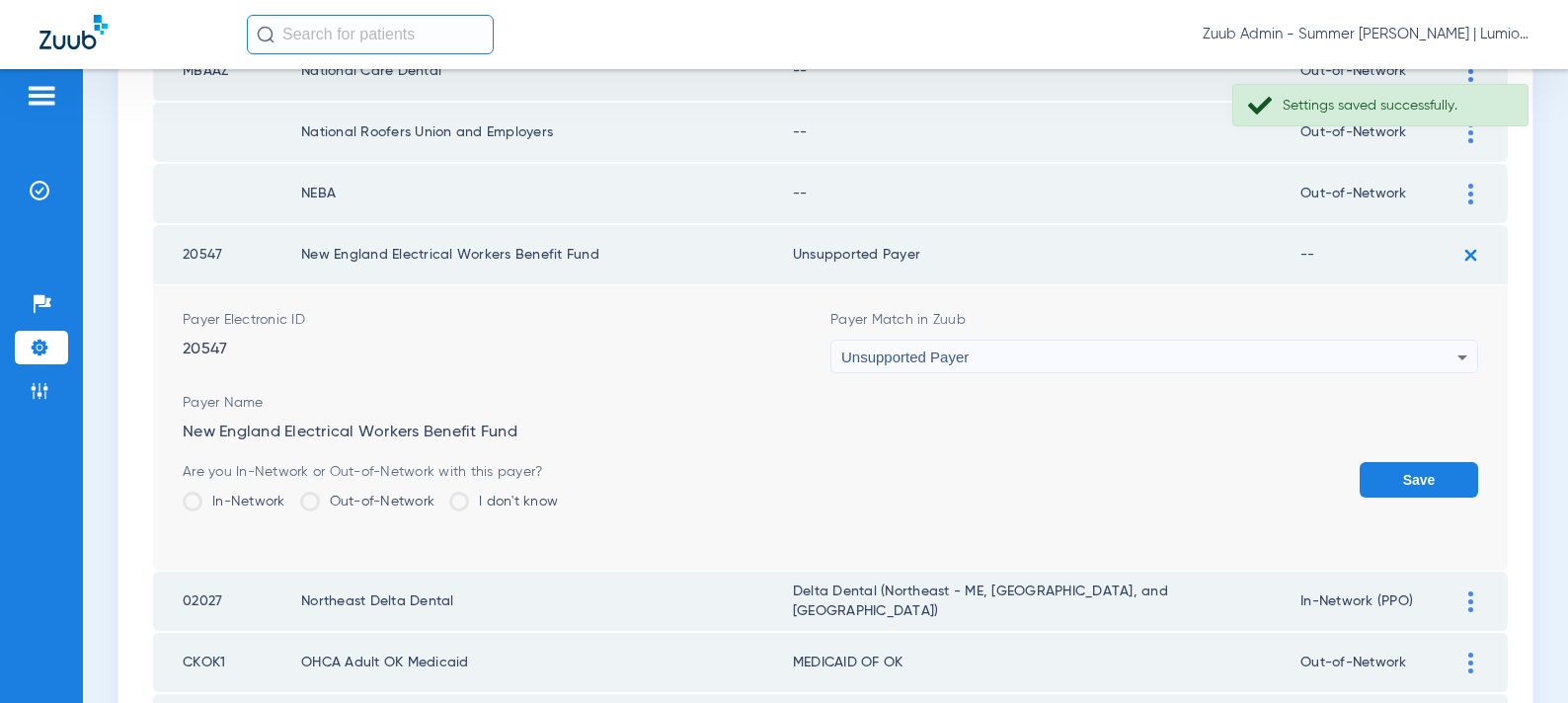
click at [1374, 472] on button "Save" at bounding box center [1418, 480] width 119 height 36
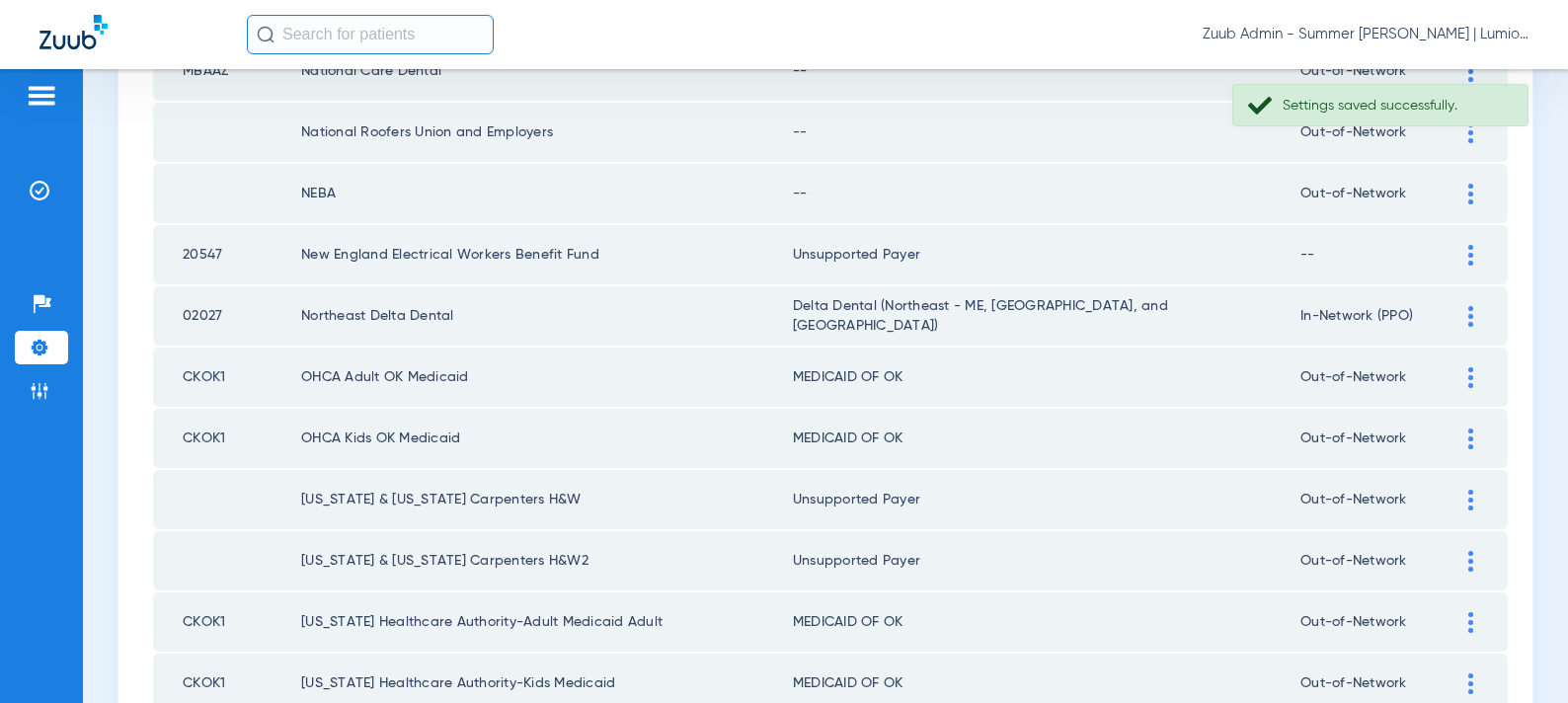
click at [1464, 198] on div at bounding box center [1470, 193] width 35 height 21
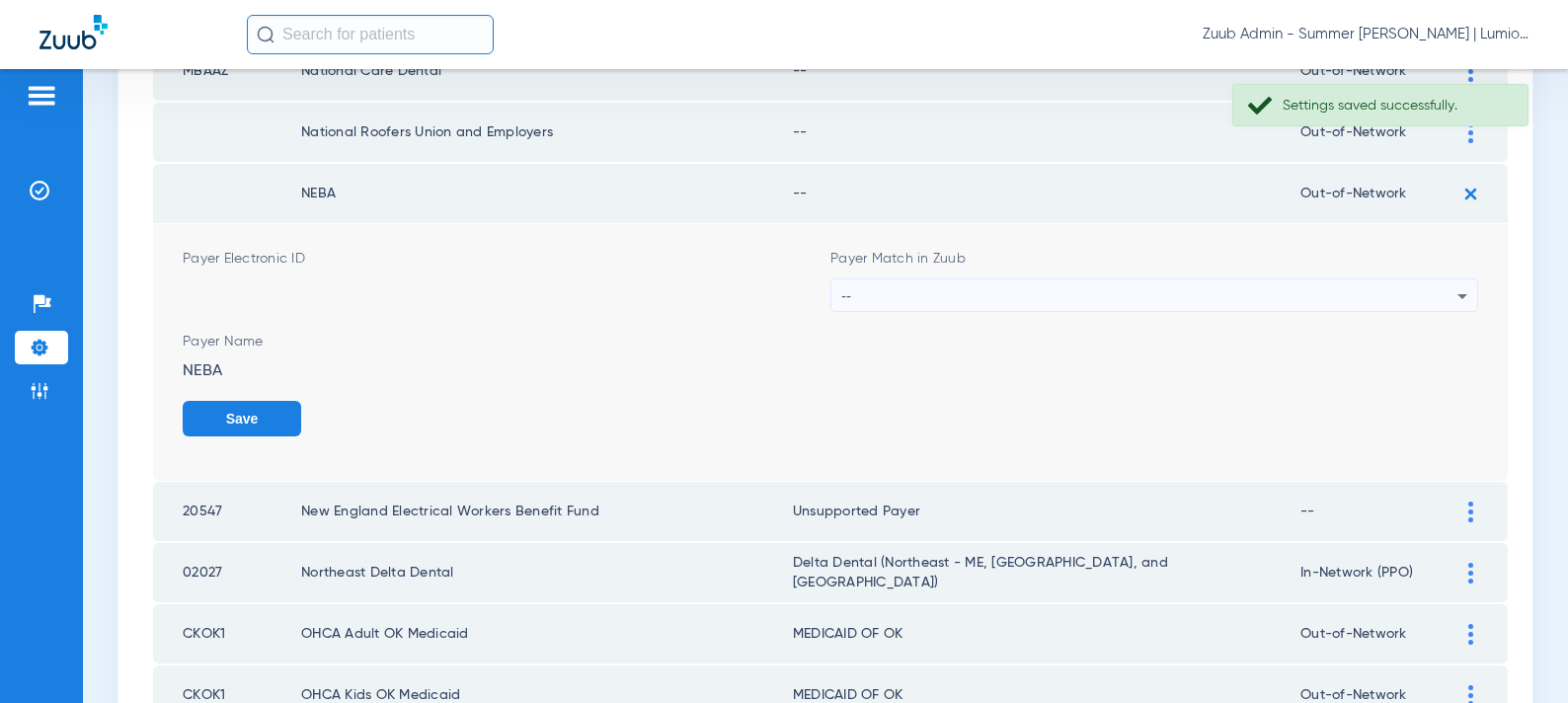
click at [1033, 302] on div "--" at bounding box center [1150, 296] width 616 height 34
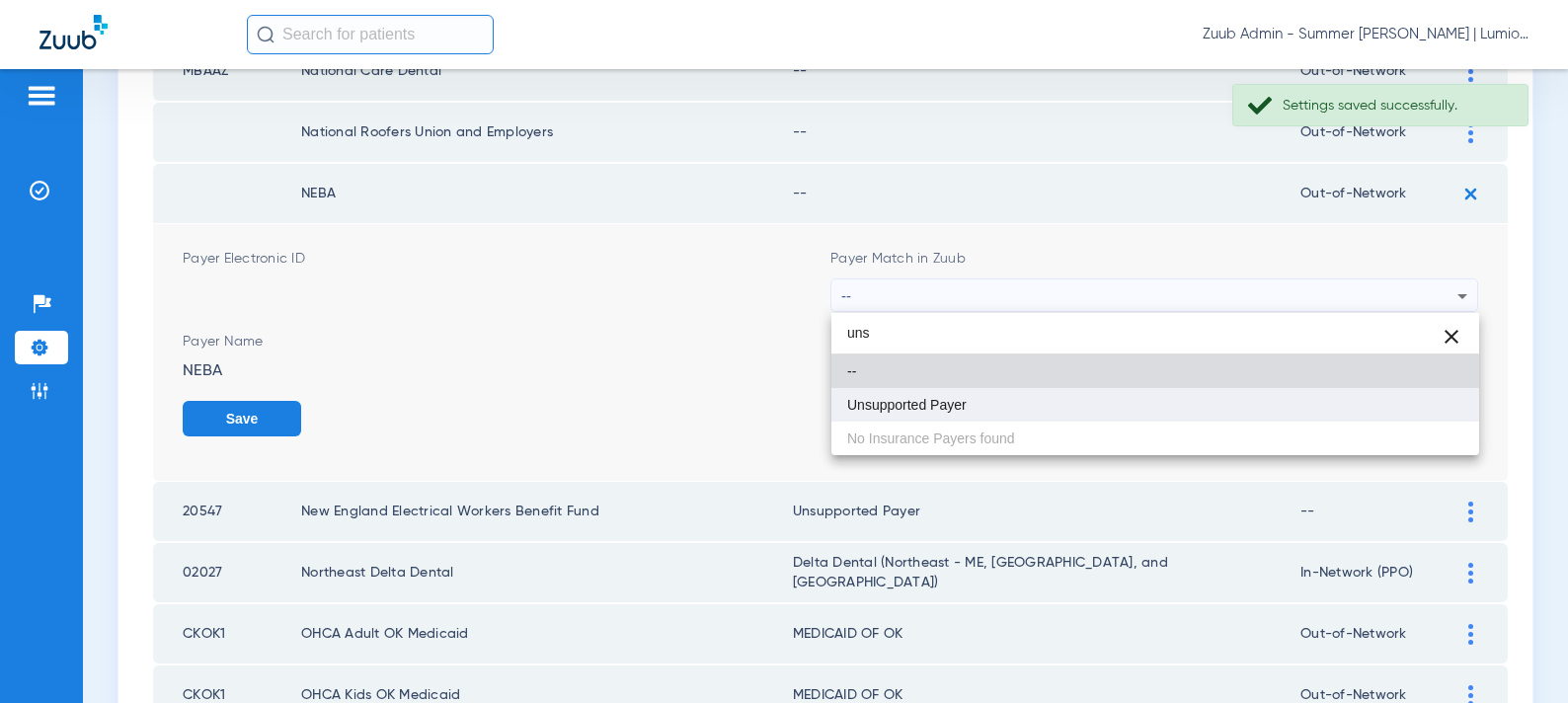
type input "uns"
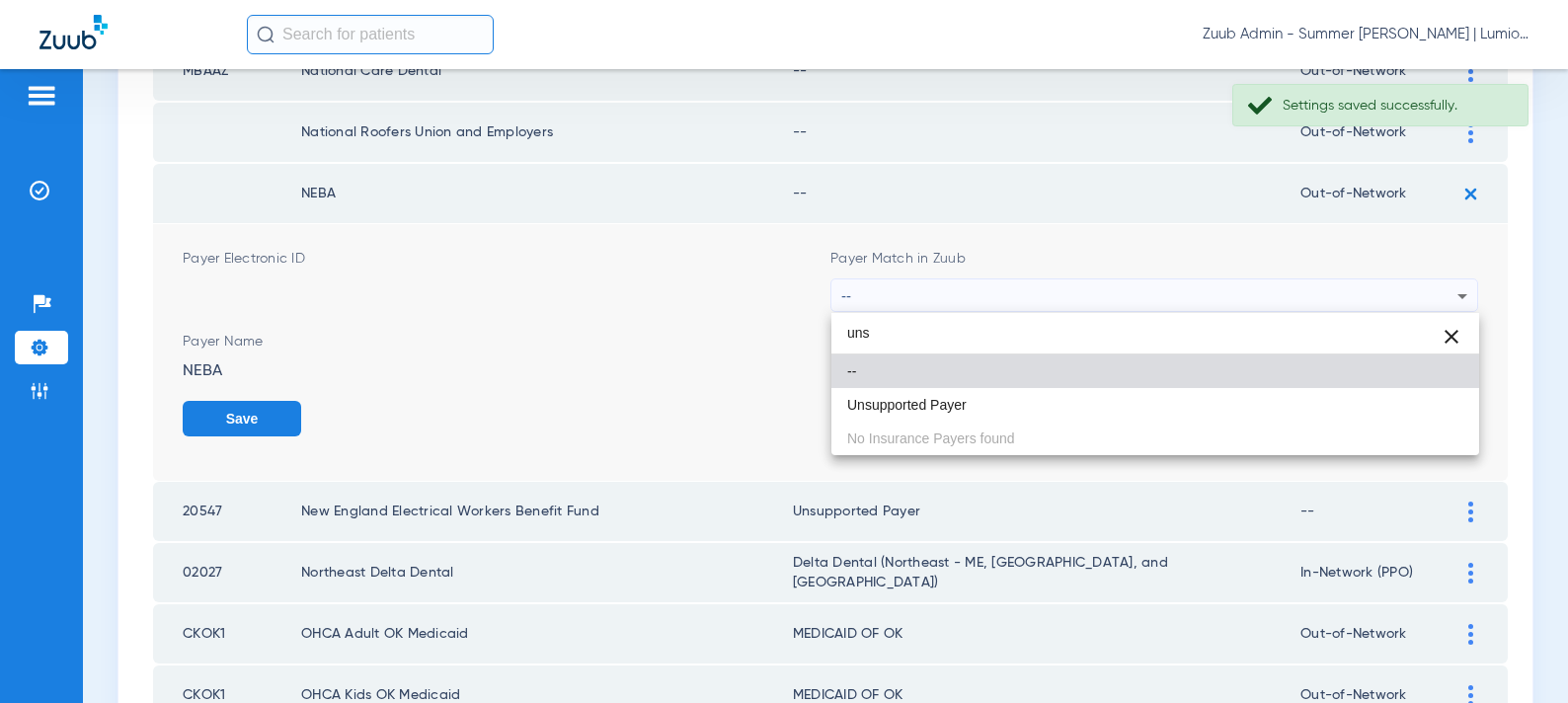
drag, startPoint x: 930, startPoint y: 410, endPoint x: 1098, endPoint y: 420, distance: 168.3
click at [935, 411] on span "Unsupported Payer" at bounding box center [908, 405] width 120 height 14
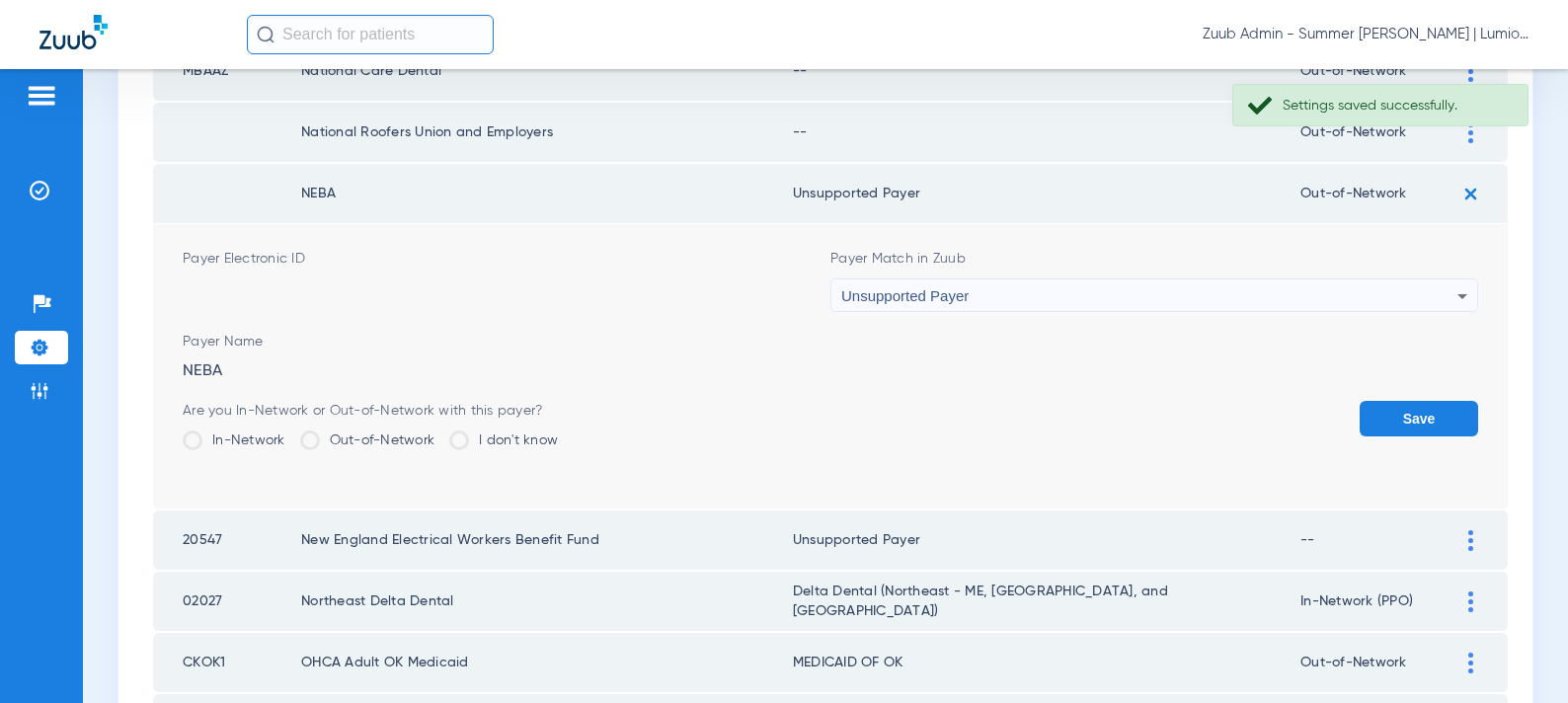
click at [1354, 422] on div "Are you In-Network or Out-of-Network with this payer? In-Network Out-of-Network…" at bounding box center [830, 433] width 1296 height 64
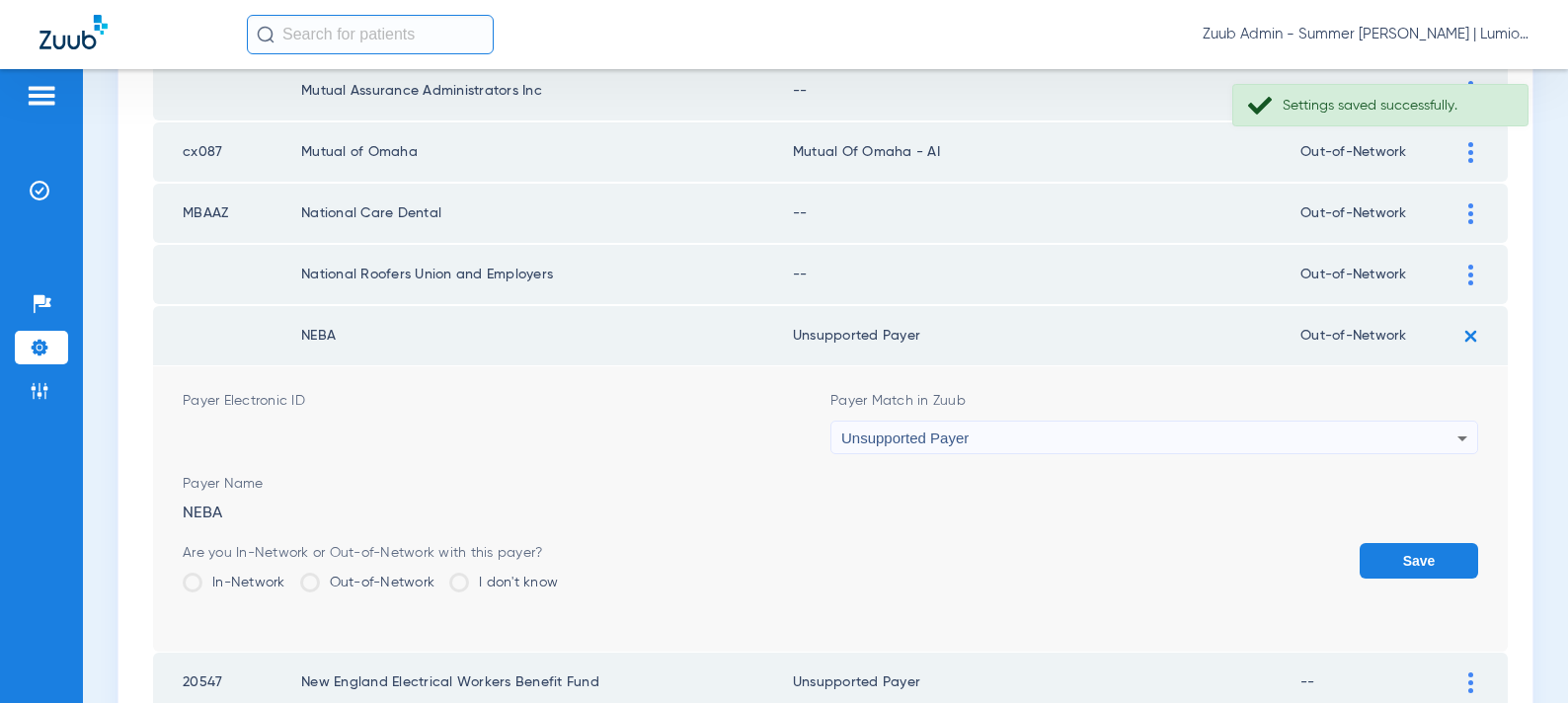
drag, startPoint x: 1396, startPoint y: 558, endPoint x: 1403, endPoint y: 501, distance: 57.4
click at [1396, 558] on button "Save" at bounding box center [1418, 561] width 119 height 36
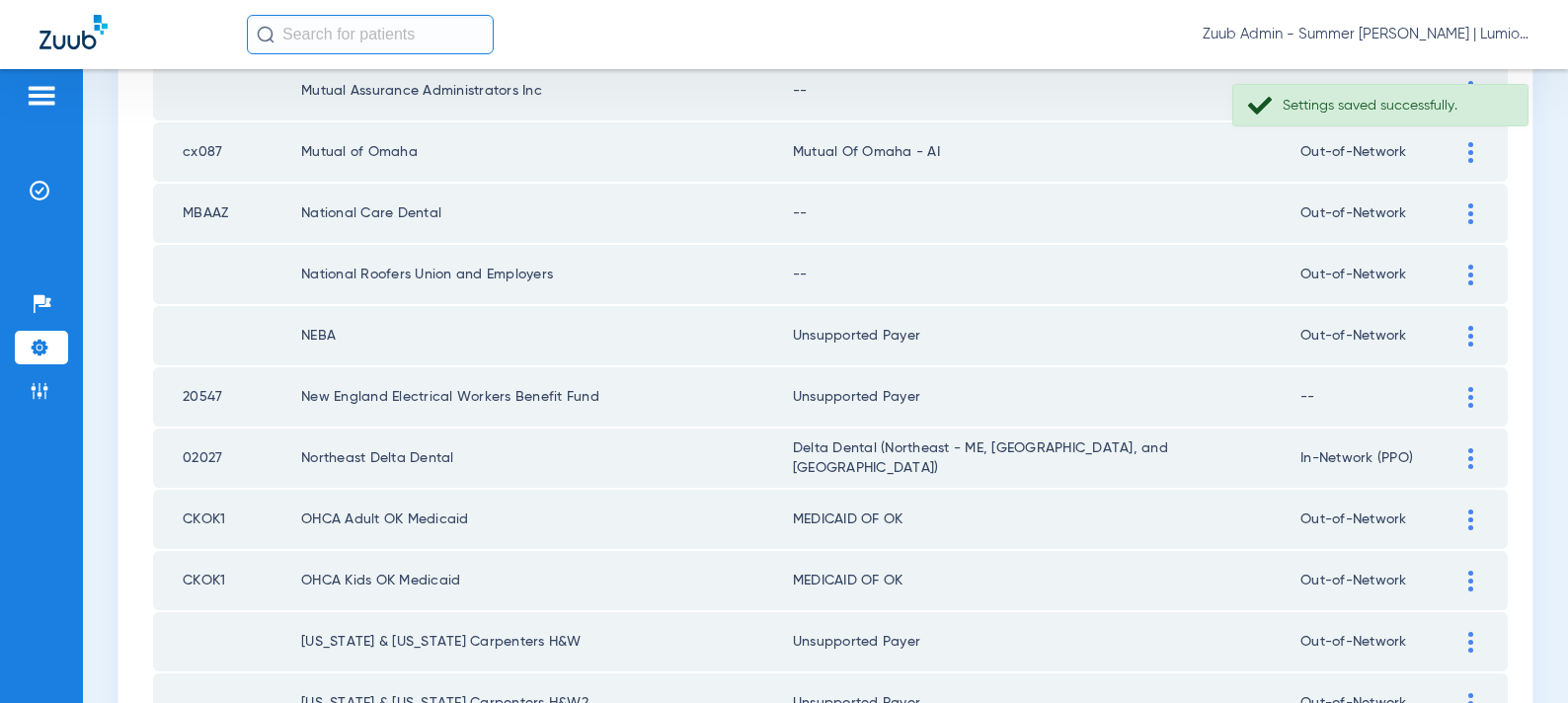
click at [1465, 273] on div at bounding box center [1470, 274] width 35 height 21
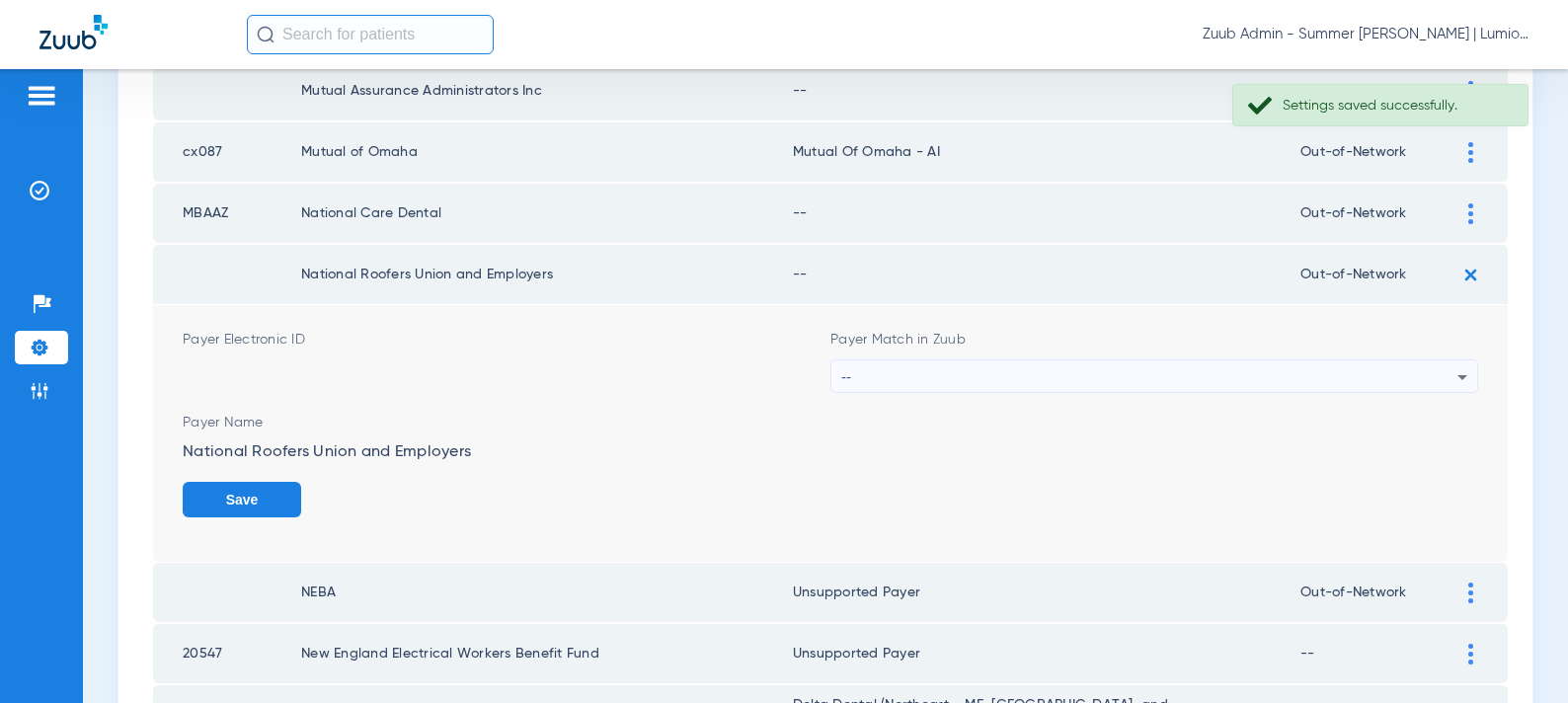
click at [1030, 370] on div "--" at bounding box center [1150, 377] width 616 height 34
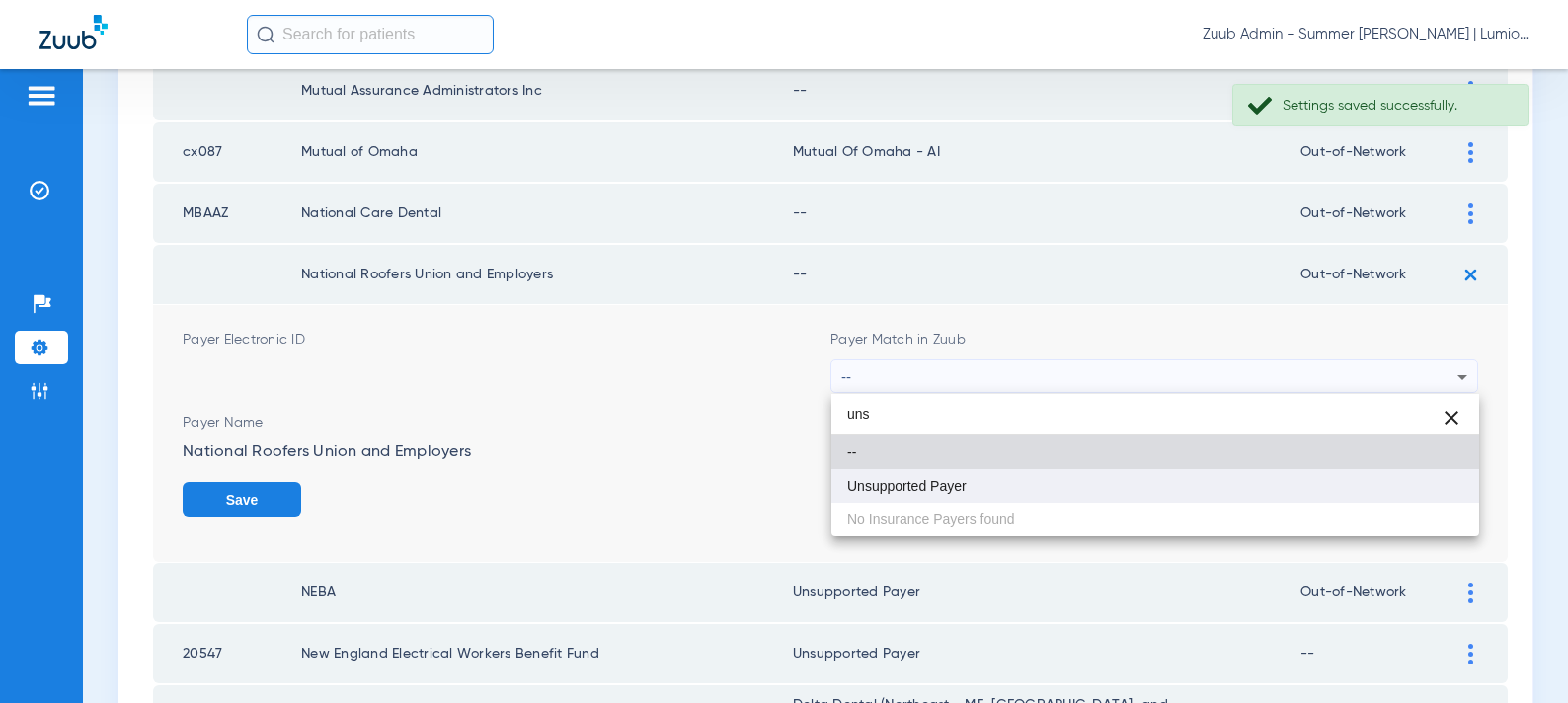
type input "uns"
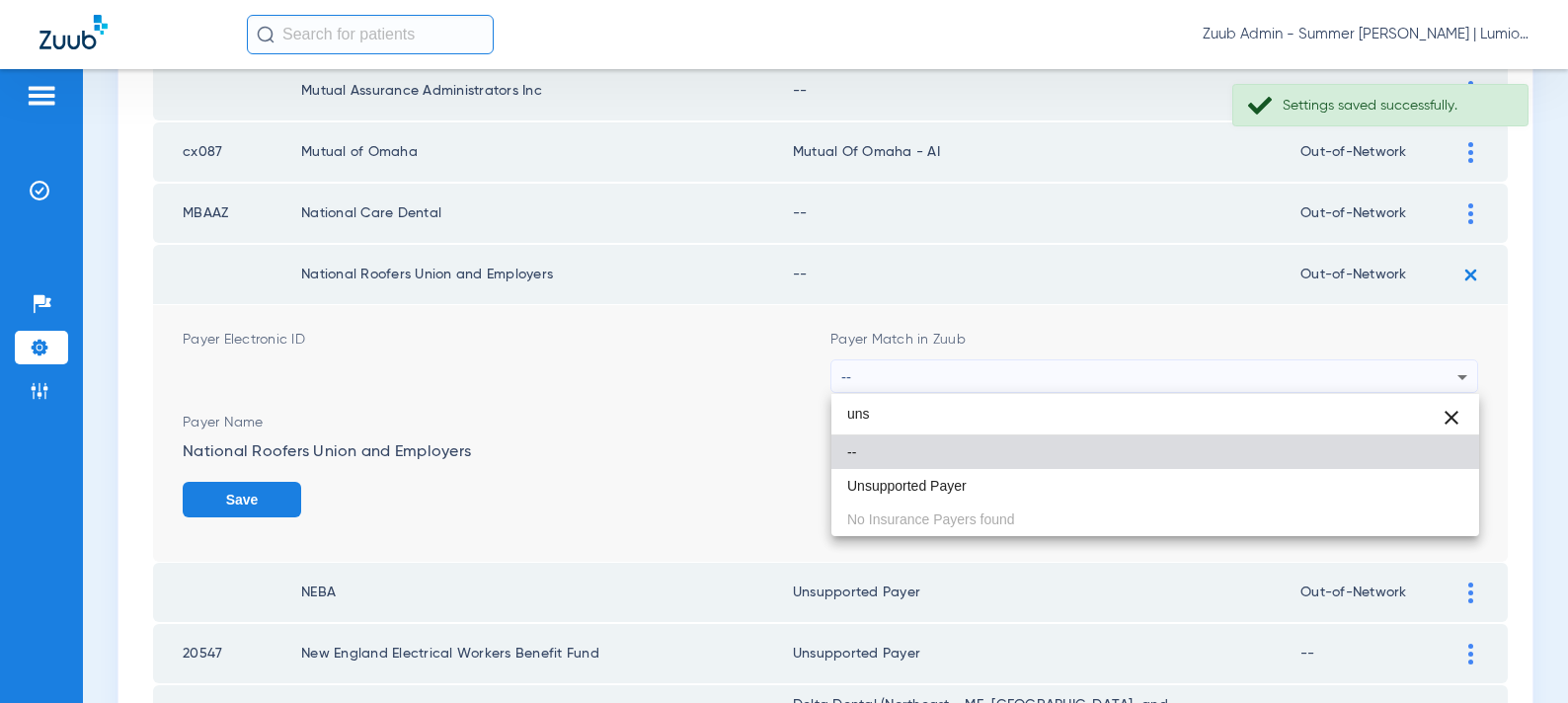
click at [916, 475] on mat-option "Unsupported Payer" at bounding box center [1156, 486] width 648 height 34
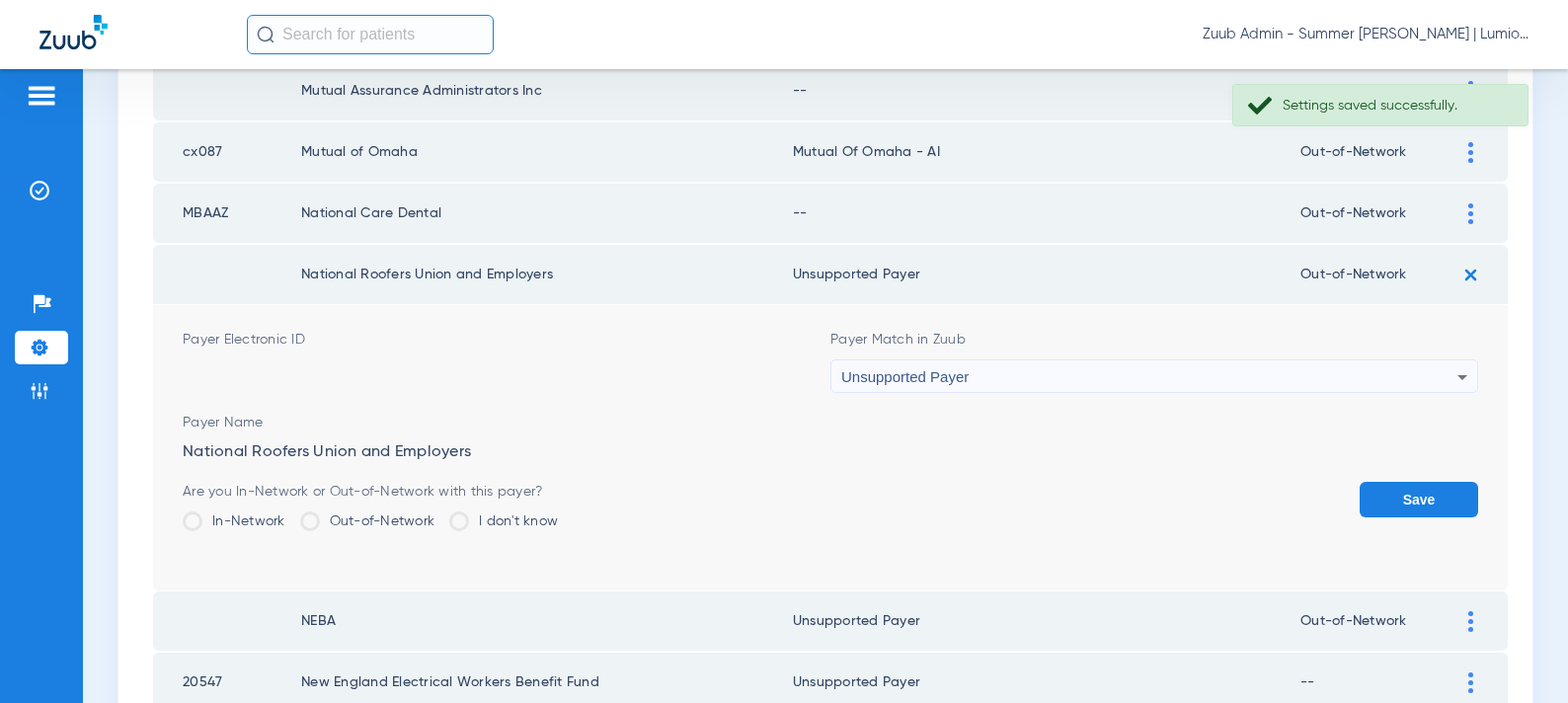
click at [1416, 487] on button "Save" at bounding box center [1418, 500] width 119 height 36
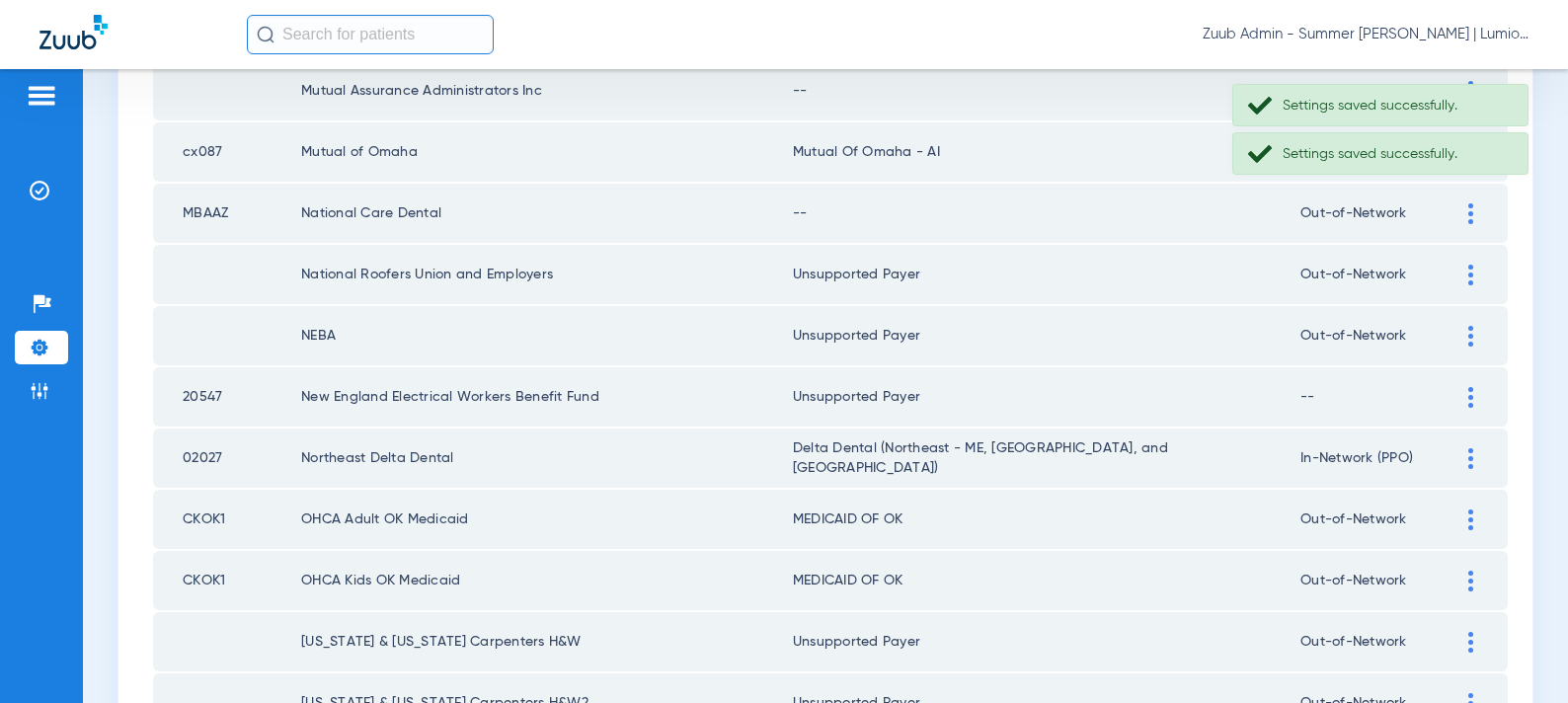
click at [1472, 212] on img at bounding box center [1470, 213] width 5 height 21
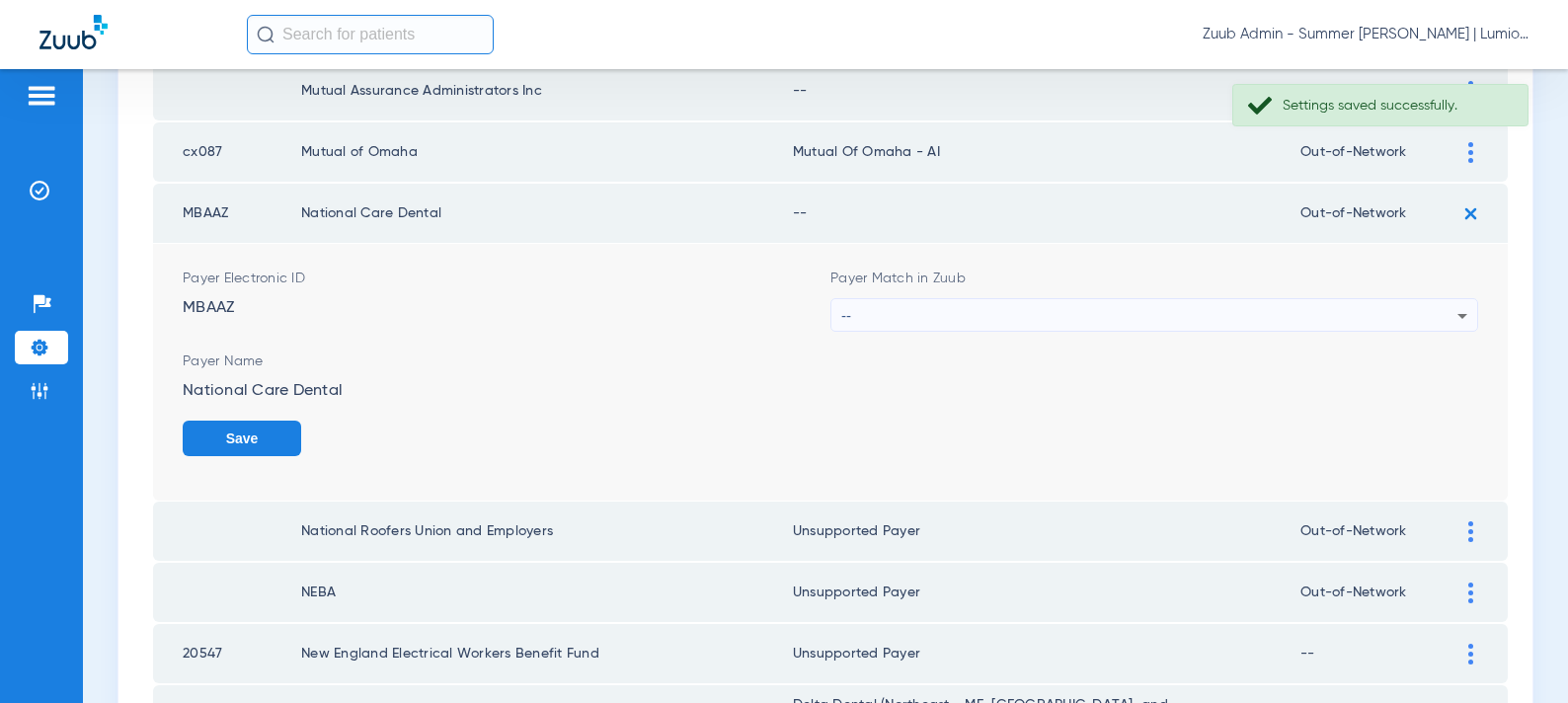
click at [1042, 311] on div "--" at bounding box center [1150, 316] width 616 height 34
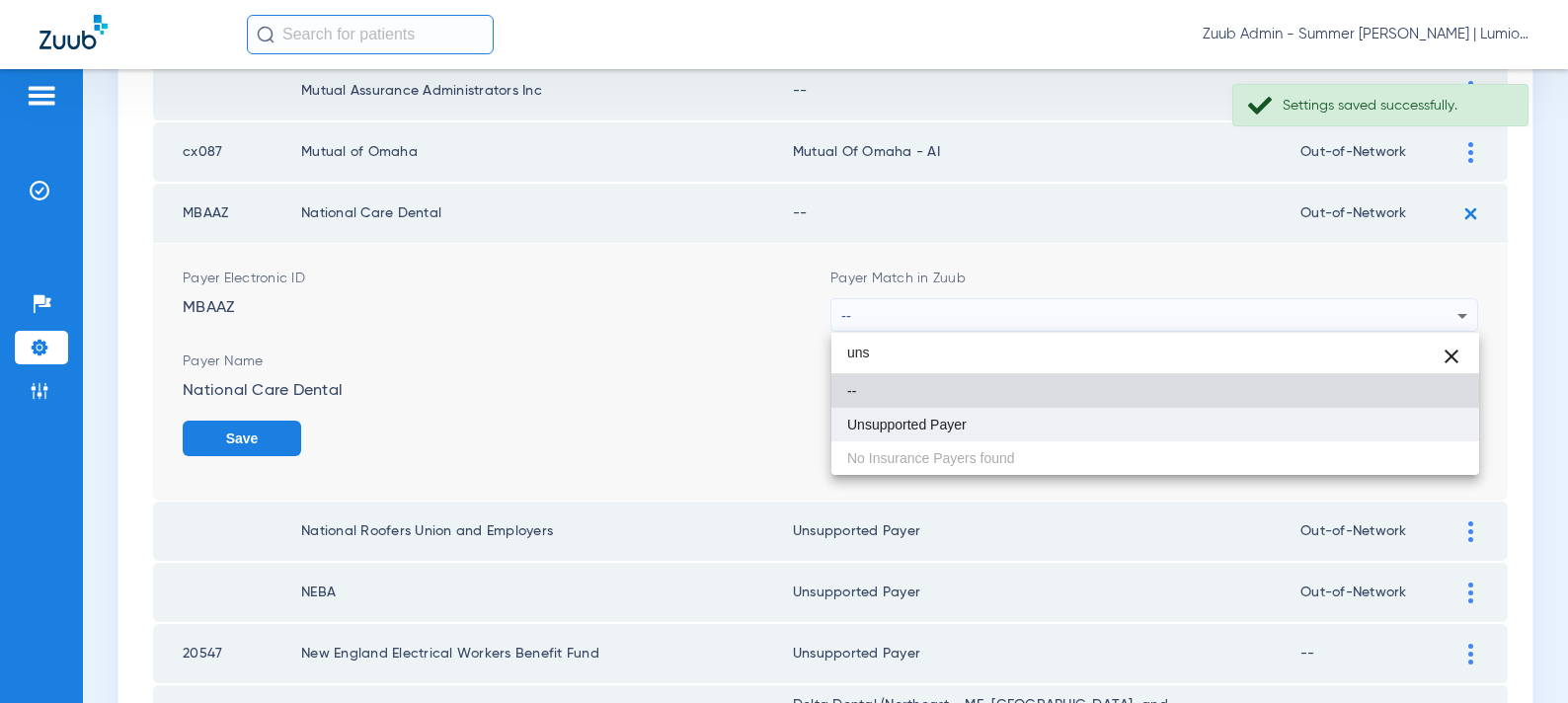
type input "uns"
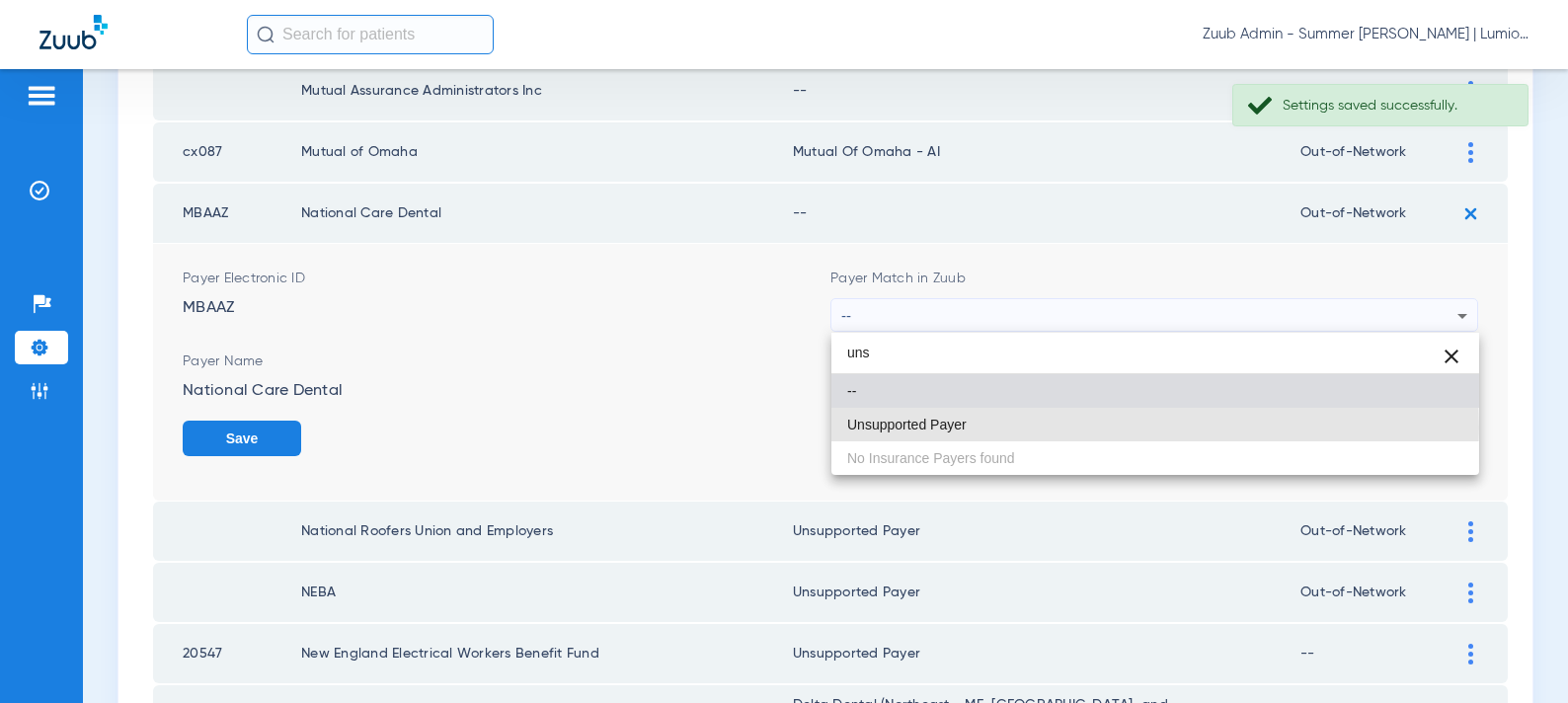
drag, startPoint x: 1027, startPoint y: 428, endPoint x: 1249, endPoint y: 452, distance: 223.3
click at [1029, 428] on mat-option "Unsupported Payer" at bounding box center [1156, 425] width 648 height 34
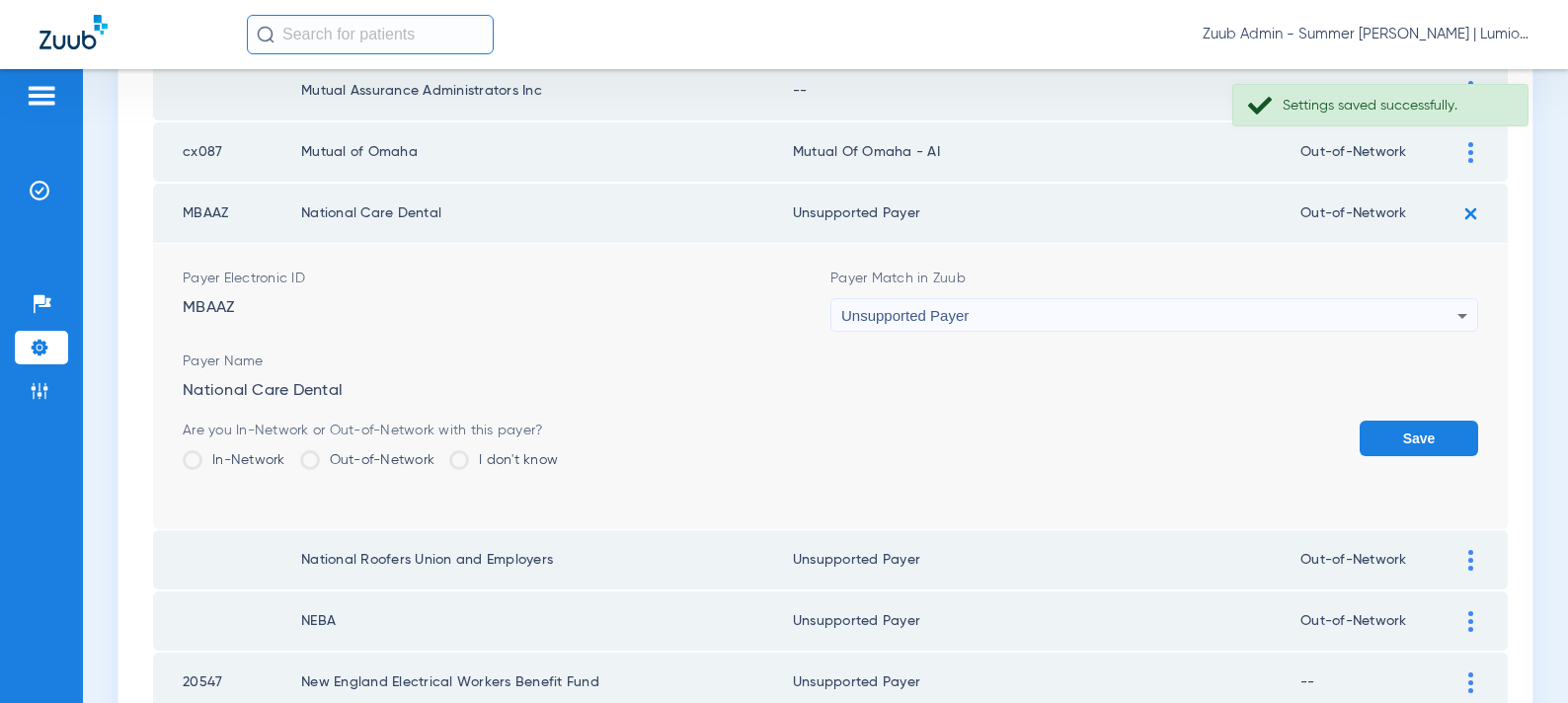
click at [1402, 448] on button "Save" at bounding box center [1418, 439] width 119 height 36
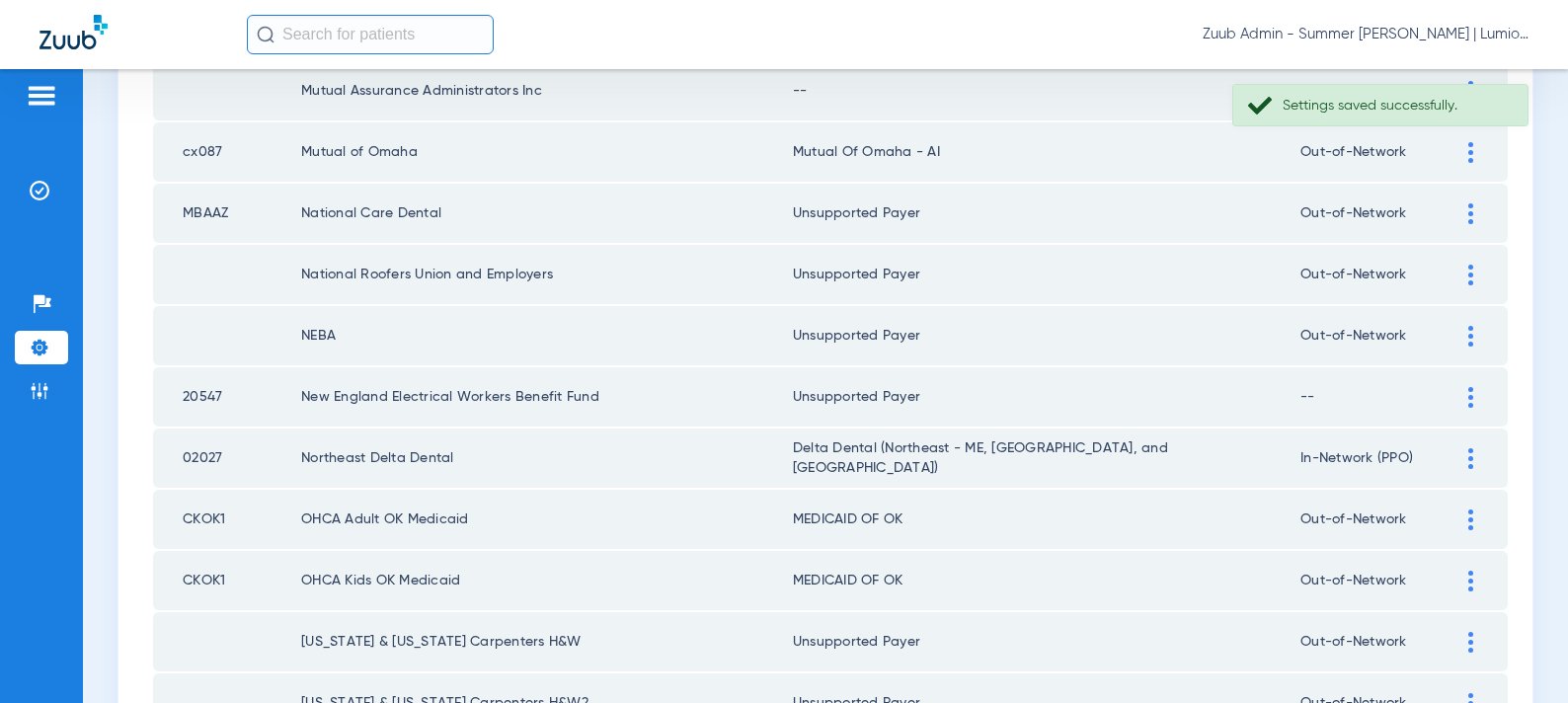
scroll to position [1922, 0]
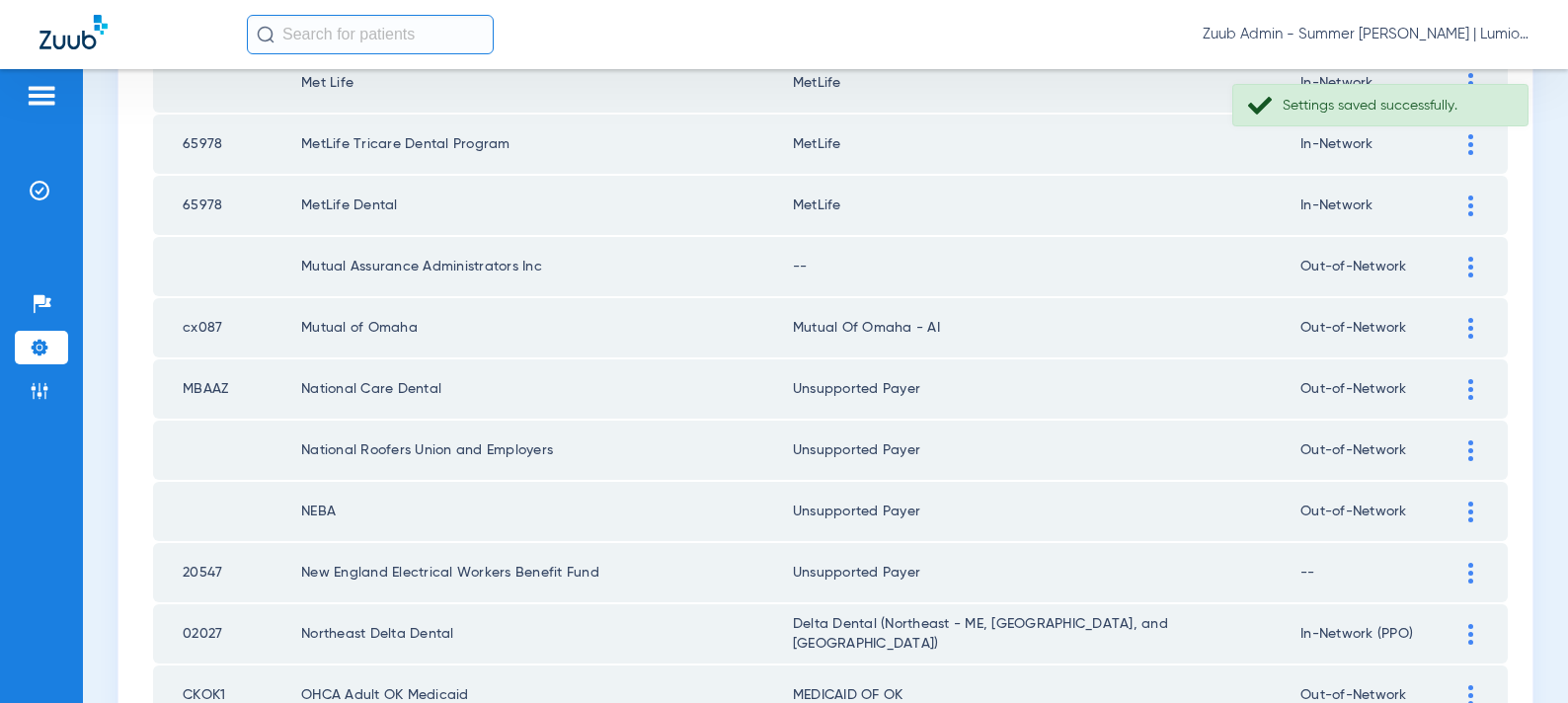
click at [1471, 266] on img at bounding box center [1470, 266] width 5 height 21
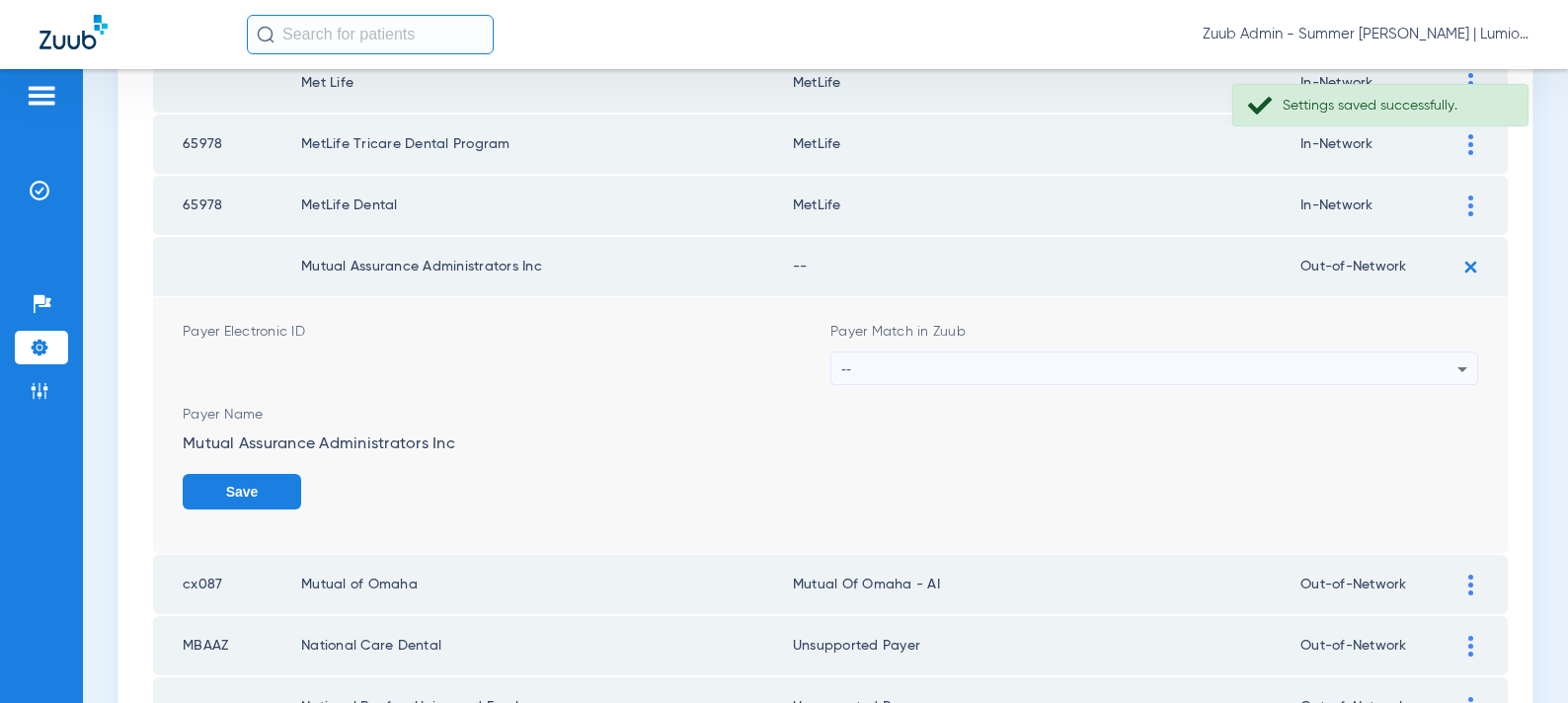
click at [1082, 361] on div "--" at bounding box center [1150, 369] width 616 height 34
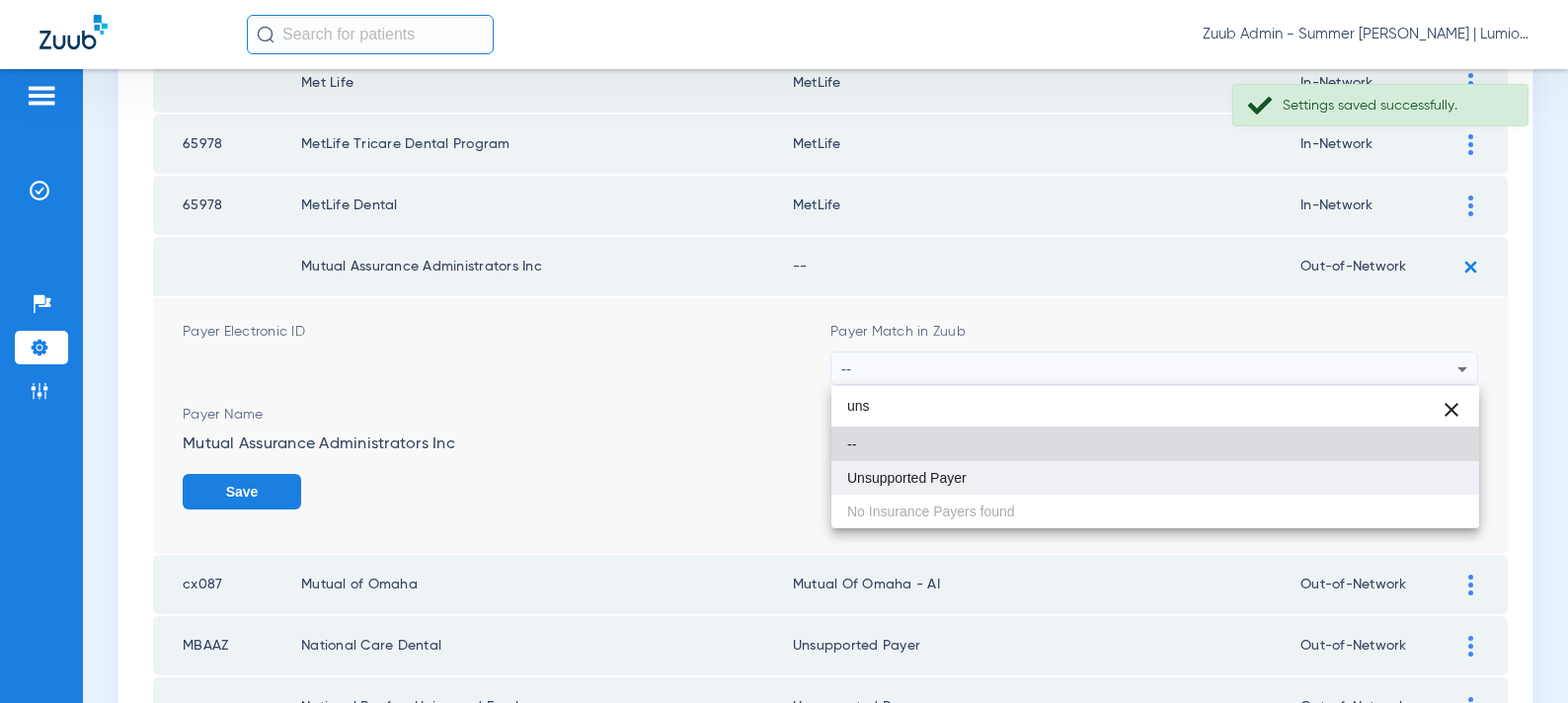
type input "uns"
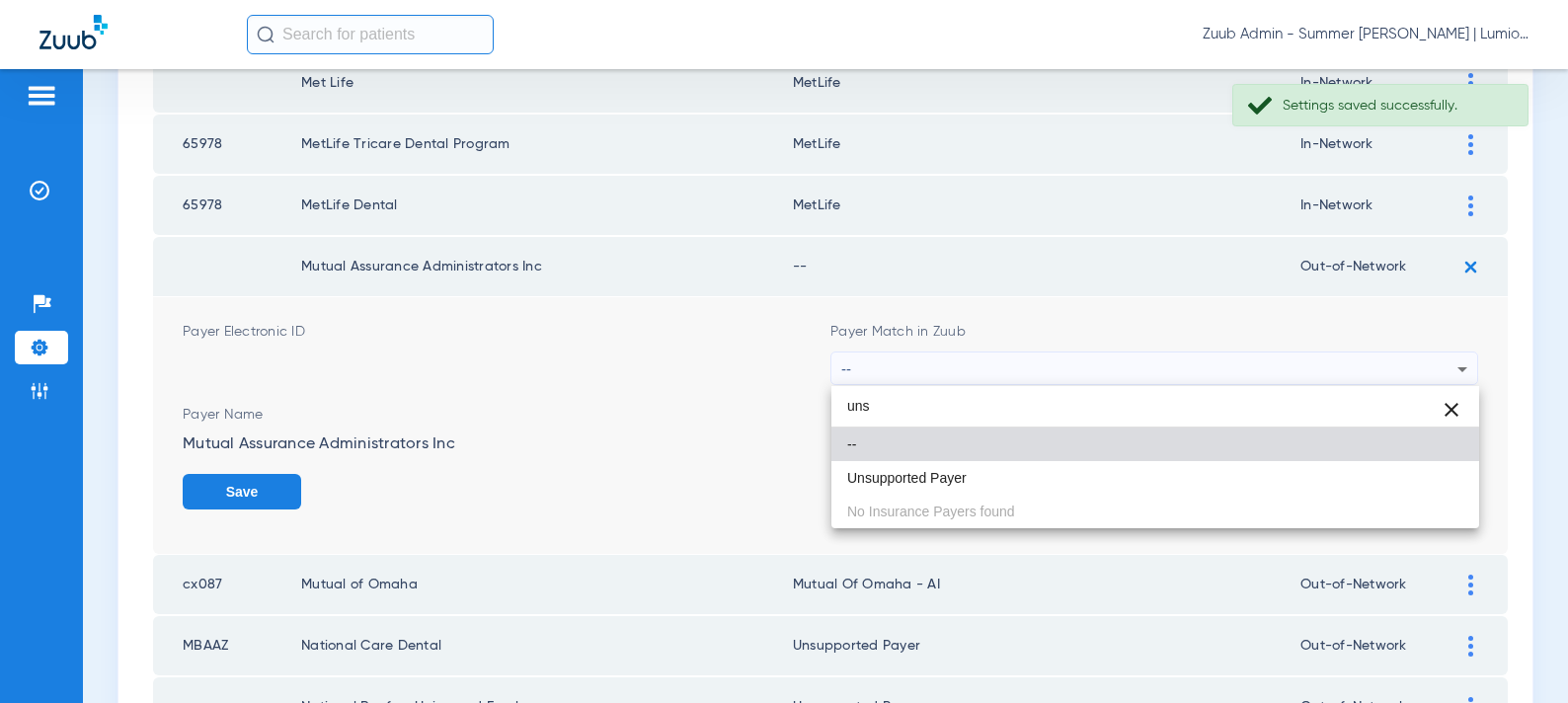
drag, startPoint x: 935, startPoint y: 478, endPoint x: 1283, endPoint y: 488, distance: 348.1
click at [937, 478] on span "Unsupported Payer" at bounding box center [908, 478] width 120 height 14
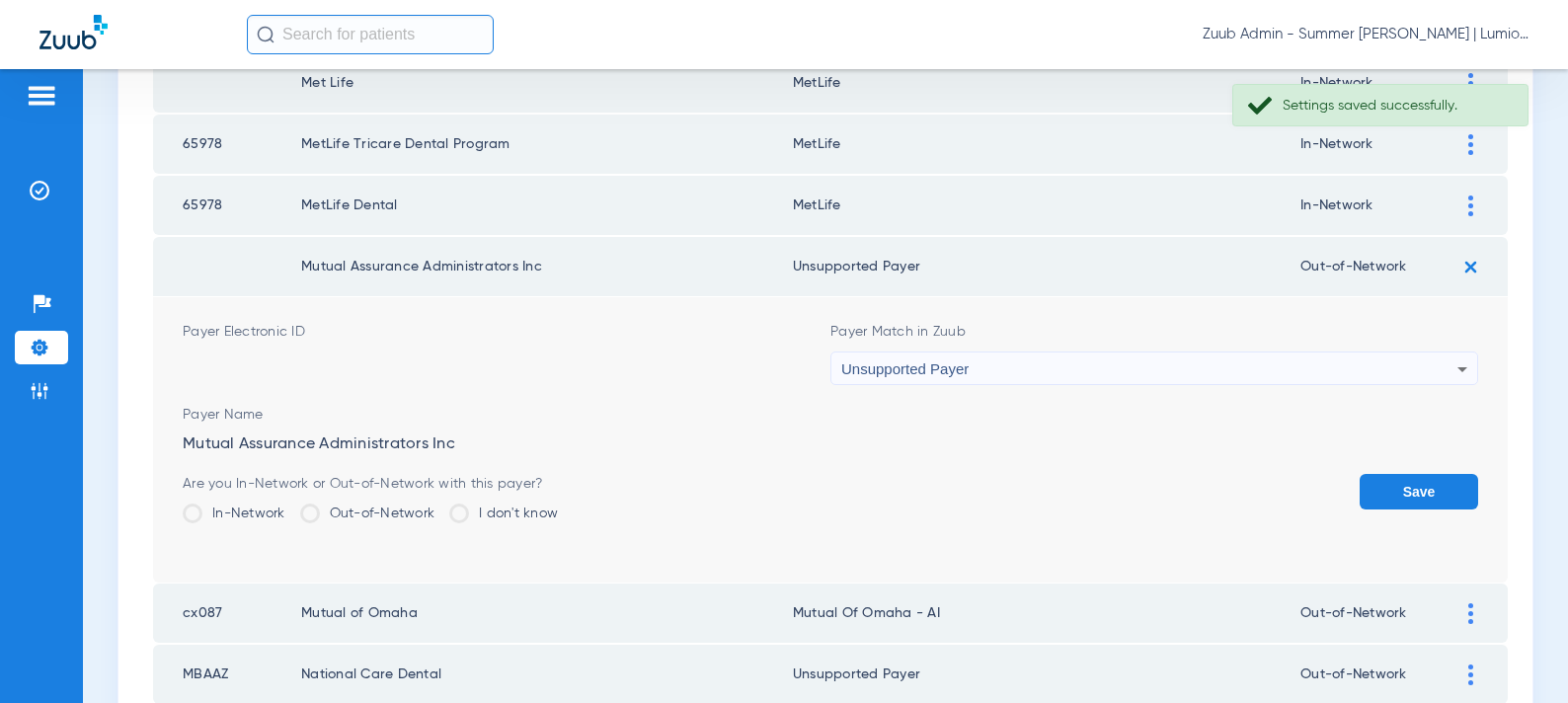
click at [1405, 485] on button "Save" at bounding box center [1418, 492] width 119 height 36
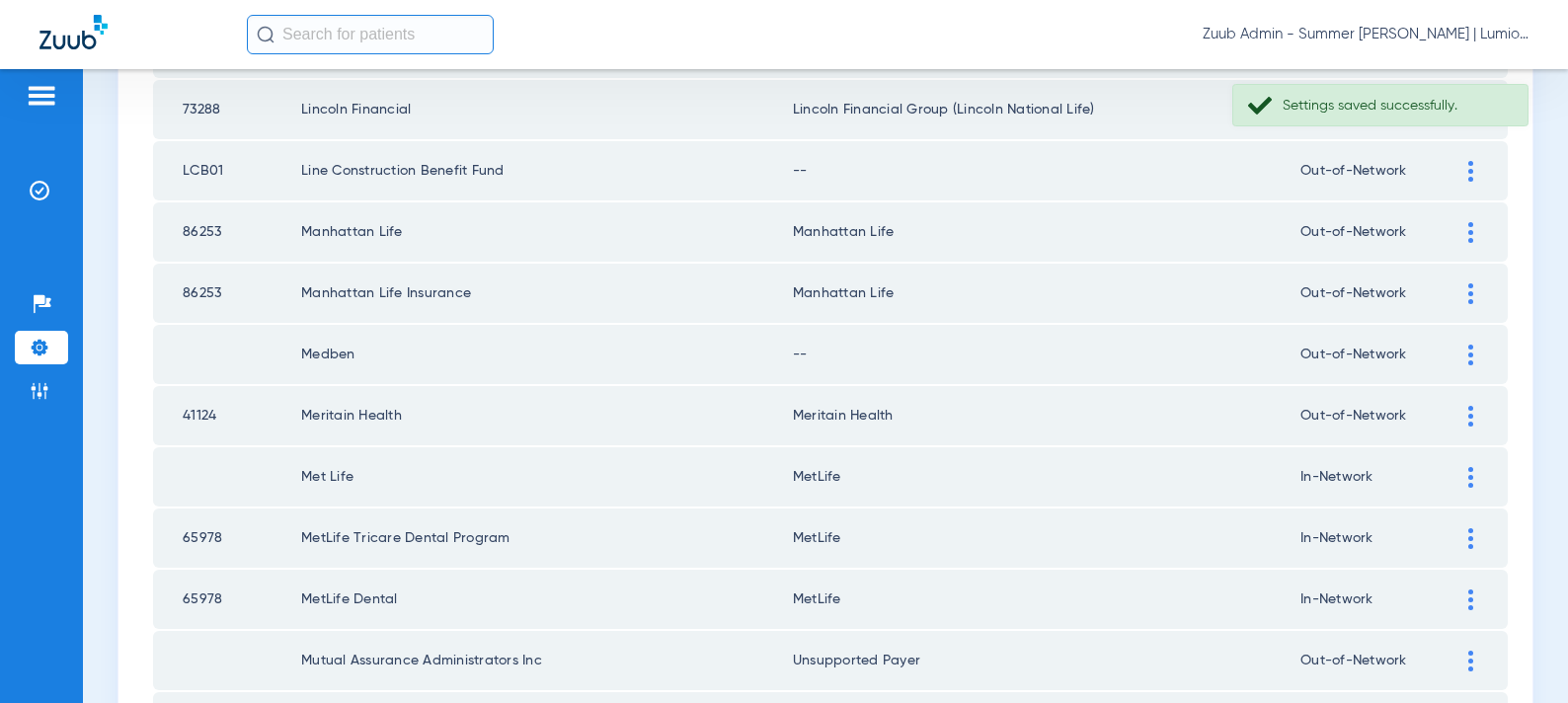
scroll to position [1527, 0]
click at [1475, 359] on div at bounding box center [1470, 356] width 35 height 21
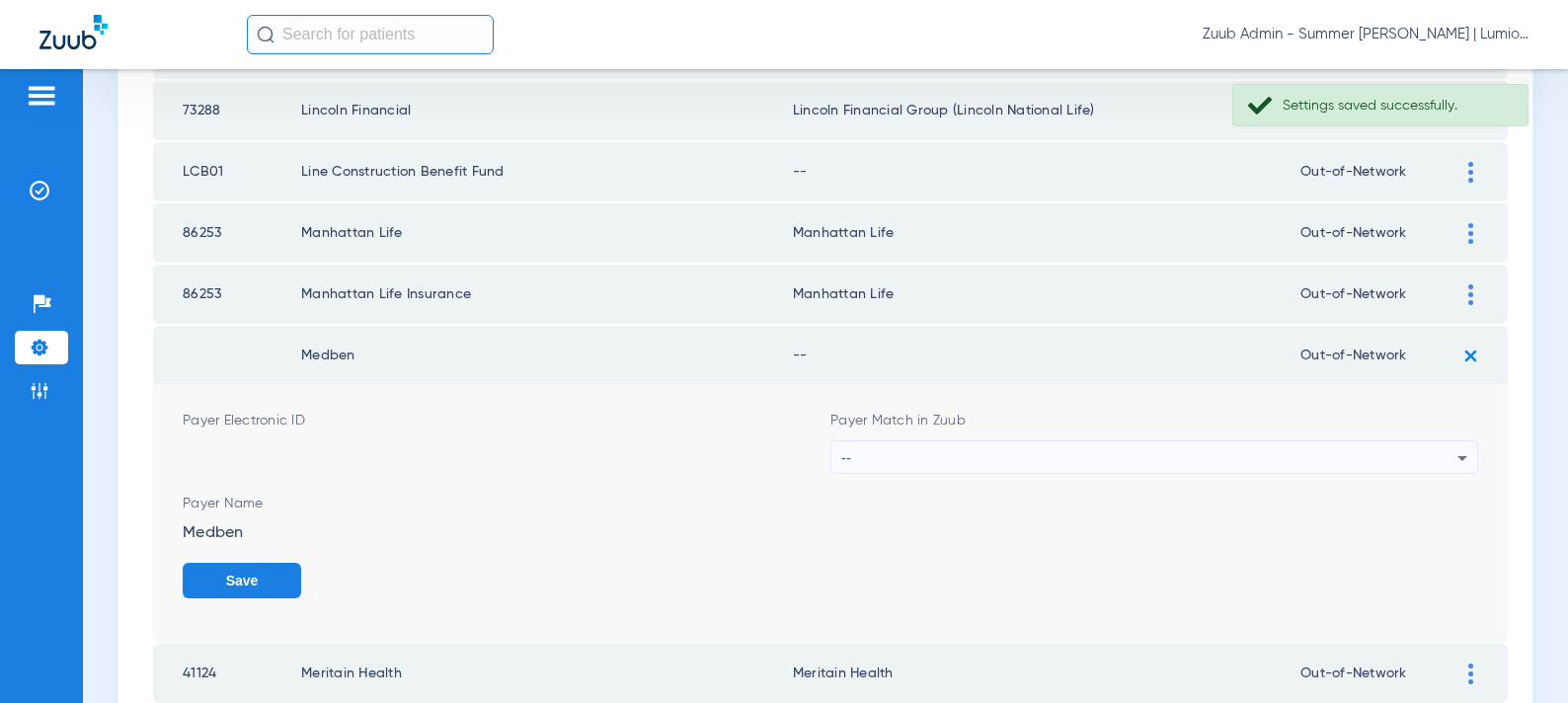
click at [1111, 459] on div "--" at bounding box center [1150, 459] width 616 height 34
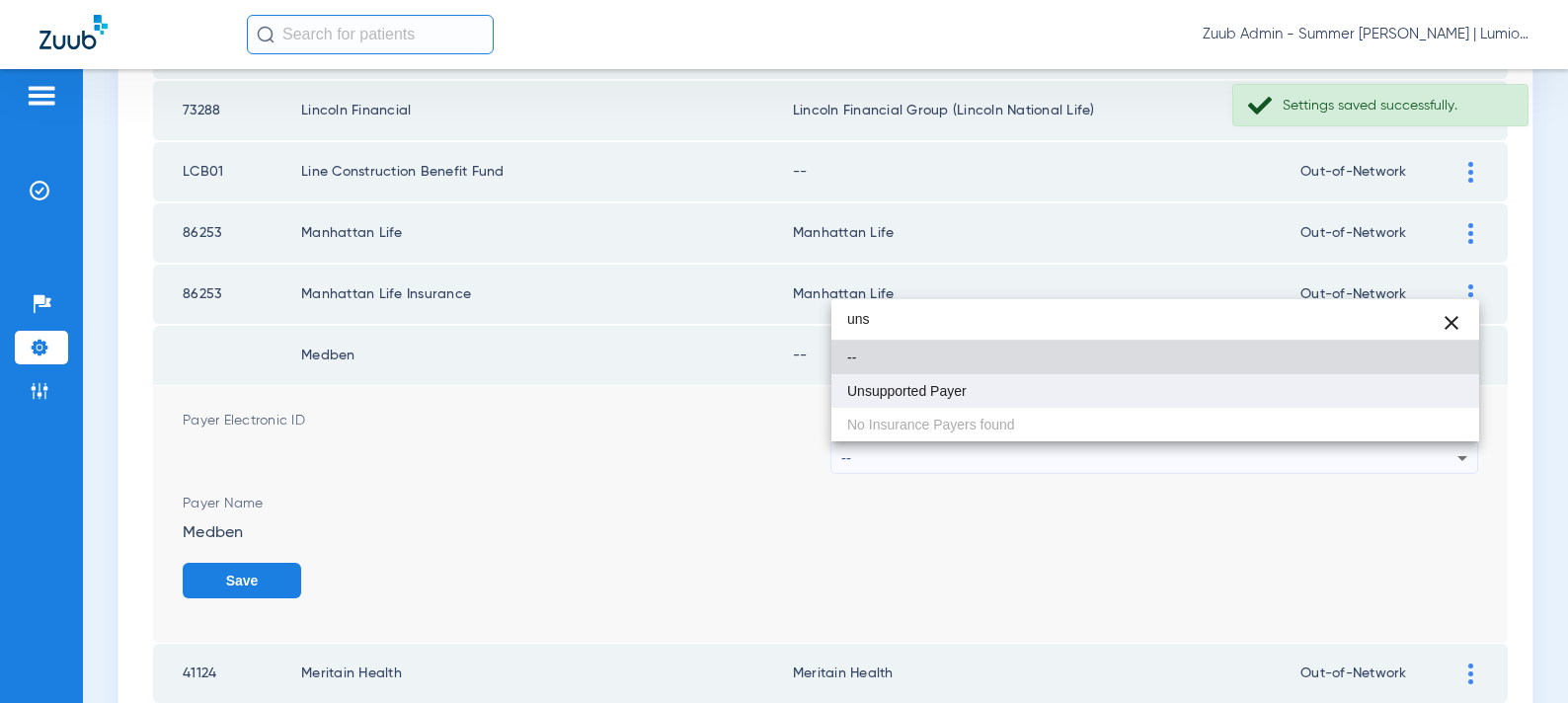
type input "uns"
click at [1008, 396] on mat-option "Unsupported Payer" at bounding box center [1156, 391] width 648 height 34
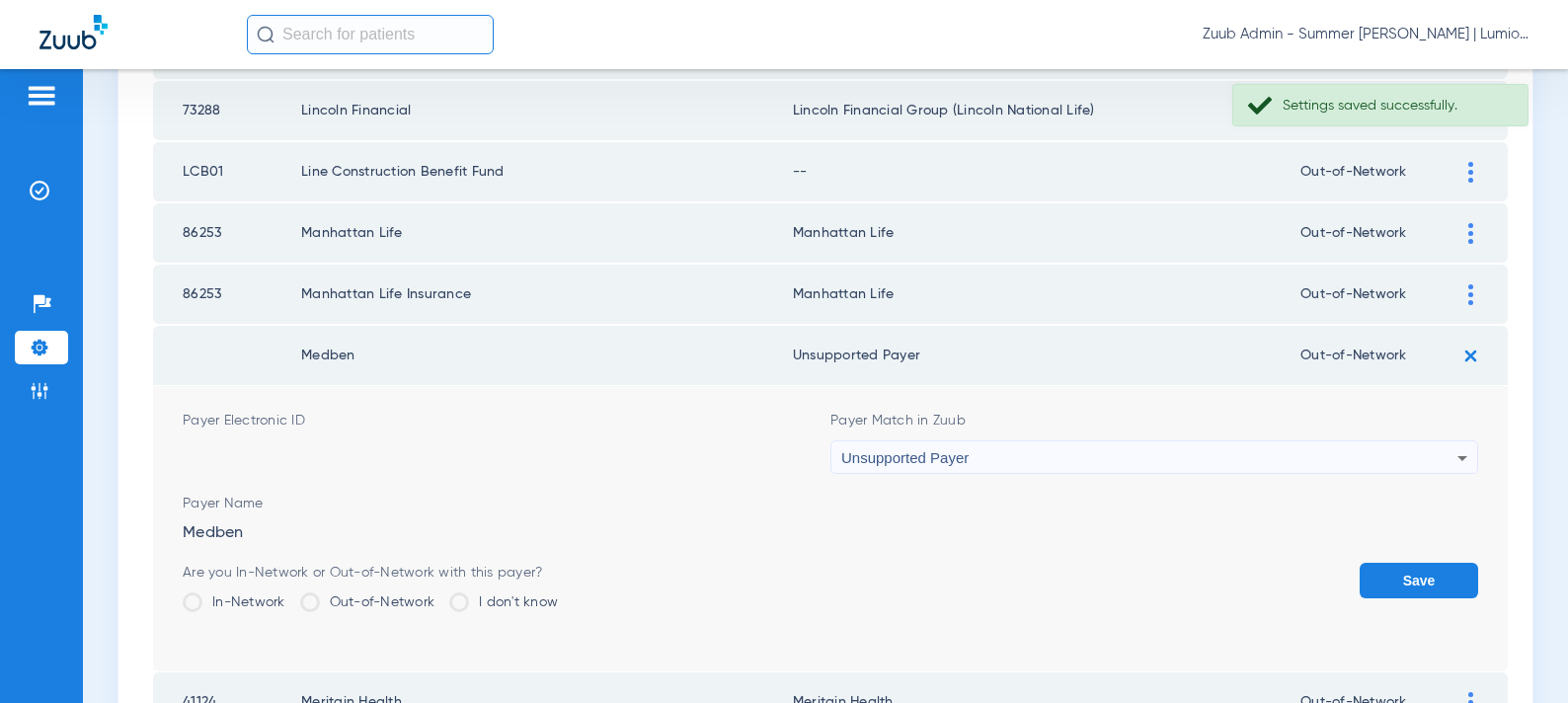
click at [1388, 578] on button "Save" at bounding box center [1418, 580] width 119 height 36
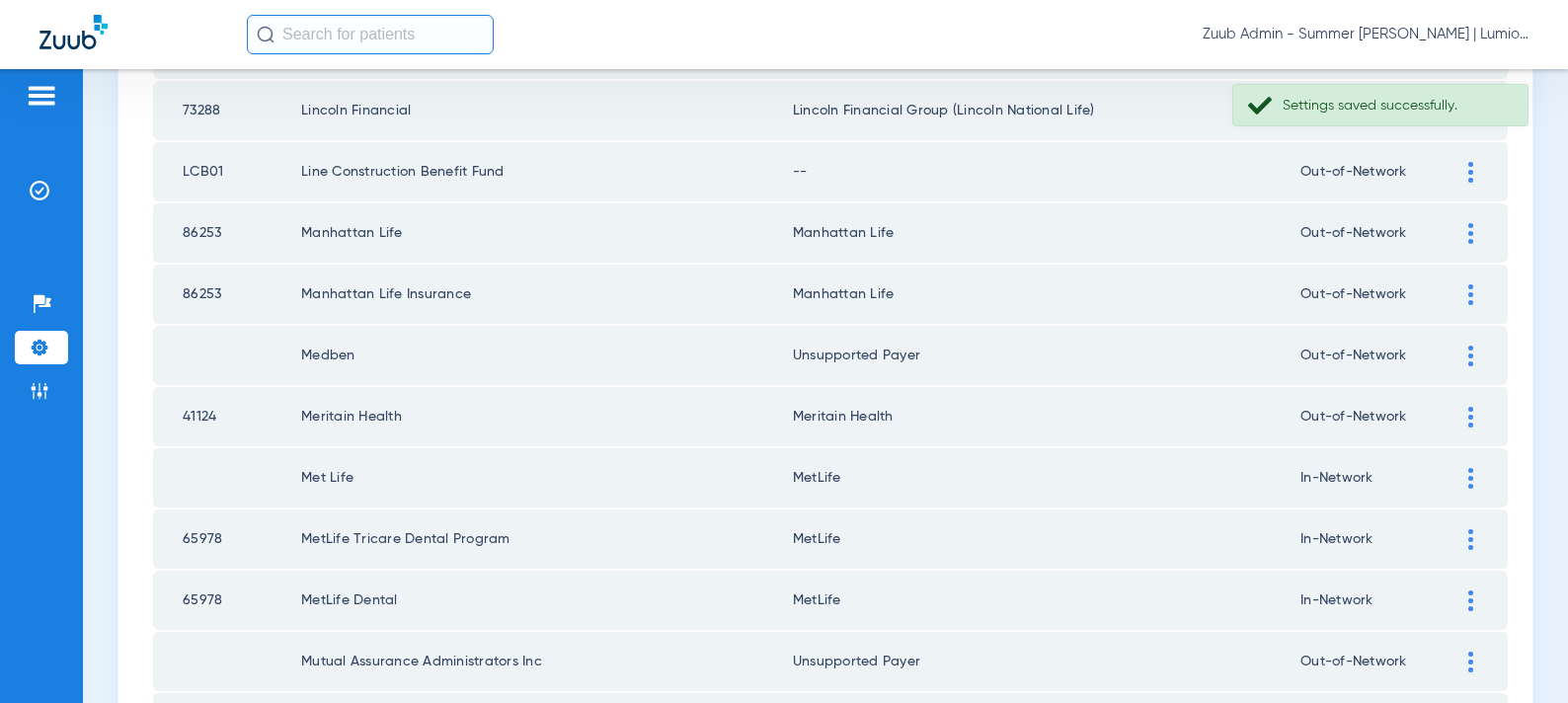
click at [1472, 162] on img at bounding box center [1470, 172] width 5 height 21
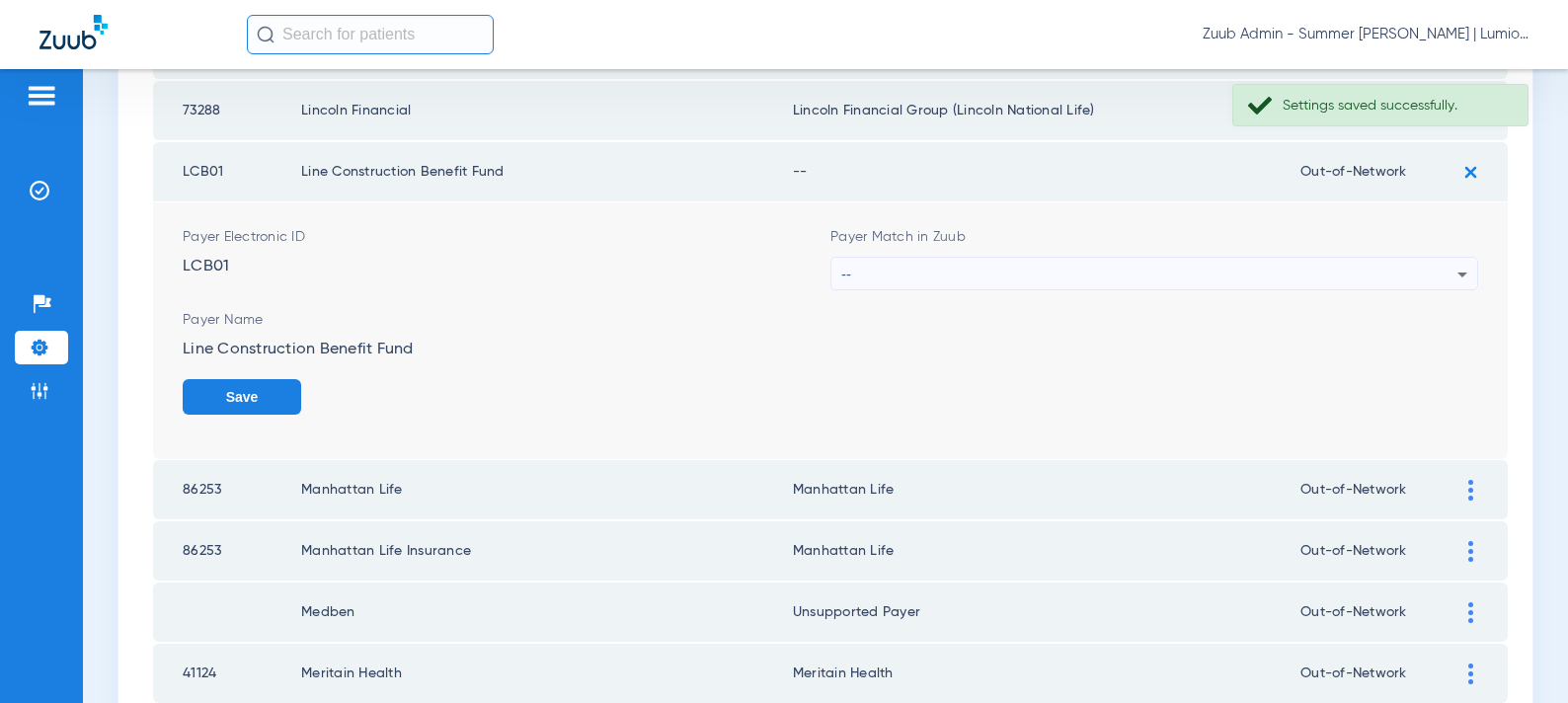
click at [1050, 281] on div "--" at bounding box center [1150, 274] width 616 height 34
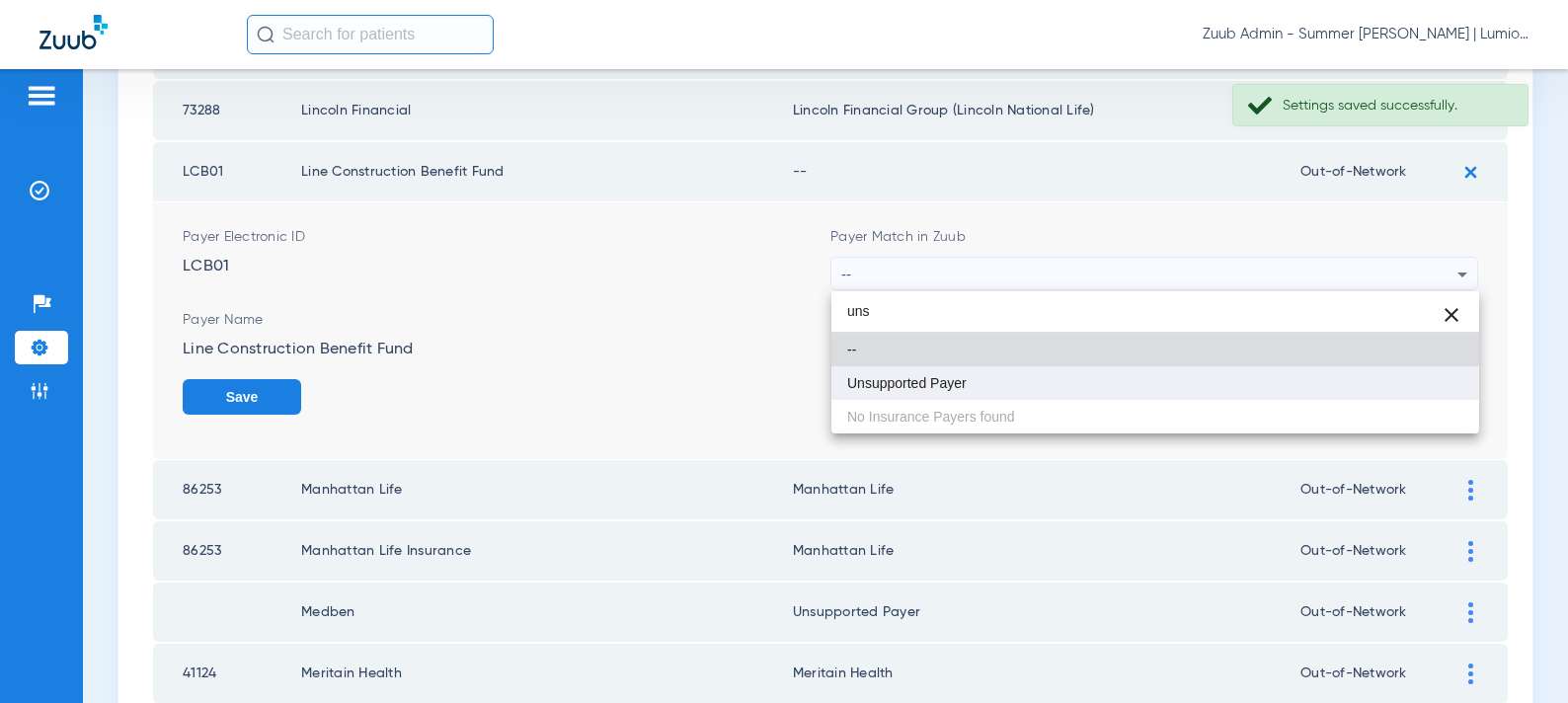
type input "uns"
click at [937, 385] on span "Unsupported Payer" at bounding box center [908, 383] width 120 height 14
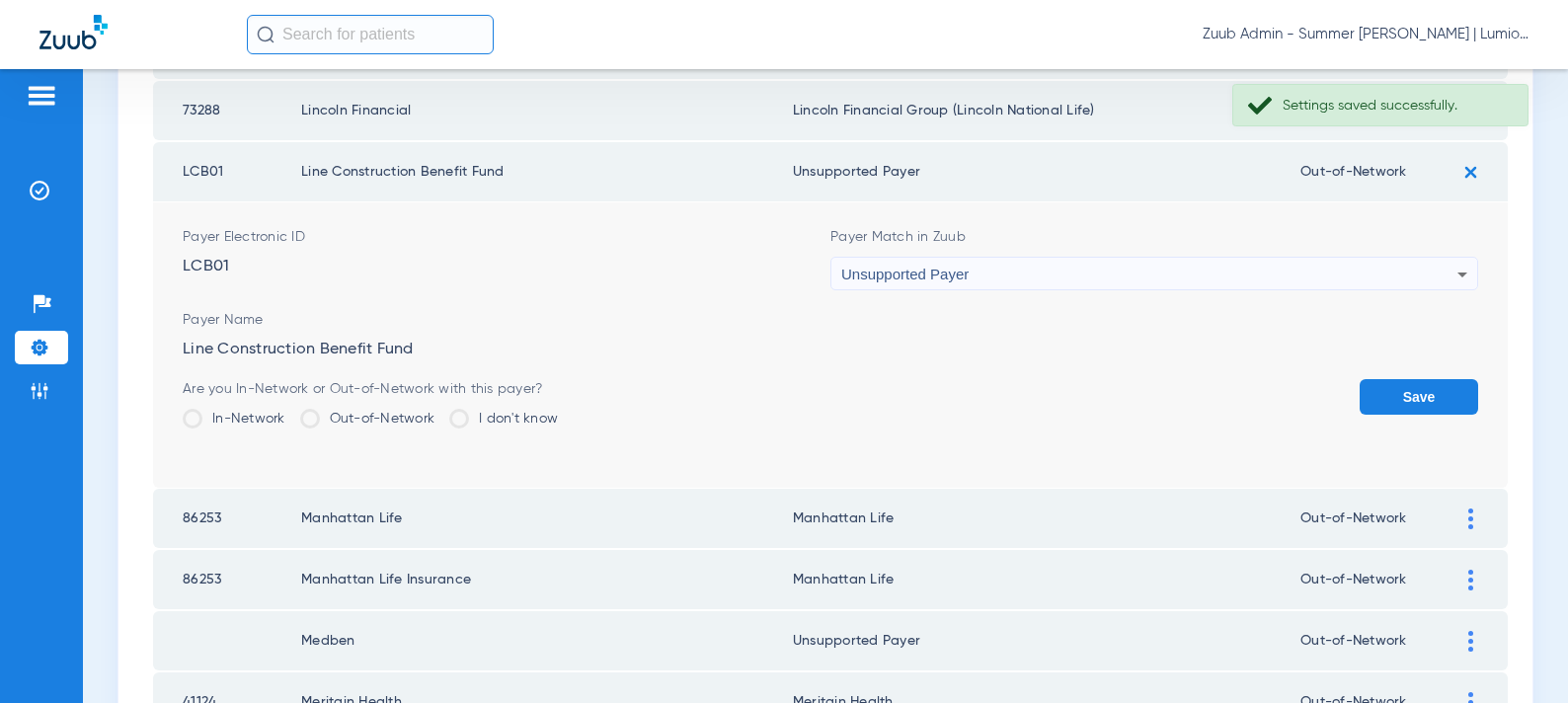
drag, startPoint x: 1457, startPoint y: 402, endPoint x: 1417, endPoint y: 399, distance: 40.1
click at [1456, 402] on button "Save" at bounding box center [1418, 397] width 119 height 36
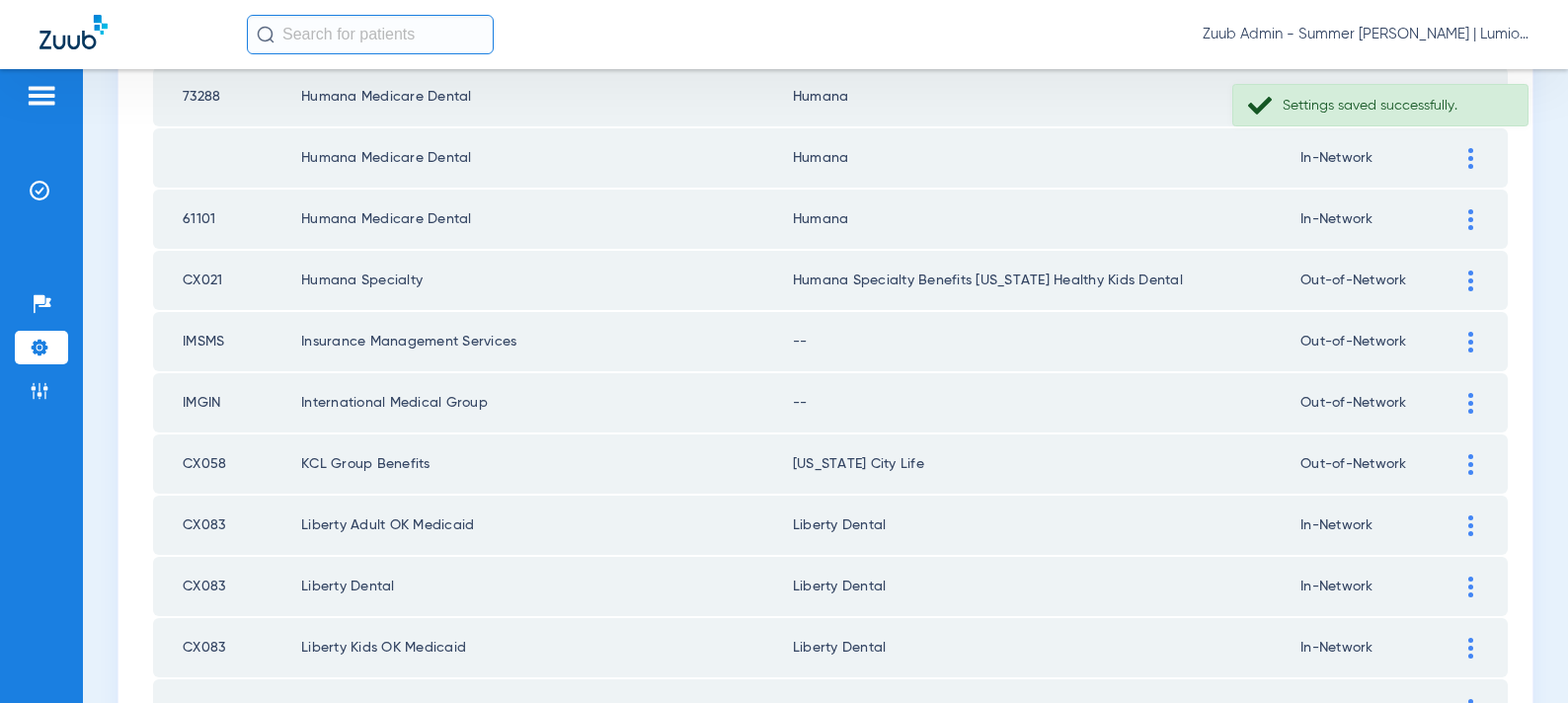
scroll to position [499, 0]
click at [1453, 407] on div at bounding box center [1470, 404] width 35 height 21
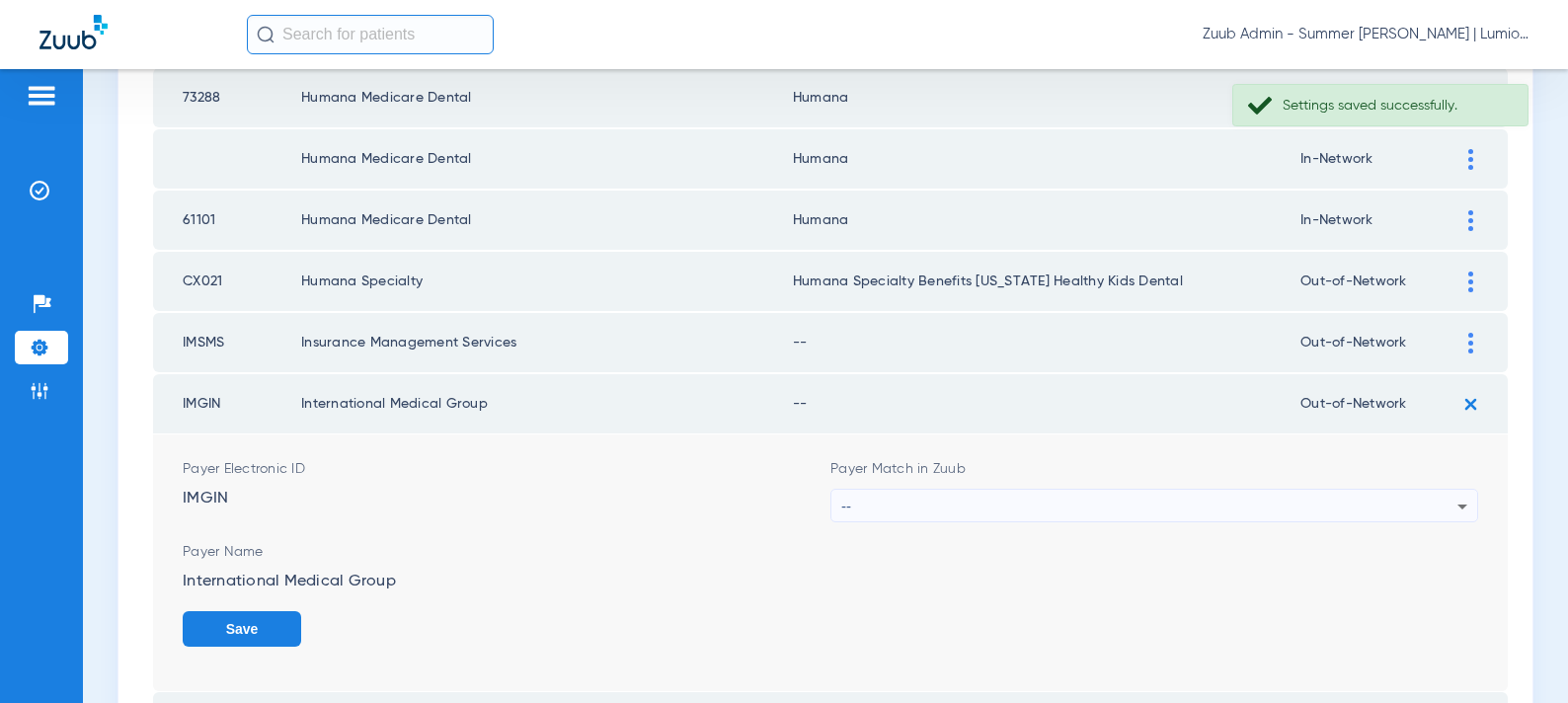
click at [1165, 516] on div "--" at bounding box center [1150, 507] width 616 height 34
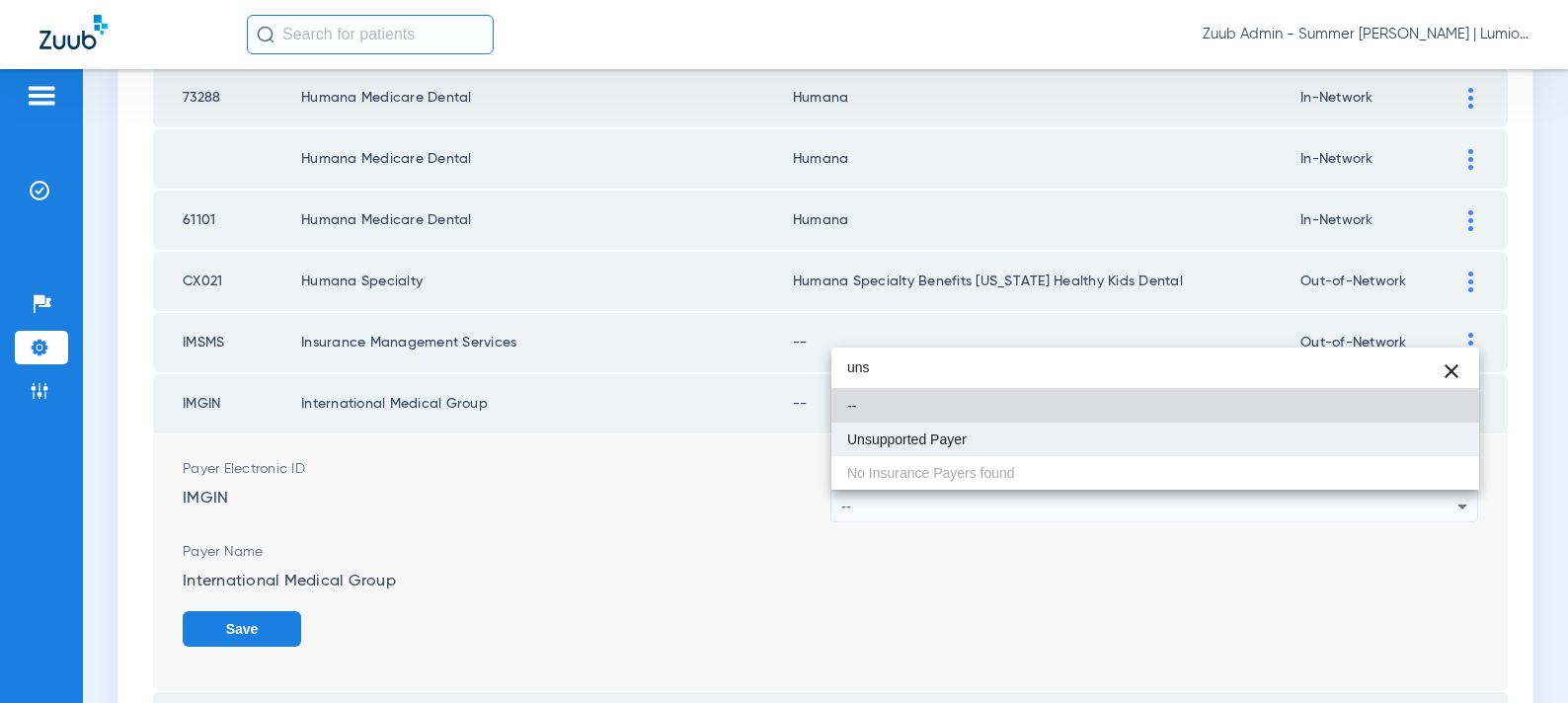
type input "uns"
click at [947, 445] on span "Unsupported Payer" at bounding box center [908, 440] width 120 height 14
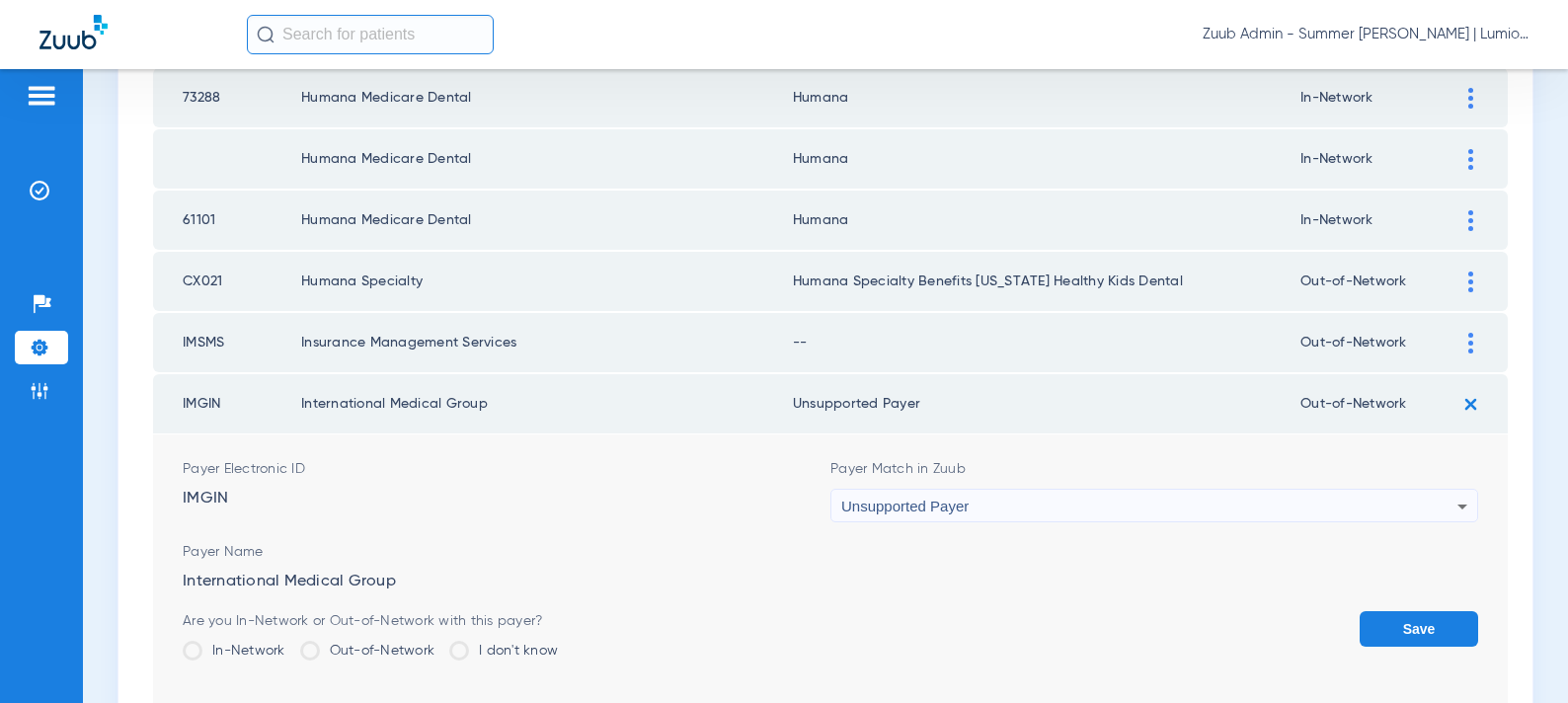
drag, startPoint x: 1403, startPoint y: 618, endPoint x: 1406, endPoint y: 603, distance: 15.3
click at [1403, 617] on button "Save" at bounding box center [1418, 629] width 119 height 36
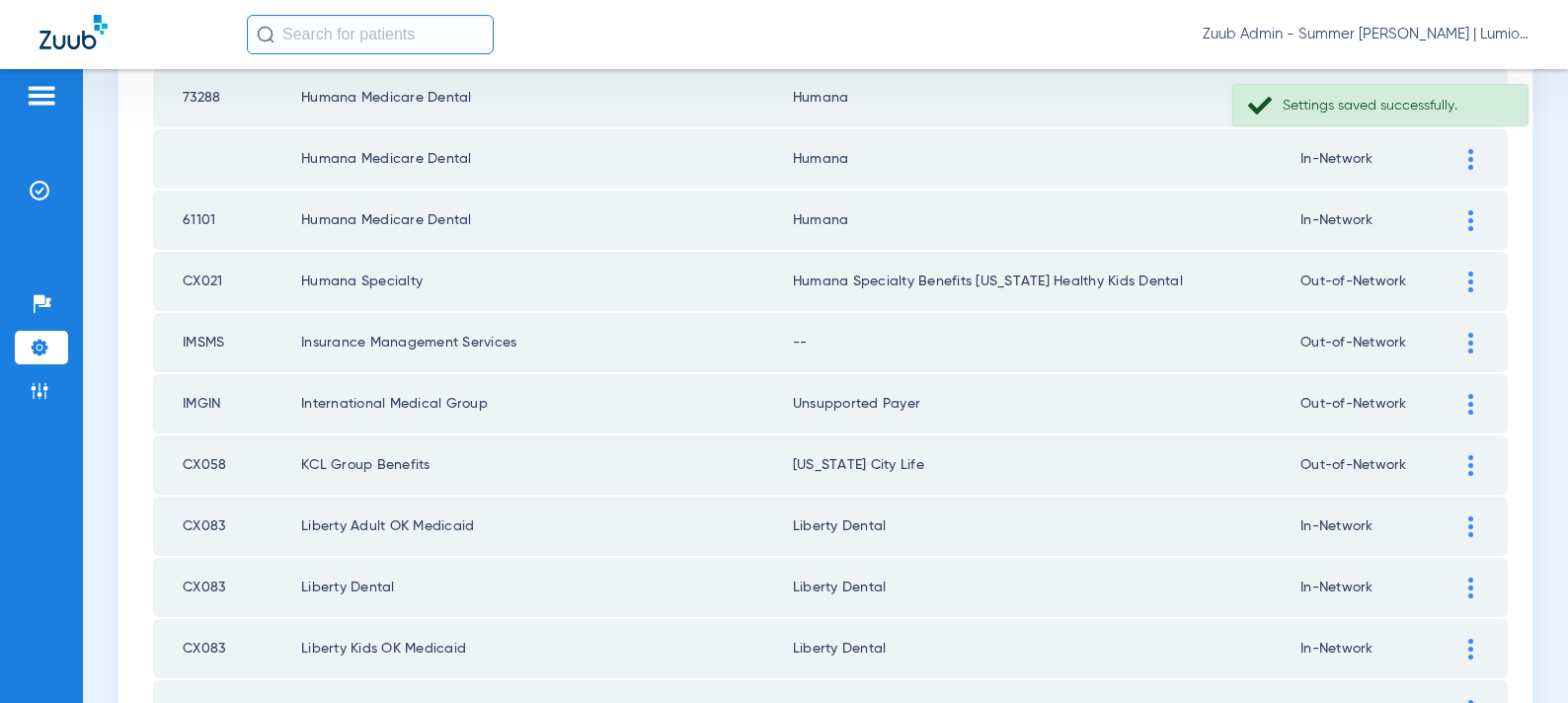
click at [1468, 348] on img at bounding box center [1470, 343] width 5 height 21
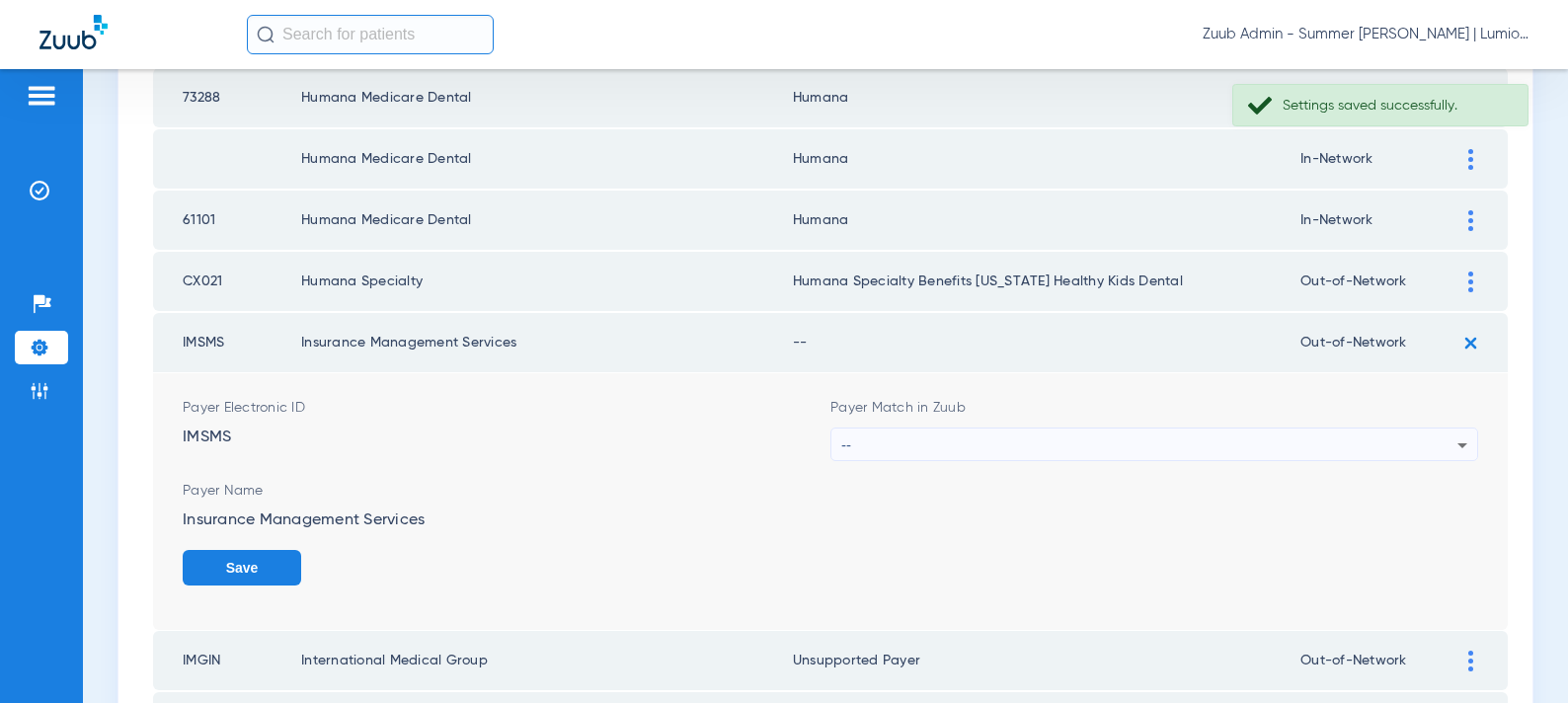
click at [1038, 444] on div "--" at bounding box center [1150, 446] width 616 height 34
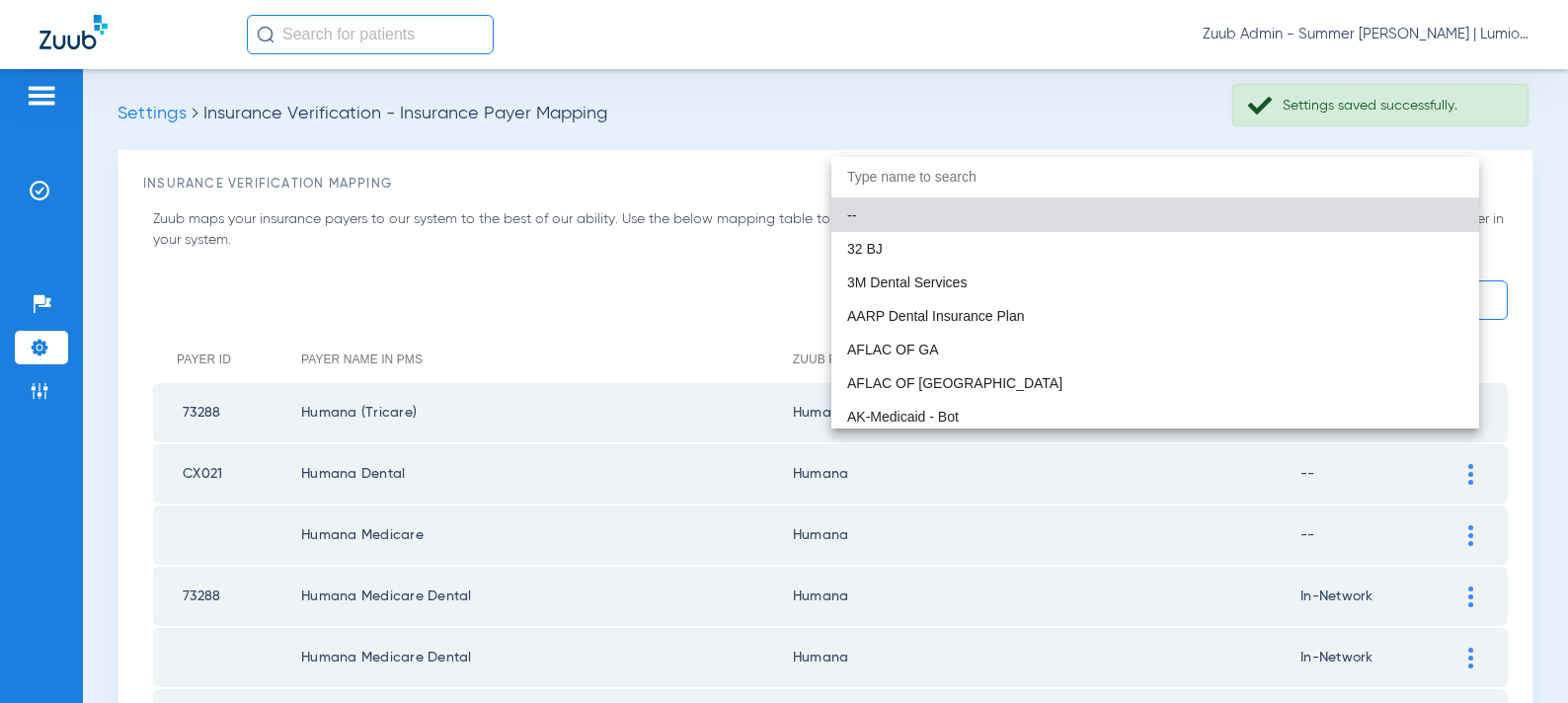
scroll to position [499, 0]
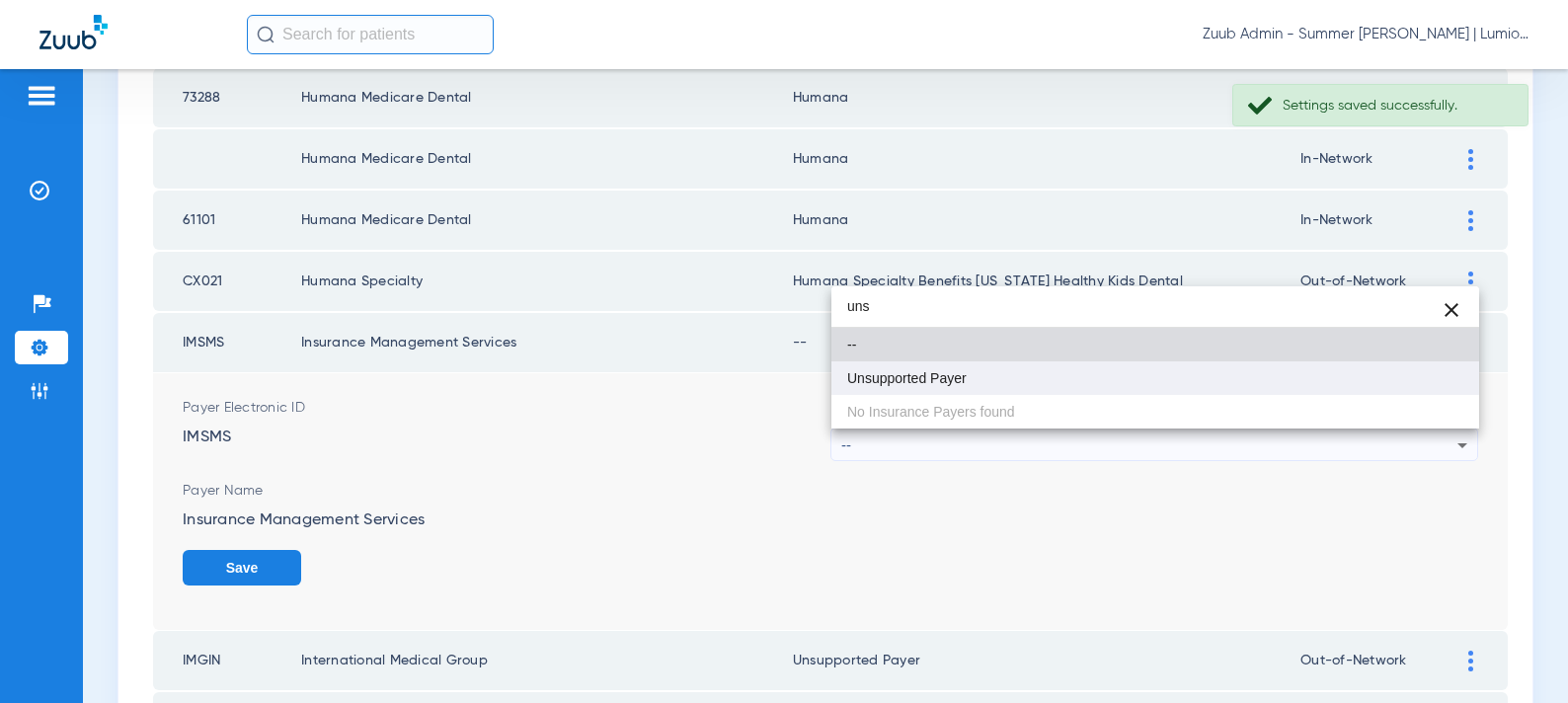
type input "uns"
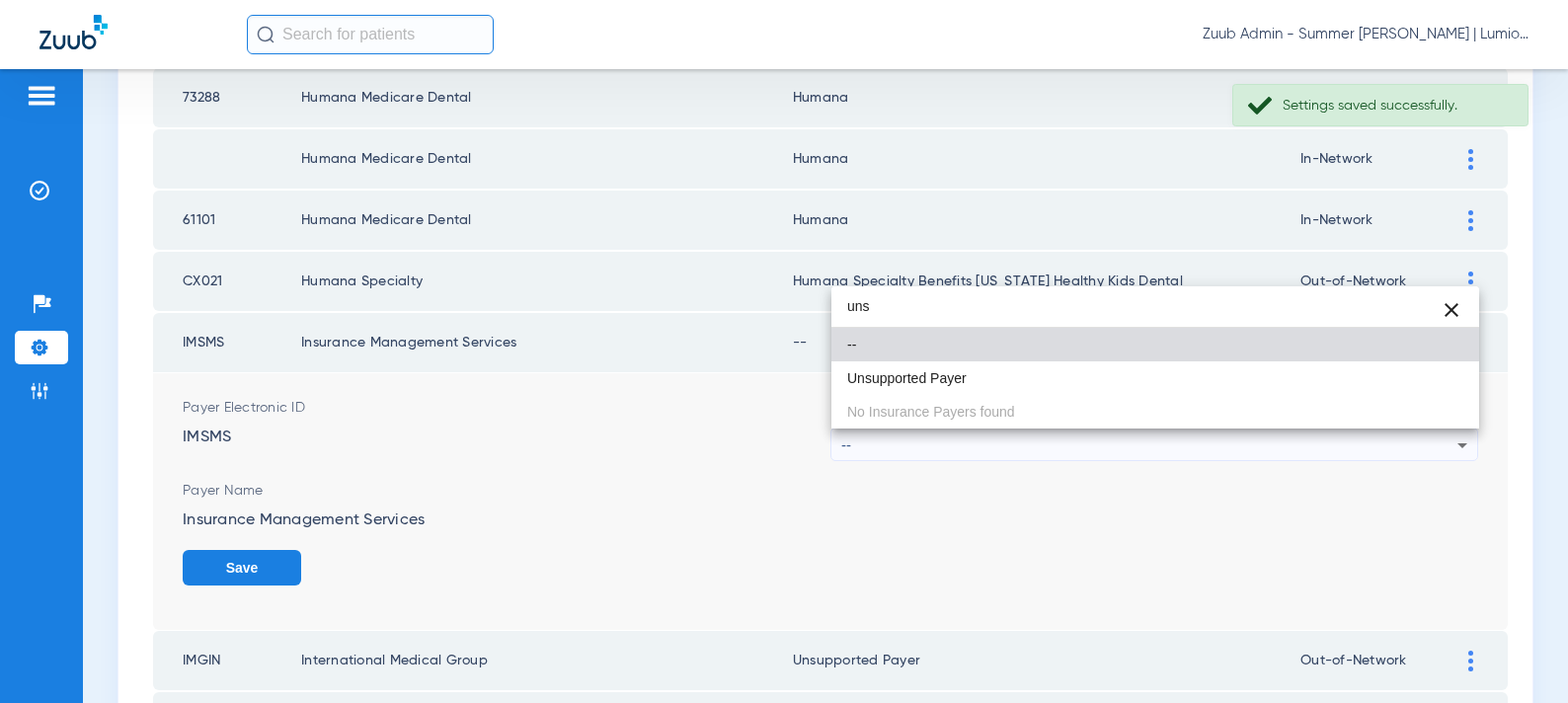
drag, startPoint x: 950, startPoint y: 367, endPoint x: 963, endPoint y: 369, distance: 13.2
click at [950, 367] on mat-option "Unsupported Payer" at bounding box center [1156, 378] width 648 height 34
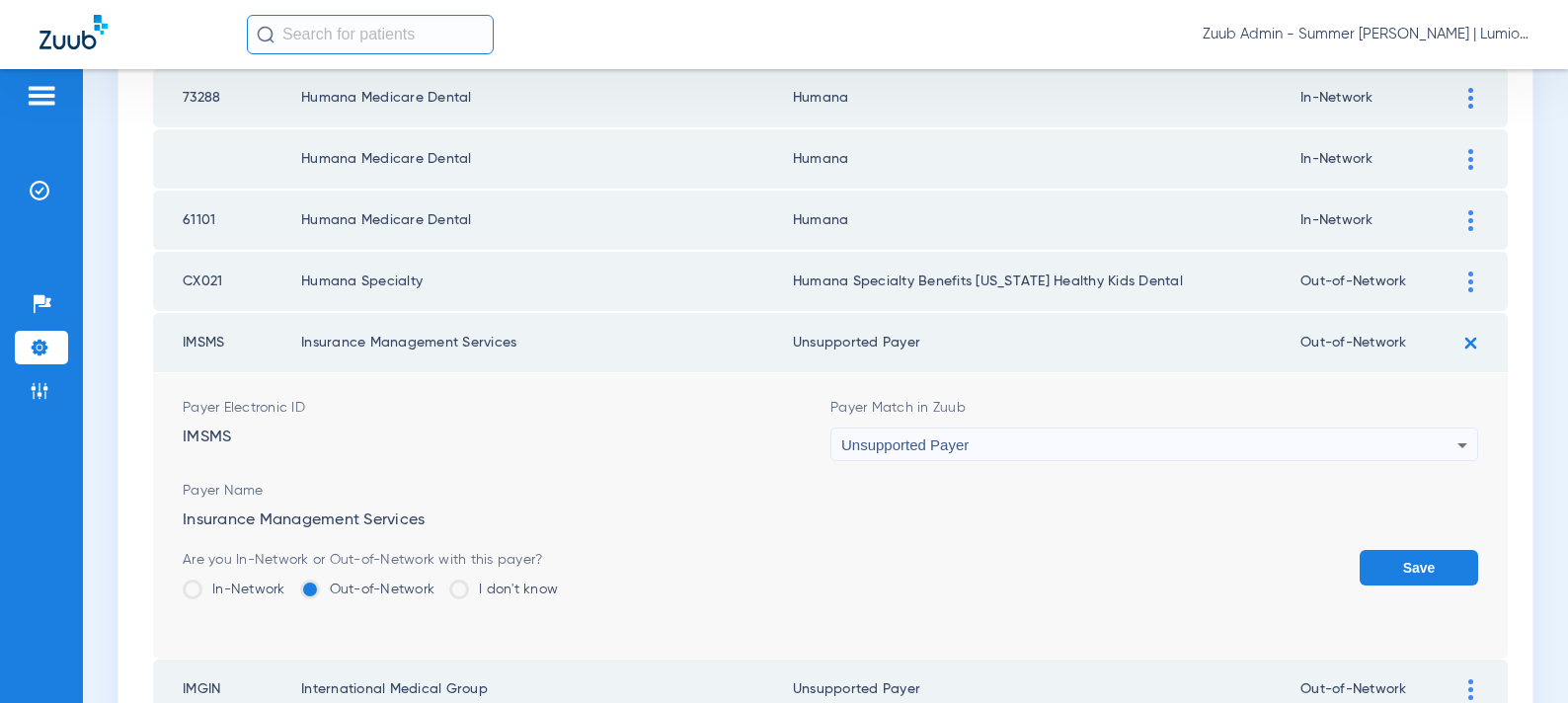
click at [1393, 577] on button "Save" at bounding box center [1418, 567] width 119 height 36
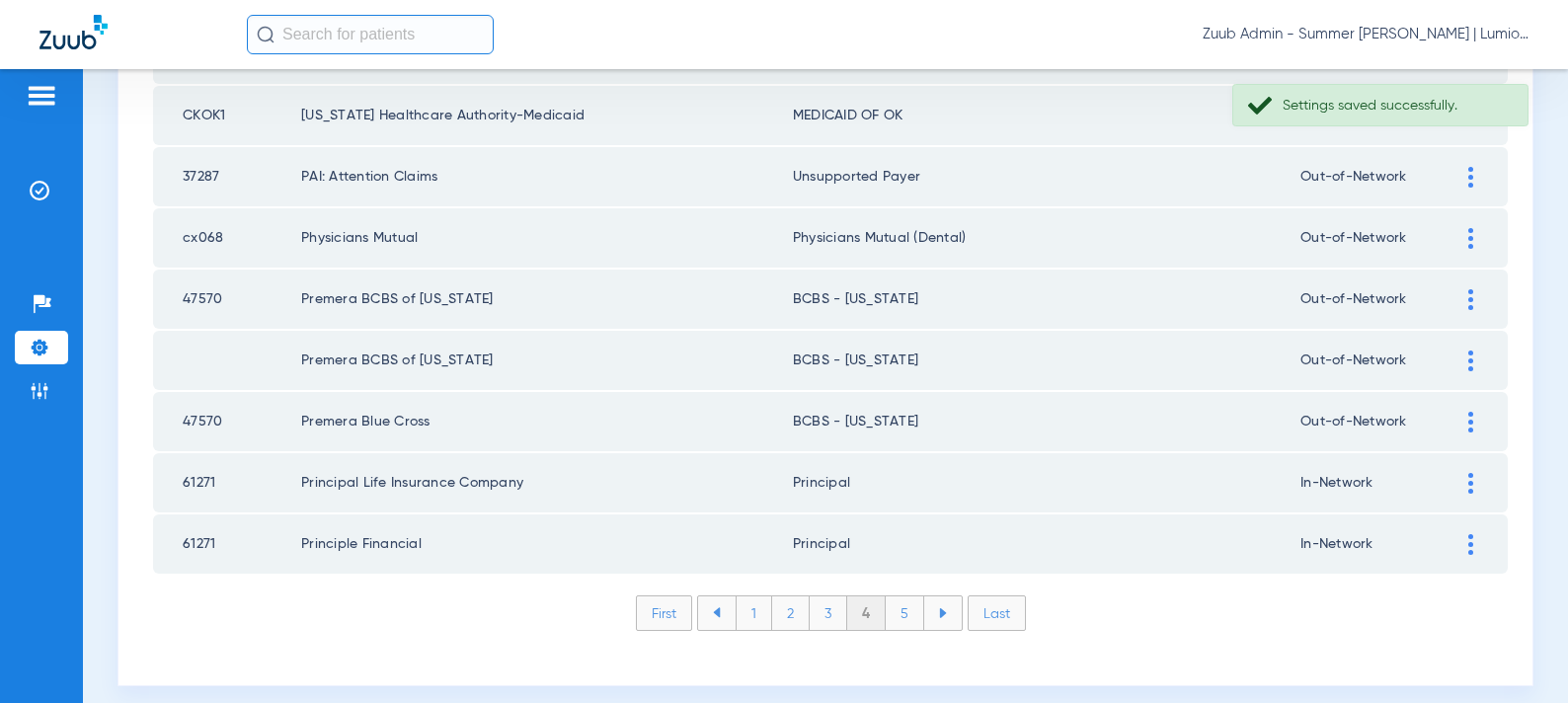
scroll to position [2886, 0]
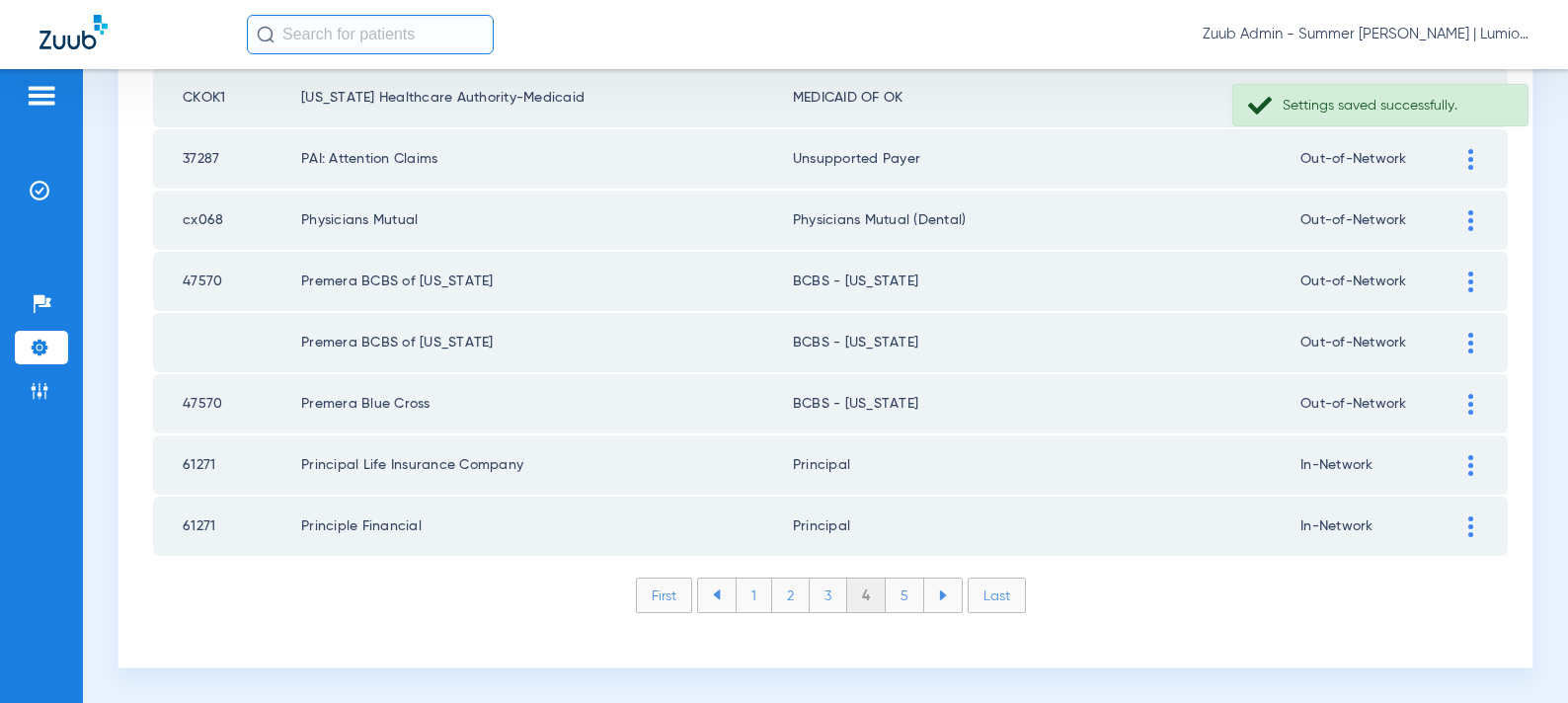
click at [901, 600] on li "5" at bounding box center [905, 595] width 39 height 34
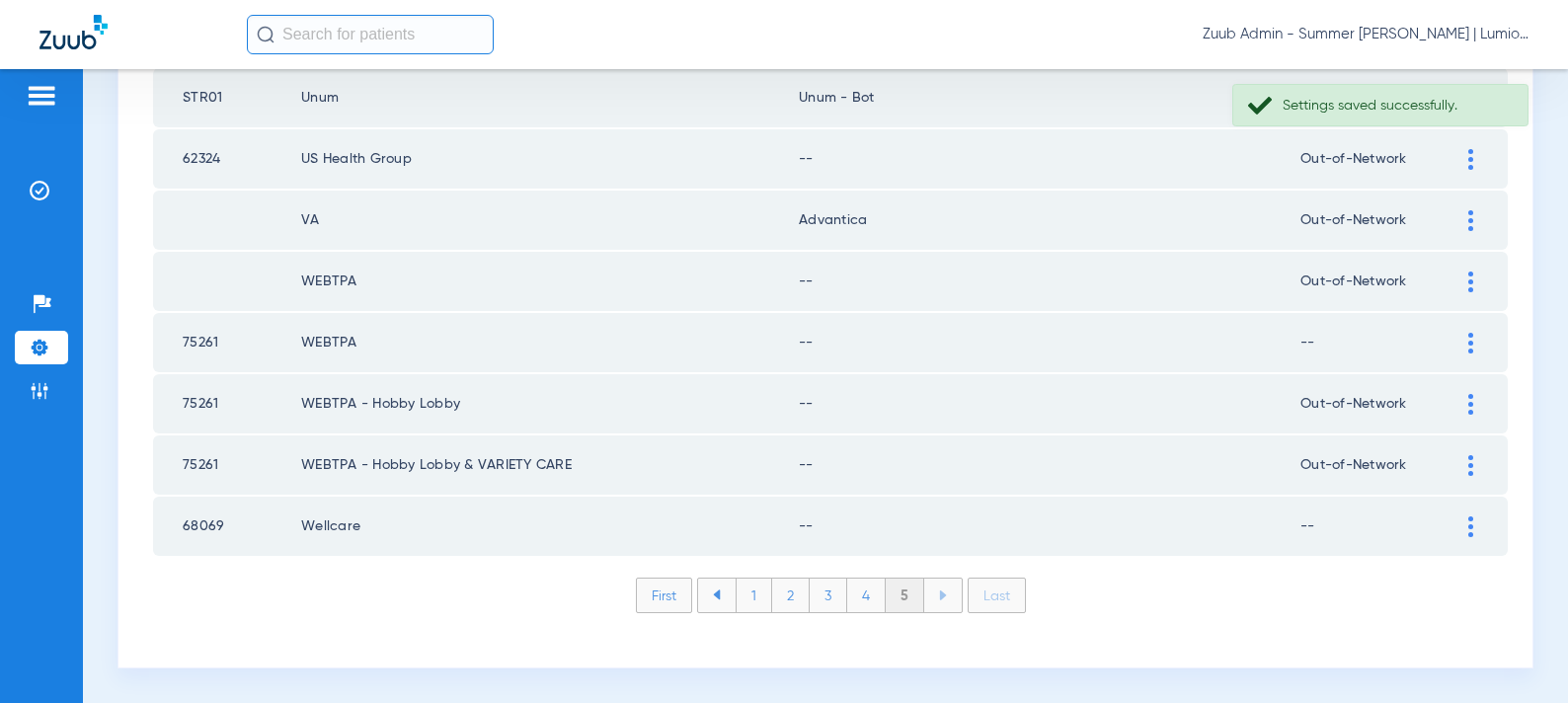
scroll to position [2457, 0]
click at [1465, 522] on div at bounding box center [1470, 527] width 35 height 21
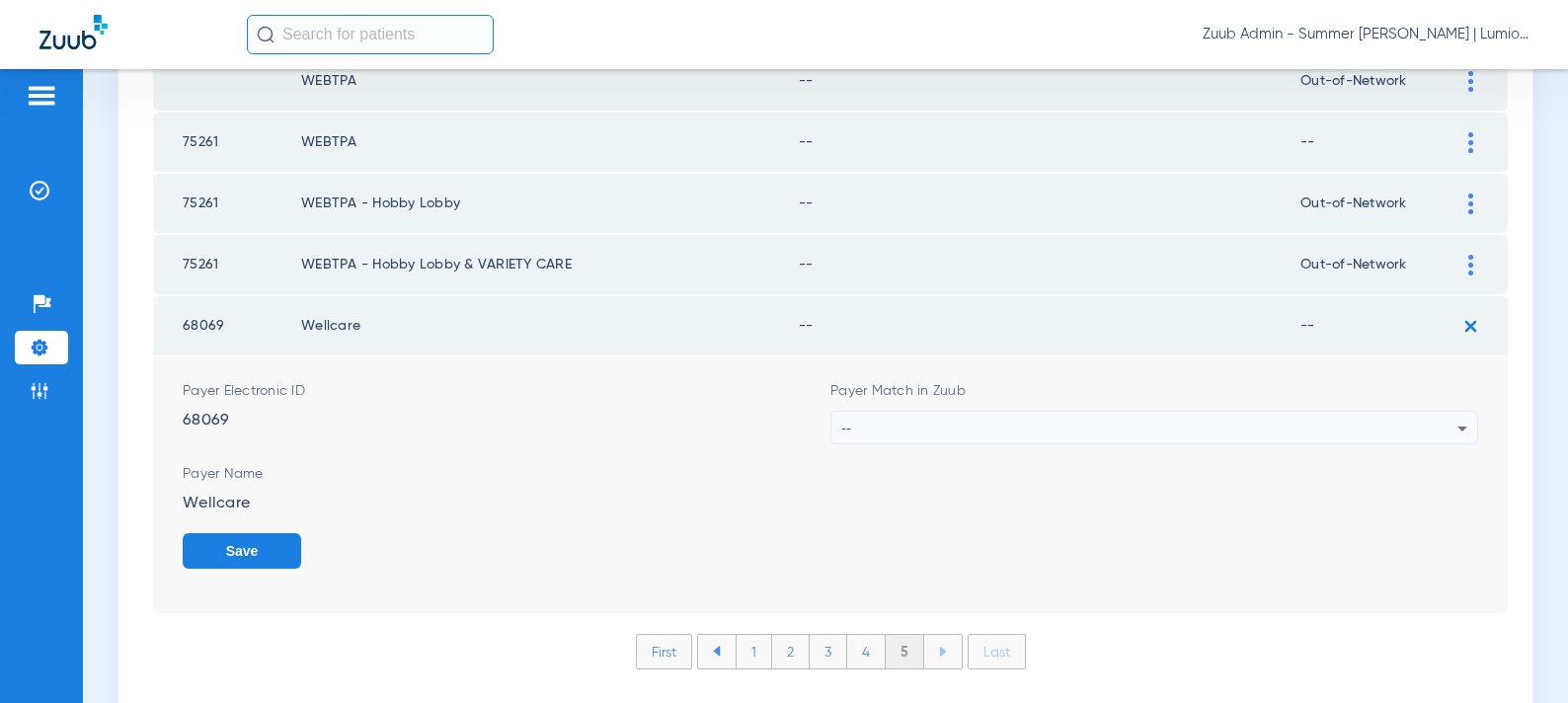
scroll to position [2714, 0]
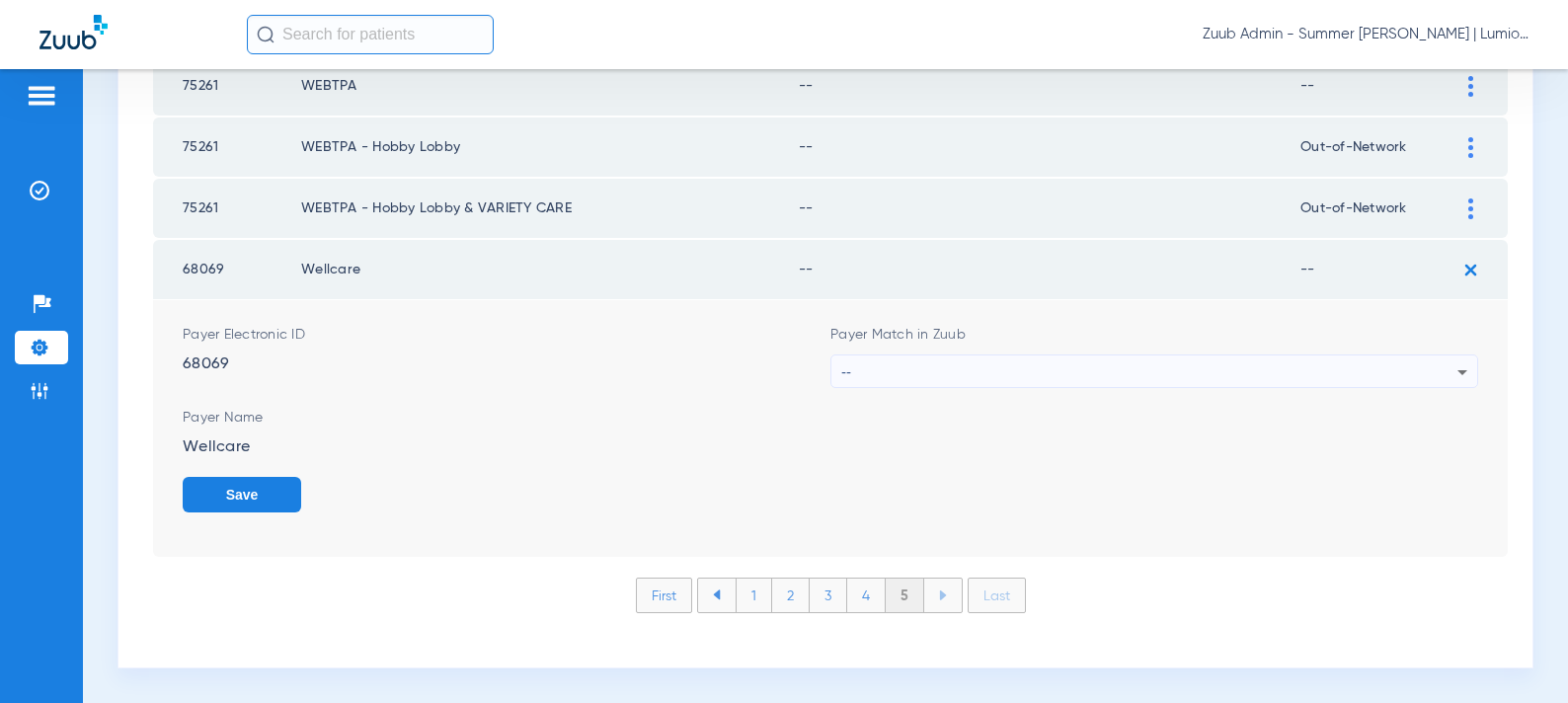
click at [927, 371] on div "--" at bounding box center [1150, 372] width 616 height 34
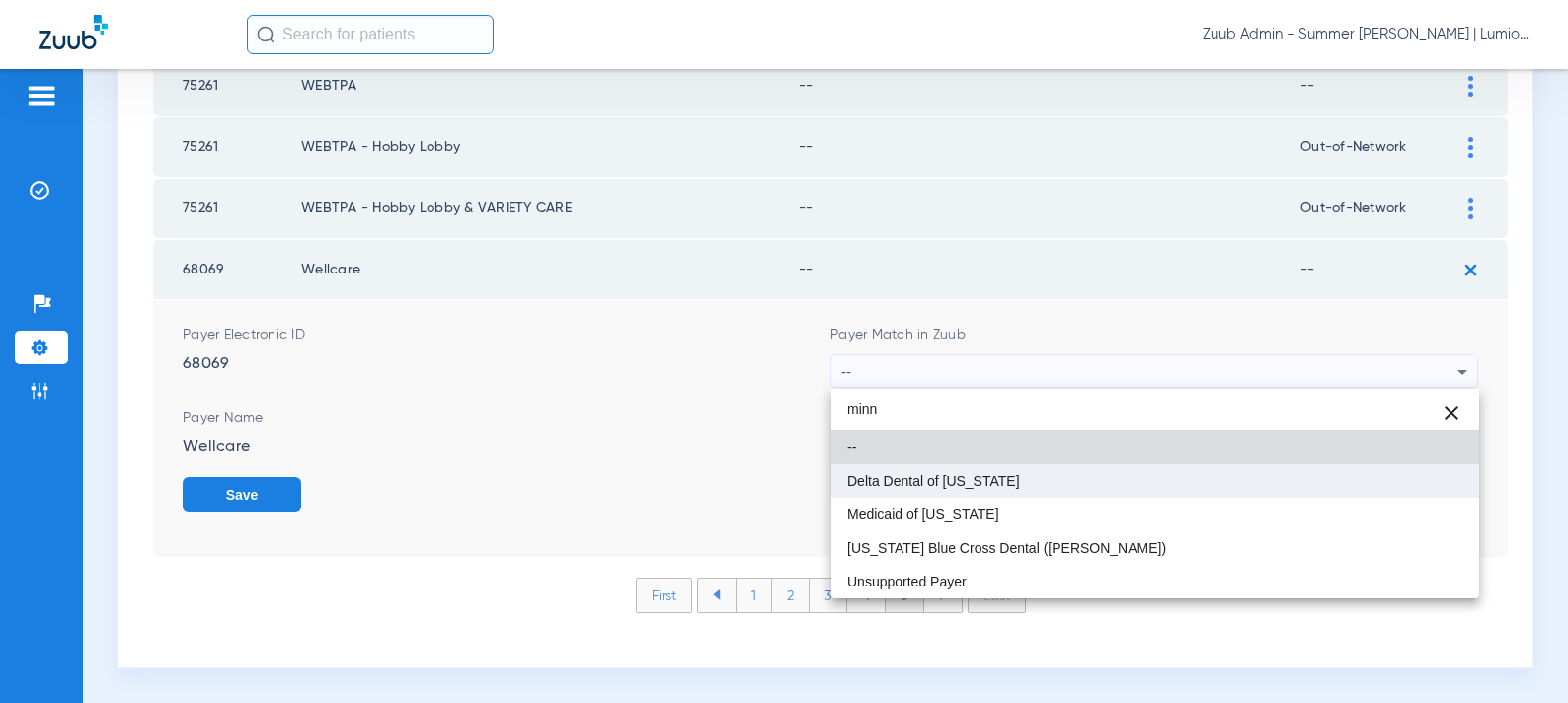
type input "minn"
click at [947, 480] on span "Delta Dental of [US_STATE]" at bounding box center [934, 481] width 173 height 14
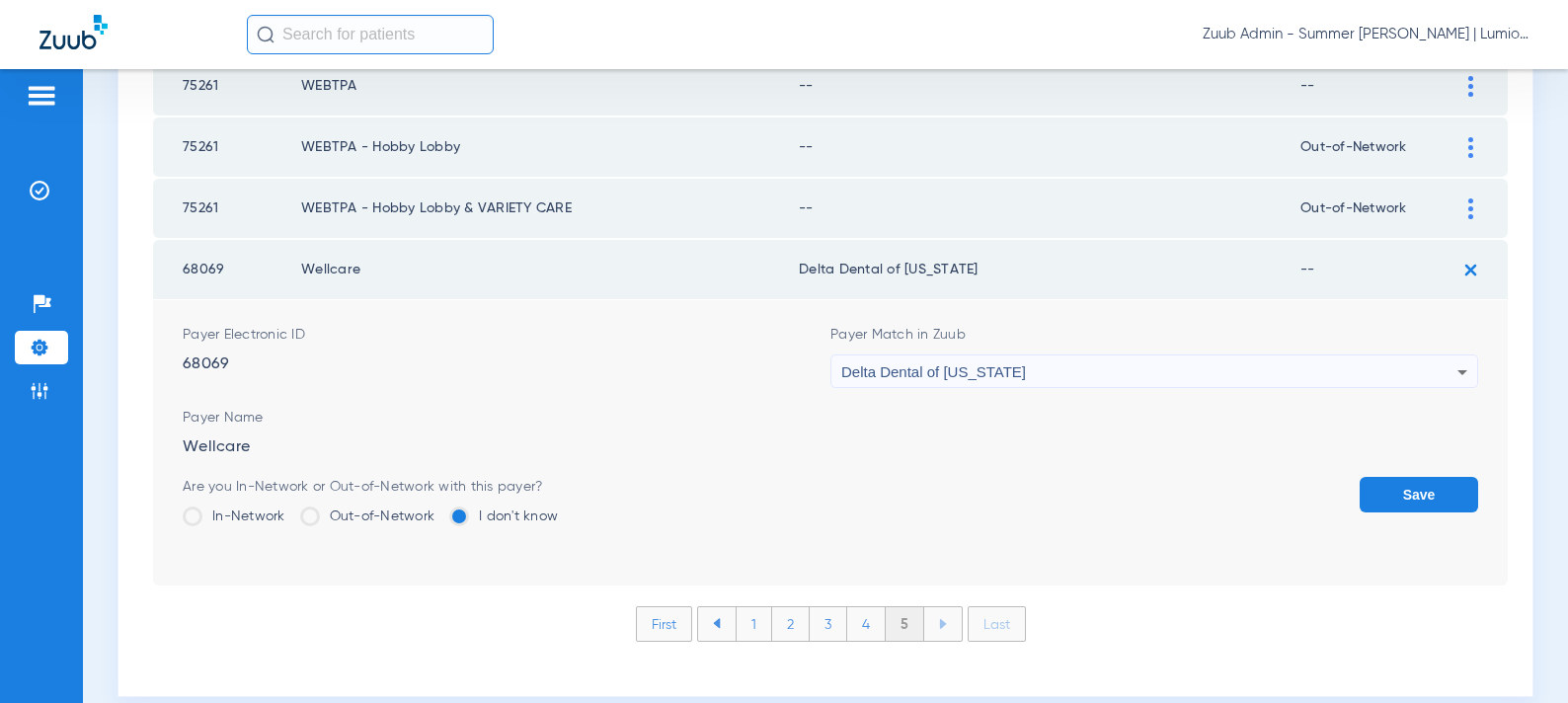
click at [1384, 490] on button "Save" at bounding box center [1418, 495] width 119 height 36
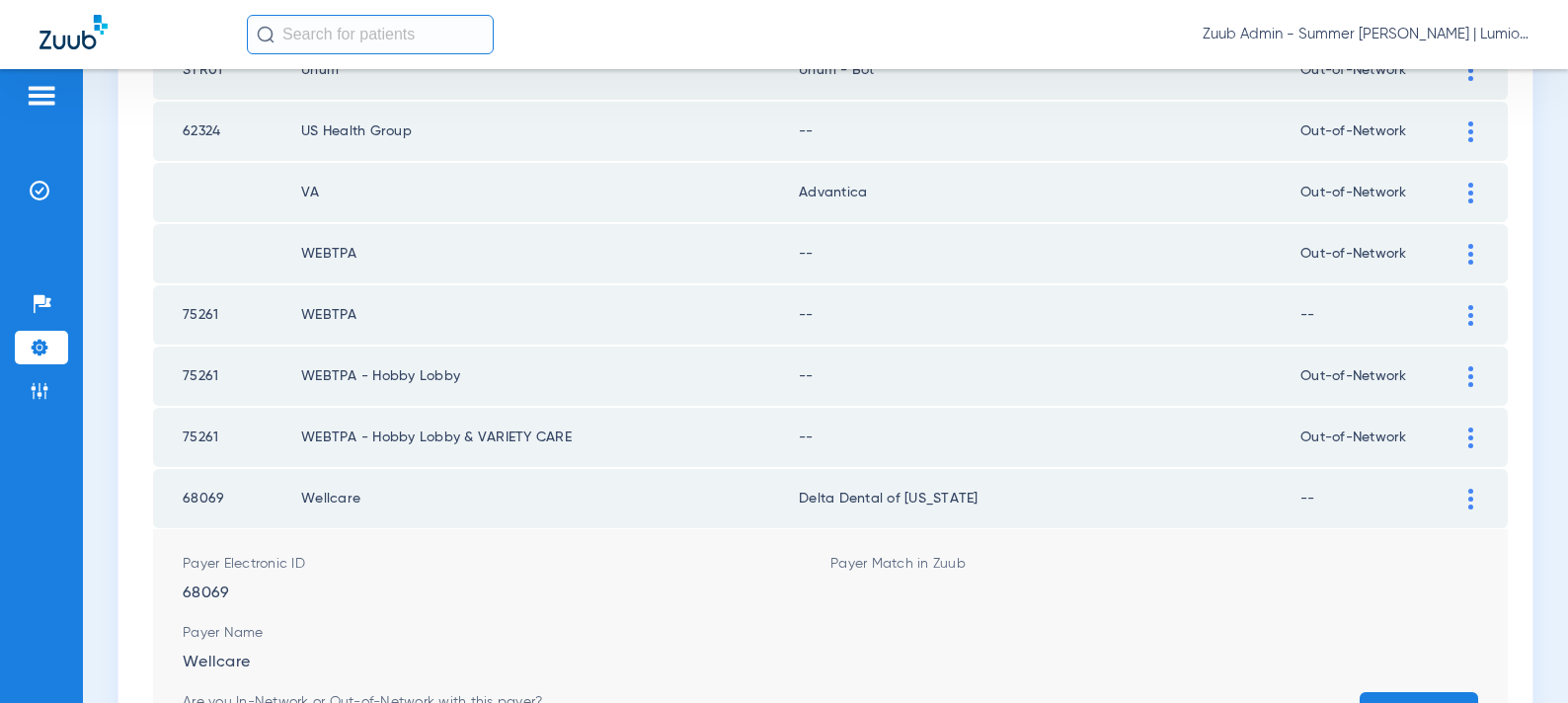
scroll to position [2457, 0]
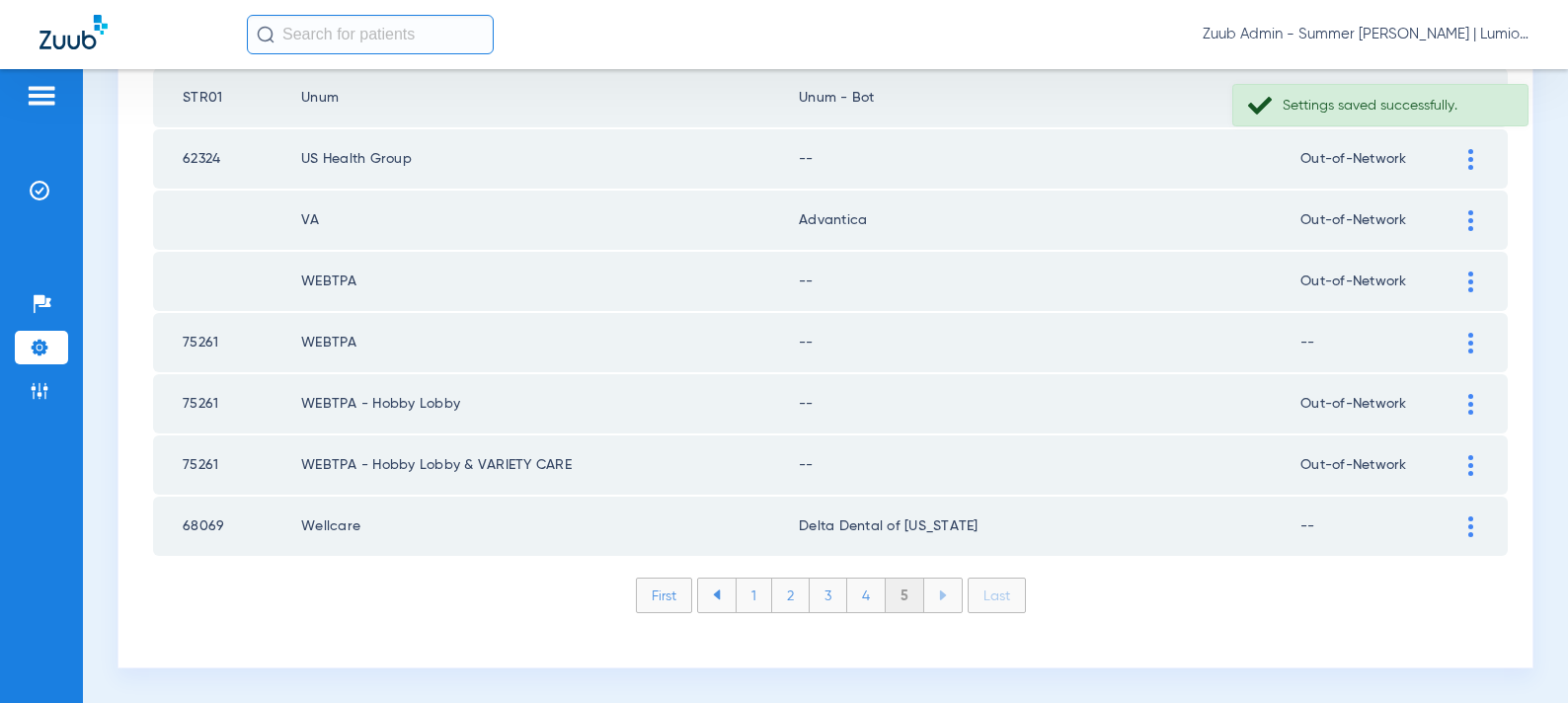
click at [1465, 460] on div at bounding box center [1470, 465] width 35 height 21
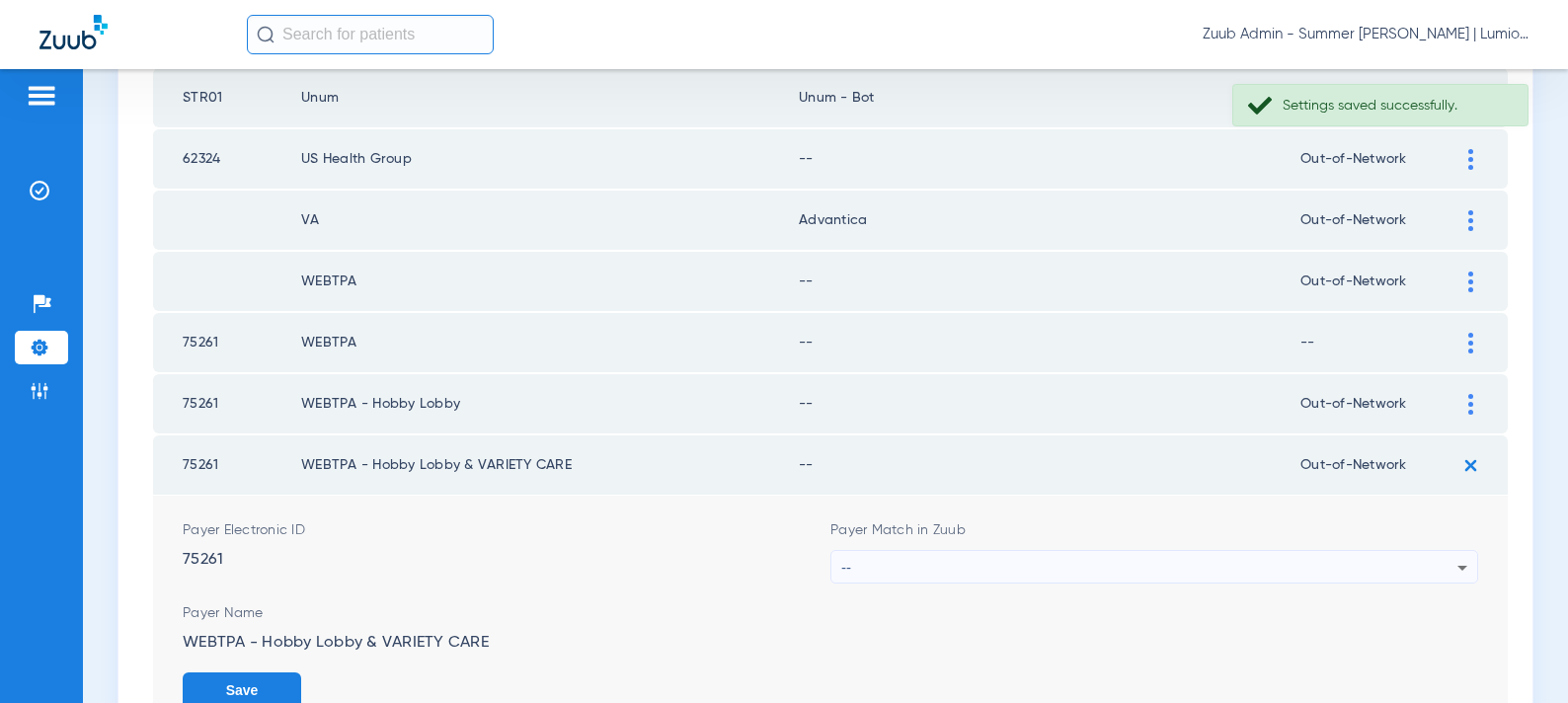
click at [1007, 559] on div "--" at bounding box center [1150, 567] width 616 height 34
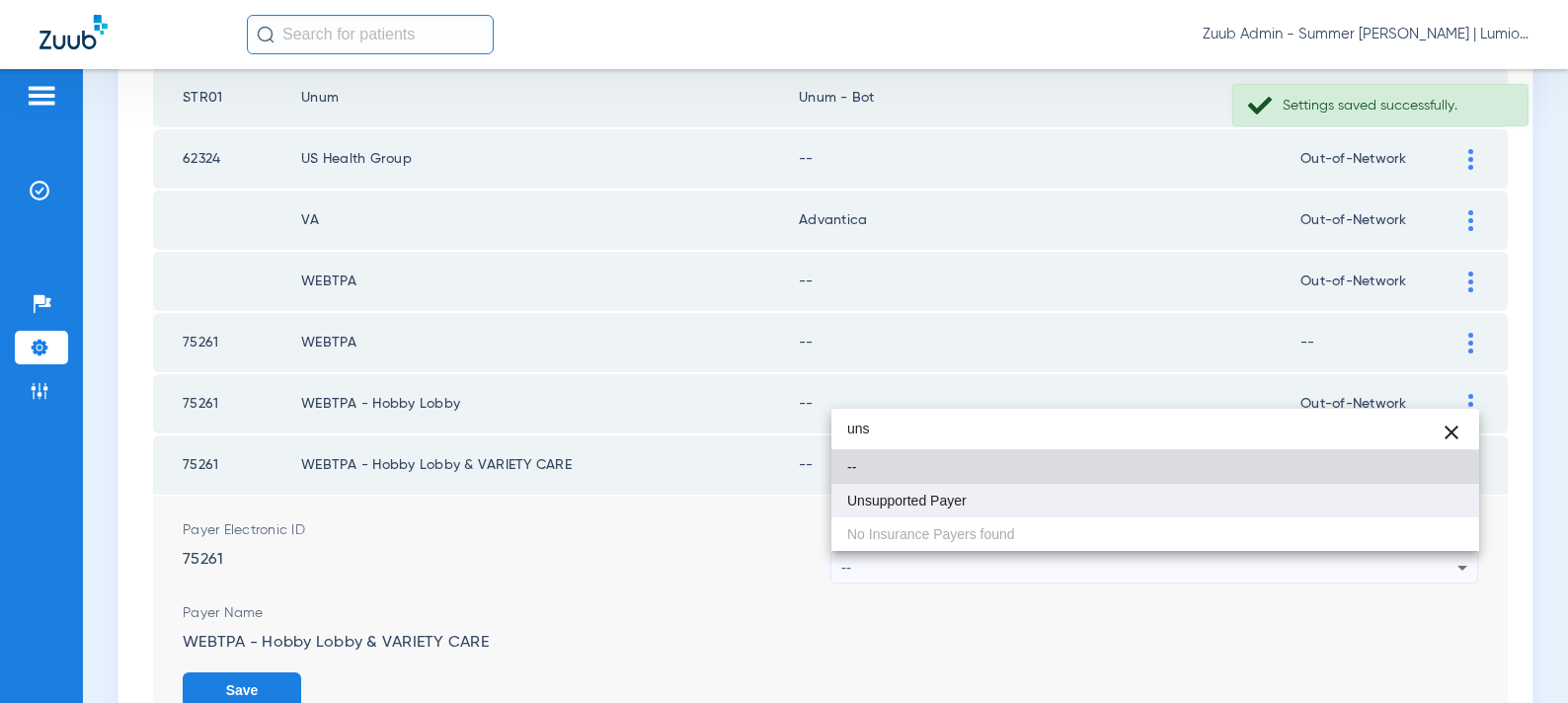
type input "uns"
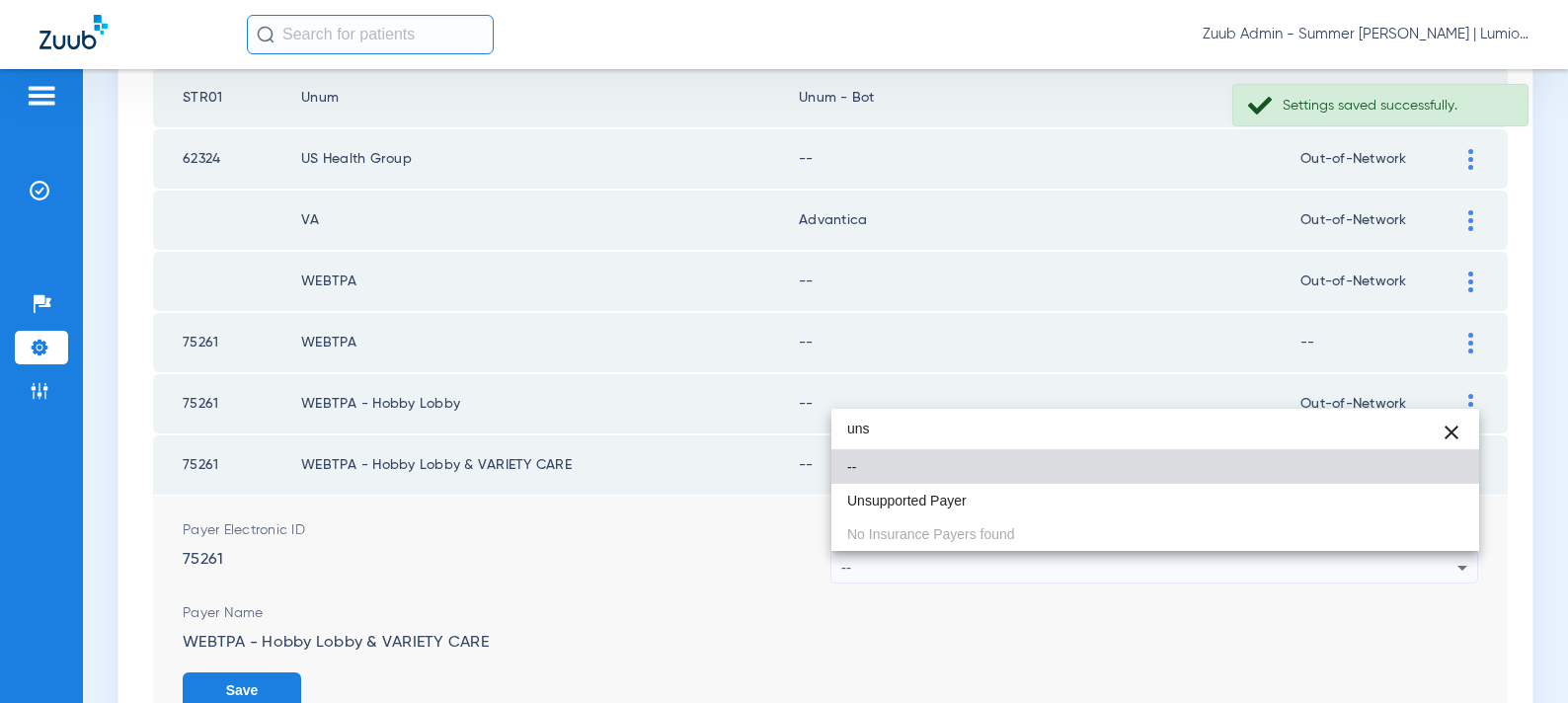
drag, startPoint x: 937, startPoint y: 495, endPoint x: 957, endPoint y: 500, distance: 20.6
click at [939, 495] on span "Unsupported Payer" at bounding box center [908, 501] width 120 height 14
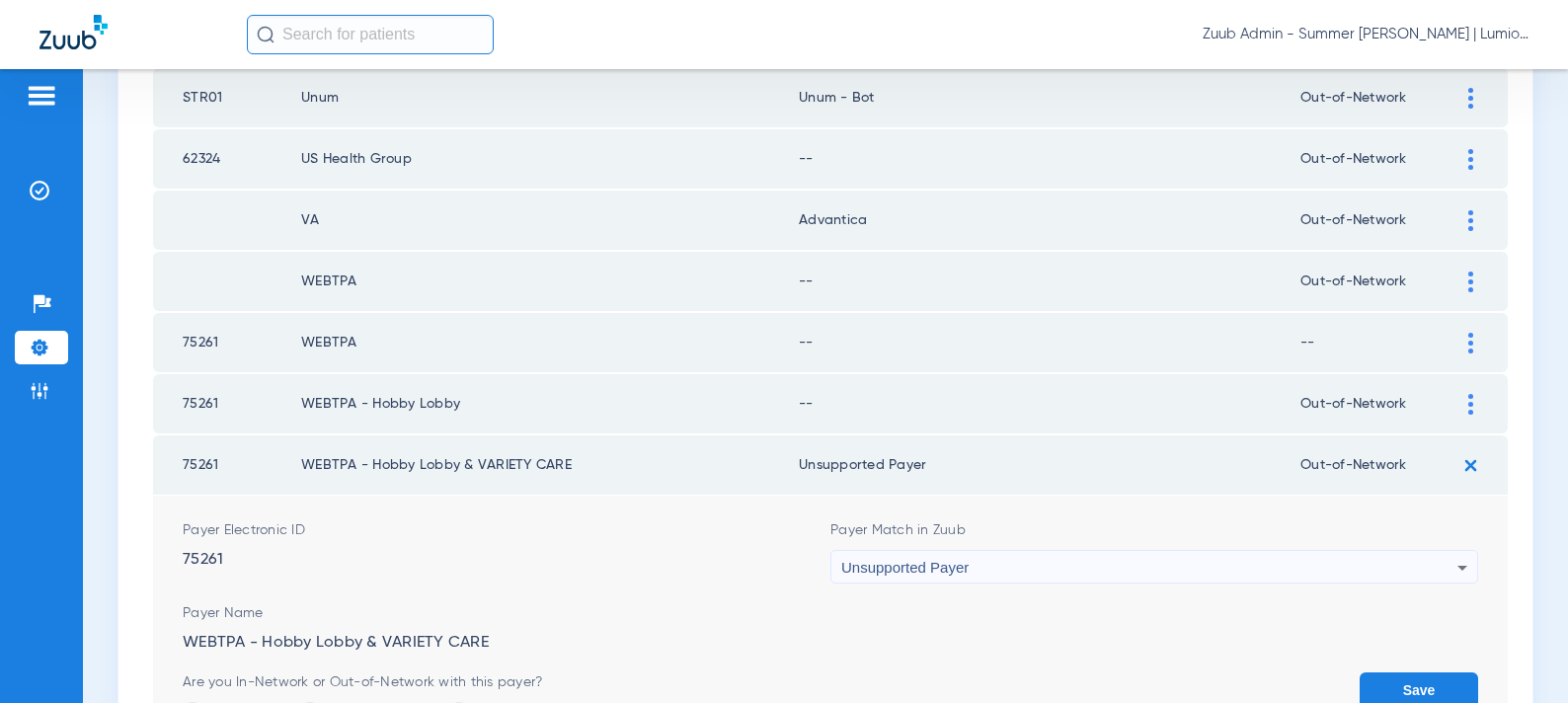
drag, startPoint x: 1399, startPoint y: 685, endPoint x: 1421, endPoint y: 534, distance: 152.6
click at [1399, 683] on button "Save" at bounding box center [1418, 690] width 119 height 36
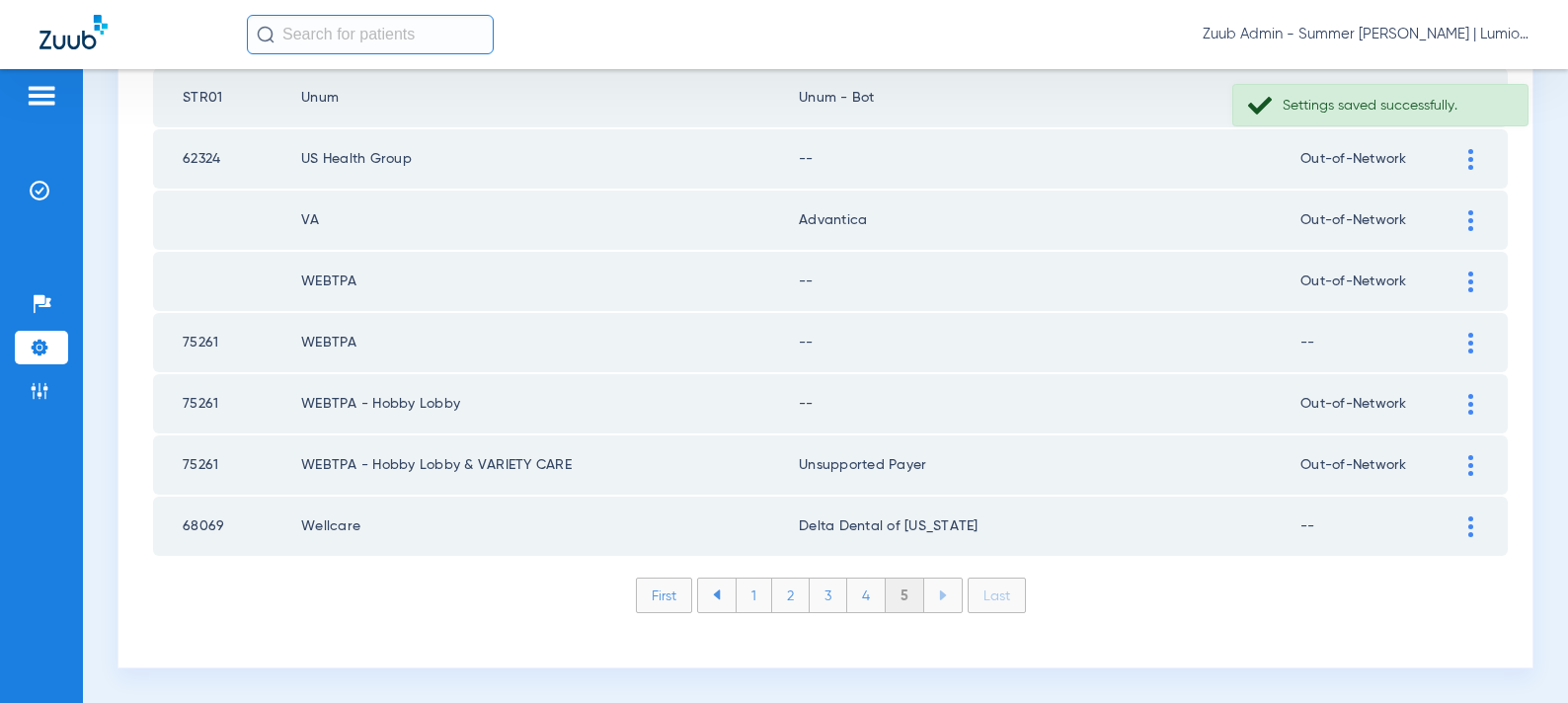
click at [1465, 402] on div at bounding box center [1470, 404] width 35 height 21
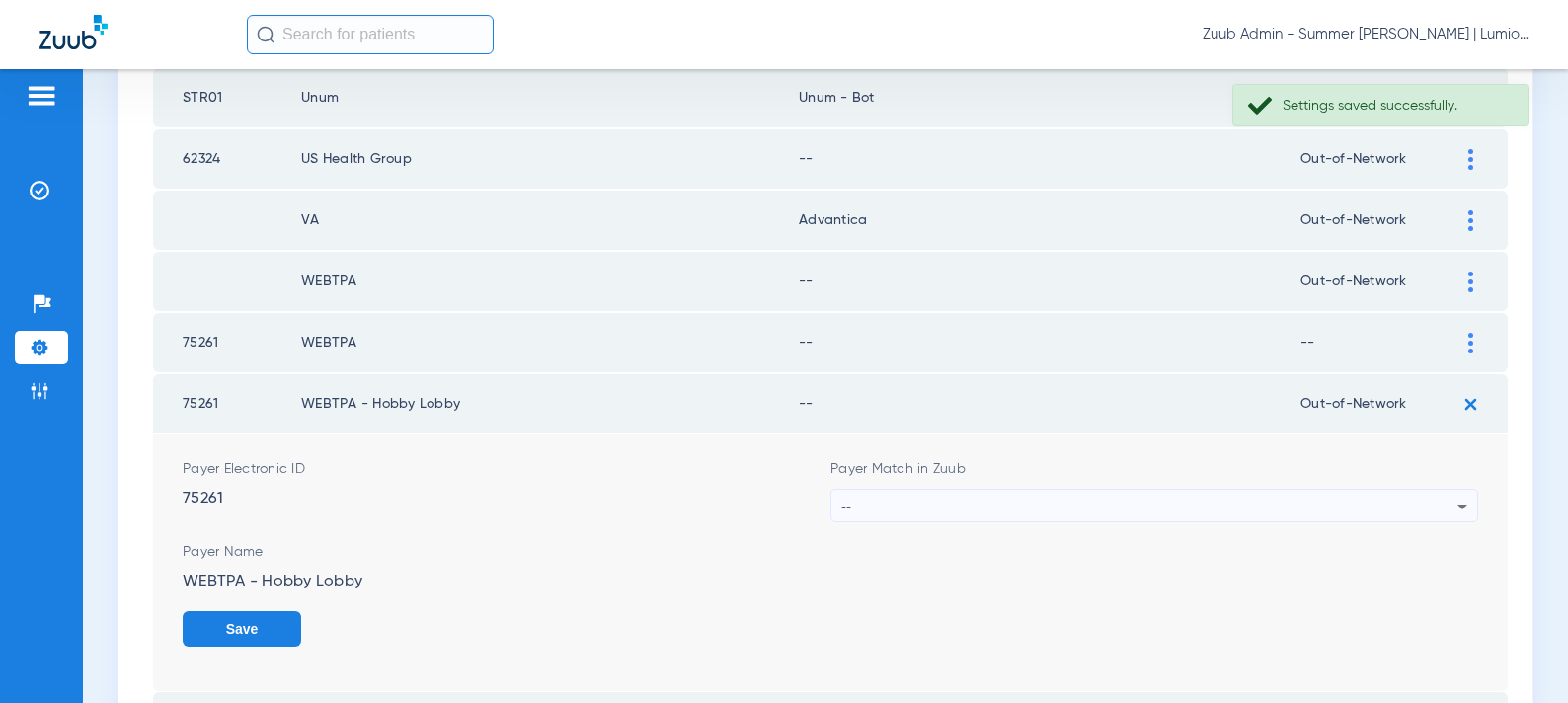
click at [1130, 502] on div "--" at bounding box center [1150, 507] width 616 height 34
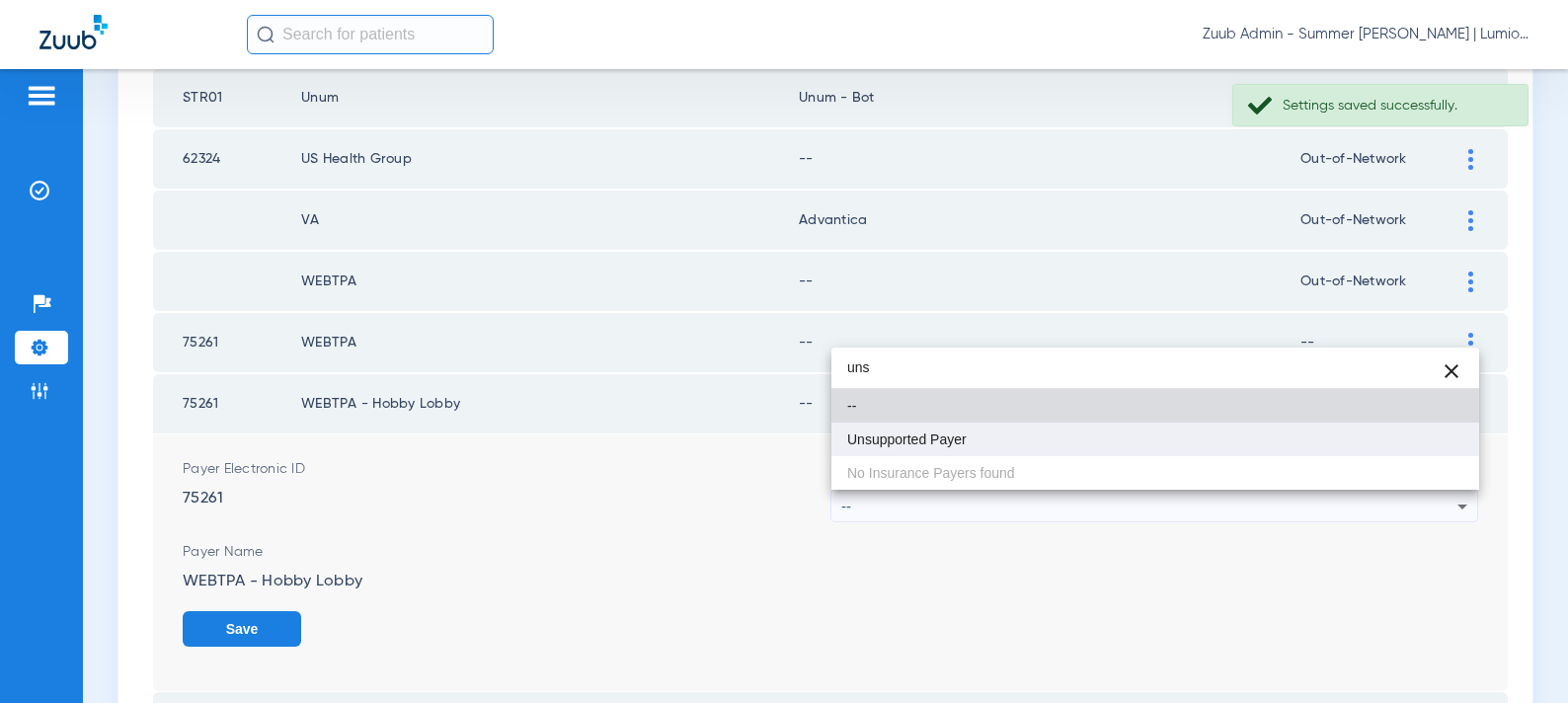
type input "uns"
click at [1057, 444] on mat-option "Unsupported Payer" at bounding box center [1156, 440] width 648 height 34
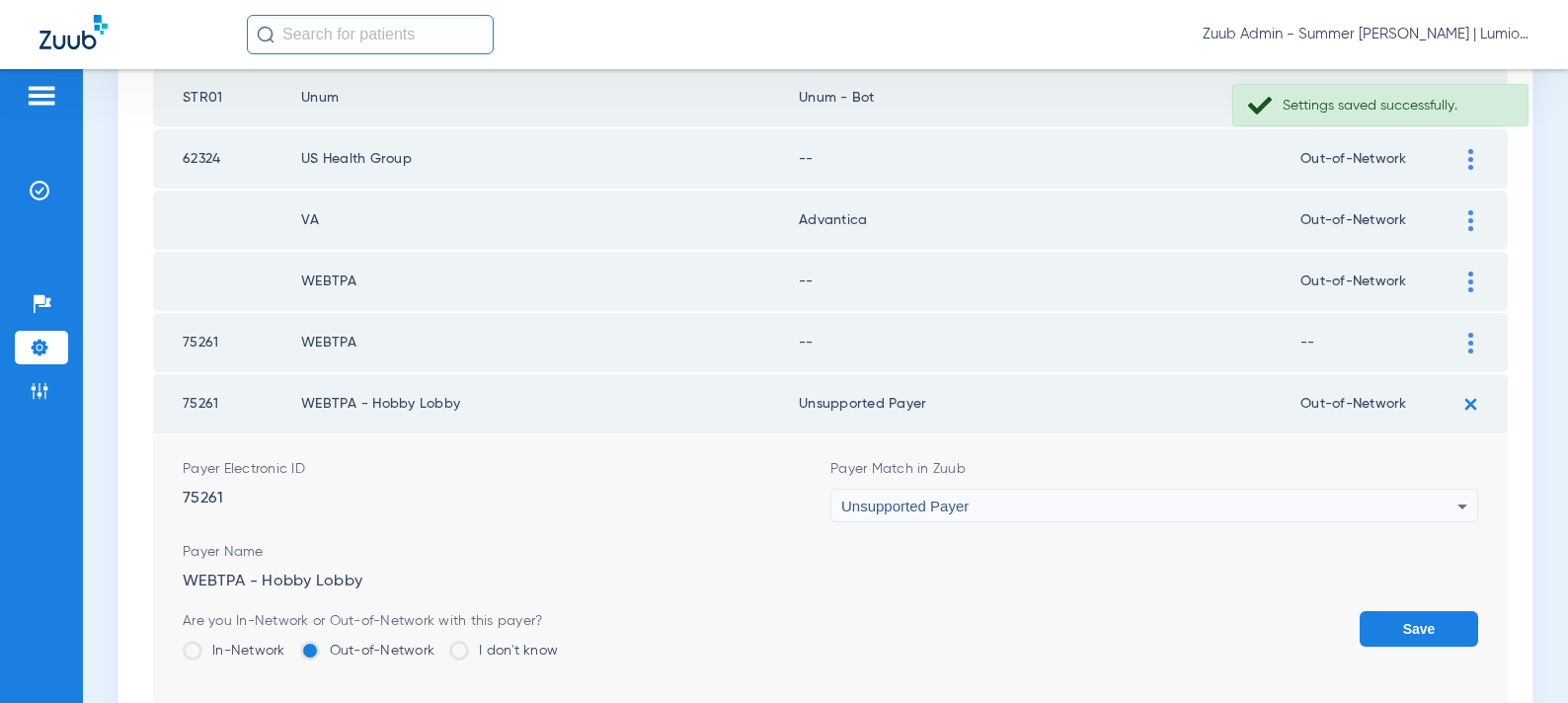
drag, startPoint x: 1412, startPoint y: 649, endPoint x: 1420, endPoint y: 598, distance: 51.6
click at [1412, 648] on div "Save" at bounding box center [1418, 643] width 119 height 64
drag, startPoint x: 1414, startPoint y: 616, endPoint x: 1462, endPoint y: 439, distance: 183.4
click at [1417, 604] on form "Payer Electronic ID 75261 Payer Match in Zuub Unsupported Payer Payer Name WEBT…" at bounding box center [830, 577] width 1296 height 285
drag, startPoint x: 1399, startPoint y: 626, endPoint x: 1436, endPoint y: 484, distance: 146.7
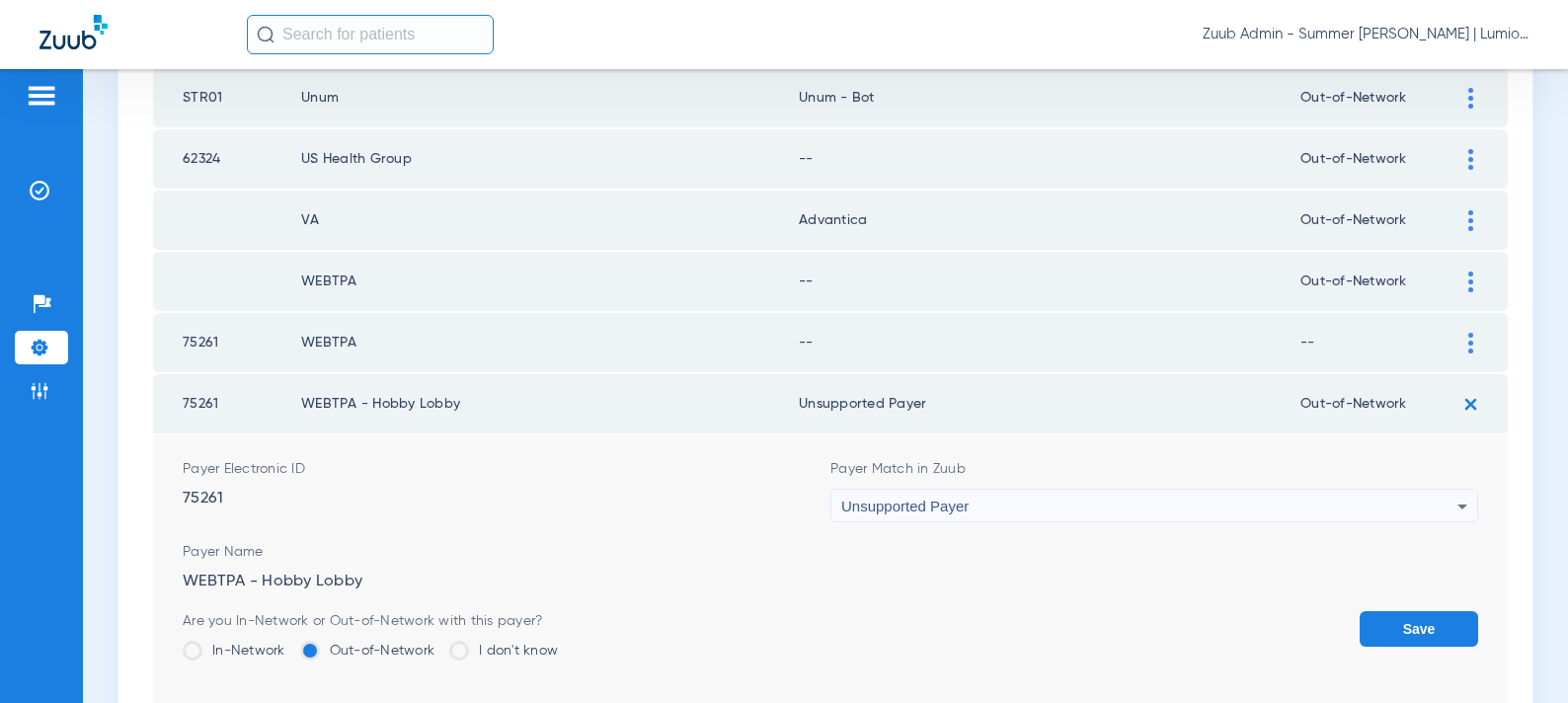
click at [1400, 620] on button "Save" at bounding box center [1418, 629] width 119 height 36
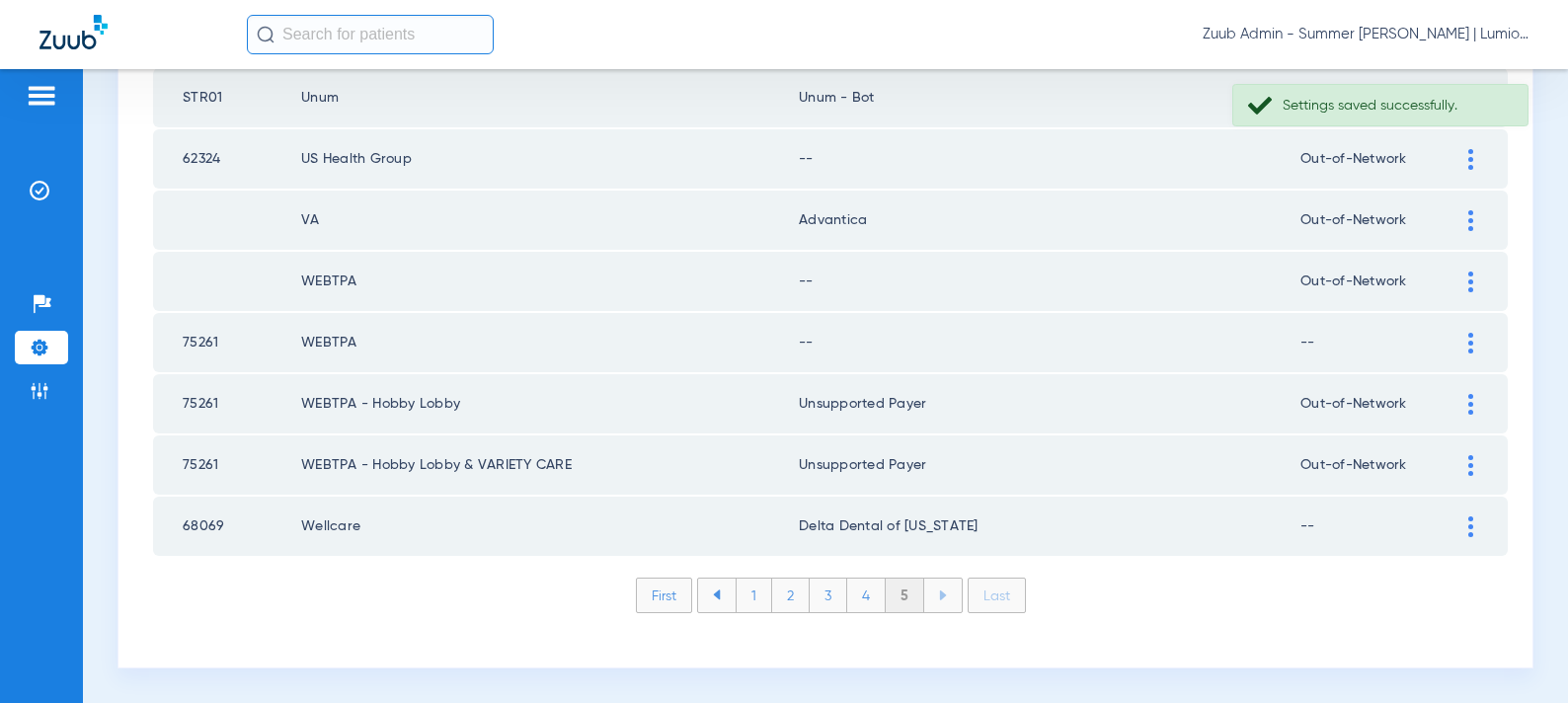
click at [1464, 344] on div at bounding box center [1470, 343] width 35 height 21
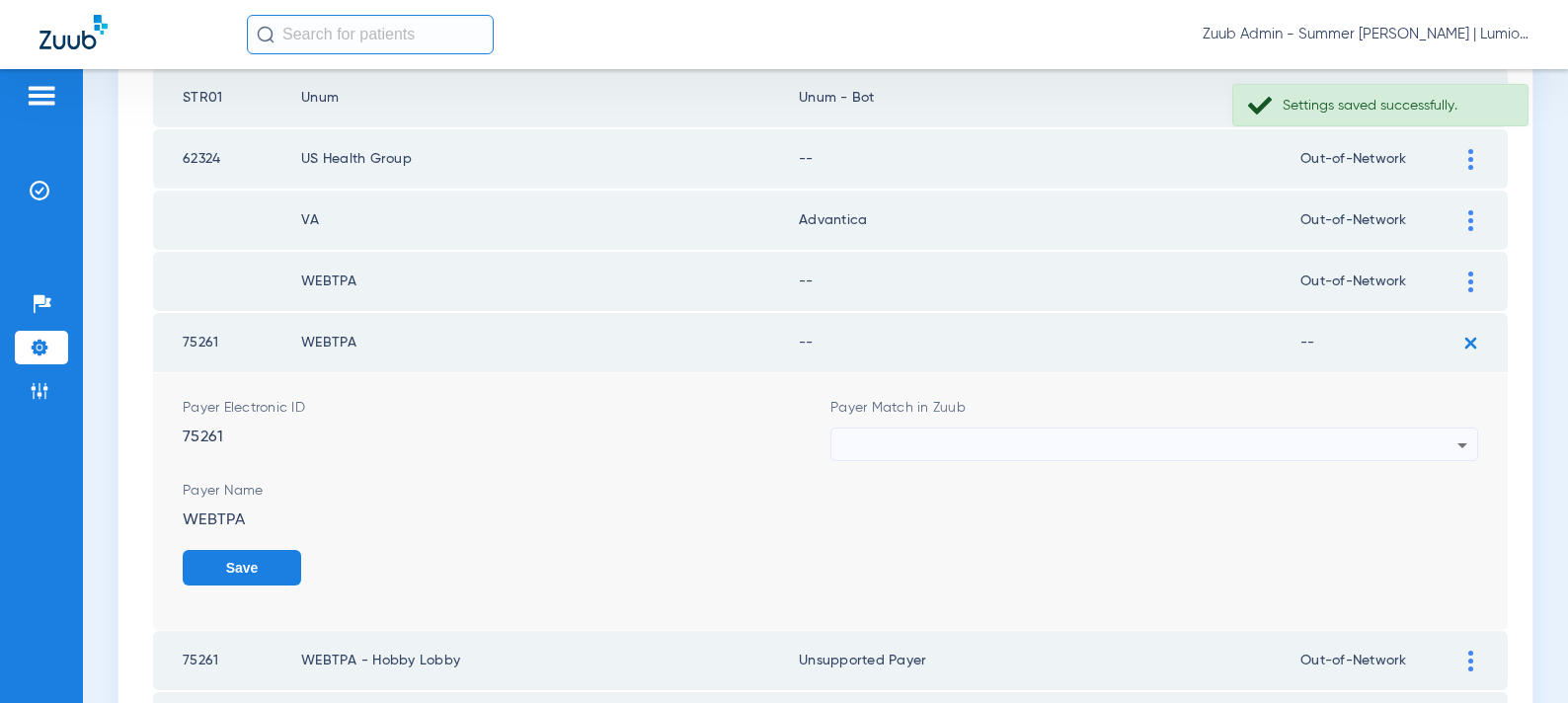
click at [1074, 446] on div at bounding box center [1150, 446] width 616 height 34
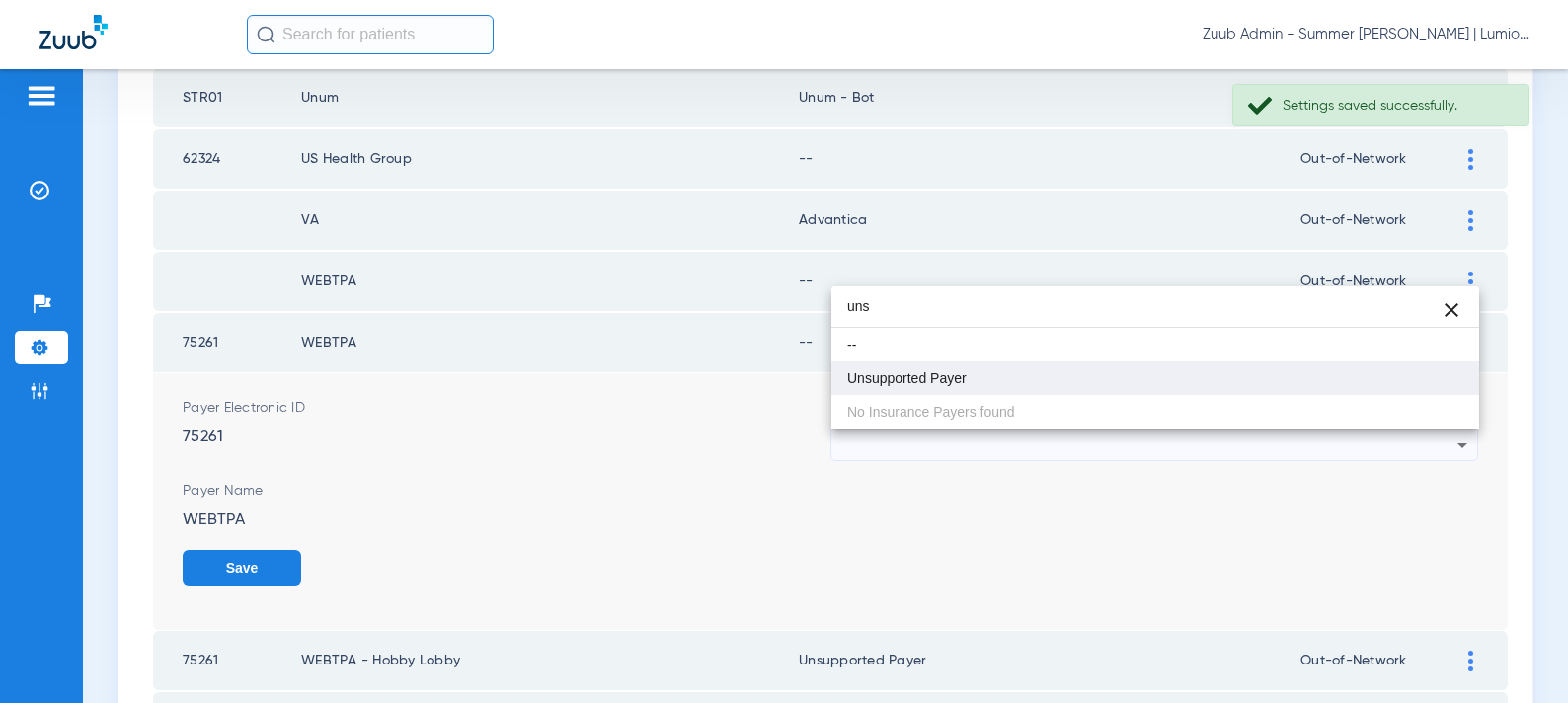
type input "uns"
click at [951, 383] on span "Unsupported Payer" at bounding box center [908, 378] width 120 height 14
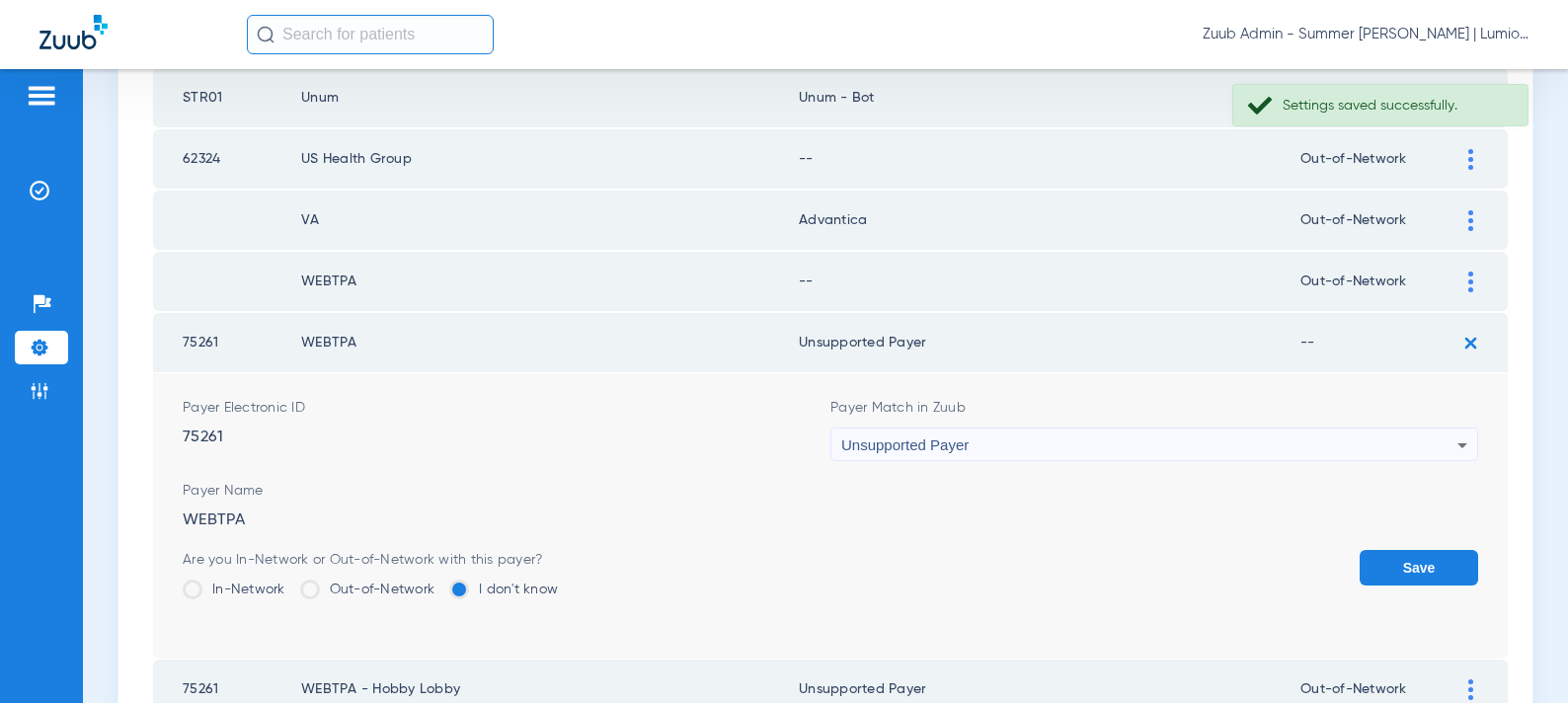
drag, startPoint x: 1387, startPoint y: 563, endPoint x: 1388, endPoint y: 475, distance: 88.0
click at [1387, 559] on button "Save" at bounding box center [1418, 567] width 119 height 36
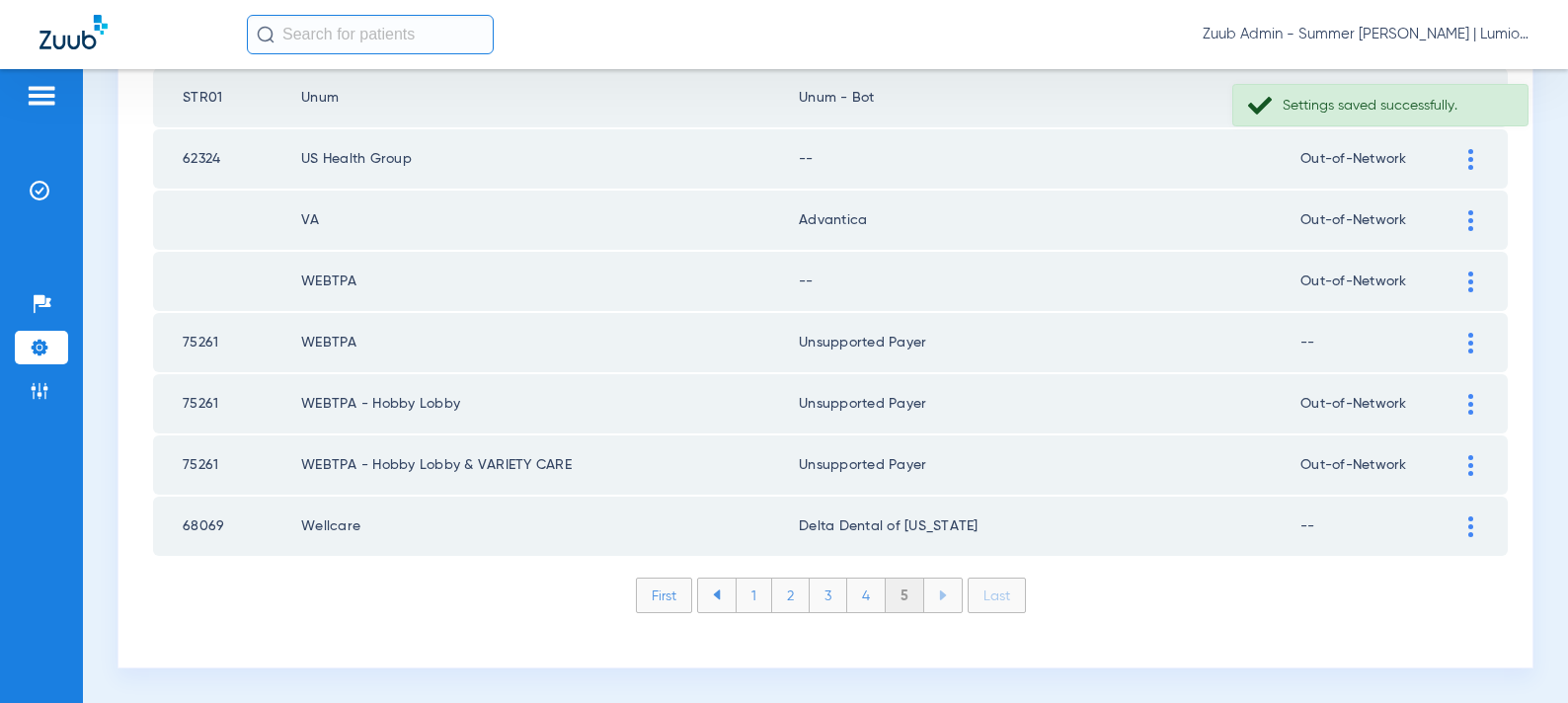
drag, startPoint x: 1466, startPoint y: 283, endPoint x: 1222, endPoint y: 348, distance: 252.5
click at [1458, 286] on div at bounding box center [1470, 281] width 35 height 21
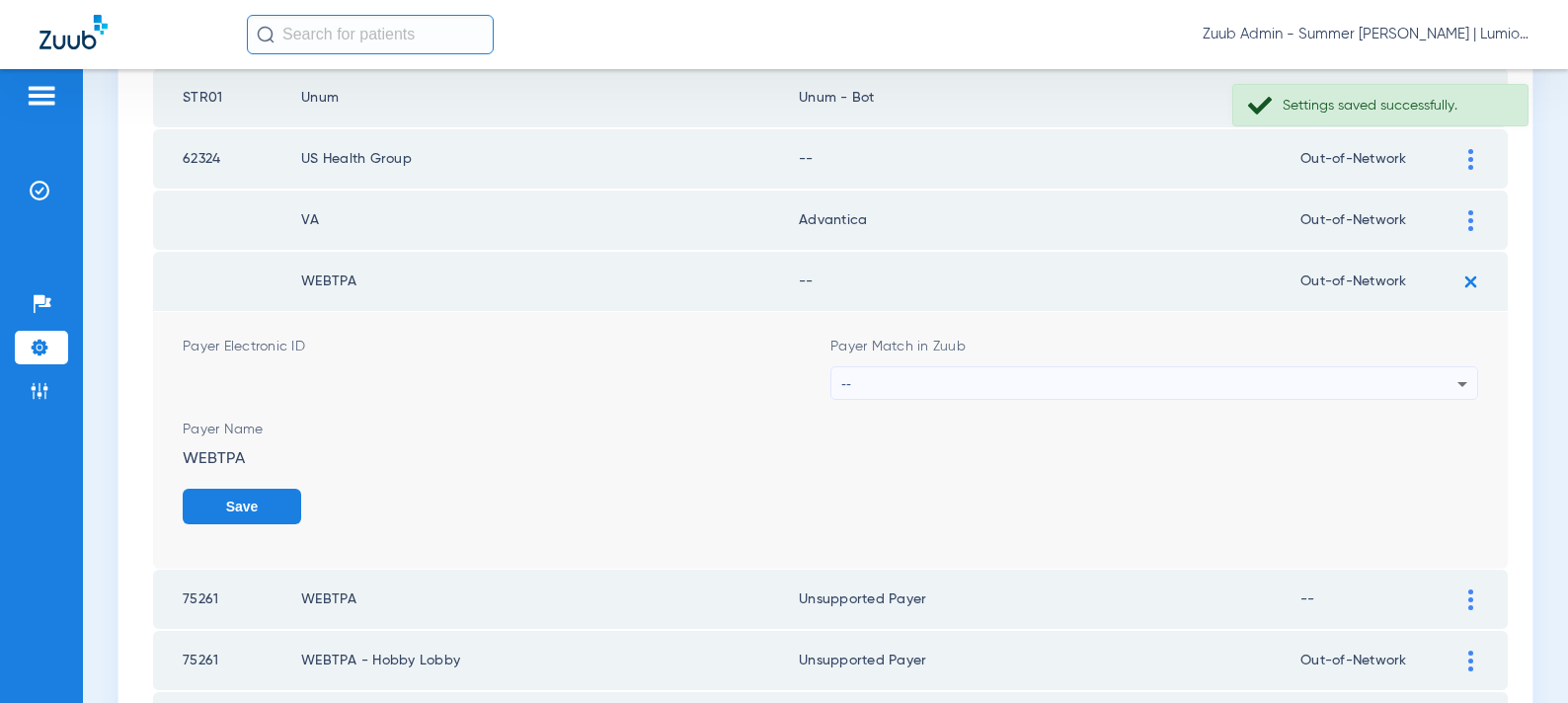
click at [1056, 387] on div "--" at bounding box center [1150, 384] width 616 height 34
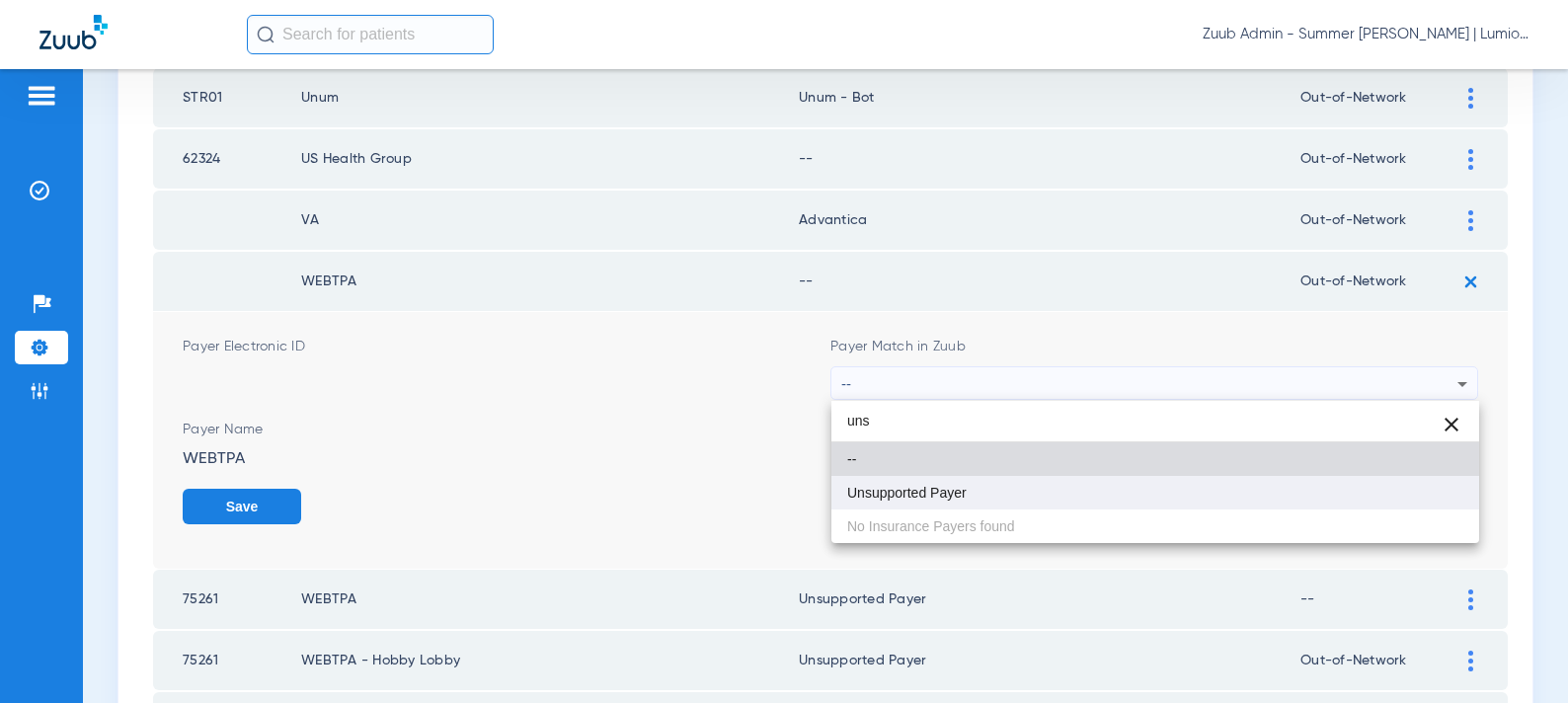
type input "uns"
click at [1007, 495] on mat-option "Unsupported Payer" at bounding box center [1156, 493] width 648 height 34
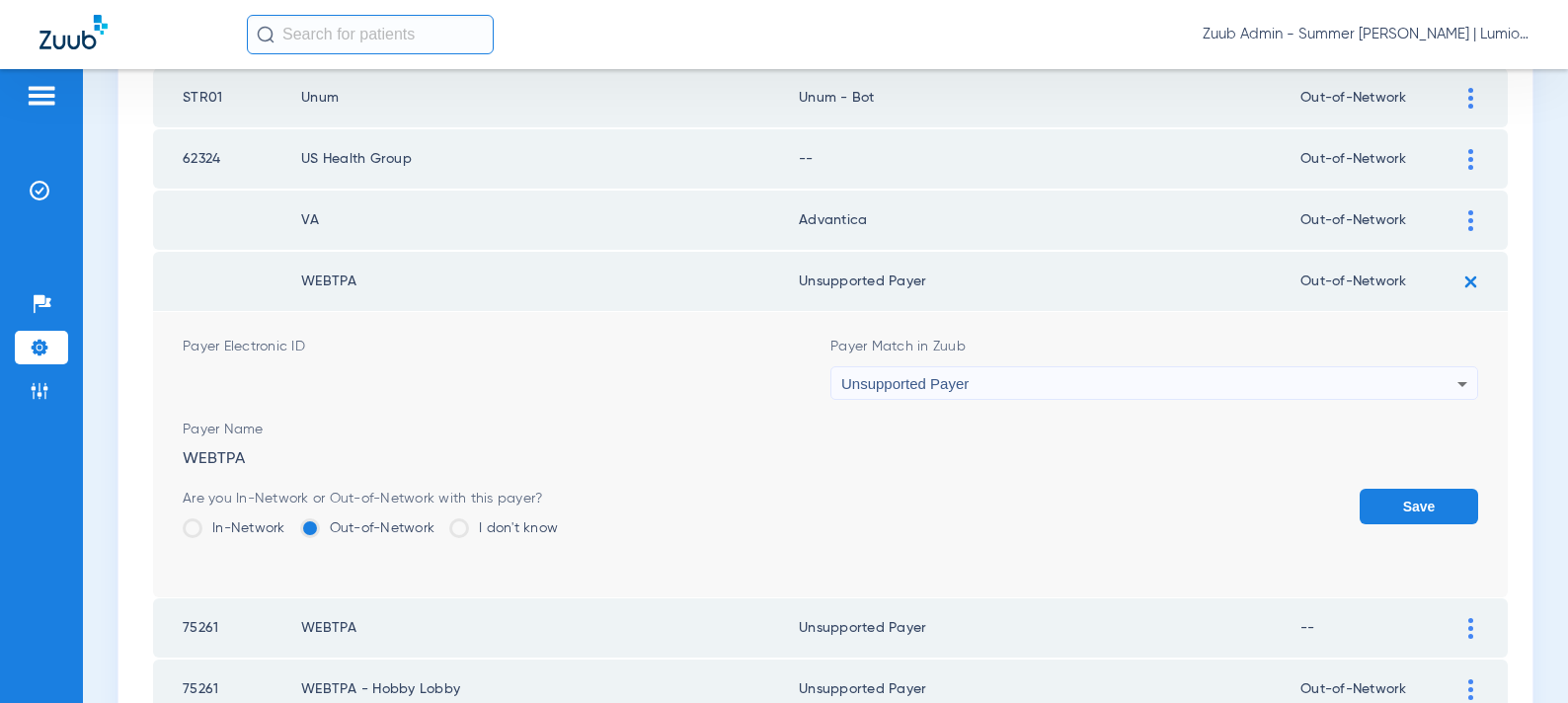
click at [1360, 503] on button "Save" at bounding box center [1418, 507] width 119 height 36
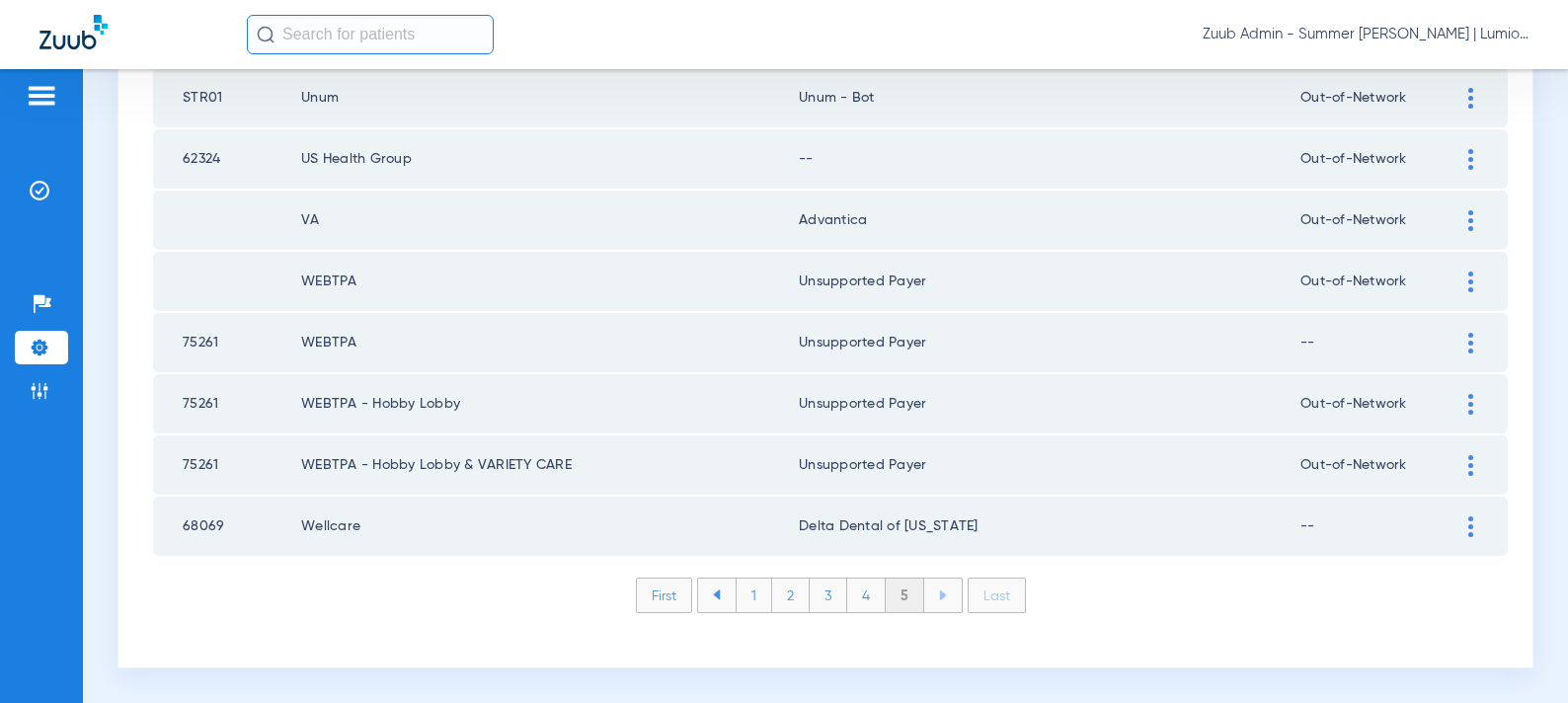
click at [1471, 160] on img at bounding box center [1470, 160] width 5 height 21
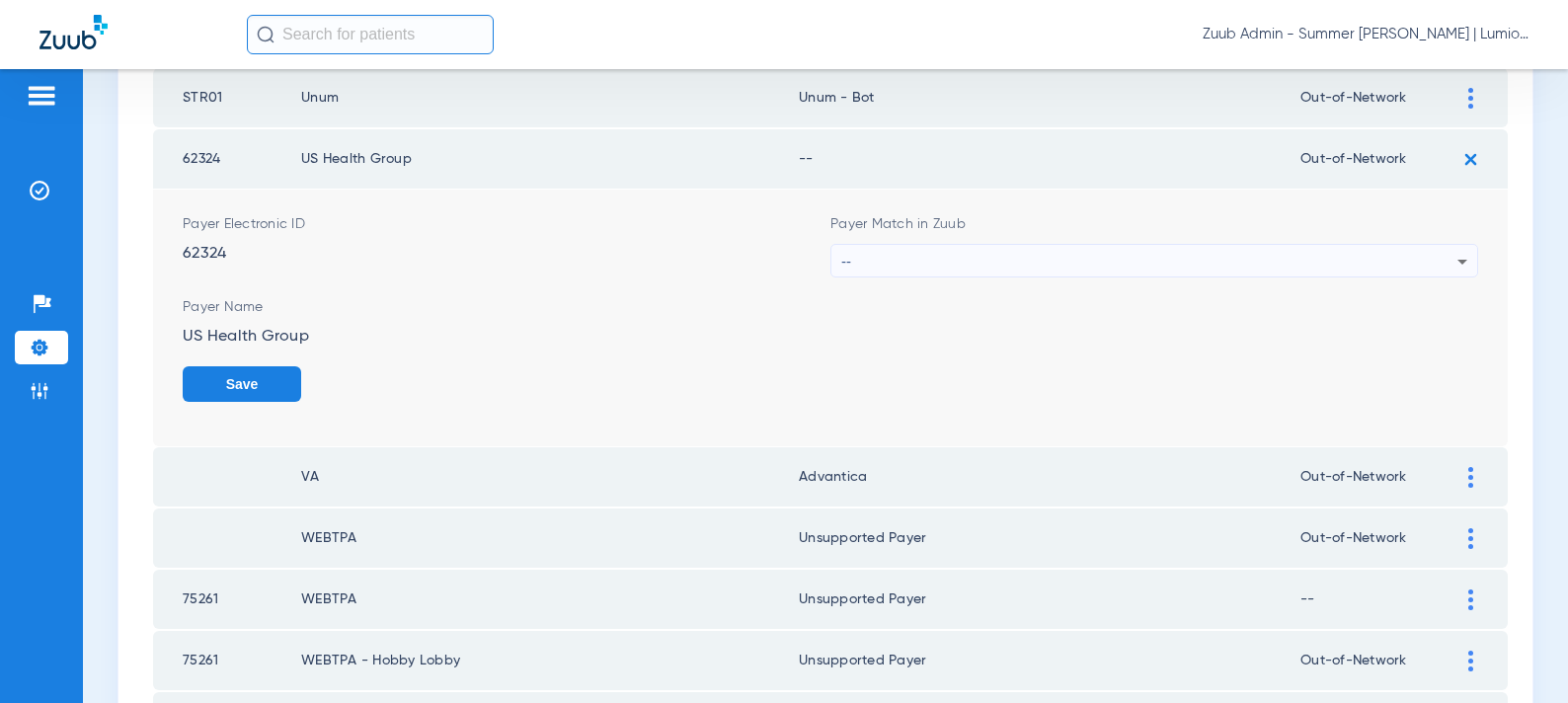
click at [1121, 261] on div "--" at bounding box center [1150, 262] width 616 height 34
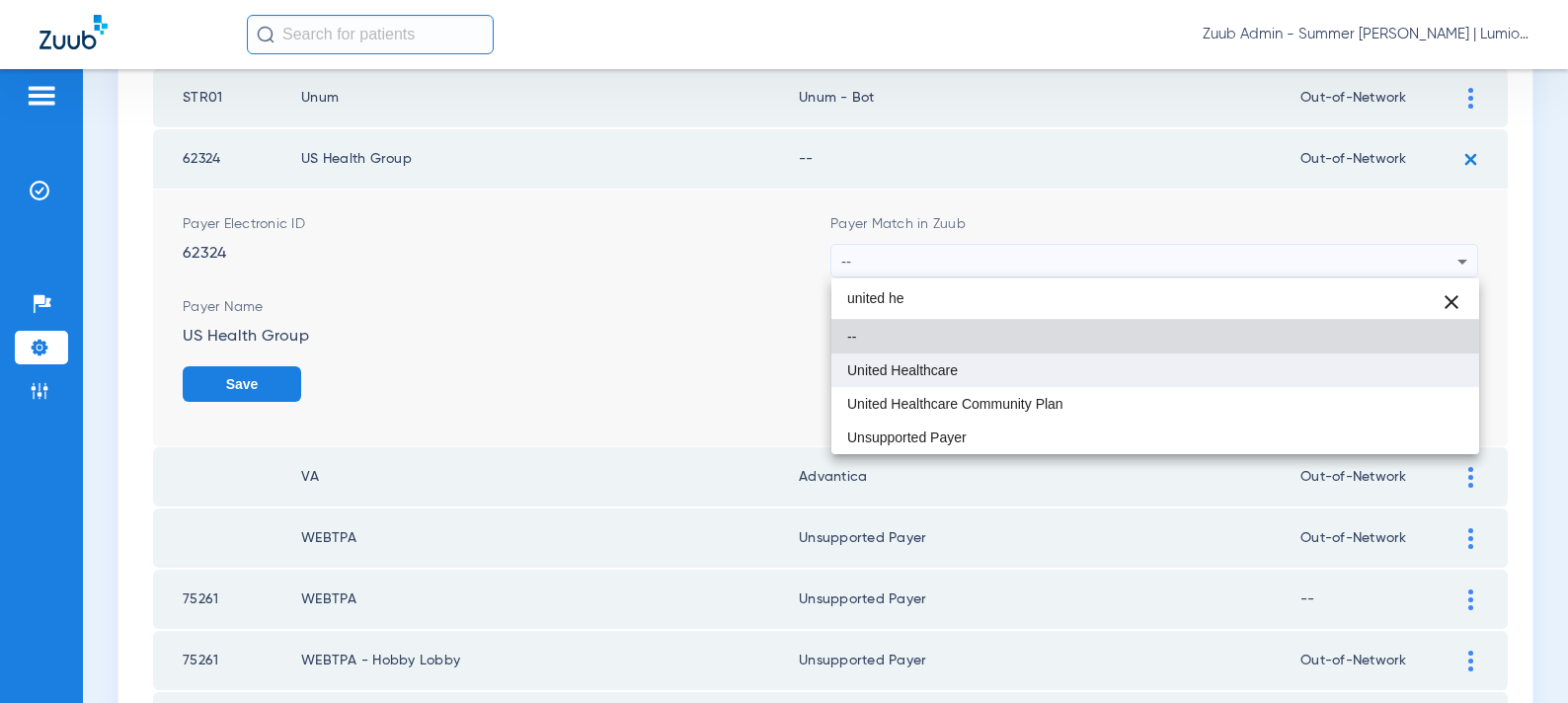
type input "united he"
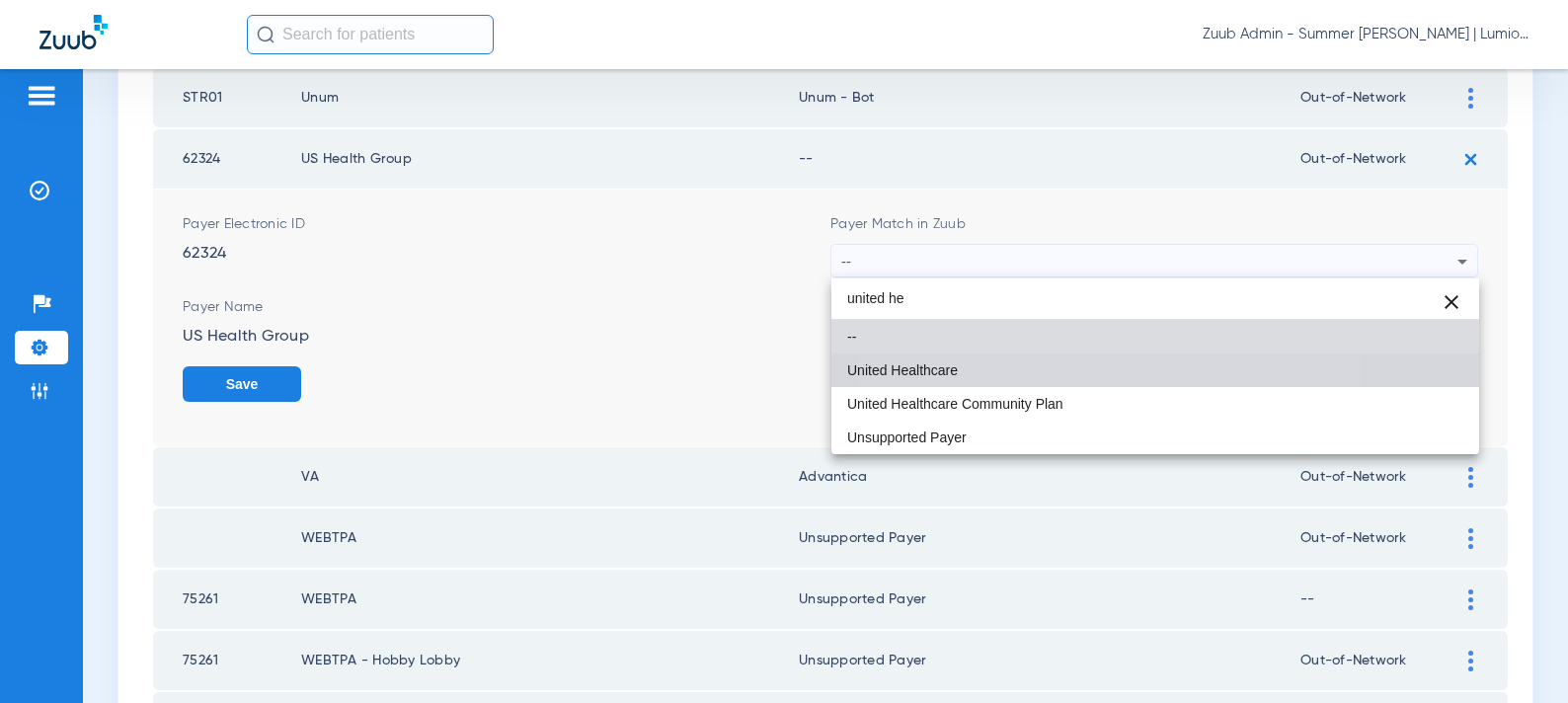
click at [1044, 375] on mat-option "United Healthcare" at bounding box center [1156, 370] width 648 height 34
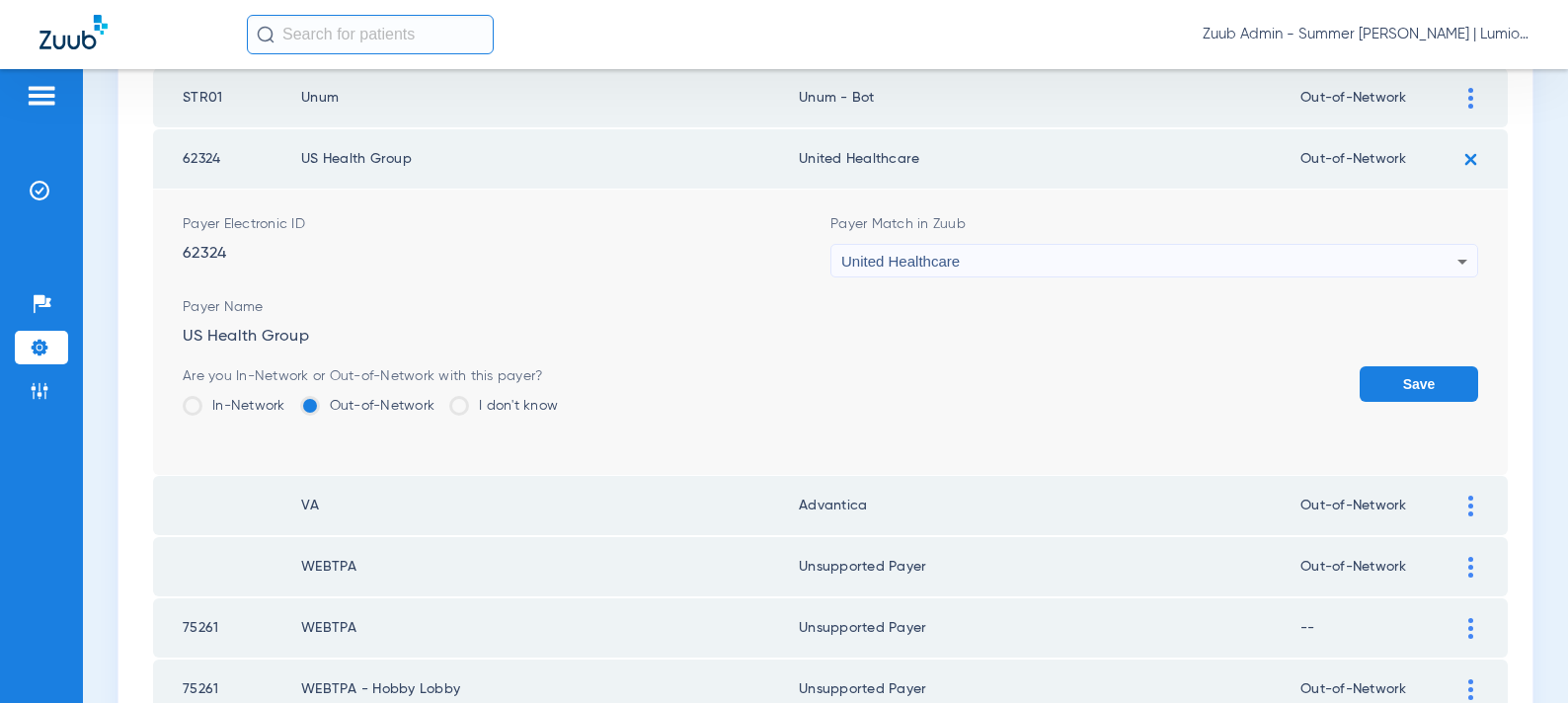
click at [1427, 393] on button "Save" at bounding box center [1418, 384] width 119 height 36
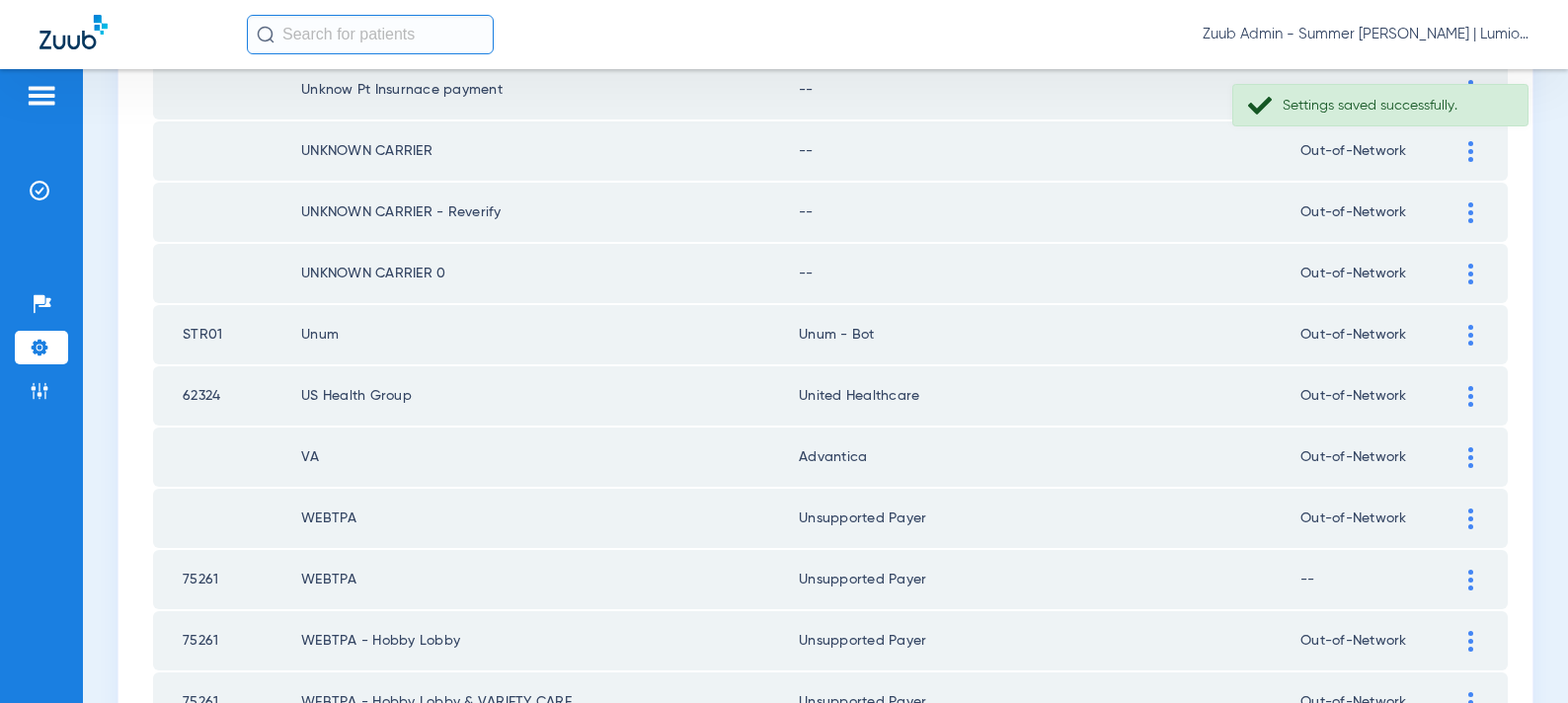
scroll to position [2144, 0]
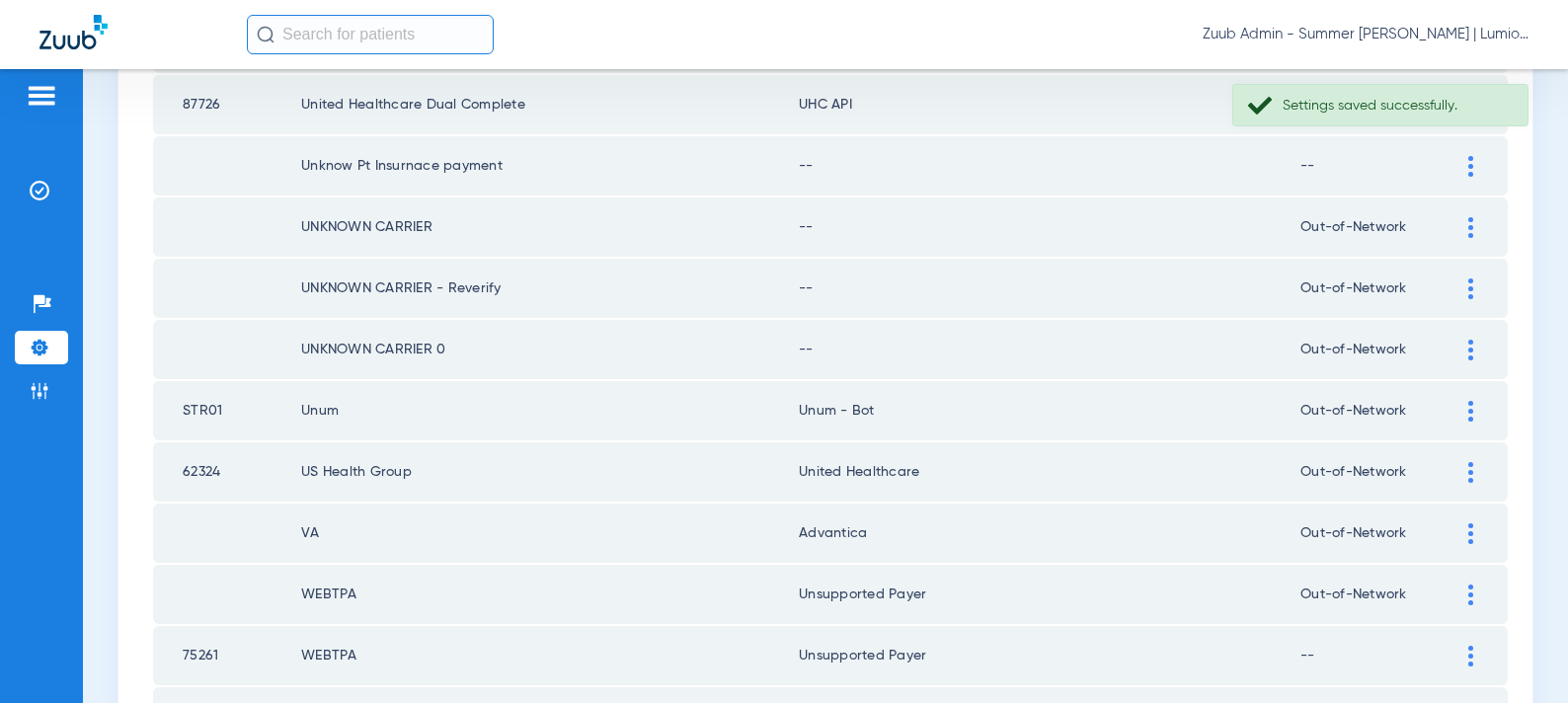
click at [1473, 346] on div at bounding box center [1470, 350] width 35 height 21
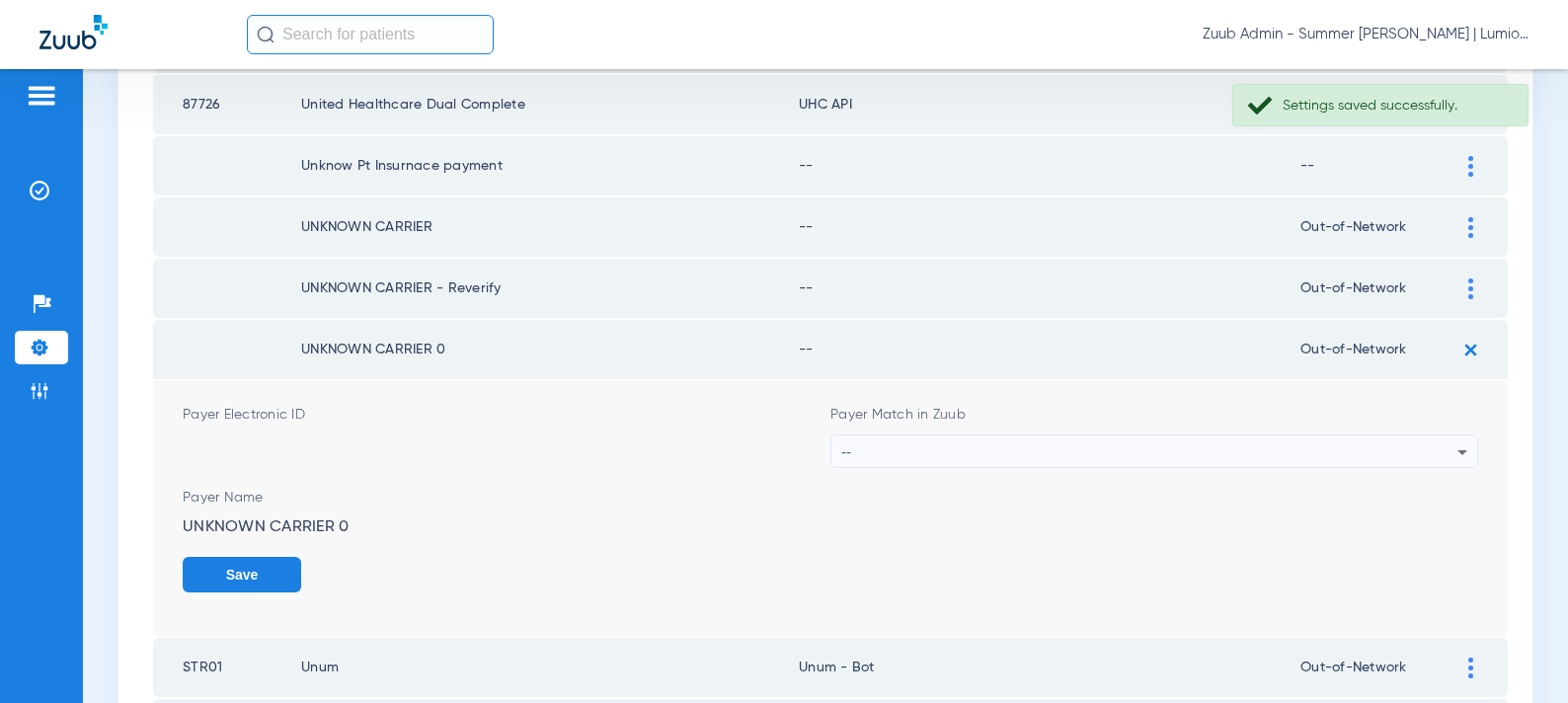
click at [1046, 450] on div "--" at bounding box center [1150, 453] width 616 height 34
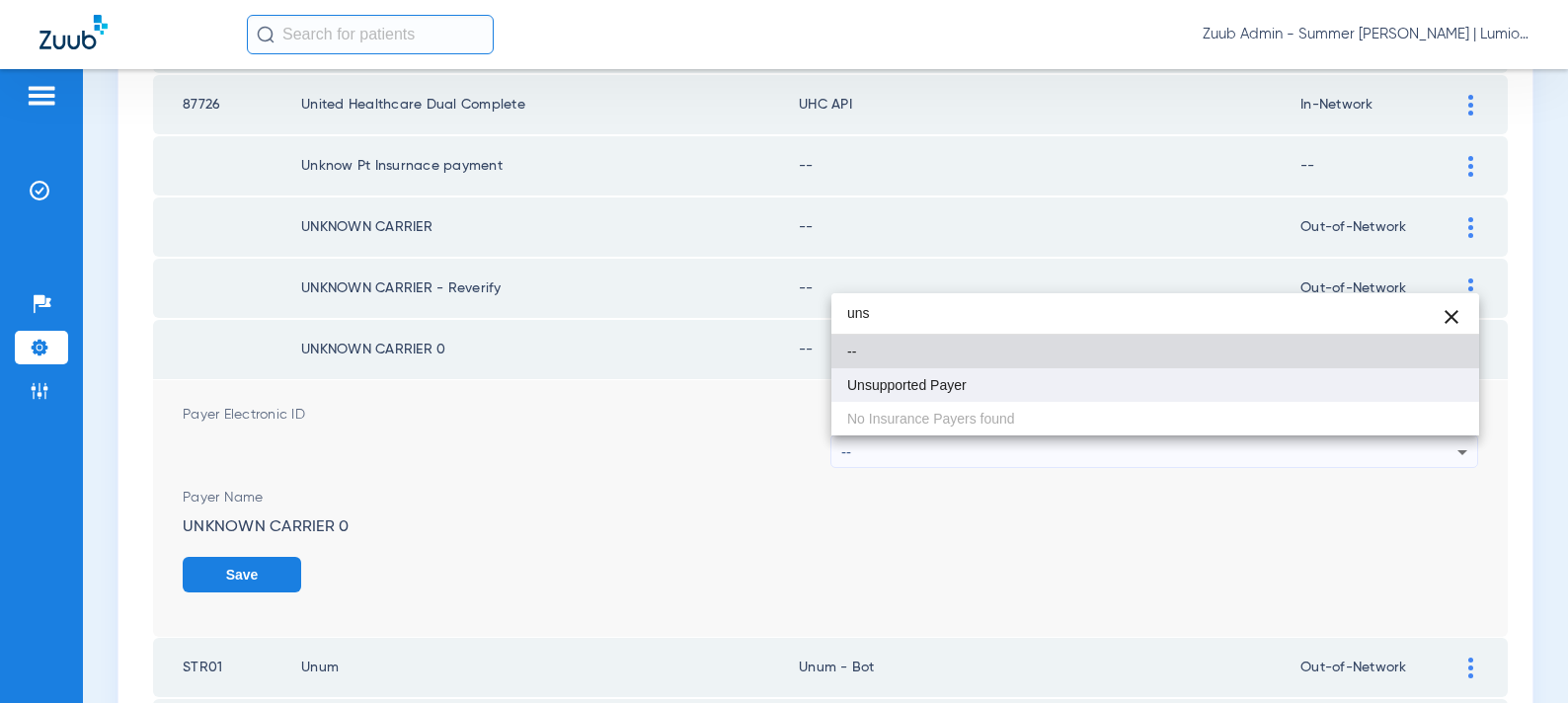
type input "uns"
click at [938, 391] on span "Unsupported Payer" at bounding box center [908, 385] width 120 height 14
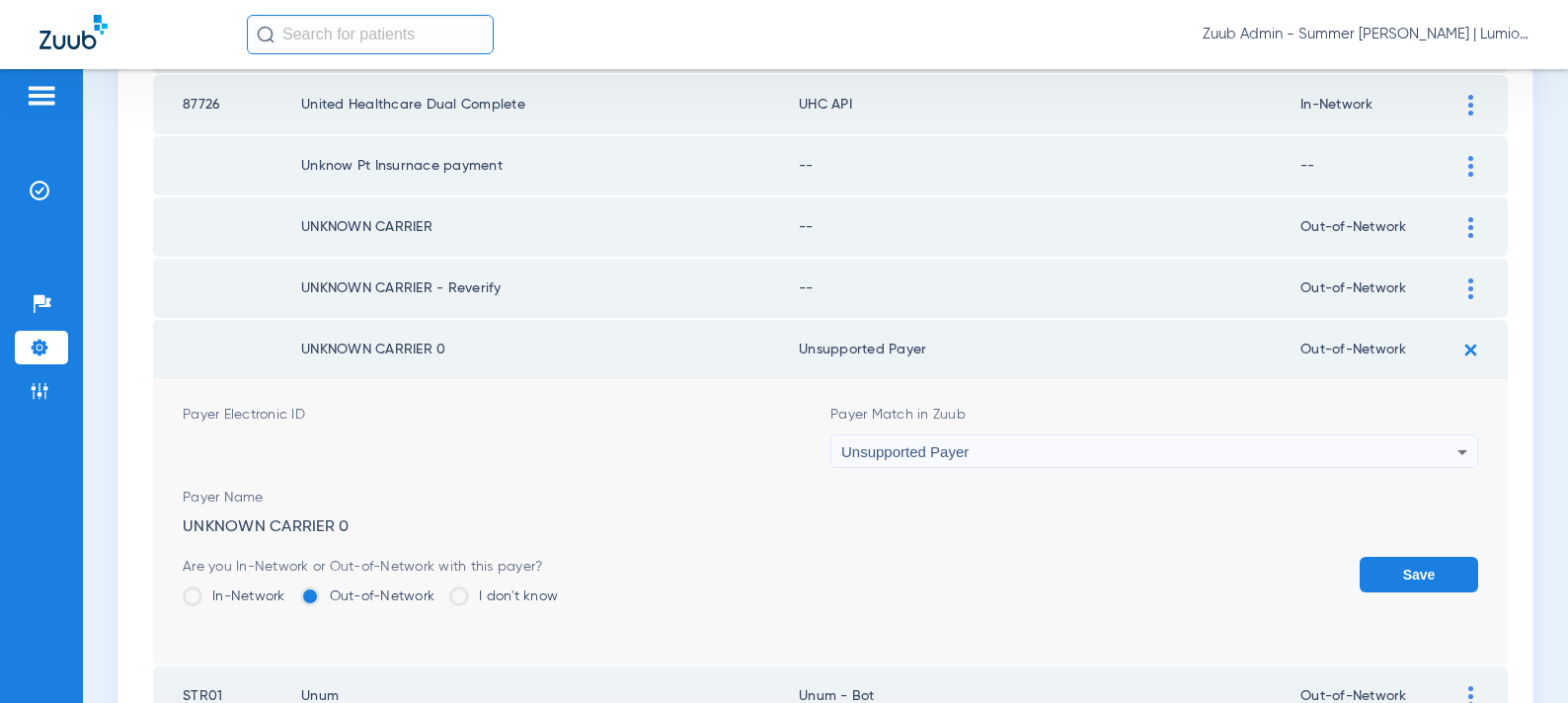
click at [1423, 575] on button "Save" at bounding box center [1418, 574] width 119 height 36
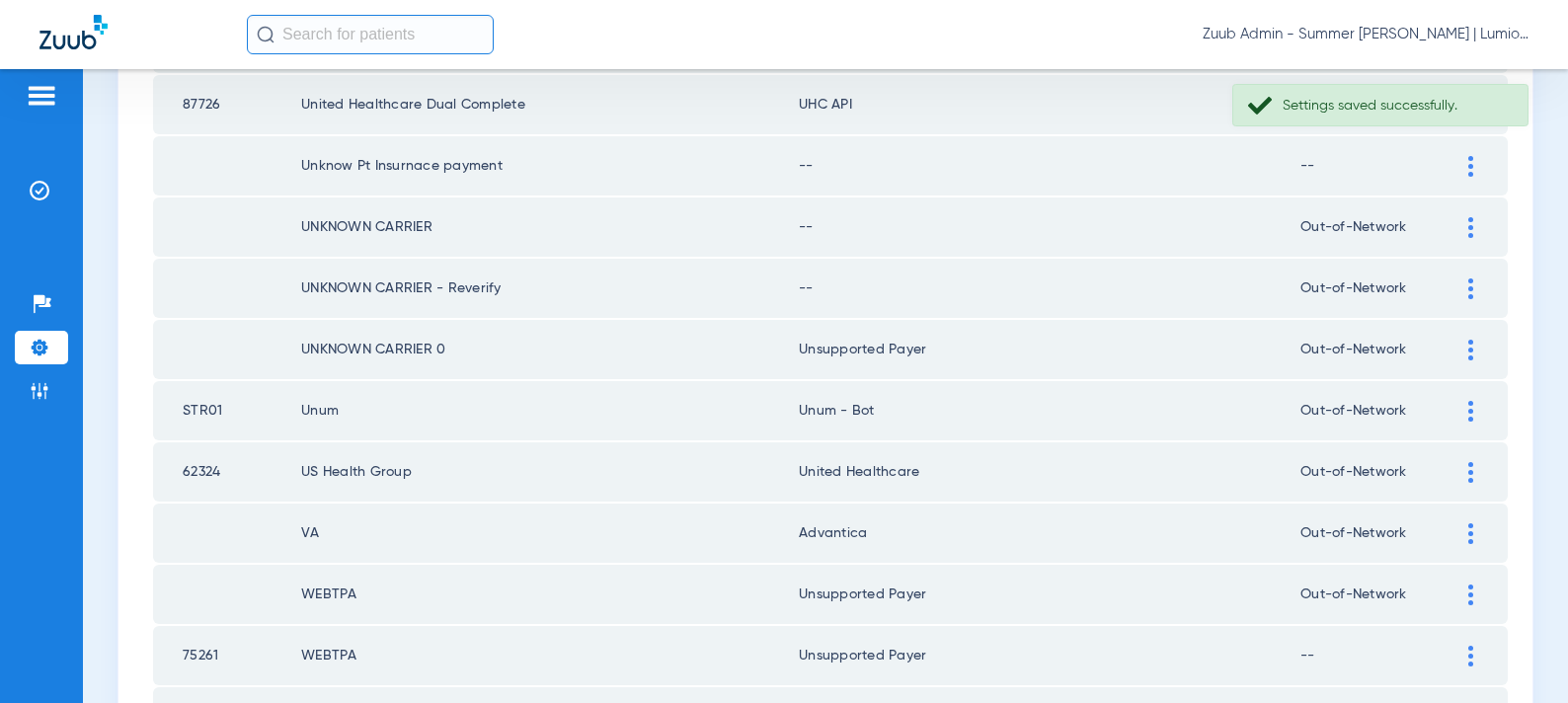
click at [1462, 284] on div at bounding box center [1470, 288] width 35 height 21
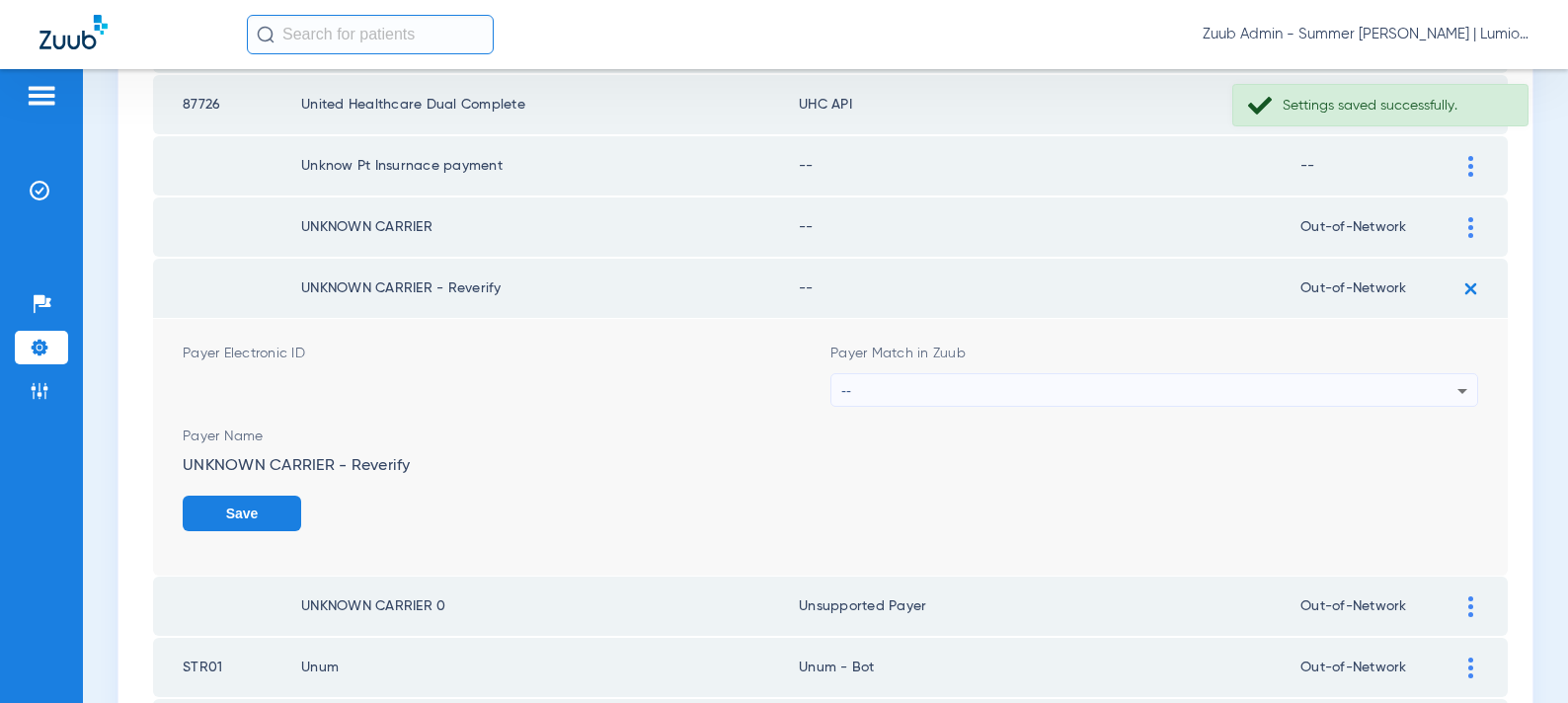
click at [1106, 385] on div "--" at bounding box center [1150, 391] width 616 height 34
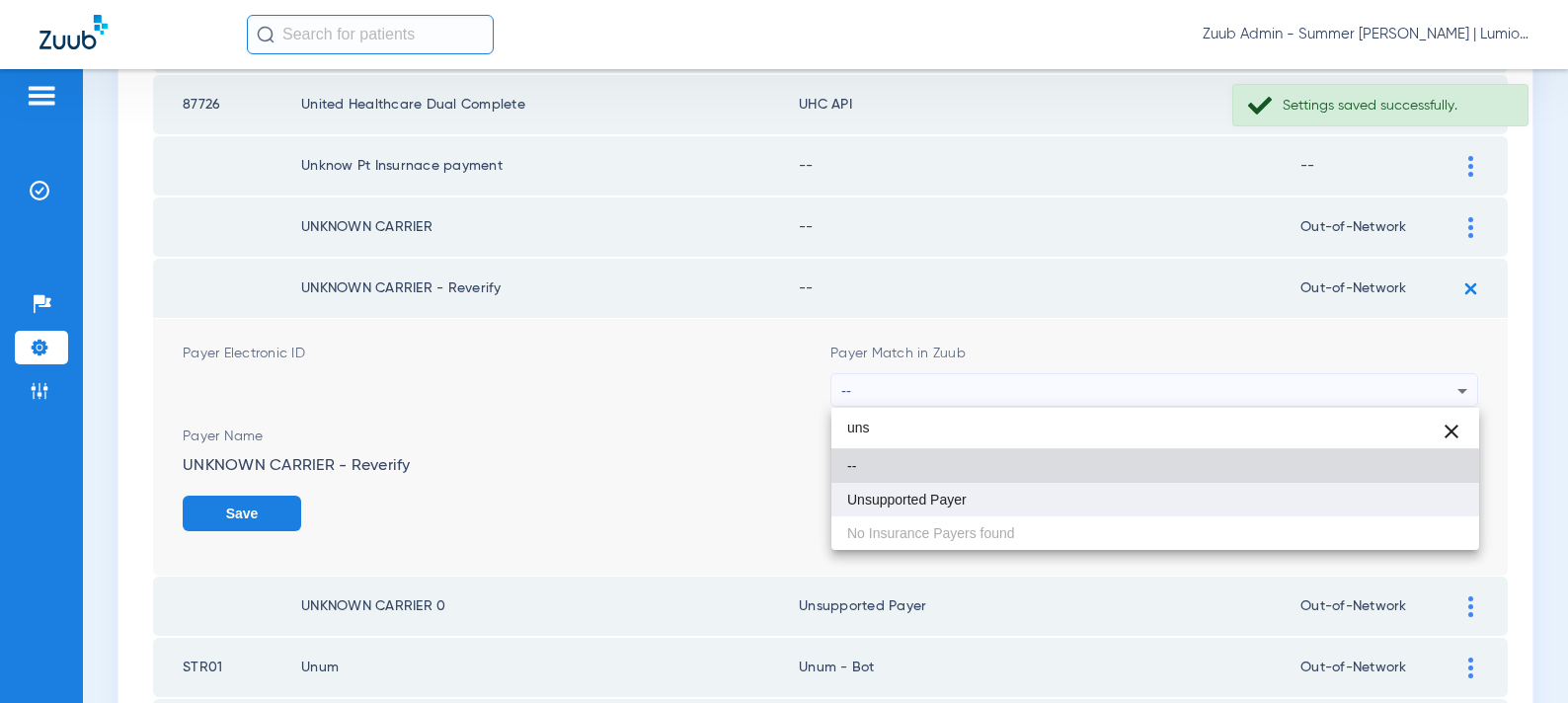
type input "uns"
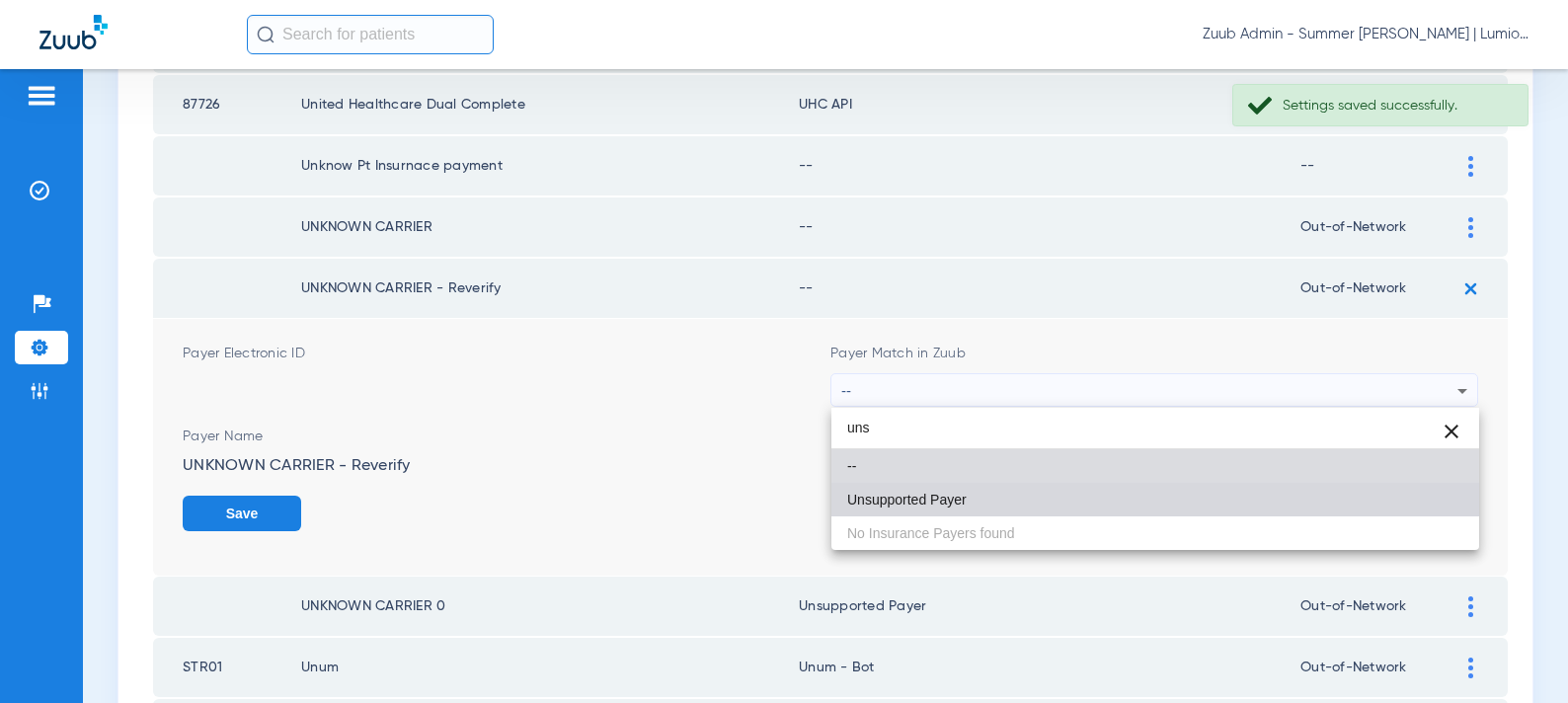
click at [948, 493] on span "Unsupported Payer" at bounding box center [908, 500] width 120 height 14
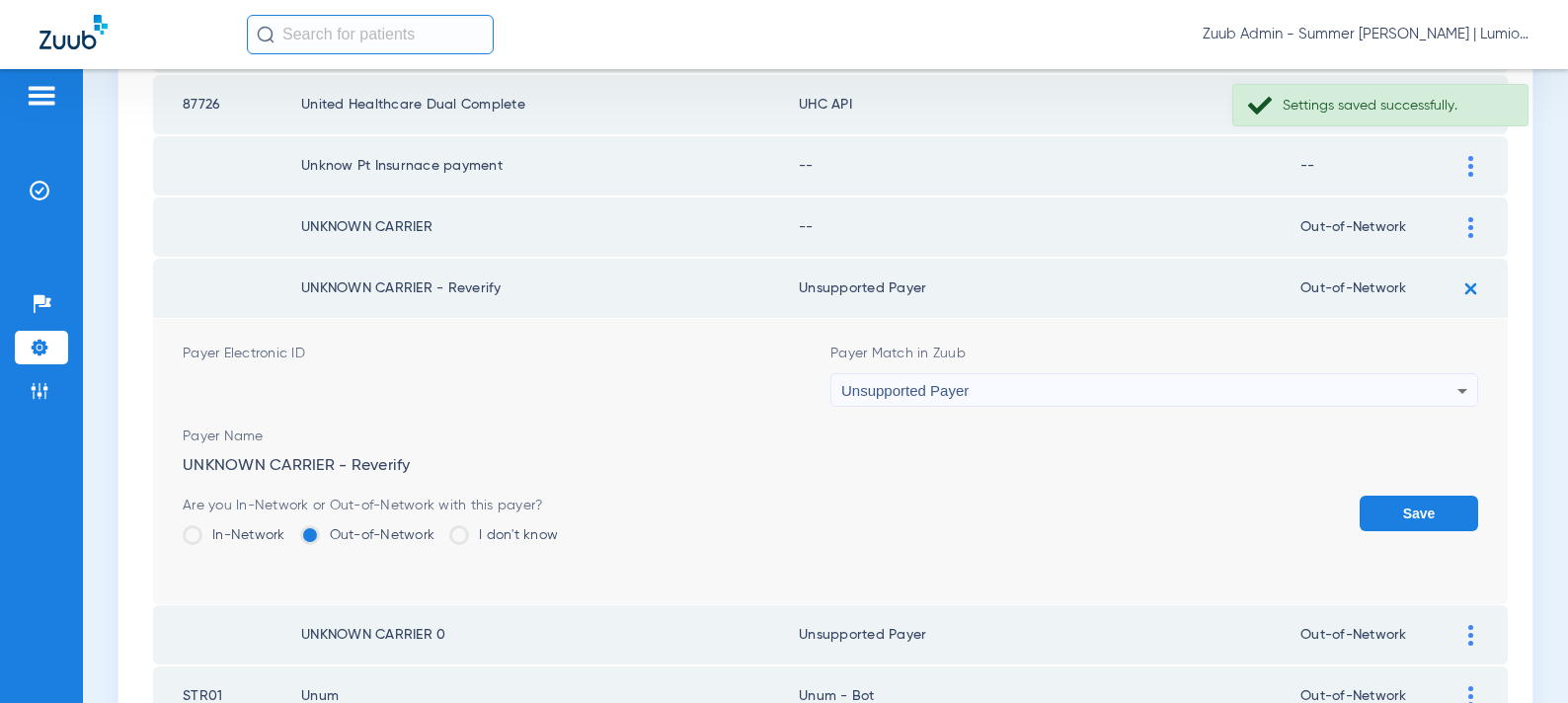
click at [1424, 527] on button "Save" at bounding box center [1418, 514] width 119 height 36
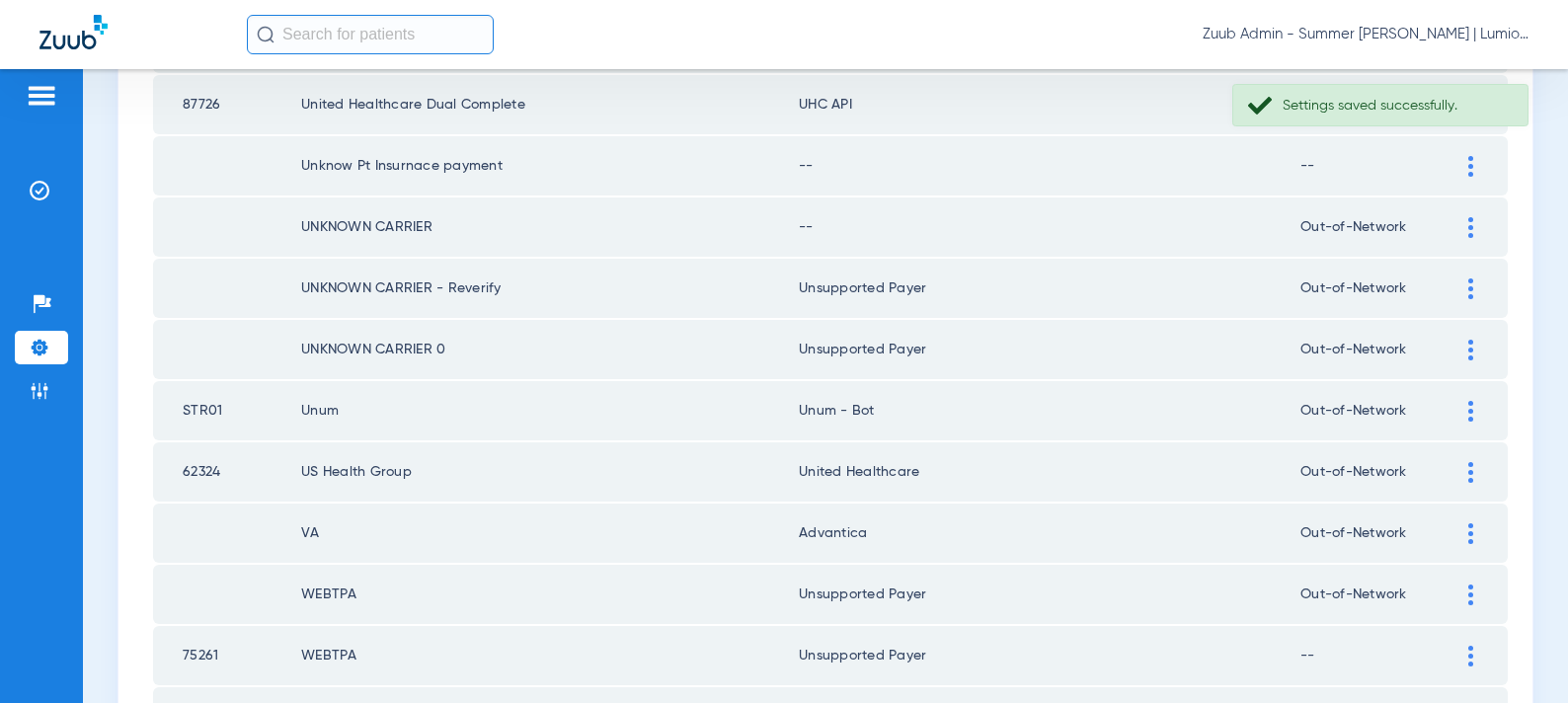
click at [1464, 223] on div at bounding box center [1470, 227] width 35 height 21
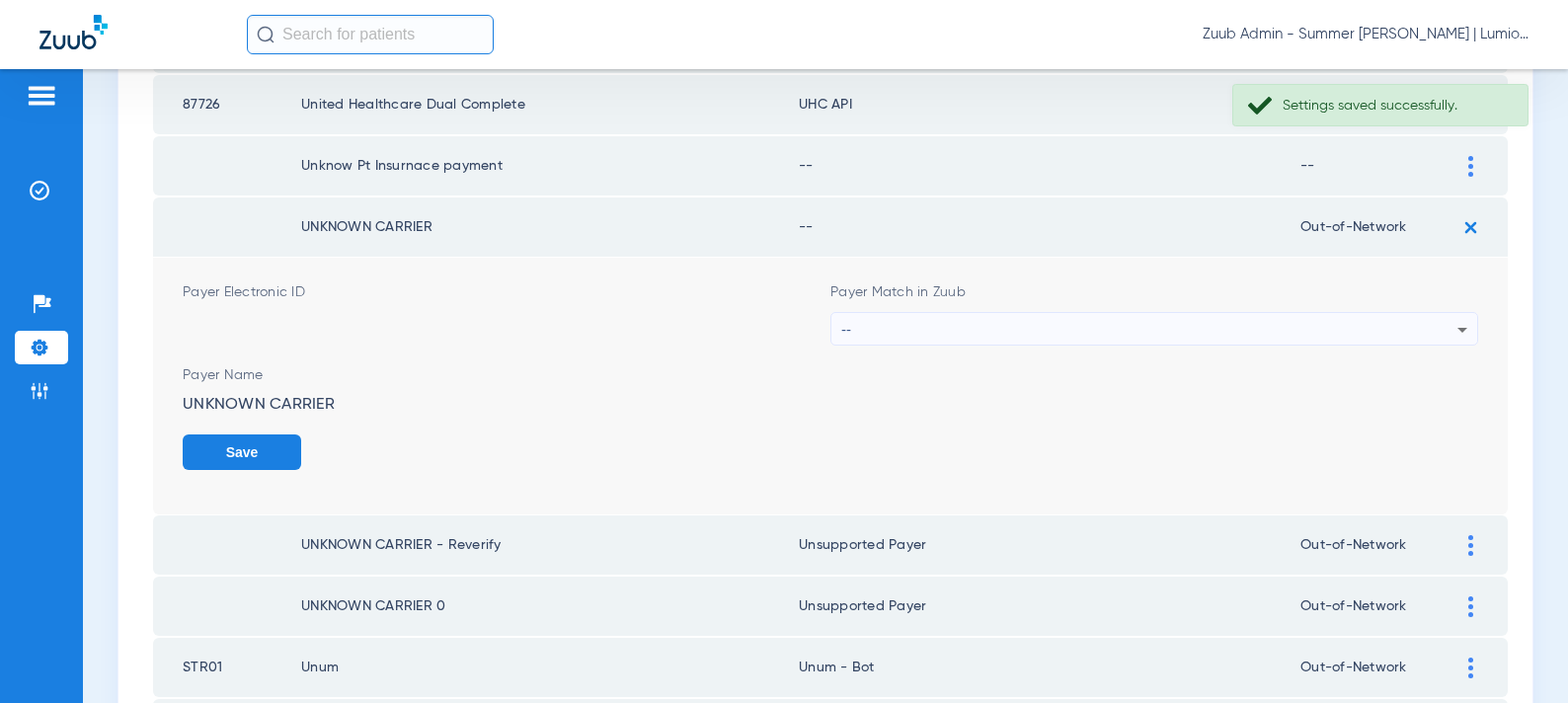
click at [1107, 321] on div "--" at bounding box center [1150, 330] width 616 height 34
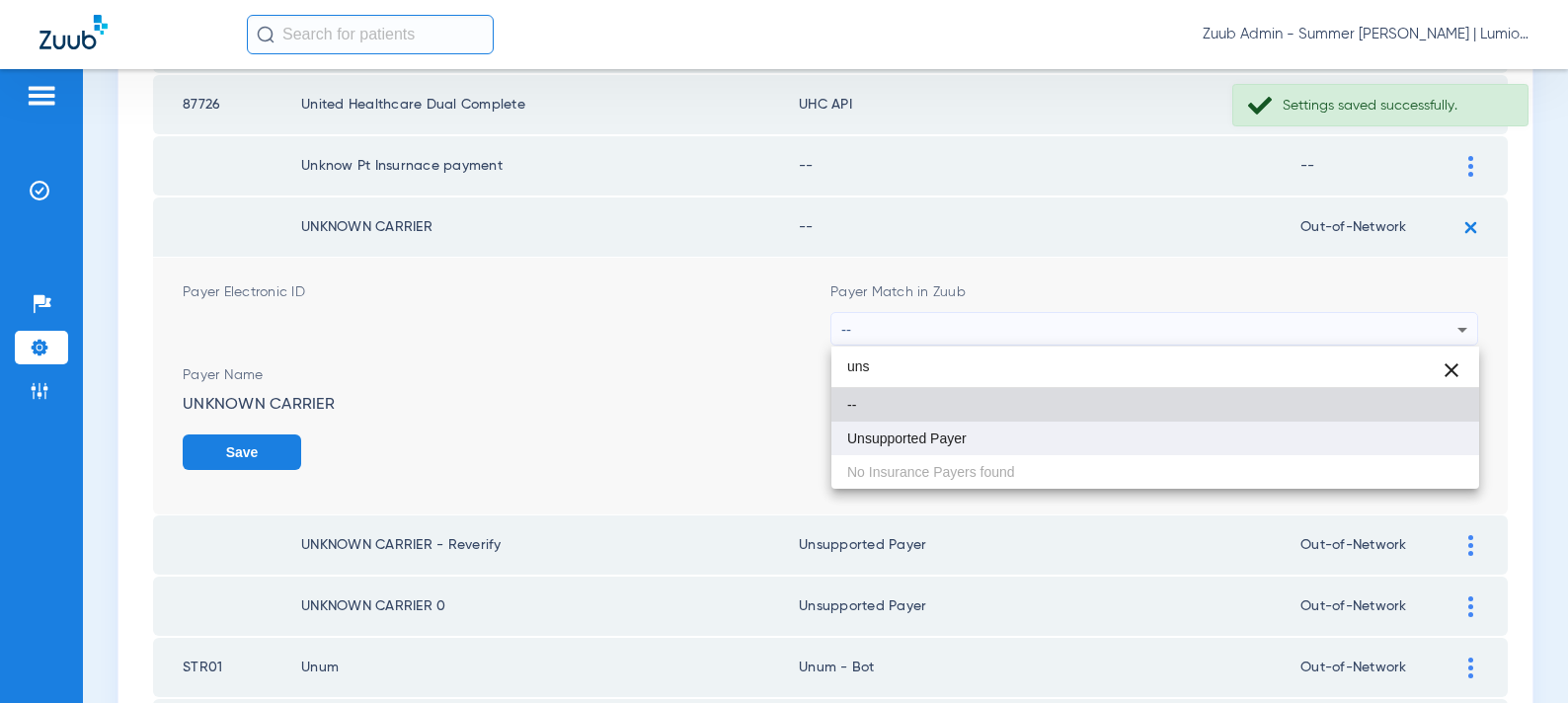
type input "uns"
click at [969, 430] on mat-option "Unsupported Payer" at bounding box center [1156, 439] width 648 height 34
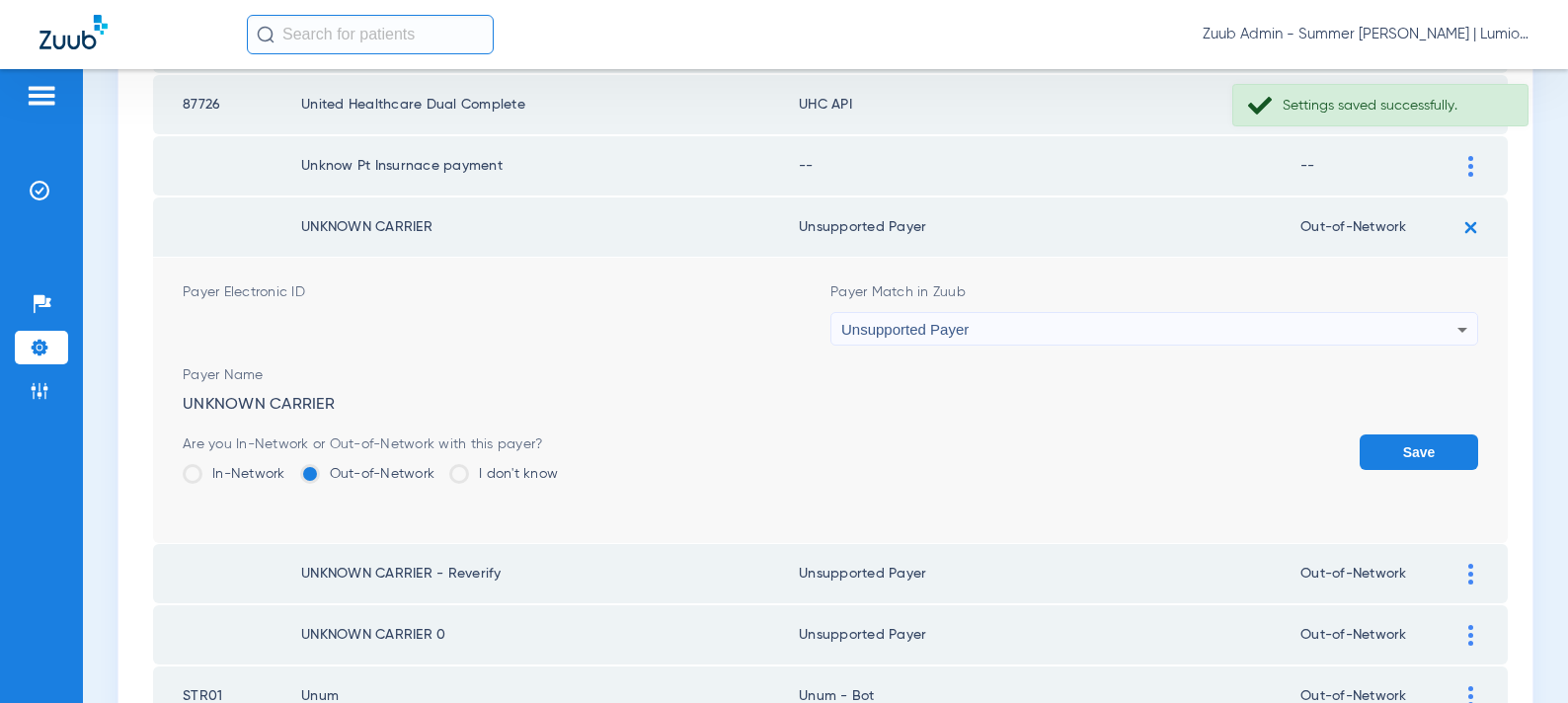
click at [1394, 459] on button "Save" at bounding box center [1418, 453] width 119 height 36
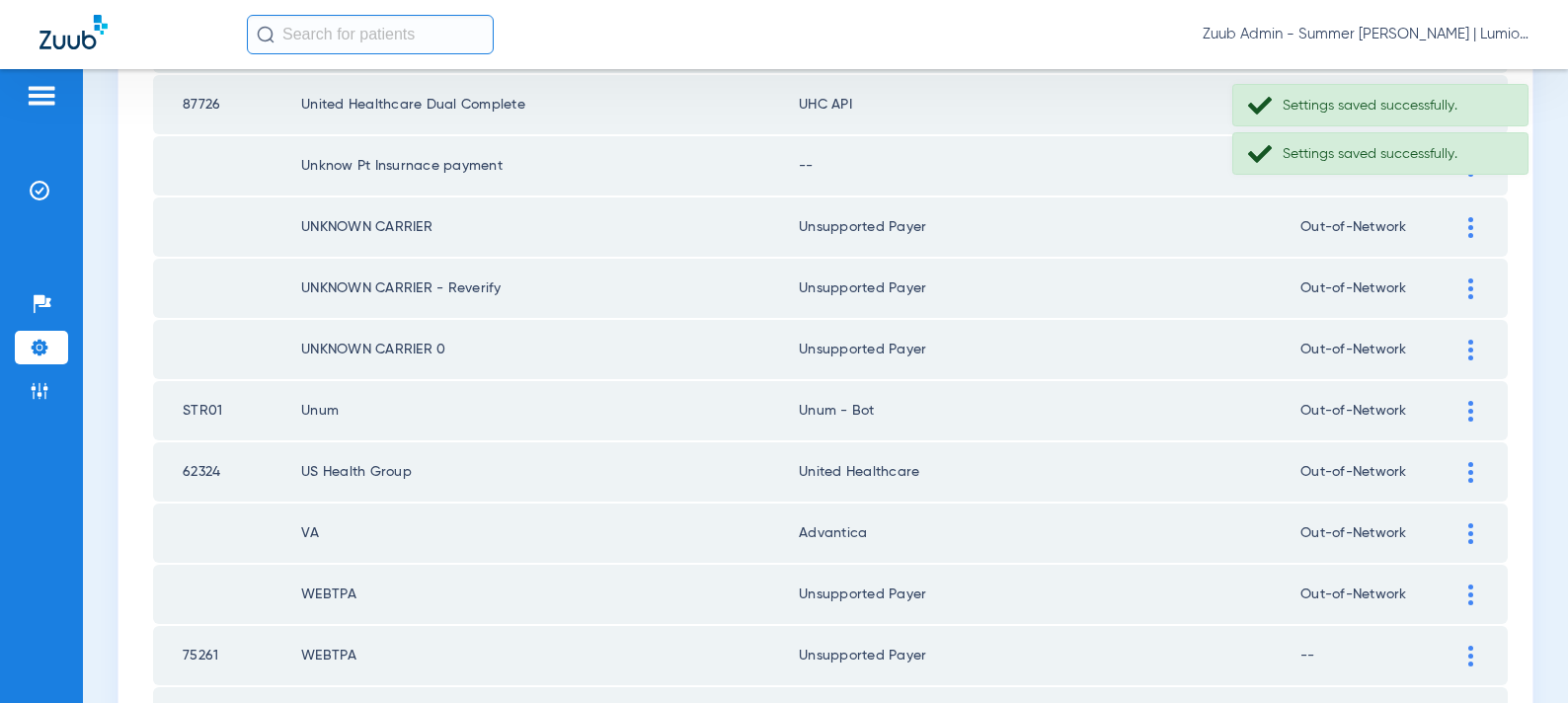
scroll to position [2062, 0]
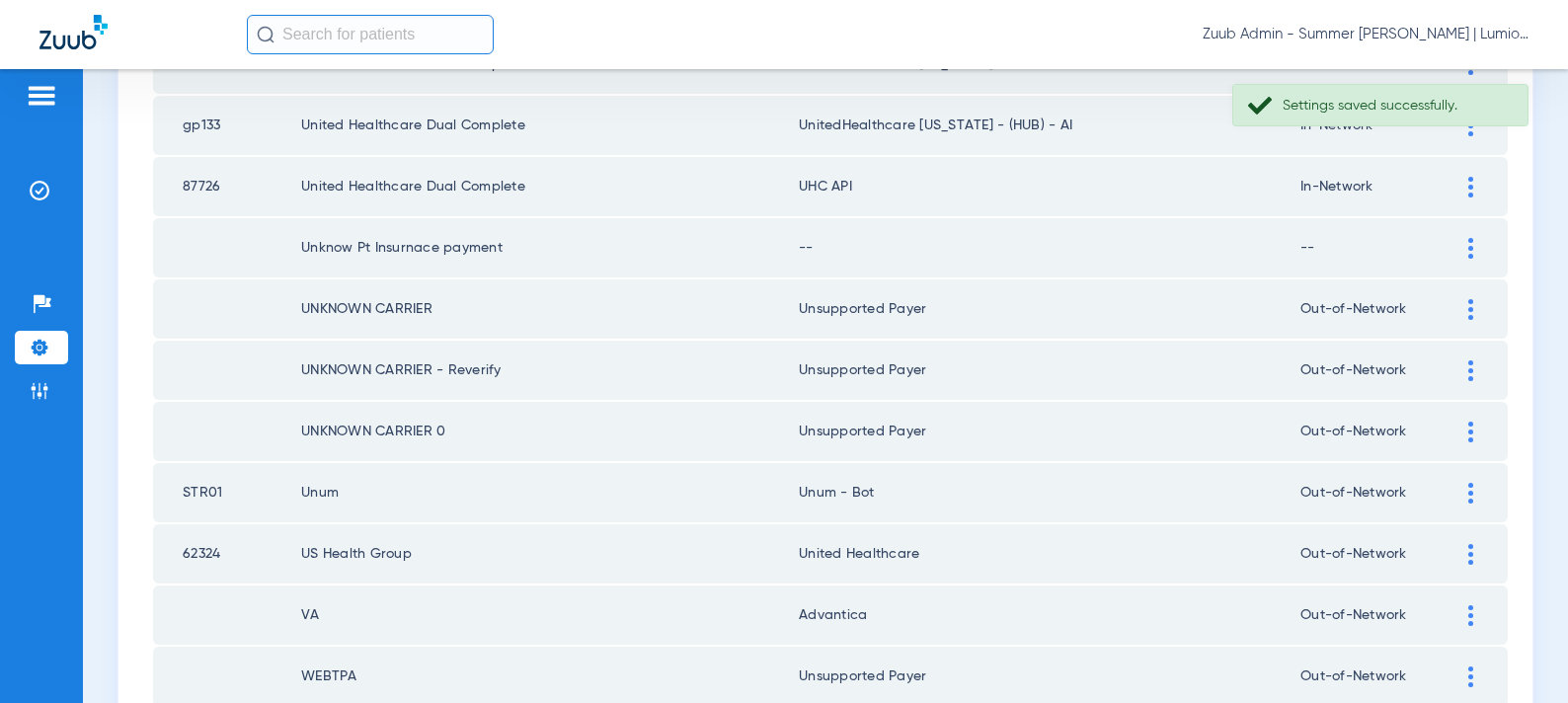
click at [1474, 248] on div at bounding box center [1470, 248] width 35 height 21
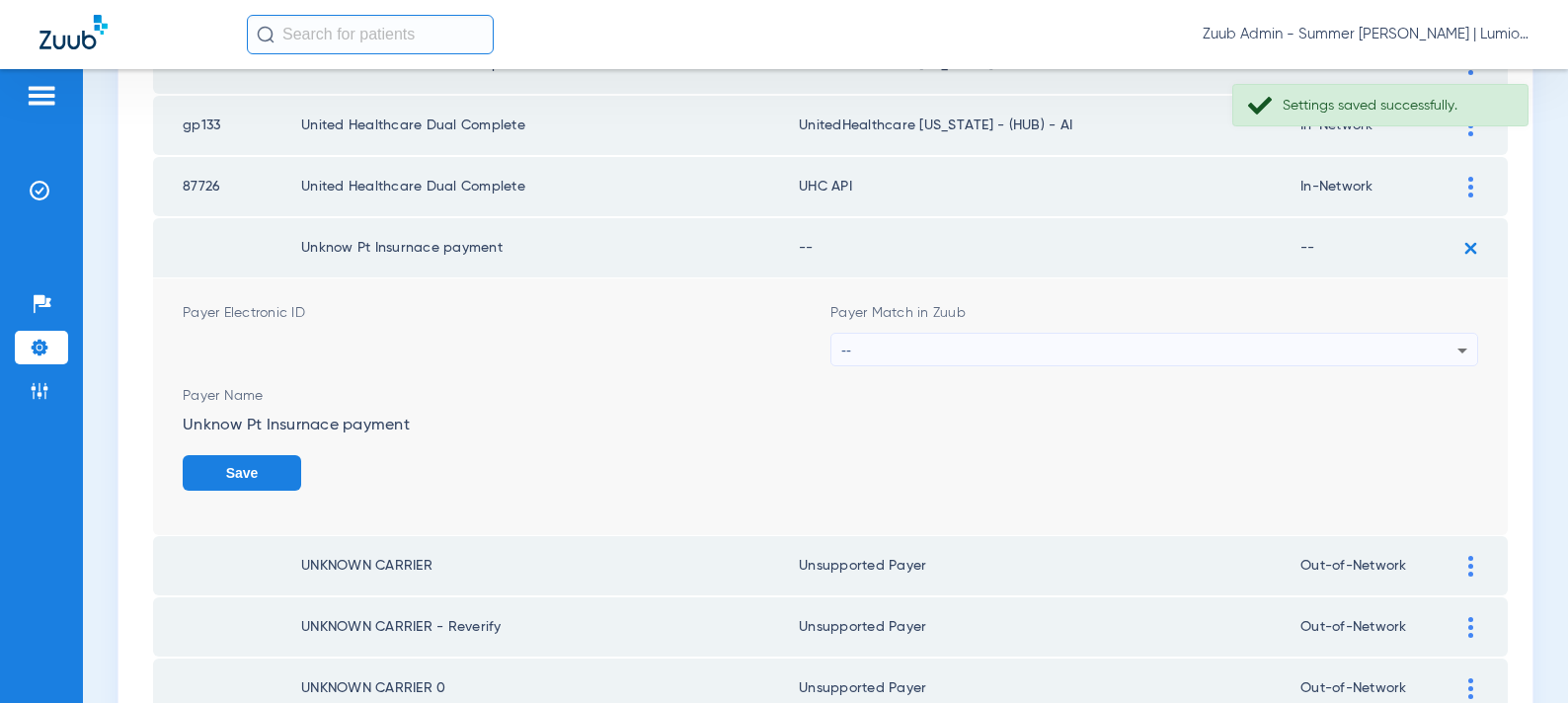
click at [1149, 342] on div "--" at bounding box center [1150, 351] width 616 height 34
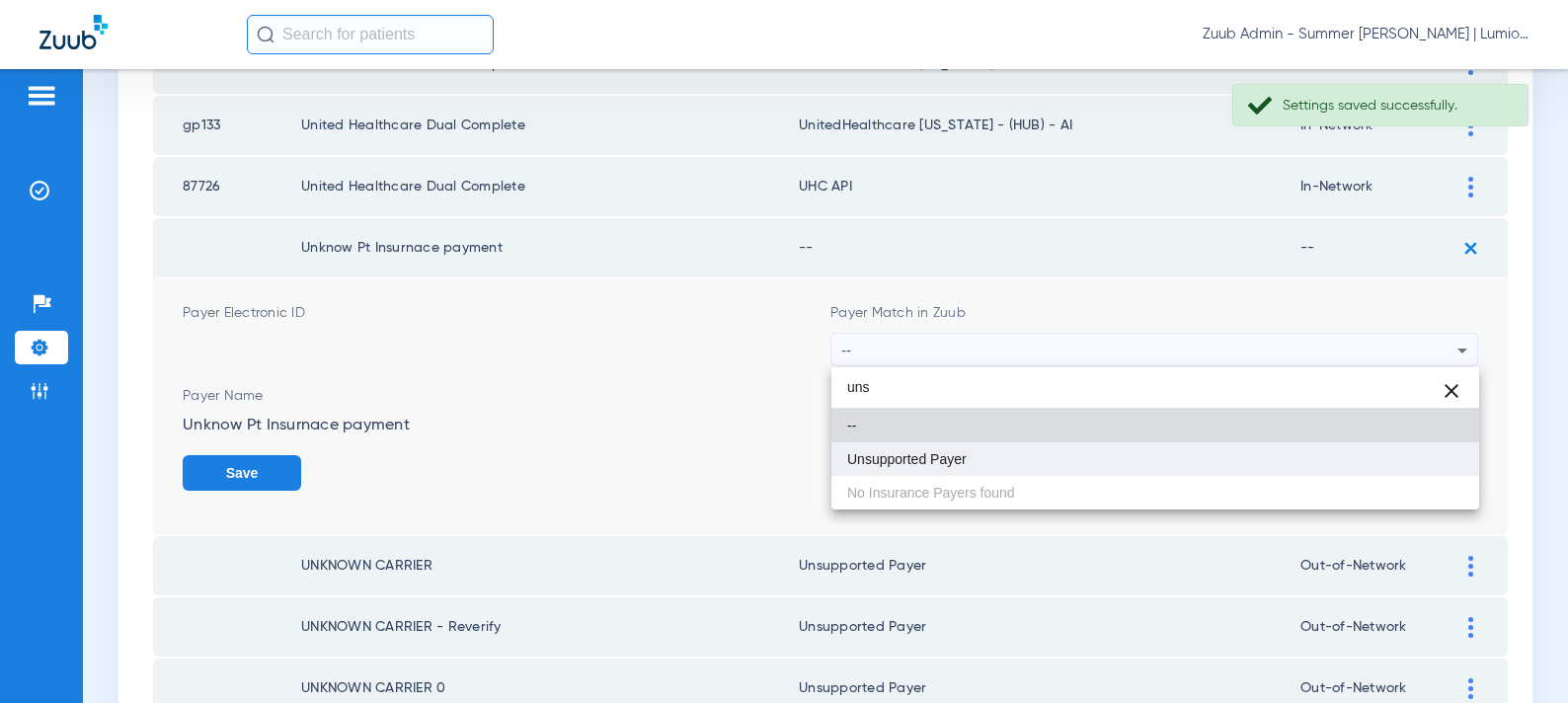
type input "uns"
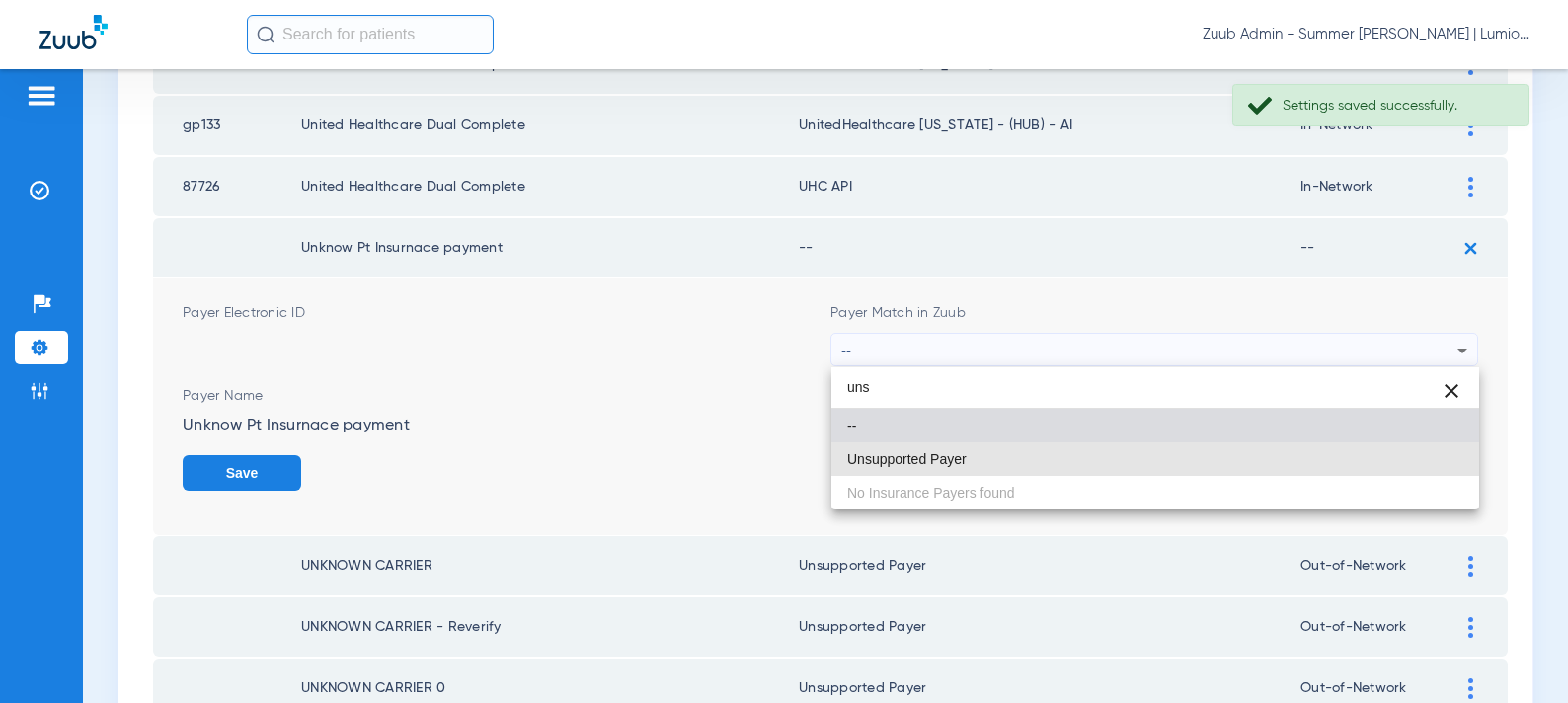
drag, startPoint x: 1009, startPoint y: 452, endPoint x: 1033, endPoint y: 455, distance: 24.2
click at [1009, 452] on mat-option "Unsupported Payer" at bounding box center [1156, 460] width 648 height 34
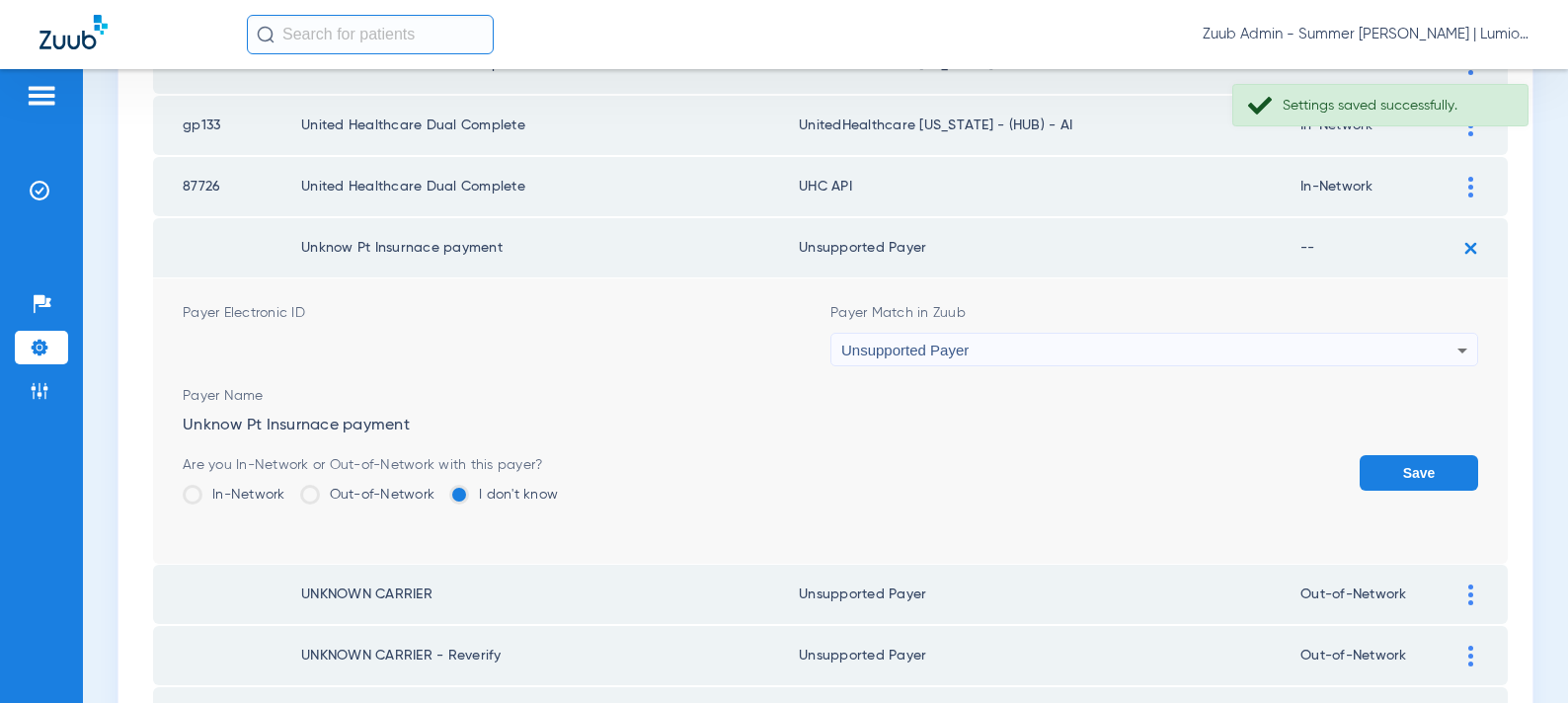
click at [1384, 483] on button "Save" at bounding box center [1418, 473] width 119 height 36
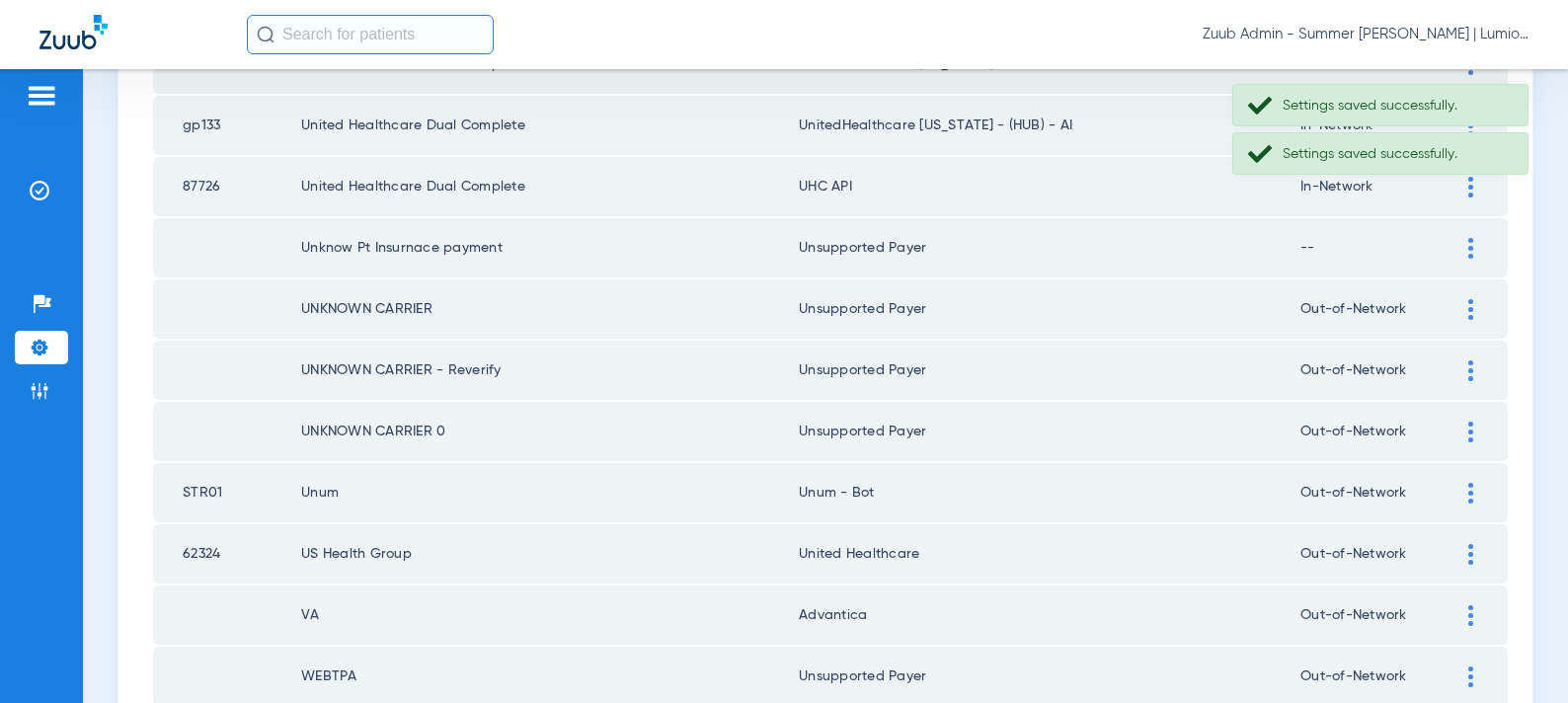
scroll to position [1925, 0]
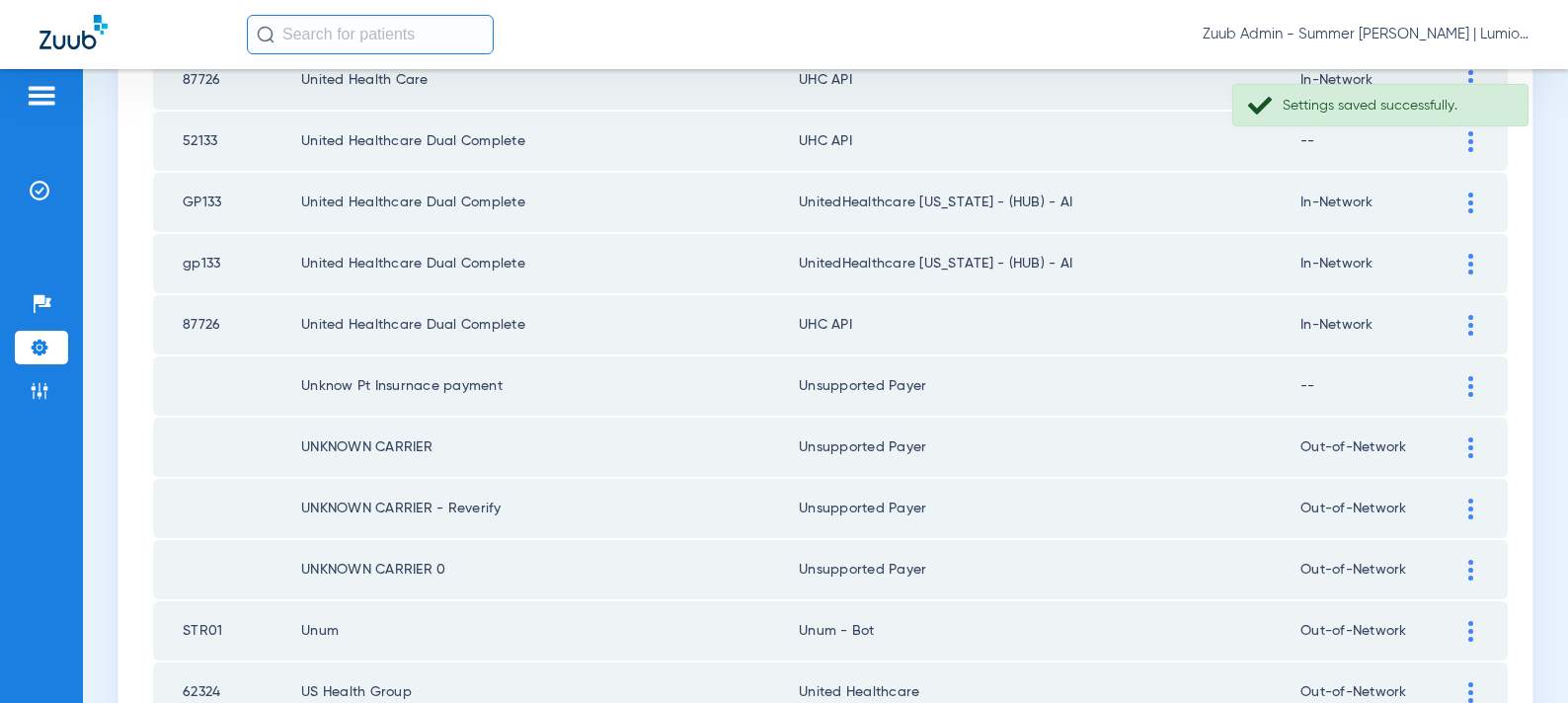
drag, startPoint x: 1467, startPoint y: 327, endPoint x: 1410, endPoint y: 345, distance: 59.8
click at [1468, 327] on img at bounding box center [1470, 325] width 5 height 21
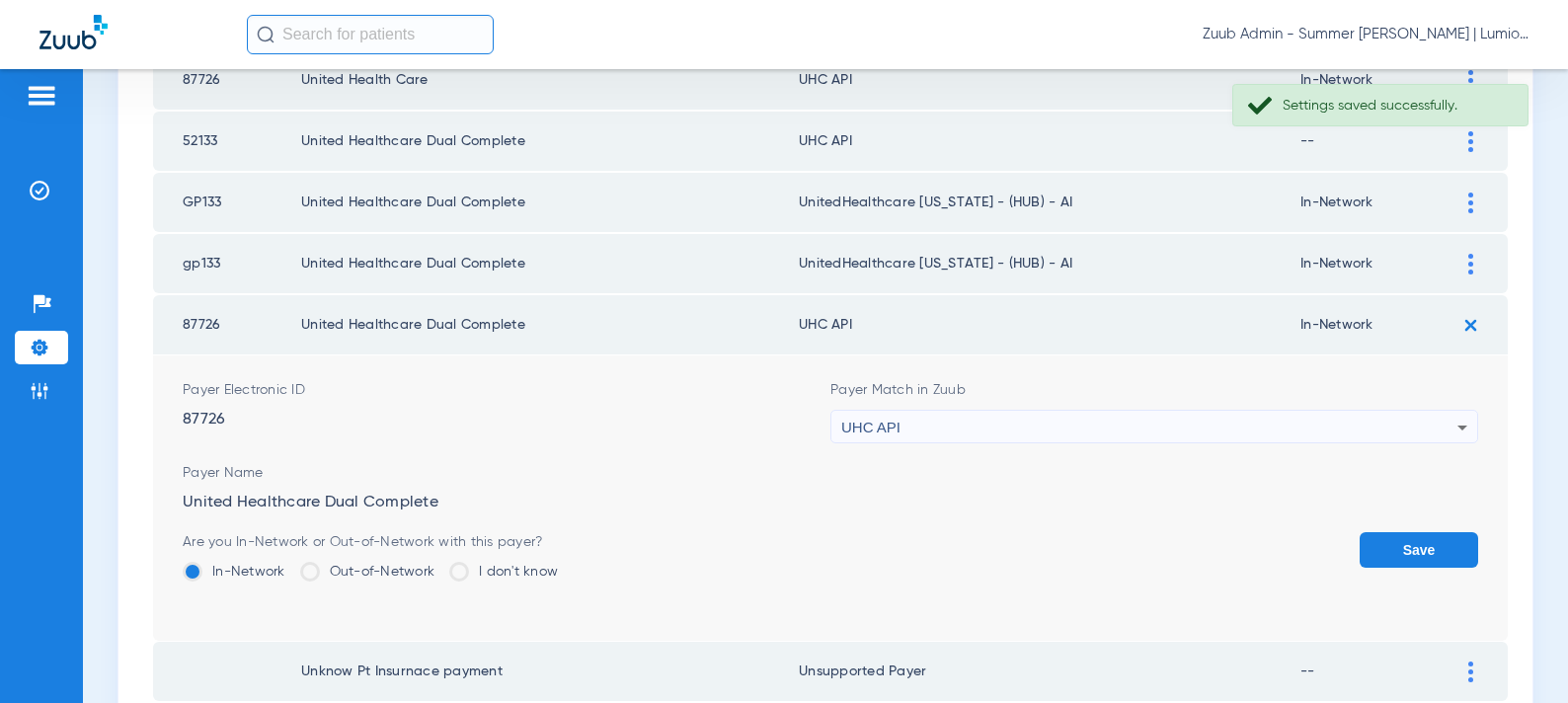
click at [1030, 427] on div "UHC API" at bounding box center [1150, 428] width 616 height 34
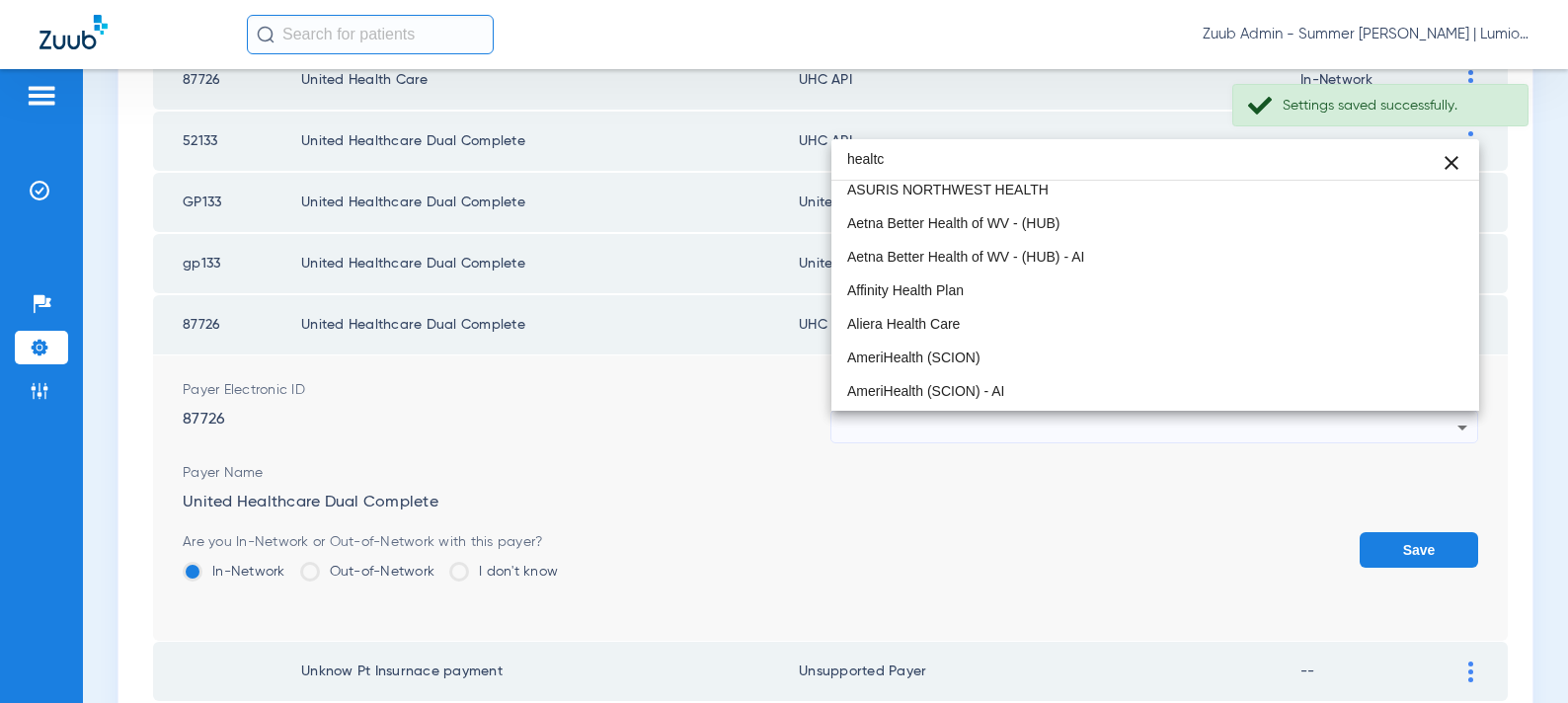
scroll to position [0, 0]
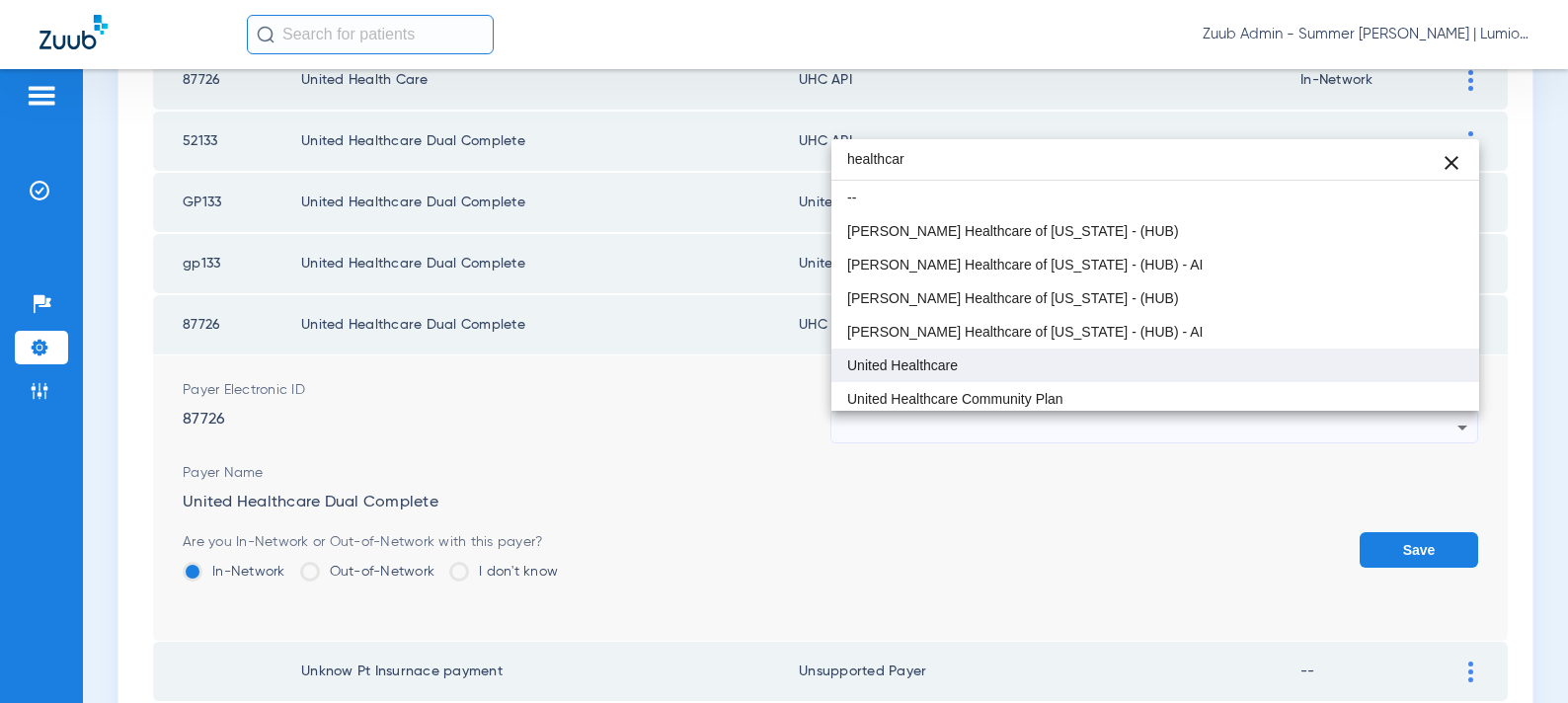
type input "healthcar"
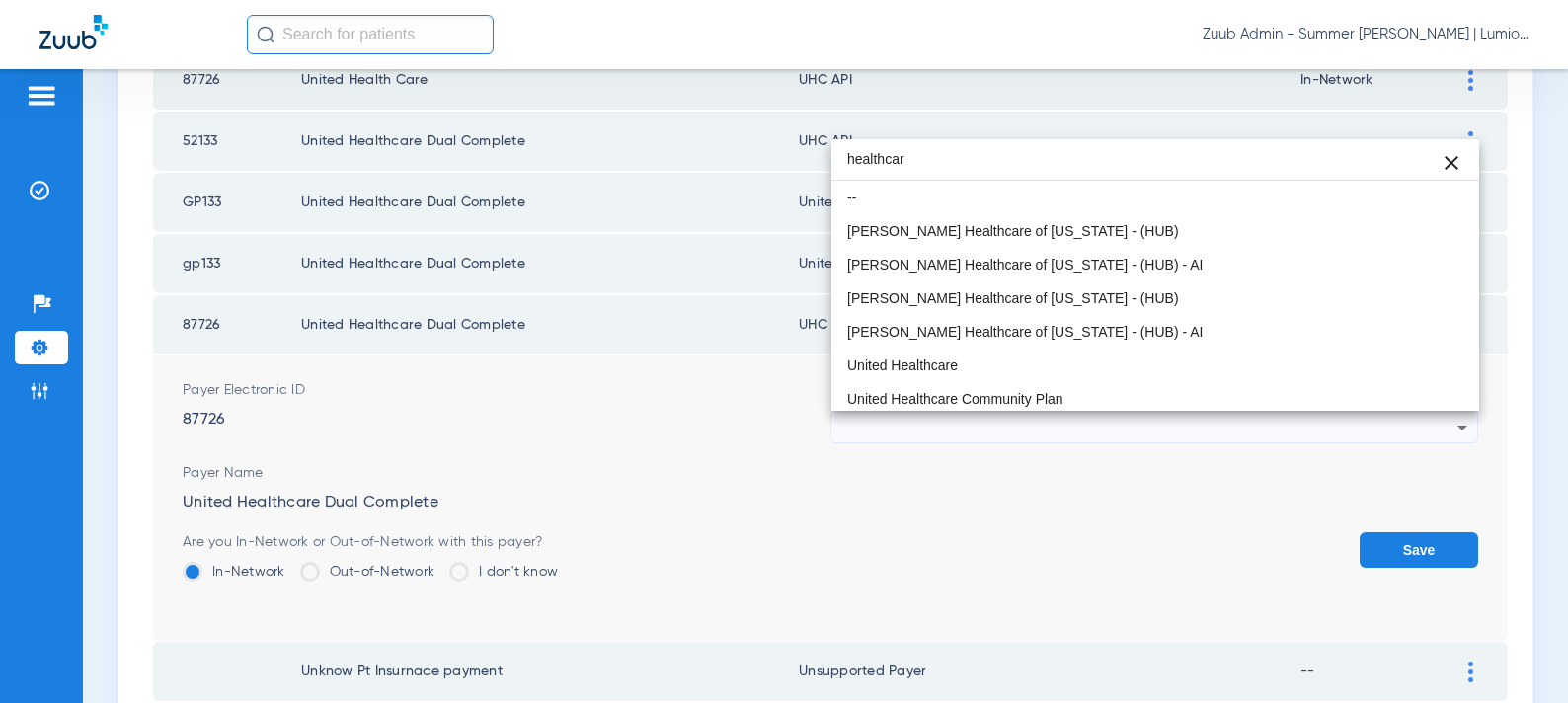
drag, startPoint x: 992, startPoint y: 374, endPoint x: 1112, endPoint y: 439, distance: 136.5
click at [992, 374] on mat-option "United Healthcare" at bounding box center [1156, 366] width 648 height 34
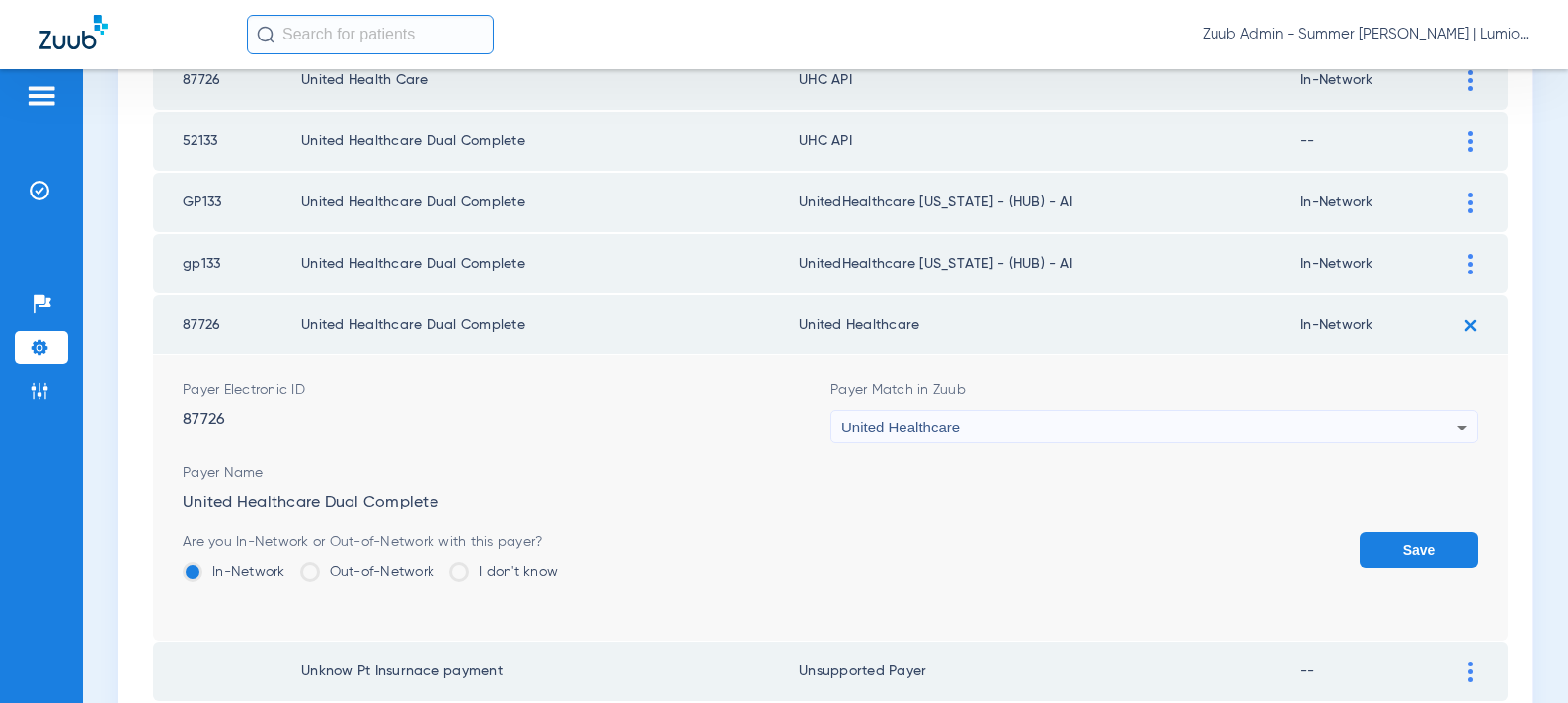
click at [1391, 545] on button "Save" at bounding box center [1418, 550] width 119 height 36
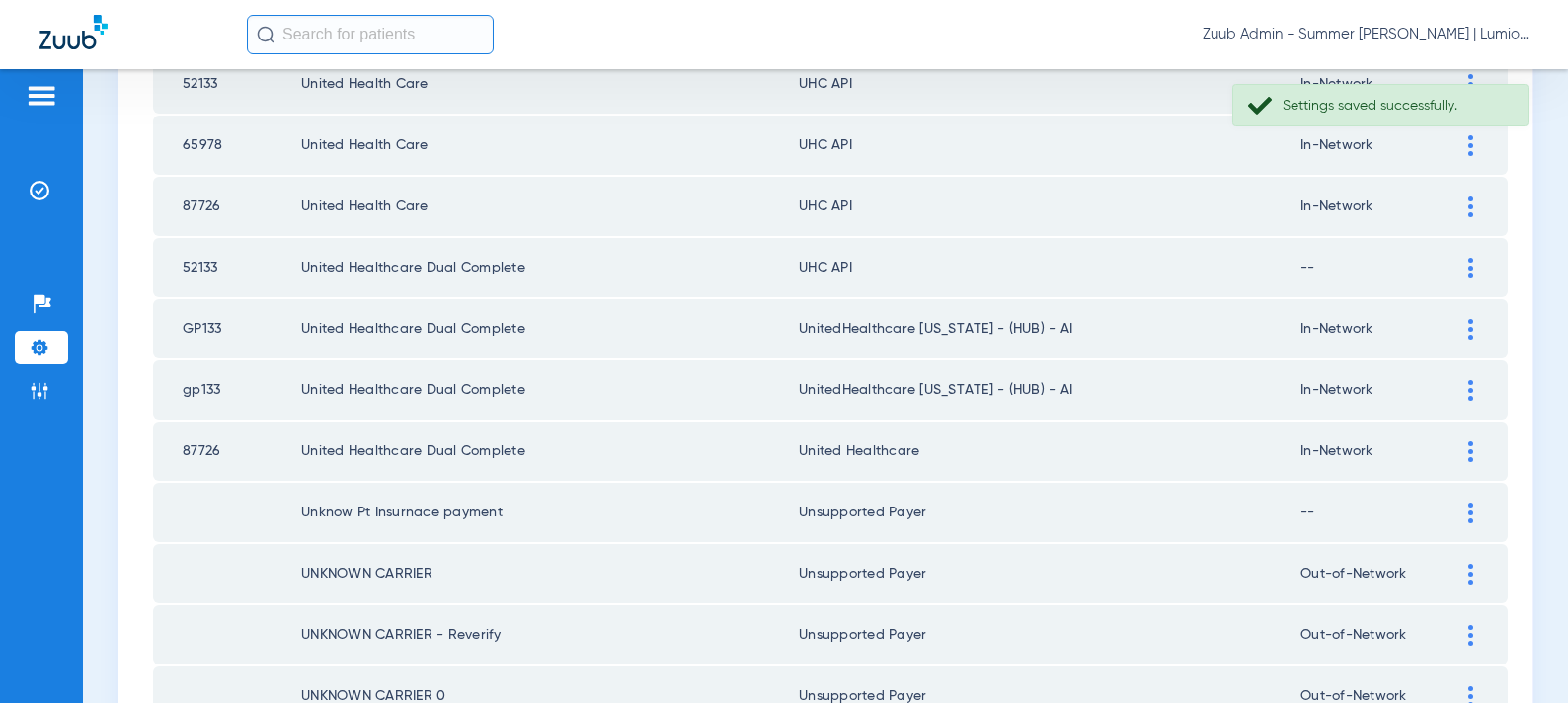
scroll to position [1790, 0]
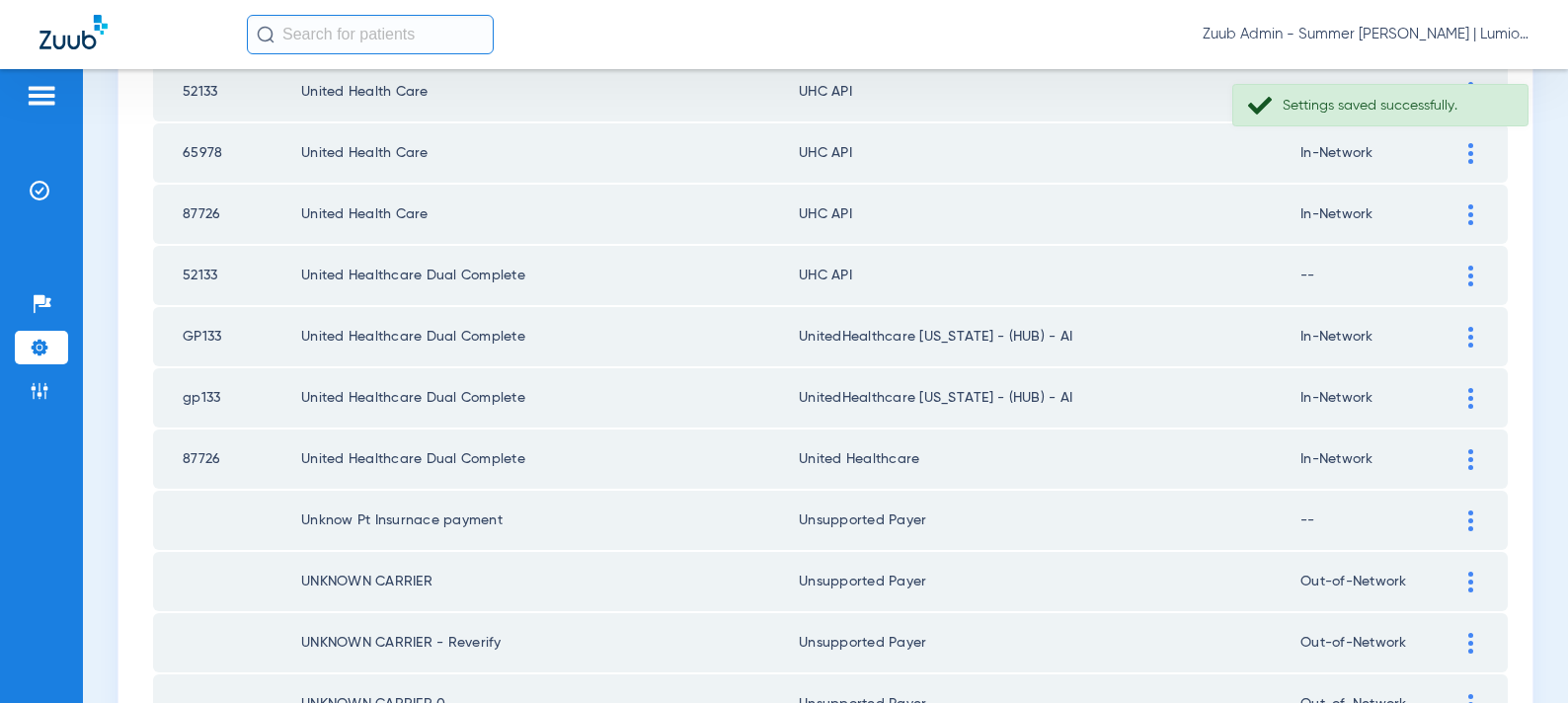
click at [1468, 278] on img at bounding box center [1470, 275] width 5 height 21
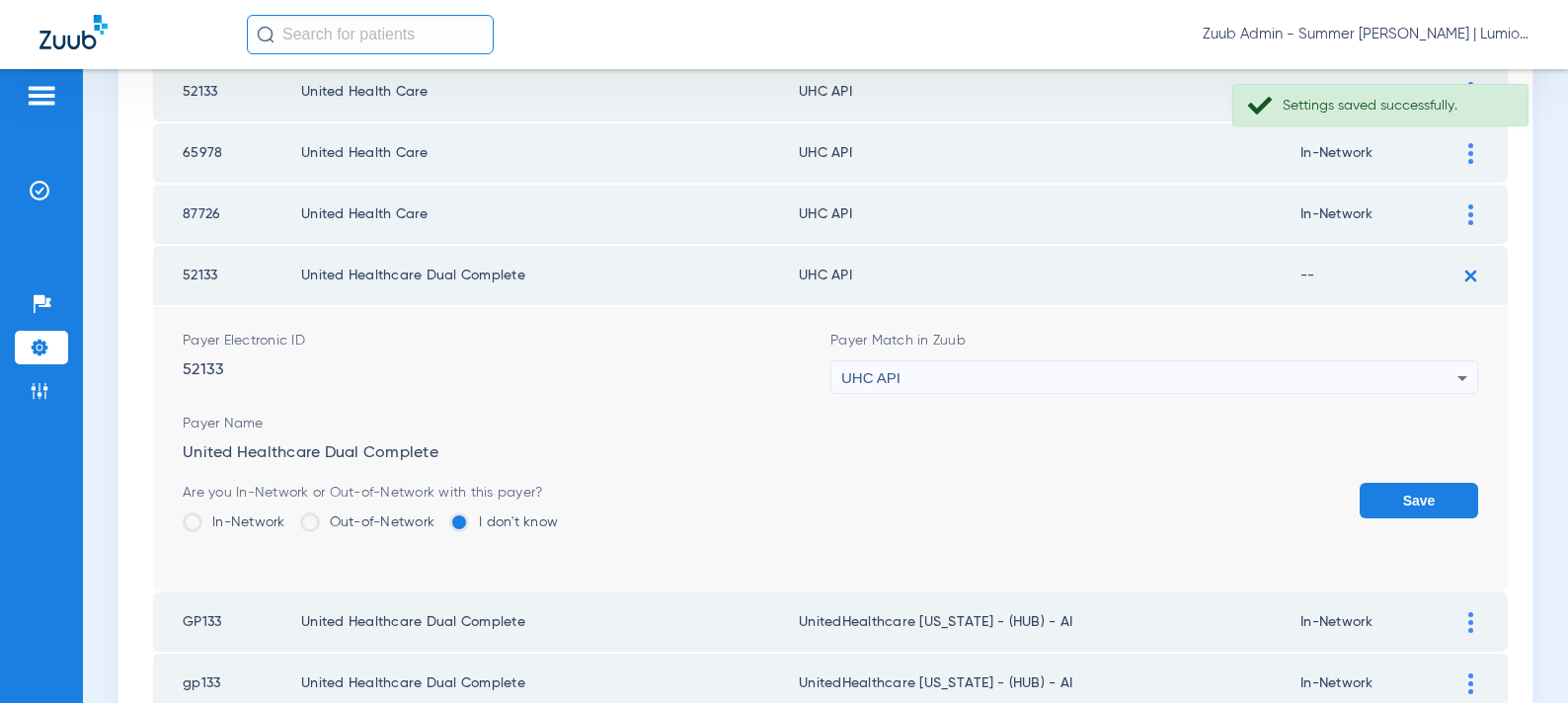
click at [946, 379] on div "UHC API" at bounding box center [1150, 378] width 616 height 34
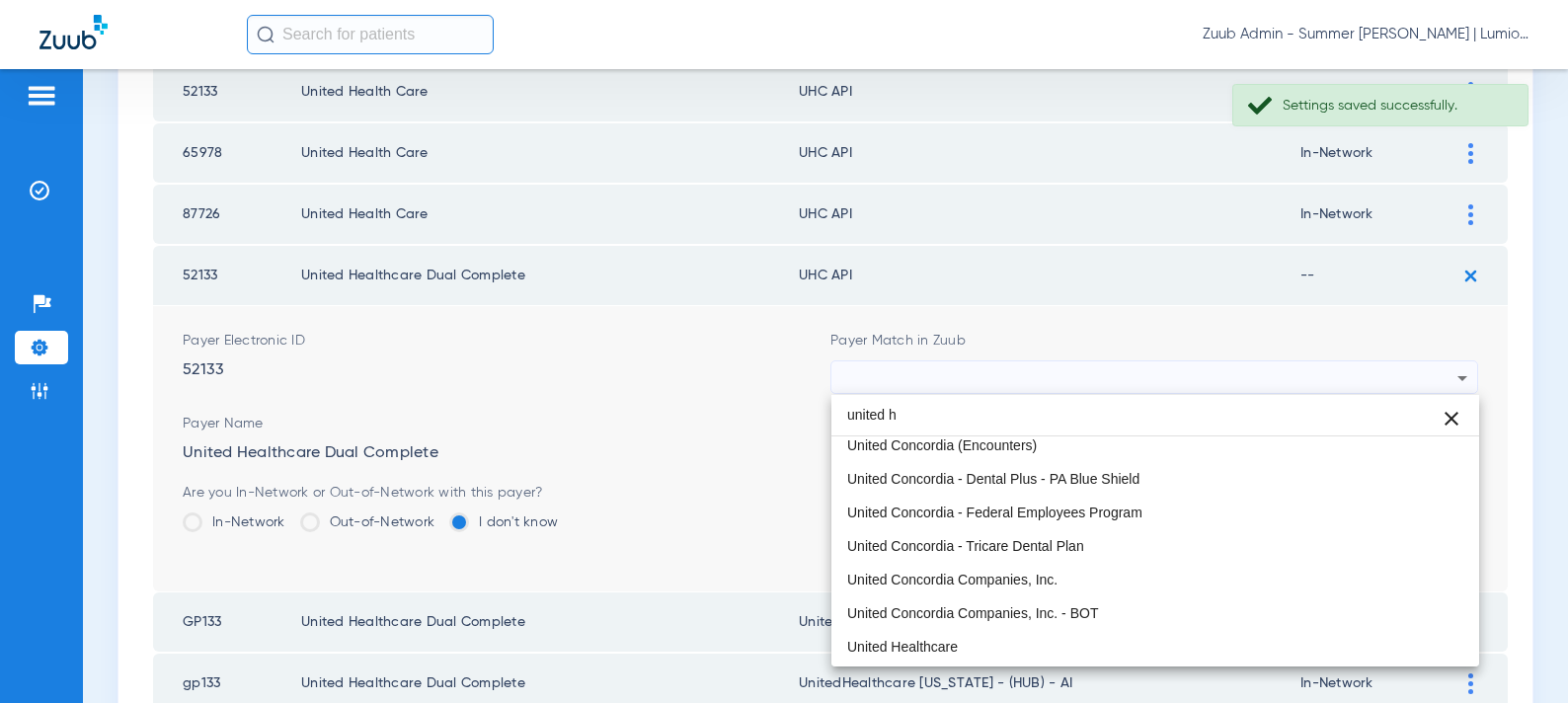
scroll to position [0, 0]
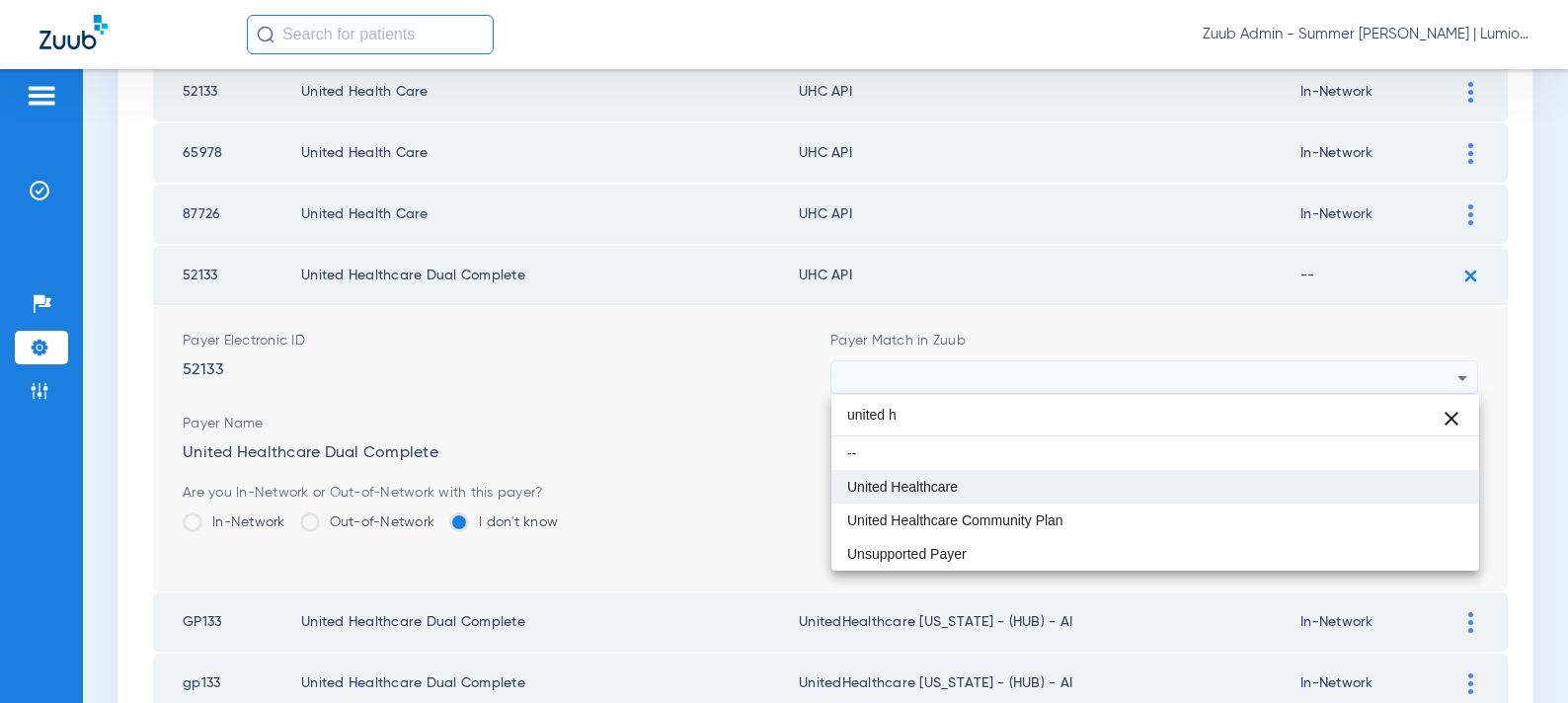
type input "united h"
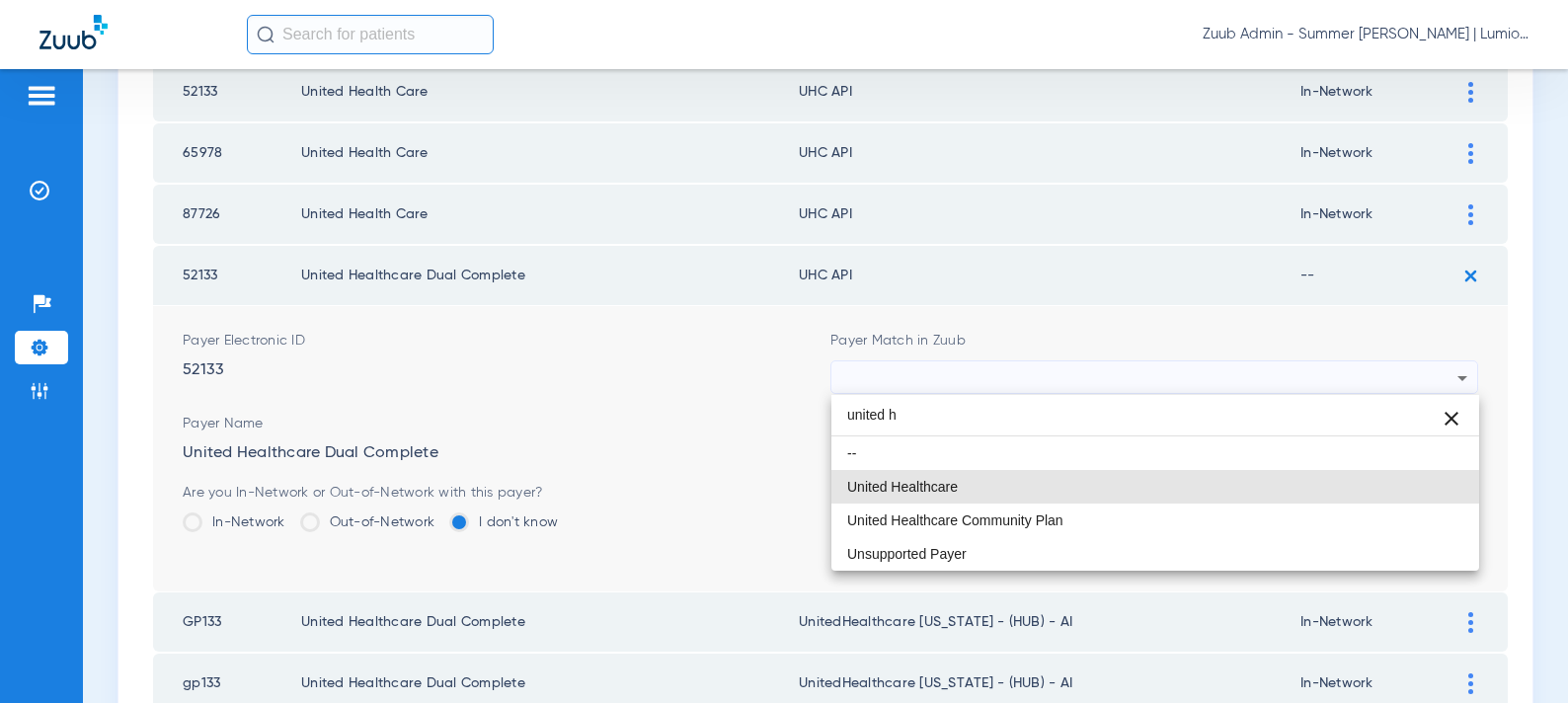
click at [1124, 481] on mat-option "United Healthcare" at bounding box center [1156, 487] width 648 height 34
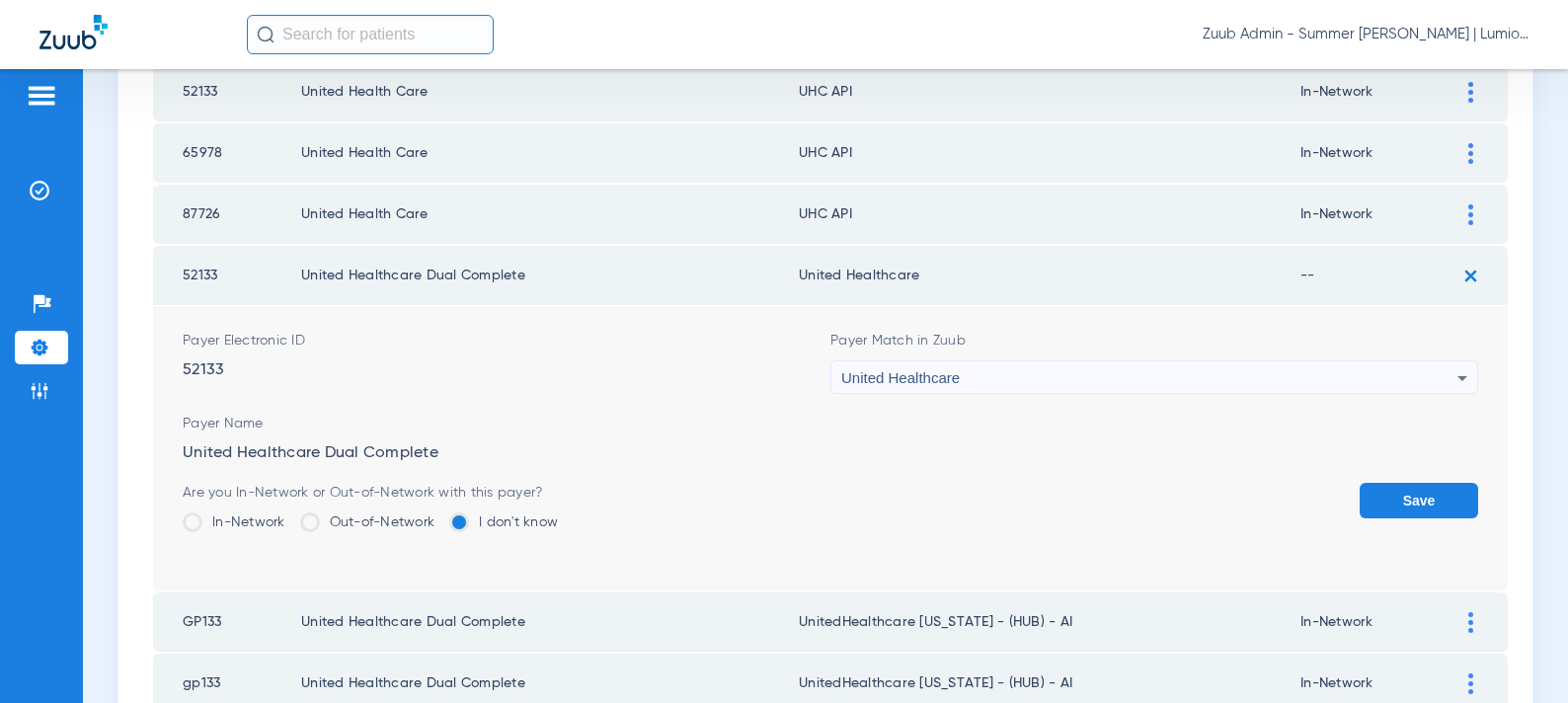
click at [1376, 504] on button "Save" at bounding box center [1418, 501] width 119 height 36
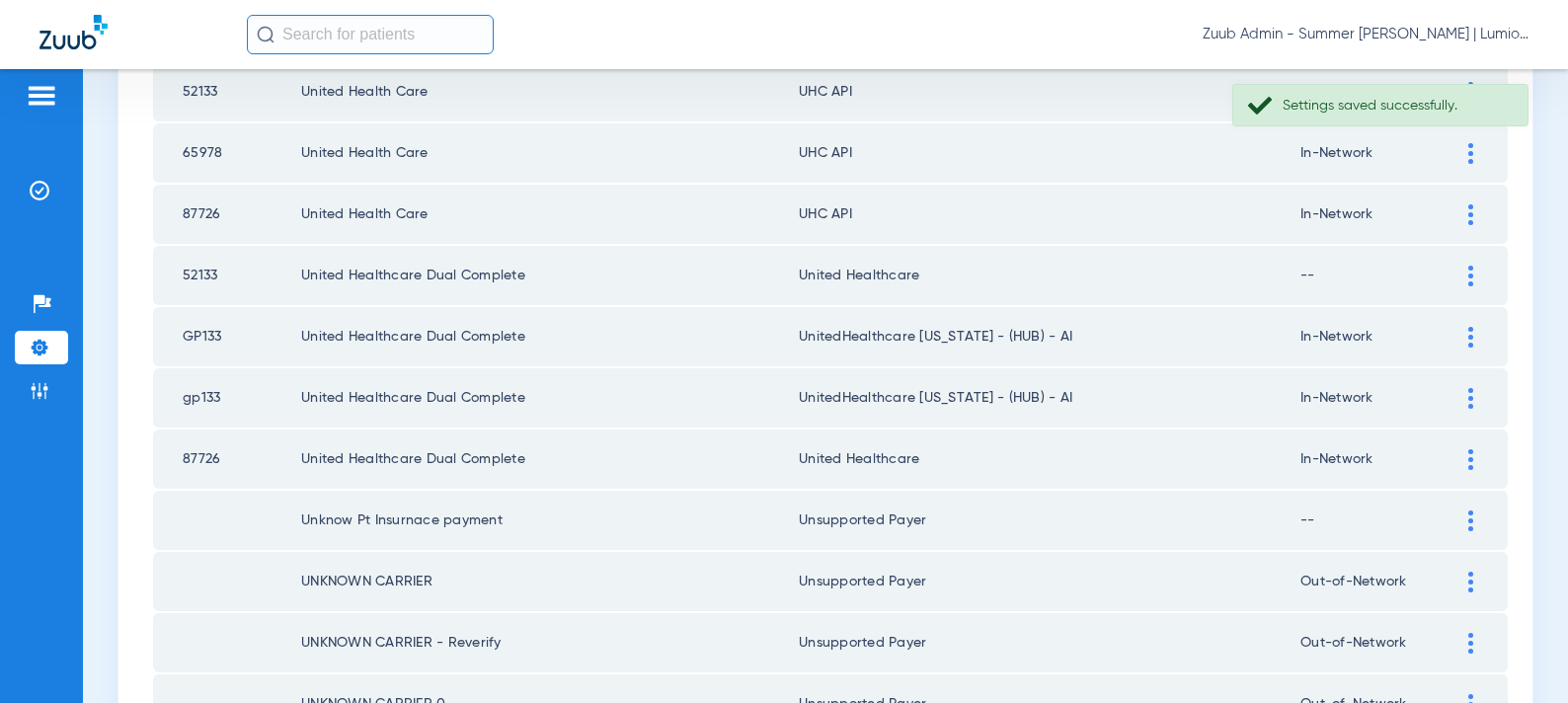
click at [1476, 207] on div at bounding box center [1470, 214] width 35 height 21
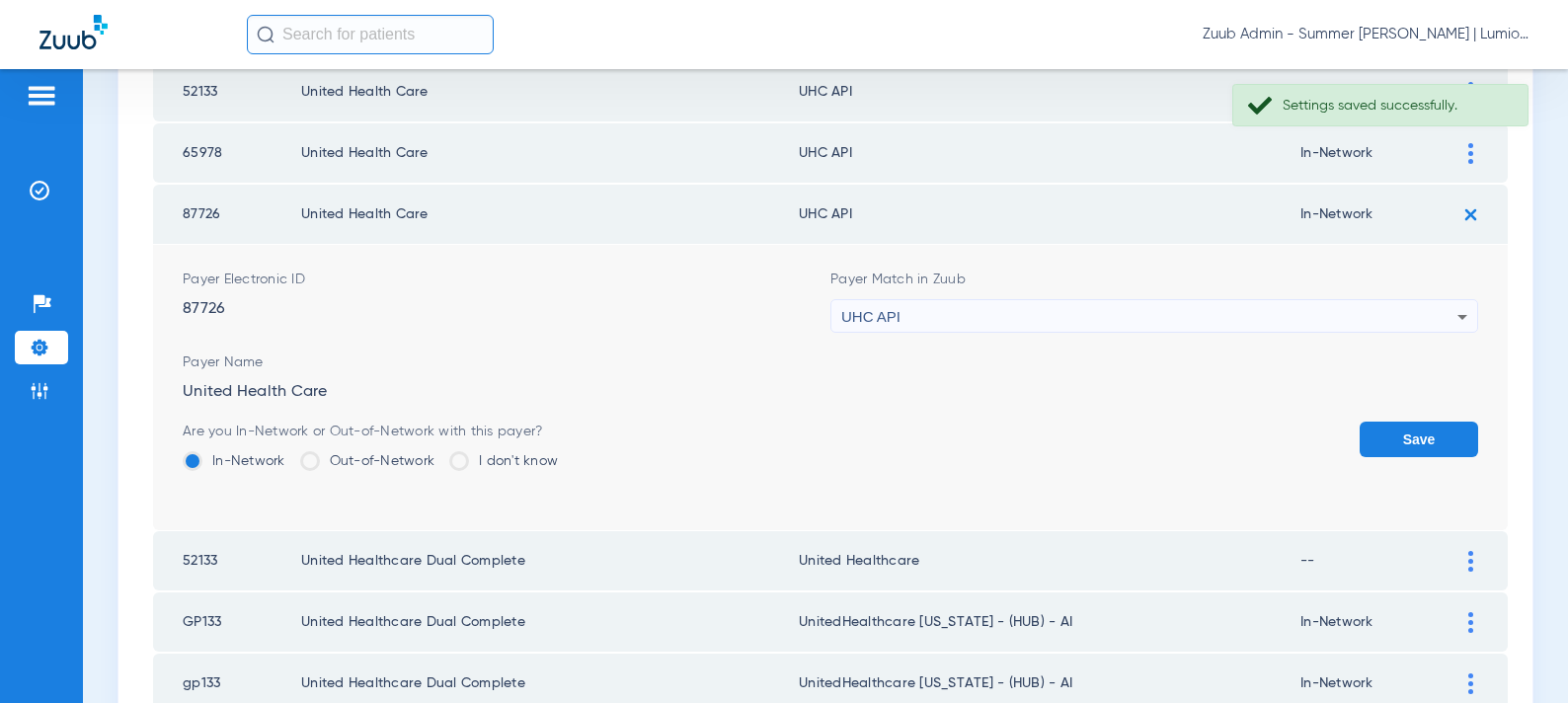
click at [1091, 316] on div "UHC API" at bounding box center [1150, 317] width 616 height 34
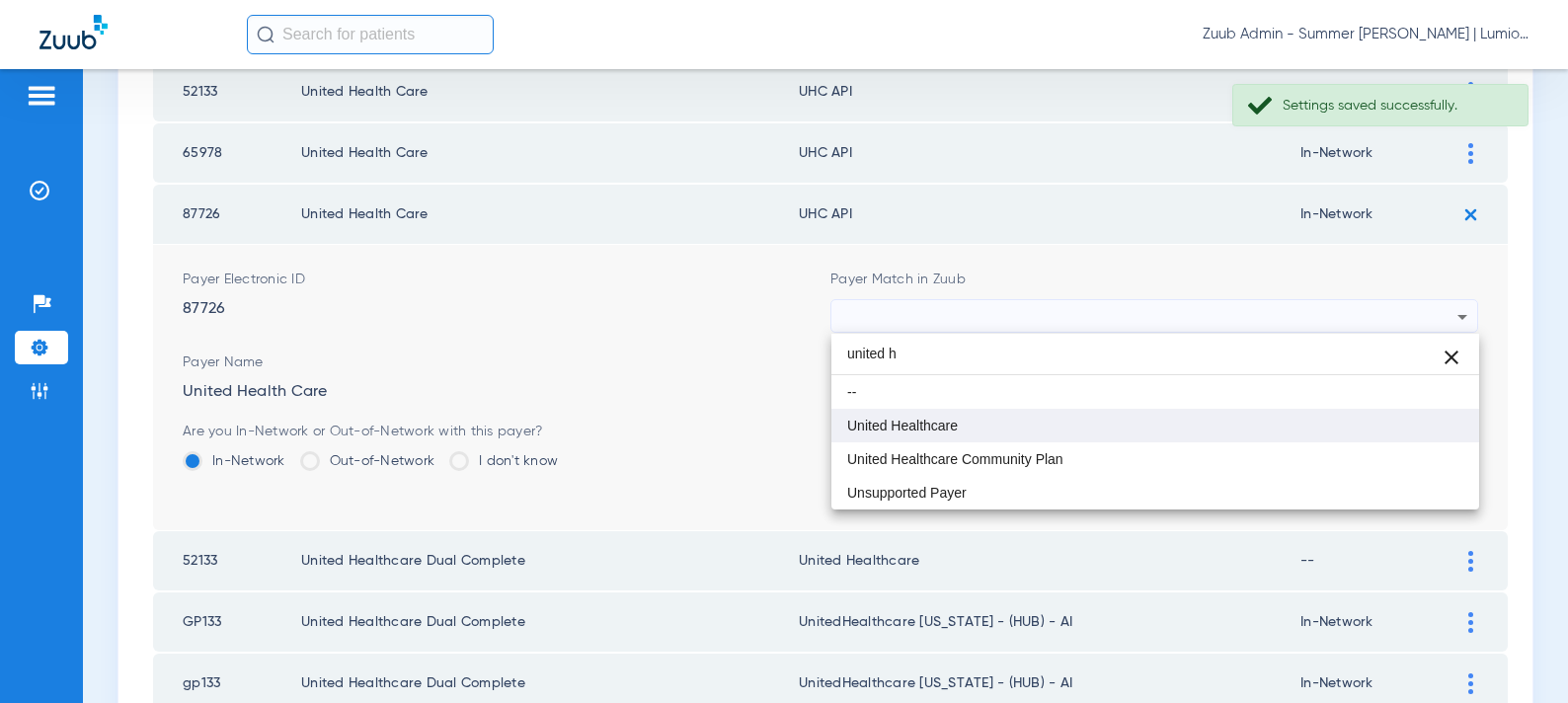
type input "united h"
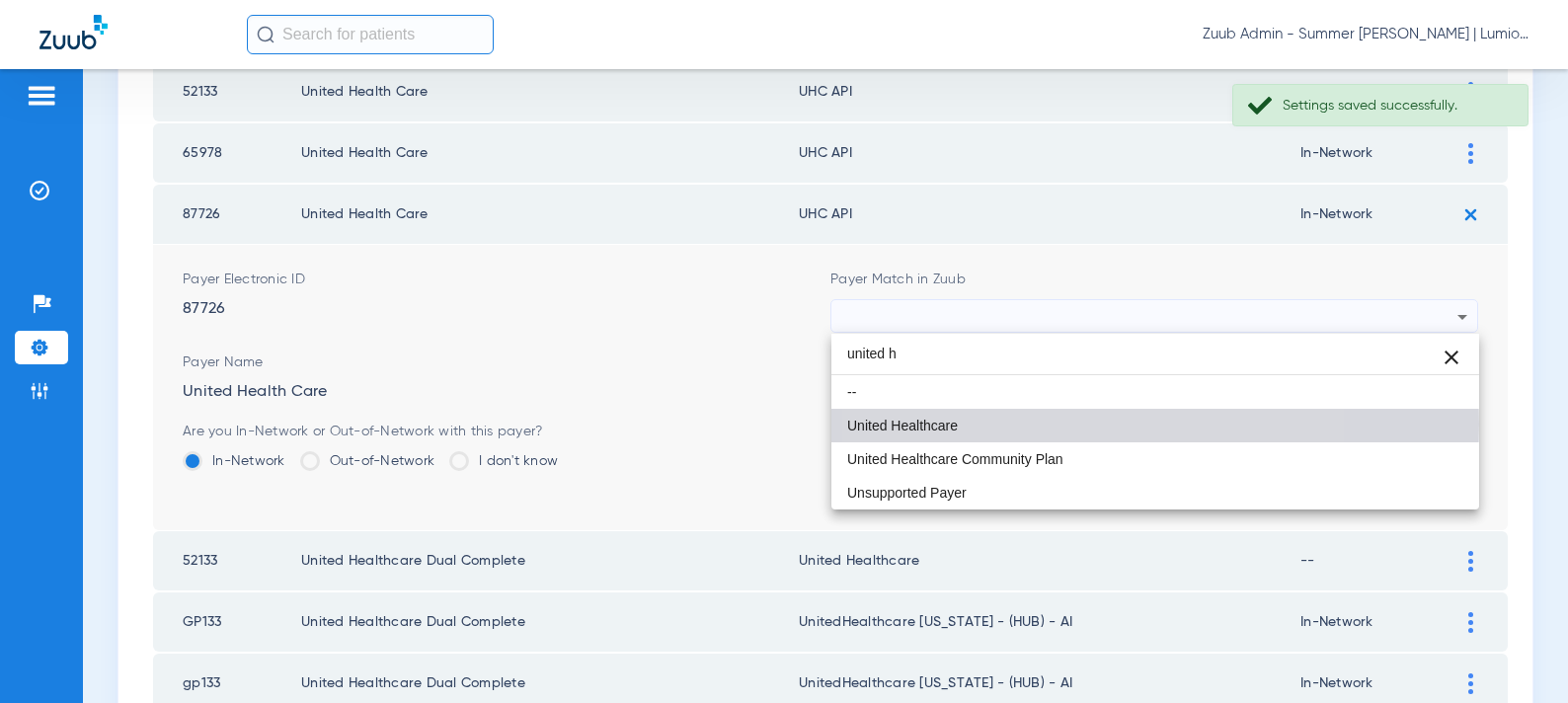
click at [1035, 424] on mat-option "United Healthcare" at bounding box center [1156, 426] width 648 height 34
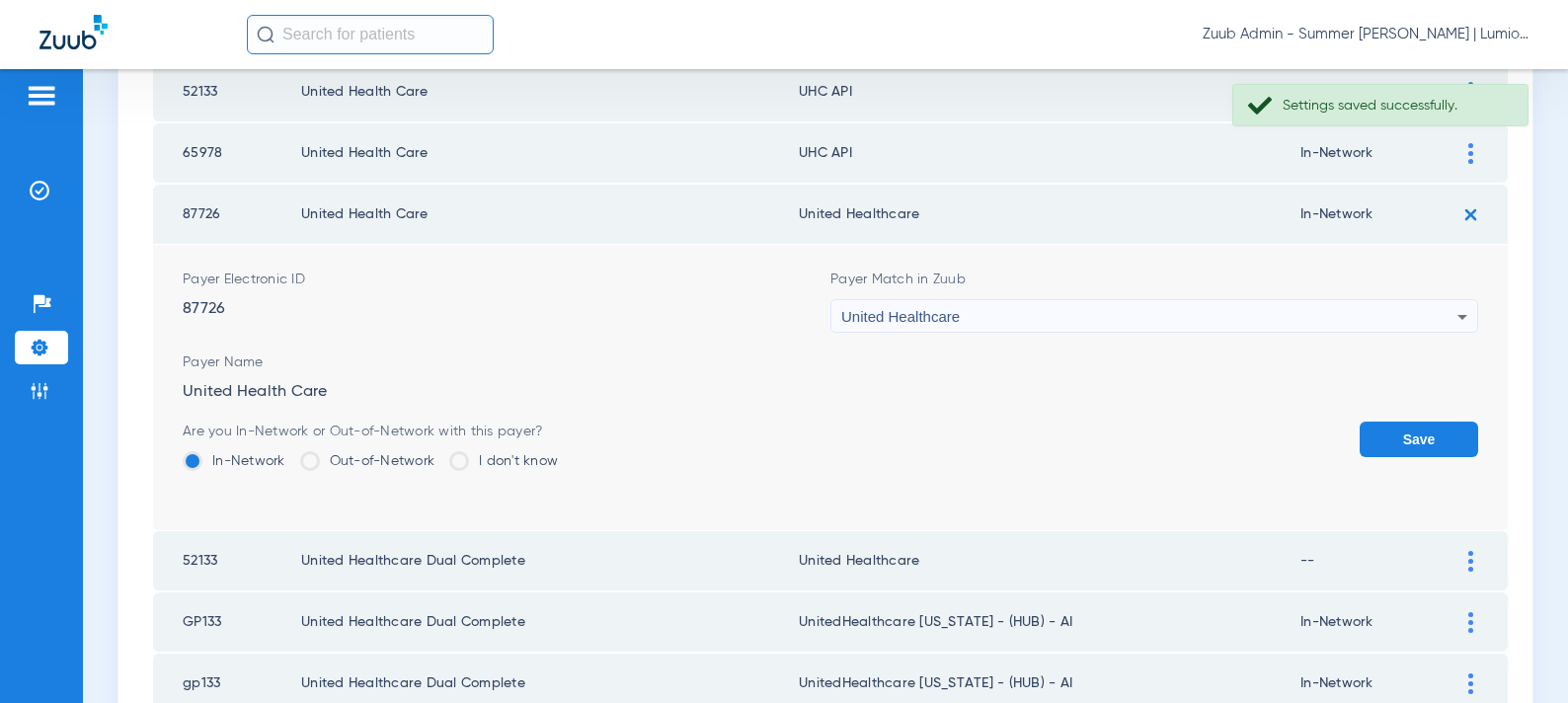
click at [1389, 450] on button "Save" at bounding box center [1418, 440] width 119 height 36
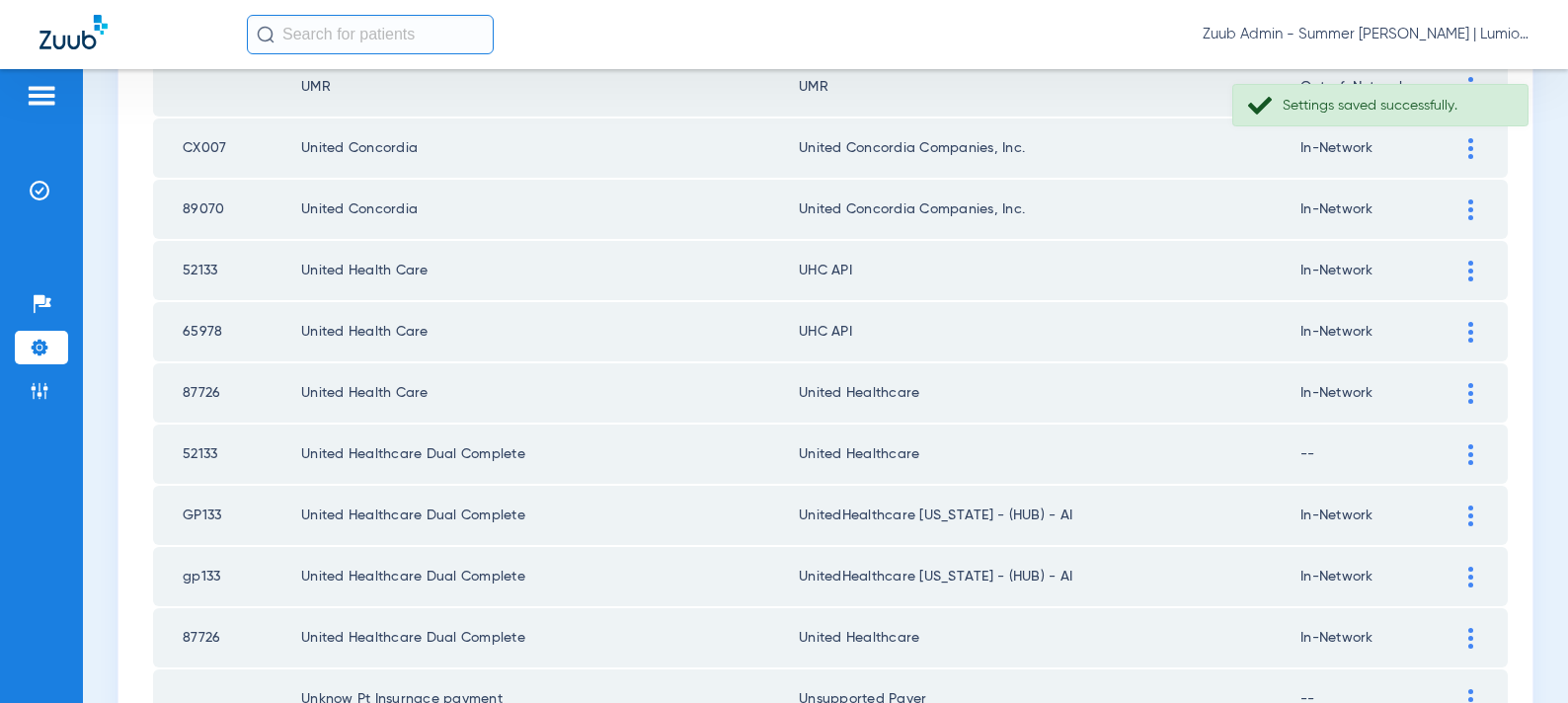
scroll to position [1607, 0]
drag, startPoint x: 1462, startPoint y: 400, endPoint x: 1434, endPoint y: 403, distance: 28.2
click at [1462, 400] on div at bounding box center [1470, 397] width 35 height 21
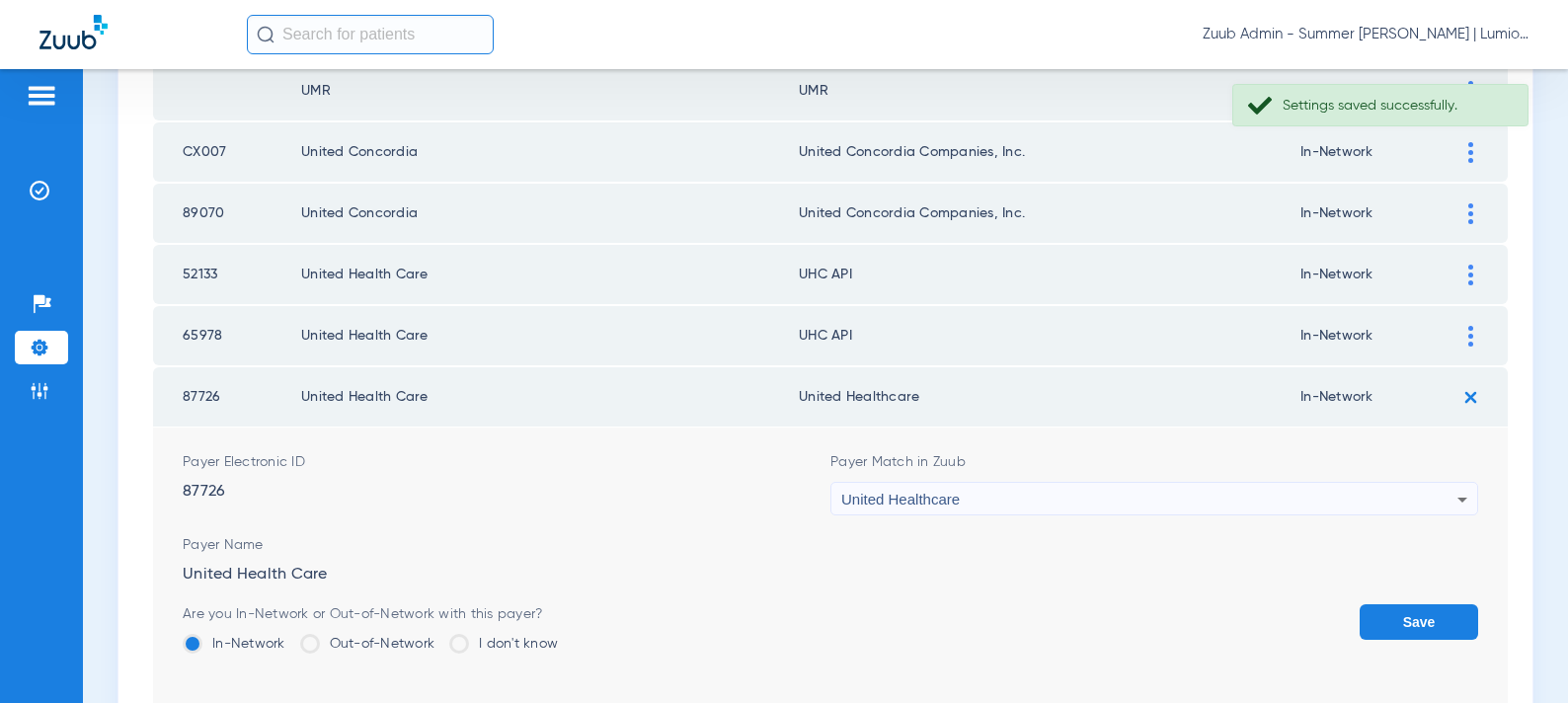
drag, startPoint x: 1482, startPoint y: 332, endPoint x: 1450, endPoint y: 335, distance: 32.1
click at [1480, 332] on div at bounding box center [1470, 336] width 35 height 21
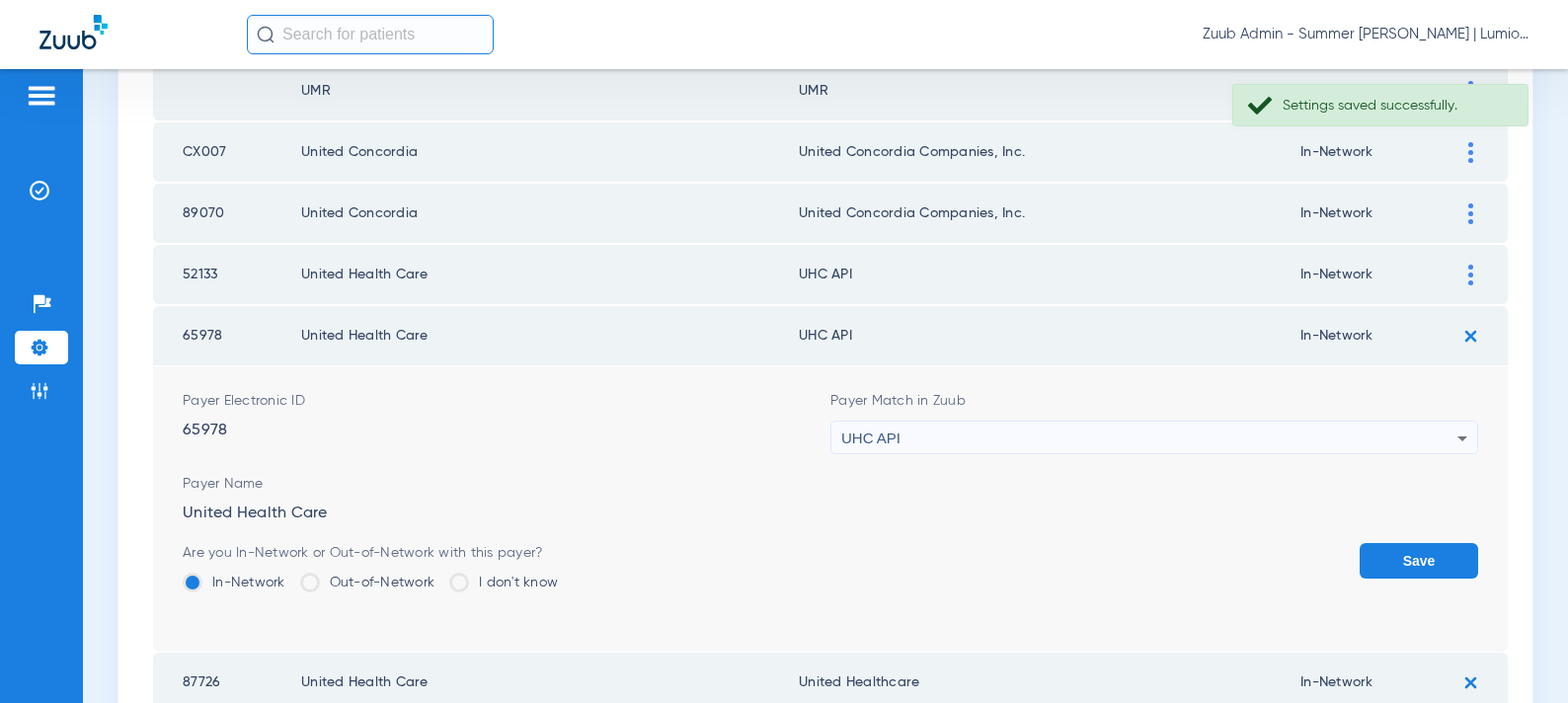
click at [1150, 443] on div "UHC API" at bounding box center [1150, 439] width 616 height 34
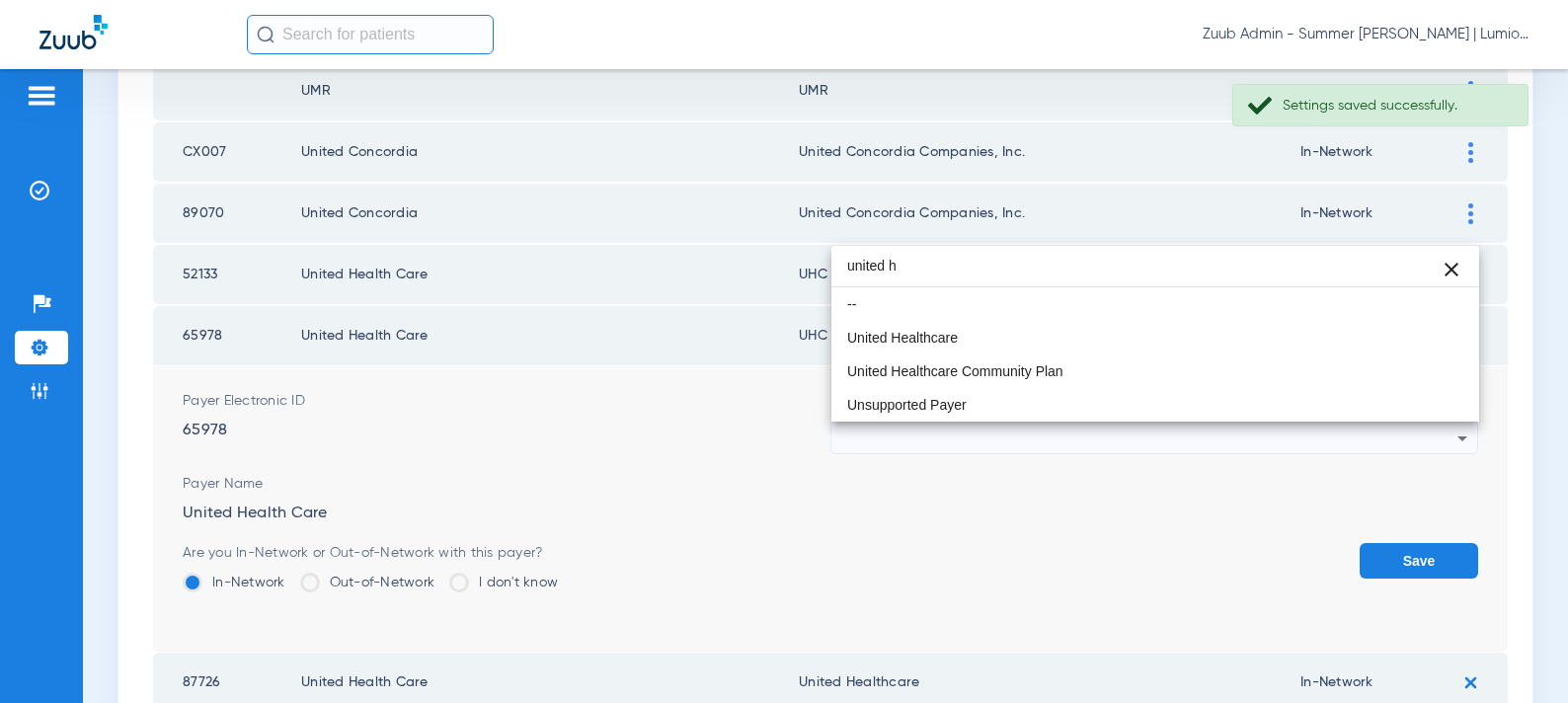
scroll to position [0, 0]
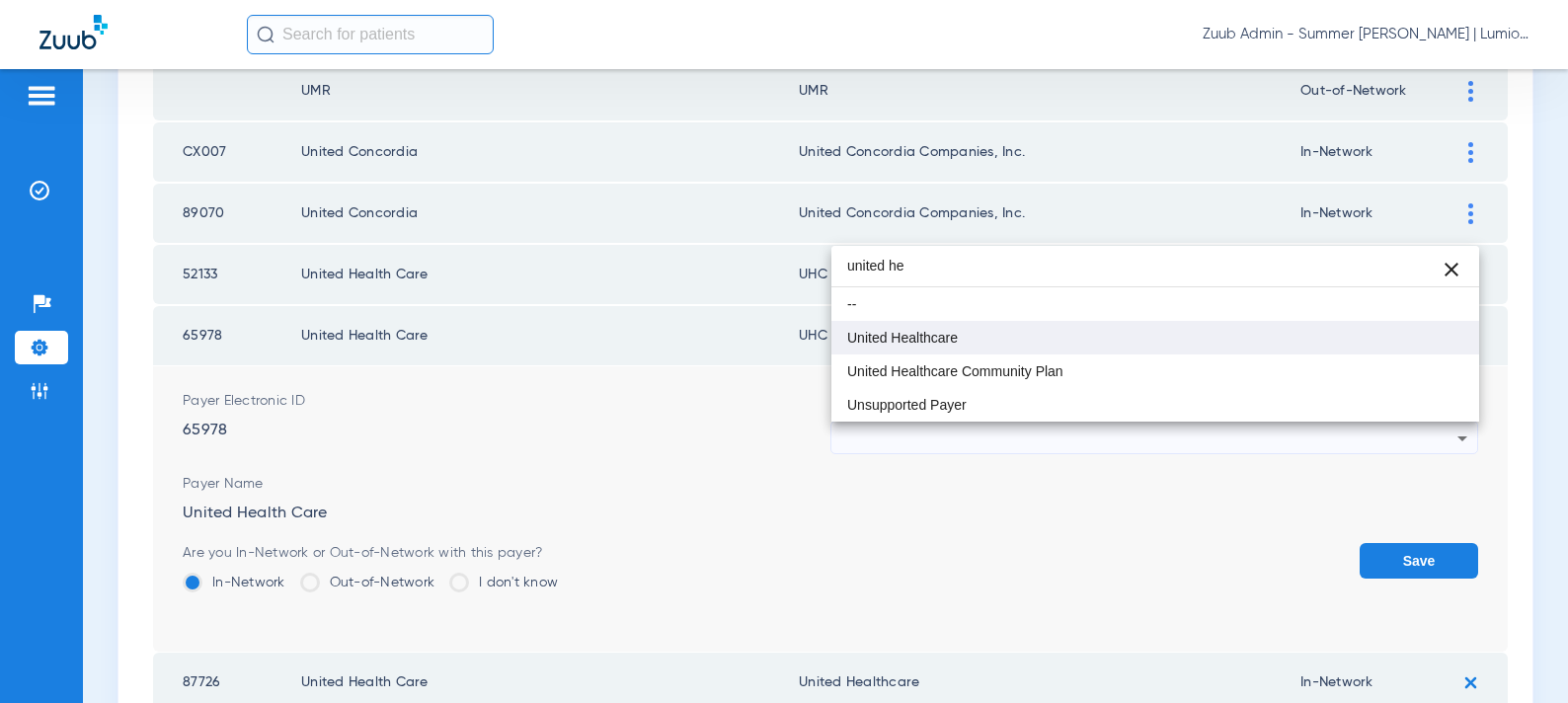
type input "united he"
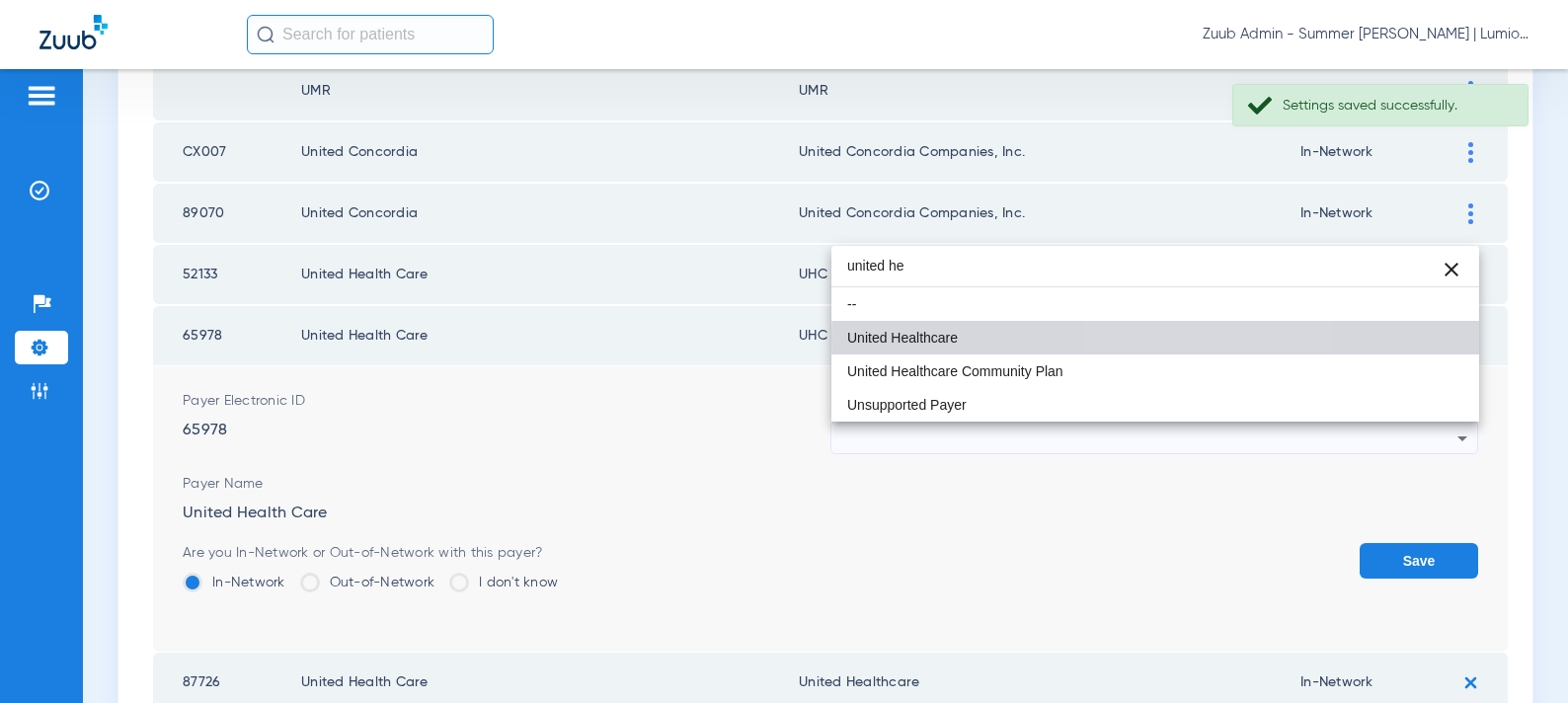
click at [1203, 339] on mat-option "United Healthcare" at bounding box center [1156, 338] width 648 height 34
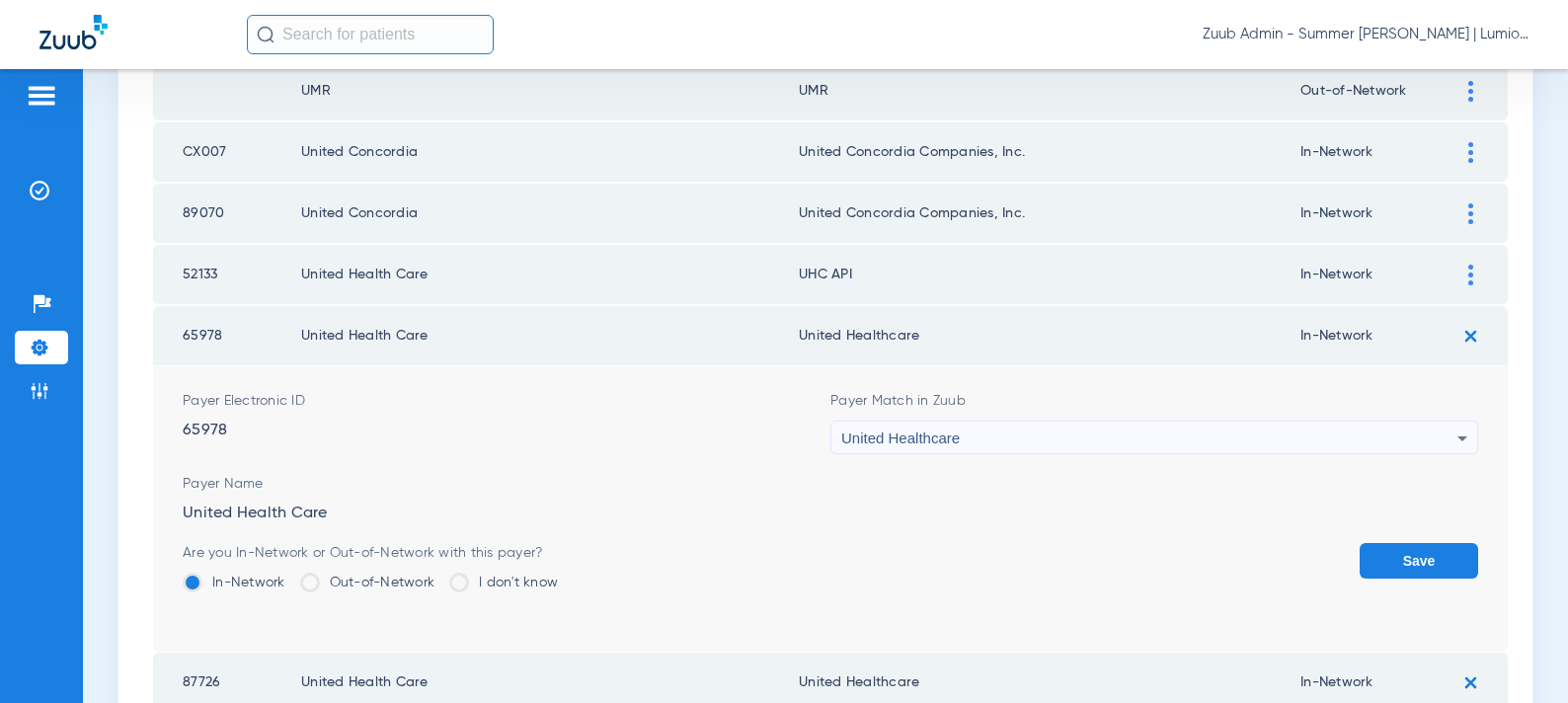
click at [1410, 571] on button "Save" at bounding box center [1418, 561] width 119 height 36
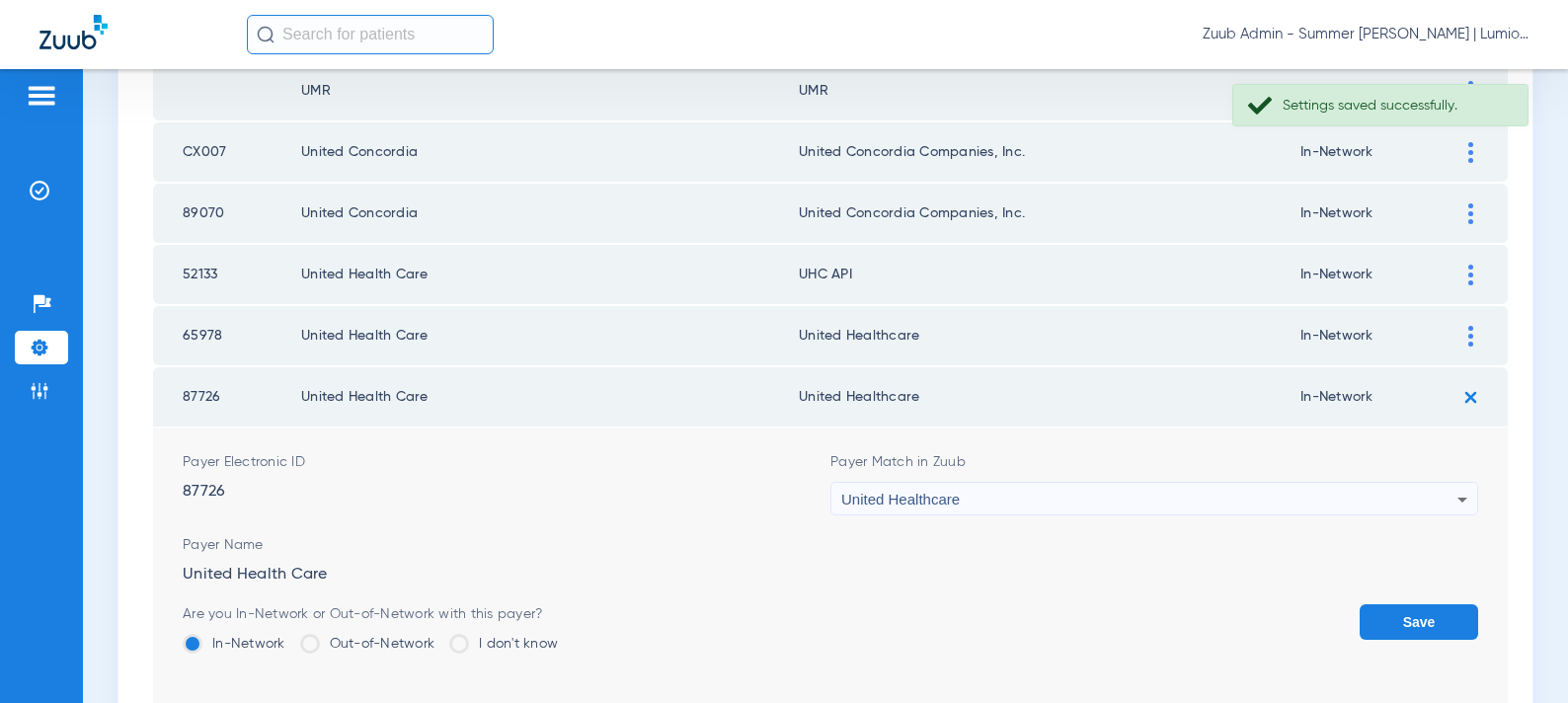
click at [1476, 266] on div at bounding box center [1470, 274] width 35 height 21
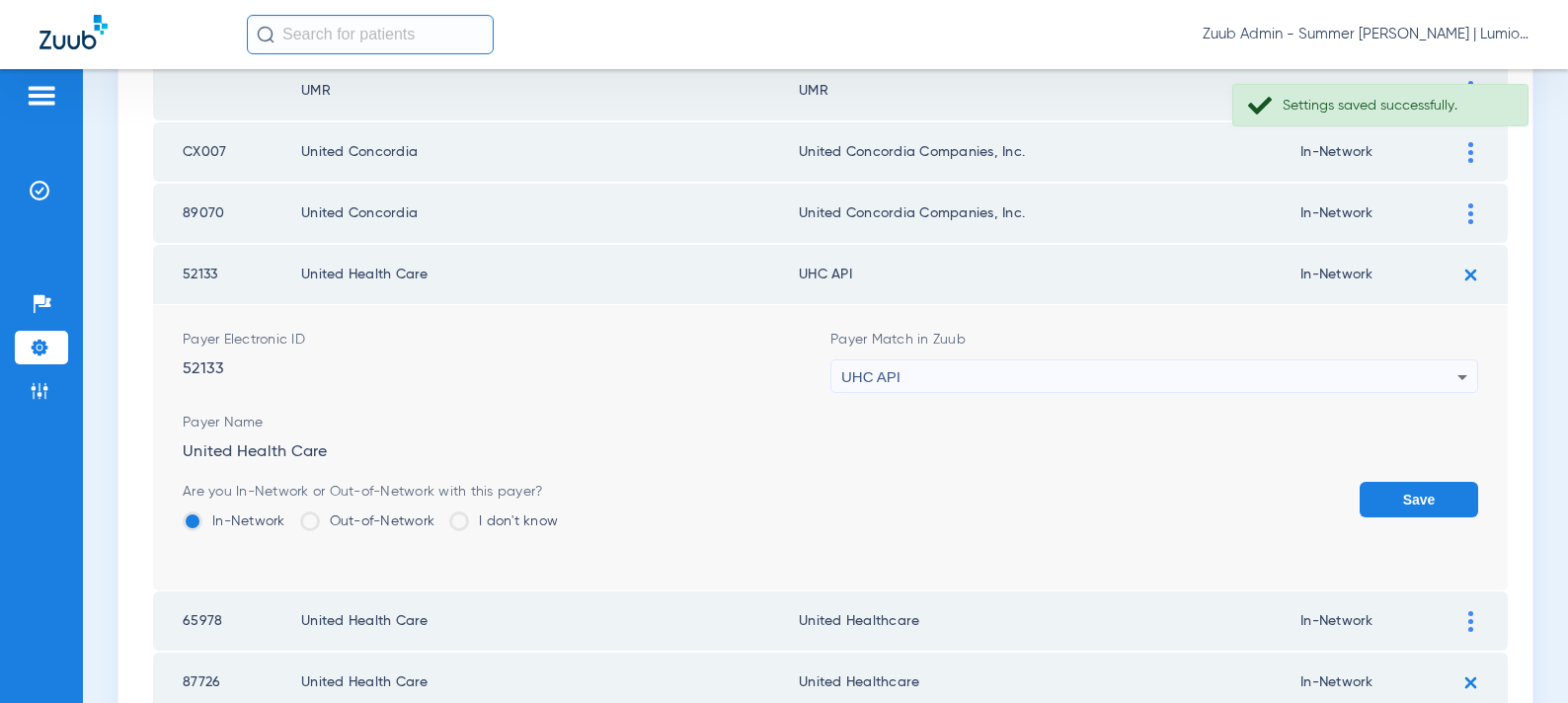
click at [1064, 375] on div "UHC API" at bounding box center [1150, 377] width 616 height 34
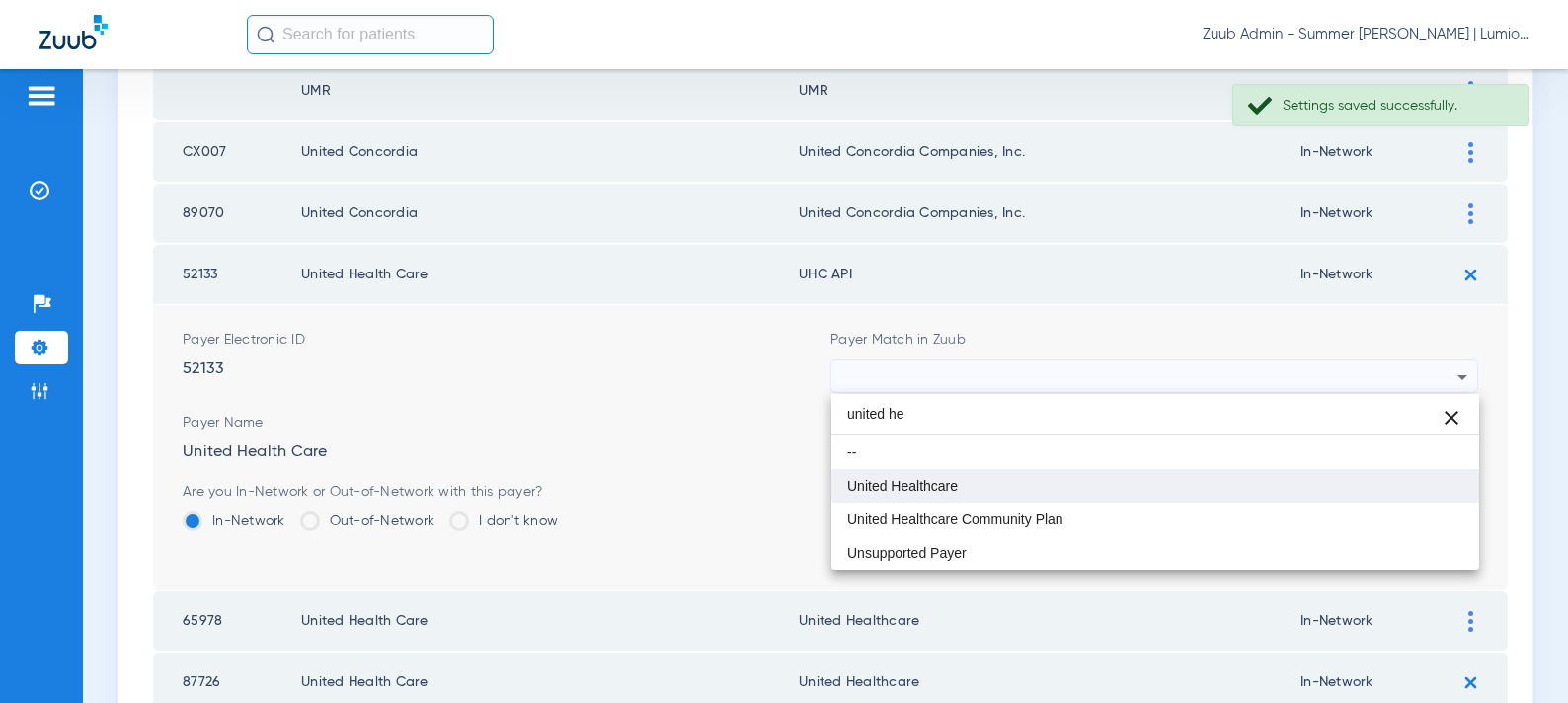
type input "united he"
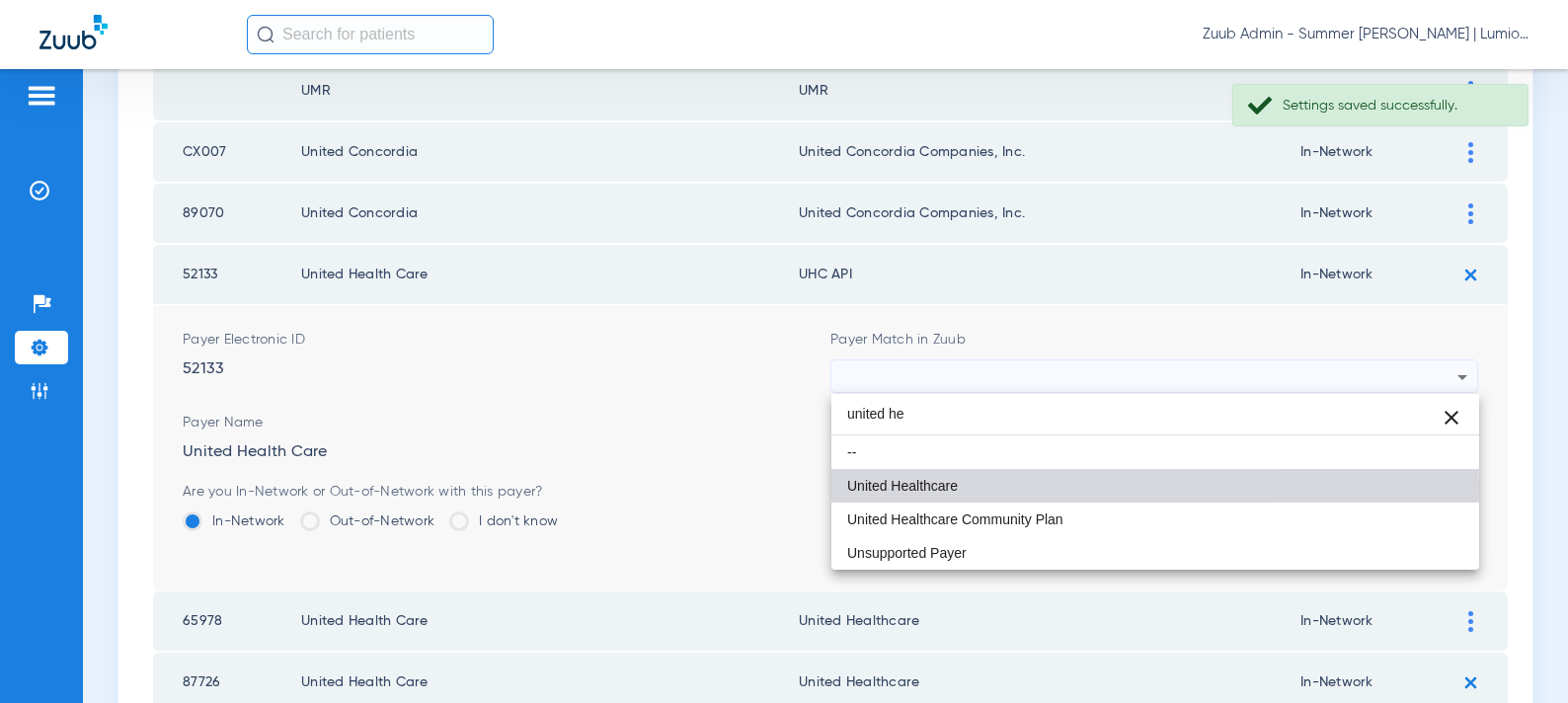
click at [1000, 486] on mat-option "United Healthcare" at bounding box center [1156, 486] width 648 height 34
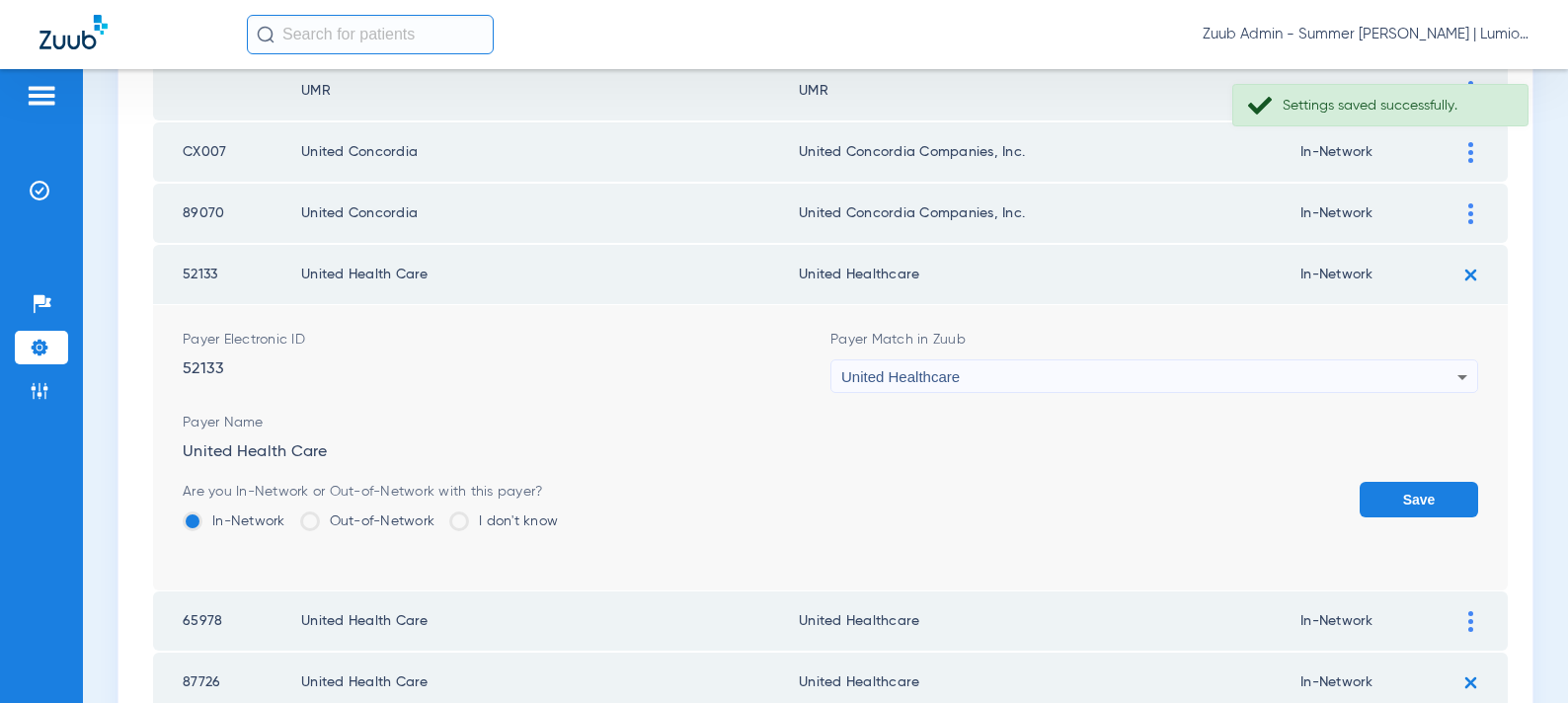
click at [1391, 492] on button "Save" at bounding box center [1418, 500] width 119 height 36
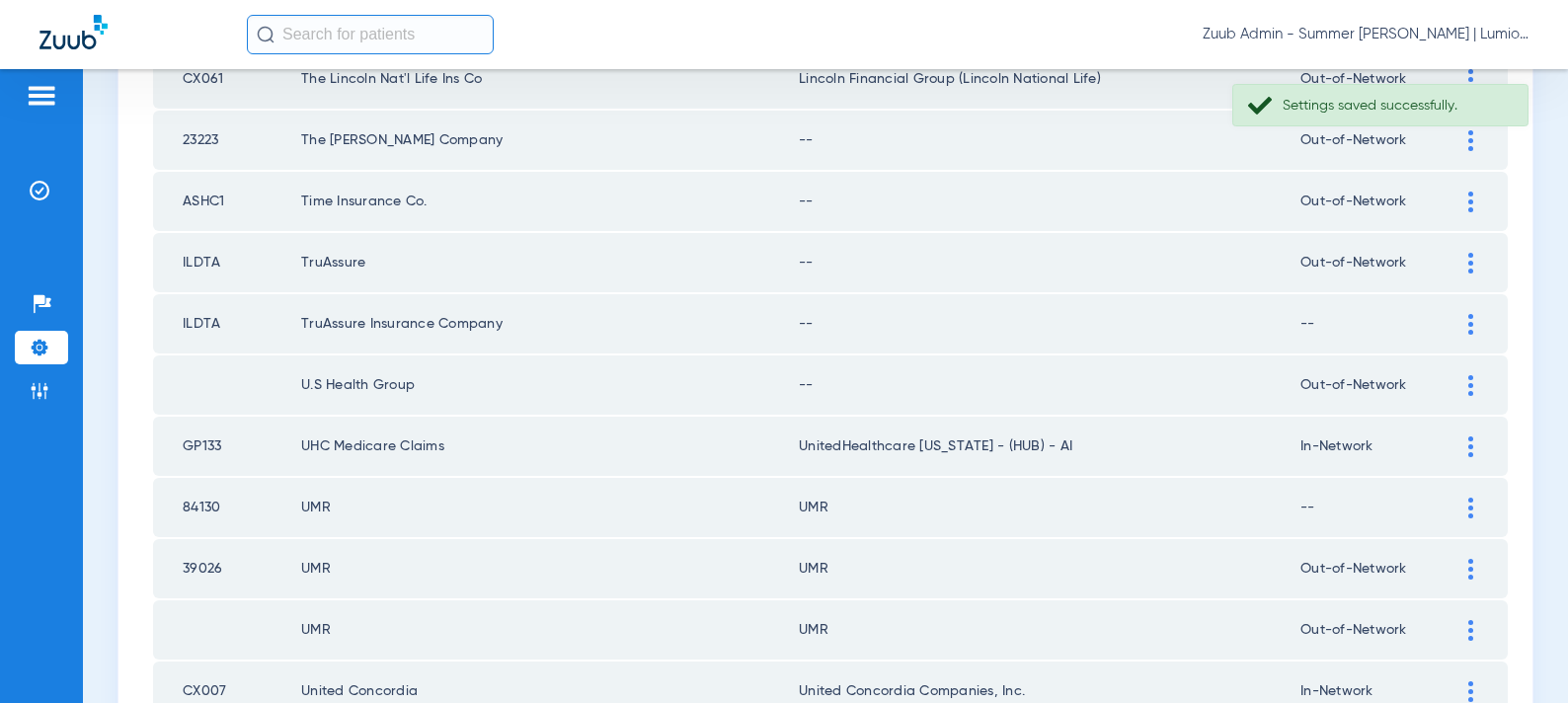
scroll to position [1064, 0]
drag, startPoint x: 1467, startPoint y: 389, endPoint x: 1159, endPoint y: 433, distance: 311.1
click at [1468, 389] on img at bounding box center [1470, 389] width 5 height 21
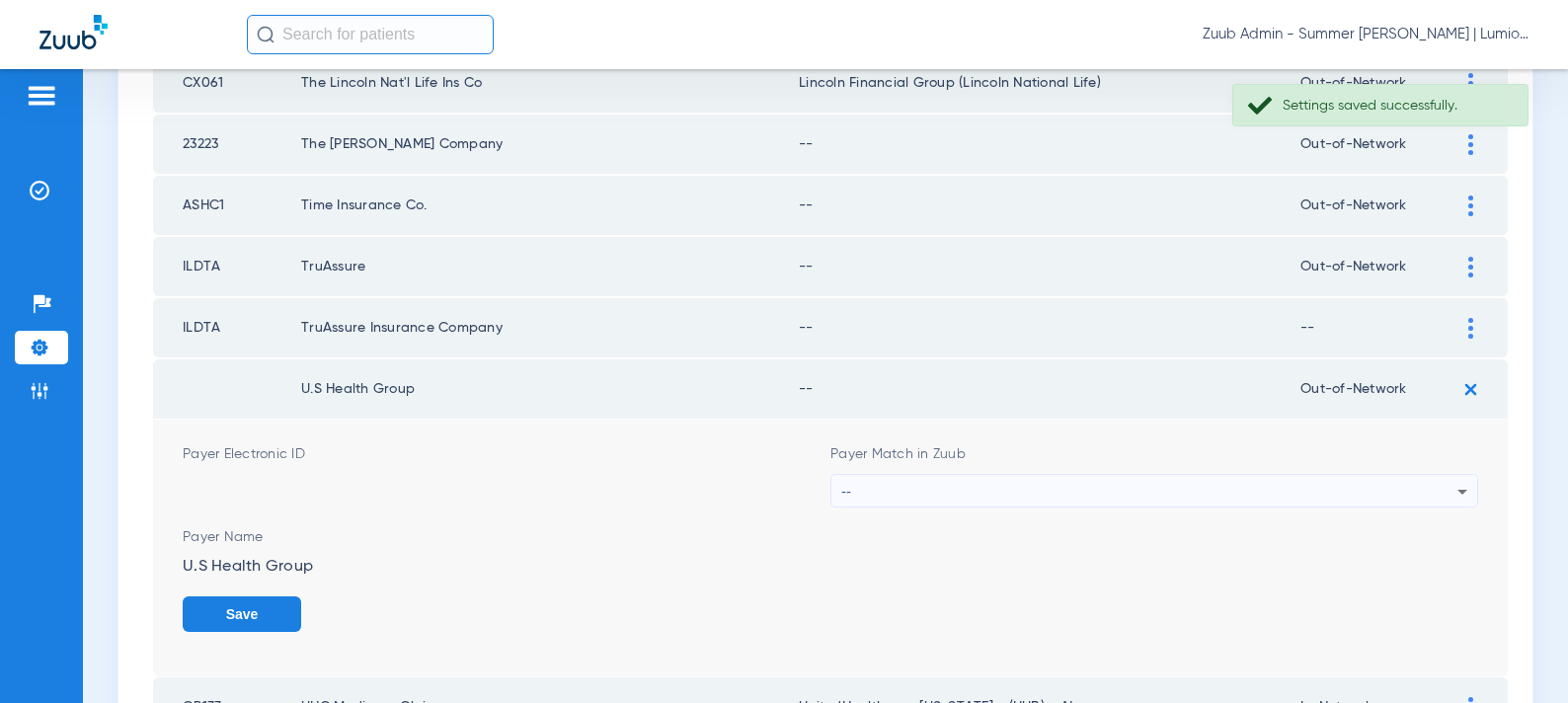
click at [853, 492] on div "--" at bounding box center [1150, 492] width 616 height 34
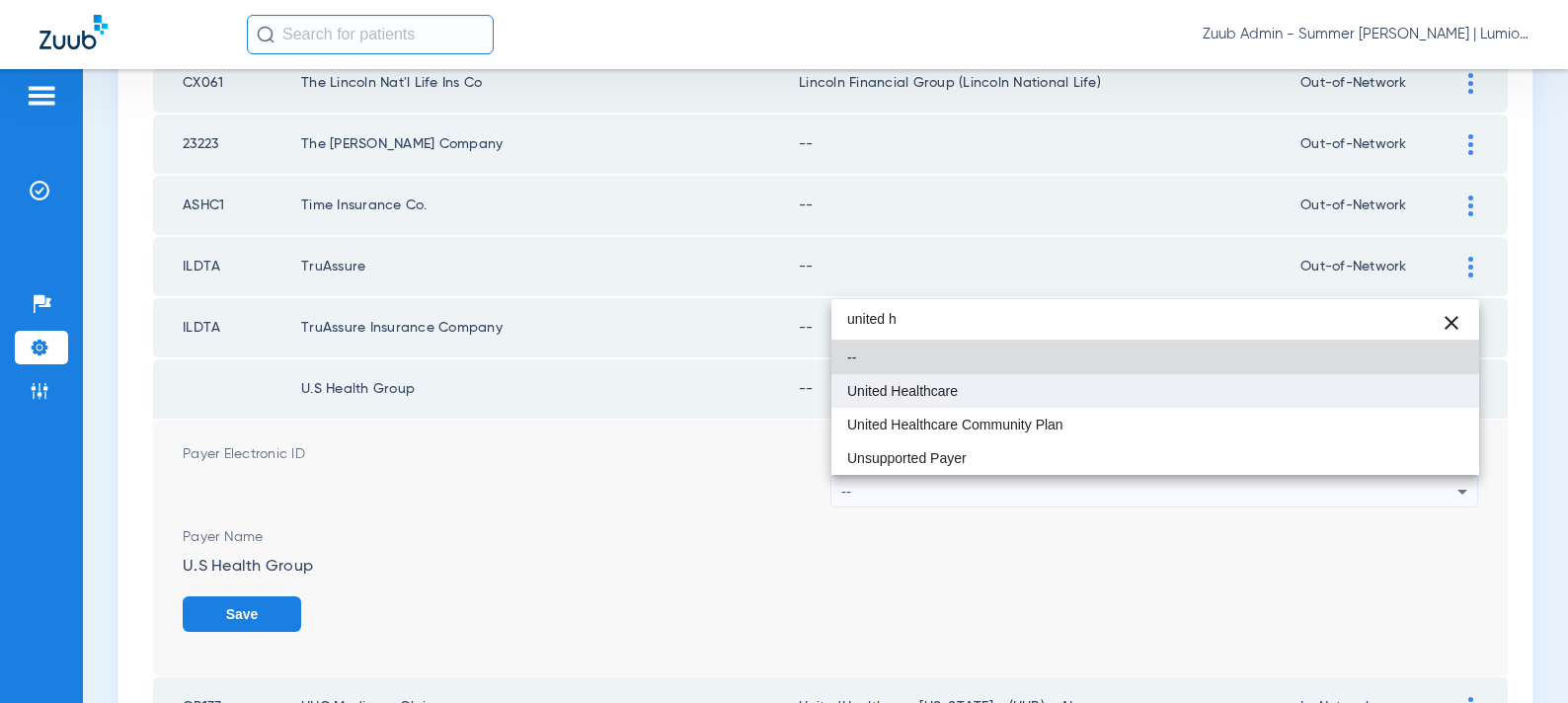
type input "united h"
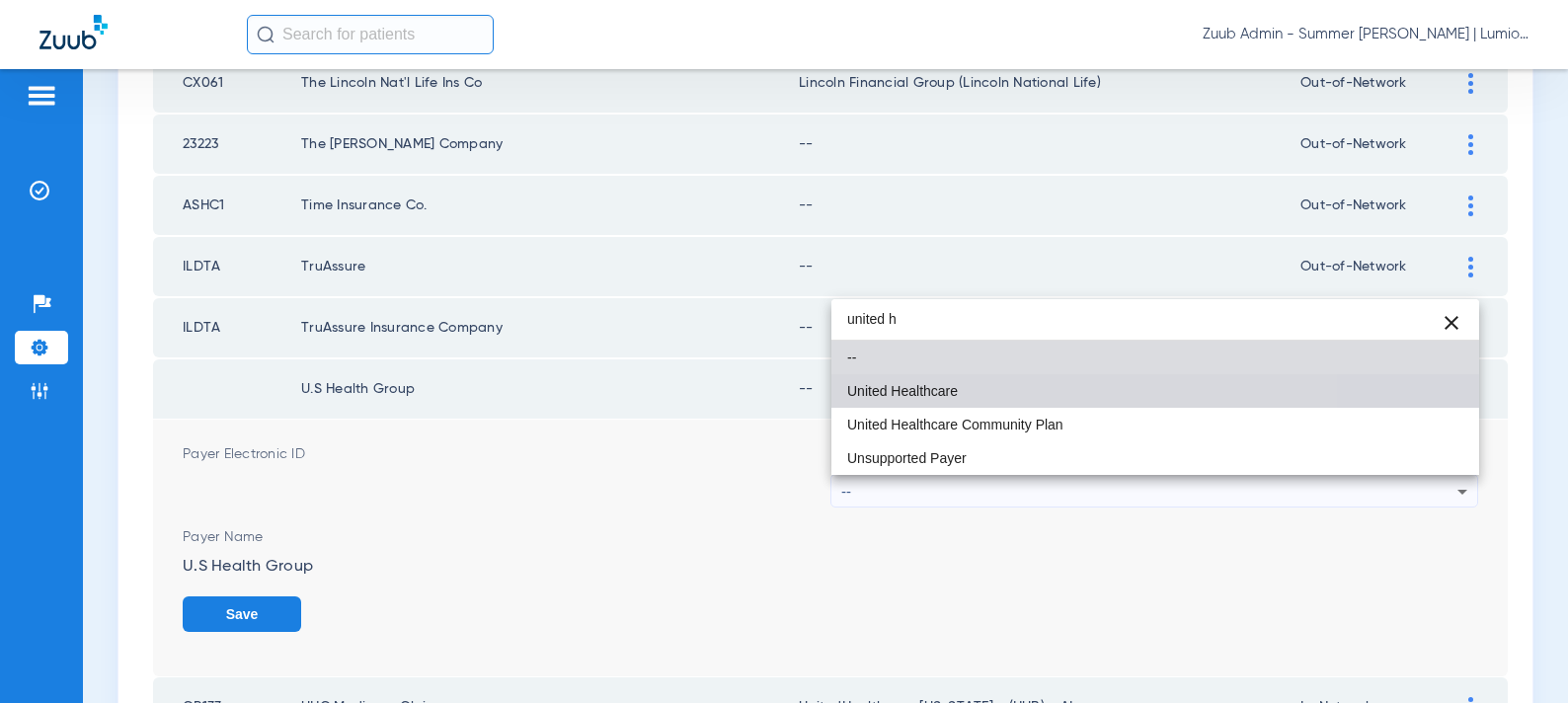
click at [907, 399] on mat-option "United Healthcare" at bounding box center [1156, 391] width 648 height 34
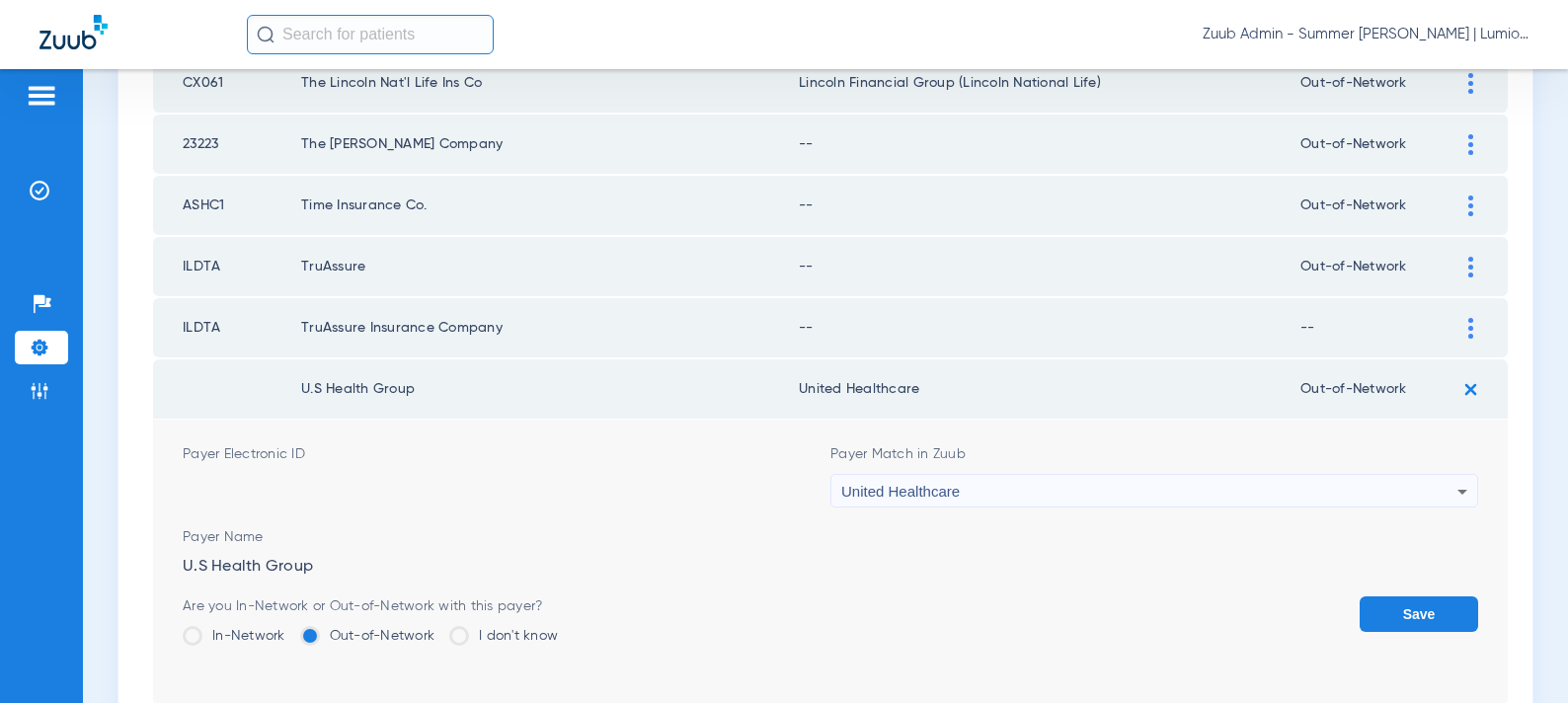
scroll to position [1156, 0]
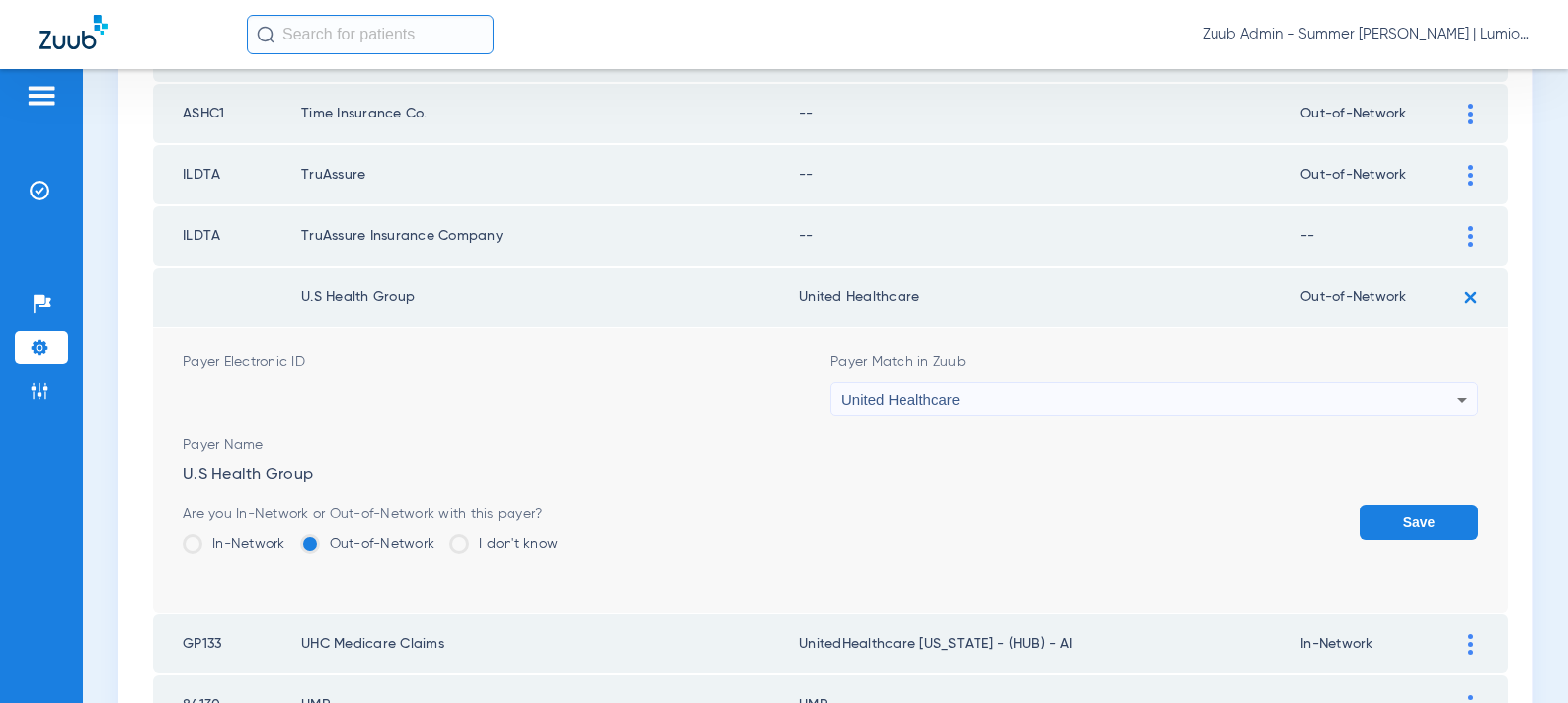
click at [1372, 511] on button "Save" at bounding box center [1418, 523] width 119 height 36
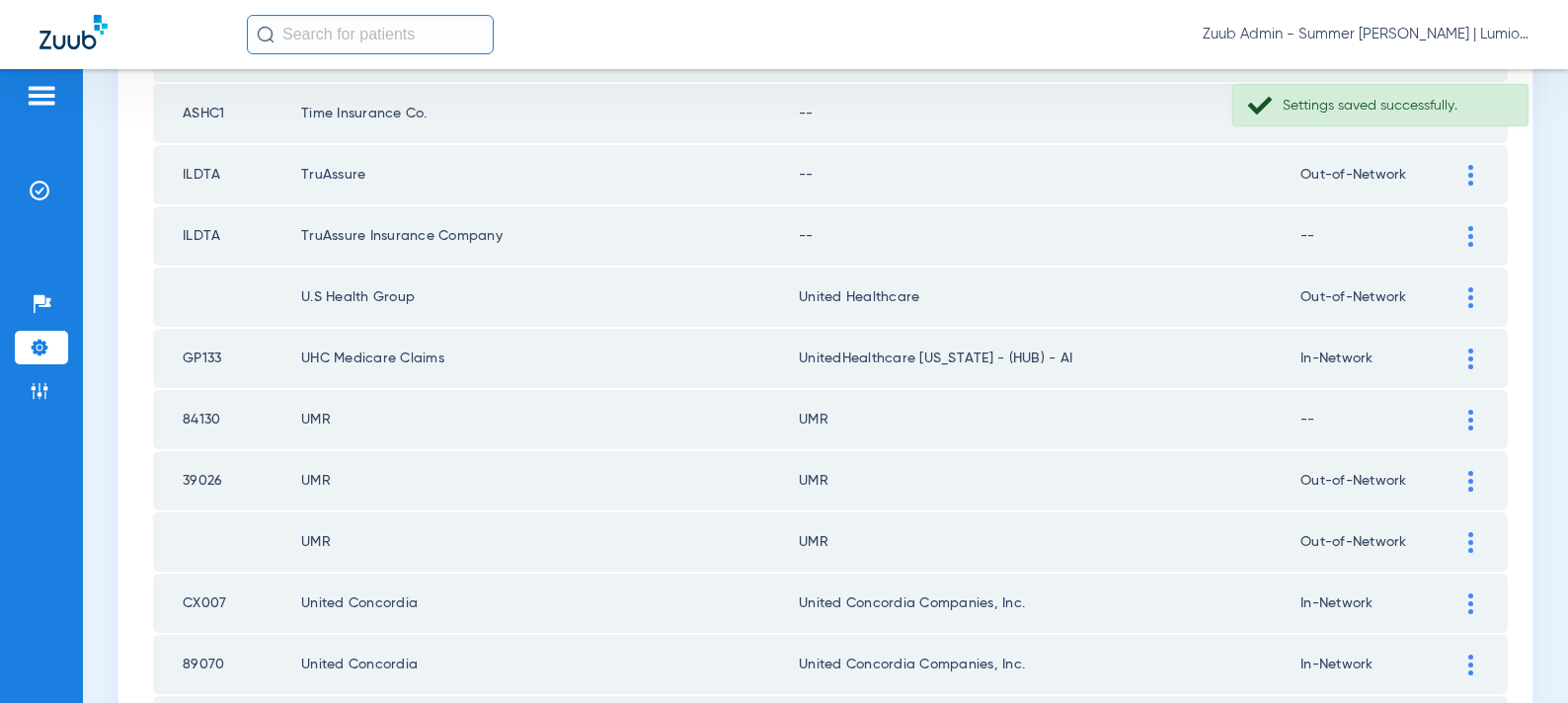
click at [1464, 238] on div at bounding box center [1470, 236] width 35 height 21
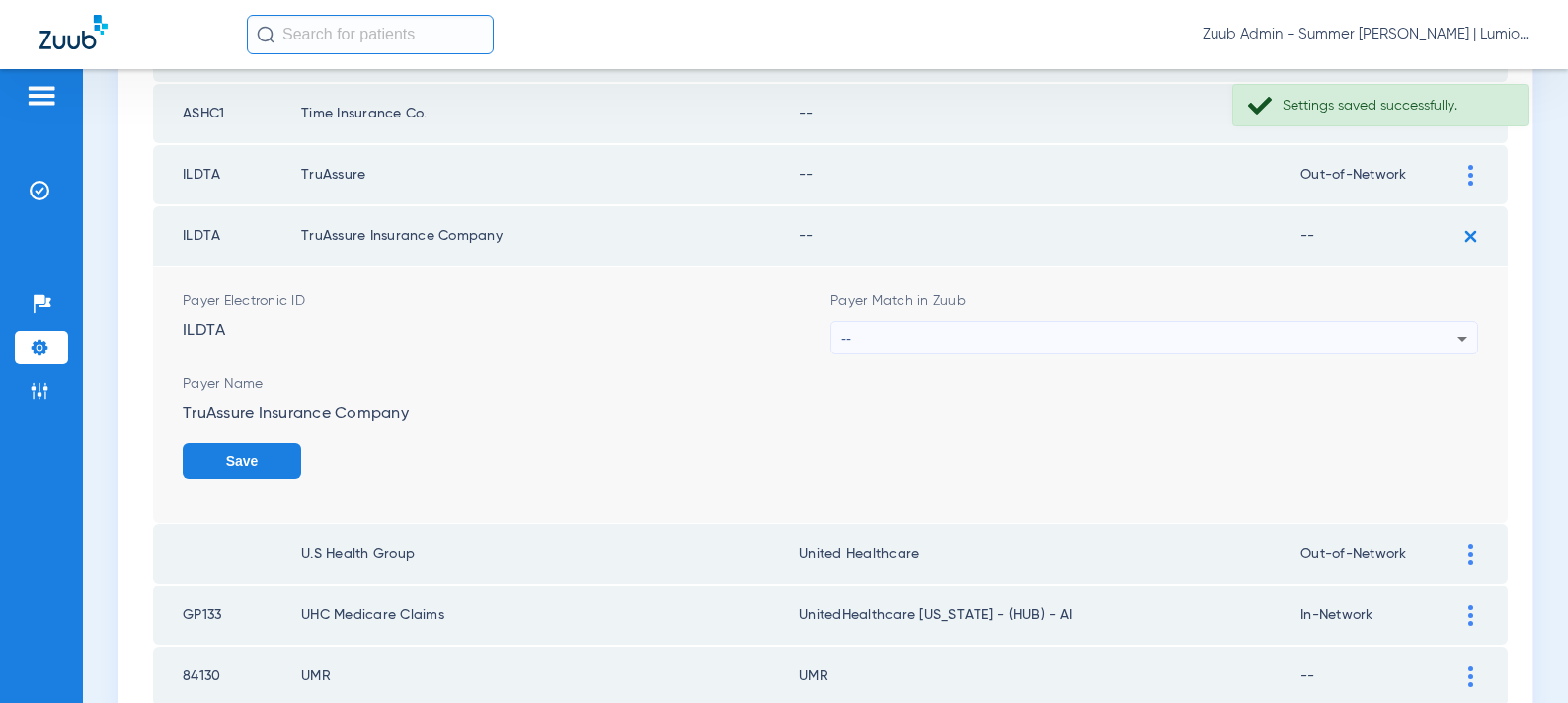
click at [1004, 327] on div "--" at bounding box center [1150, 339] width 616 height 34
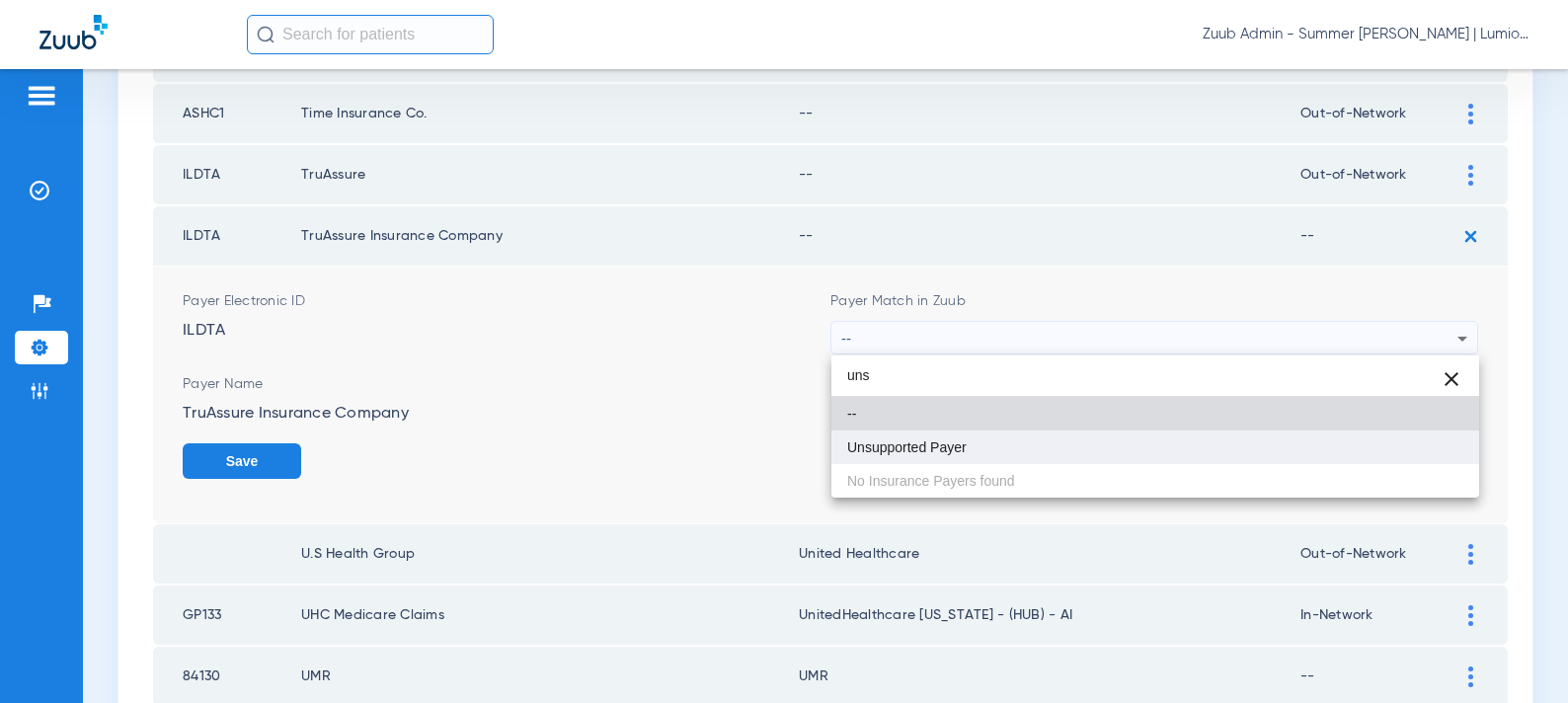
type input "uns"
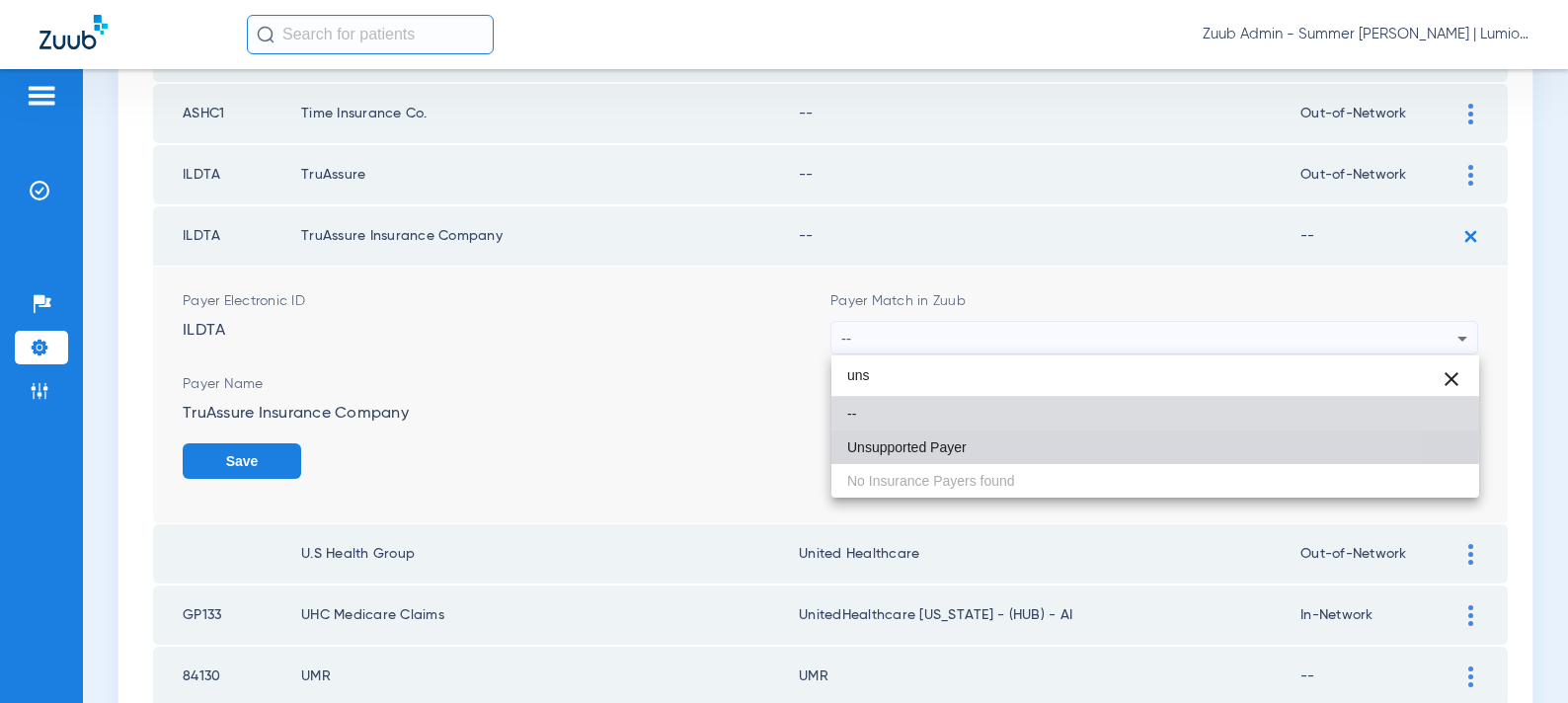
click at [949, 443] on span "Unsupported Payer" at bounding box center [908, 448] width 120 height 14
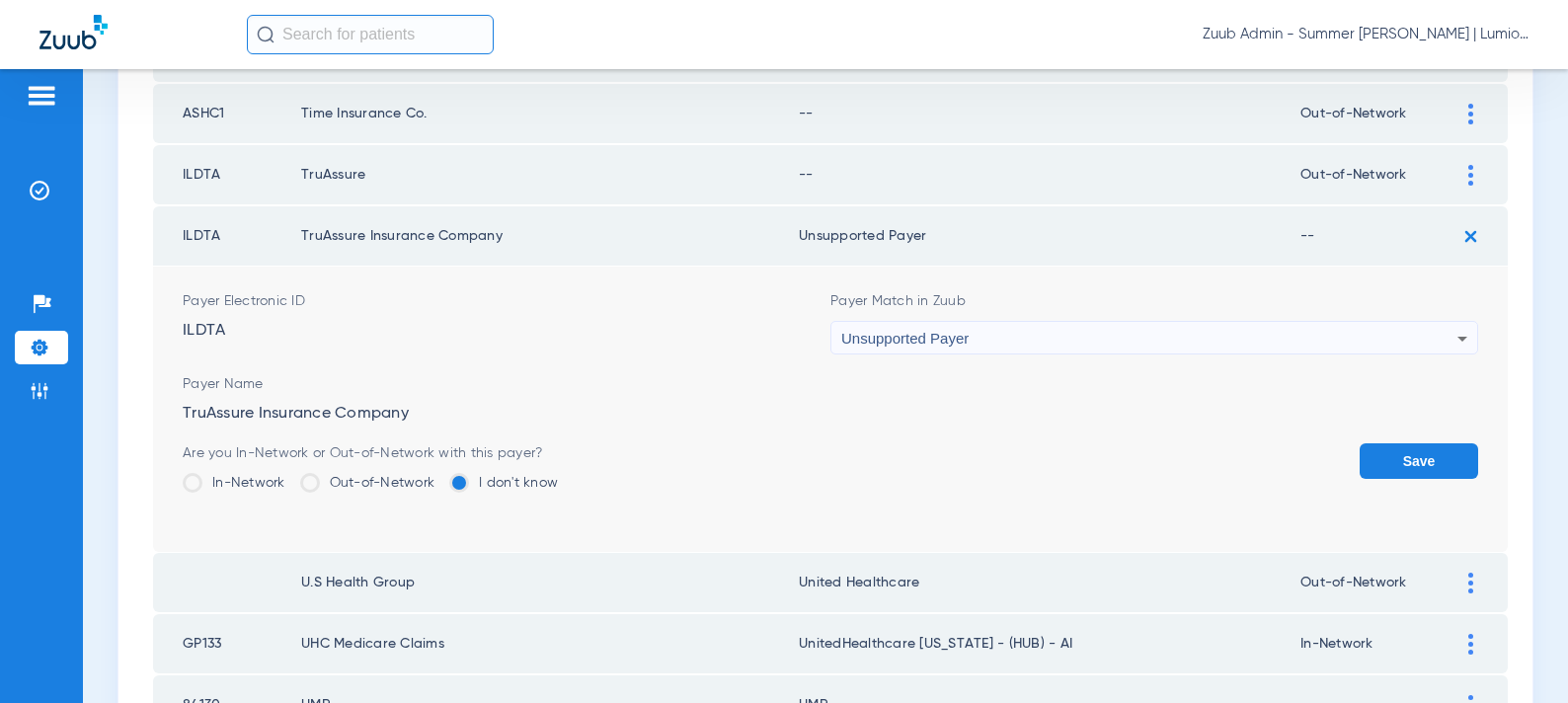
click at [1376, 455] on button "Save" at bounding box center [1418, 462] width 119 height 36
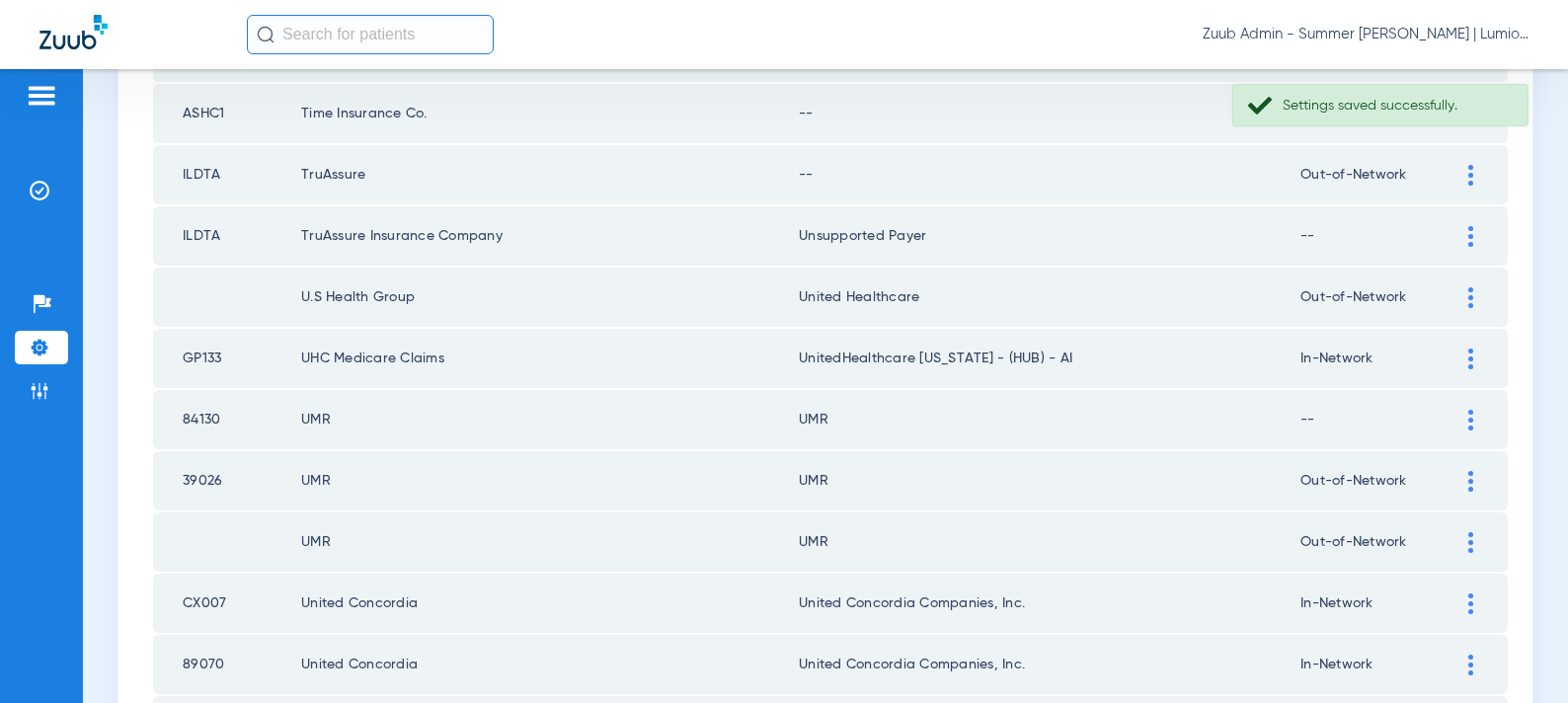
click at [1463, 176] on div at bounding box center [1470, 175] width 35 height 21
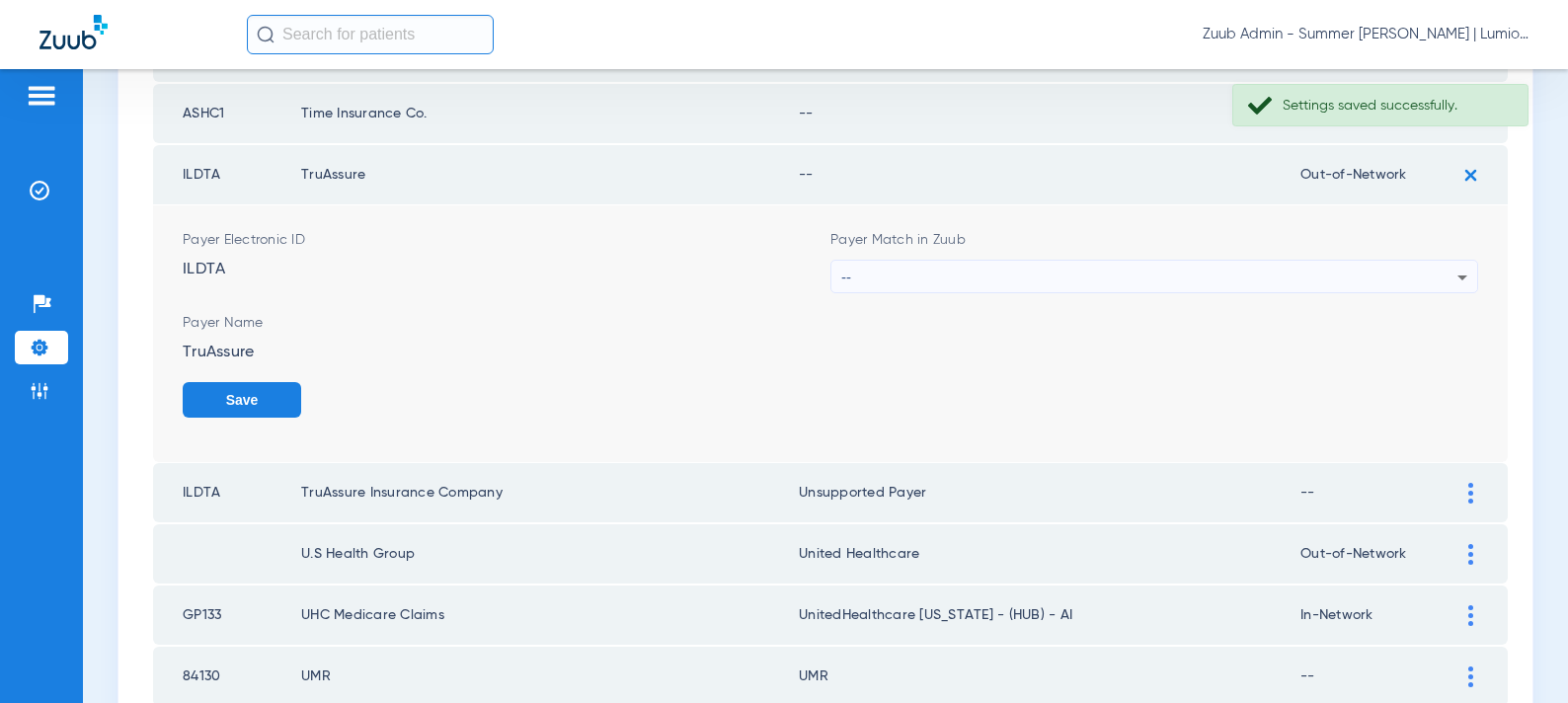
click at [877, 281] on div "--" at bounding box center [1150, 277] width 616 height 34
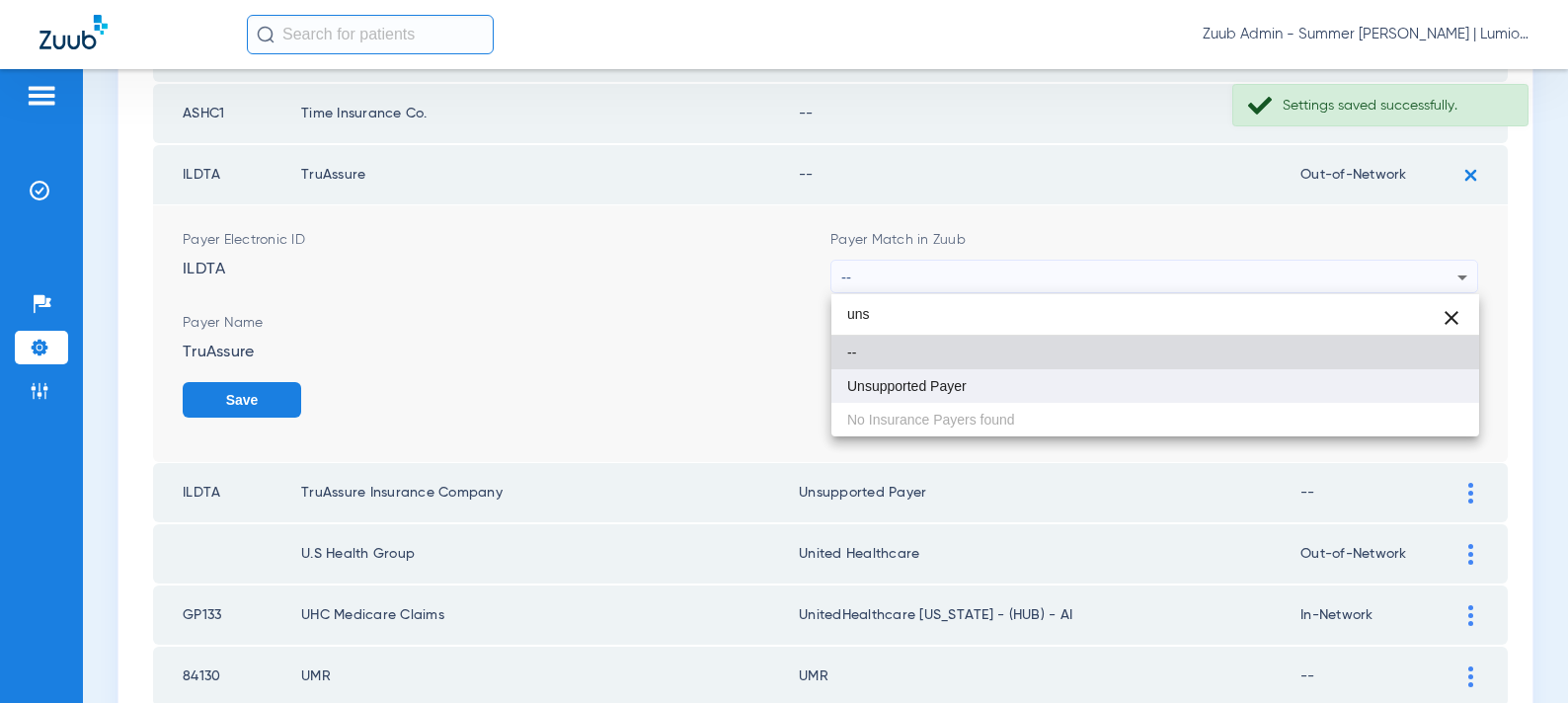
type input "uns"
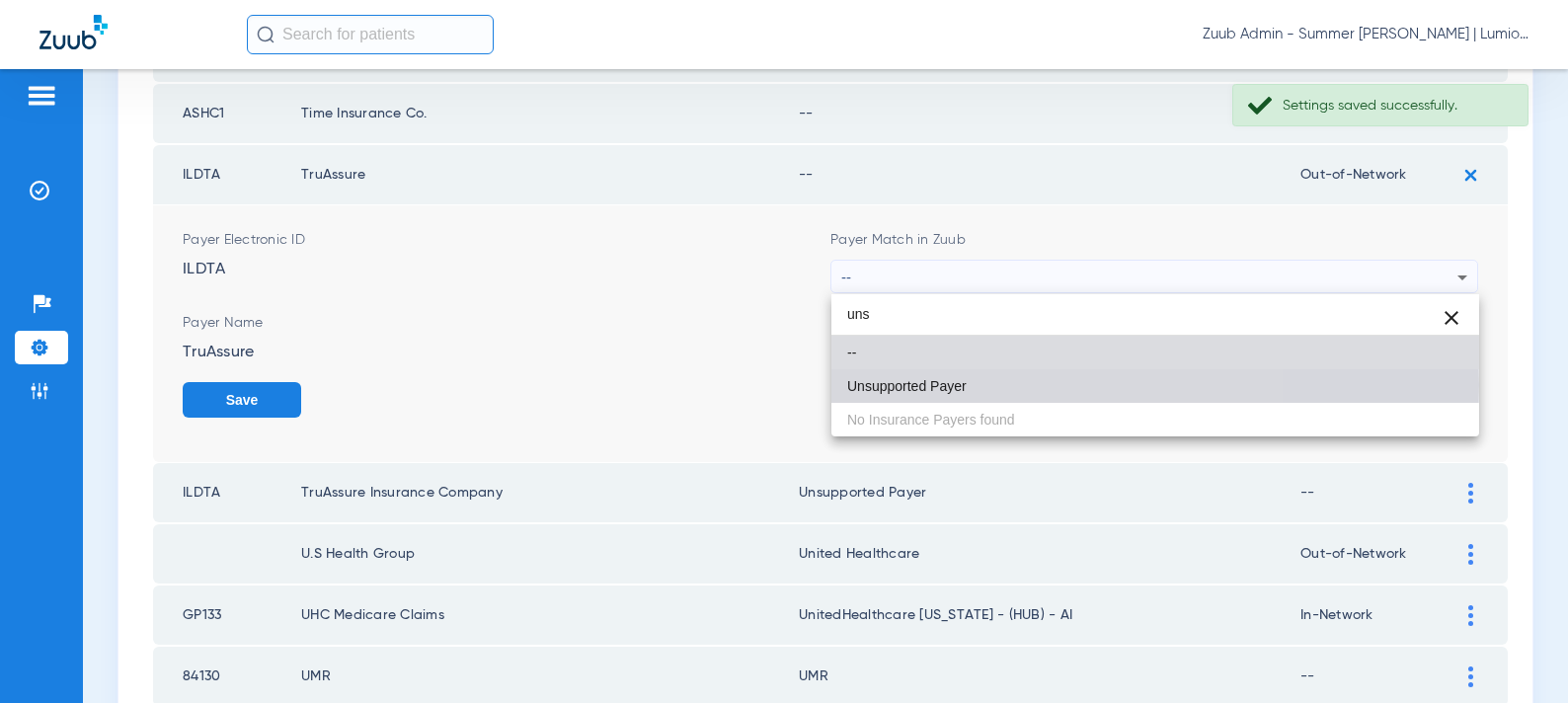
click at [879, 385] on span "Unsupported Payer" at bounding box center [908, 386] width 120 height 14
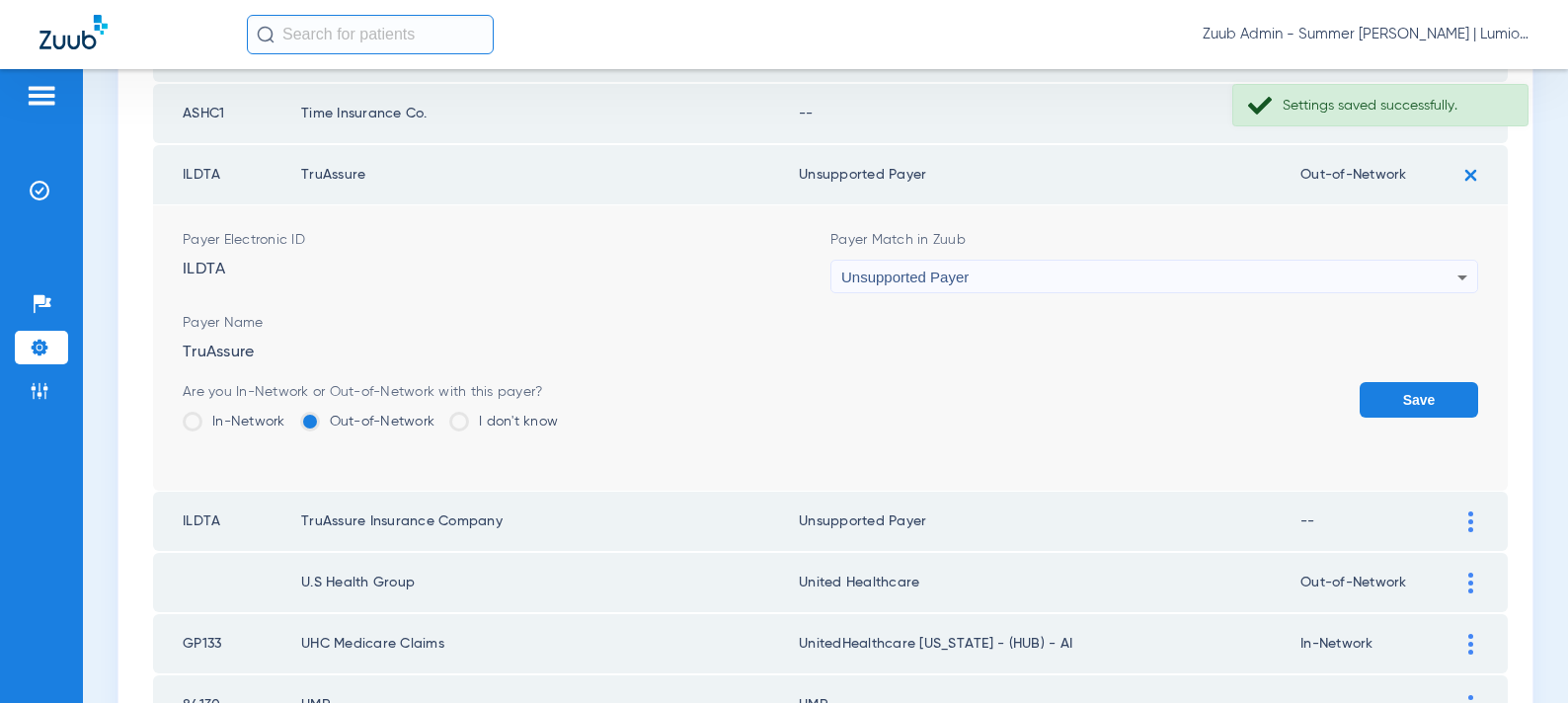
click at [1391, 392] on button "Save" at bounding box center [1418, 400] width 119 height 36
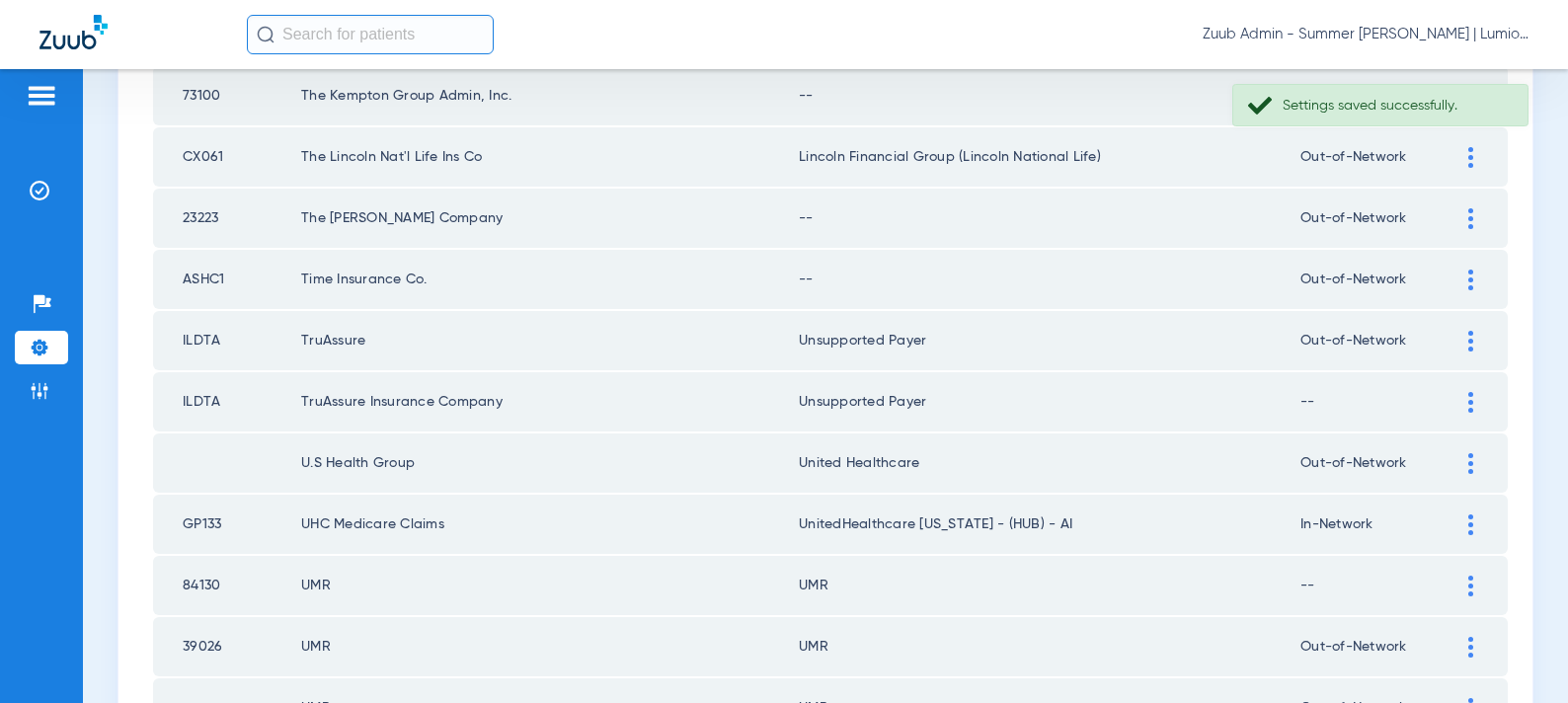
scroll to position [917, 0]
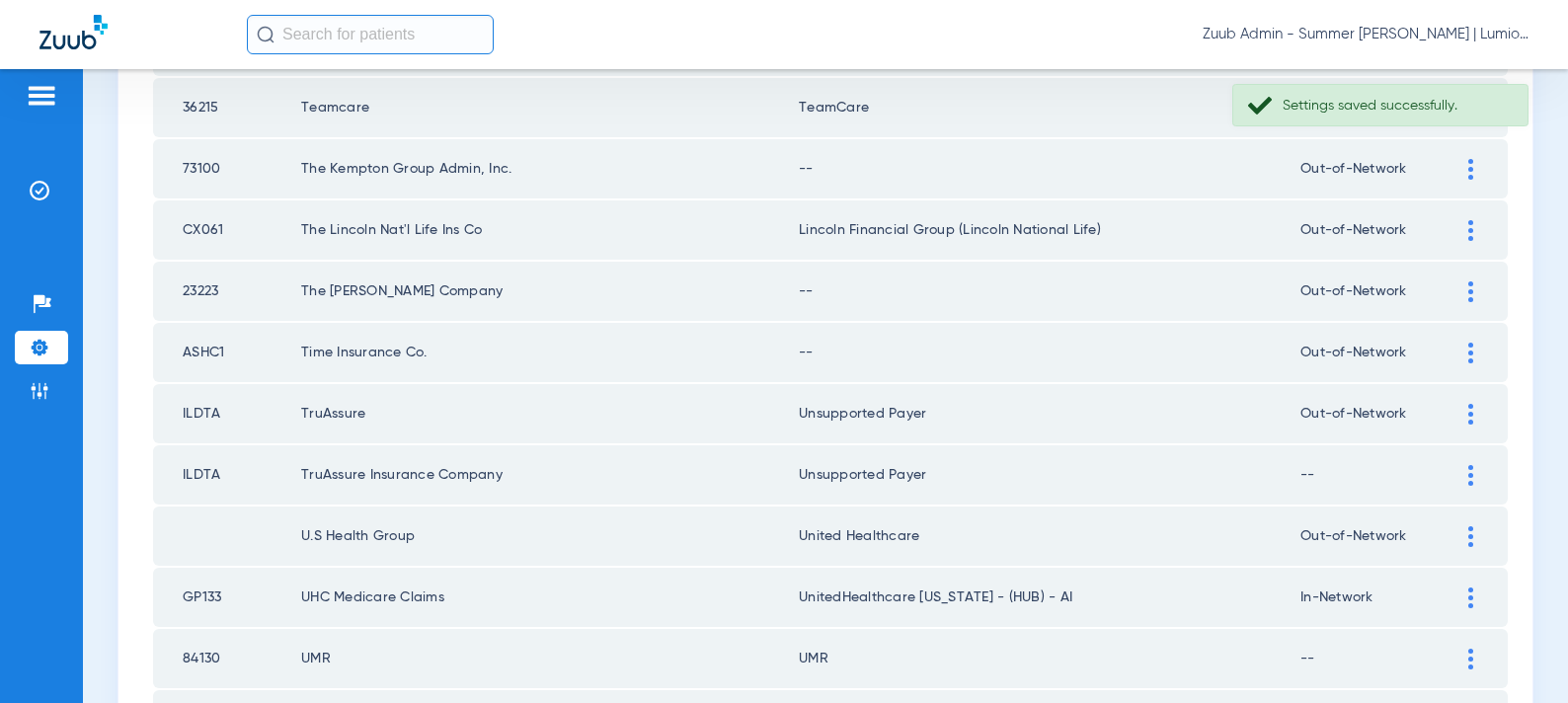
drag, startPoint x: 1462, startPoint y: 353, endPoint x: 1332, endPoint y: 370, distance: 131.1
click at [1460, 353] on div at bounding box center [1470, 353] width 35 height 21
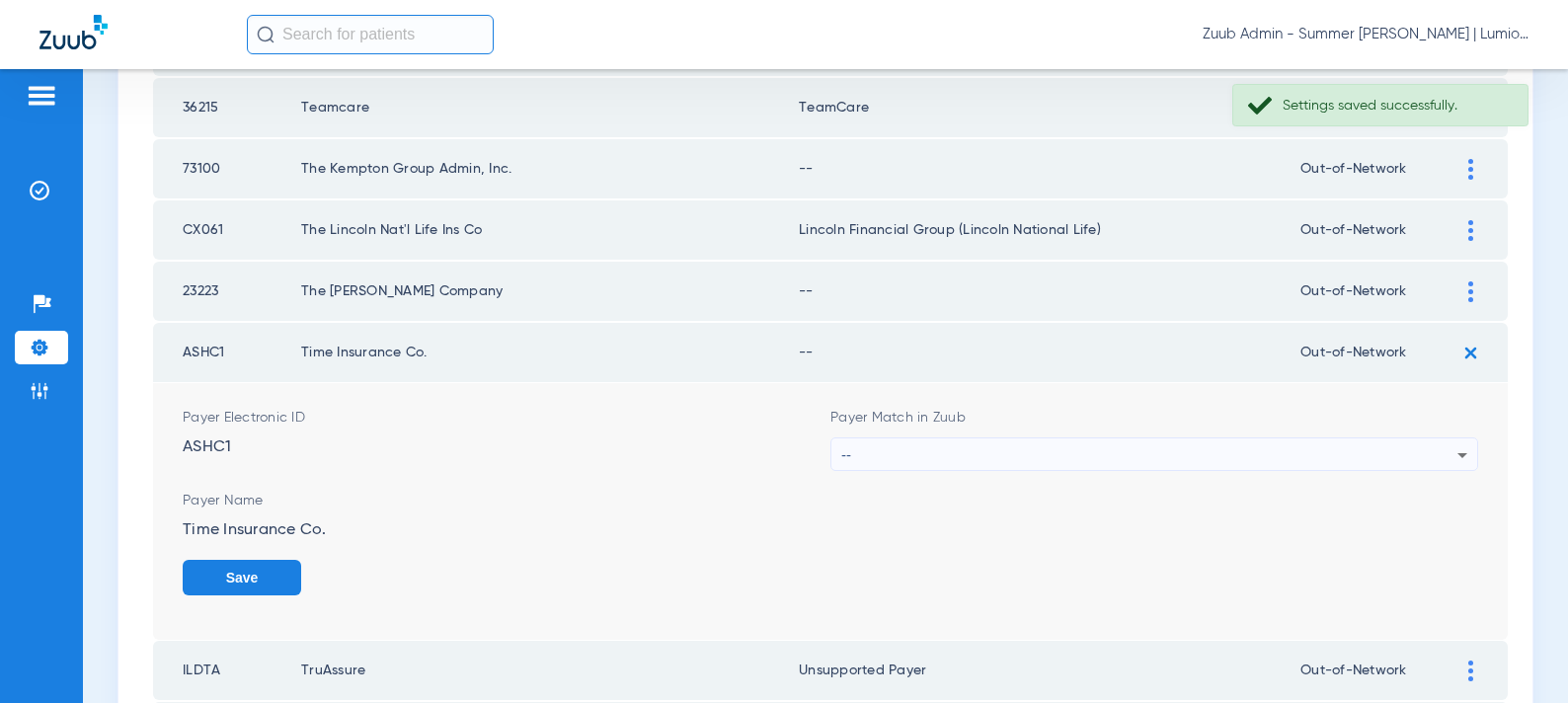
click at [919, 444] on div "--" at bounding box center [1150, 456] width 616 height 34
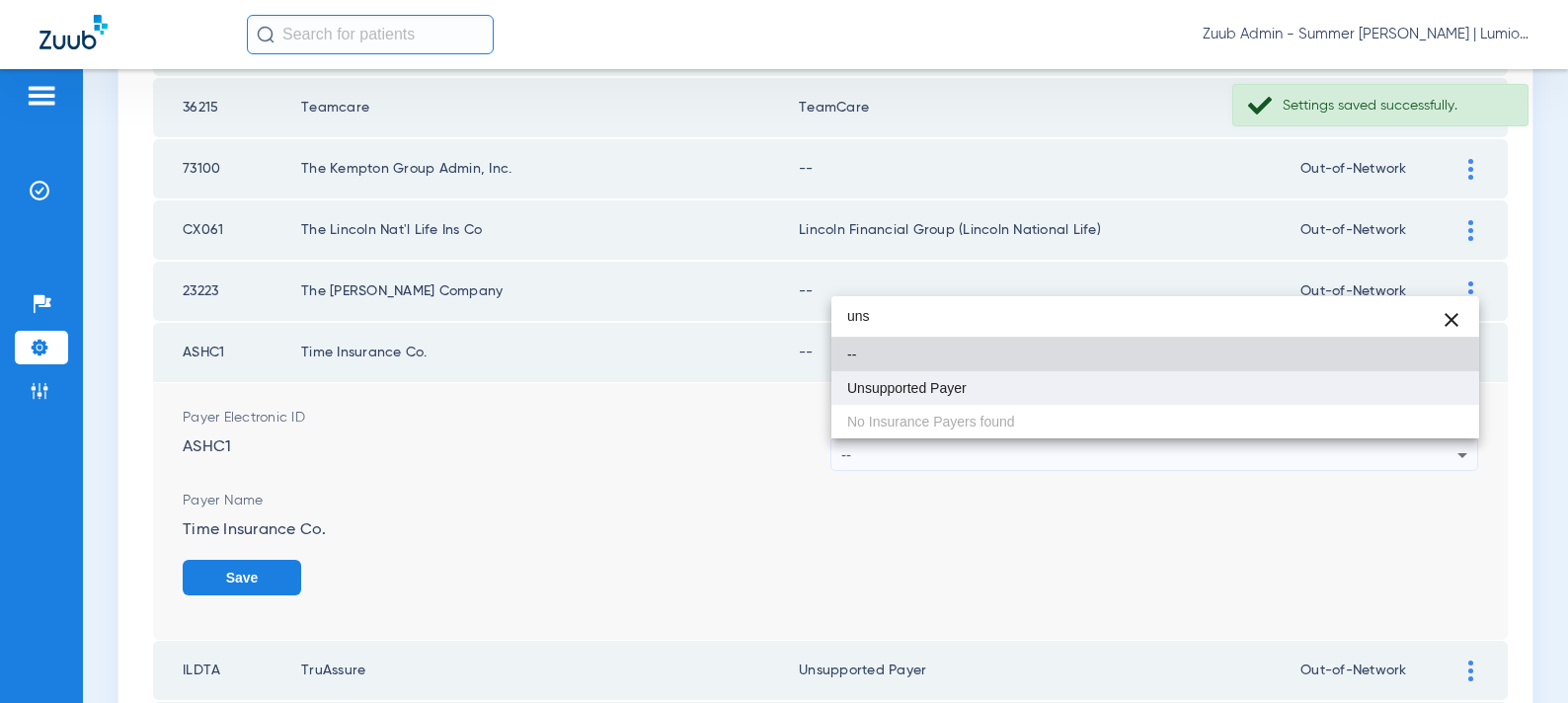
type input "uns"
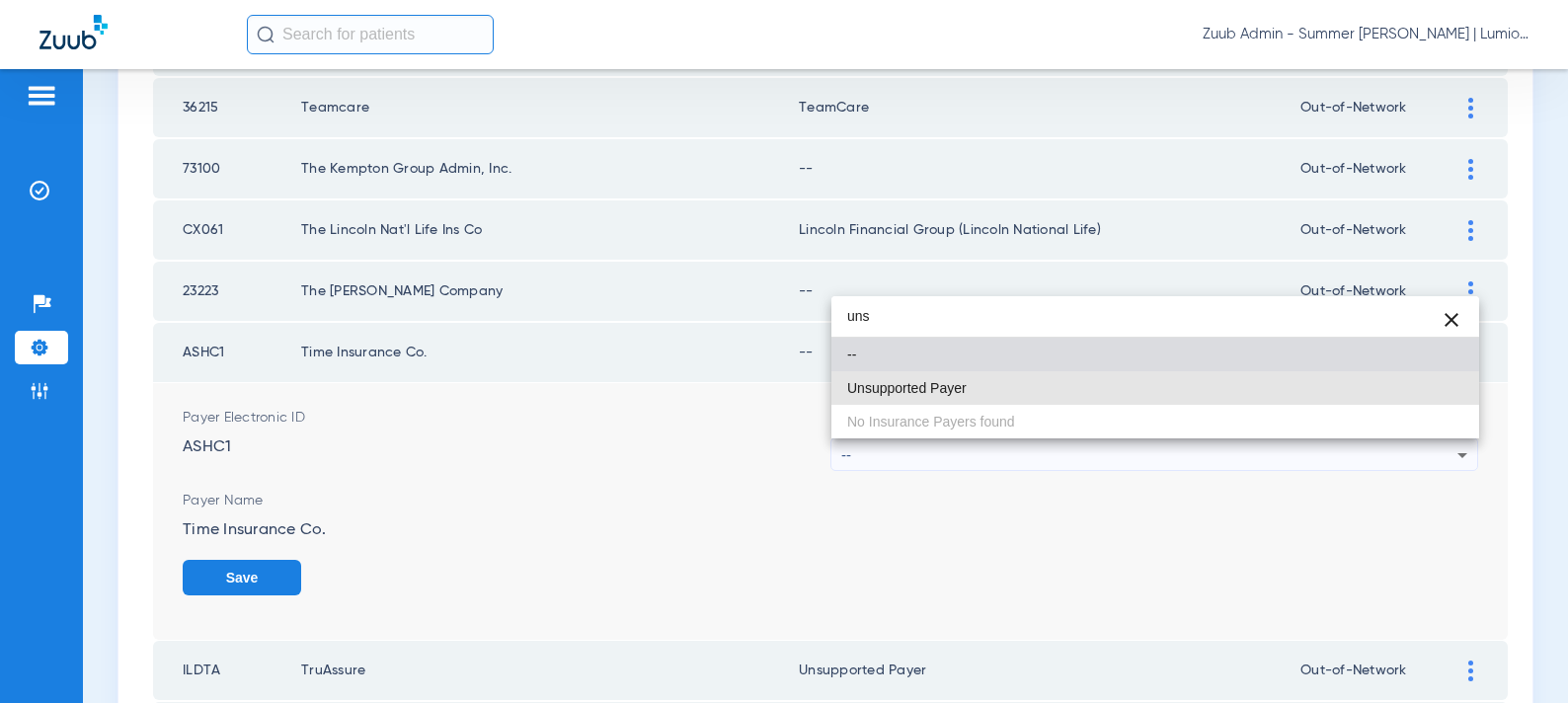
click at [1011, 382] on mat-option "Unsupported Payer" at bounding box center [1156, 388] width 648 height 34
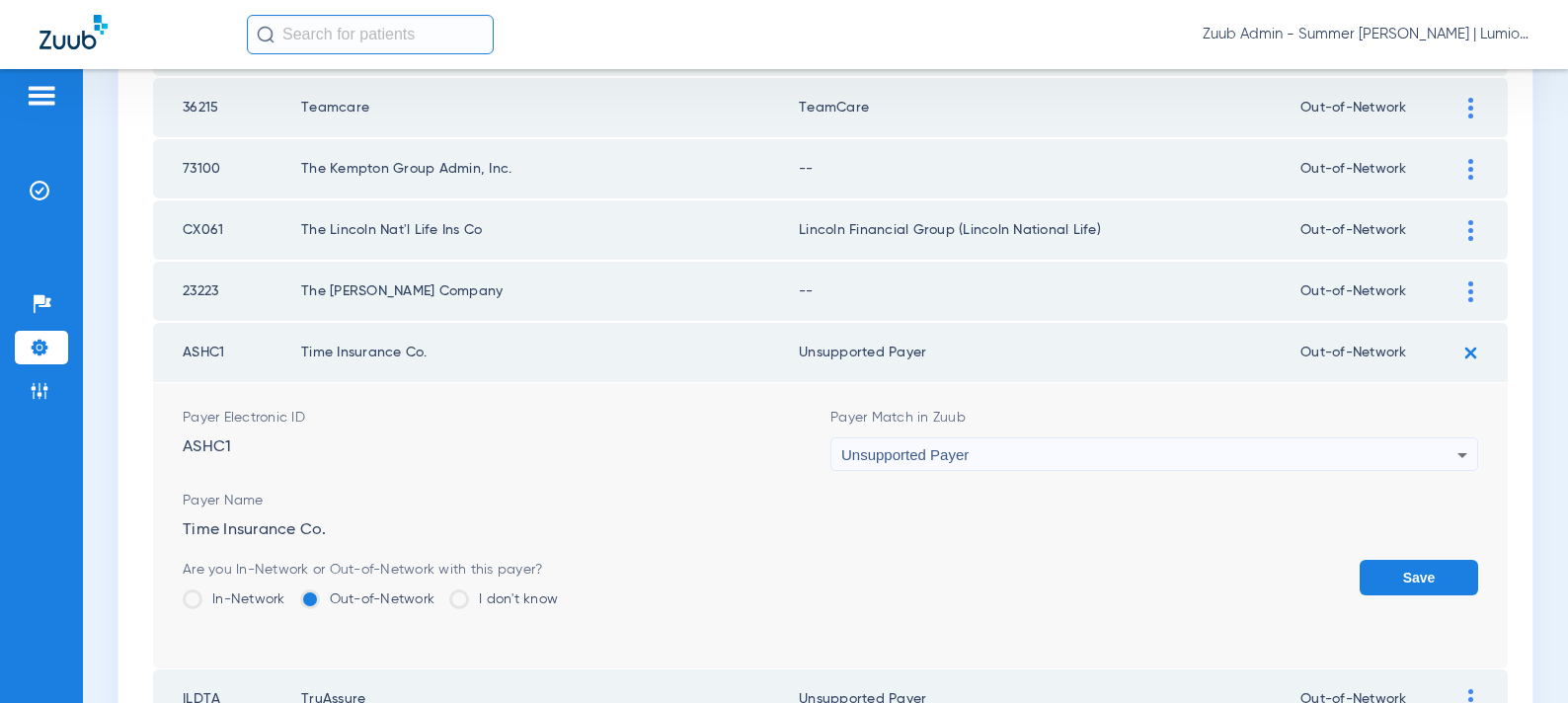
click at [1368, 559] on button "Save" at bounding box center [1418, 577] width 119 height 36
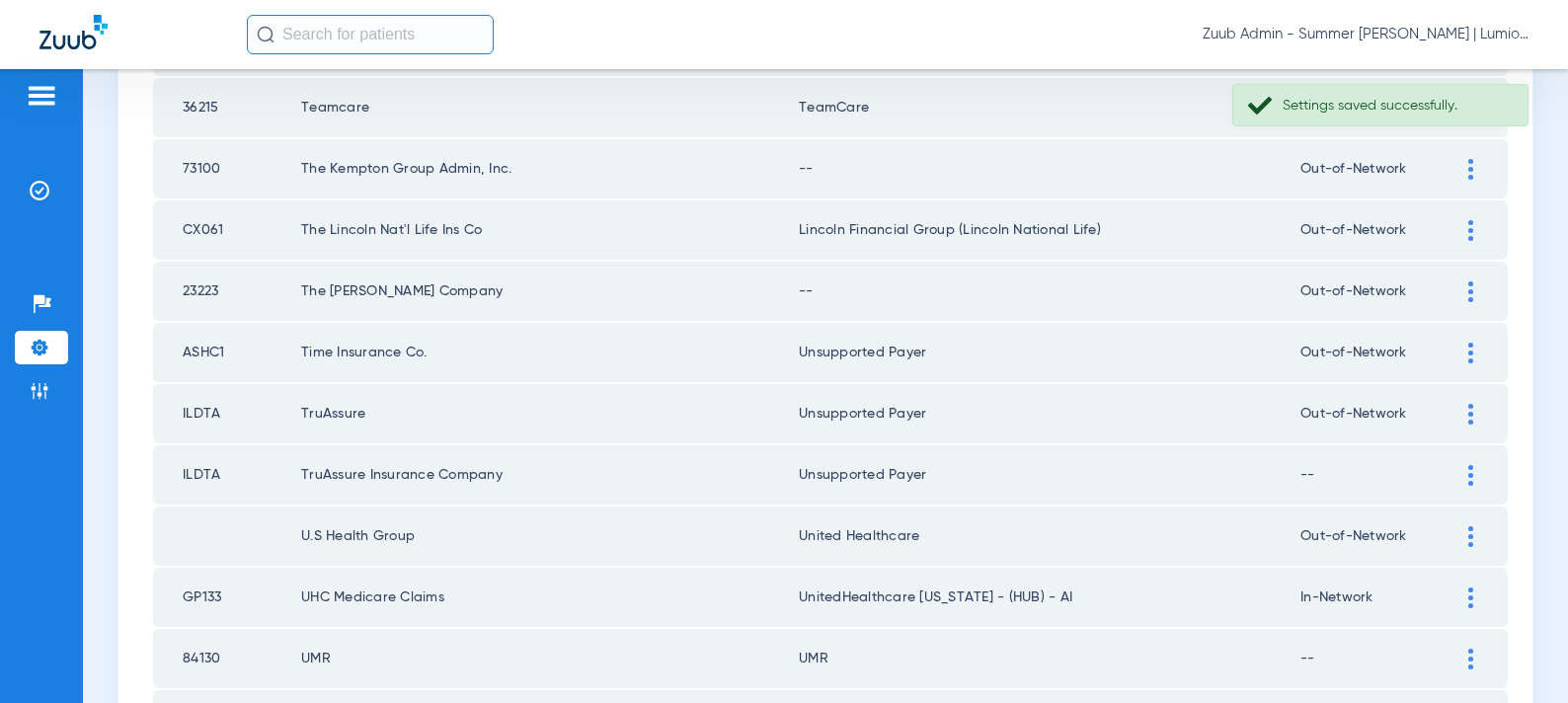
click at [1466, 295] on div at bounding box center [1470, 291] width 35 height 21
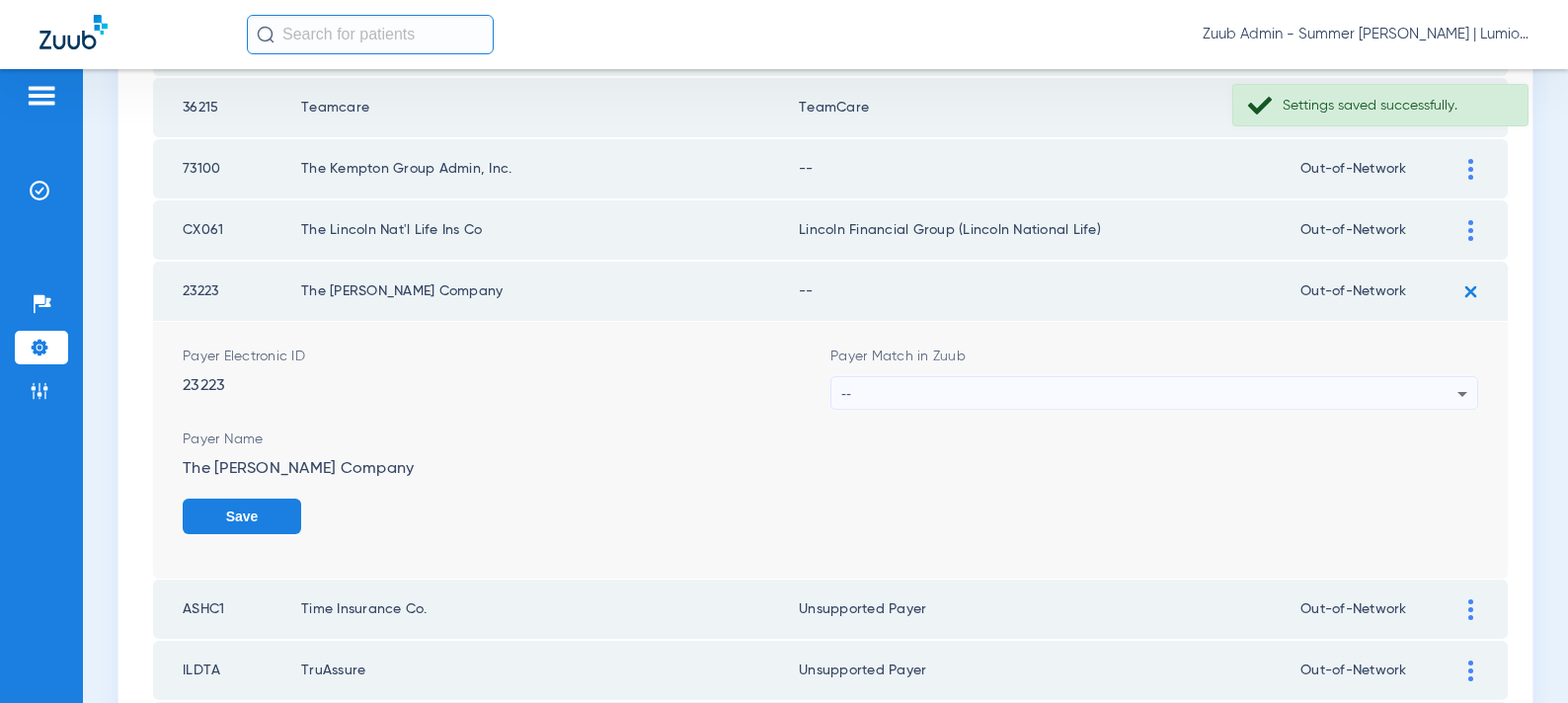
click at [946, 389] on div "--" at bounding box center [1150, 394] width 616 height 34
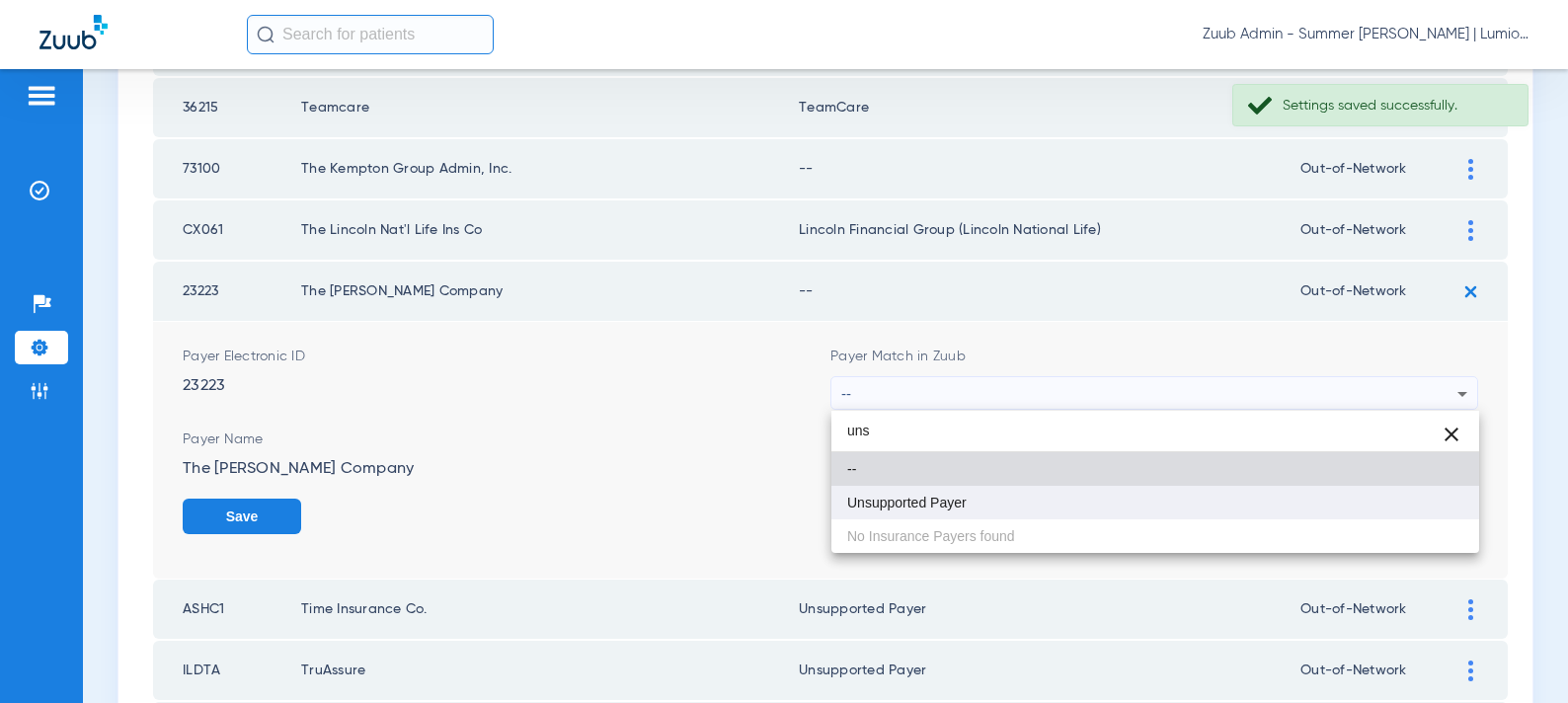
type input "uns"
click at [950, 497] on span "Unsupported Payer" at bounding box center [908, 503] width 120 height 14
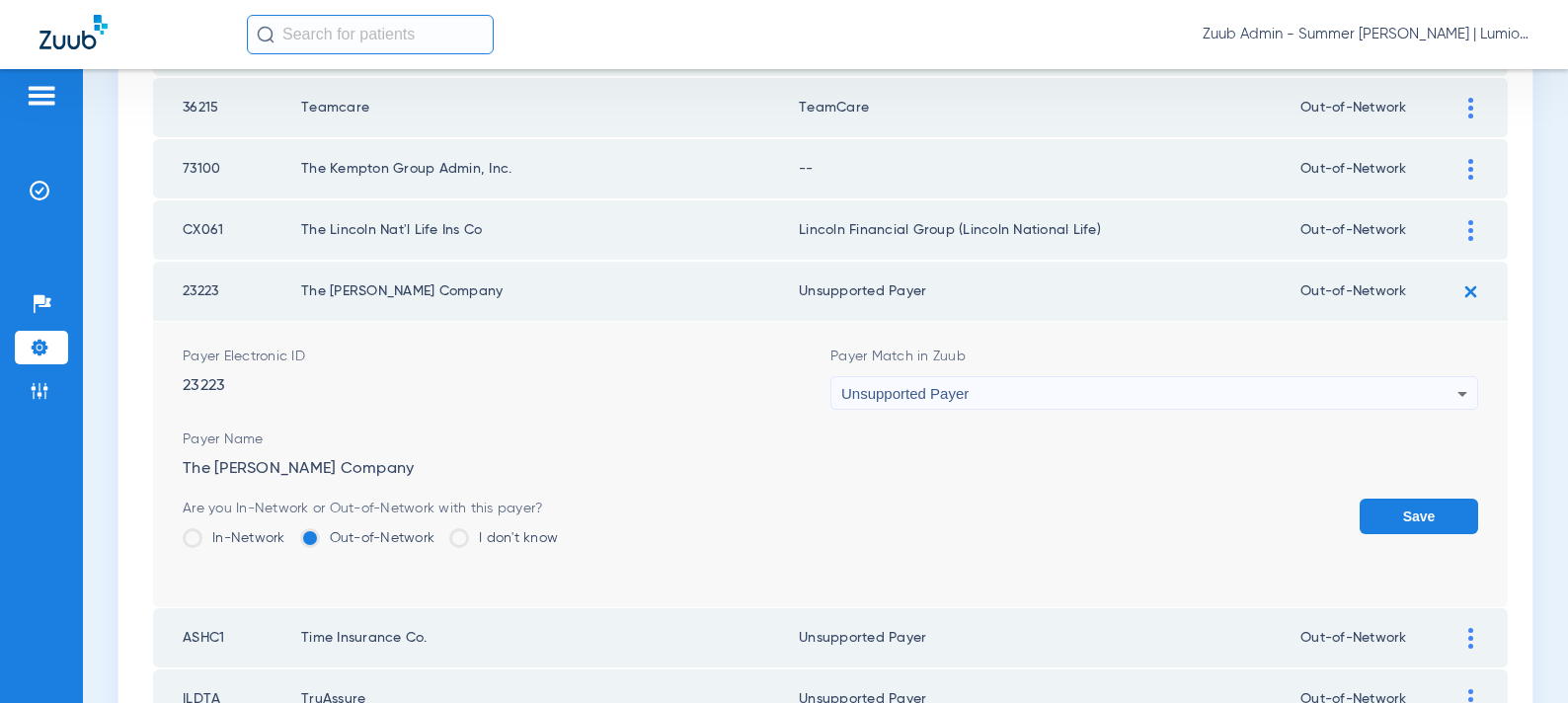
click at [1409, 511] on button "Save" at bounding box center [1418, 517] width 119 height 36
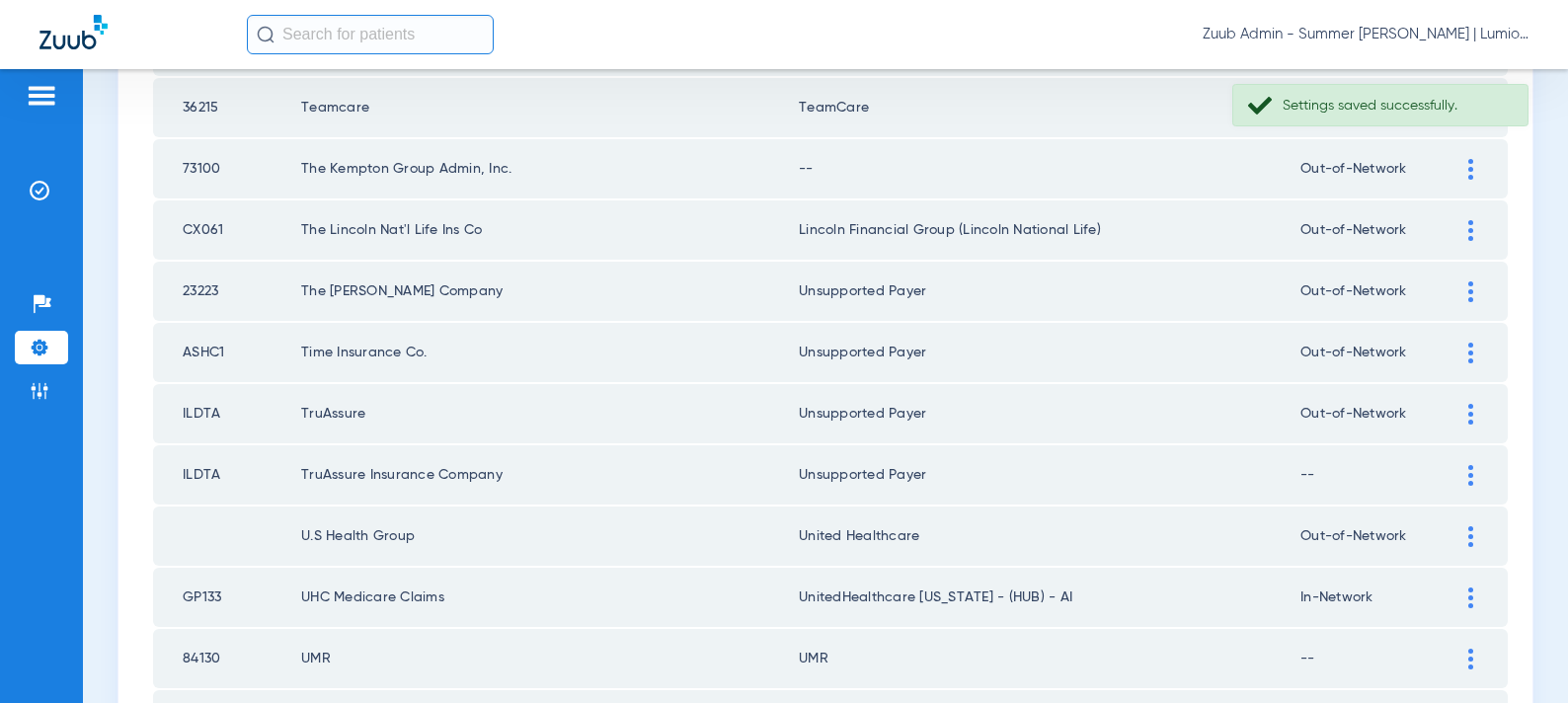
scroll to position [848, 0]
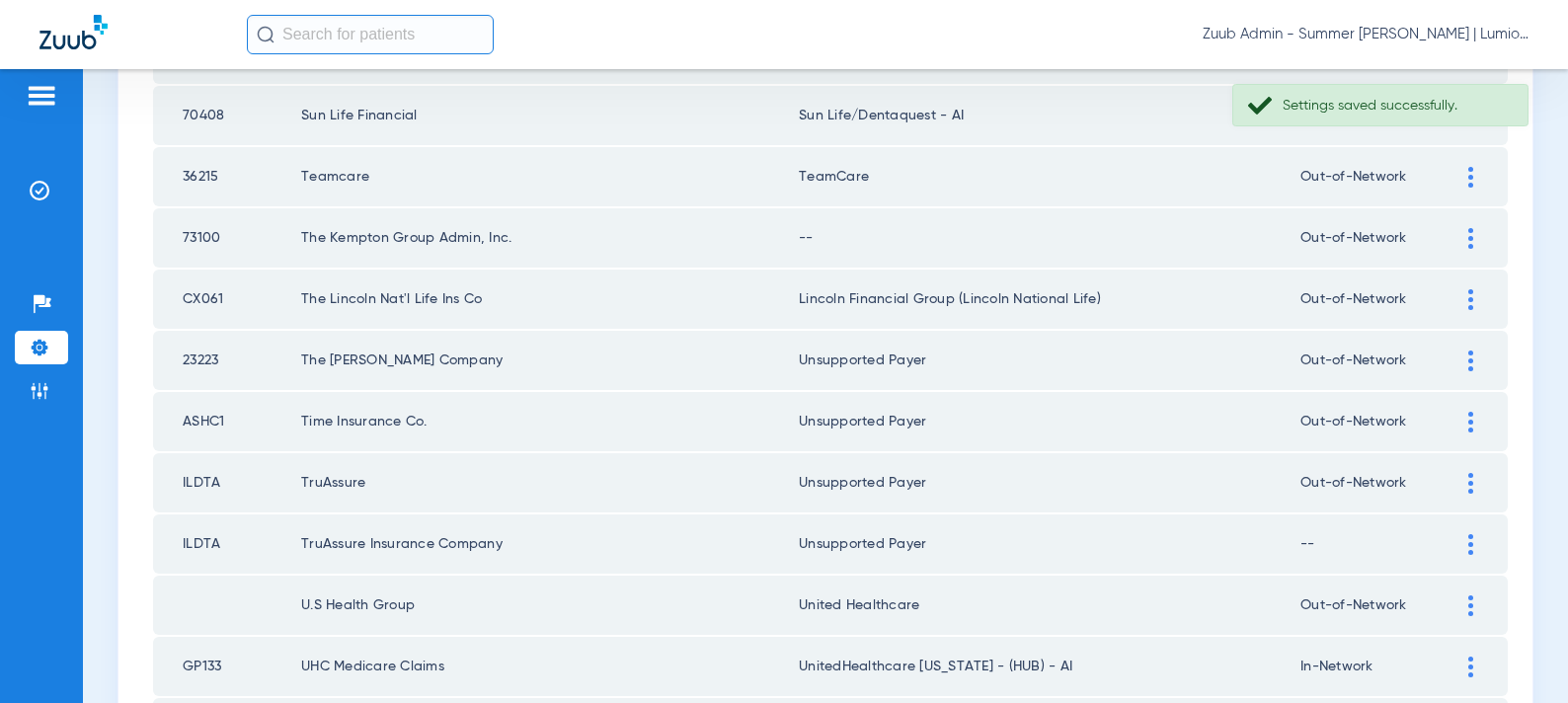
click at [1460, 244] on div at bounding box center [1470, 238] width 35 height 21
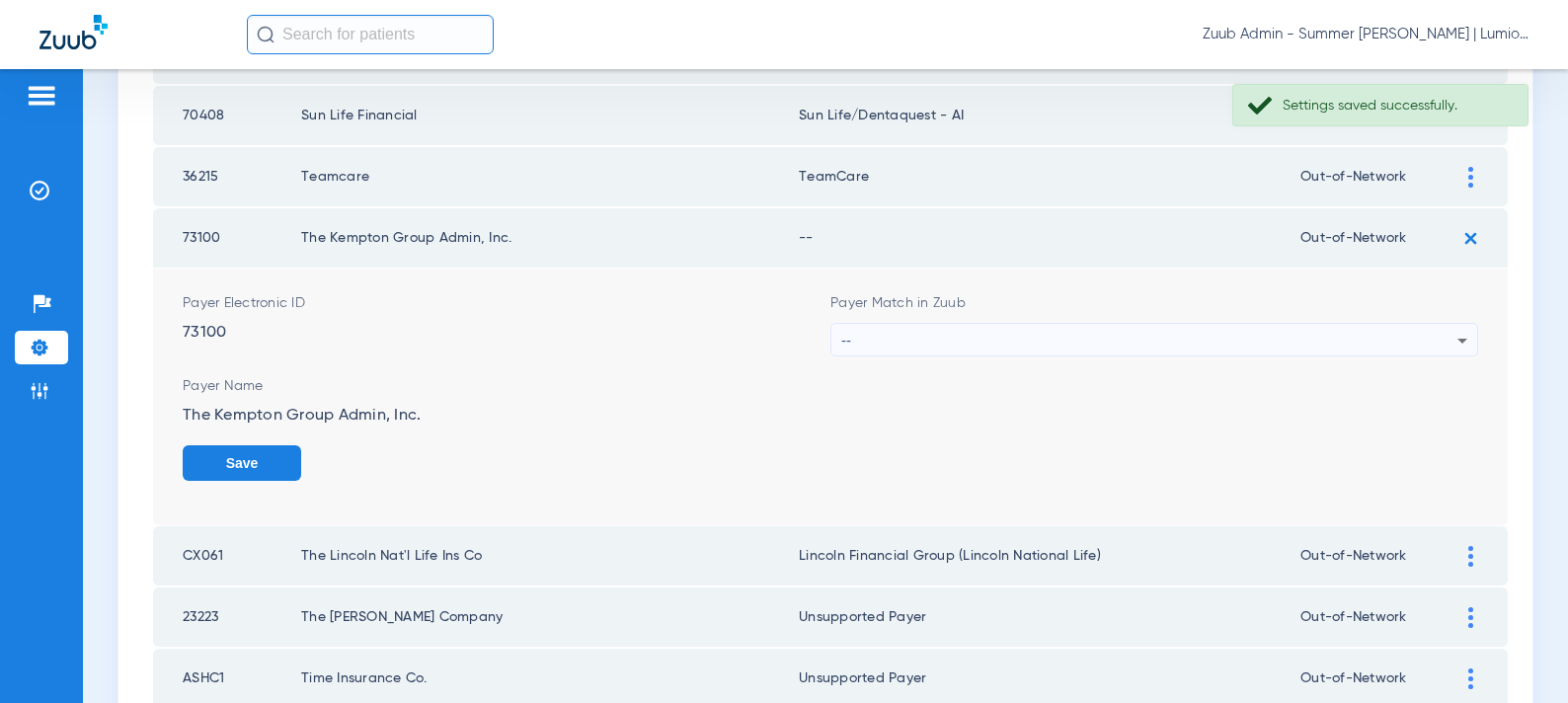
click at [1183, 342] on div "--" at bounding box center [1150, 341] width 616 height 34
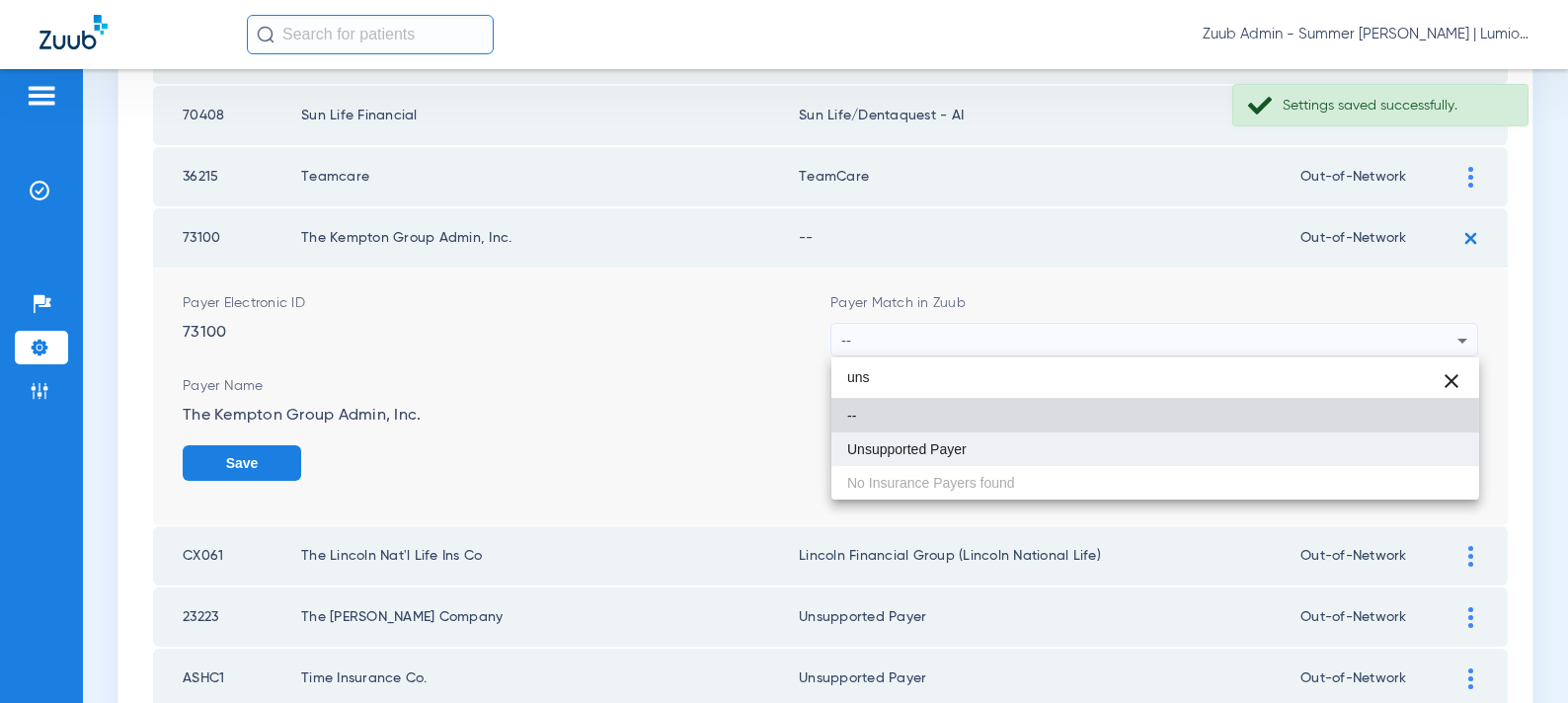
type input "uns"
drag, startPoint x: 1130, startPoint y: 450, endPoint x: 1158, endPoint y: 454, distance: 28.3
click at [1132, 450] on mat-option "Unsupported Payer" at bounding box center [1156, 450] width 648 height 34
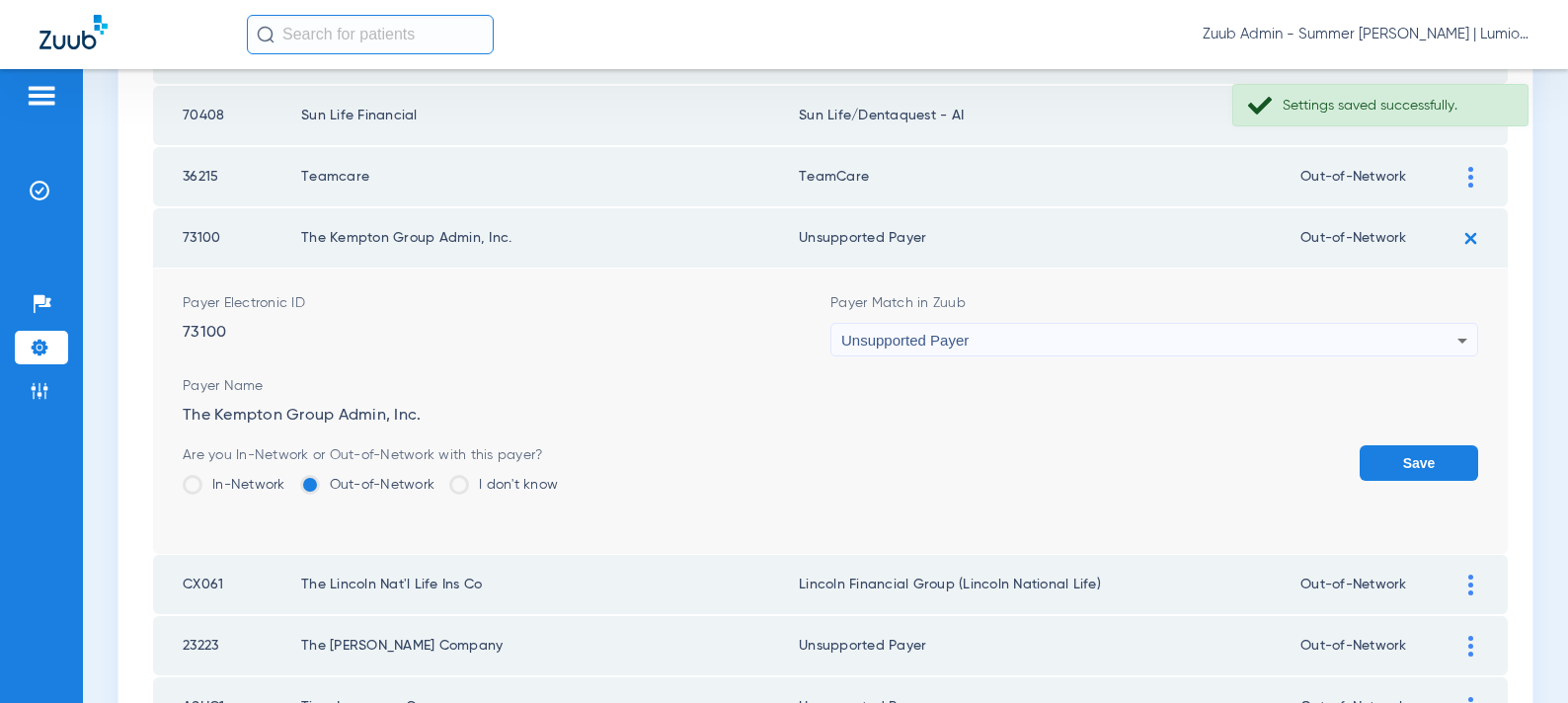
click at [1366, 472] on button "Save" at bounding box center [1418, 464] width 119 height 36
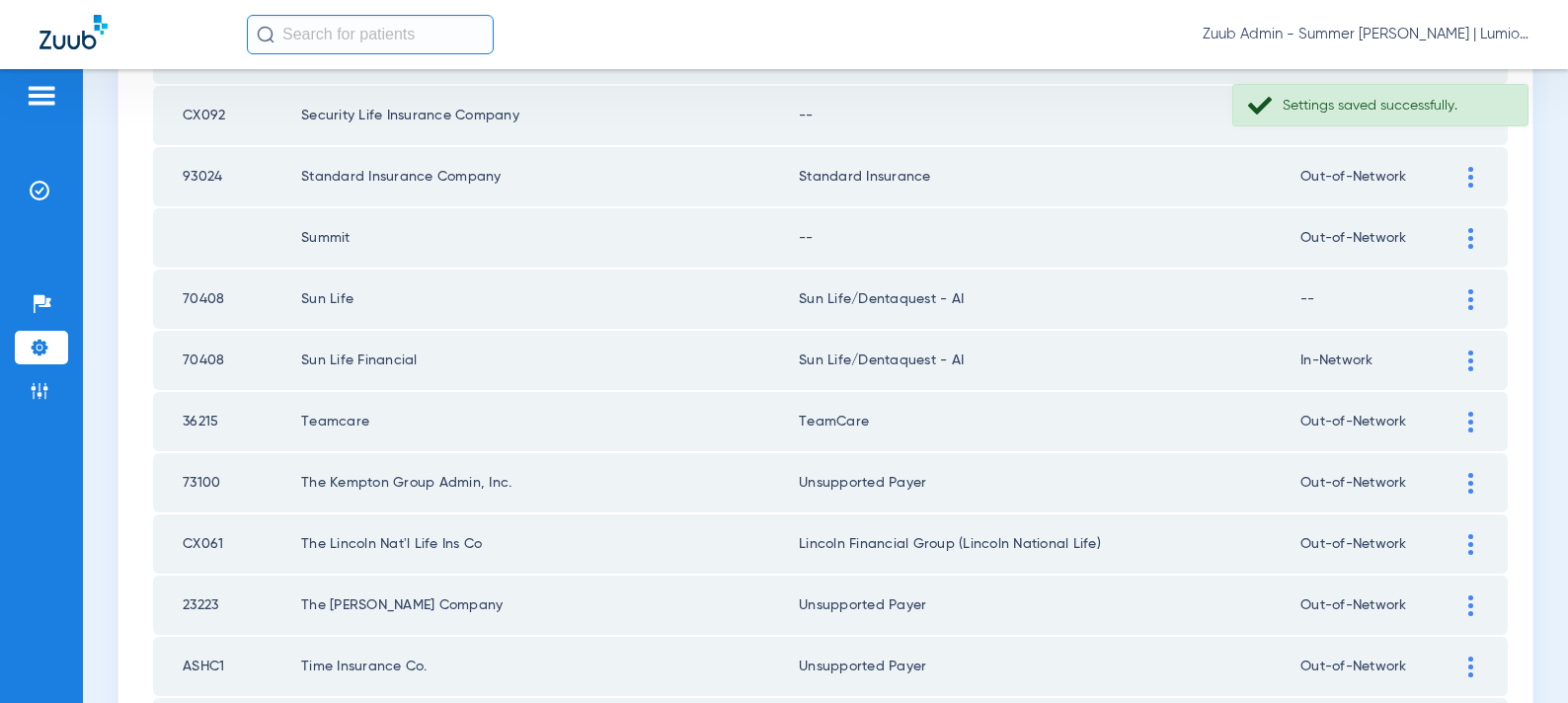
scroll to position [509, 0]
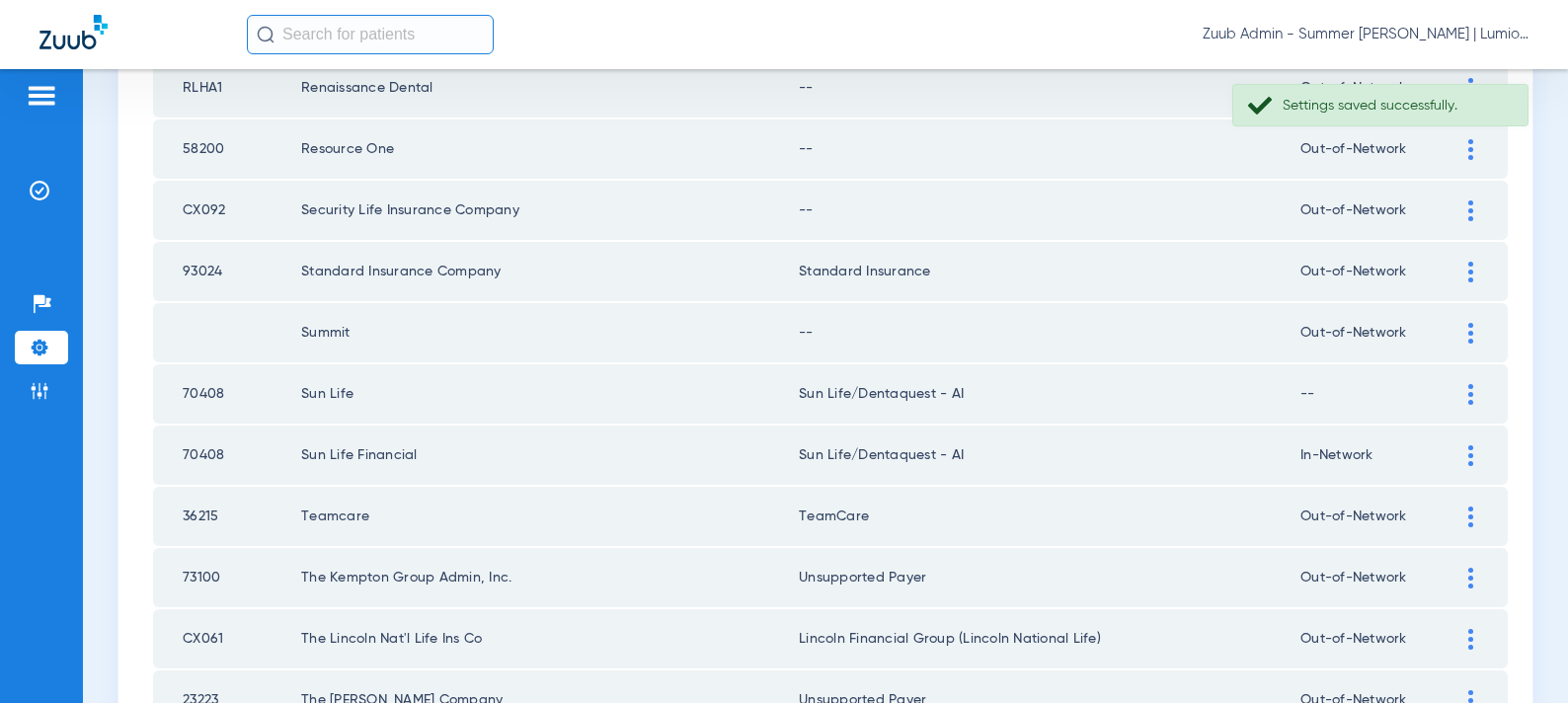
click at [1462, 335] on div at bounding box center [1470, 333] width 35 height 21
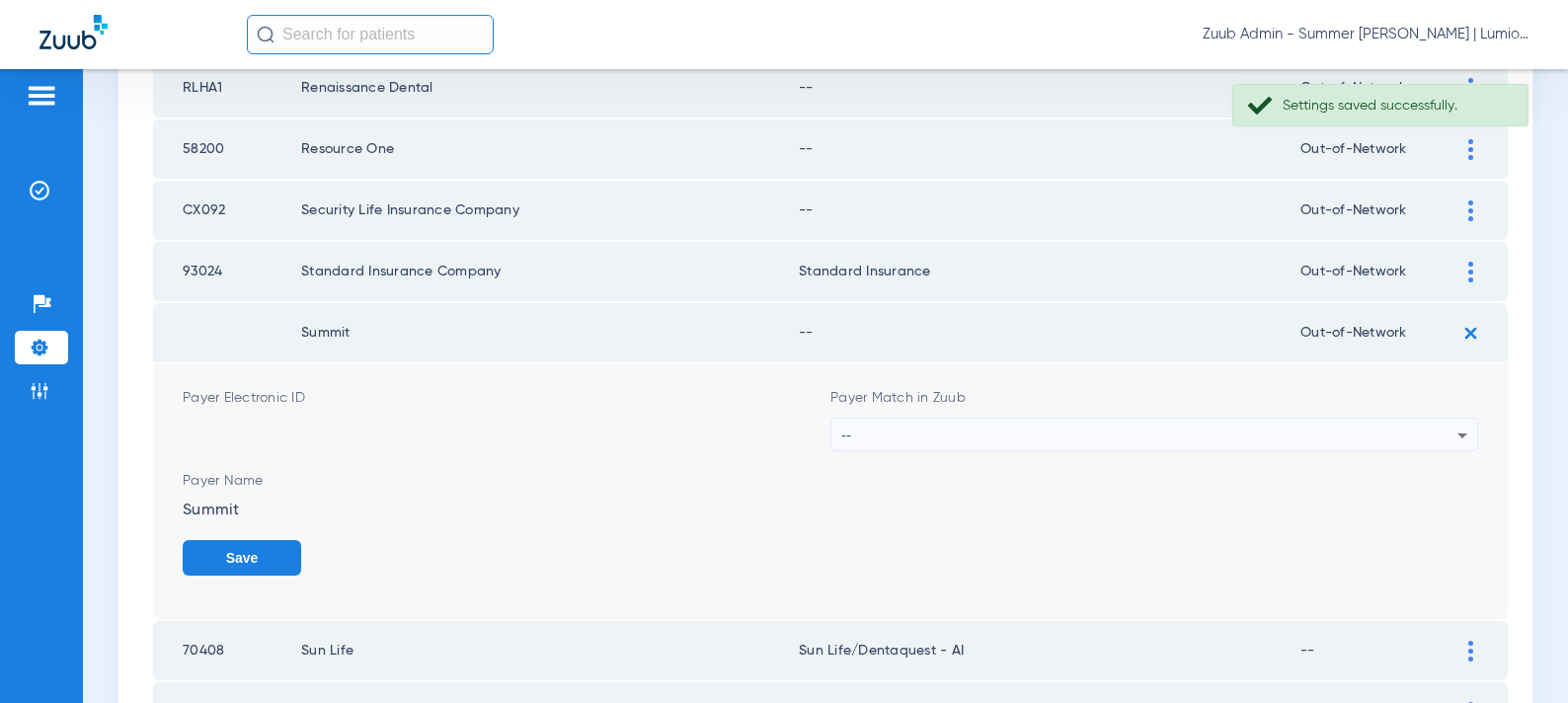
click at [1052, 425] on div "--" at bounding box center [1150, 436] width 616 height 34
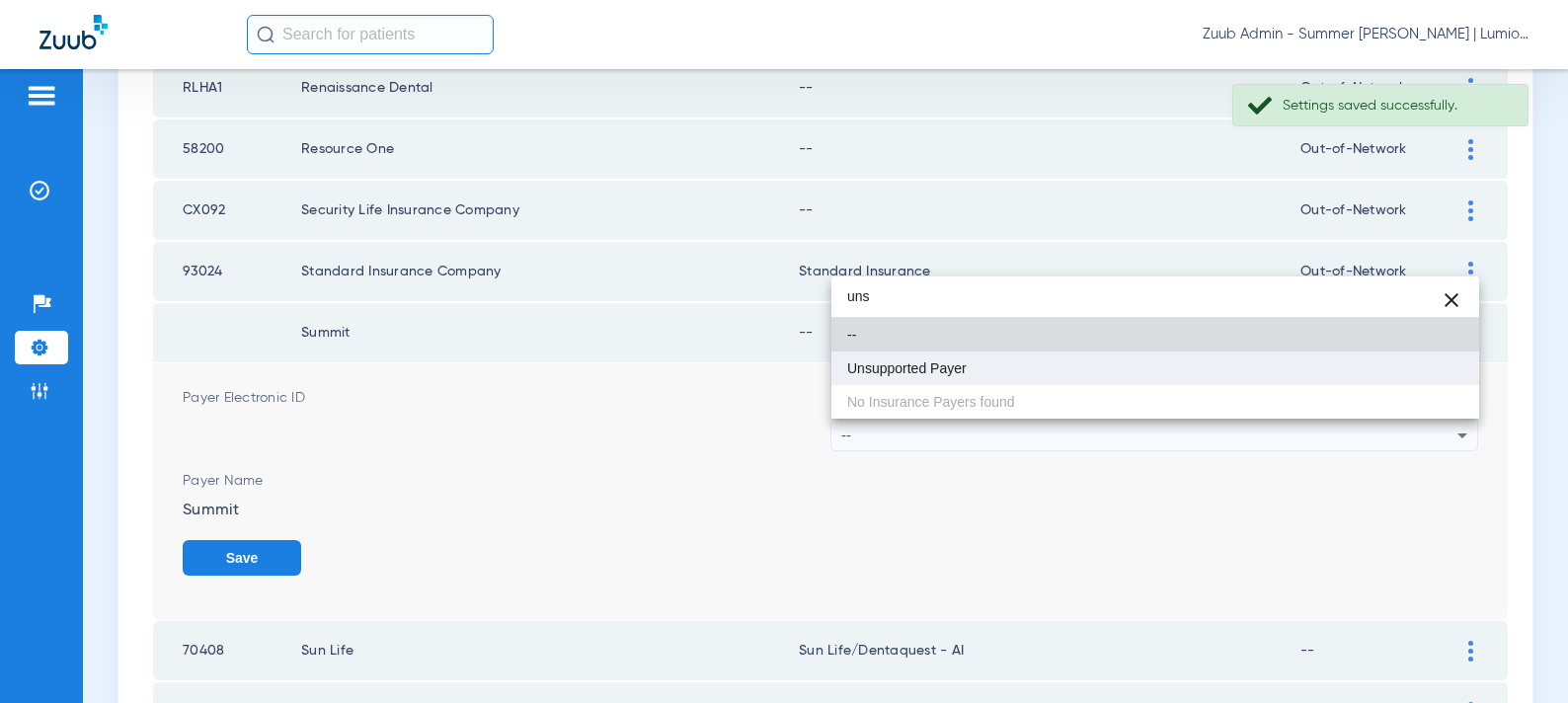
type input "uns"
click at [970, 368] on mat-option "Unsupported Payer" at bounding box center [1156, 368] width 648 height 34
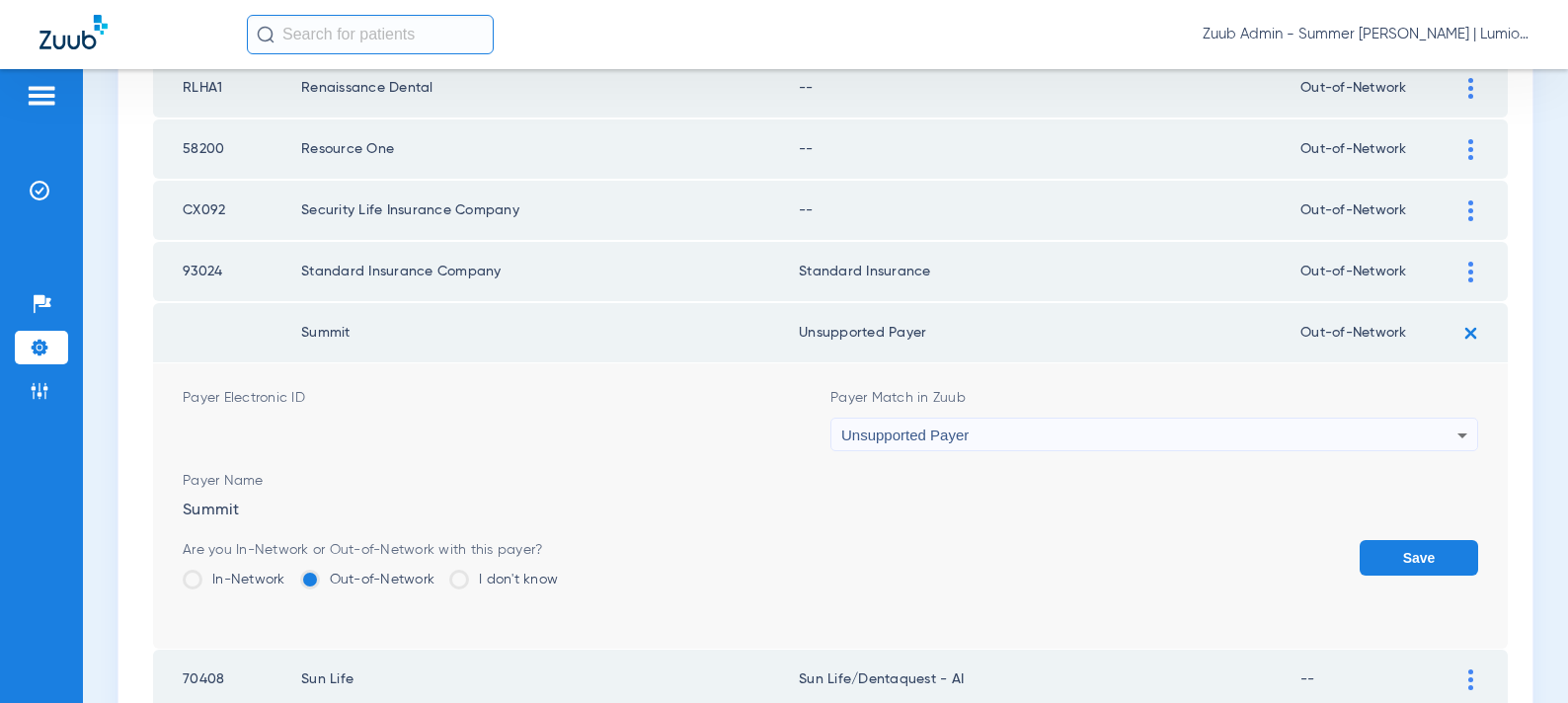
click at [1398, 557] on button "Save" at bounding box center [1418, 558] width 119 height 36
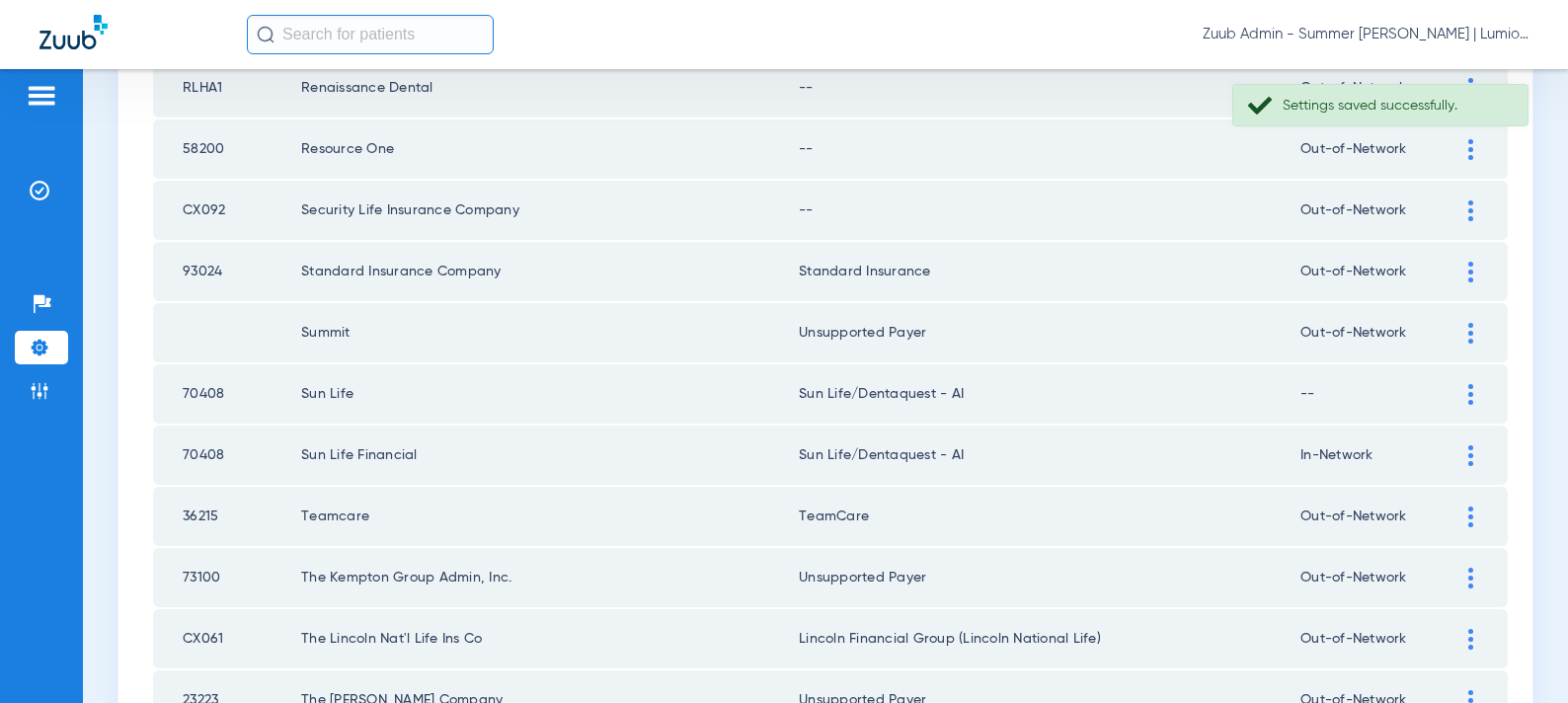
drag, startPoint x: 1459, startPoint y: 205, endPoint x: 1149, endPoint y: 263, distance: 315.4
click at [1459, 205] on div at bounding box center [1470, 210] width 35 height 21
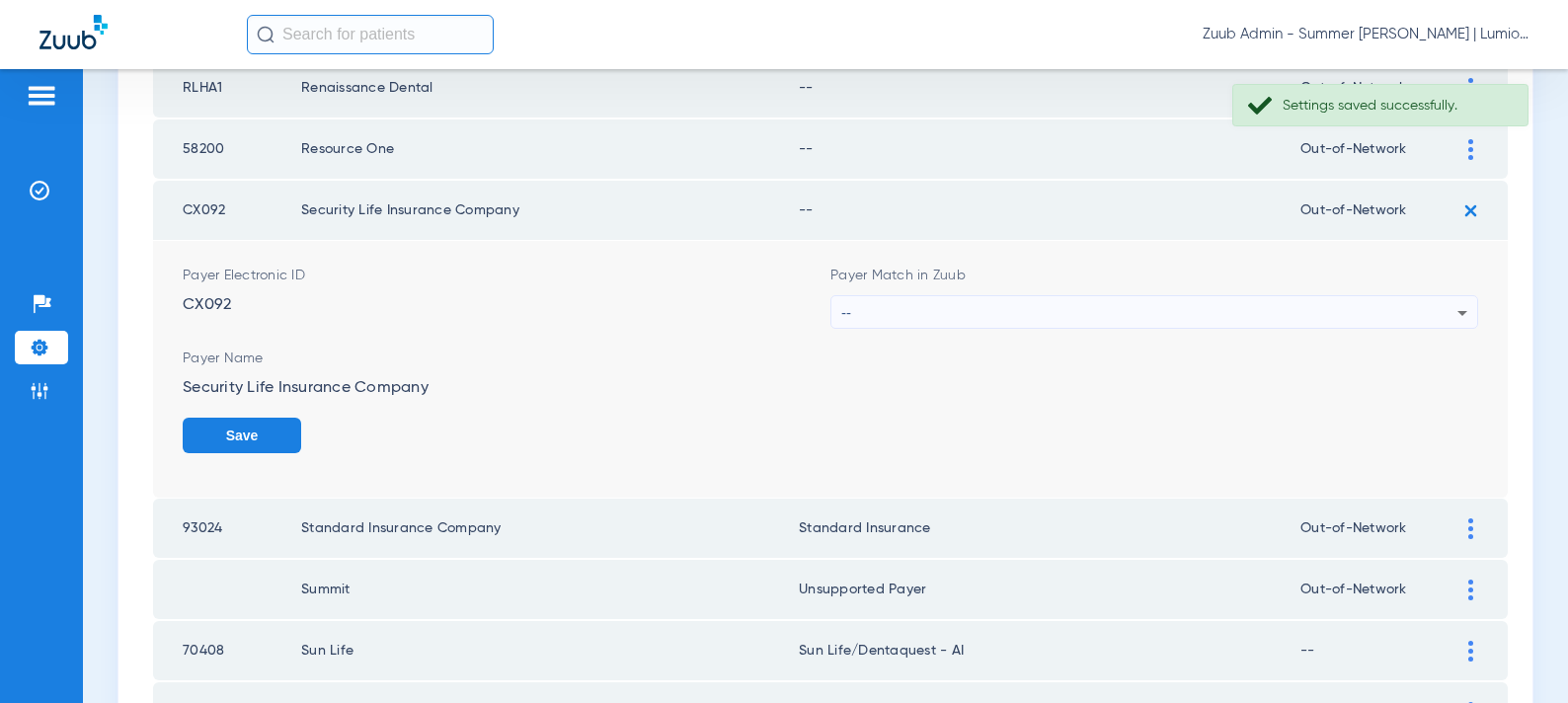
click at [1005, 315] on div "--" at bounding box center [1150, 313] width 616 height 34
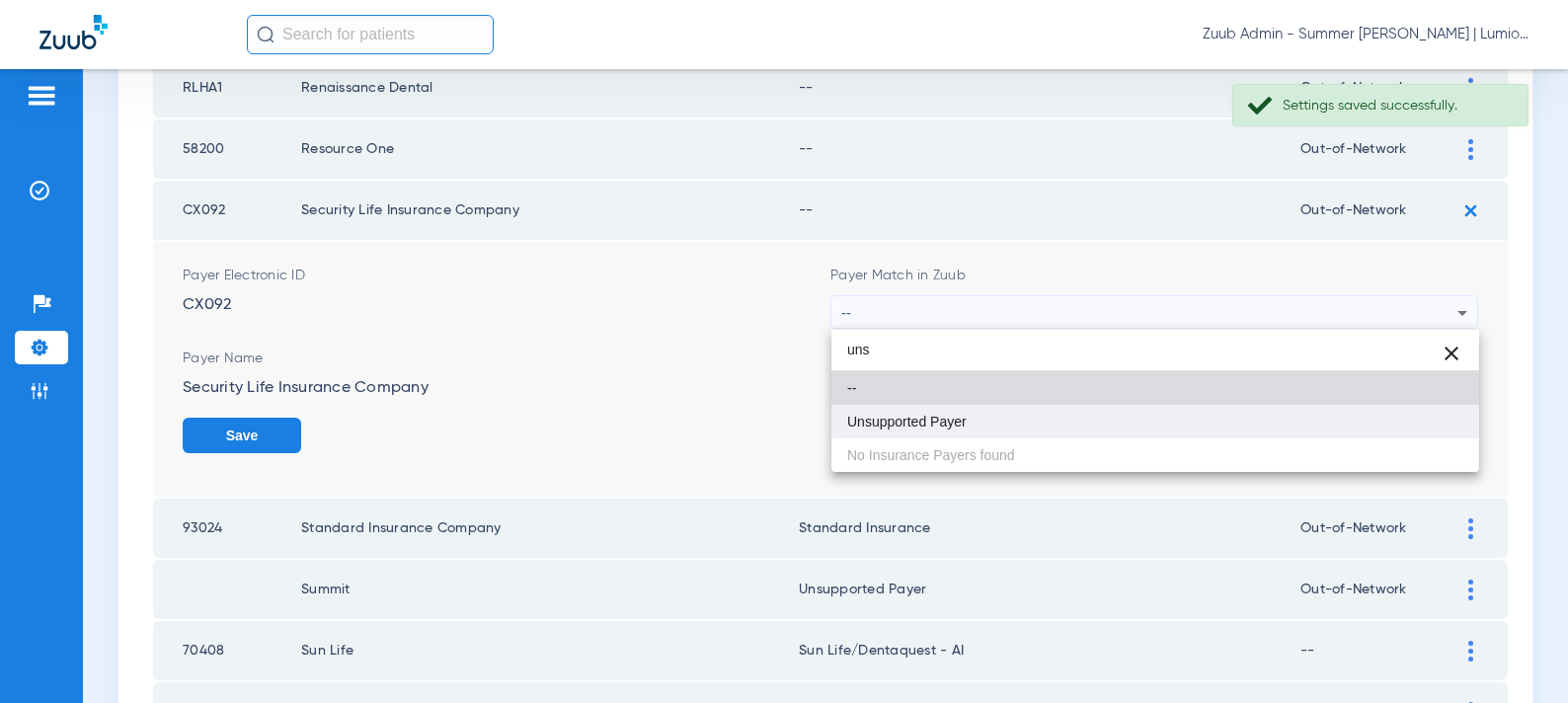
type input "uns"
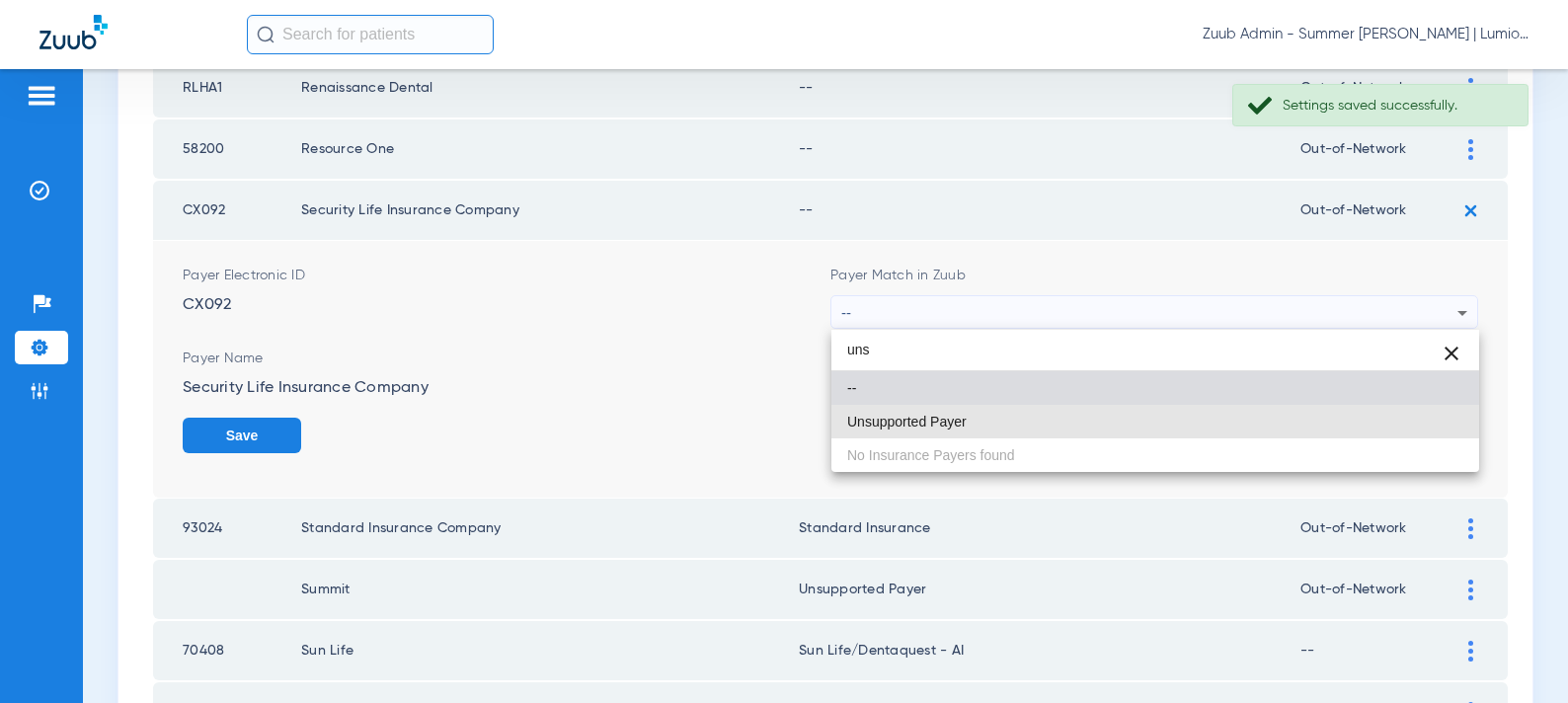
drag, startPoint x: 896, startPoint y: 411, endPoint x: 1268, endPoint y: 432, distance: 372.6
click at [899, 410] on mat-option "Unsupported Payer" at bounding box center [1156, 422] width 648 height 34
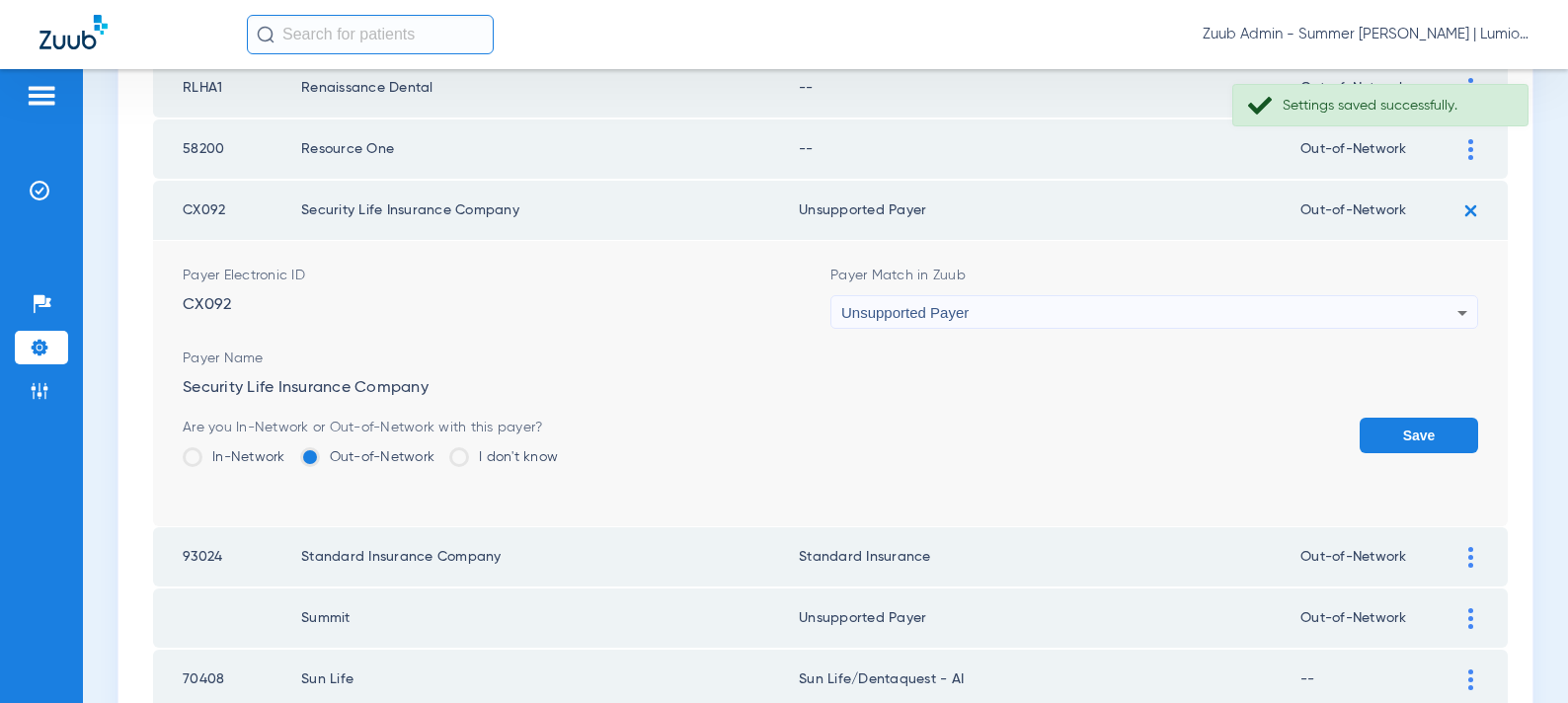
click at [1399, 431] on button "Save" at bounding box center [1418, 436] width 119 height 36
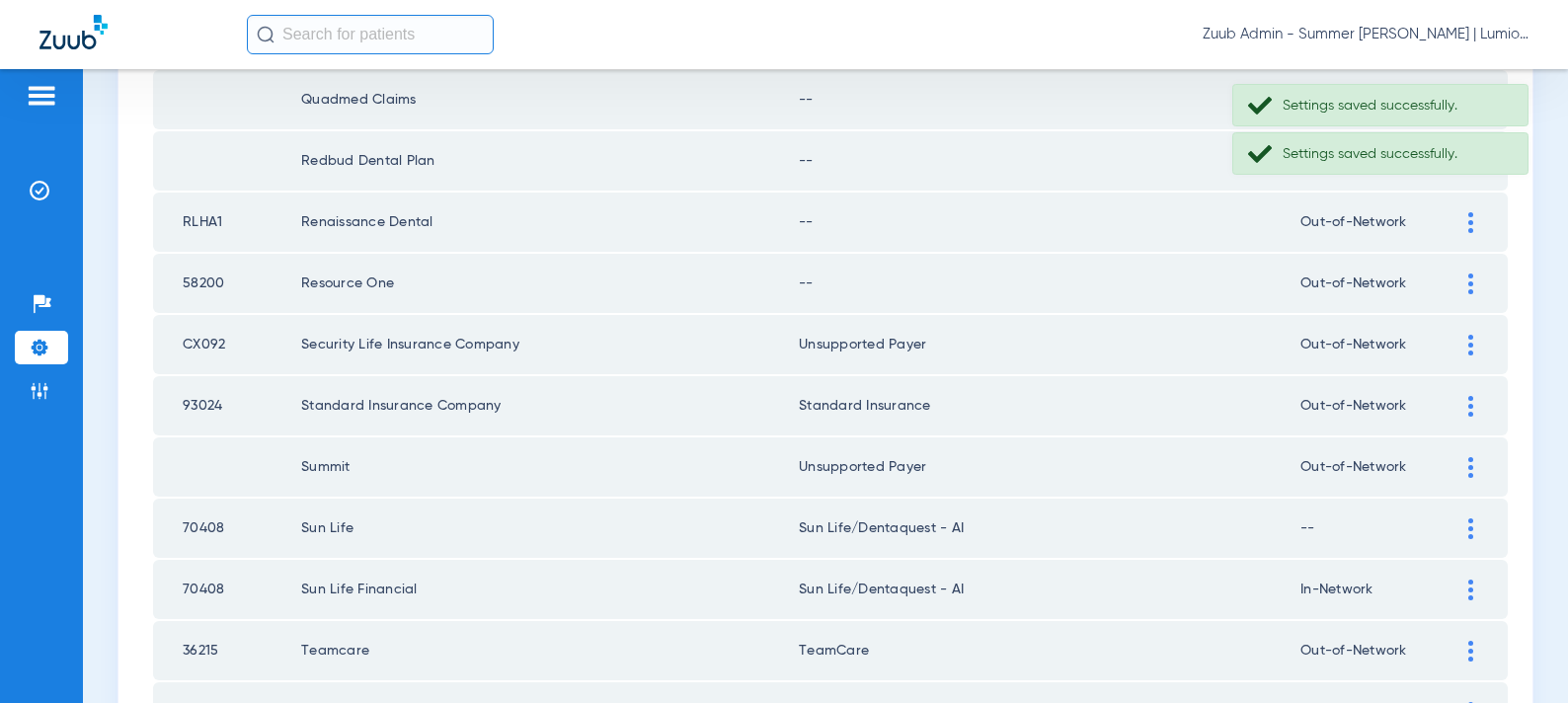
scroll to position [357, 0]
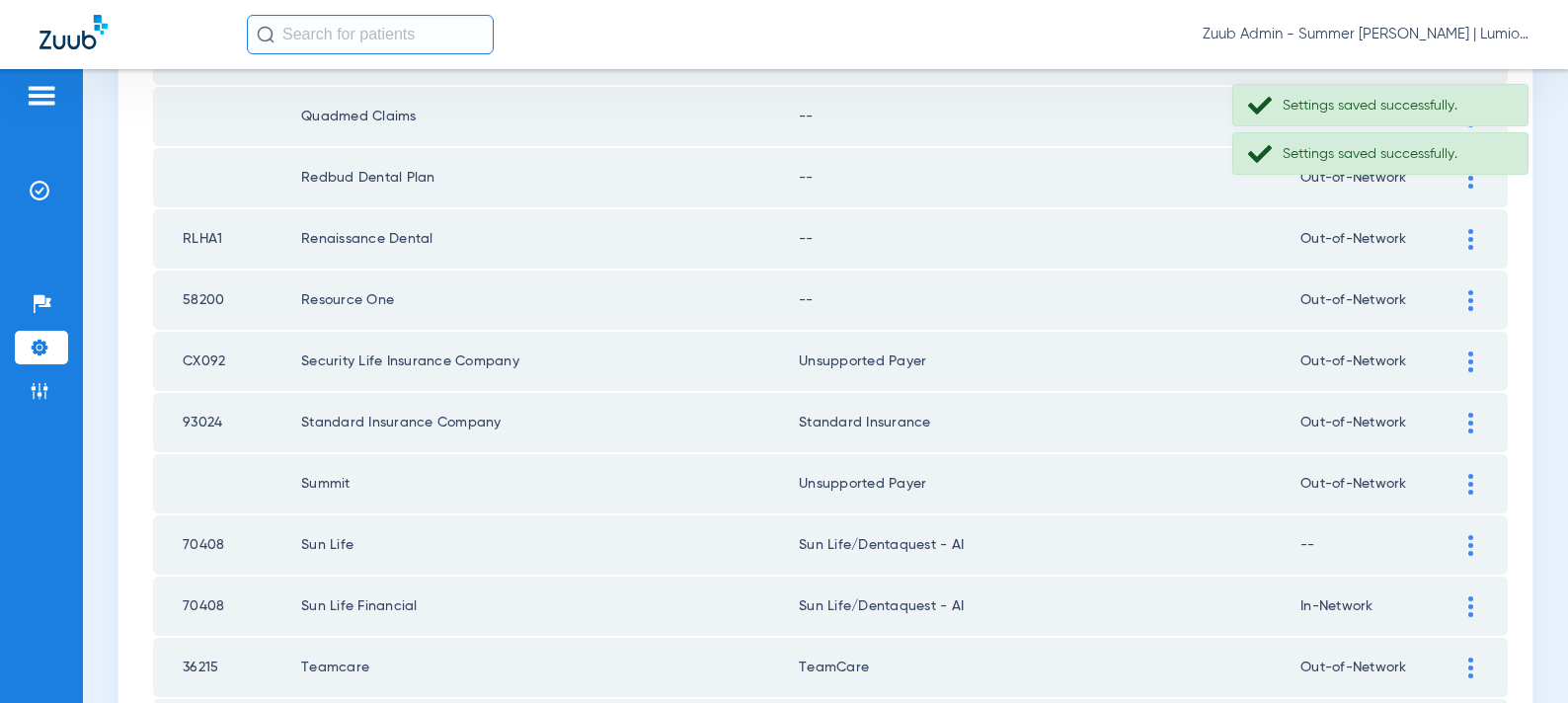
drag, startPoint x: 1456, startPoint y: 298, endPoint x: 1099, endPoint y: 382, distance: 366.7
click at [1455, 298] on div at bounding box center [1470, 300] width 35 height 21
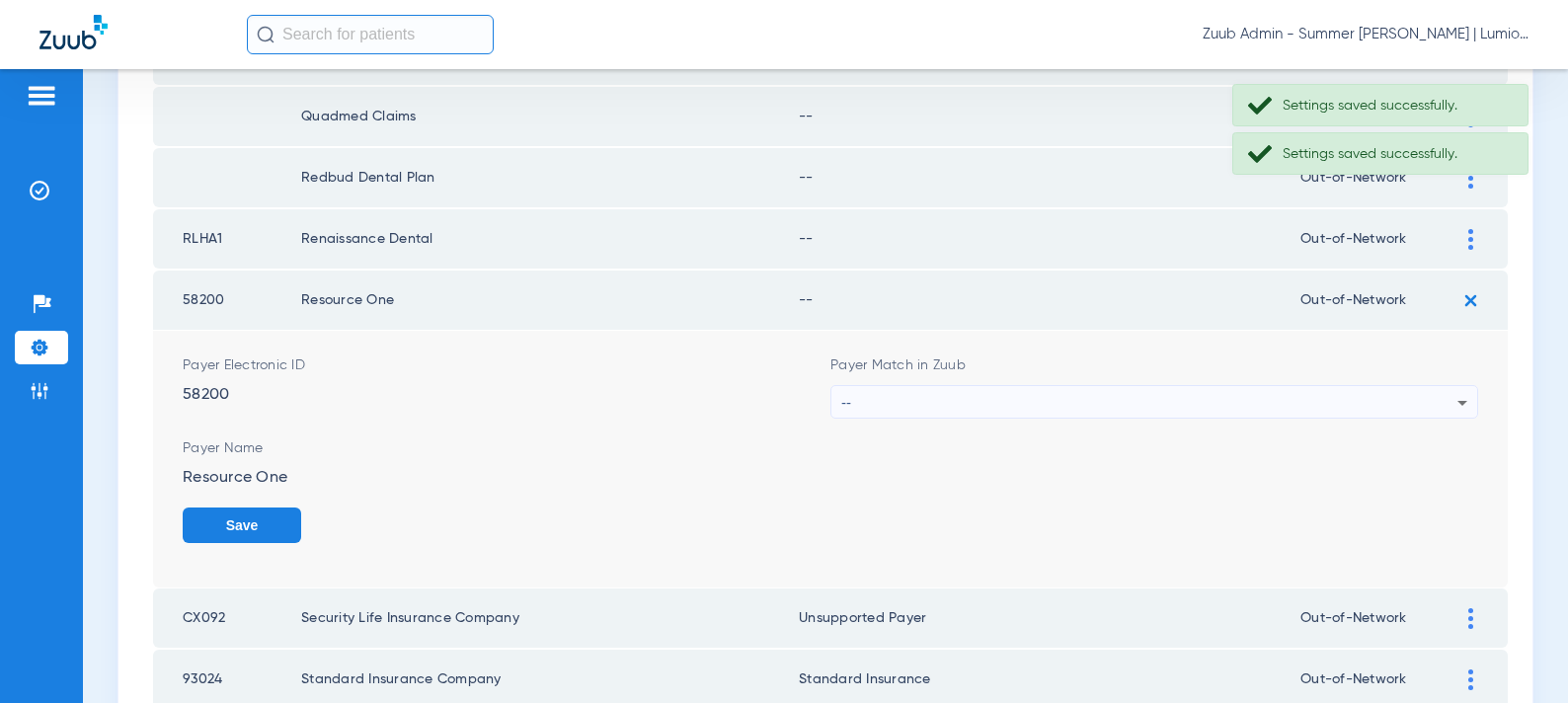
click at [1009, 397] on div "--" at bounding box center [1150, 403] width 616 height 34
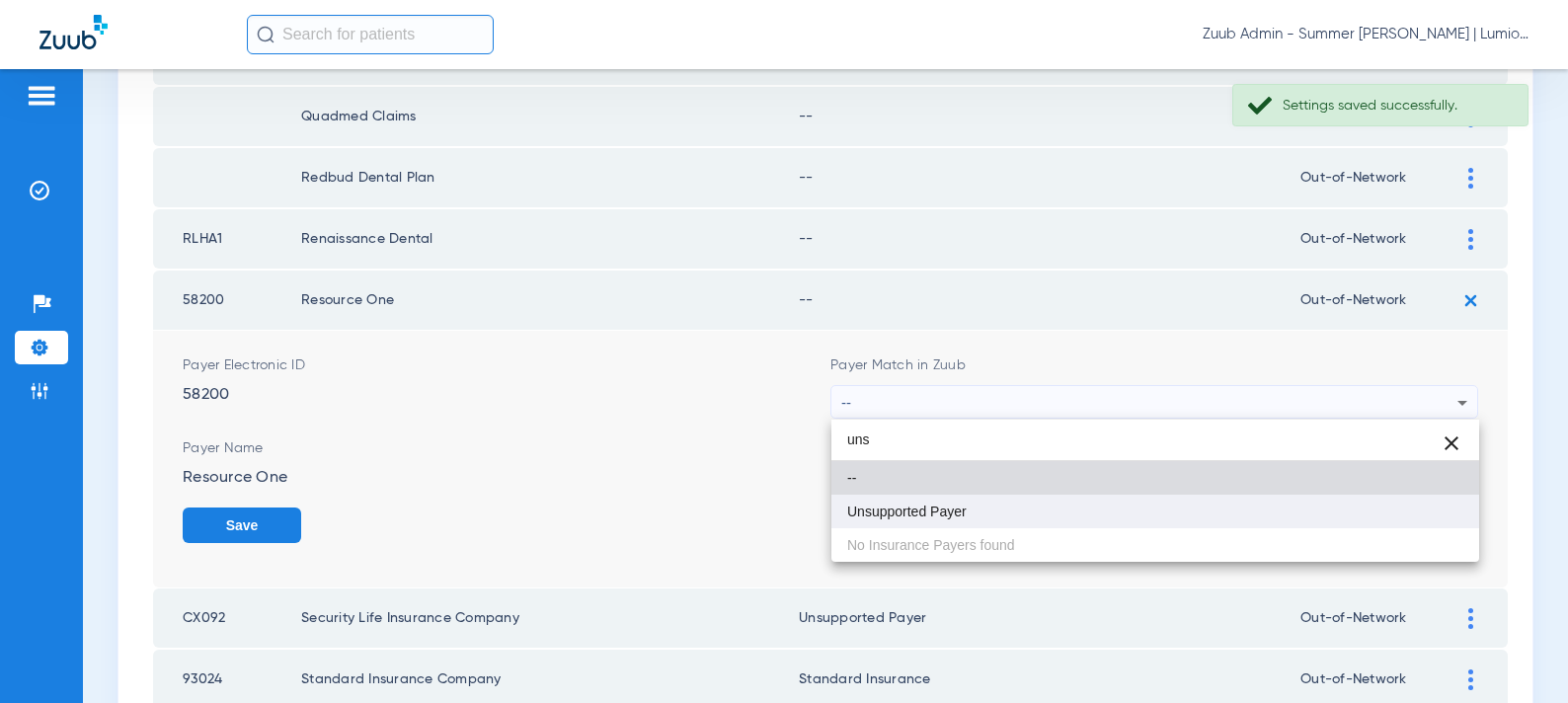
type input "uns"
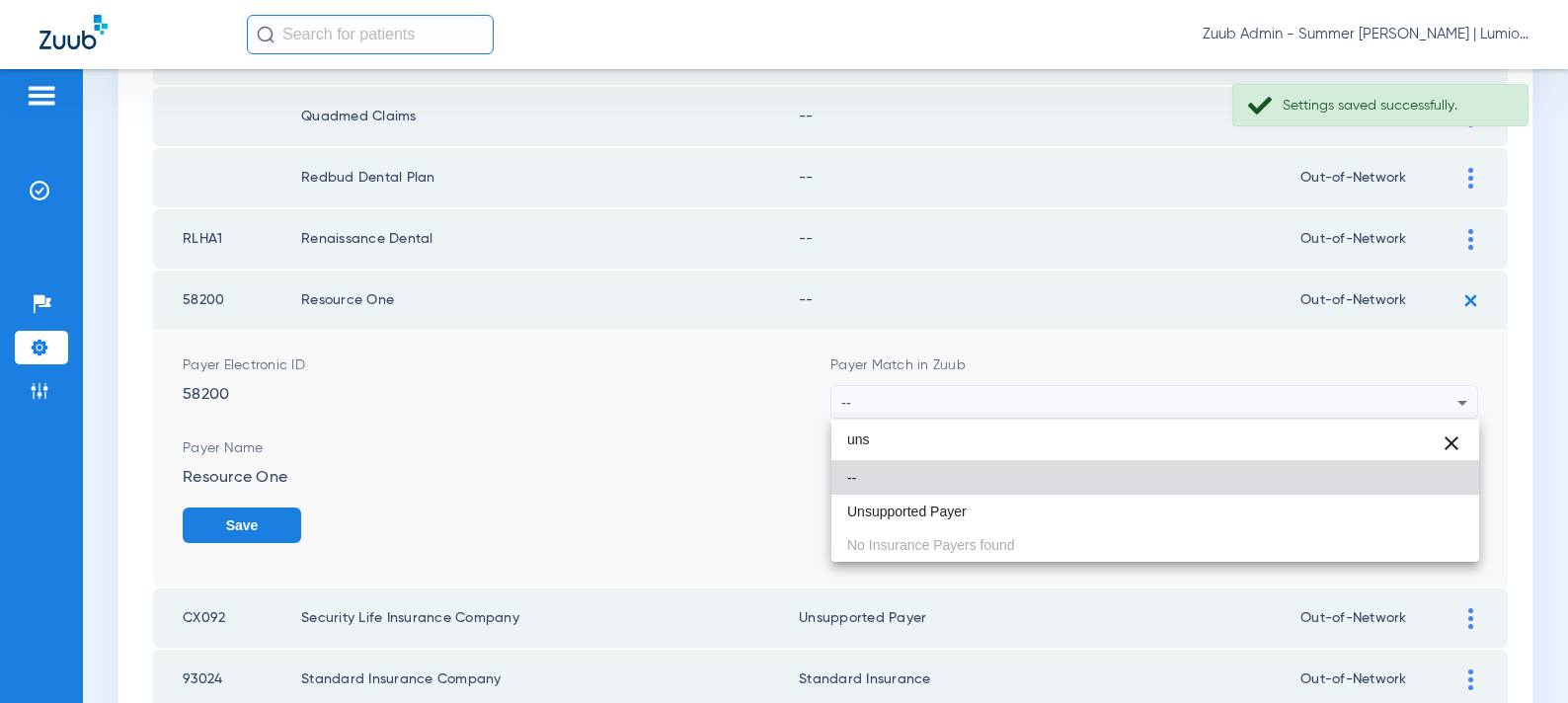
drag, startPoint x: 911, startPoint y: 508, endPoint x: 979, endPoint y: 504, distance: 68.1
click at [913, 508] on span "Unsupported Payer" at bounding box center [908, 512] width 120 height 14
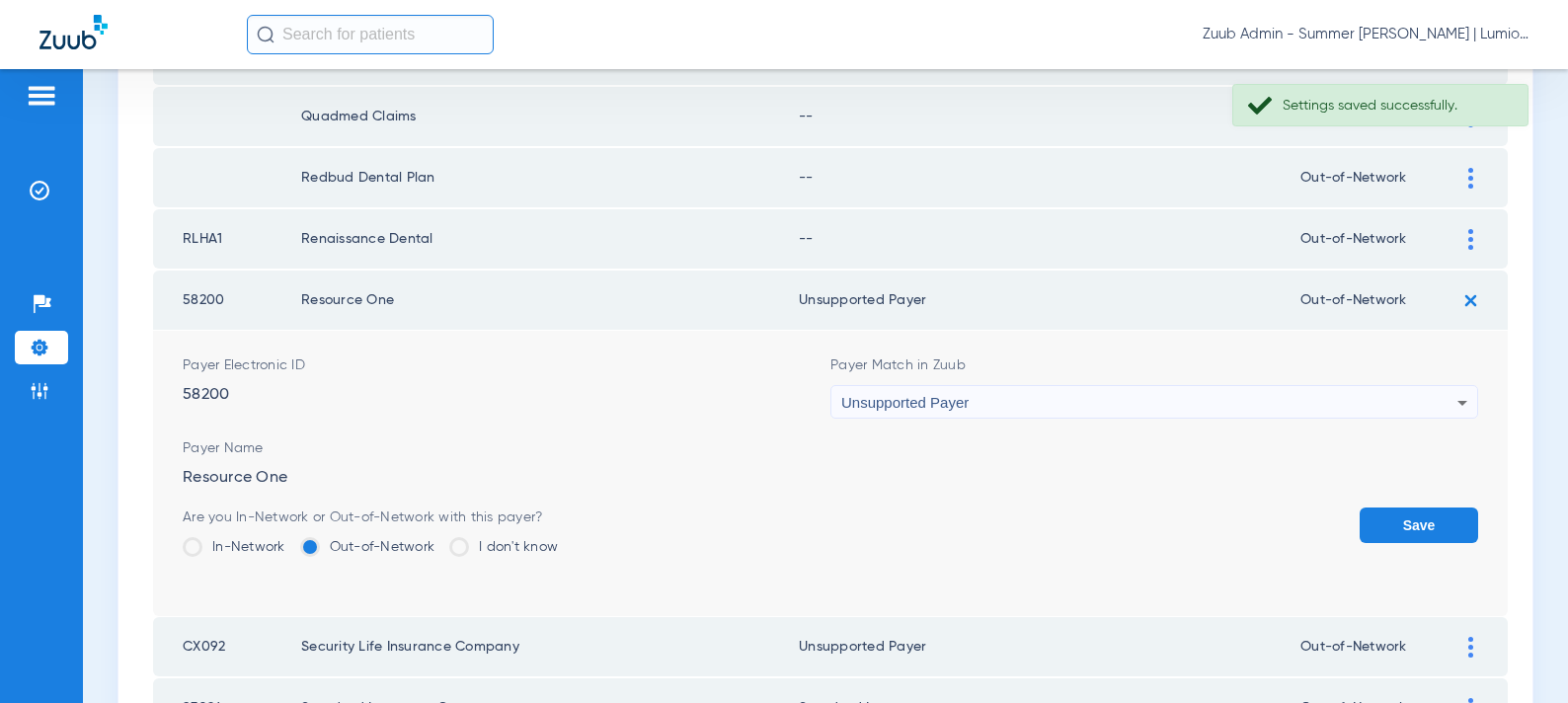
drag, startPoint x: 1392, startPoint y: 520, endPoint x: 1415, endPoint y: 426, distance: 96.8
click at [1392, 520] on button "Save" at bounding box center [1418, 526] width 119 height 36
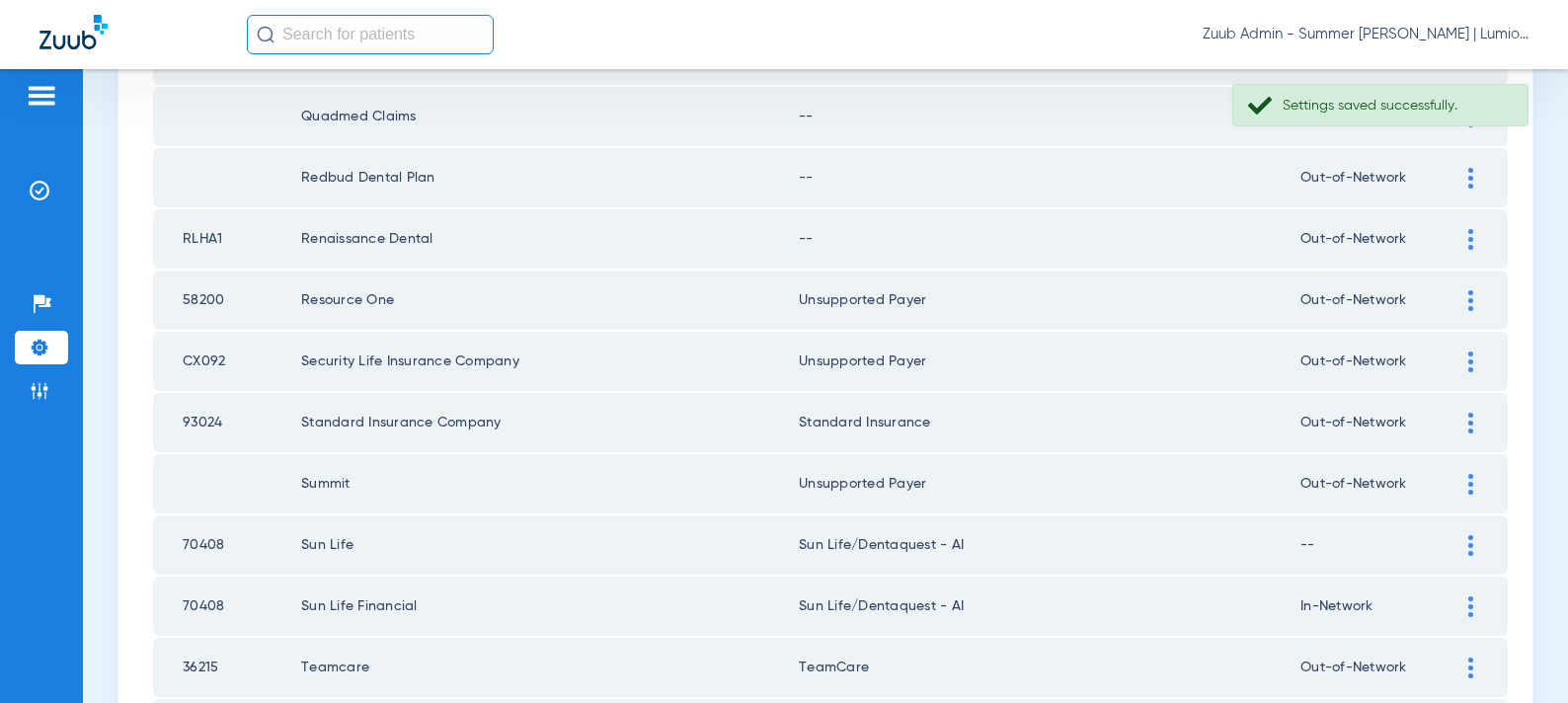
click at [1466, 235] on div at bounding box center [1470, 239] width 35 height 21
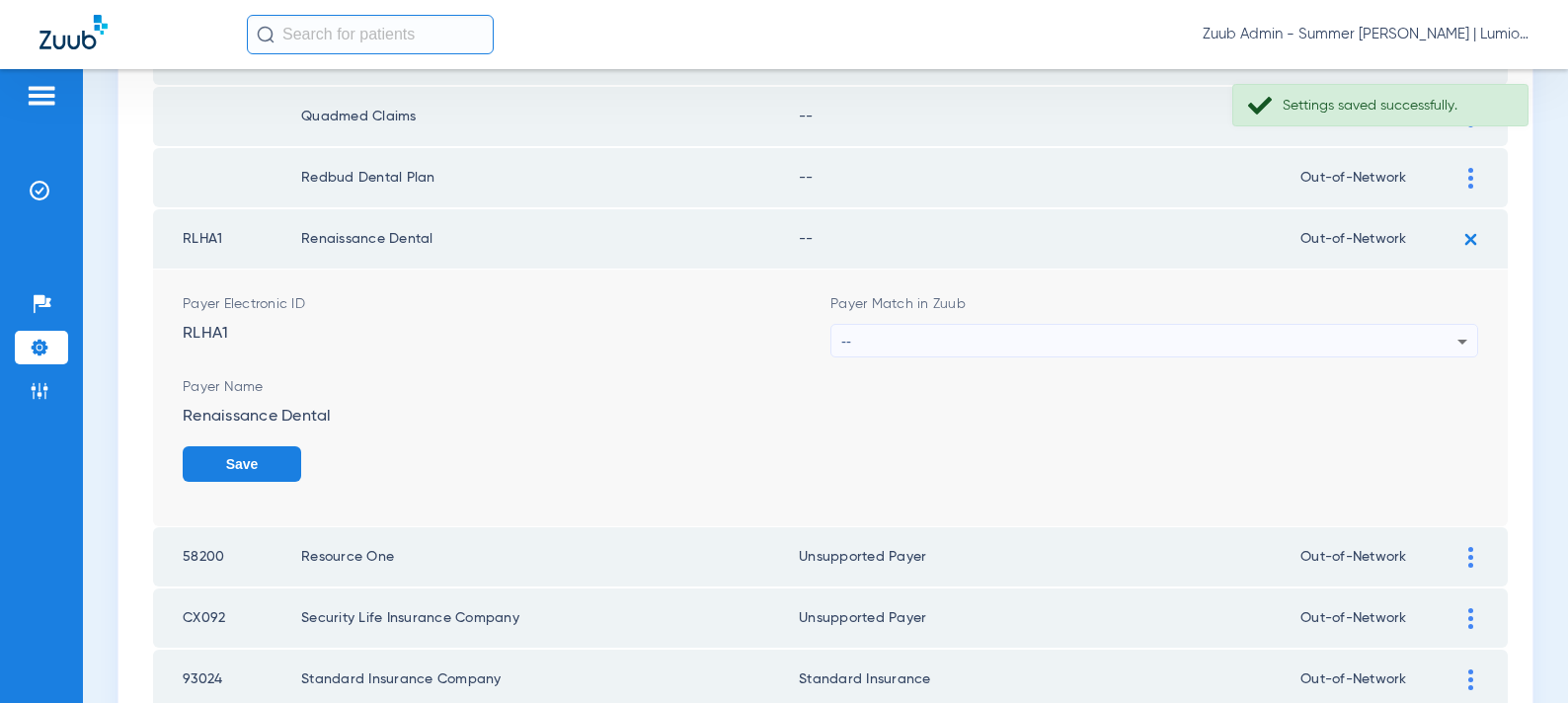
click at [983, 329] on div "--" at bounding box center [1150, 342] width 616 height 34
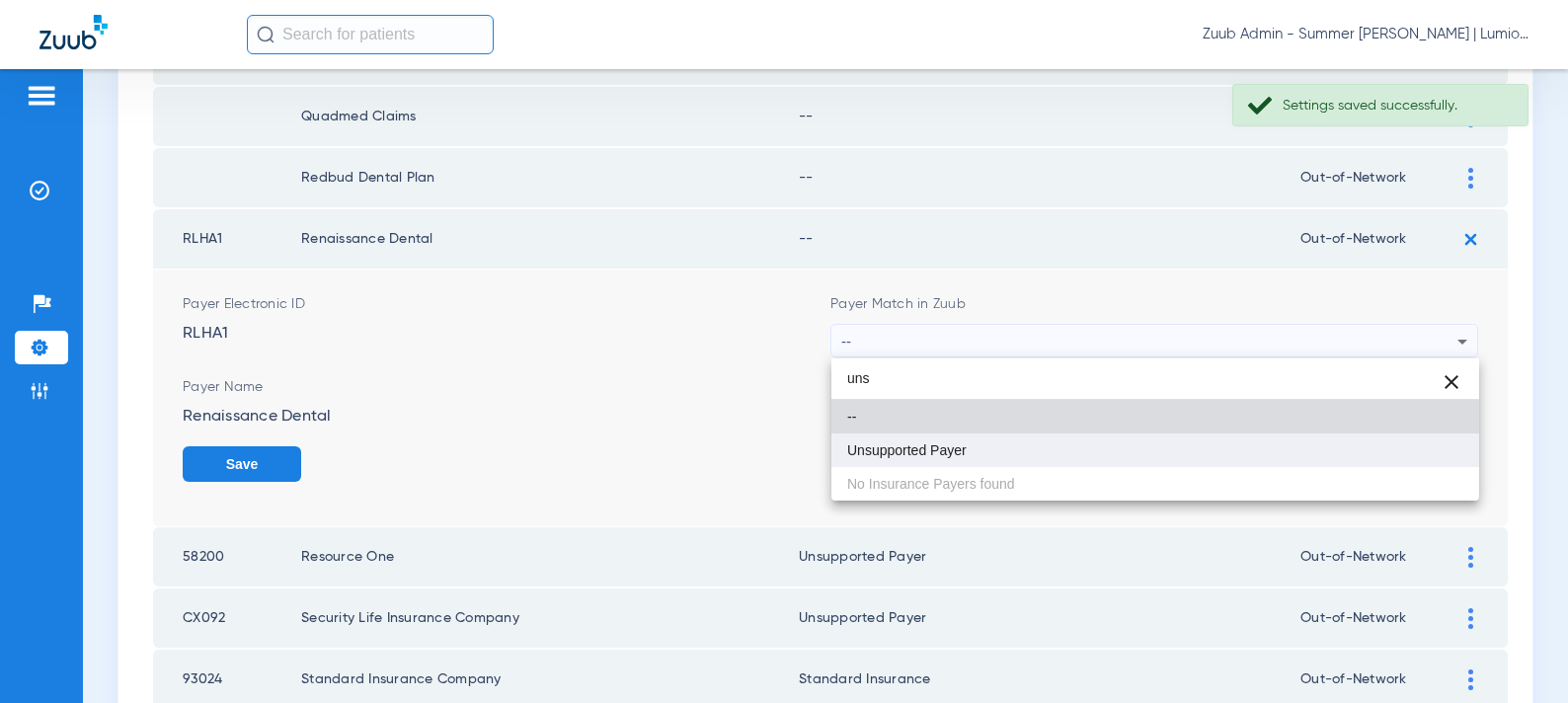
type input "uns"
click at [905, 444] on span "Unsupported Payer" at bounding box center [908, 451] width 120 height 14
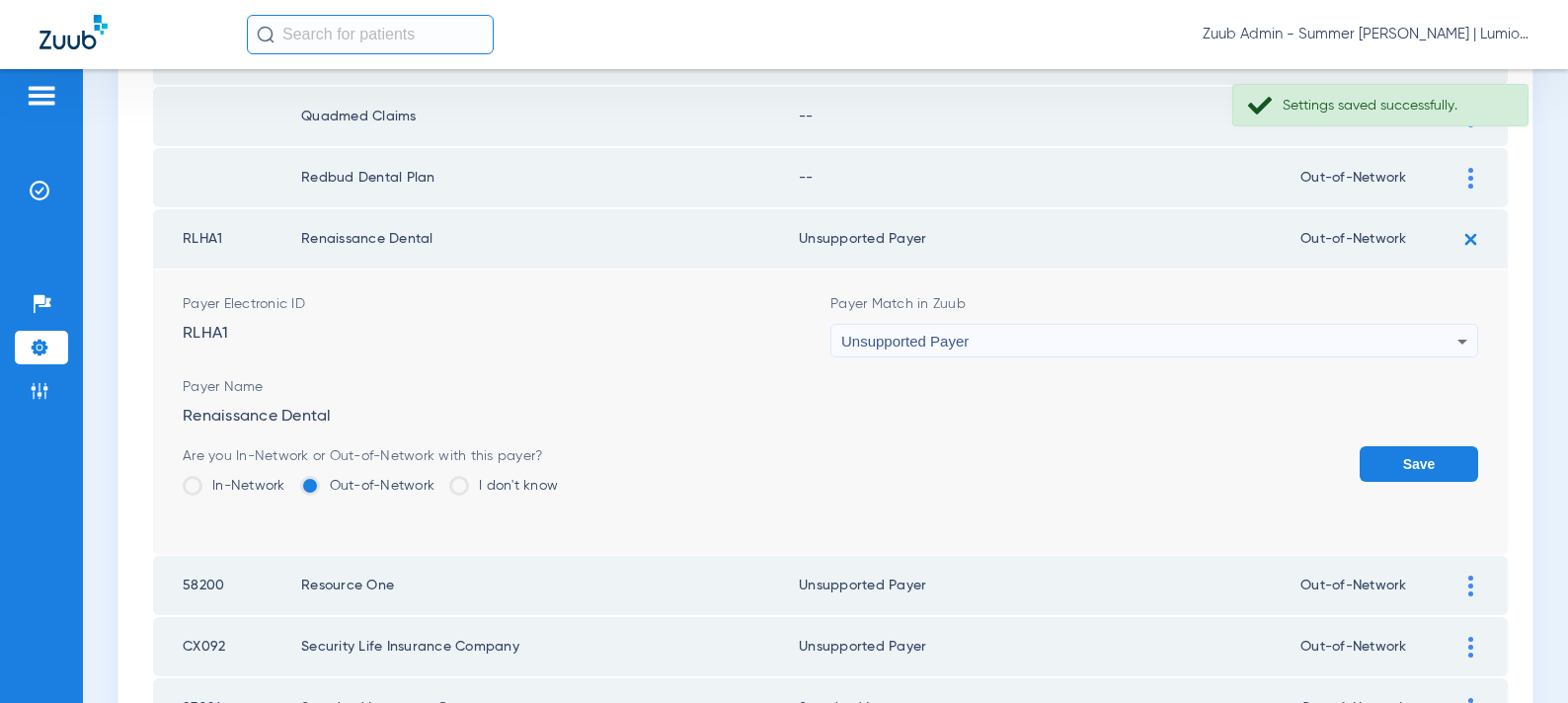
click at [1378, 457] on button "Save" at bounding box center [1418, 465] width 119 height 36
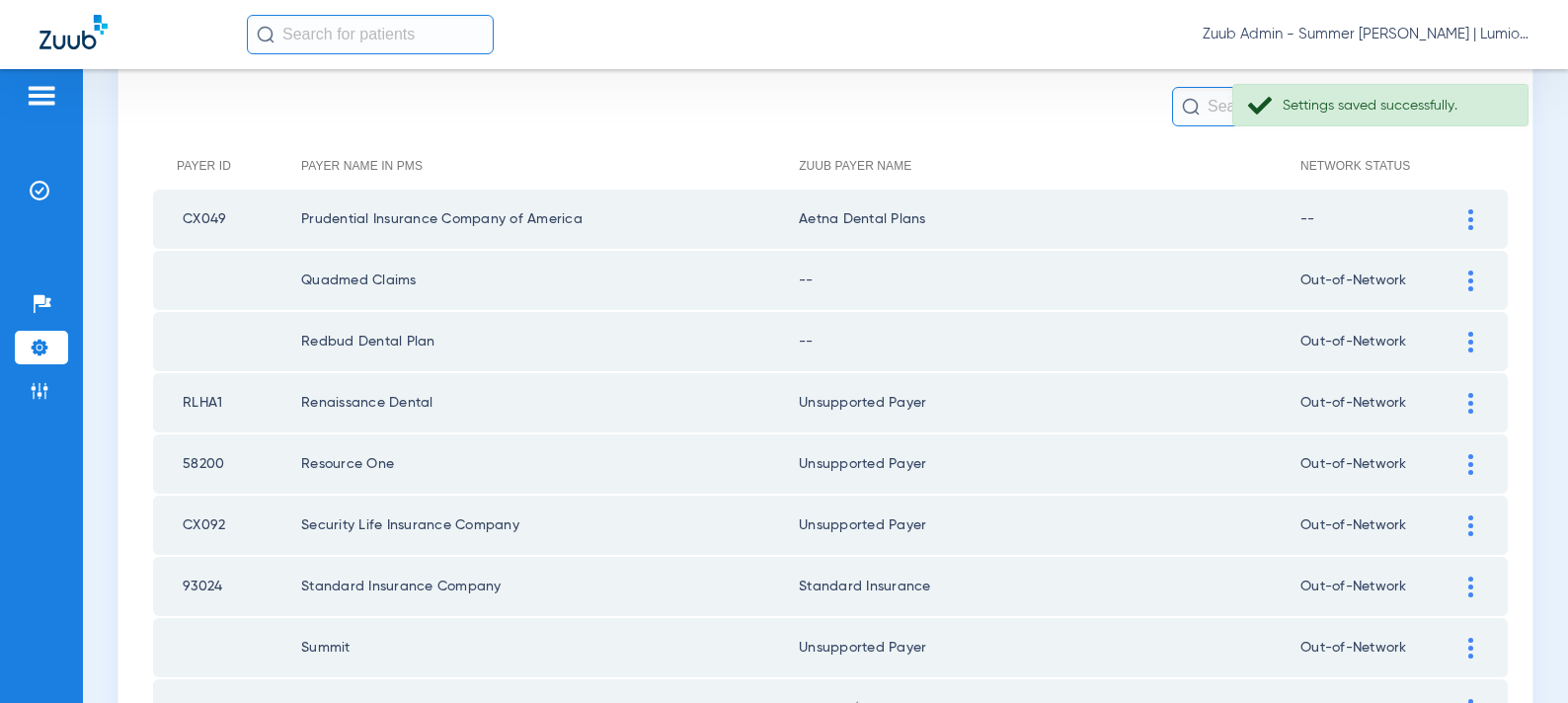
click at [1465, 340] on div at bounding box center [1470, 342] width 35 height 21
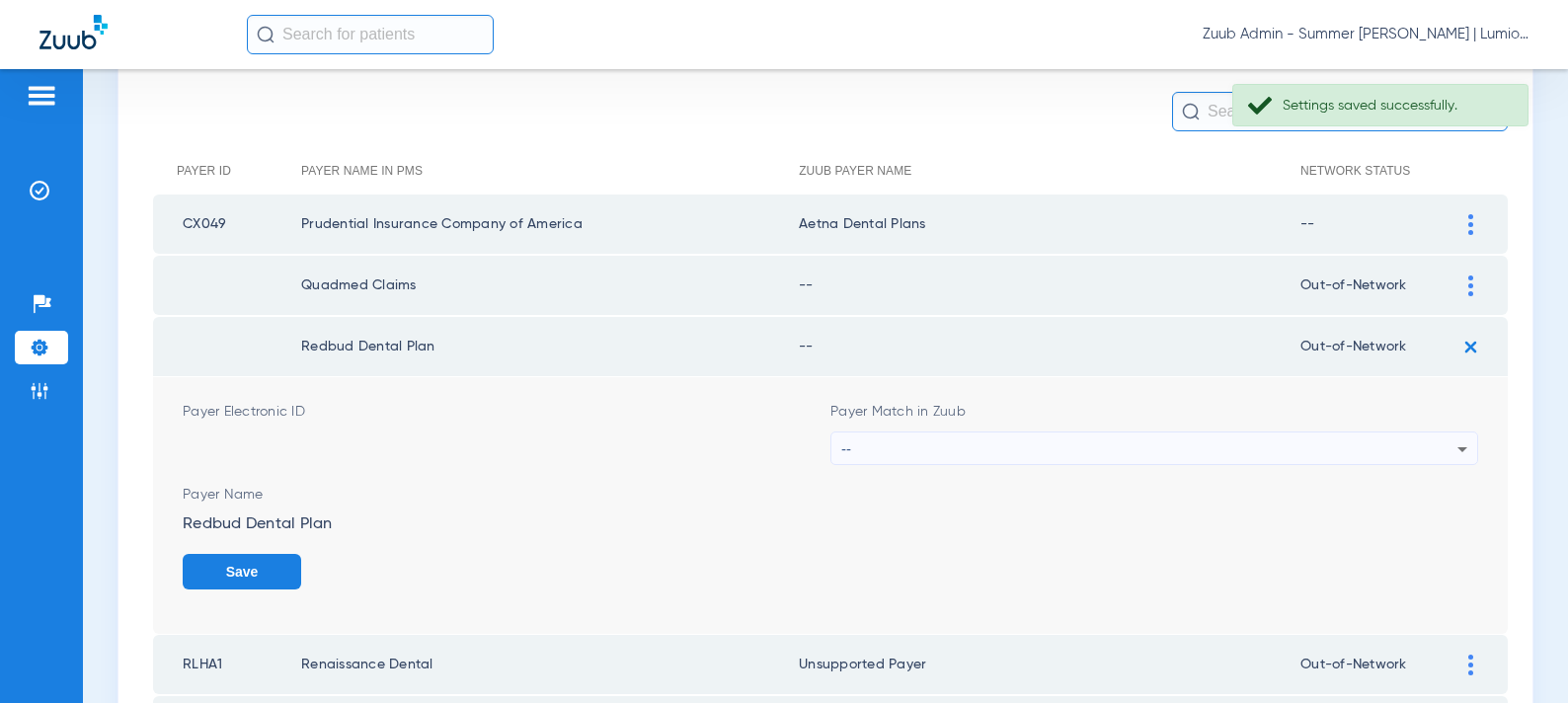
click at [912, 451] on div "--" at bounding box center [1150, 450] width 616 height 34
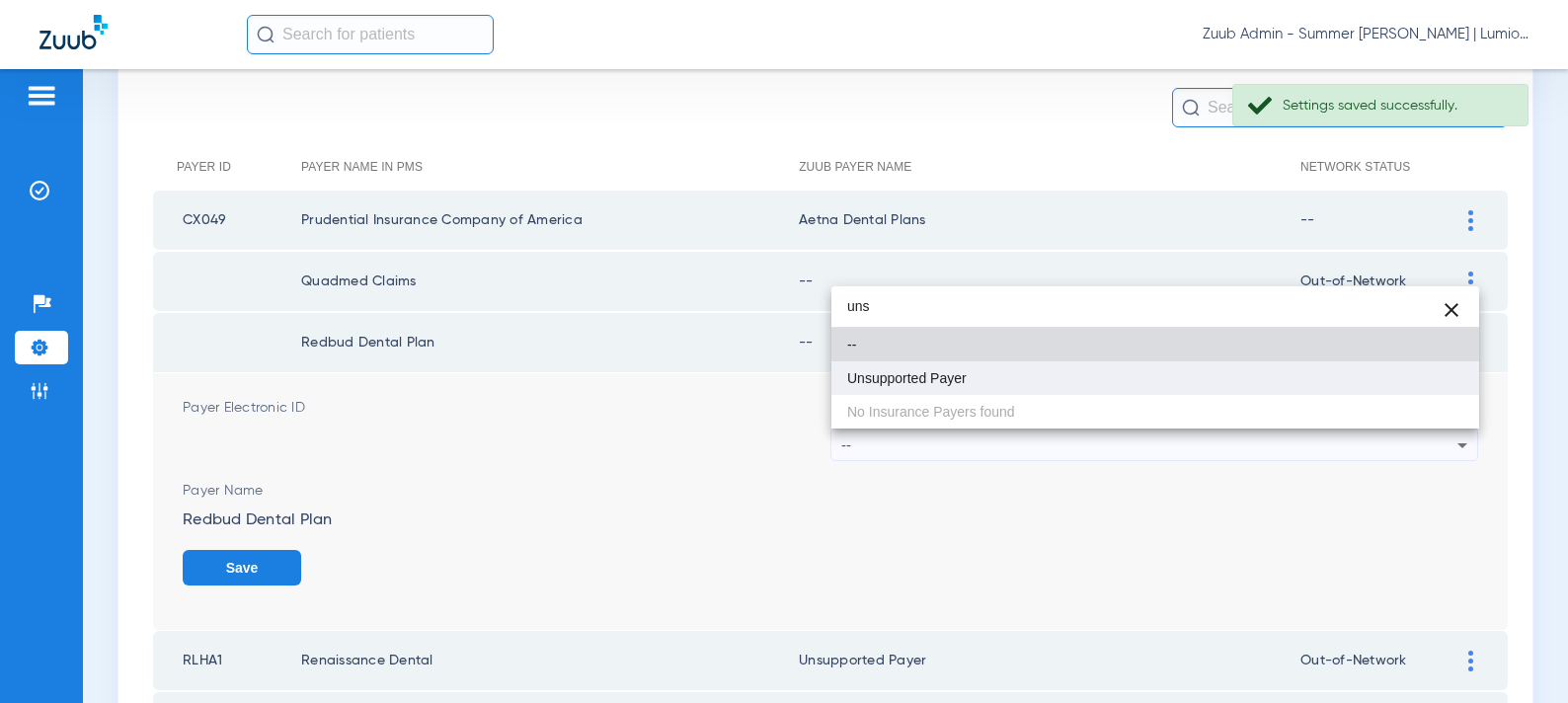
type input "uns"
click at [862, 361] on mat-option "Unsupported Payer" at bounding box center [1156, 378] width 648 height 34
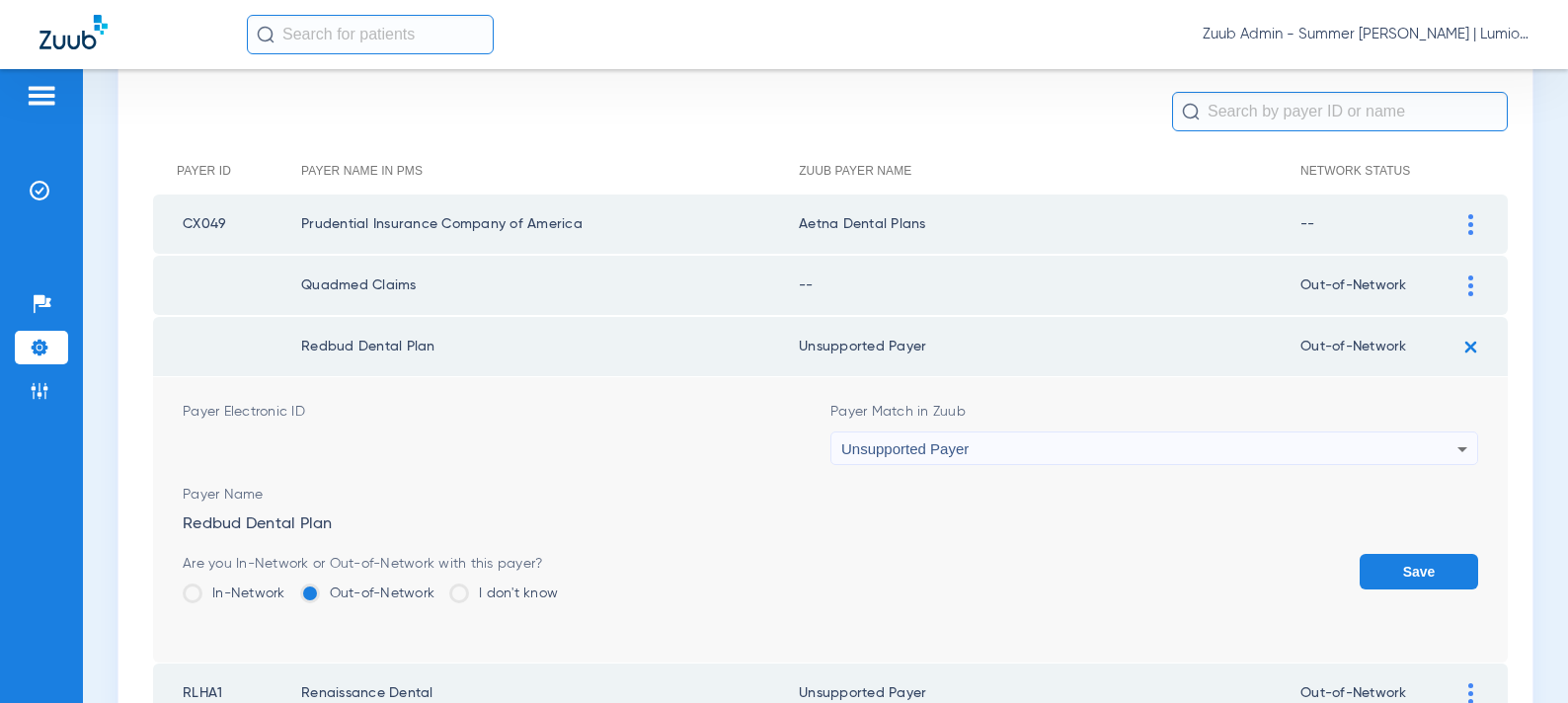
drag, startPoint x: 1401, startPoint y: 563, endPoint x: 1428, endPoint y: 437, distance: 128.9
click at [1401, 563] on button "Save" at bounding box center [1418, 571] width 119 height 36
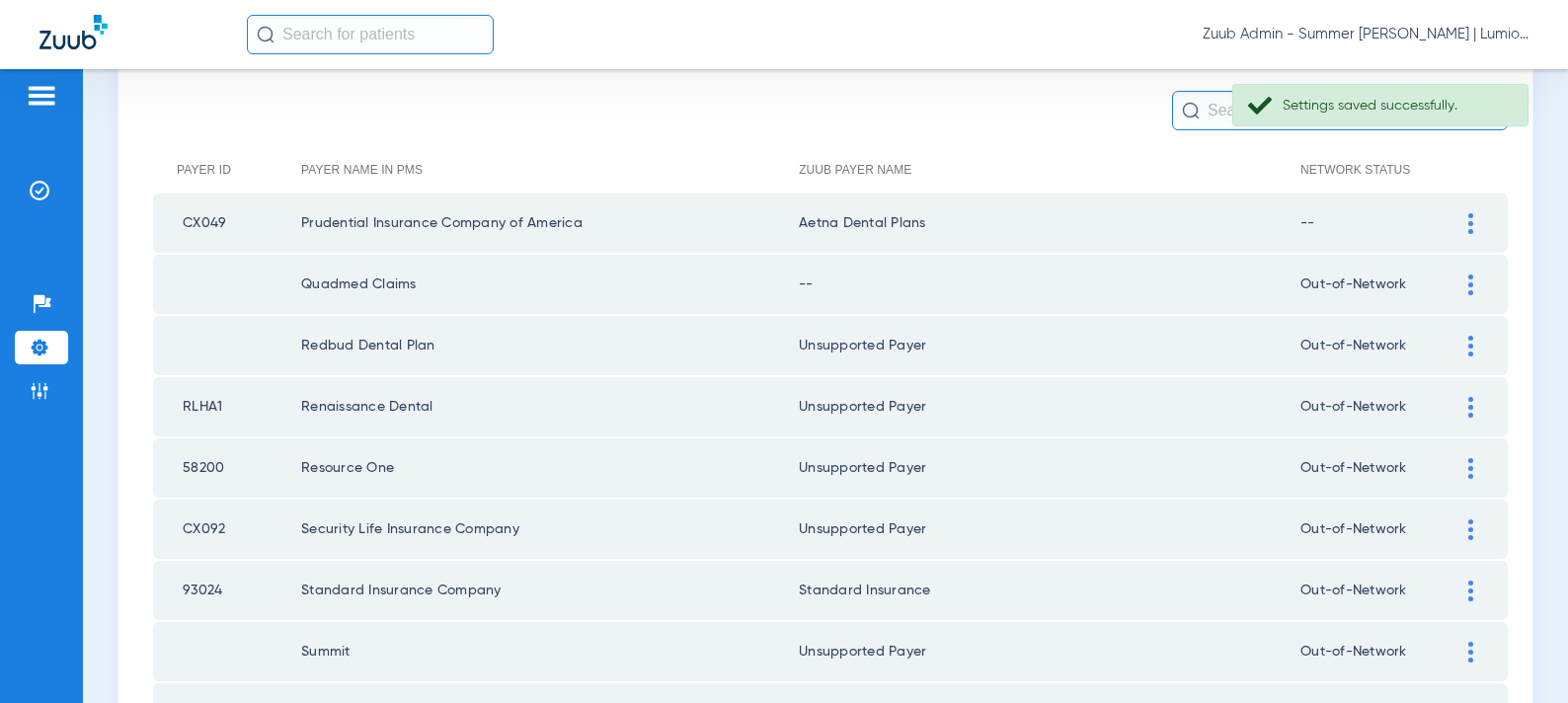
click at [1461, 290] on div at bounding box center [1470, 284] width 35 height 21
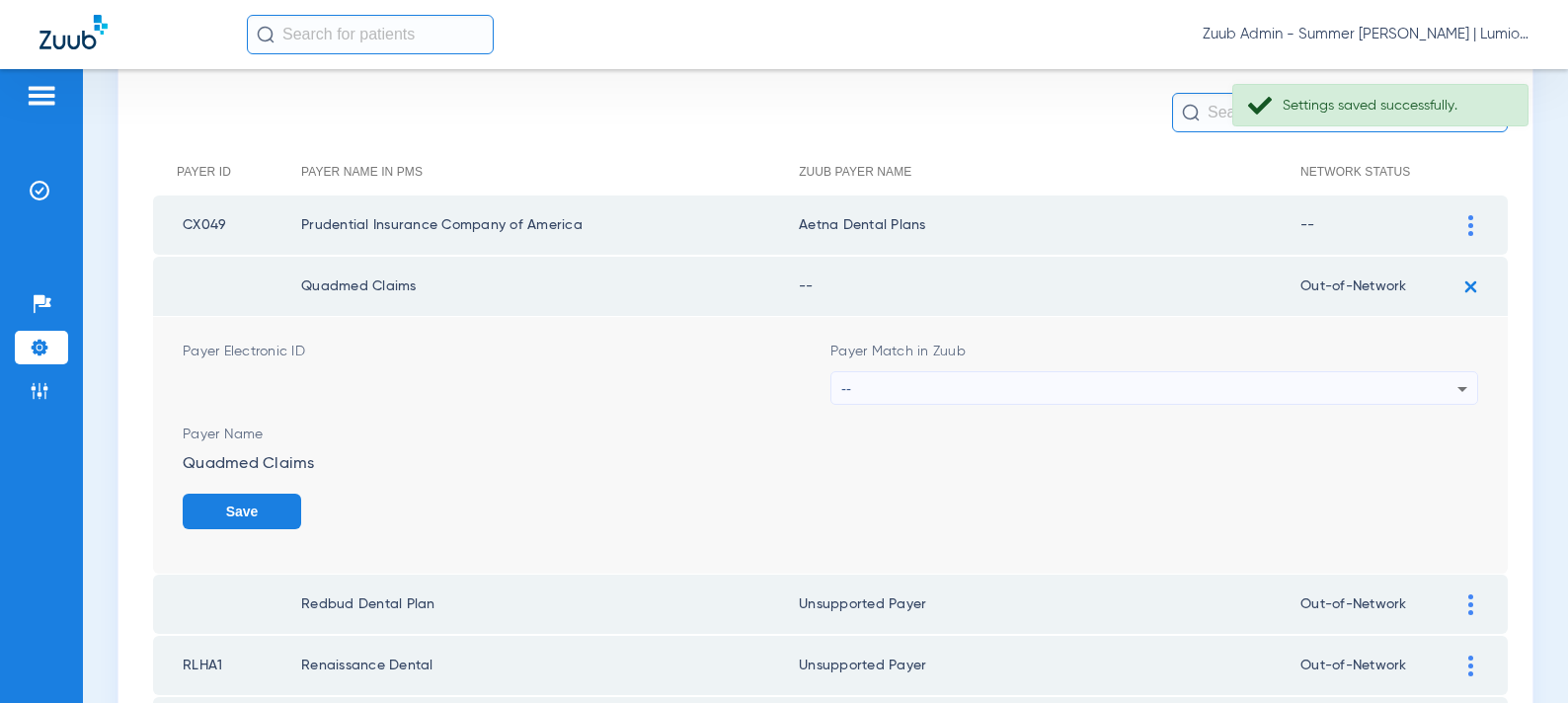
scroll to position [182, 0]
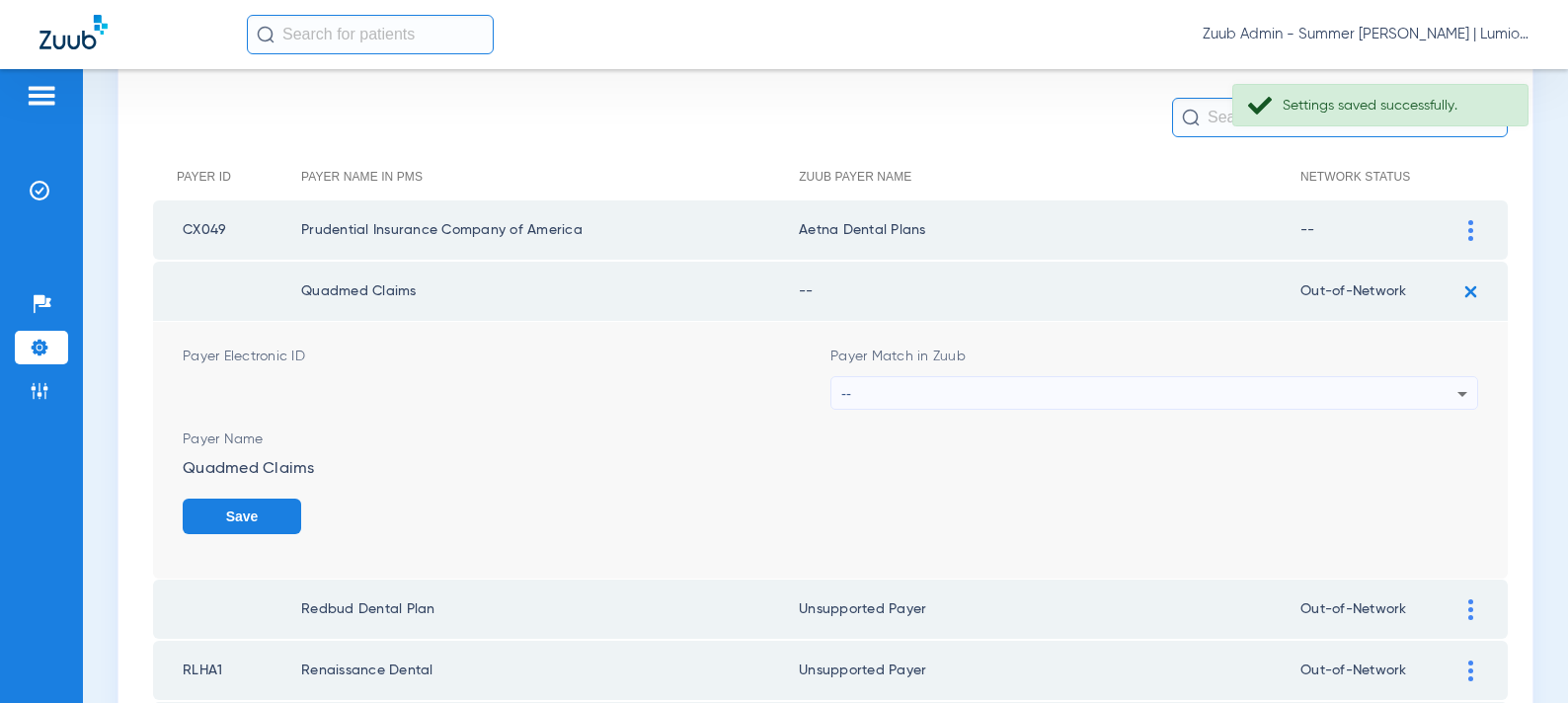
click at [1027, 388] on div "--" at bounding box center [1150, 394] width 616 height 34
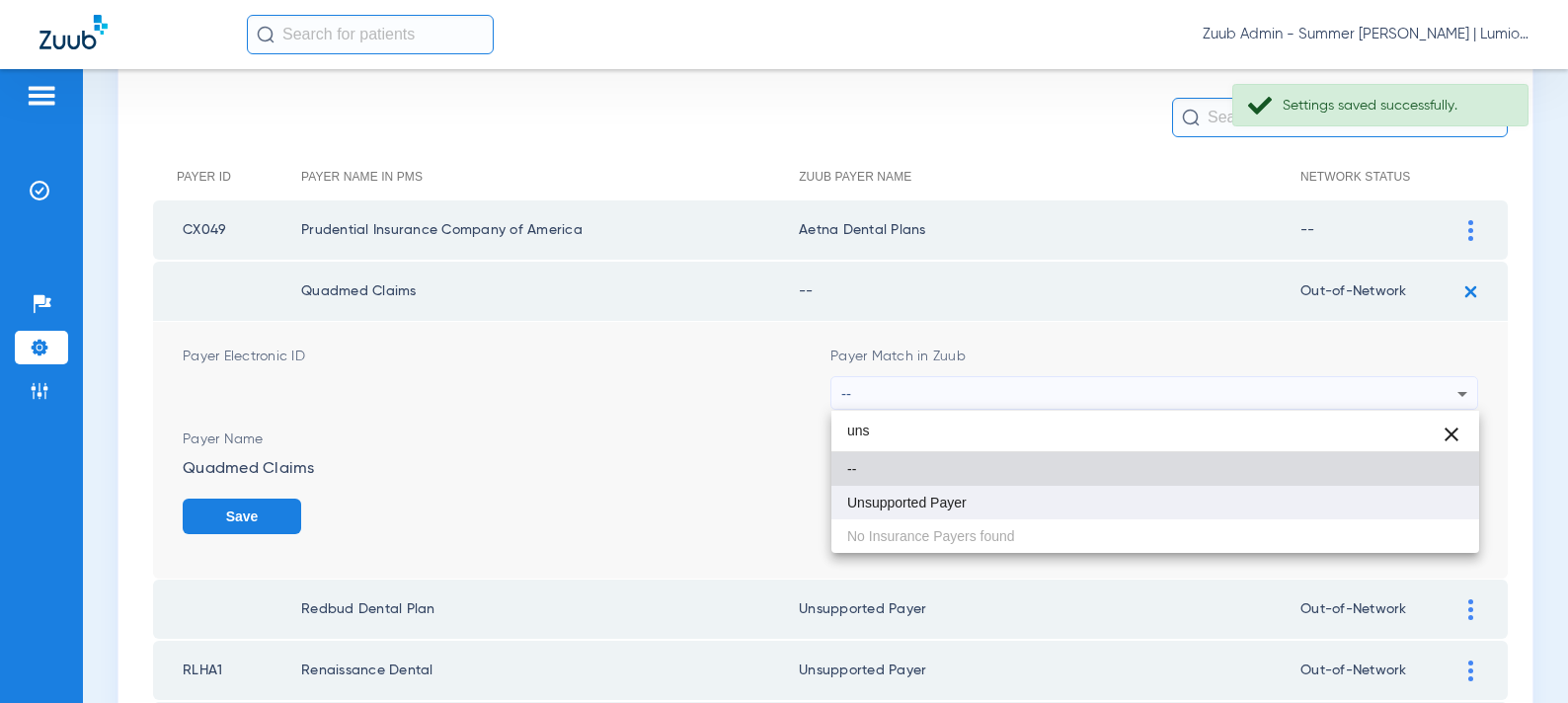
type input "uns"
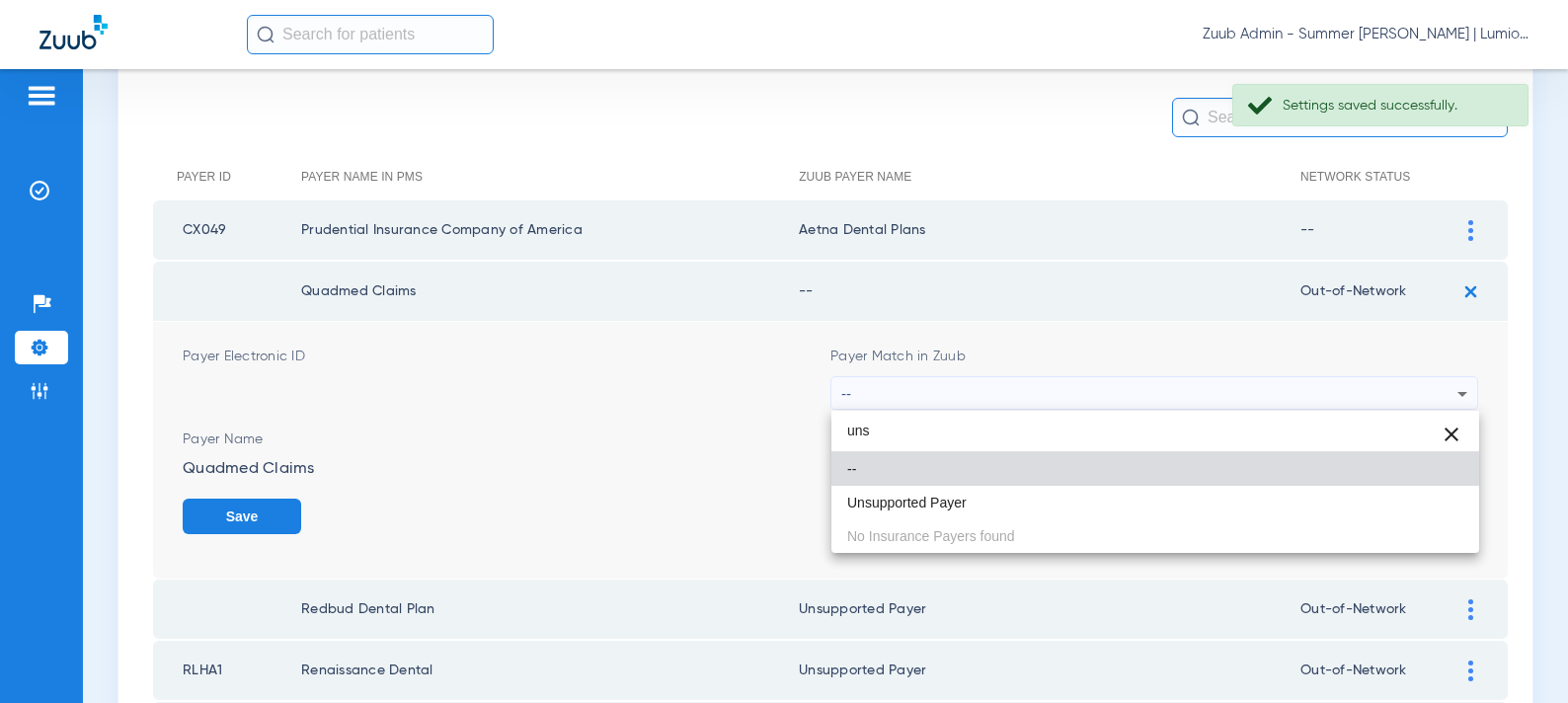
drag, startPoint x: 924, startPoint y: 502, endPoint x: 1253, endPoint y: 492, distance: 329.2
click at [924, 502] on span "Unsupported Payer" at bounding box center [908, 503] width 120 height 14
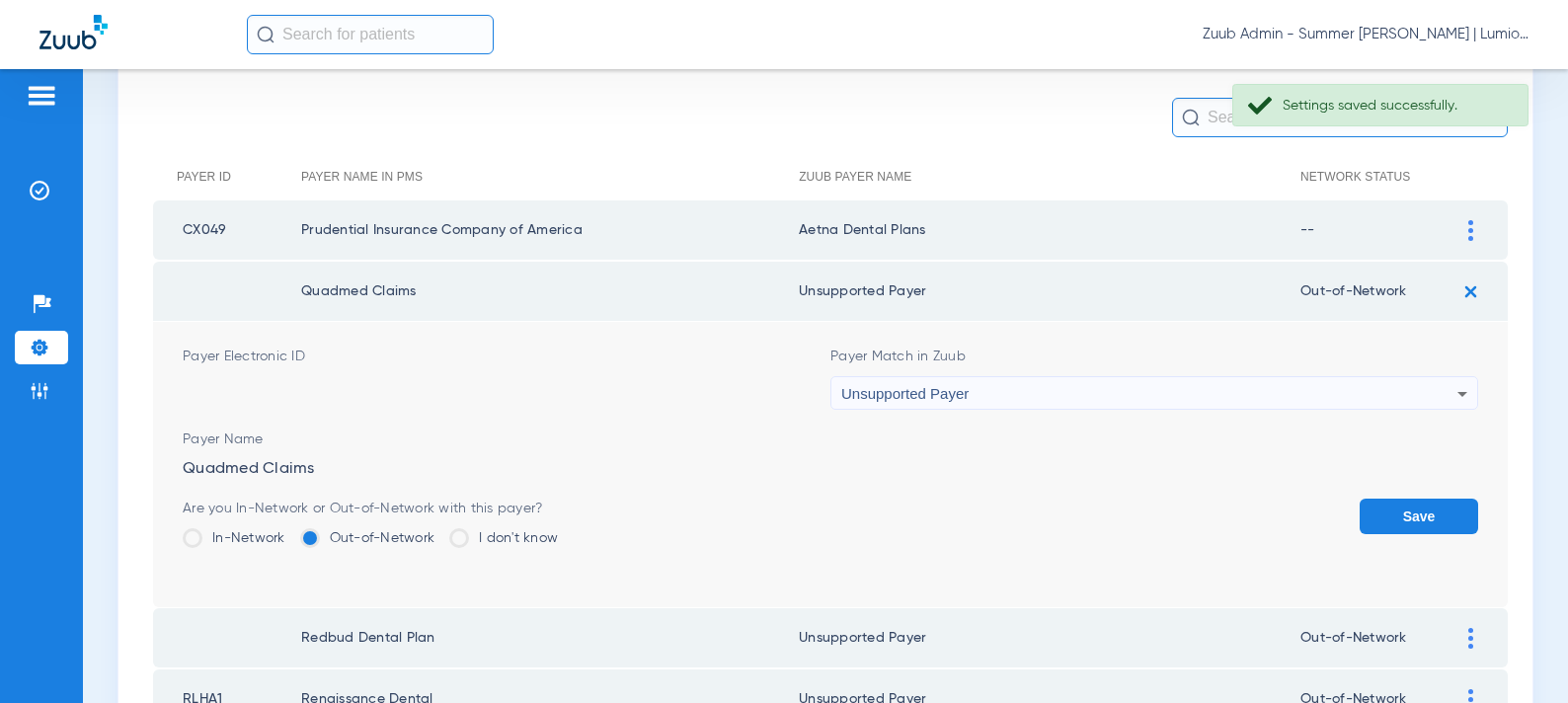
click at [1380, 516] on button "Save" at bounding box center [1418, 517] width 119 height 36
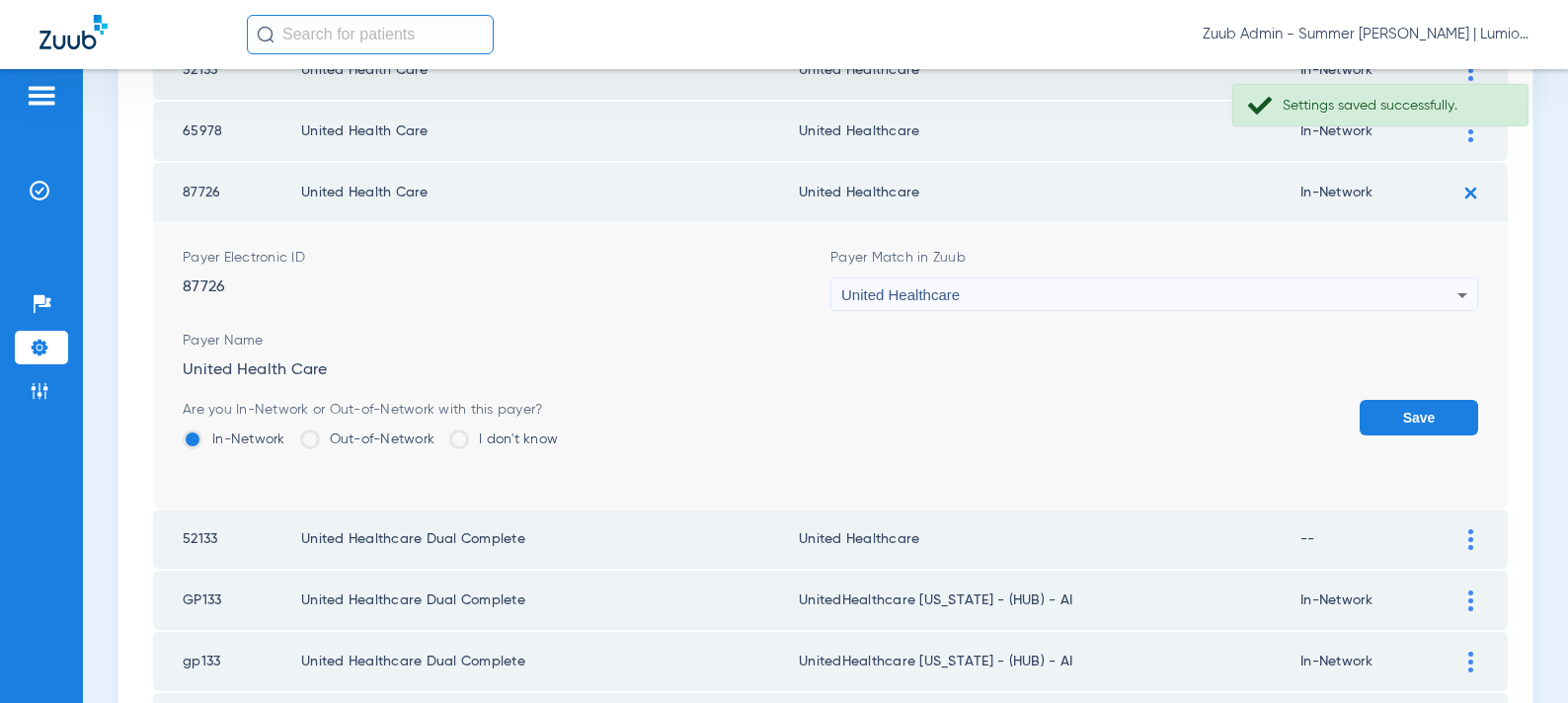
scroll to position [1811, 0]
click at [1382, 413] on button "Save" at bounding box center [1418, 419] width 119 height 36
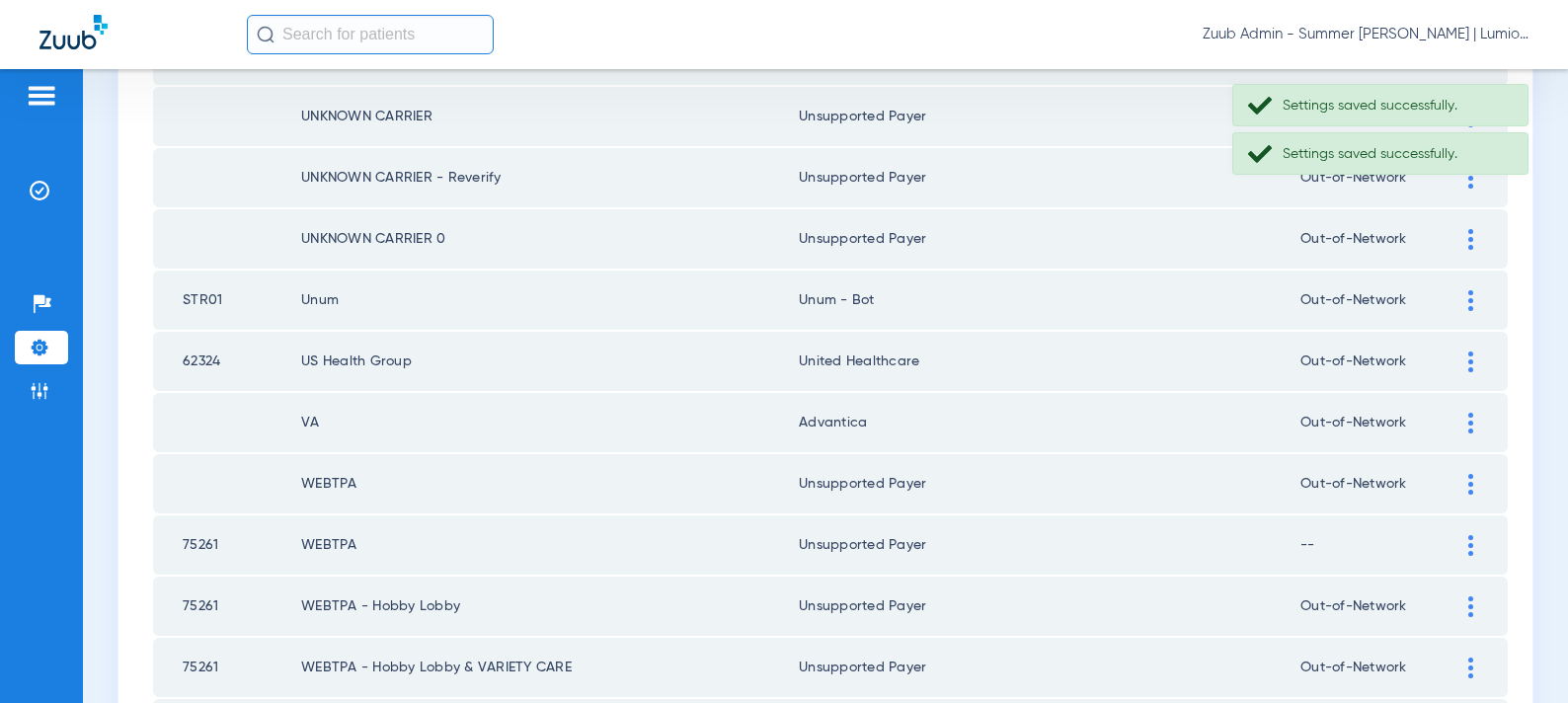
scroll to position [2457, 0]
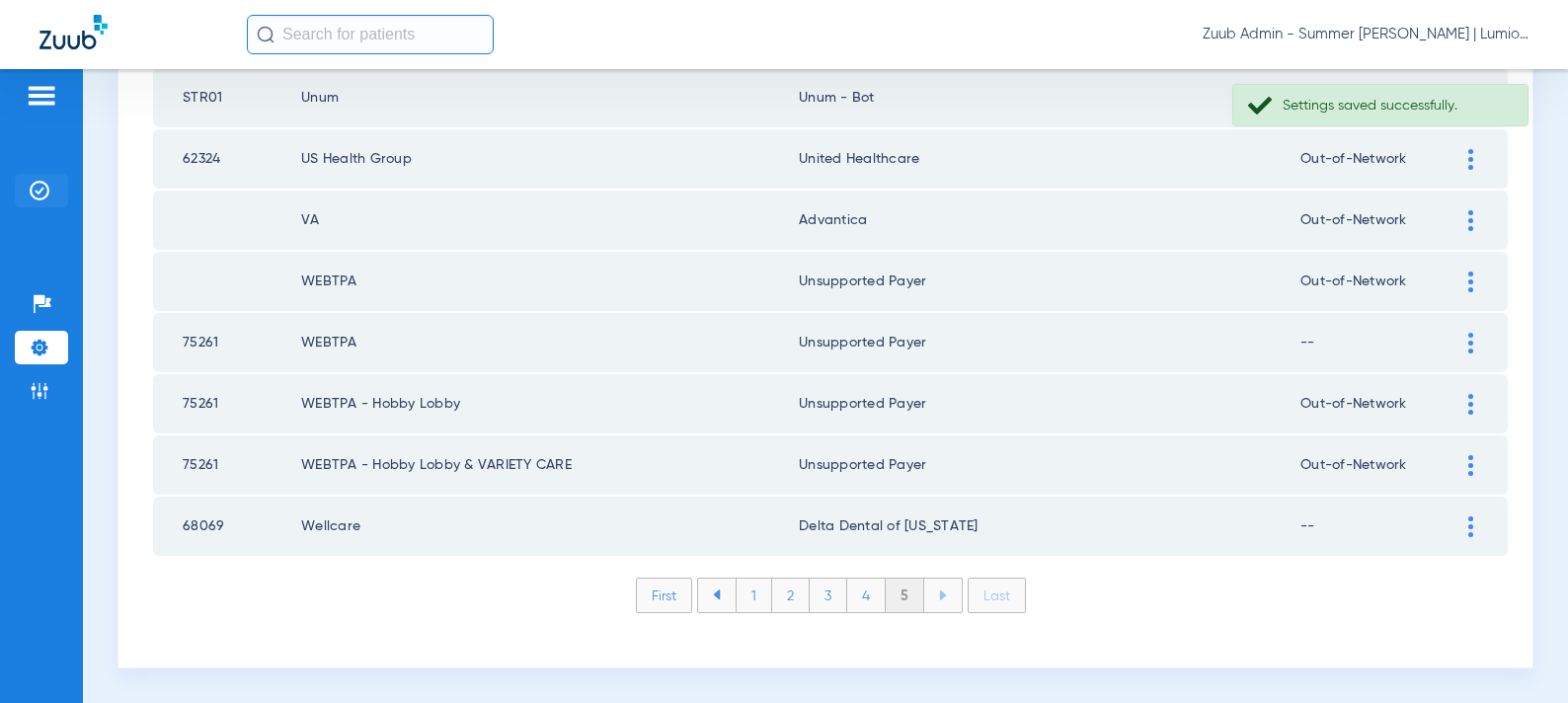
click at [43, 194] on img at bounding box center [40, 190] width 20 height 20
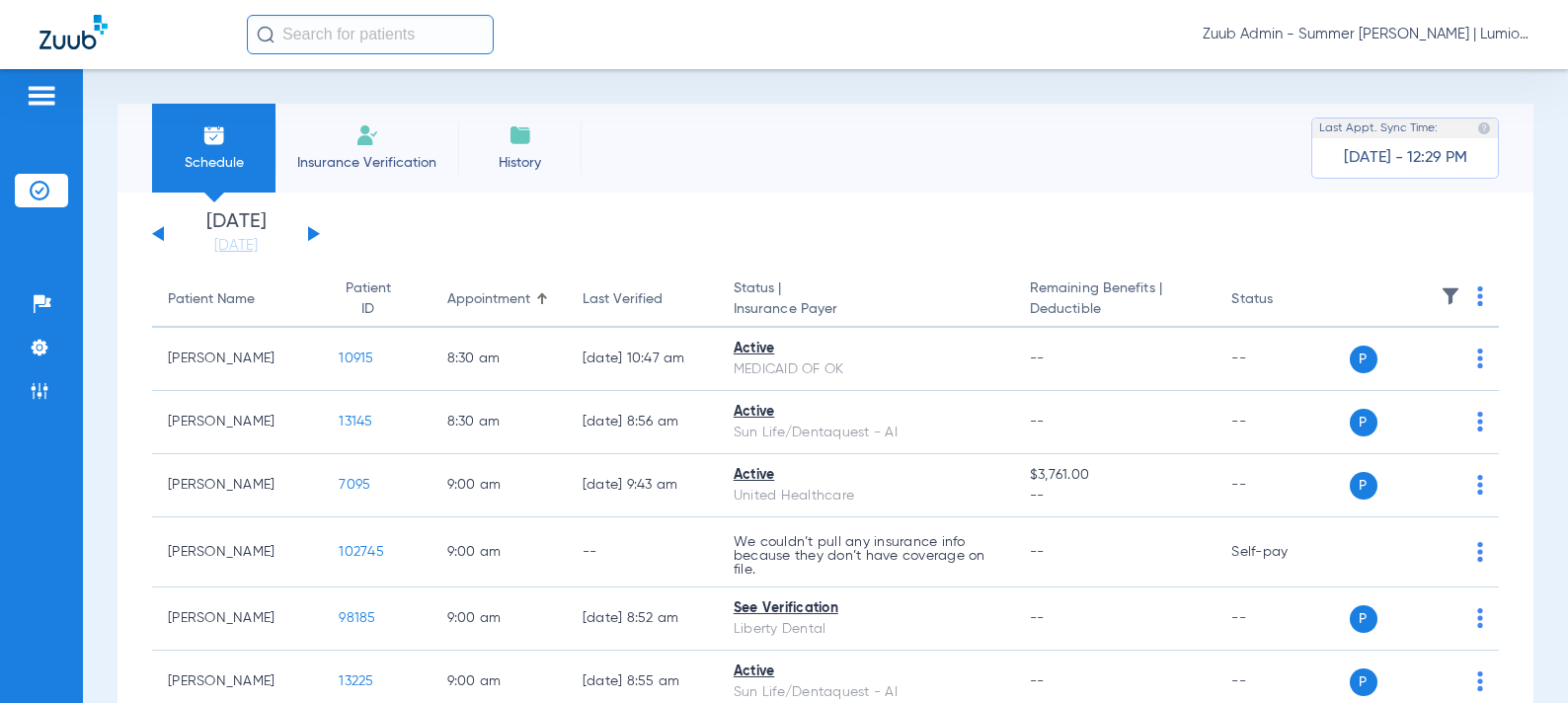
click at [312, 231] on button at bounding box center [314, 233] width 12 height 15
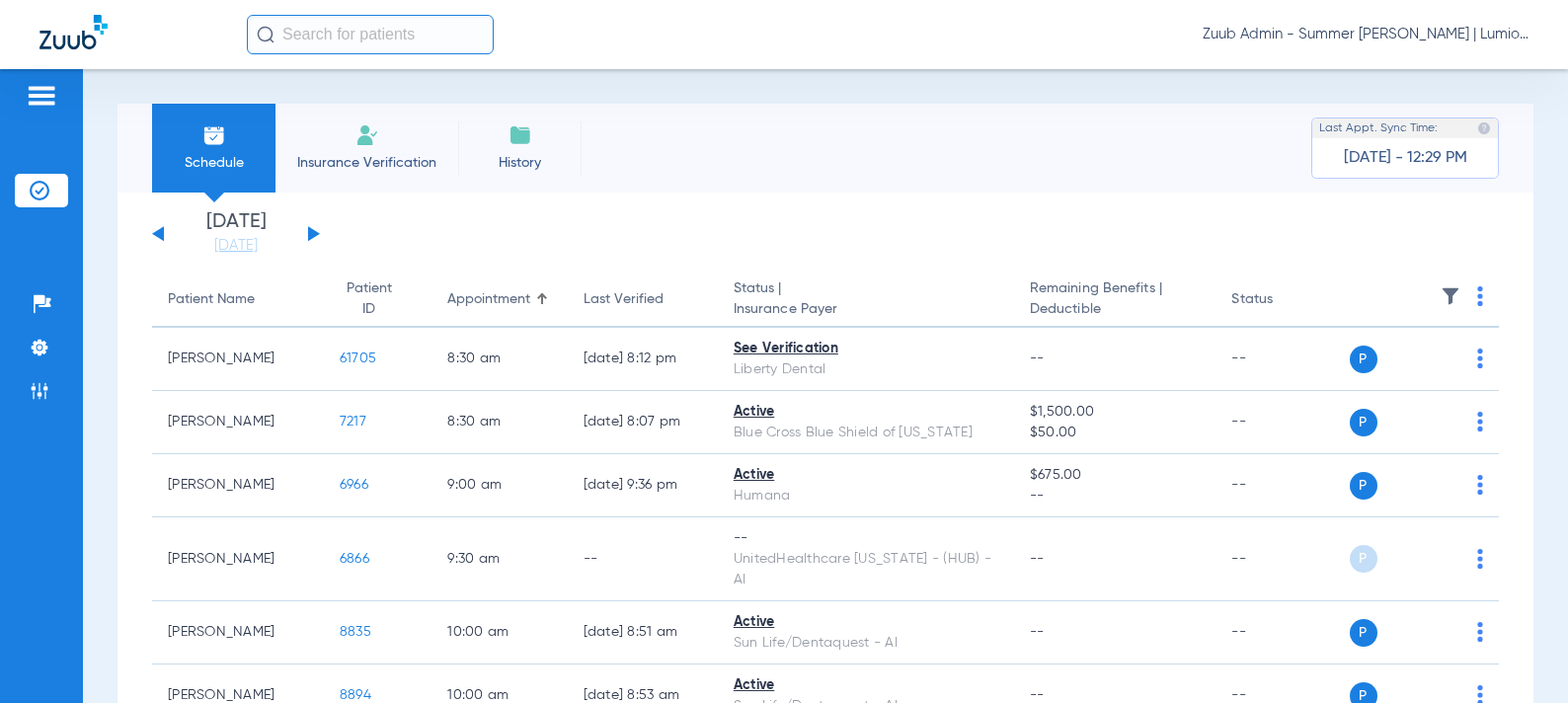
click at [310, 235] on button at bounding box center [314, 233] width 12 height 15
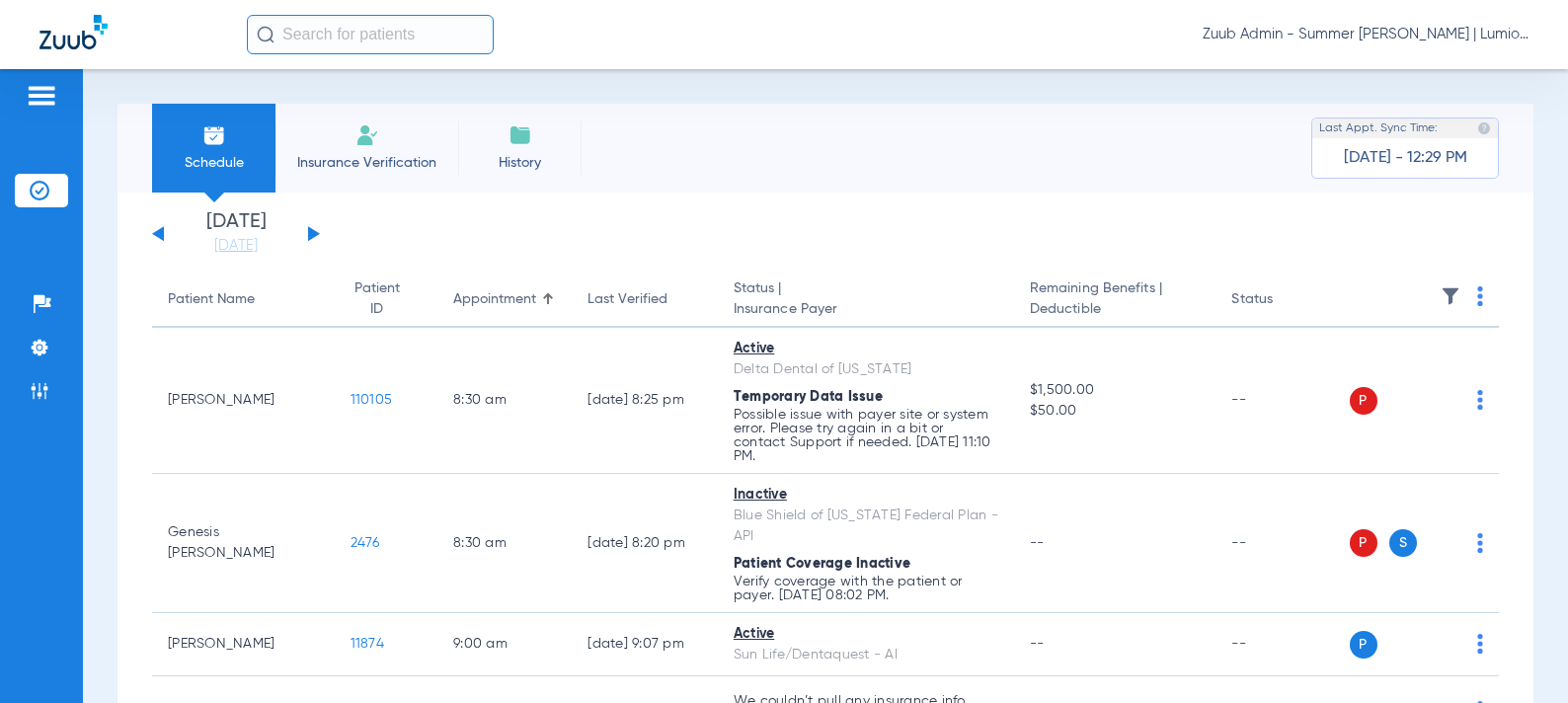
click at [315, 232] on button at bounding box center [314, 233] width 12 height 15
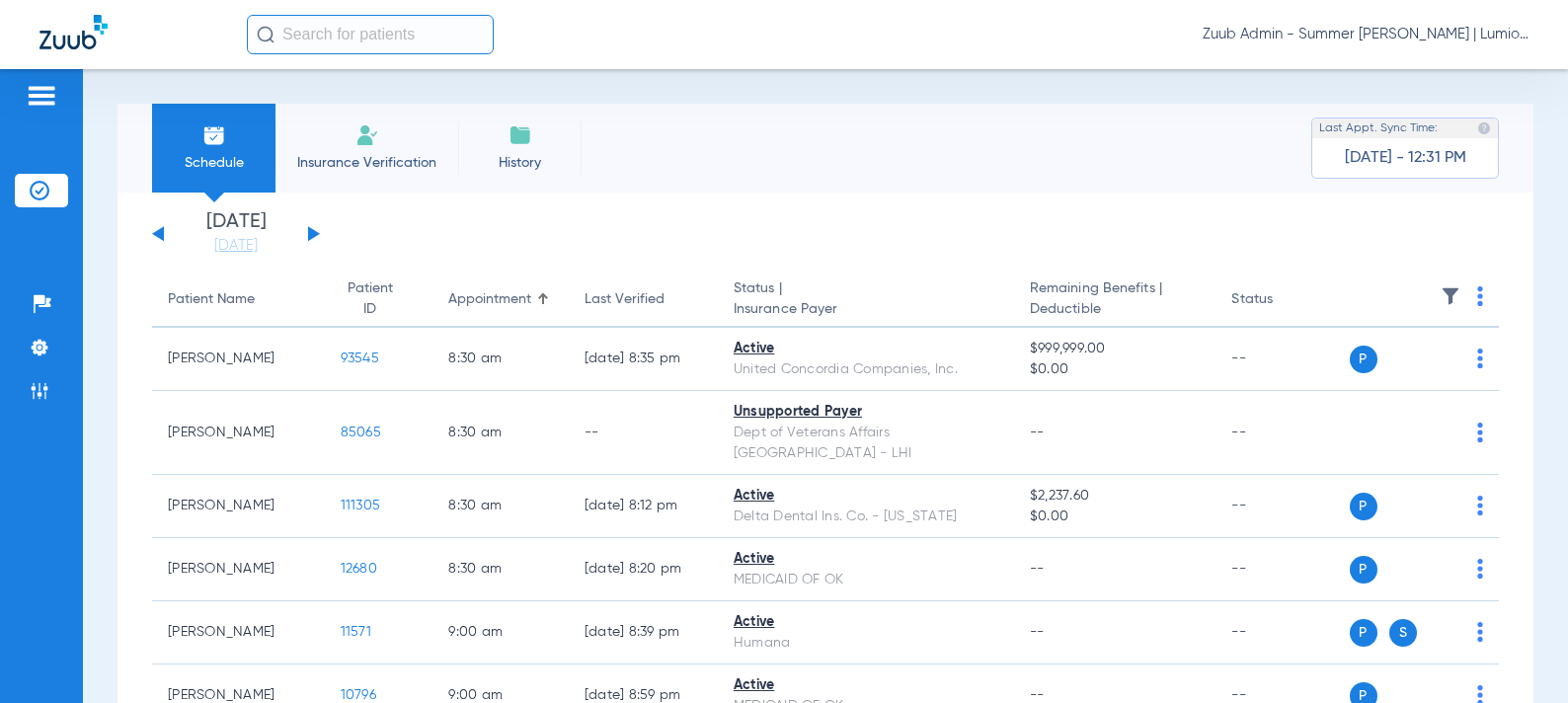
click at [1447, 292] on img at bounding box center [1451, 296] width 20 height 20
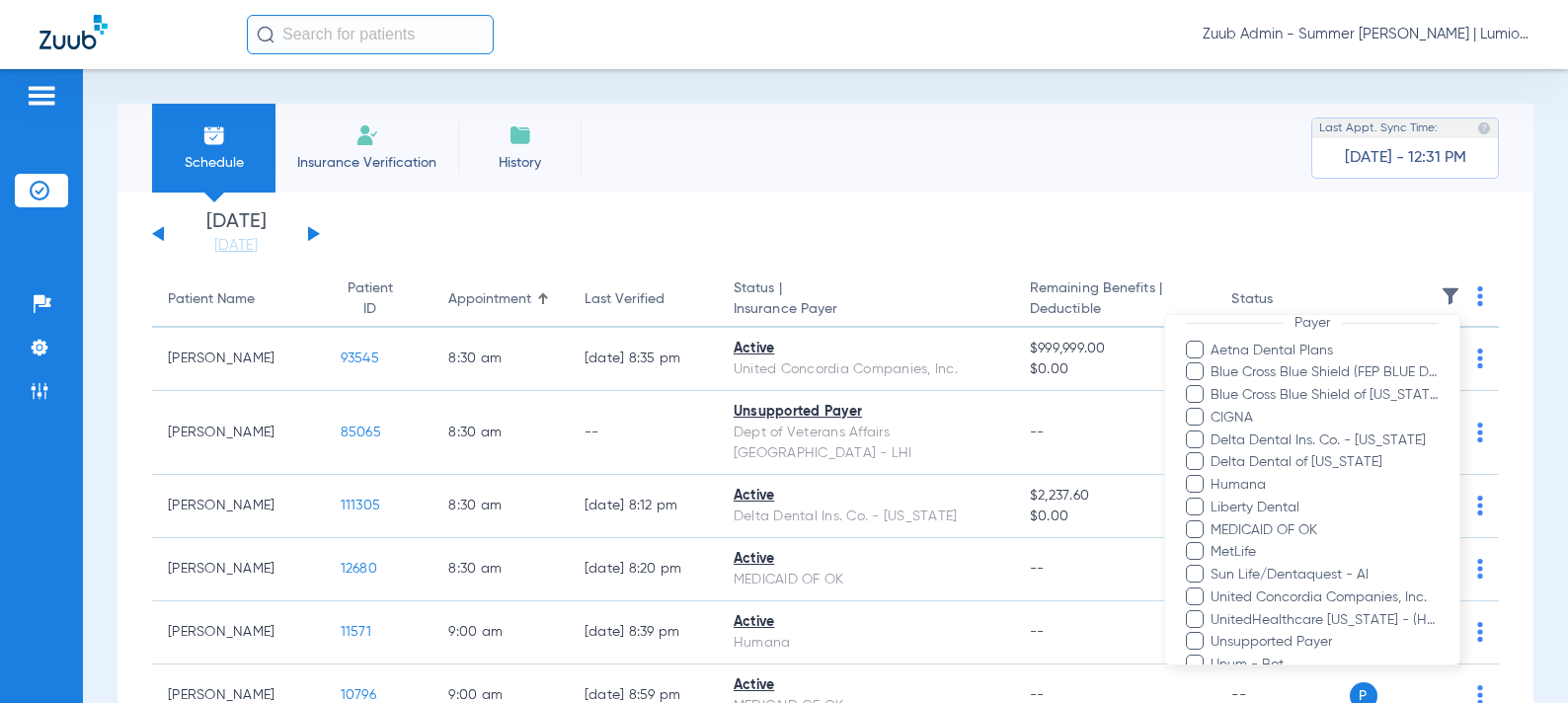
scroll to position [409, 0]
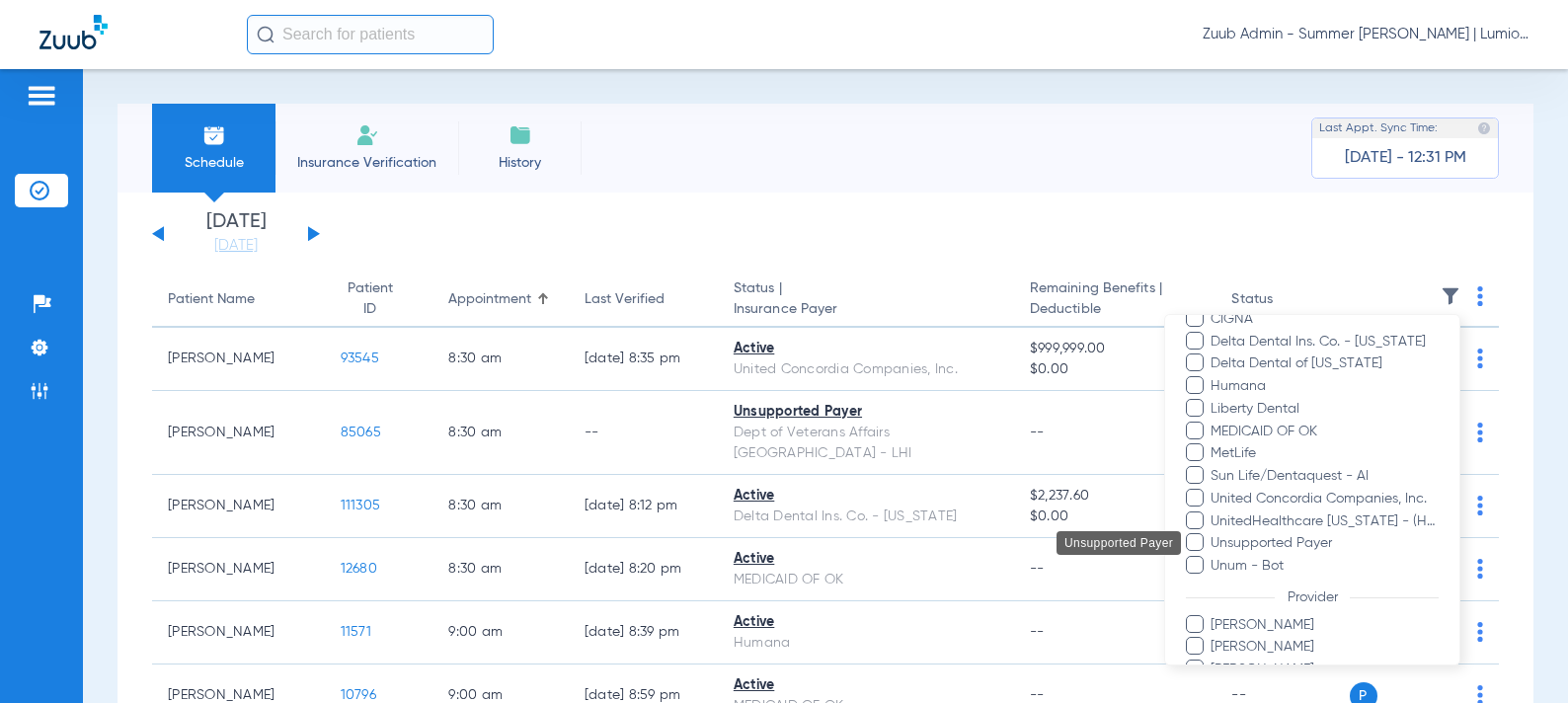
click at [1301, 547] on span "Unsupported Payer" at bounding box center [1325, 543] width 229 height 21
click at [1214, 556] on input "Unsupported Payer" at bounding box center [1214, 556] width 0 height 0
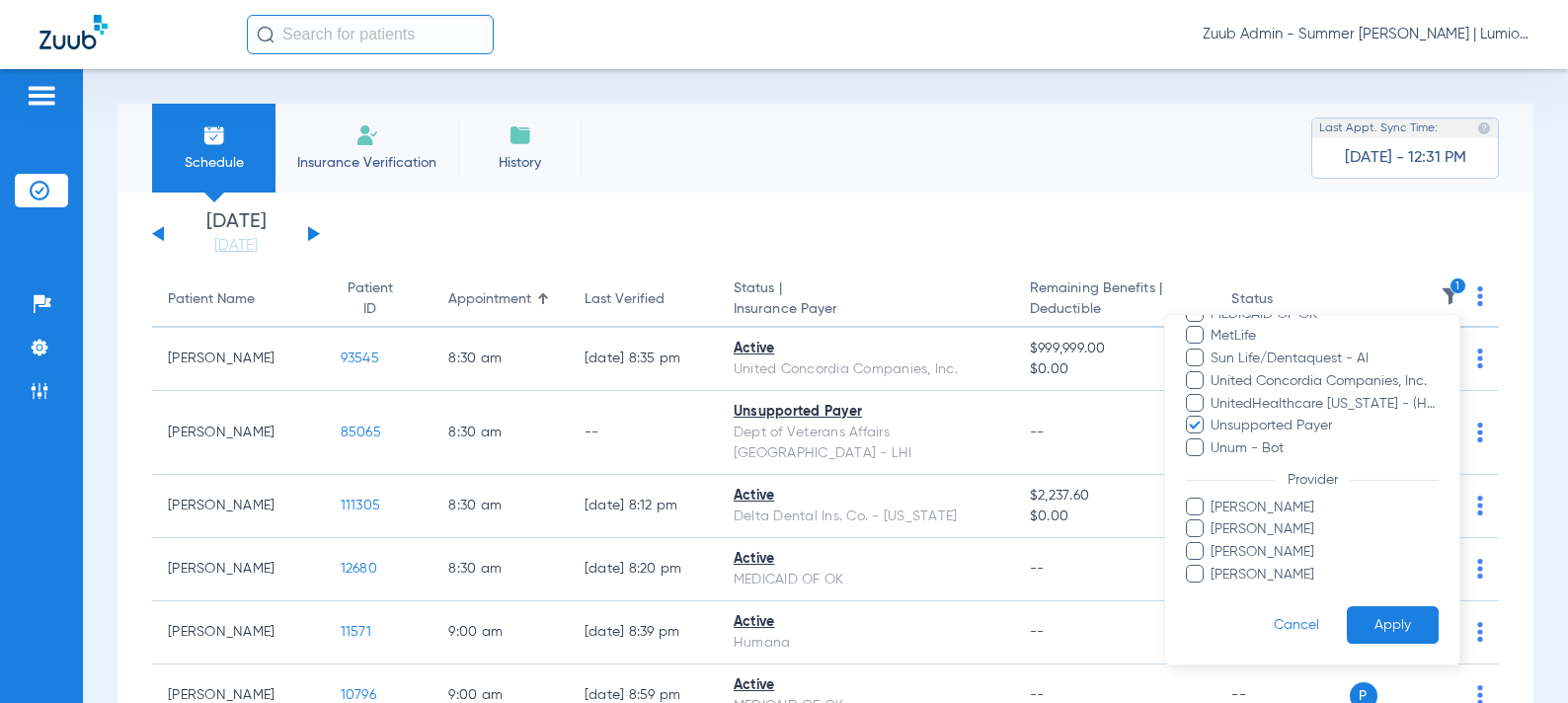
click at [1364, 616] on button "Apply" at bounding box center [1392, 624] width 92 height 39
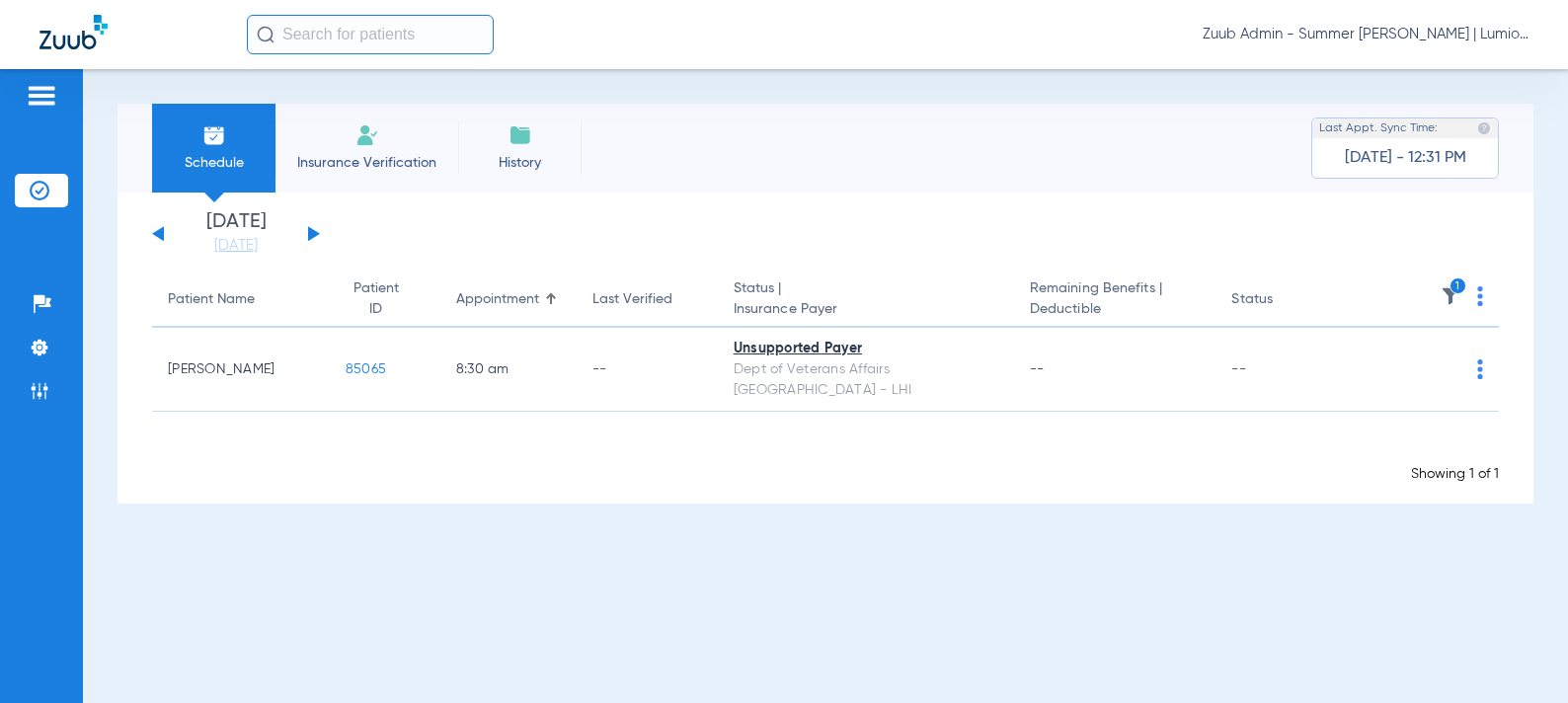
click at [314, 234] on button at bounding box center [314, 233] width 12 height 15
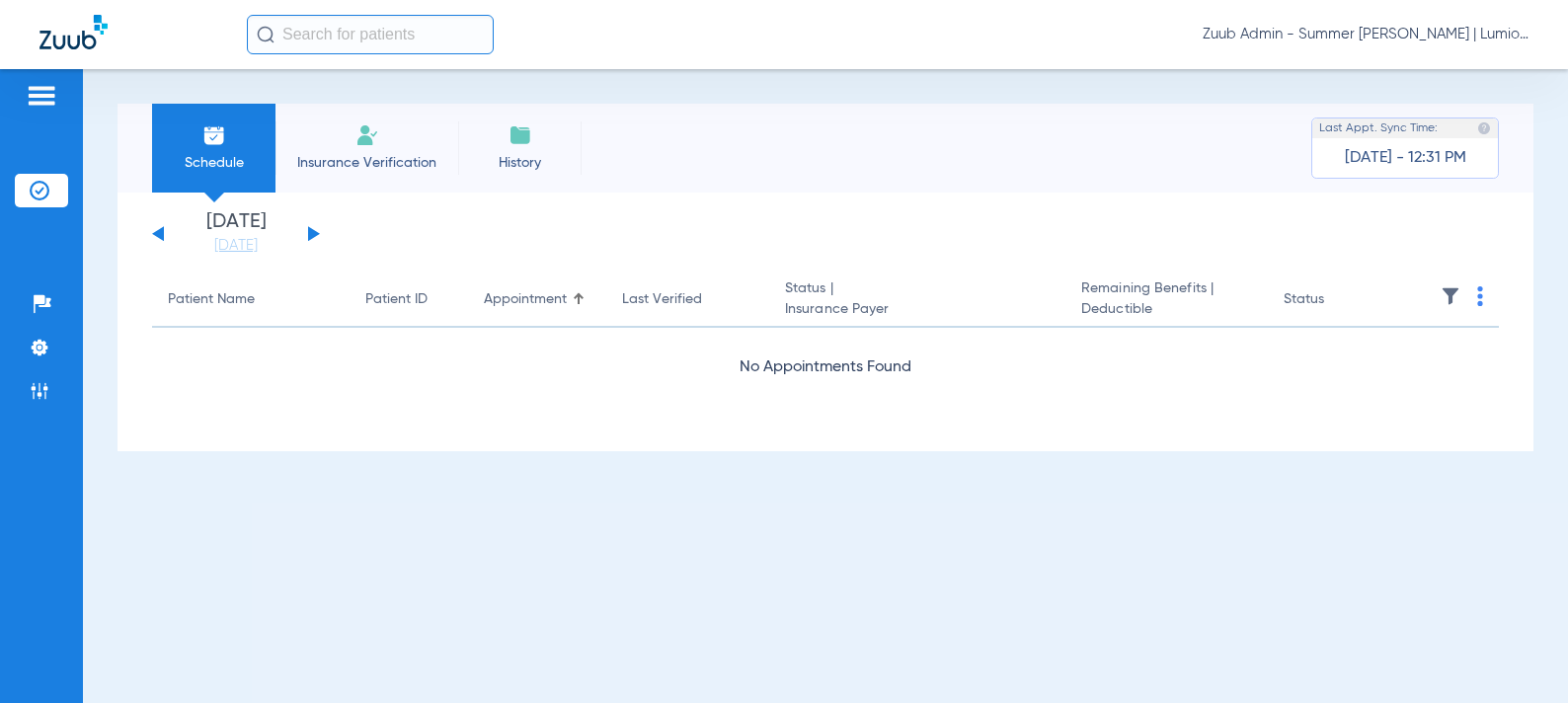
click at [314, 234] on button at bounding box center [314, 233] width 12 height 15
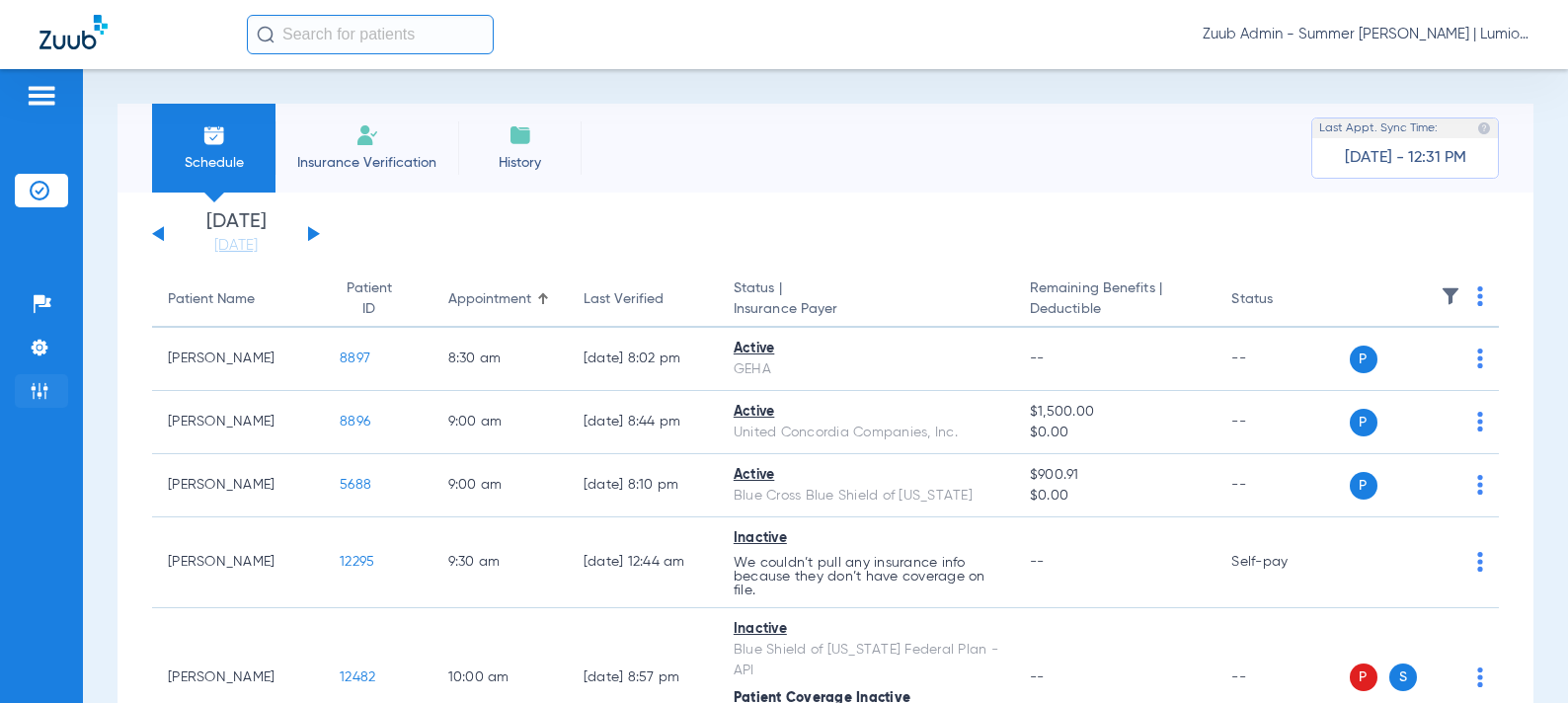
click at [50, 394] on li "Admin" at bounding box center [41, 391] width 53 height 34
